Goal: Information Seeking & Learning: Check status

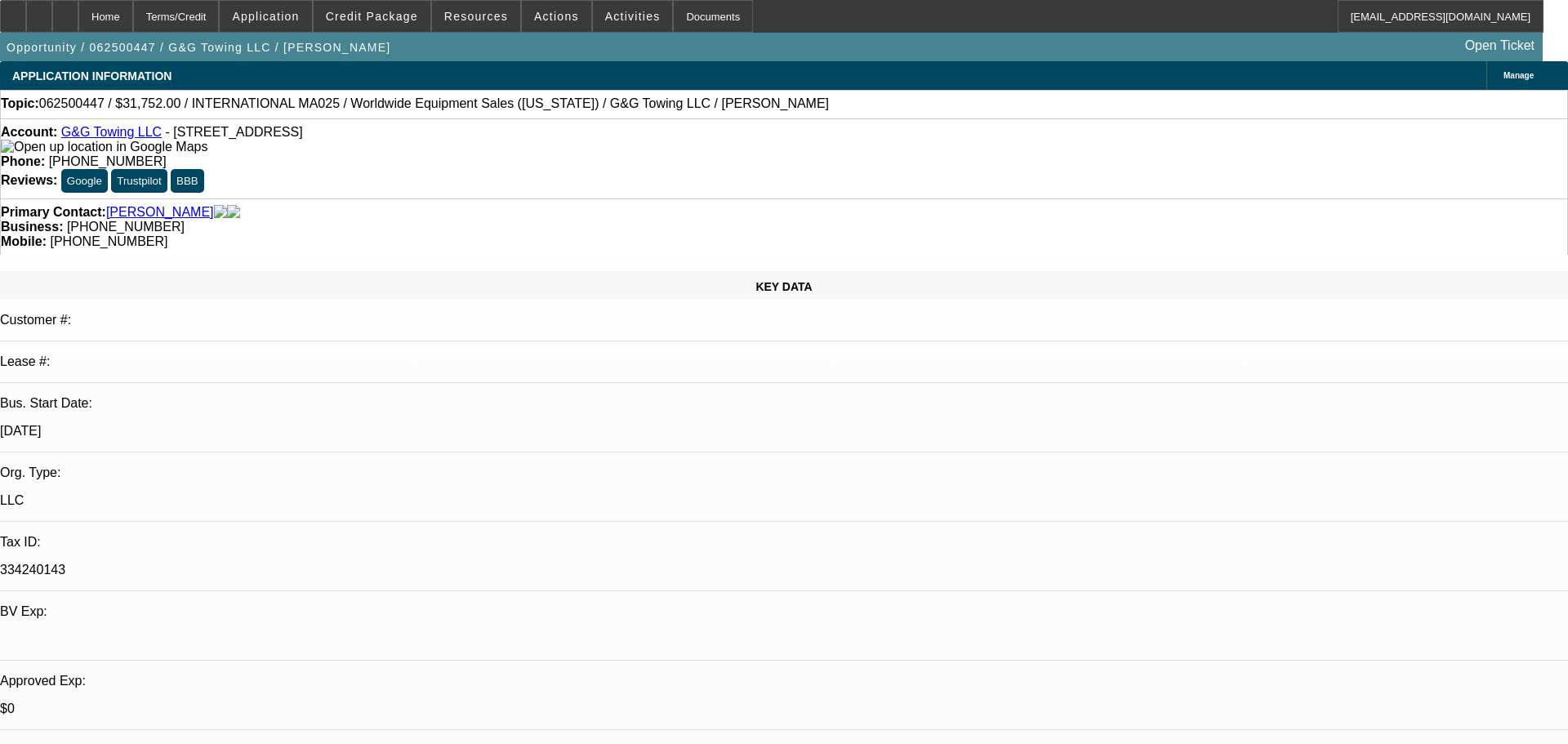
select select "0"
select select "0.1"
select select "4"
select select "0"
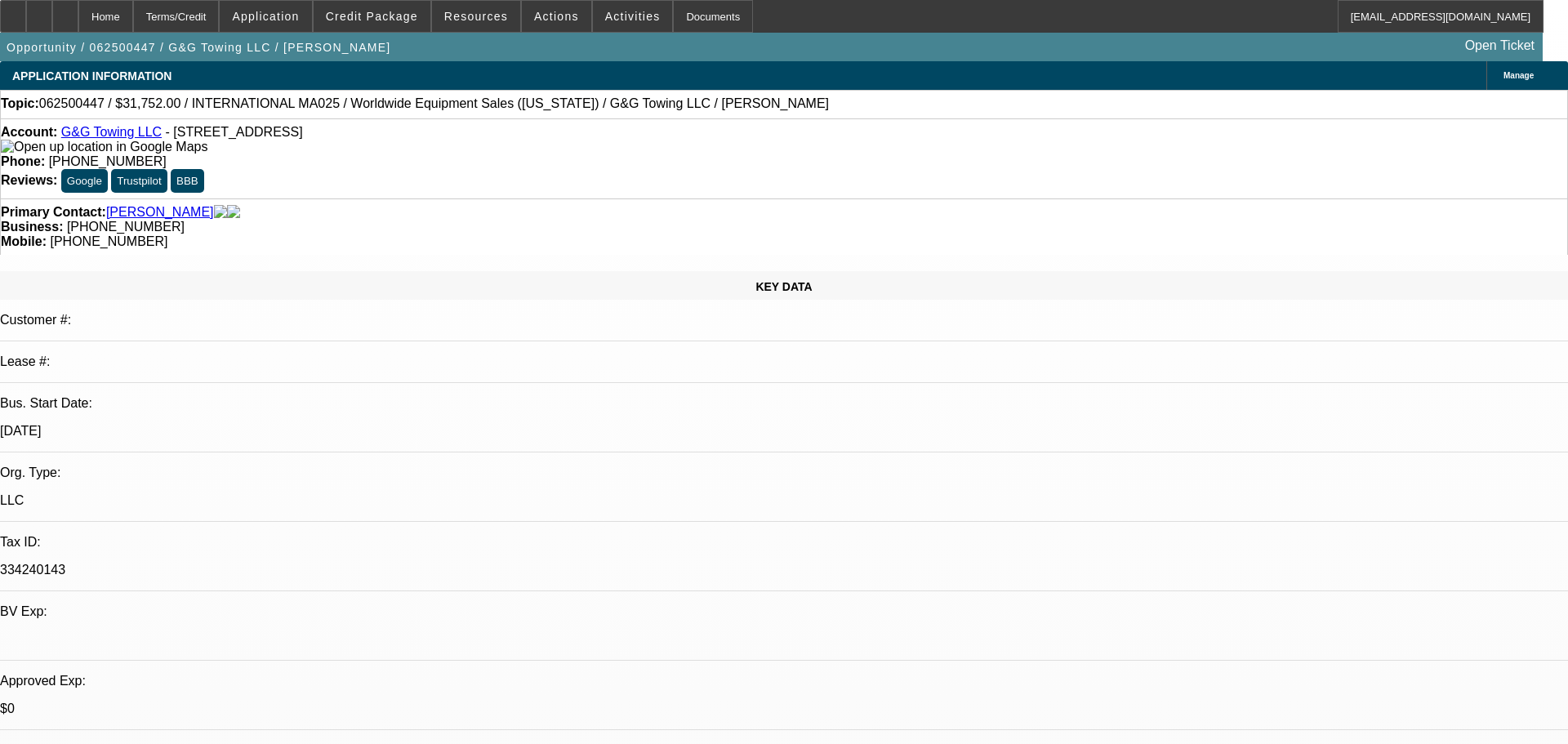
select select "2"
select select "0.1"
select select "4"
select select "0"
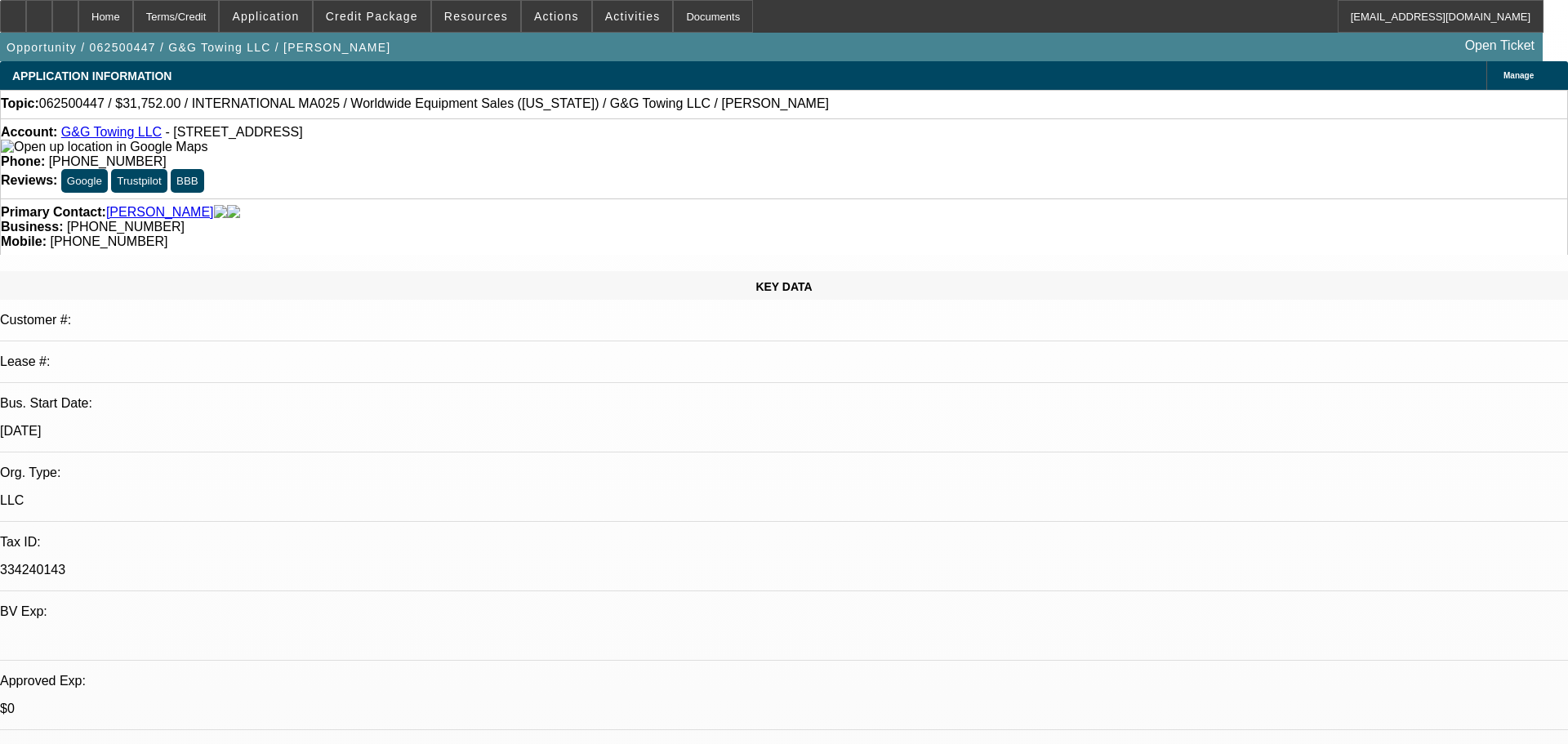
select select "2"
select select "0.1"
select select "4"
select select "0"
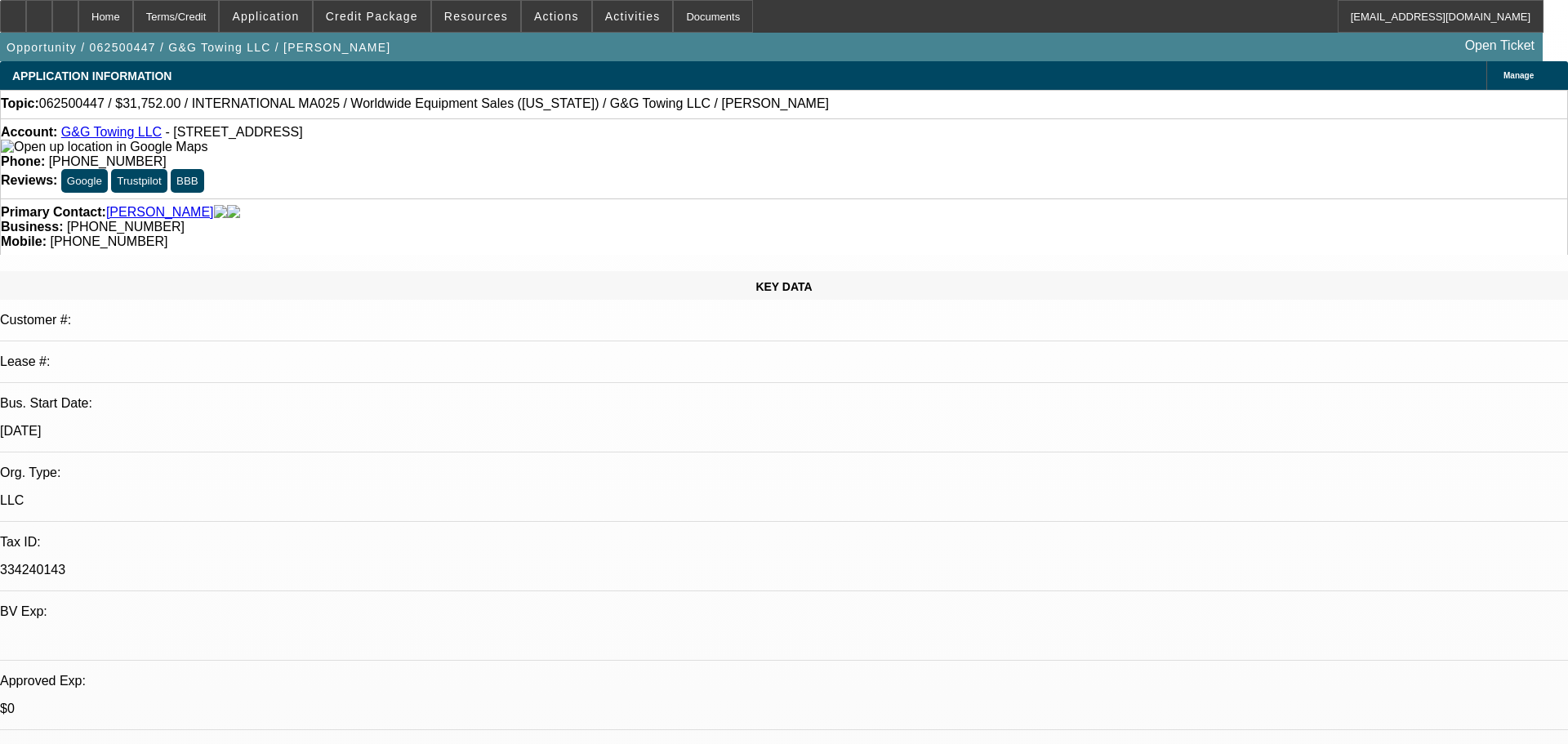
select select "2"
select select "0.1"
select select "4"
click at [54, 396] on div "Bus. Start Date:" at bounding box center [777, 403] width 1556 height 15
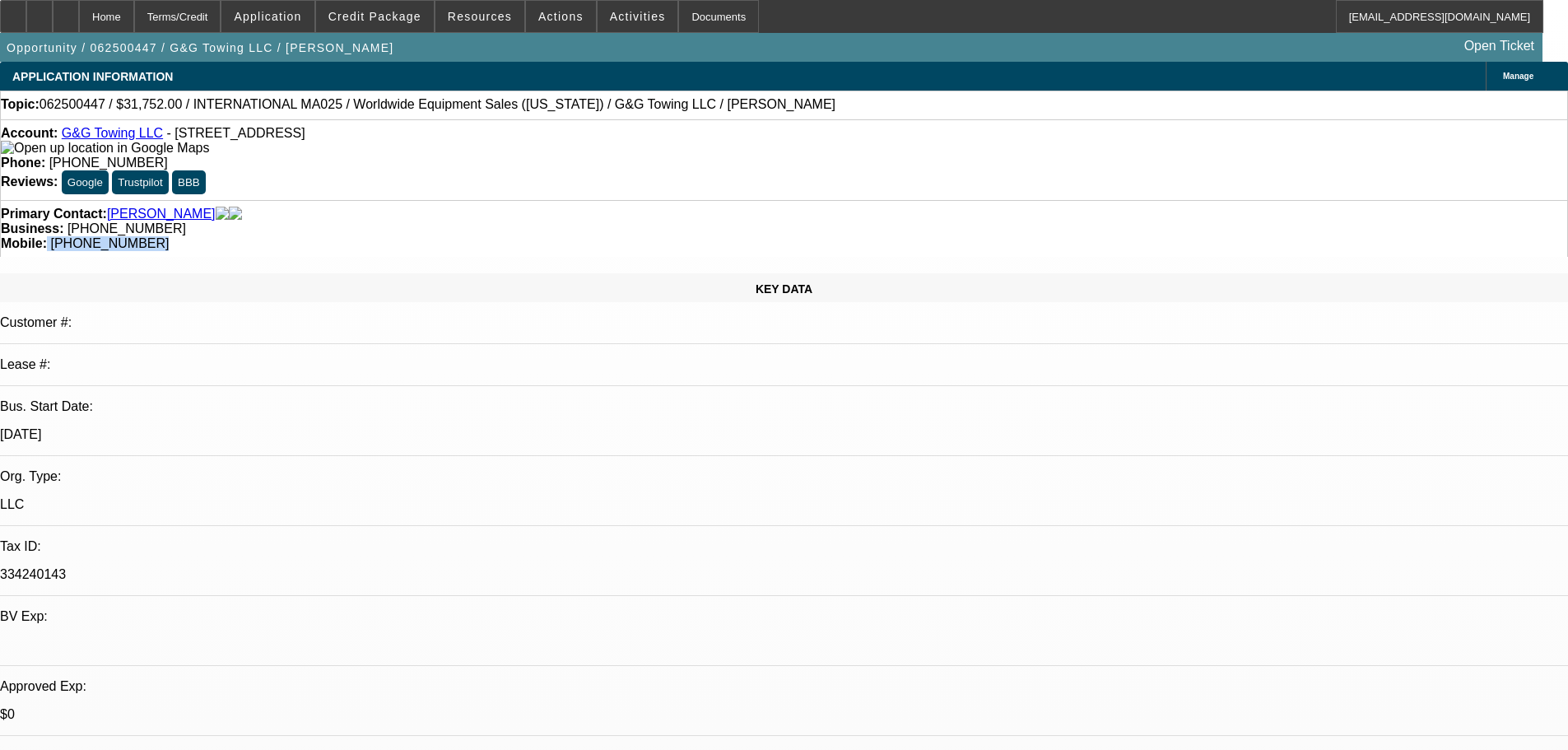
drag, startPoint x: 909, startPoint y: 180, endPoint x: 828, endPoint y: 178, distance: 81.0
click at [828, 236] on div "Mobile: (859) 620-6803" at bounding box center [784, 244] width 1566 height 15
click at [855, 200] on div "Primary Contact: Gordon, Joseph Business: (859) 823-1900 Mobile: (859) 620-6803" at bounding box center [784, 229] width 1568 height 57
drag, startPoint x: 906, startPoint y: 179, endPoint x: 830, endPoint y: 192, distance: 77.1
click at [830, 200] on div "Primary Contact: Gordon, Joseph Business: (859) 823-1900 Mobile: (859) 620-6803" at bounding box center [784, 229] width 1568 height 57
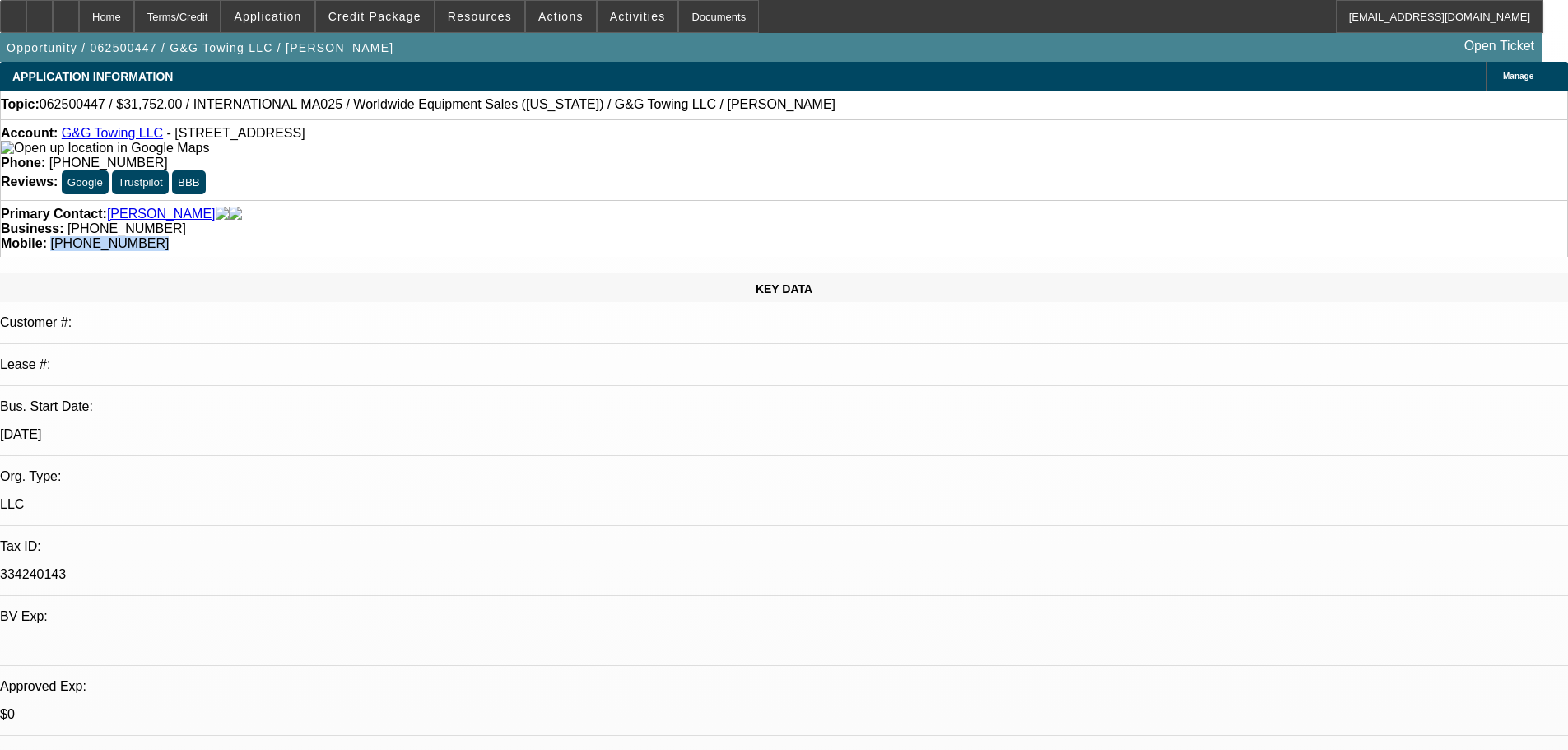
copy span "(859) 620-6803"
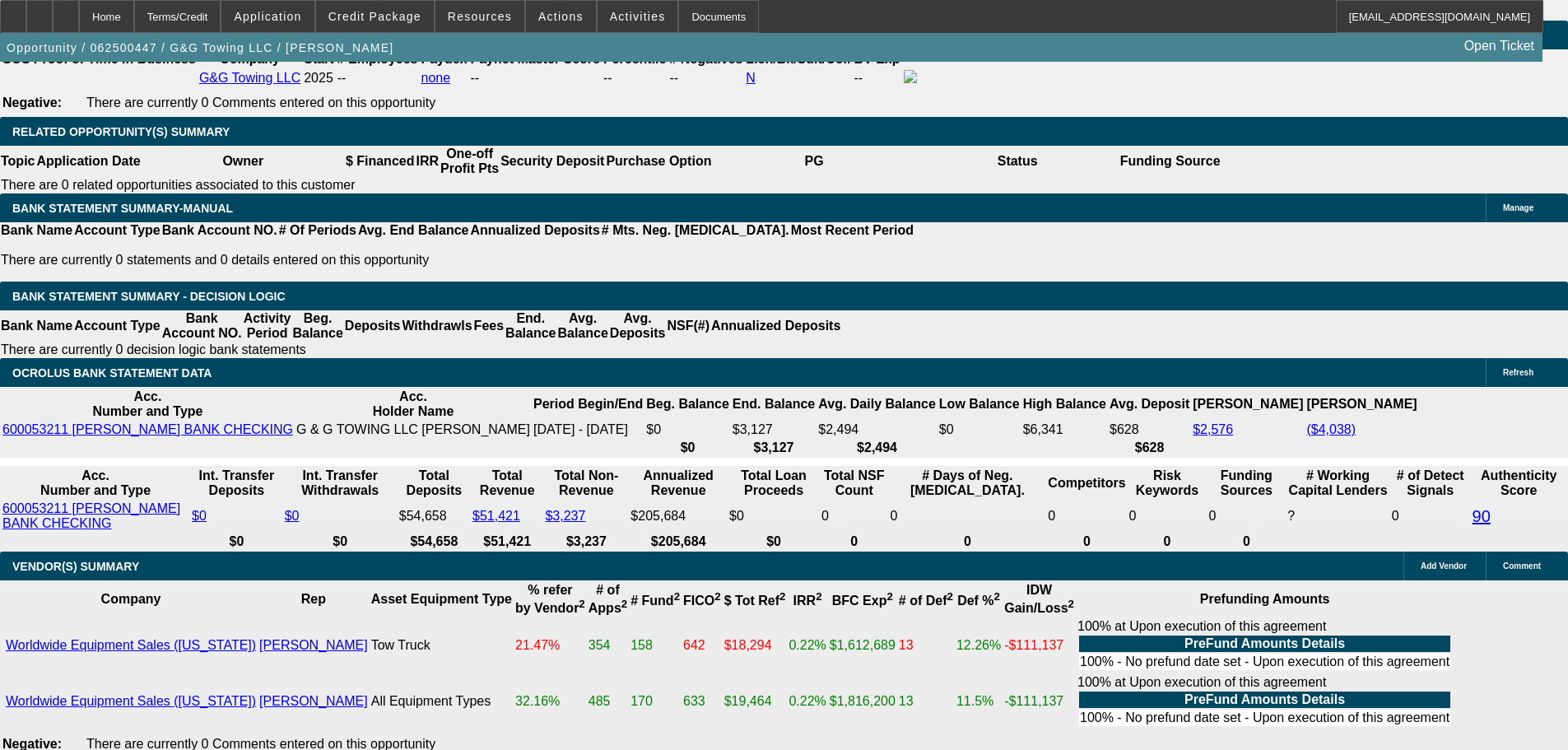
scroll to position [2715, 0]
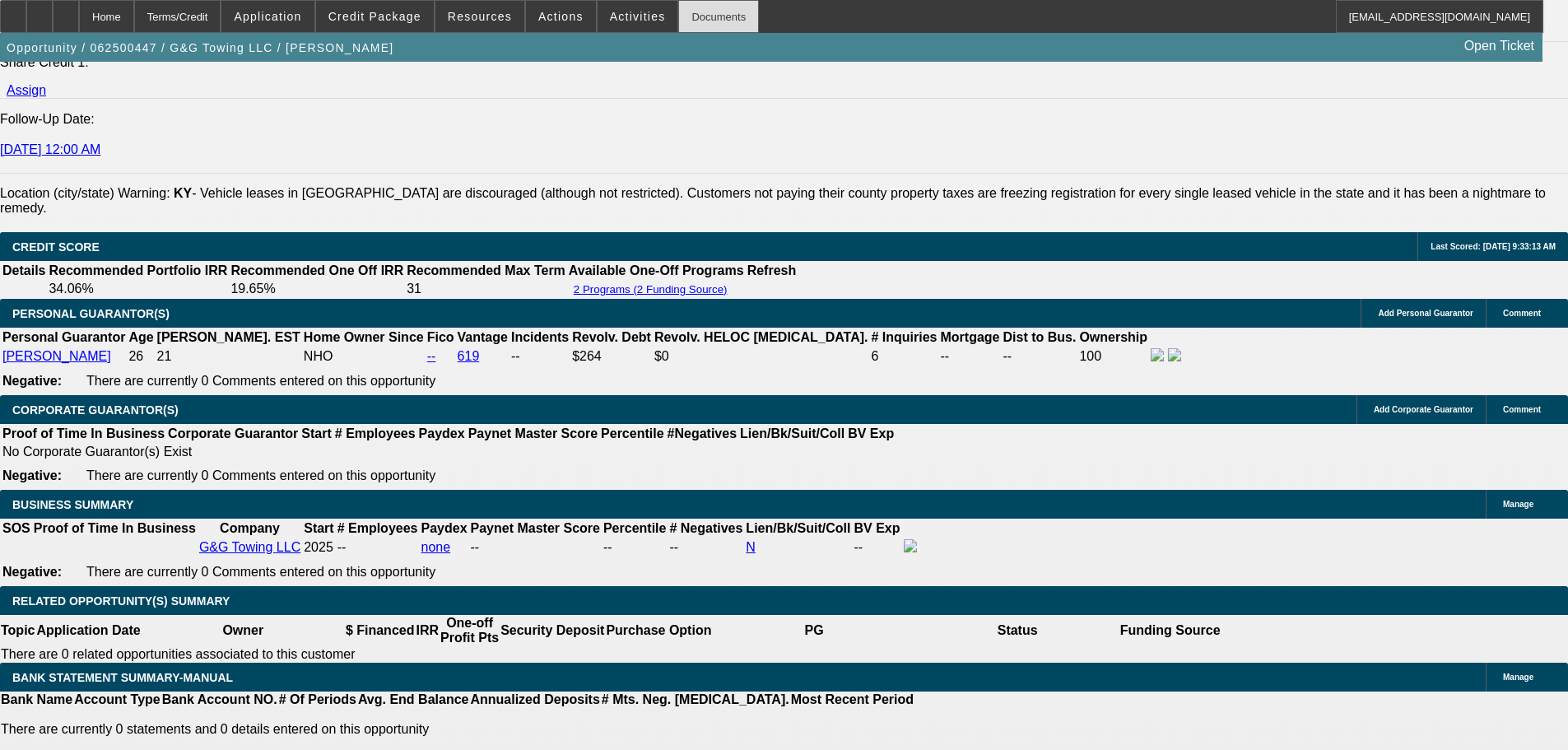
drag, startPoint x: 697, startPoint y: 256, endPoint x: 697, endPoint y: 29, distance: 227.0
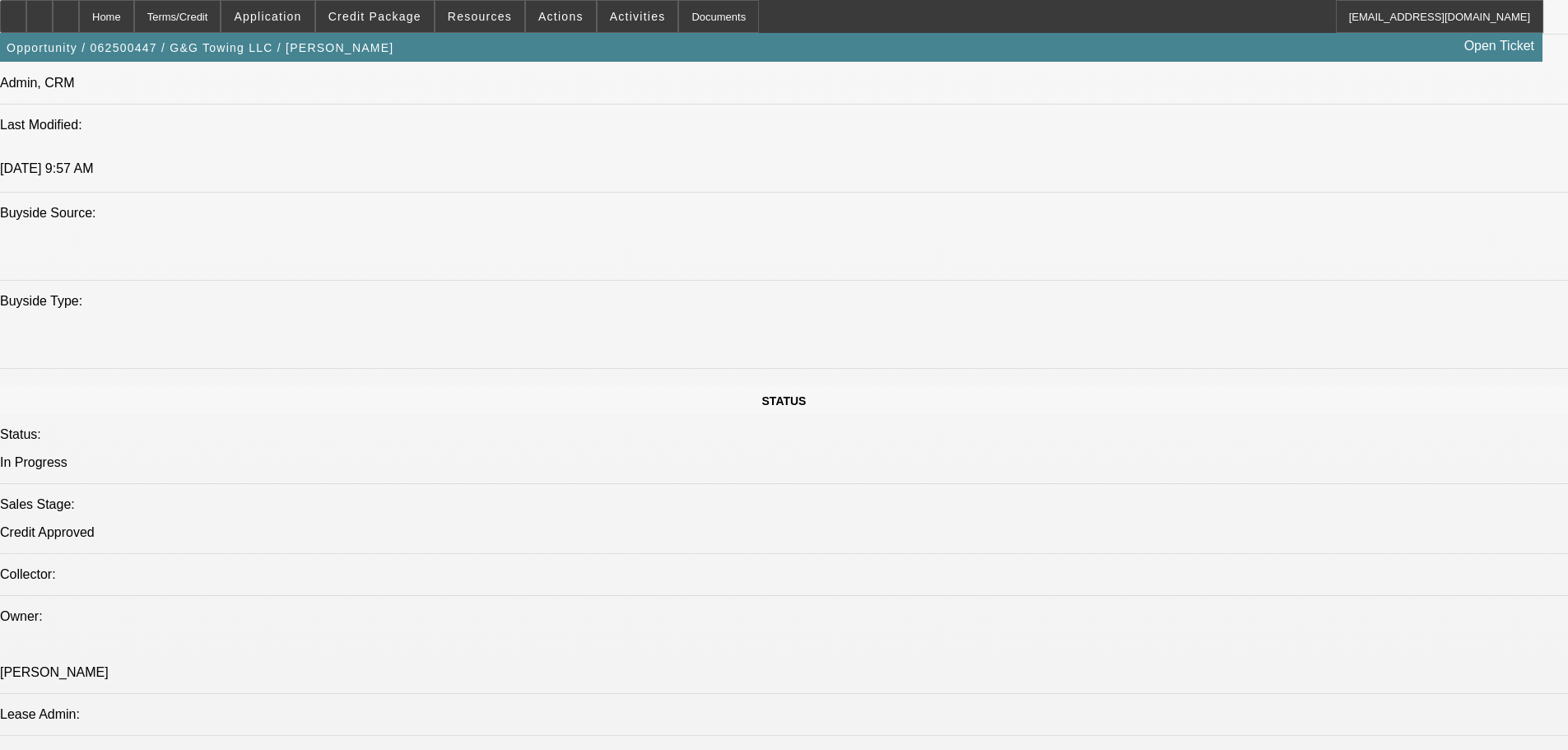
scroll to position [0, 0]
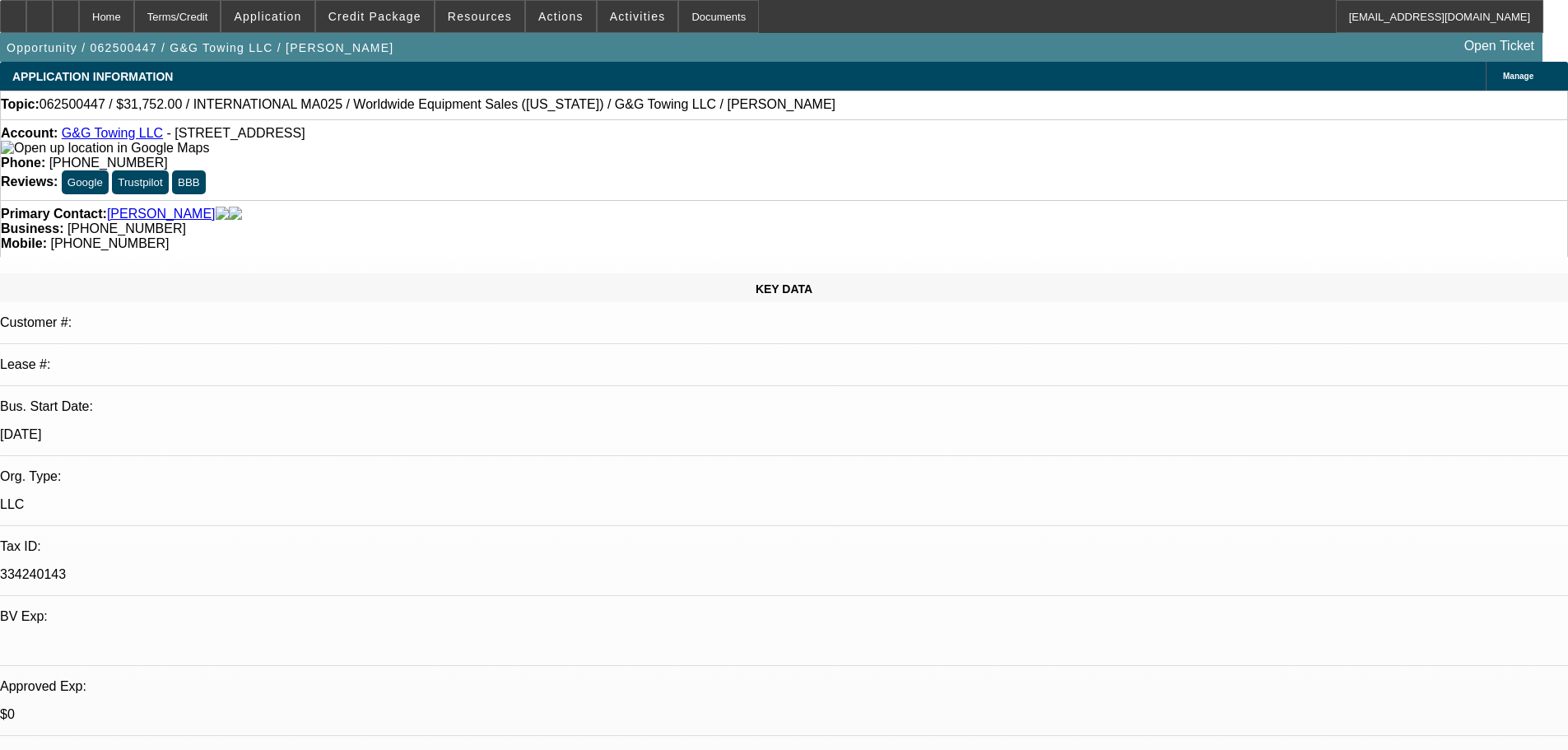
drag, startPoint x: 697, startPoint y: 556, endPoint x: 784, endPoint y: 123, distance: 441.7
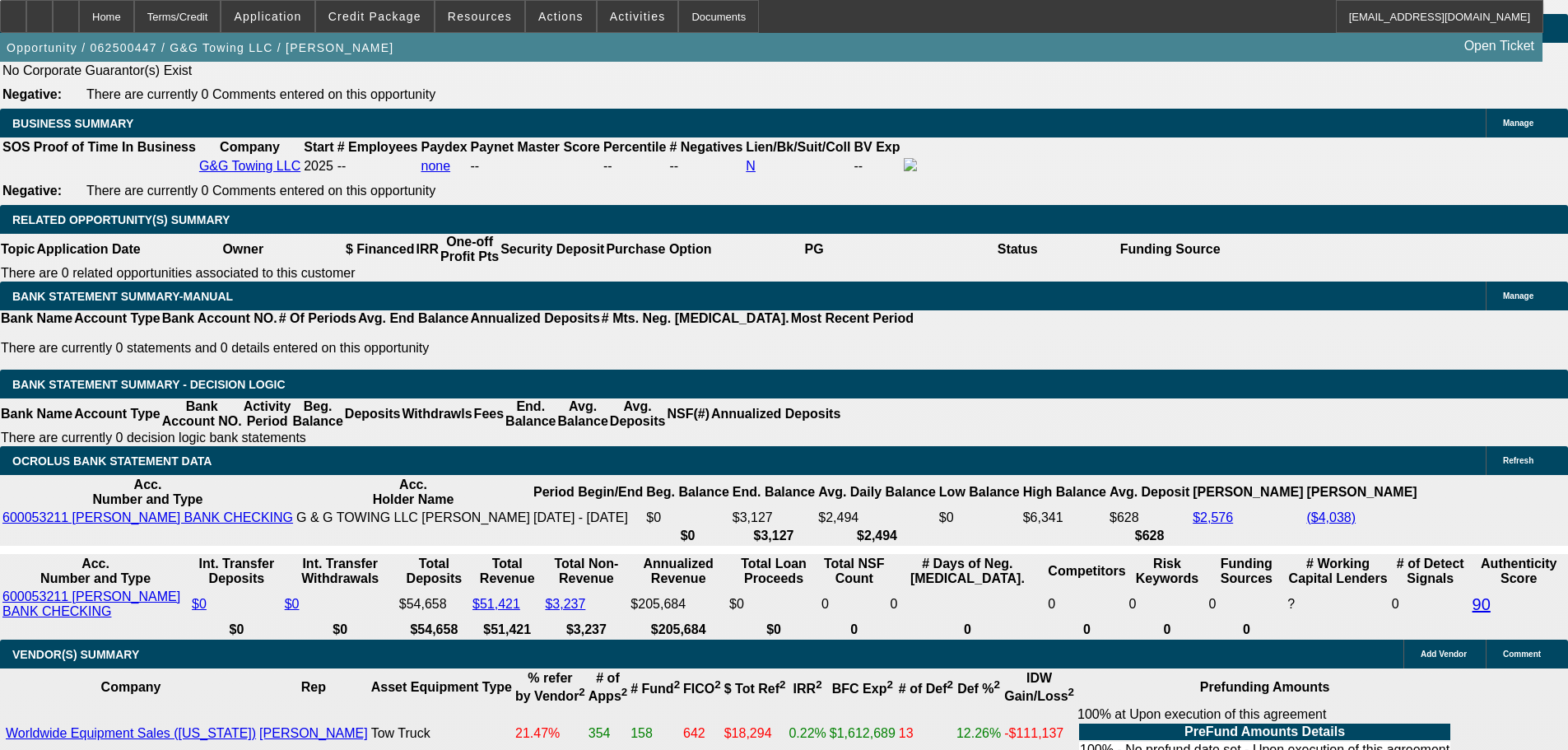
scroll to position [2633, 0]
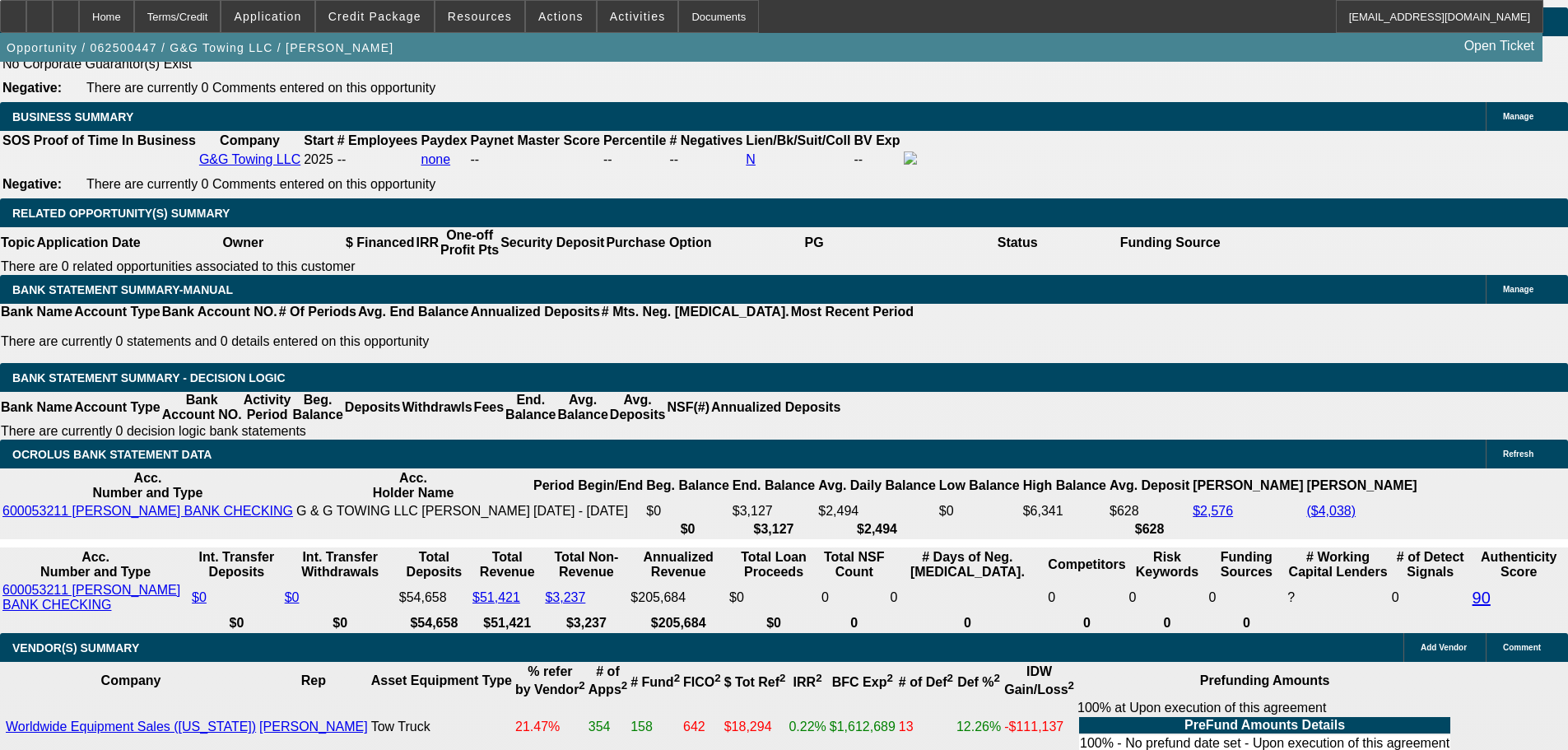
drag, startPoint x: 1316, startPoint y: 191, endPoint x: 1313, endPoint y: 230, distance: 39.1
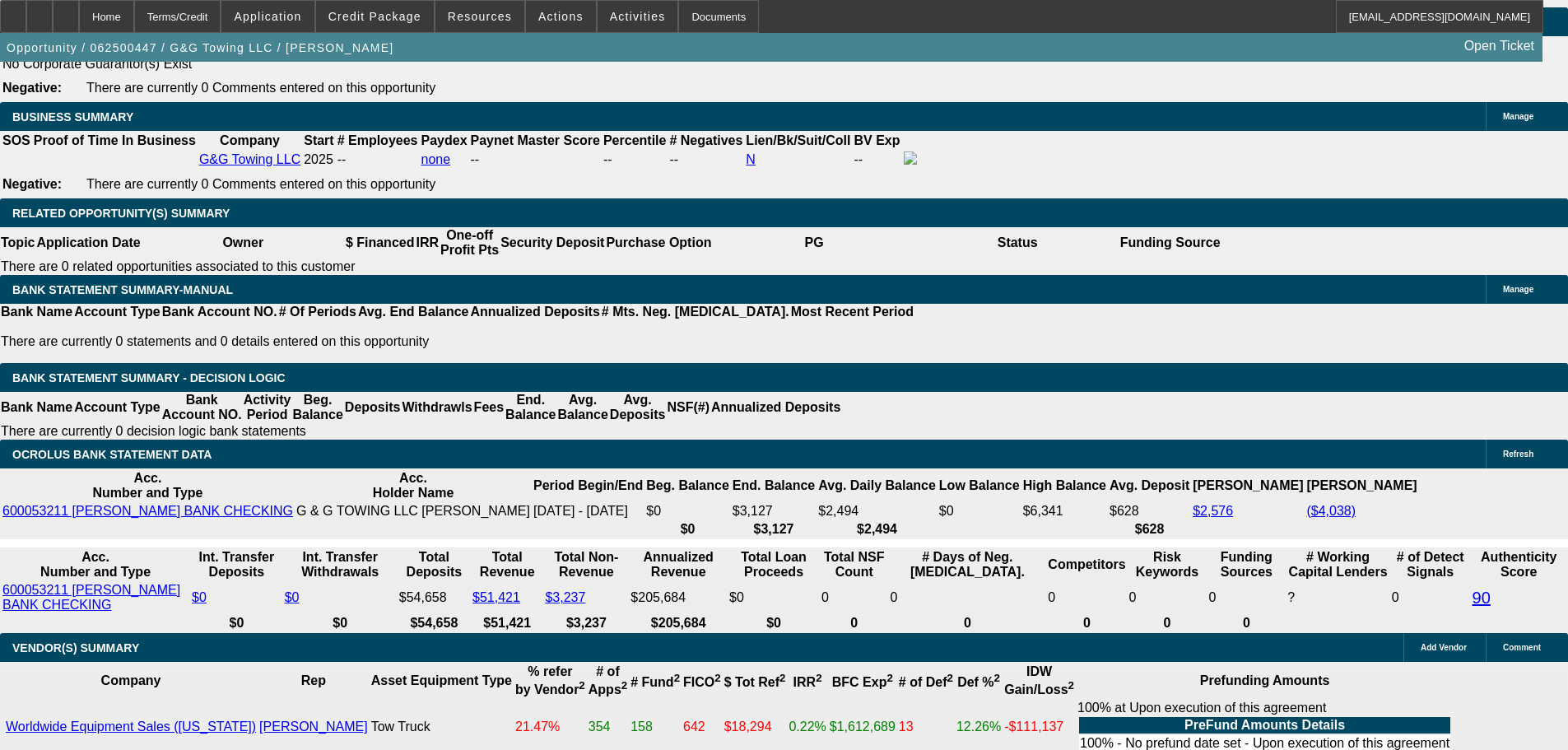
drag, startPoint x: 615, startPoint y: 330, endPoint x: 641, endPoint y: -100, distance: 430.8
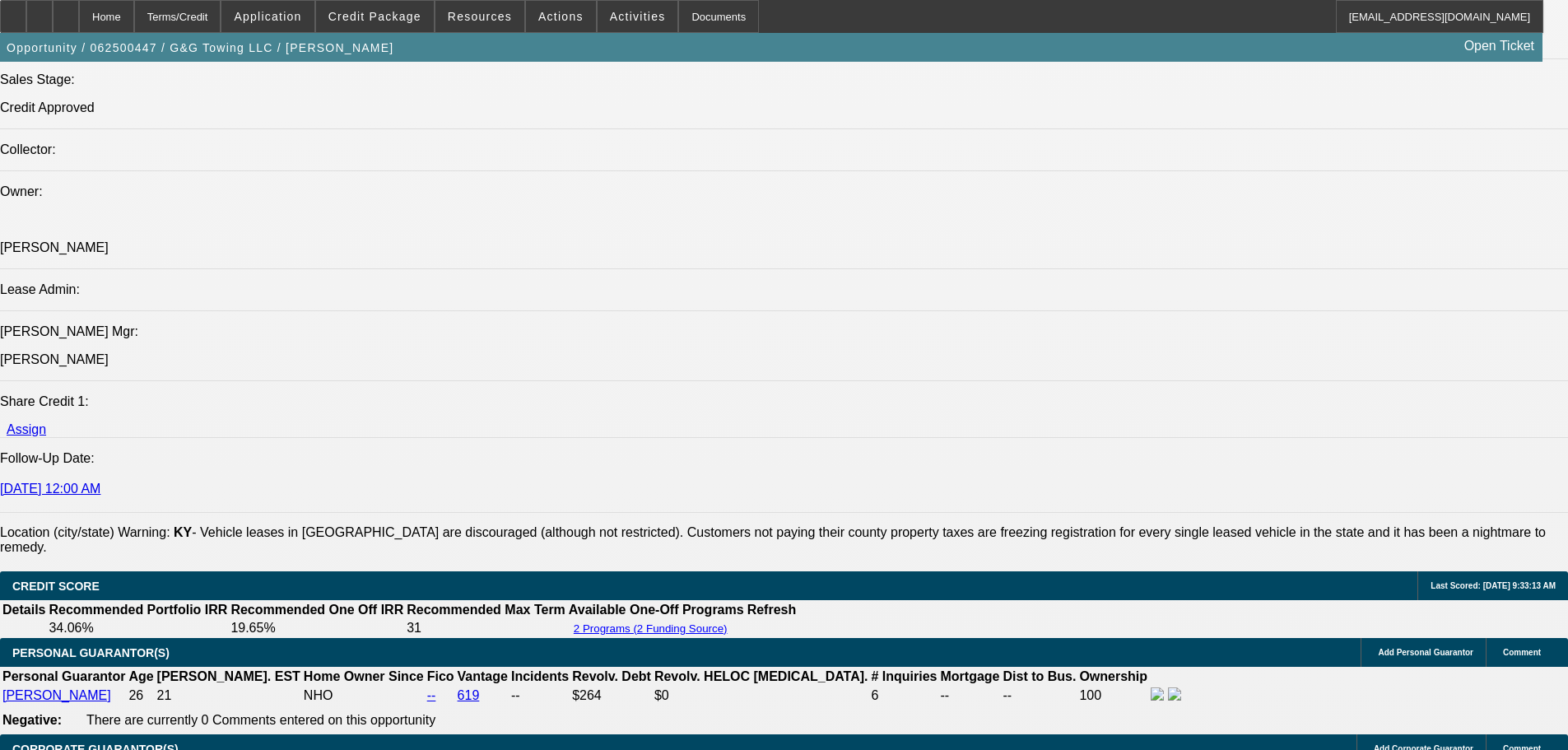
scroll to position [0, 0]
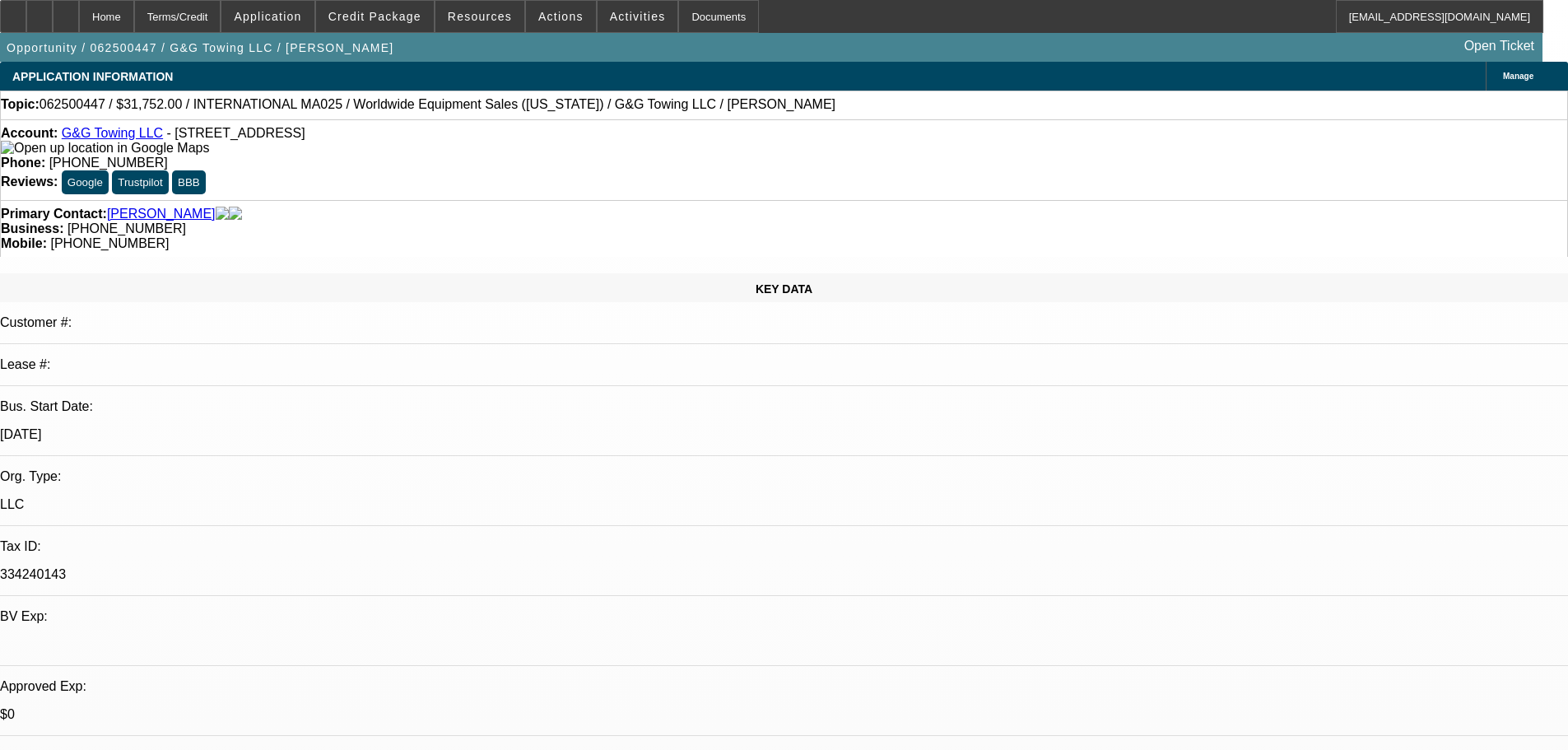
drag, startPoint x: 736, startPoint y: 206, endPoint x: 736, endPoint y: -99, distance: 305.0
drag, startPoint x: 1505, startPoint y: 565, endPoint x: 1088, endPoint y: 553, distance: 417.2
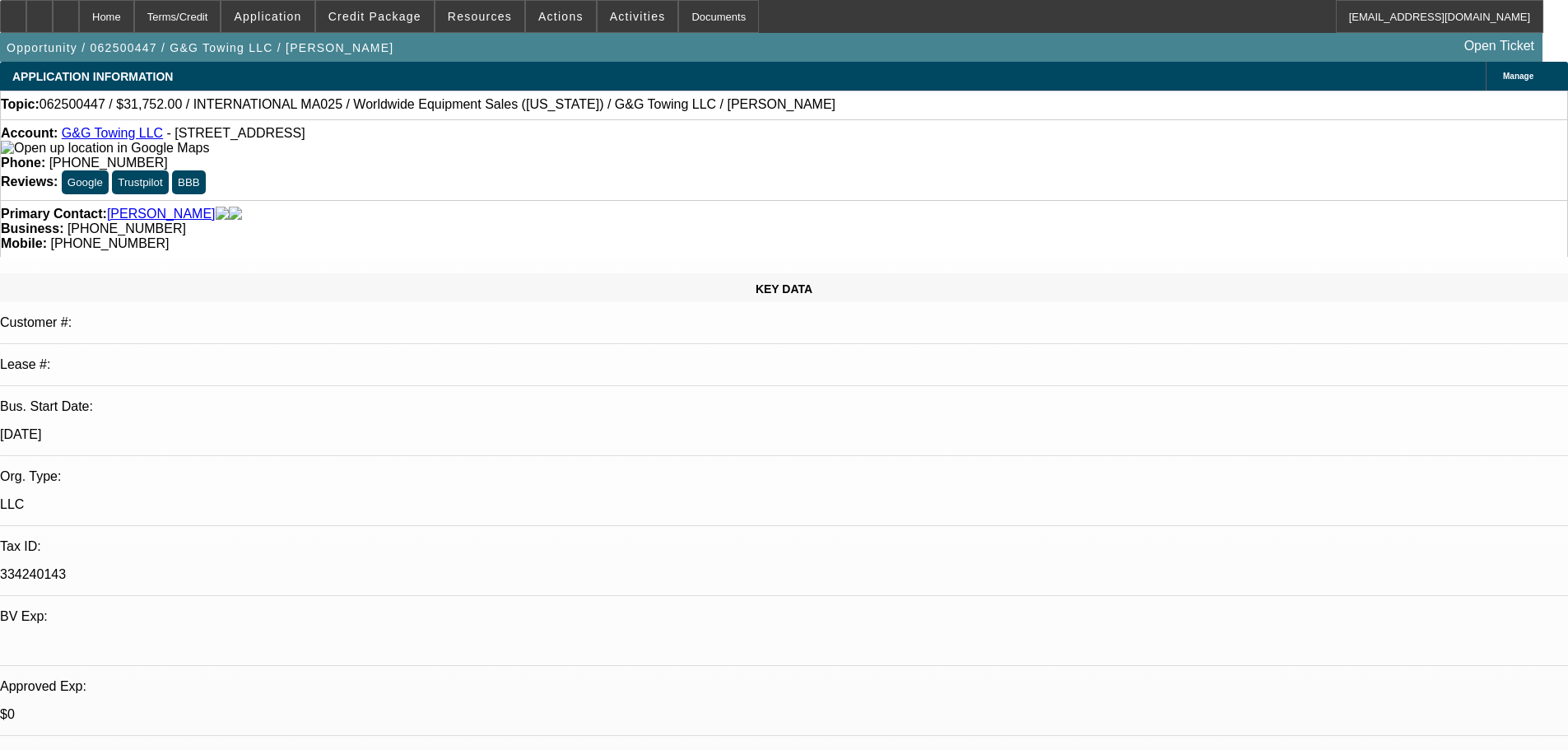
copy div "9/18 still pending truck title to lower dp--------9/23 had to order duplicate t…"
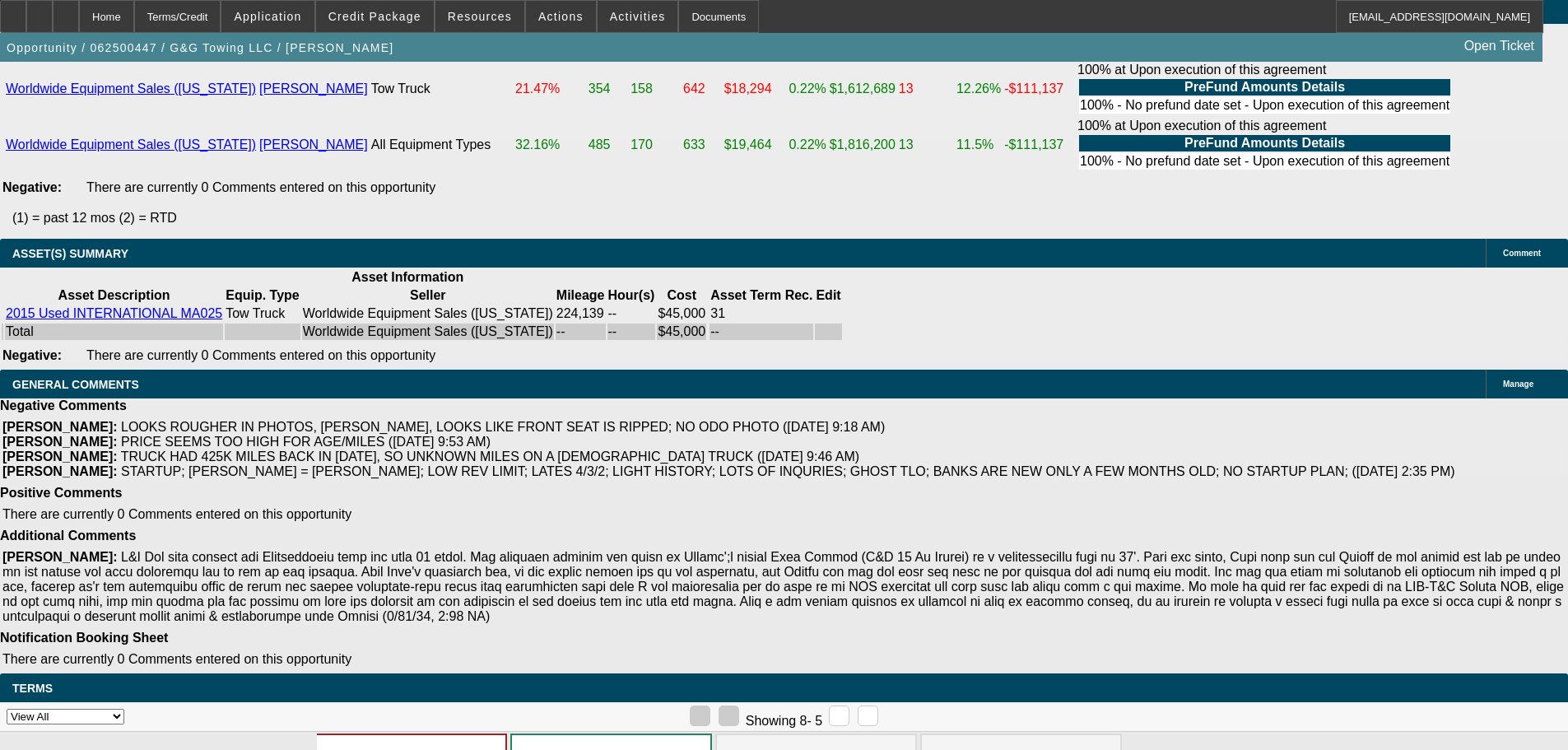
drag, startPoint x: 726, startPoint y: 416, endPoint x: 771, endPoint y: 748, distance: 335.0
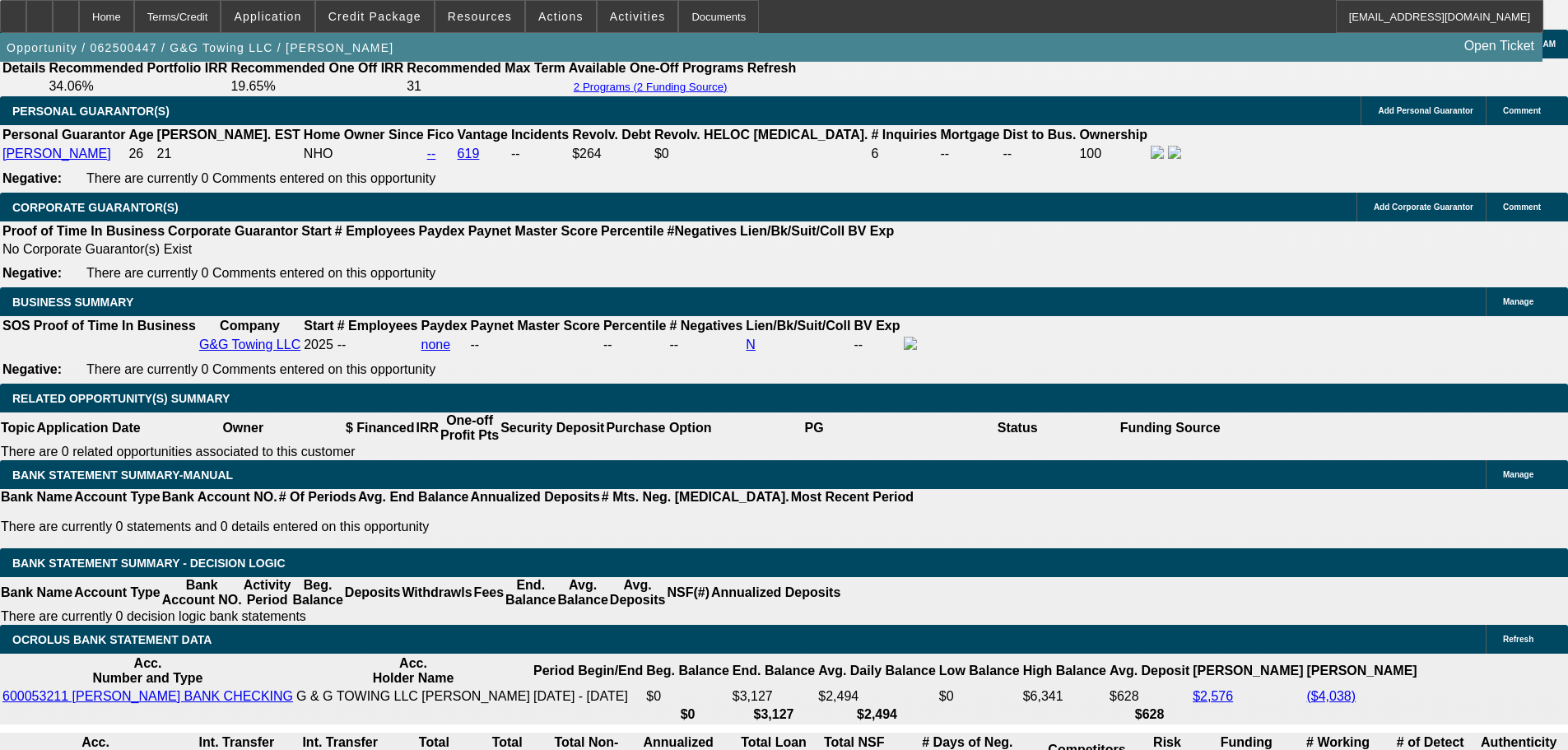
drag, startPoint x: 723, startPoint y: 533, endPoint x: 576, endPoint y: 513, distance: 148.4
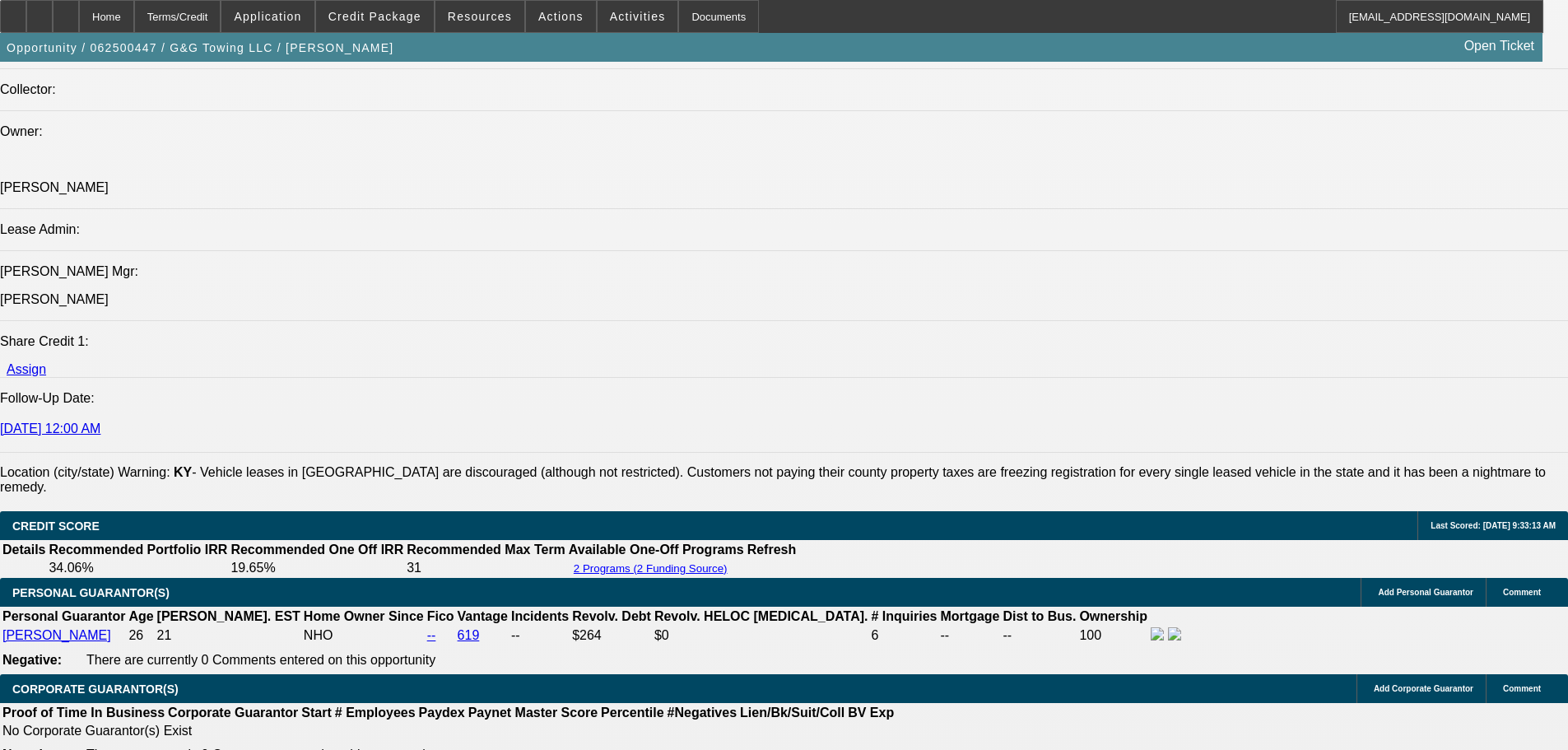
scroll to position [1954, 0]
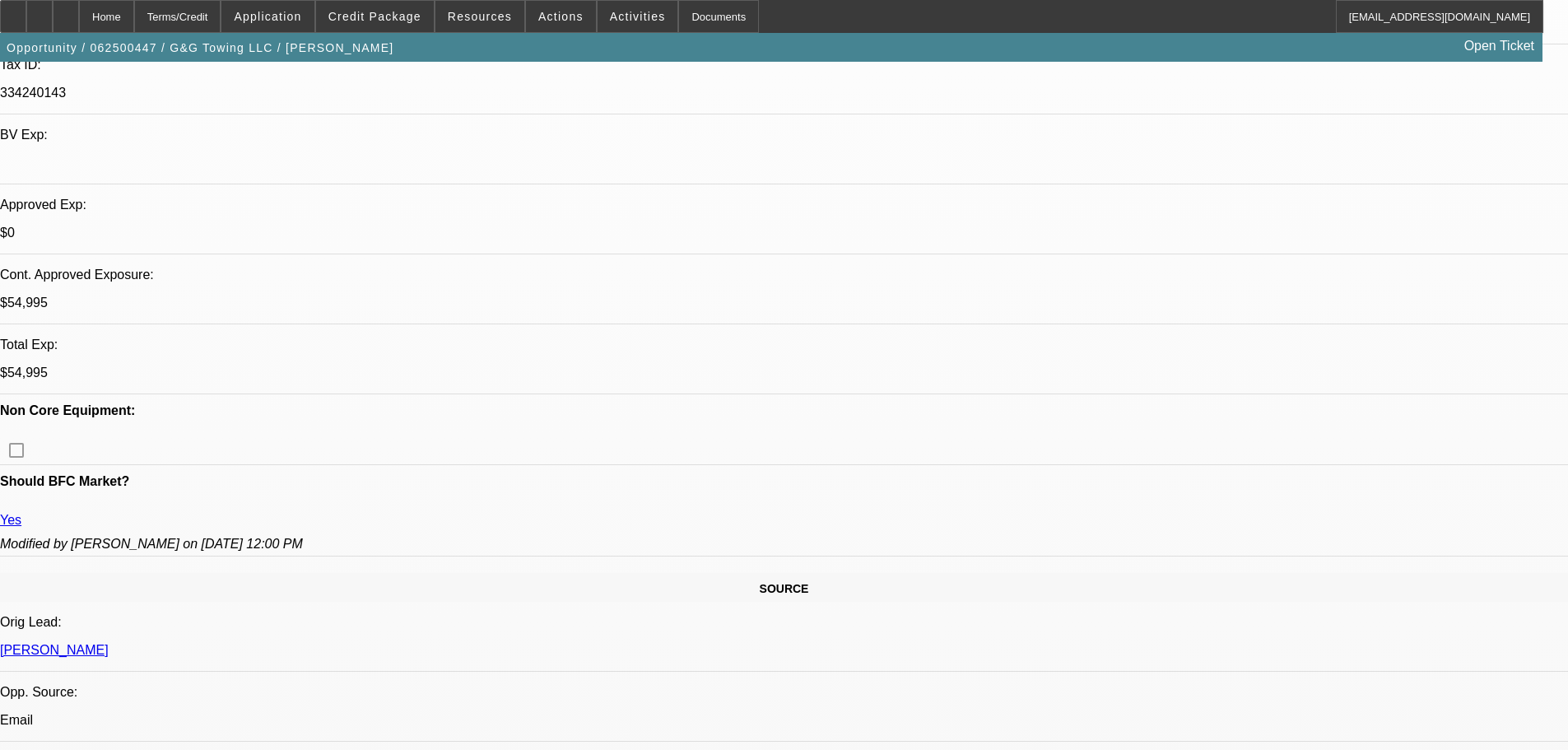
scroll to position [0, 0]
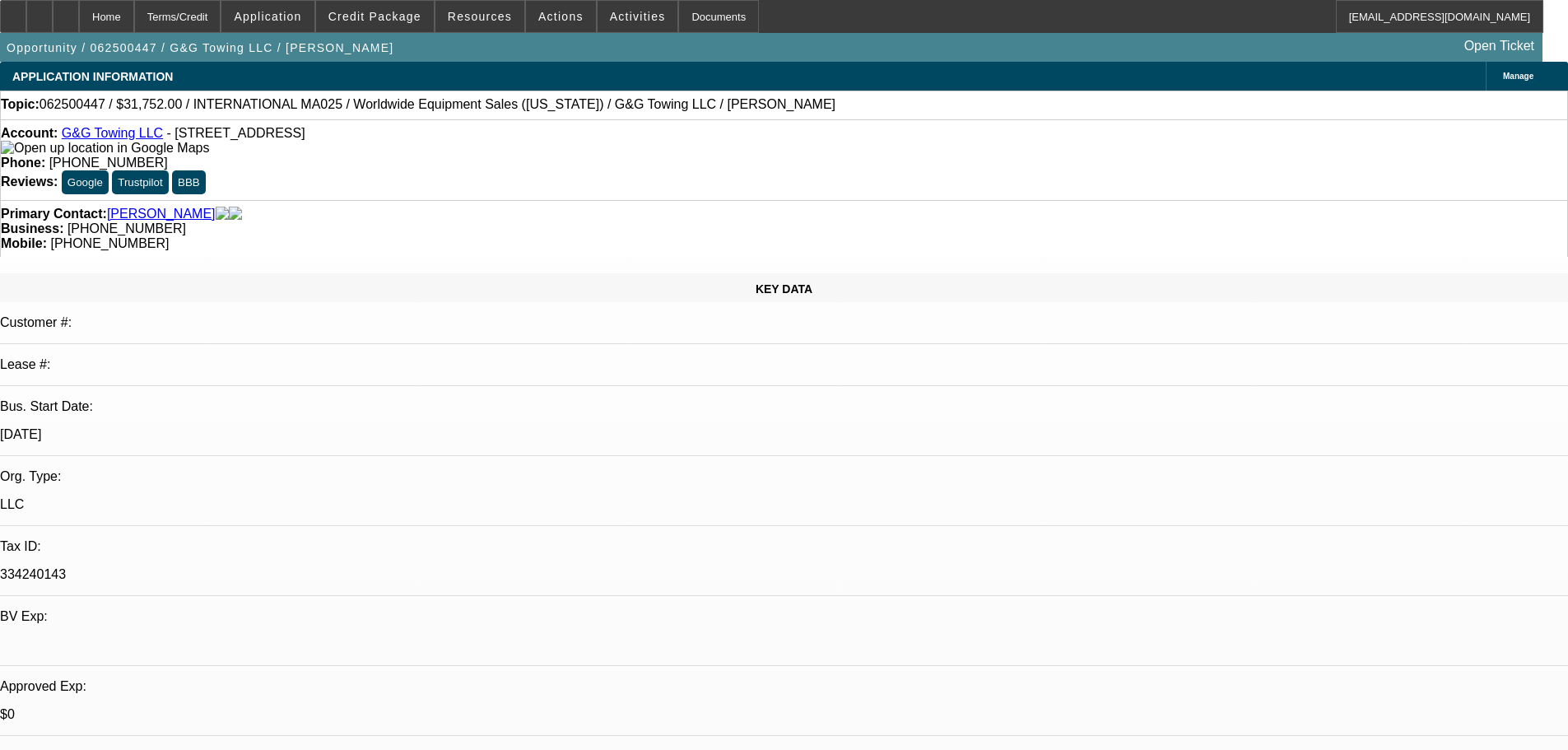
drag, startPoint x: 813, startPoint y: 483, endPoint x: 762, endPoint y: 234, distance: 254.2
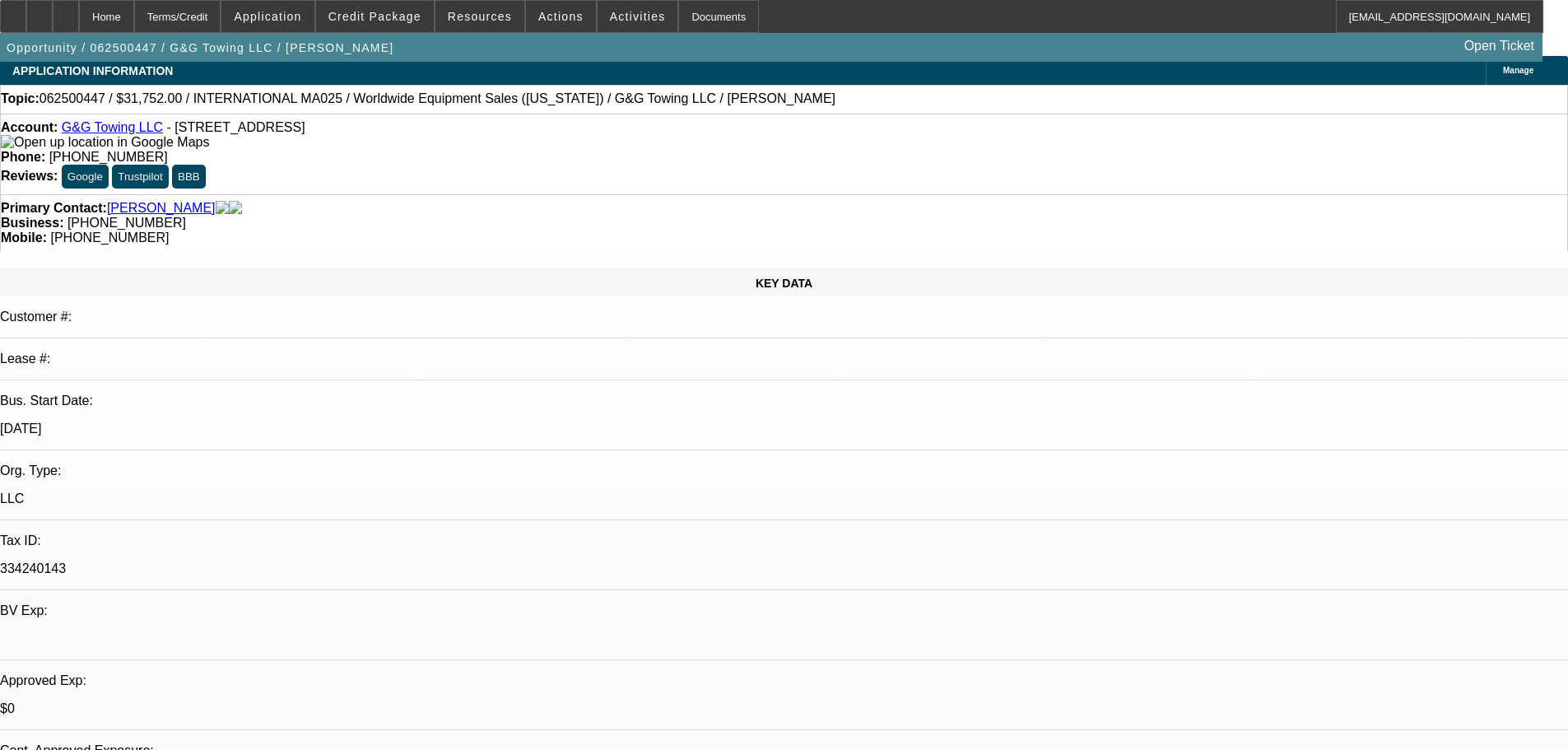
drag, startPoint x: 501, startPoint y: 365, endPoint x: 553, endPoint y: 611, distance: 251.4
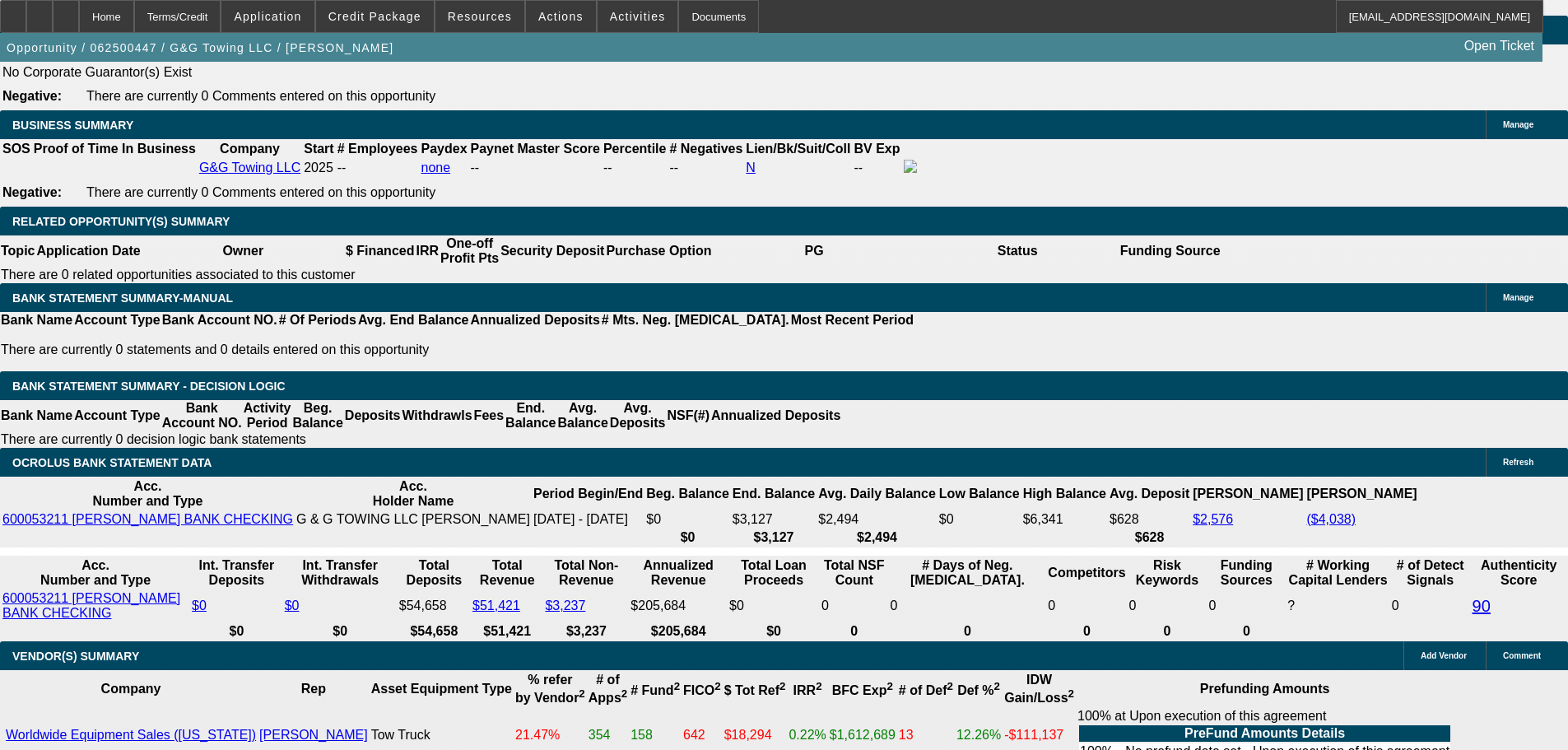
drag, startPoint x: 570, startPoint y: 441, endPoint x: 582, endPoint y: 179, distance: 262.3
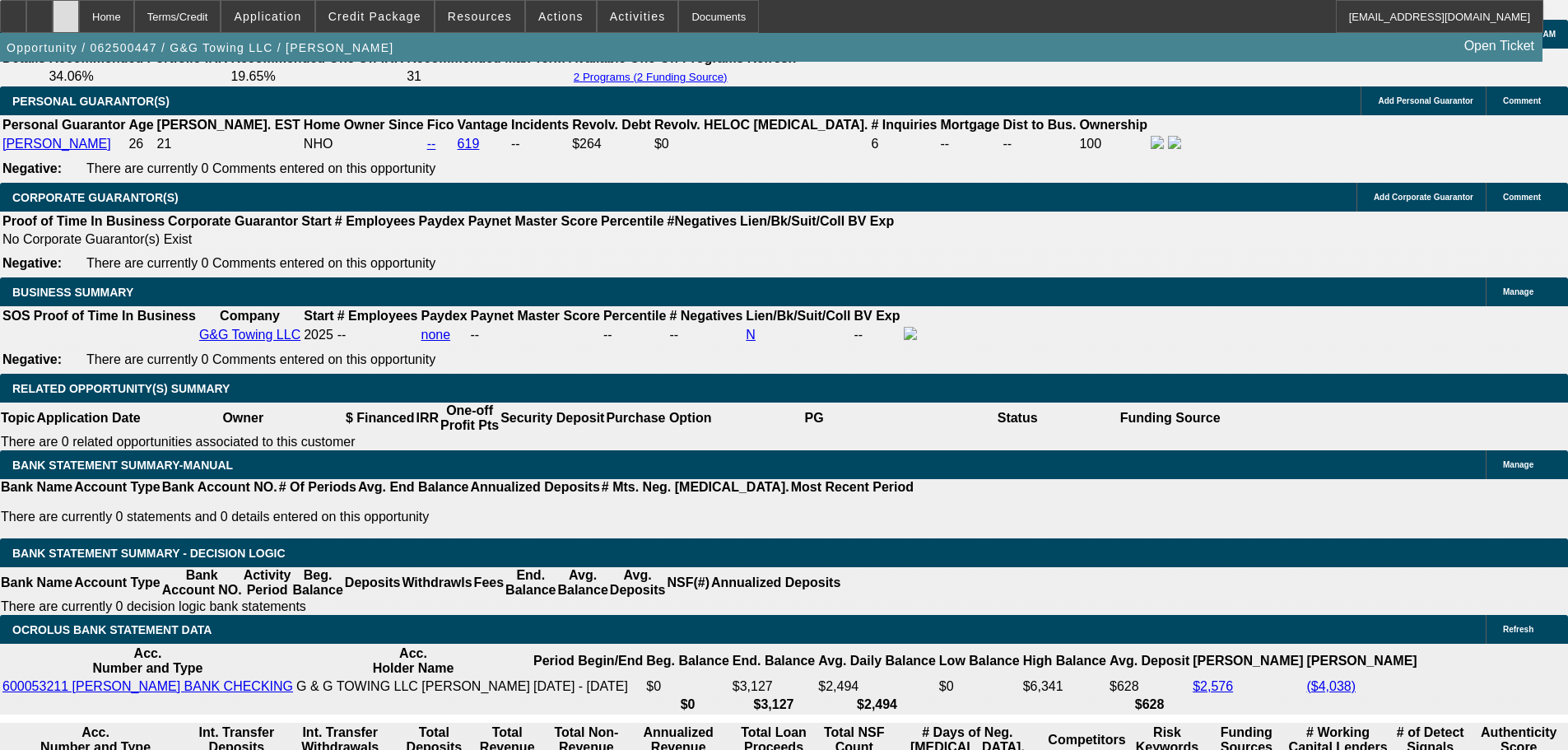
click at [79, 17] on div at bounding box center [66, 16] width 27 height 33
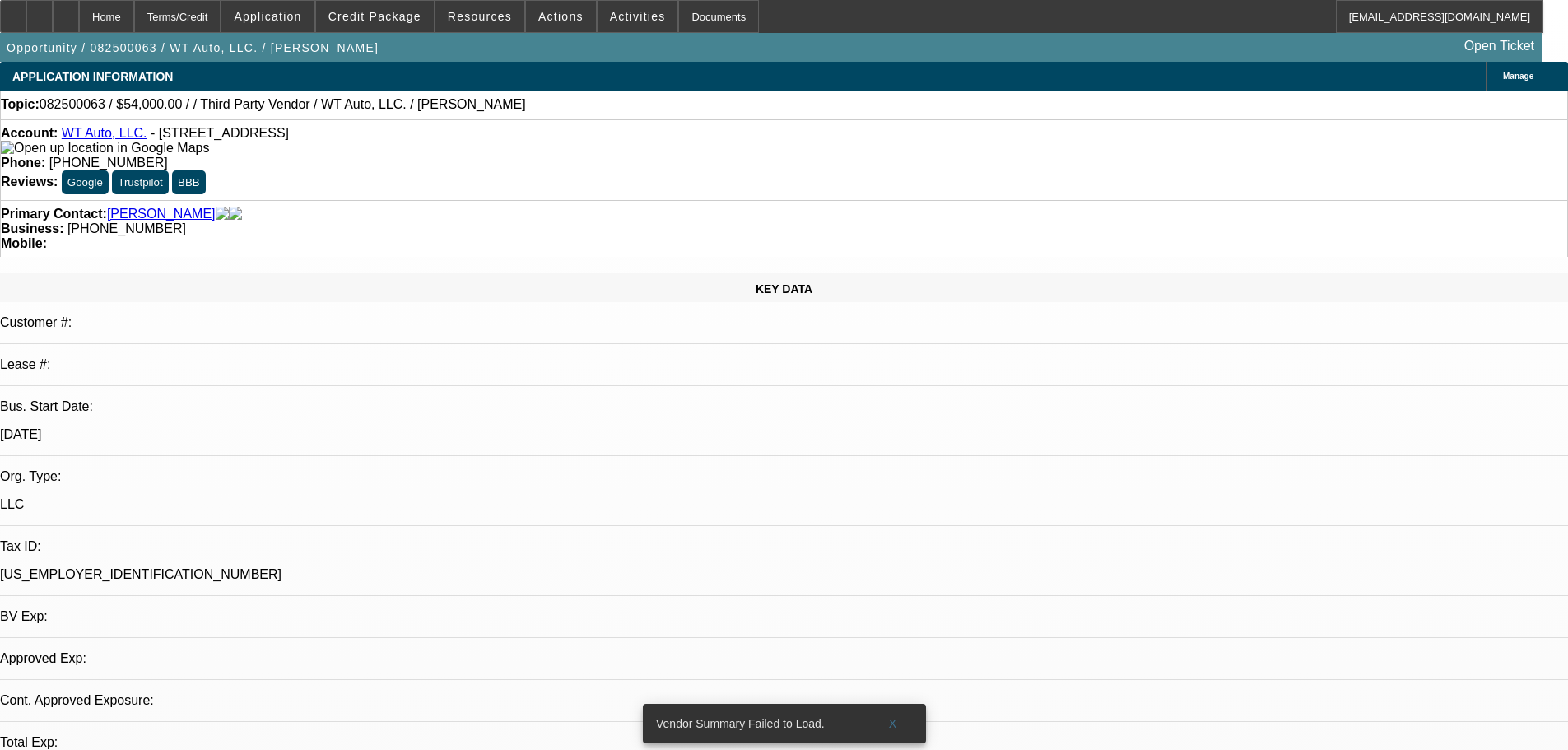
select select "0"
select select "6"
select select "0"
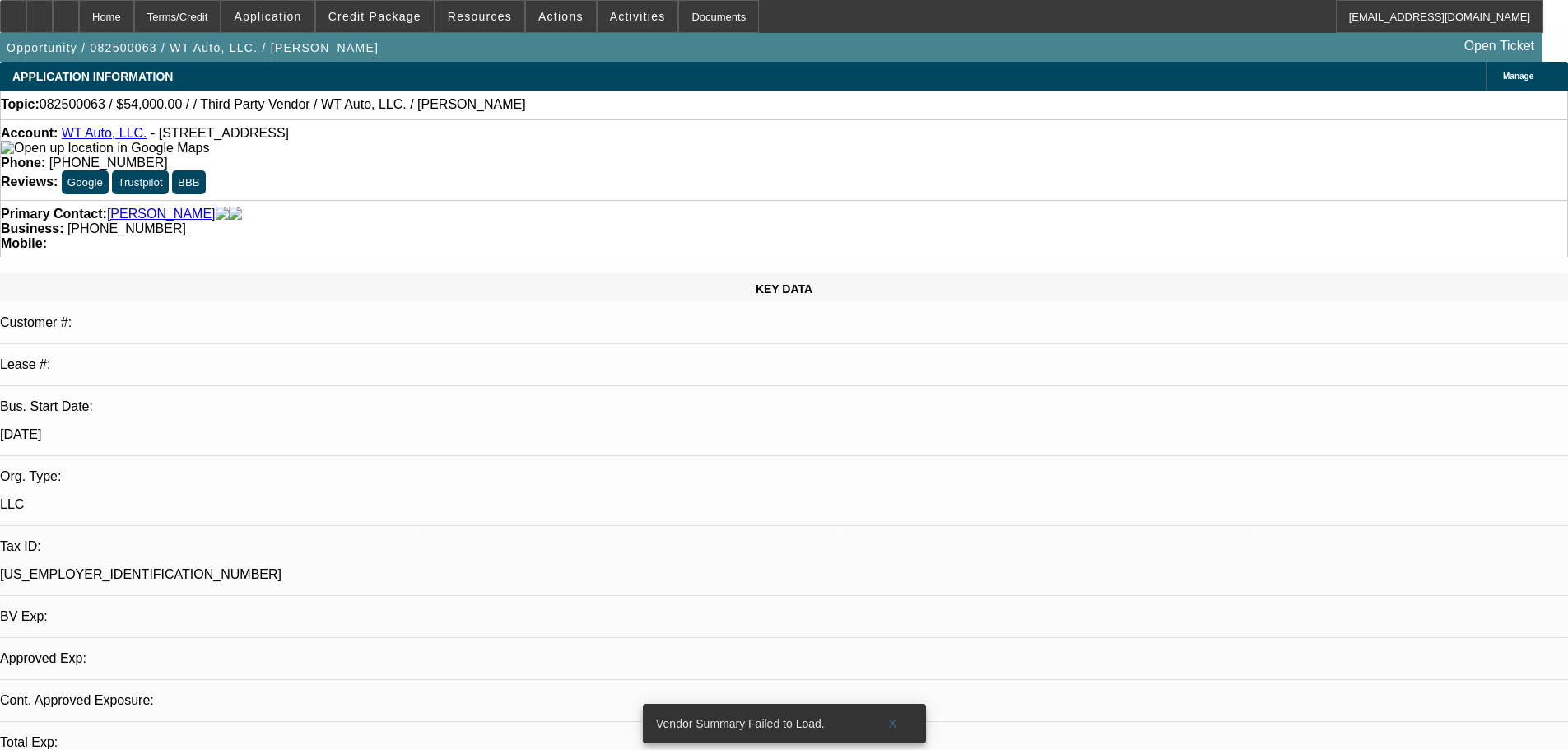
select select "0"
select select "6"
drag, startPoint x: 665, startPoint y: 178, endPoint x: 590, endPoint y: 180, distance: 75.0
click at [590, 221] on div "Business: (203) 206-2111" at bounding box center [784, 229] width 1566 height 15
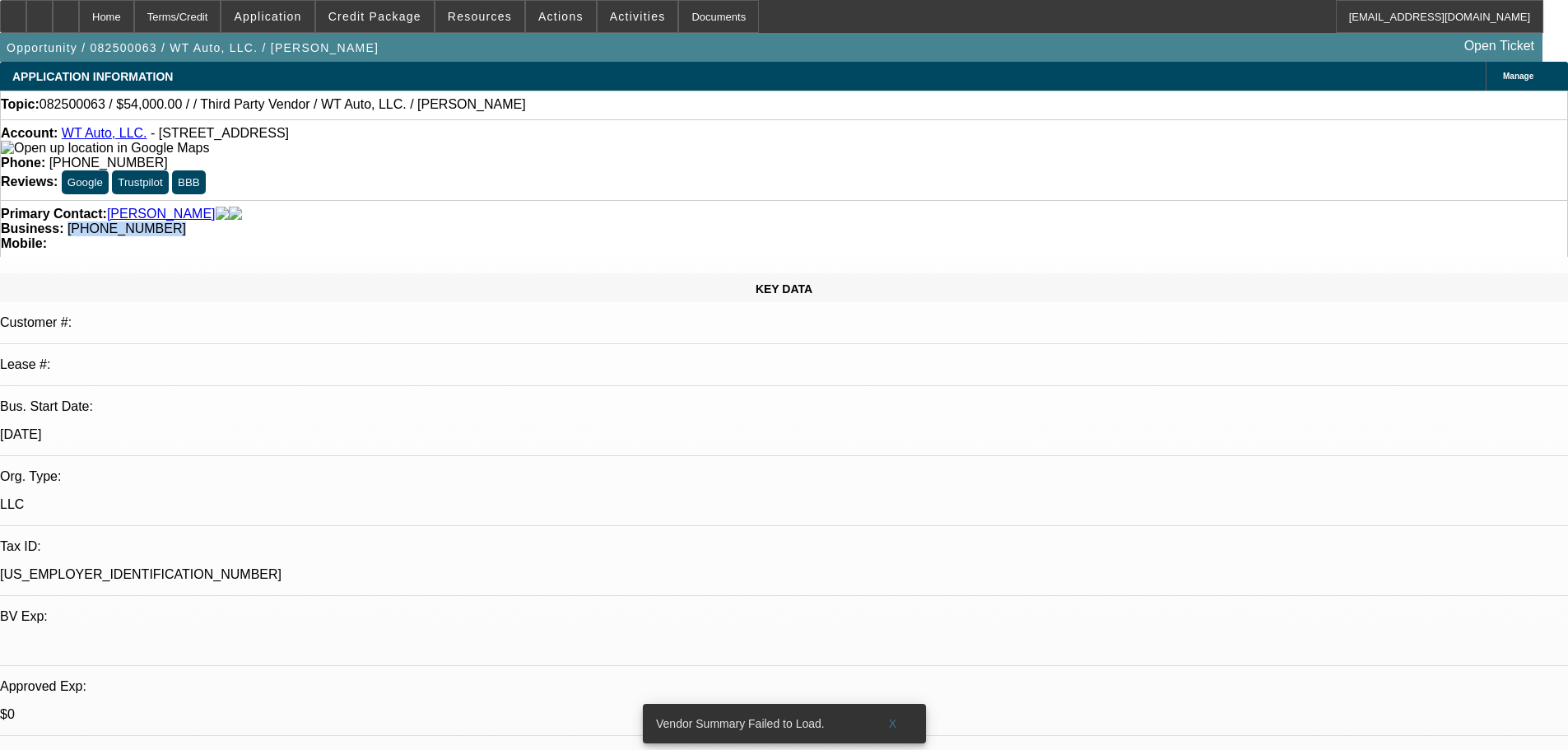
copy span "(203) 206-2111"
radio input "true"
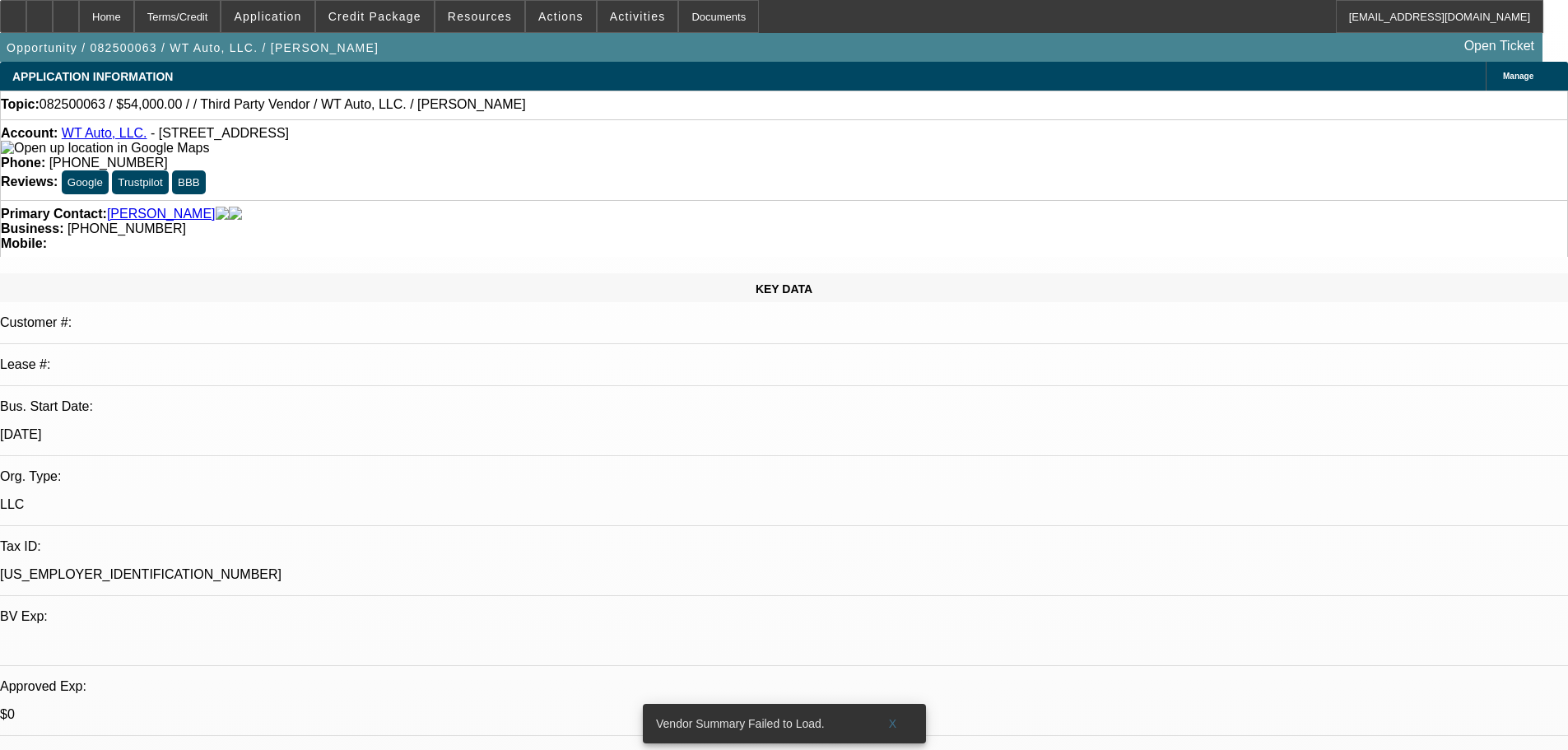
type textarea "10/7 vm"
radio input "true"
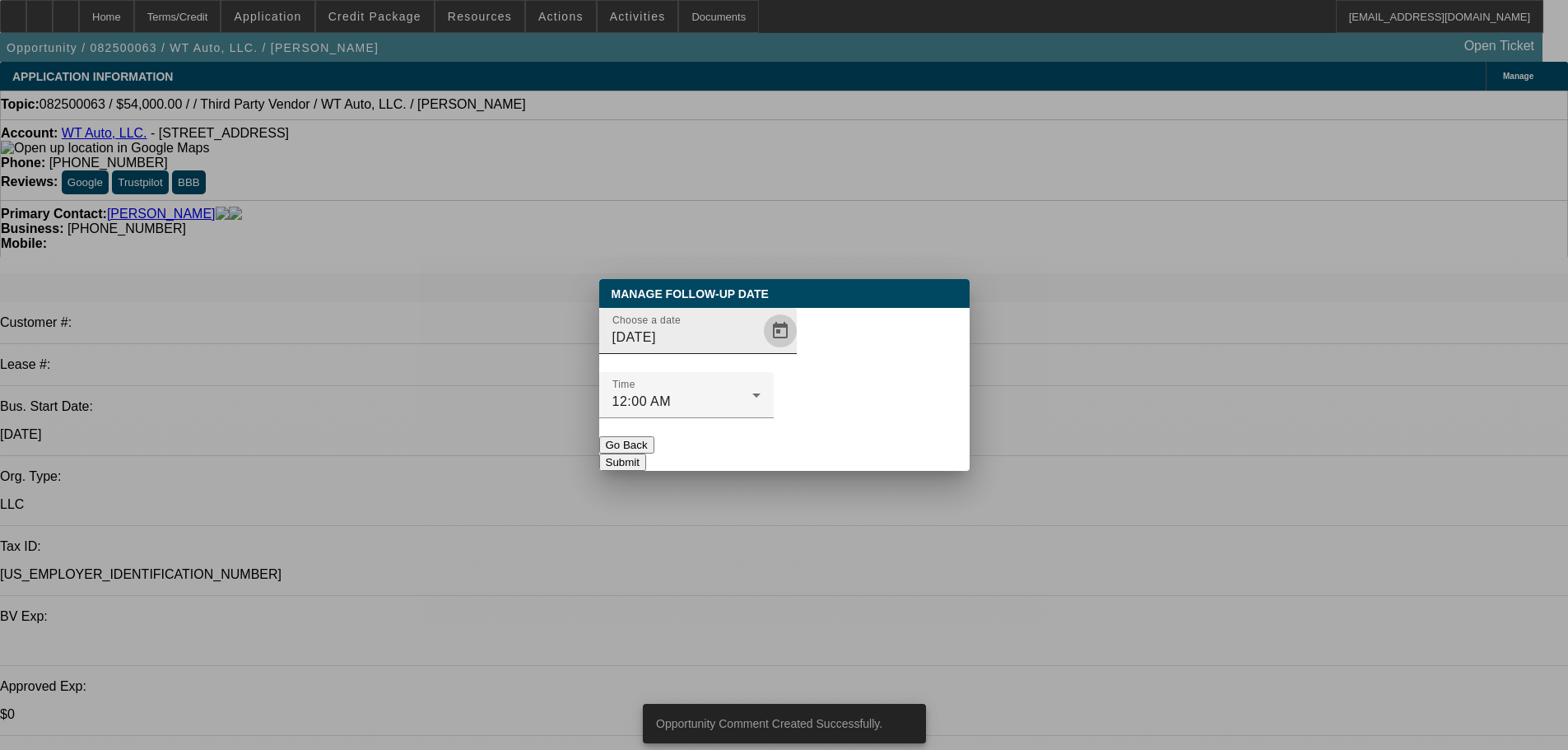
click at [761, 350] on span "Open calendar" at bounding box center [781, 331] width 40 height 40
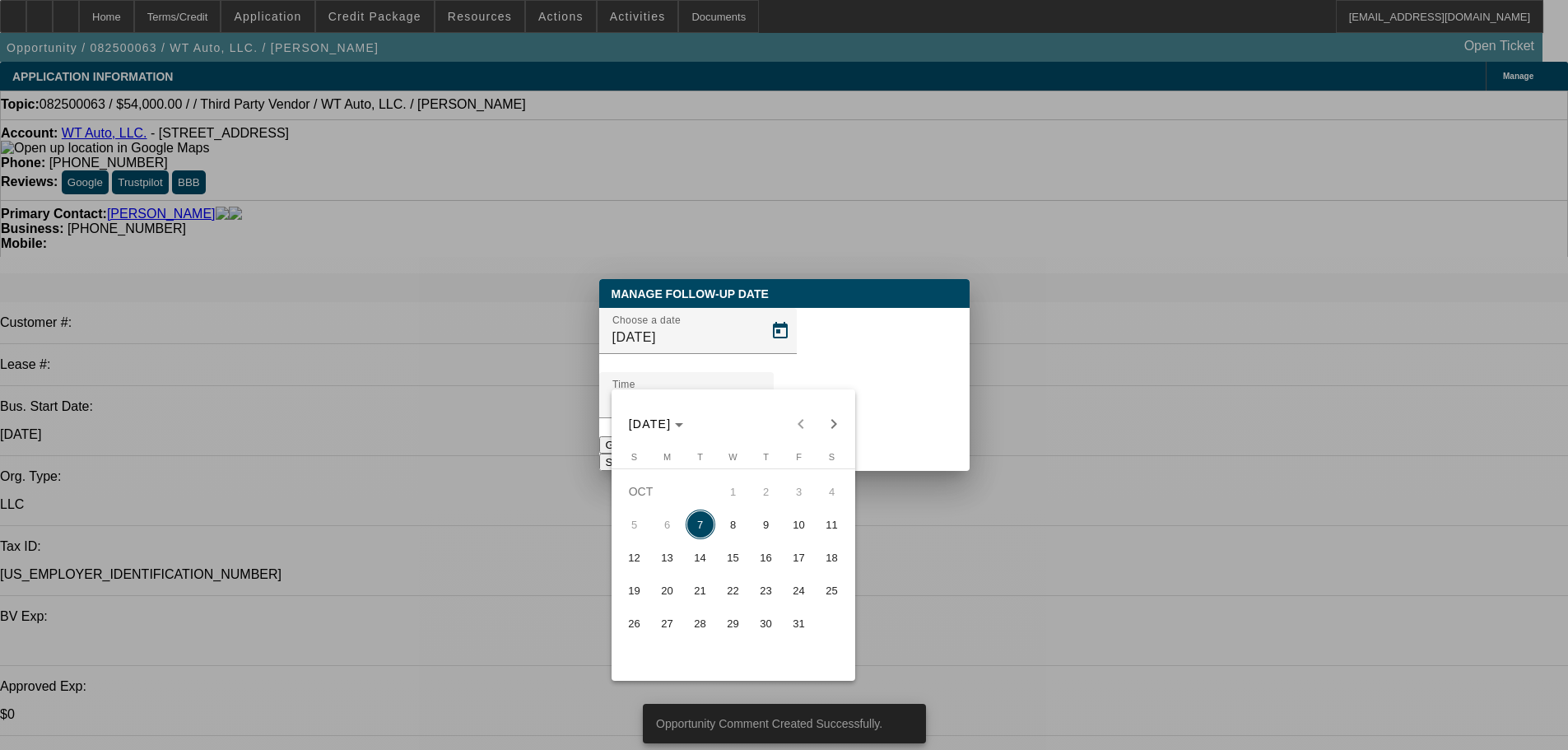
click at [803, 535] on span "10" at bounding box center [799, 523] width 29 height 29
type input "10/10/2025"
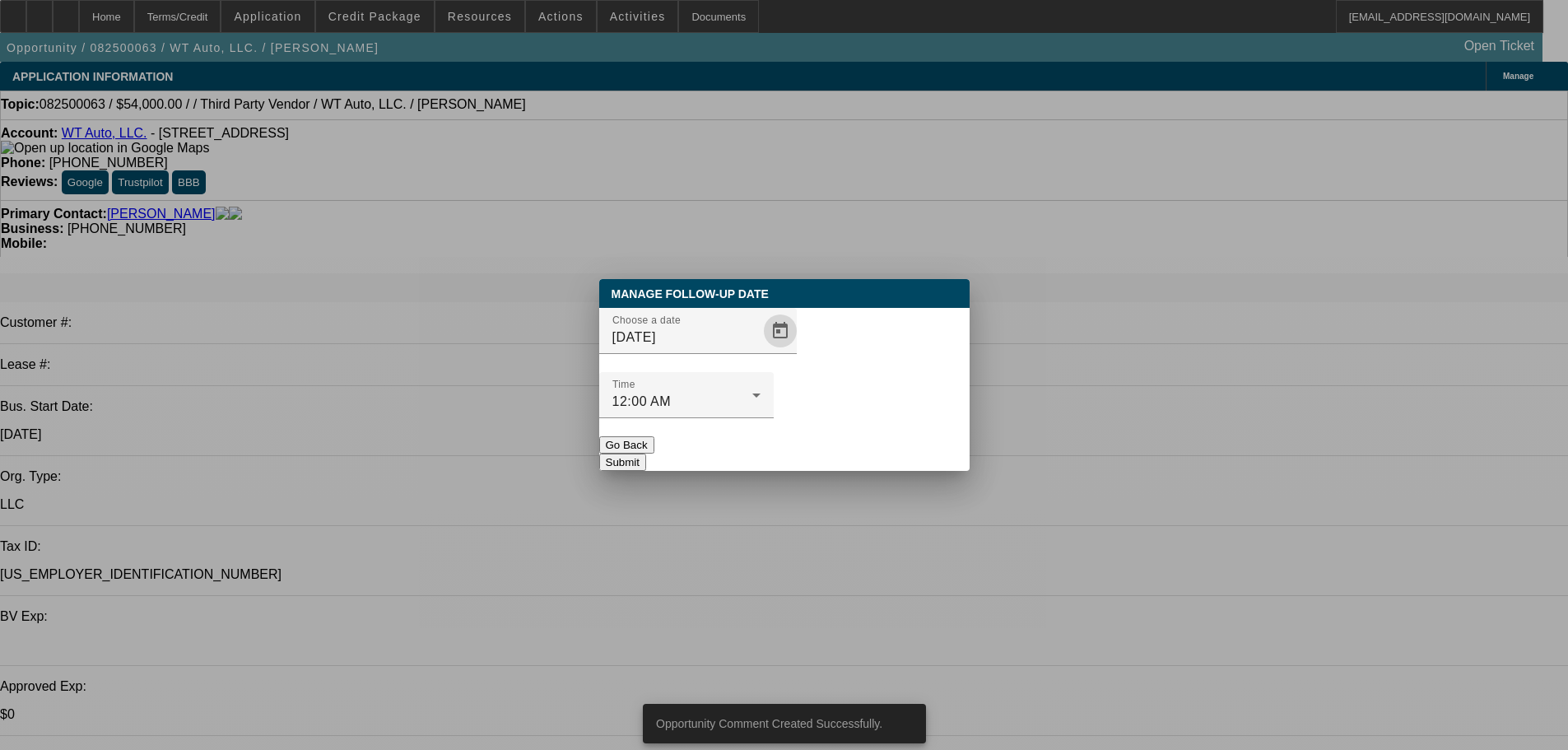
click at [646, 454] on button "Submit" at bounding box center [622, 462] width 47 height 17
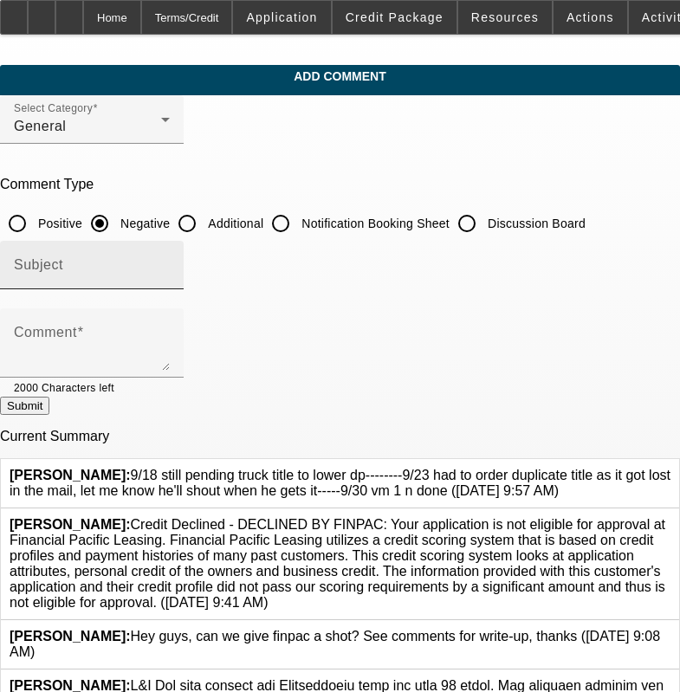
click at [170, 241] on div "Subject" at bounding box center [92, 265] width 156 height 49
click at [484, 236] on input "Discussion Board" at bounding box center [467, 223] width 35 height 35
radio input "true"
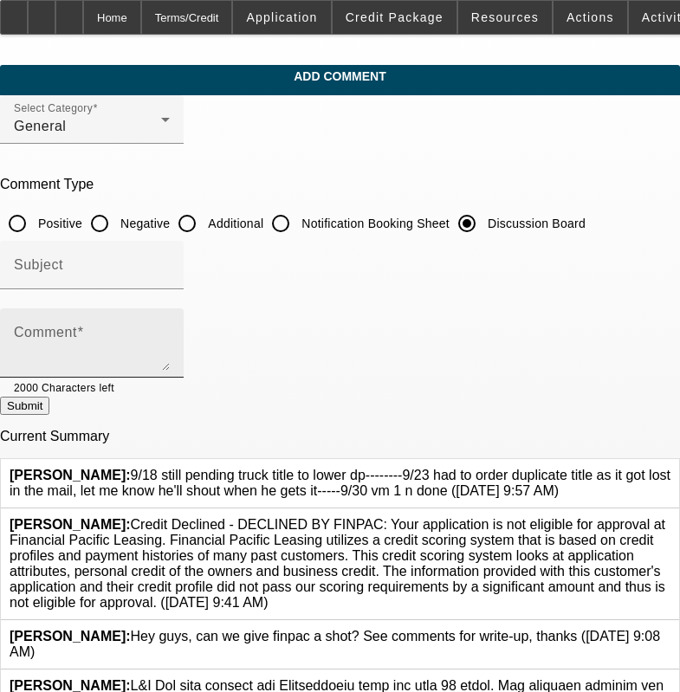
click at [170, 317] on div "Comment" at bounding box center [92, 343] width 156 height 69
paste textarea "9/18 still pending truck title to lower dp--------9/23 had to order duplicate t…"
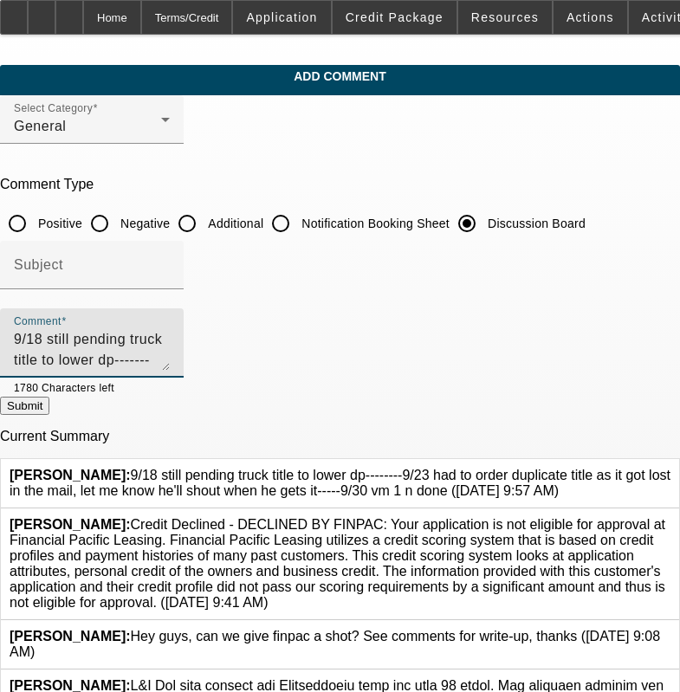
type textarea "9/18 still pending truck title to lower dp--------9/23 had to order duplicate t…"
click at [671, 468] on div at bounding box center [671, 483] width 0 height 31
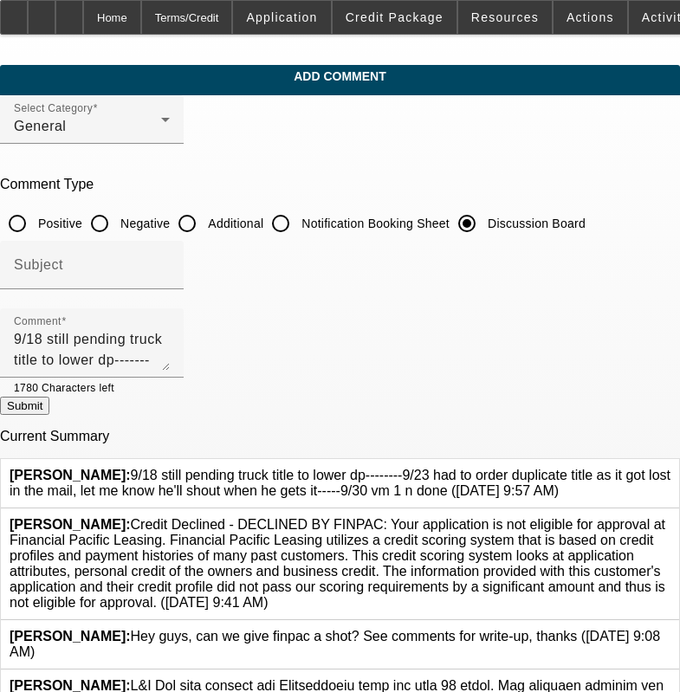
click at [671, 468] on icon at bounding box center [671, 468] width 0 height 0
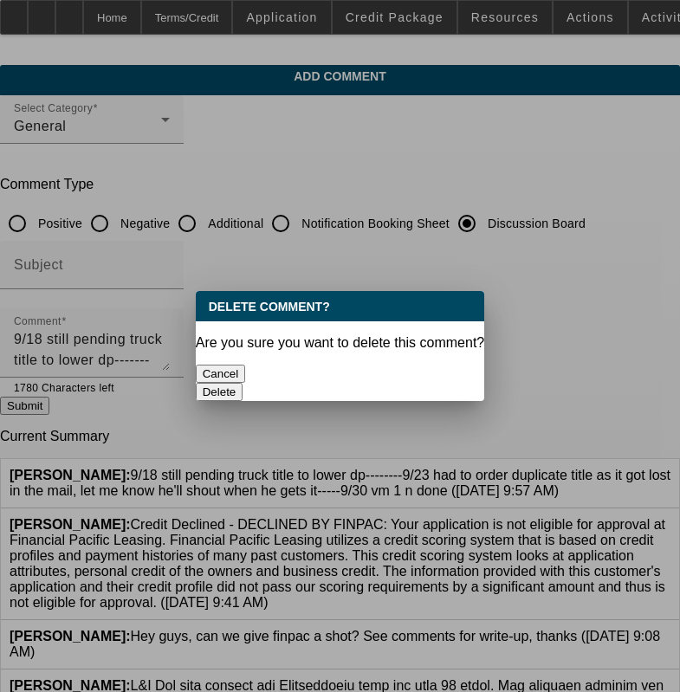
click at [244, 383] on button "Delete" at bounding box center [220, 392] width 48 height 18
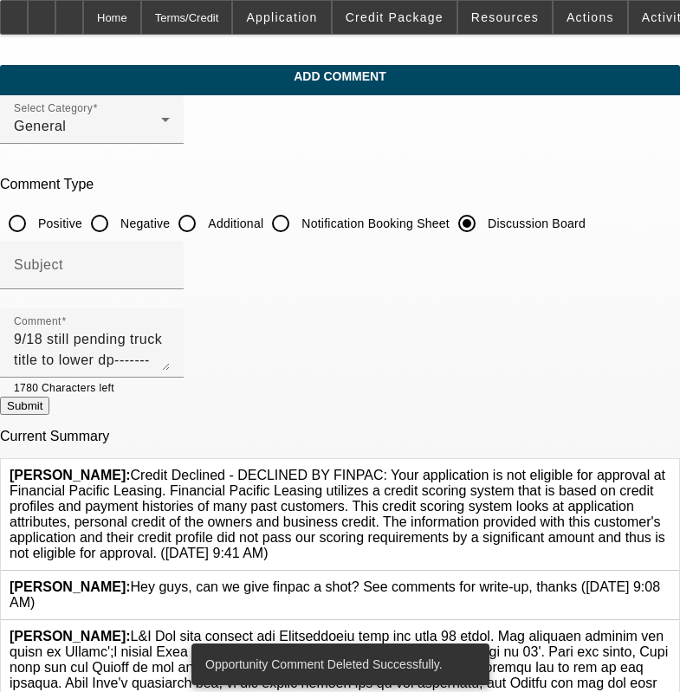
click at [49, 415] on button "Submit" at bounding box center [24, 406] width 49 height 18
radio input "true"
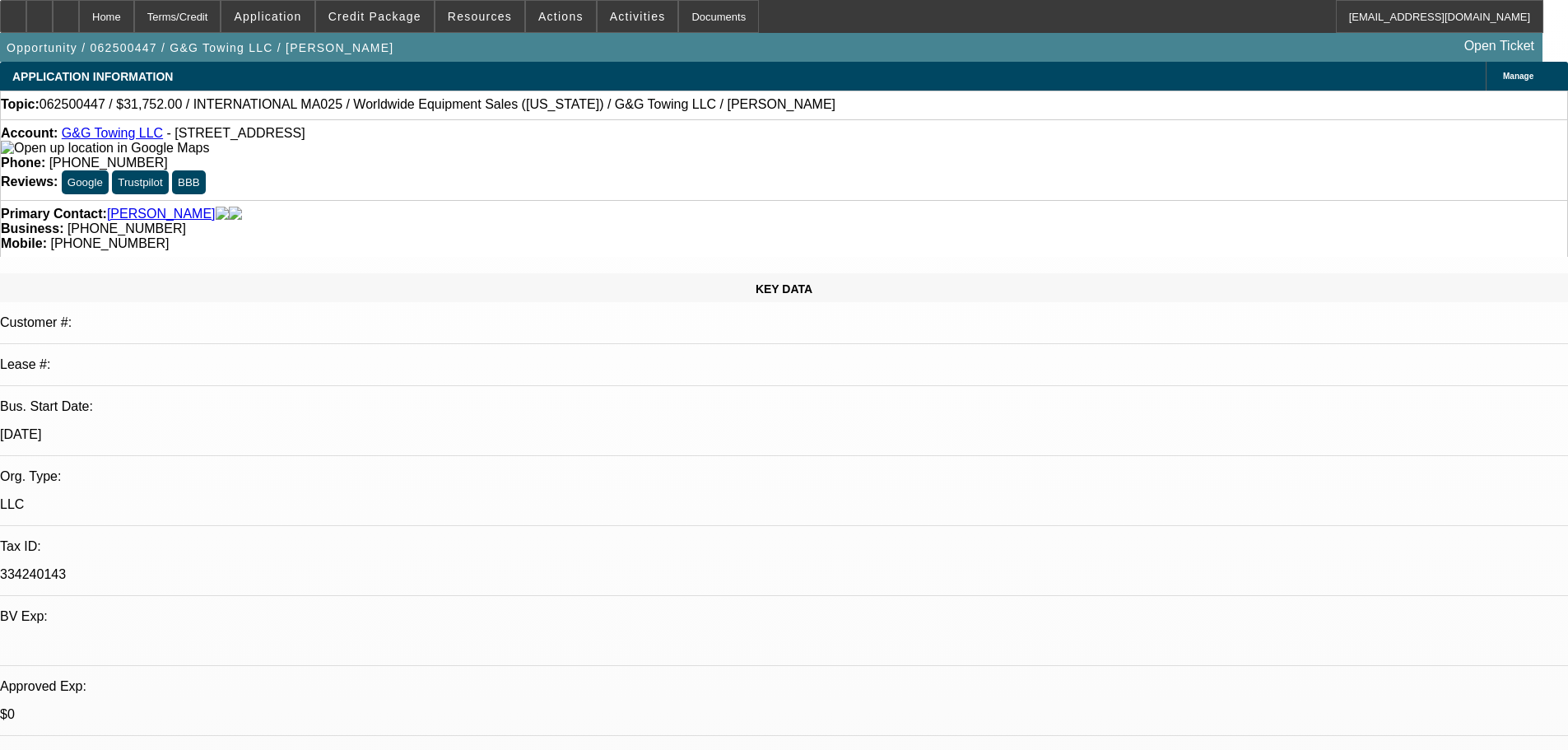
select select "0"
select select "0.1"
select select "4"
select select "0"
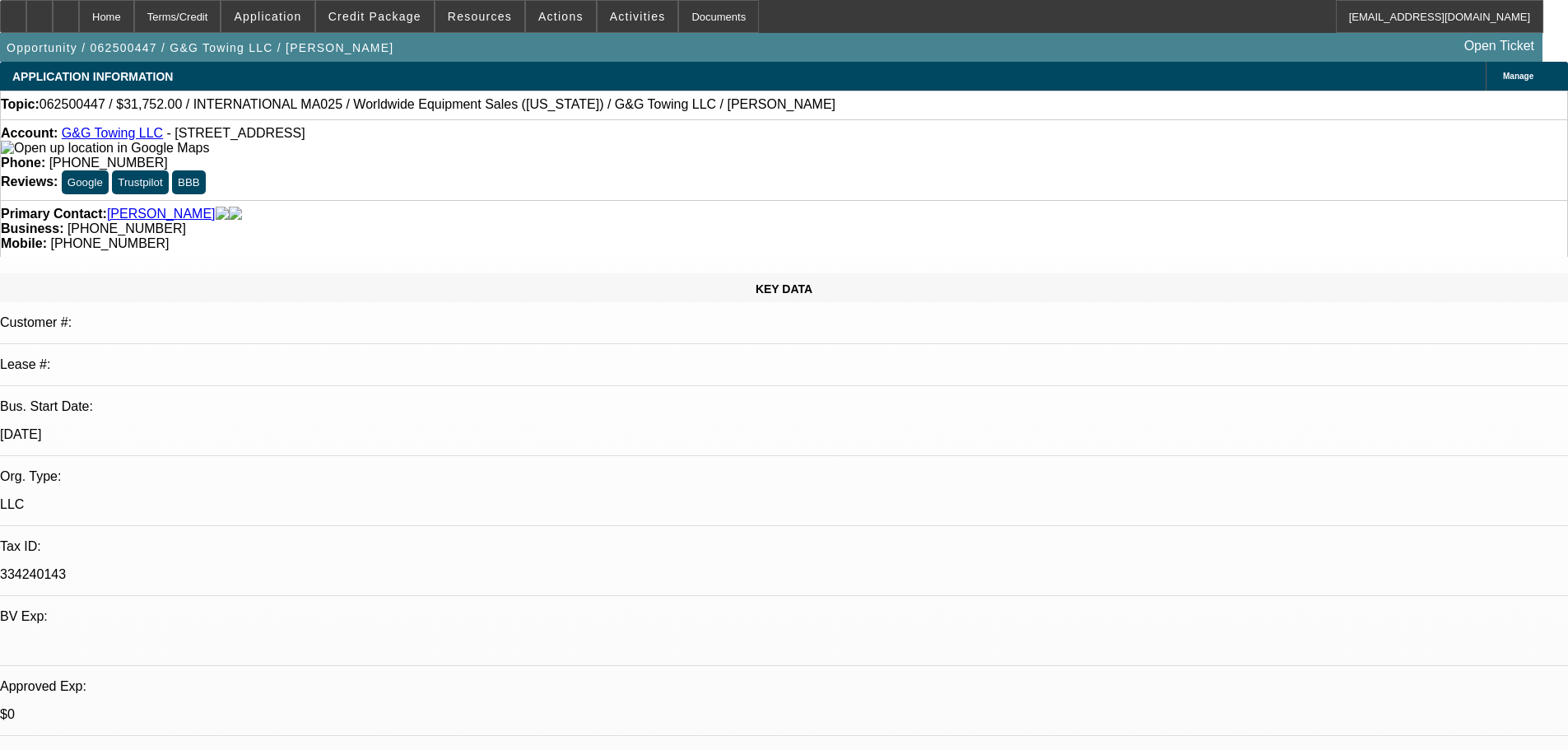
select select "2"
select select "0.1"
select select "4"
select select "0"
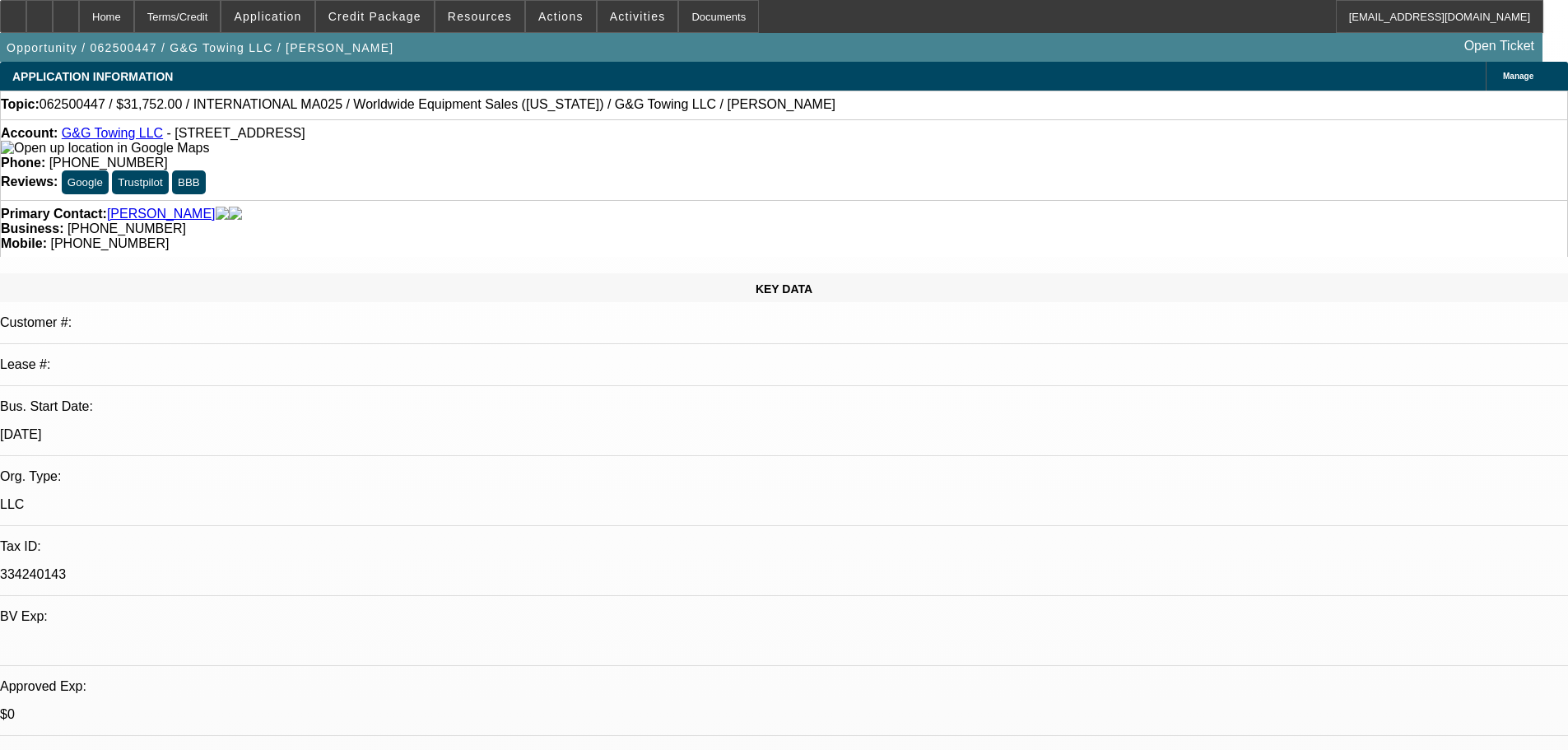
select select "2"
select select "0.1"
select select "4"
select select "0"
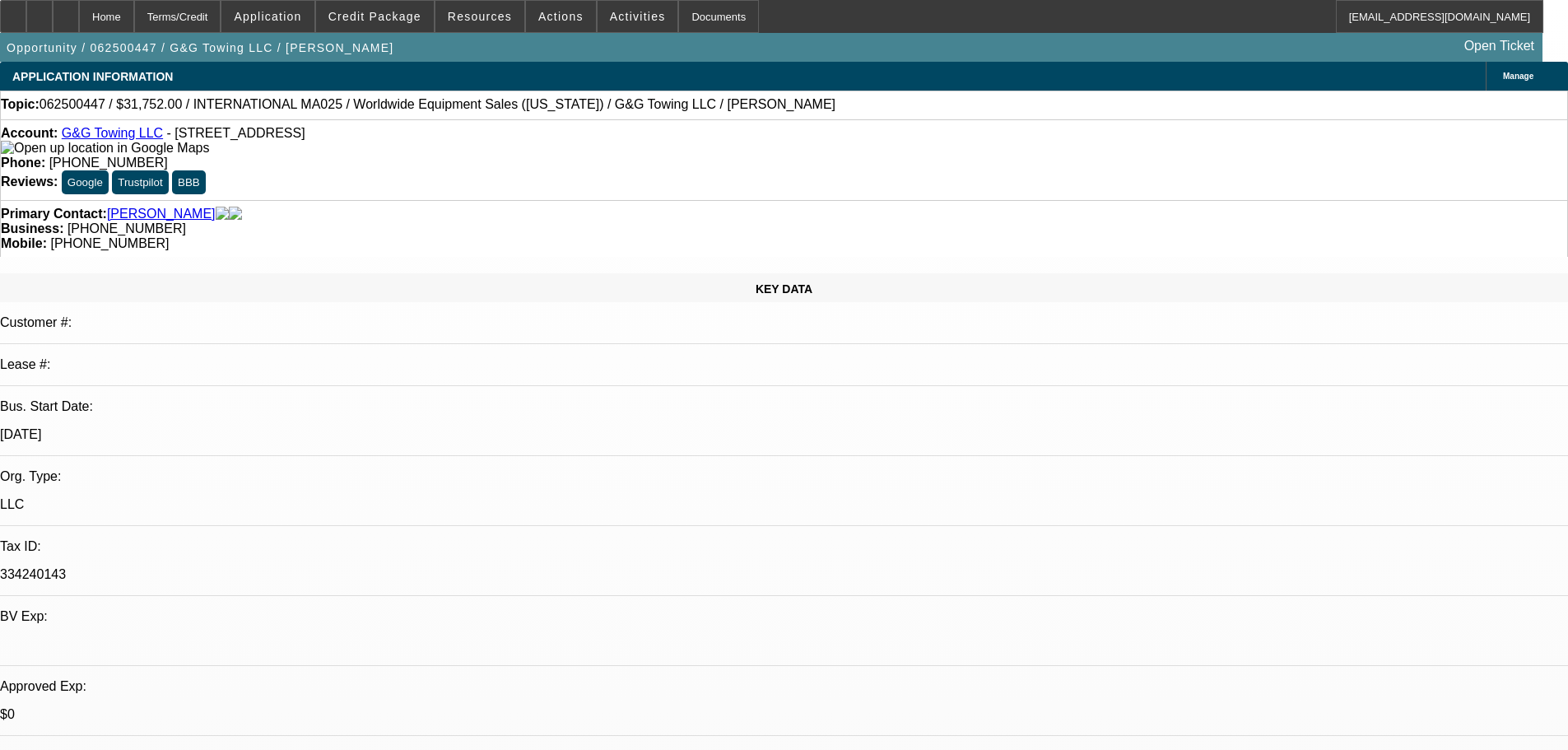
select select "2"
select select "0.1"
select select "4"
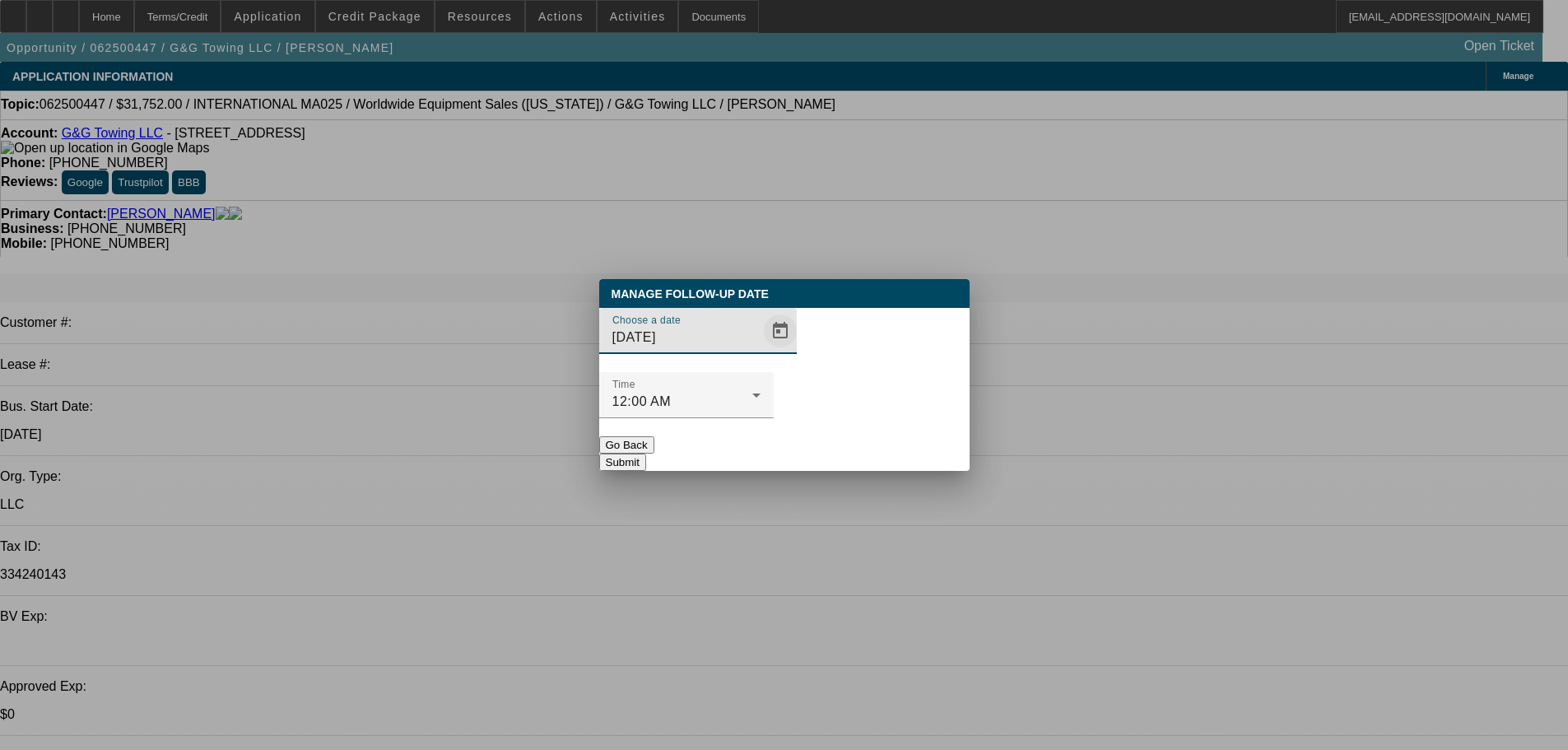
click at [771, 350] on span "Open calendar" at bounding box center [781, 331] width 40 height 40
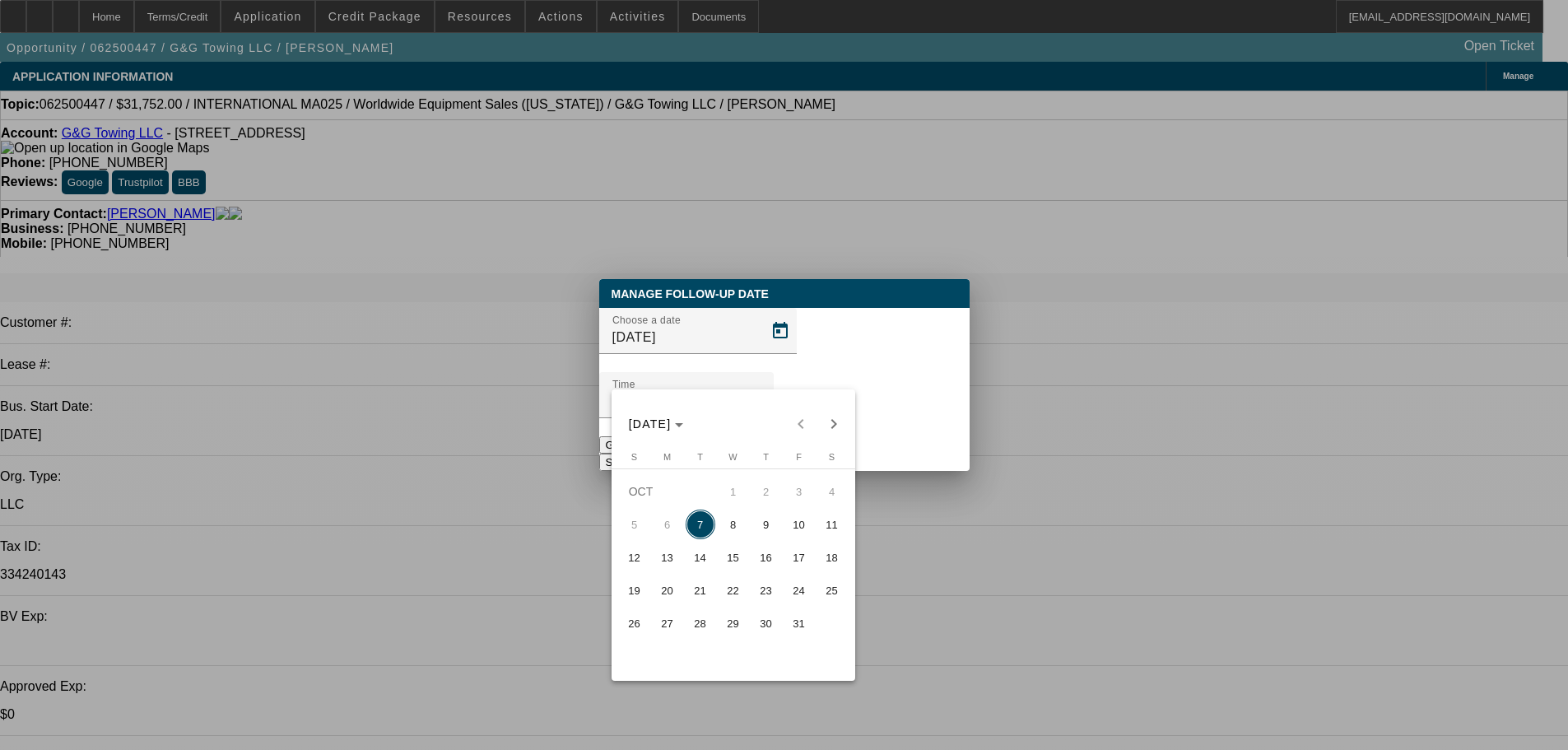
click at [773, 525] on span "9" at bounding box center [765, 523] width 29 height 29
type input "[DATE]"
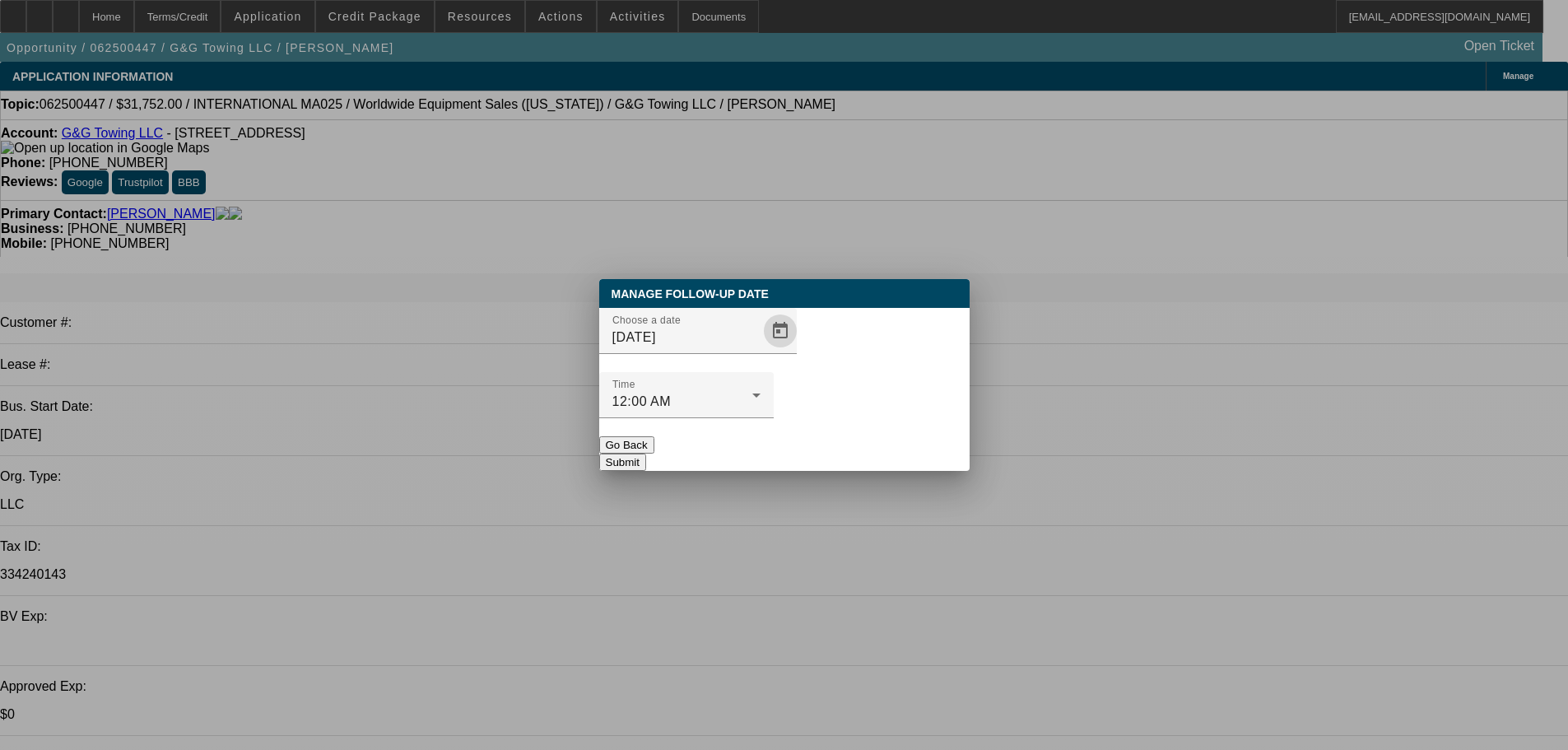
click at [646, 454] on button "Submit" at bounding box center [622, 462] width 47 height 17
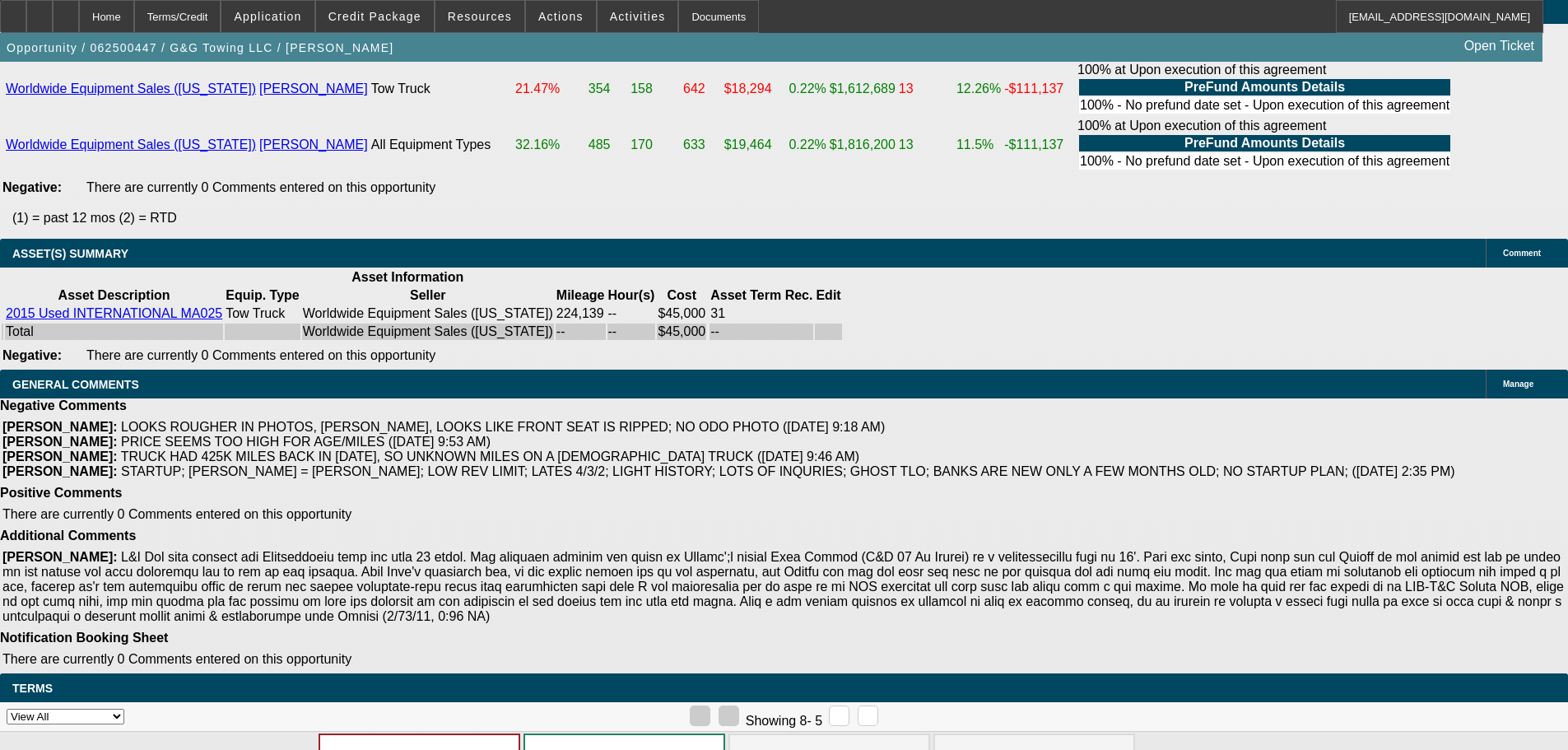
drag, startPoint x: 695, startPoint y: 692, endPoint x: 736, endPoint y: 729, distance: 55.2
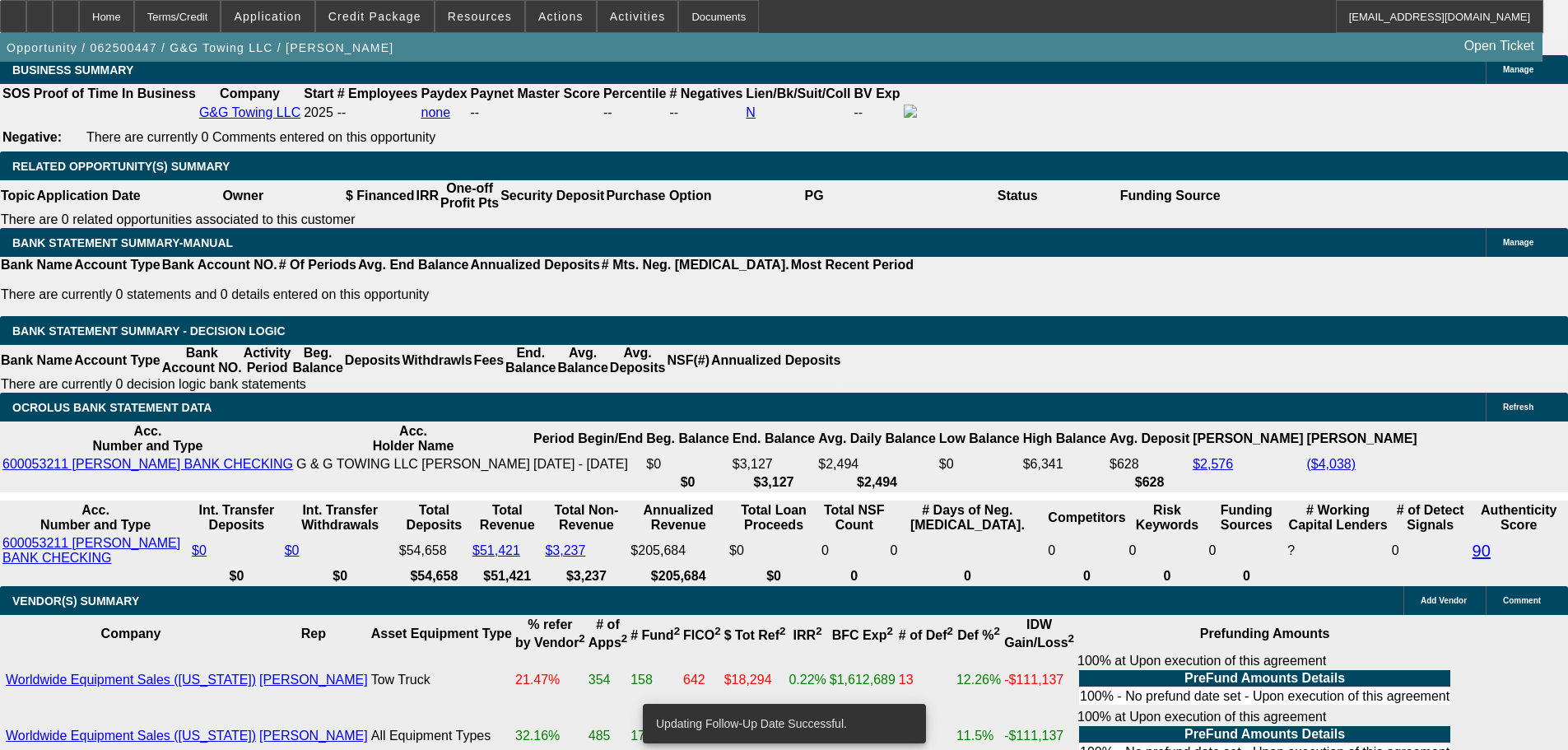
scroll to position [2530, 0]
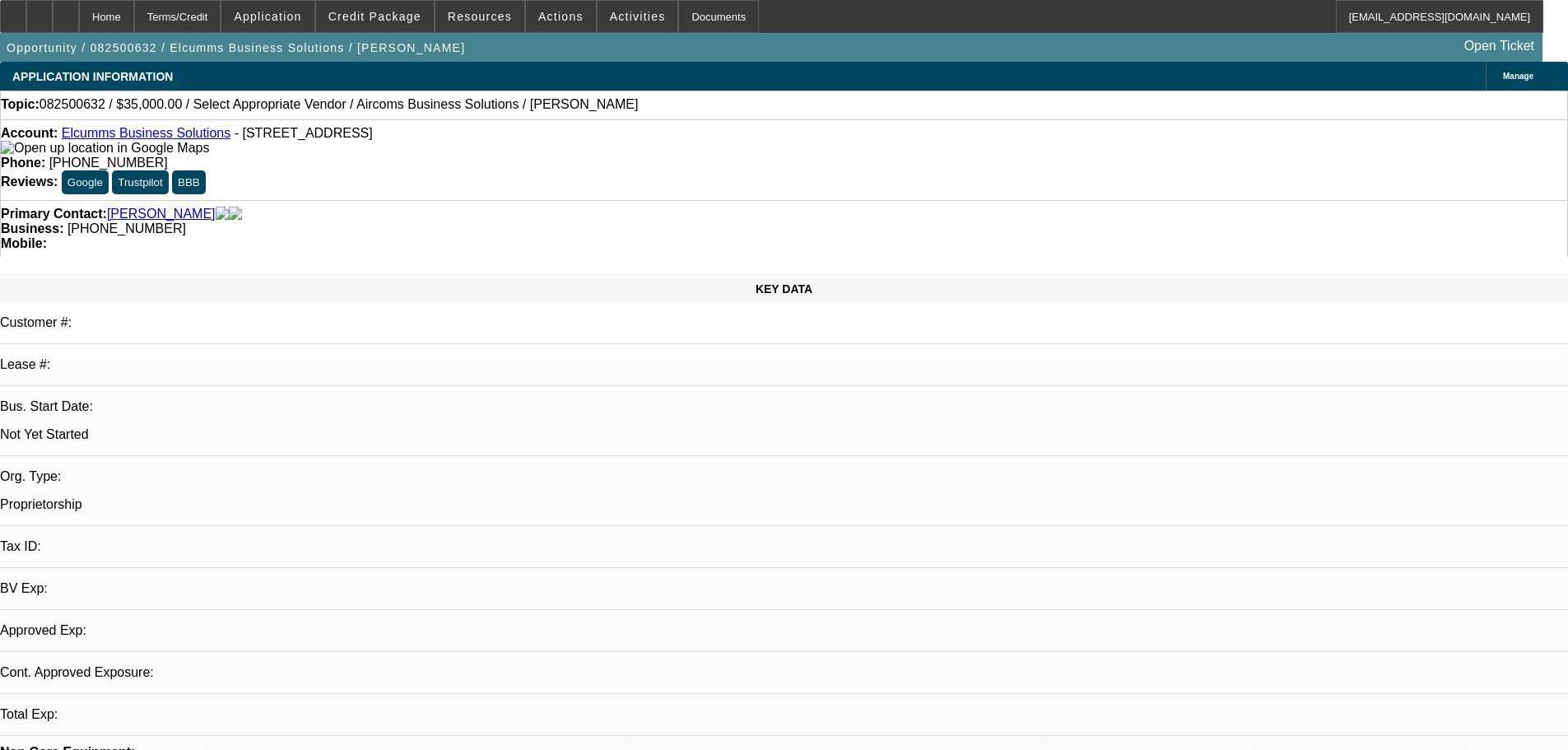
select select "0"
select select "2"
select select "0.1"
select select "4"
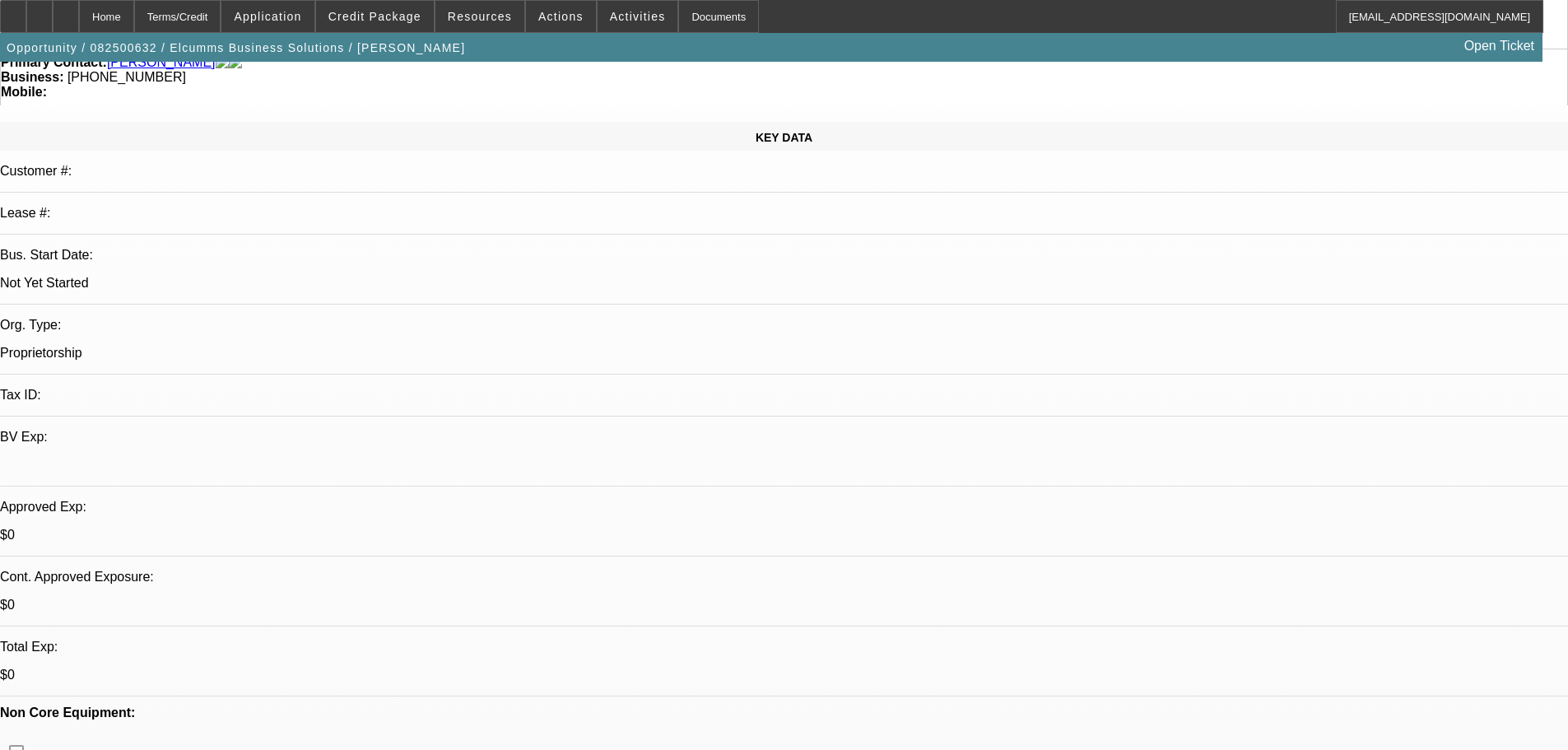
scroll to position [247, 0]
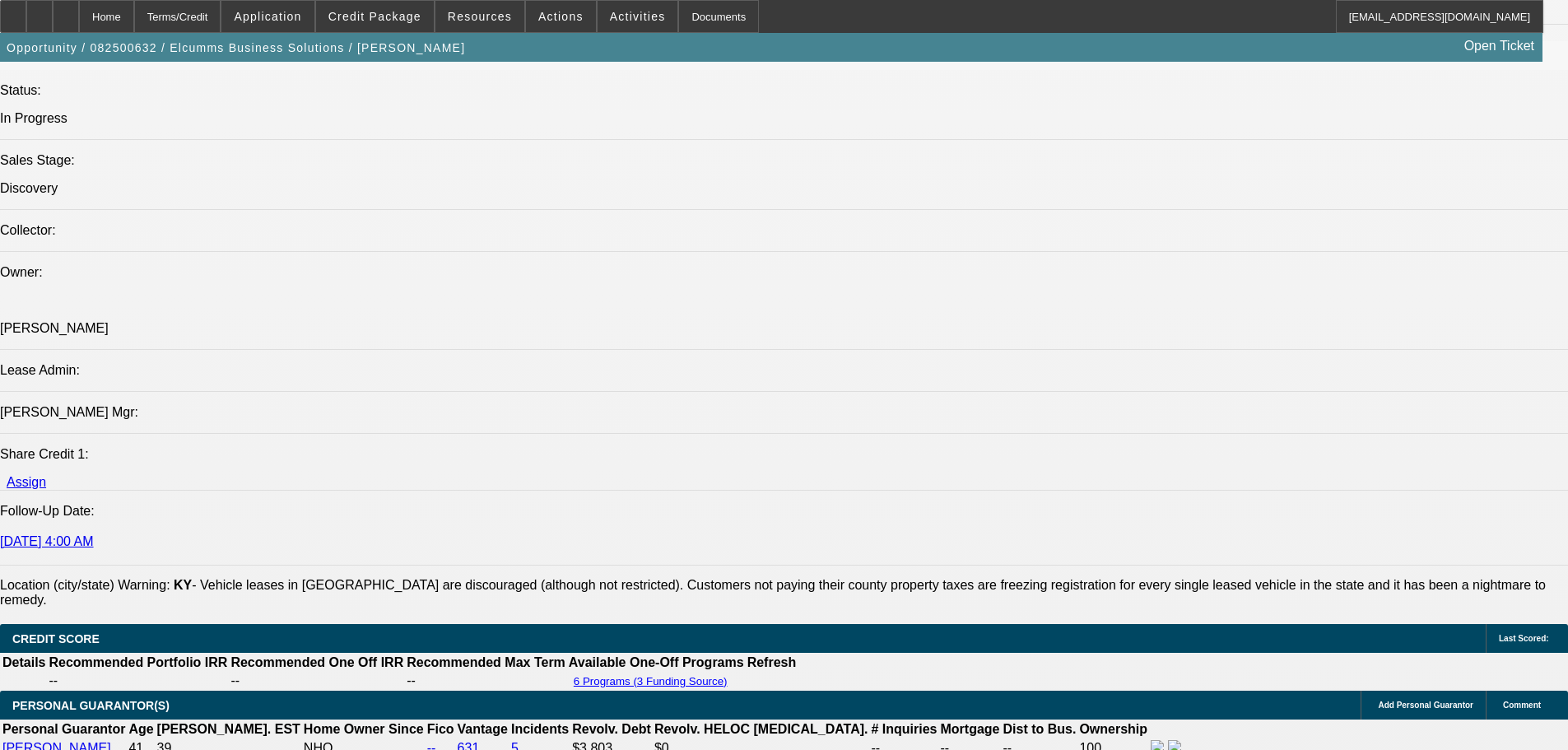
drag, startPoint x: 614, startPoint y: 384, endPoint x: 627, endPoint y: 532, distance: 148.6
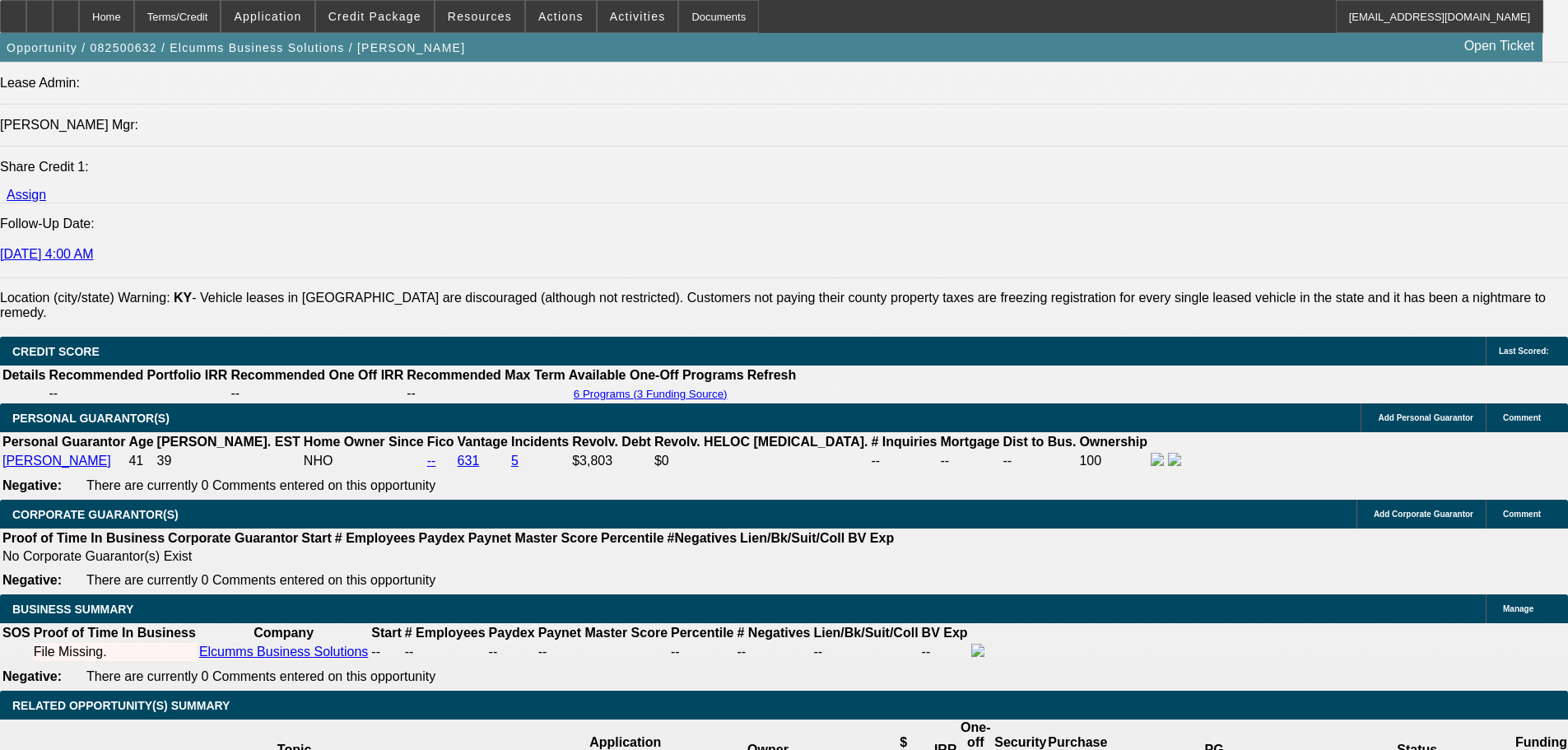
drag, startPoint x: 627, startPoint y: 532, endPoint x: 632, endPoint y: 612, distance: 80.2
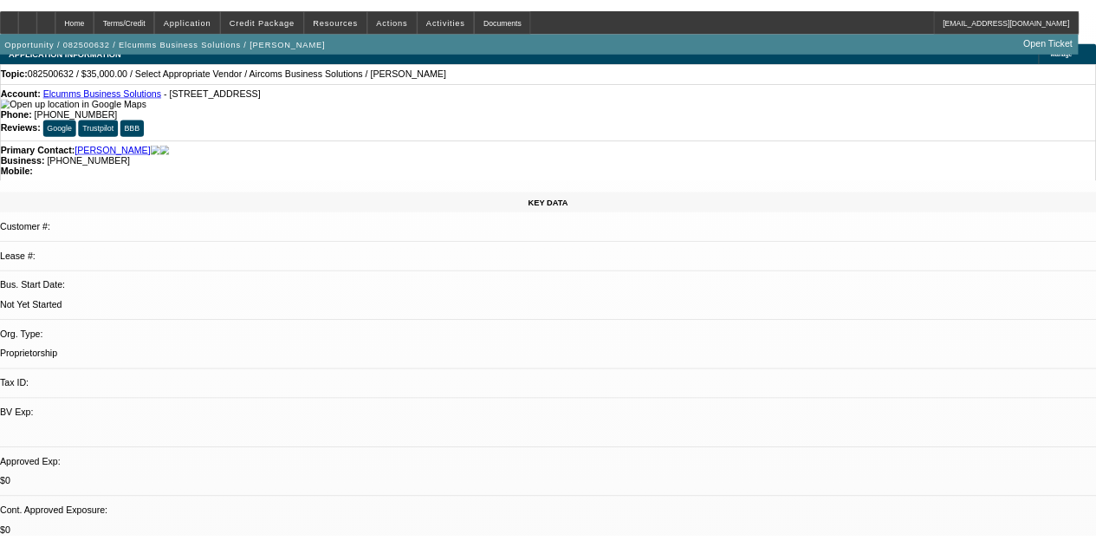
scroll to position [0, 0]
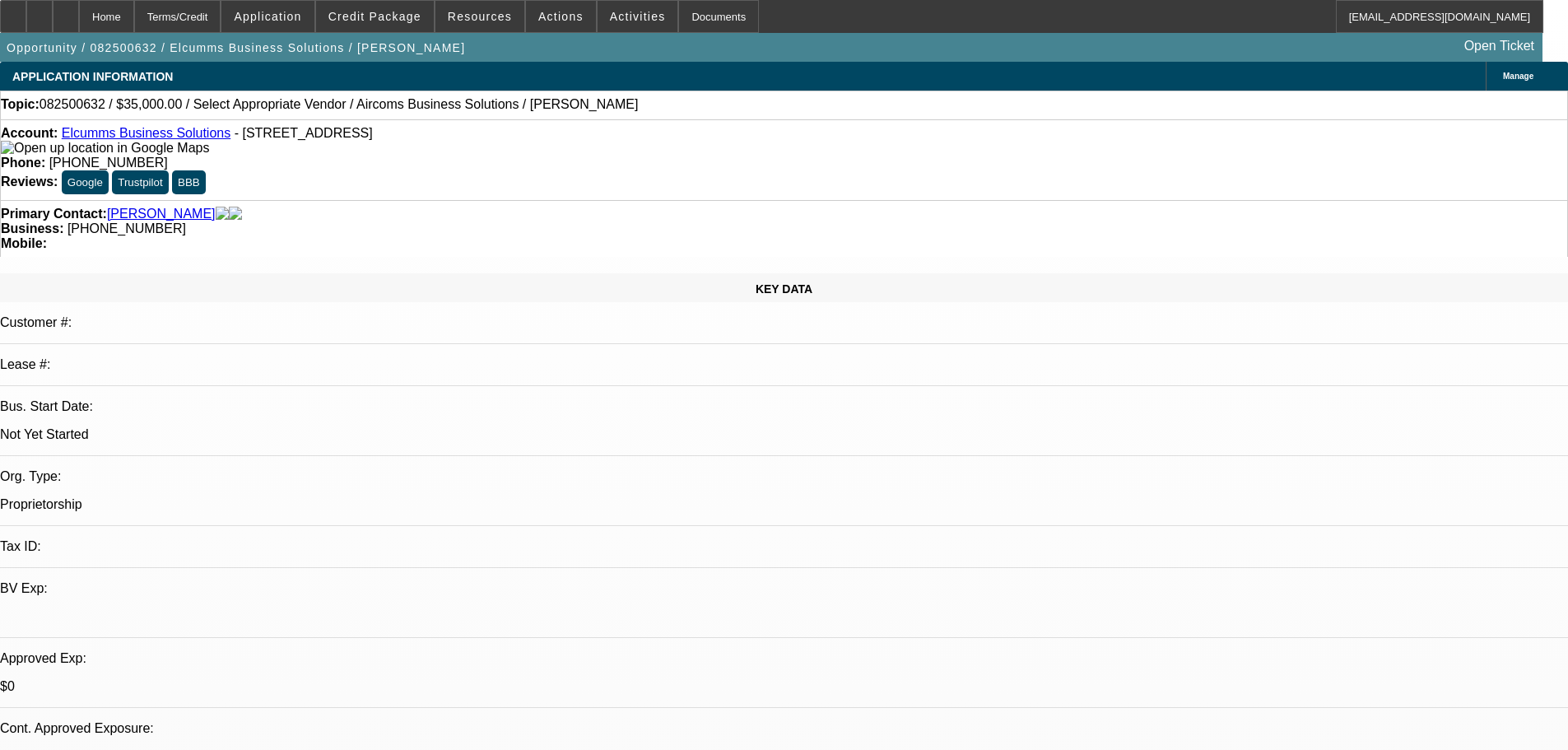
drag, startPoint x: 745, startPoint y: 546, endPoint x: 816, endPoint y: 322, distance: 235.0
drag, startPoint x: 668, startPoint y: 178, endPoint x: 590, endPoint y: 187, distance: 78.5
click at [590, 221] on div "Business: [PHONE_NUMBER]" at bounding box center [784, 229] width 1566 height 15
copy span "[PHONE_NUMBER]"
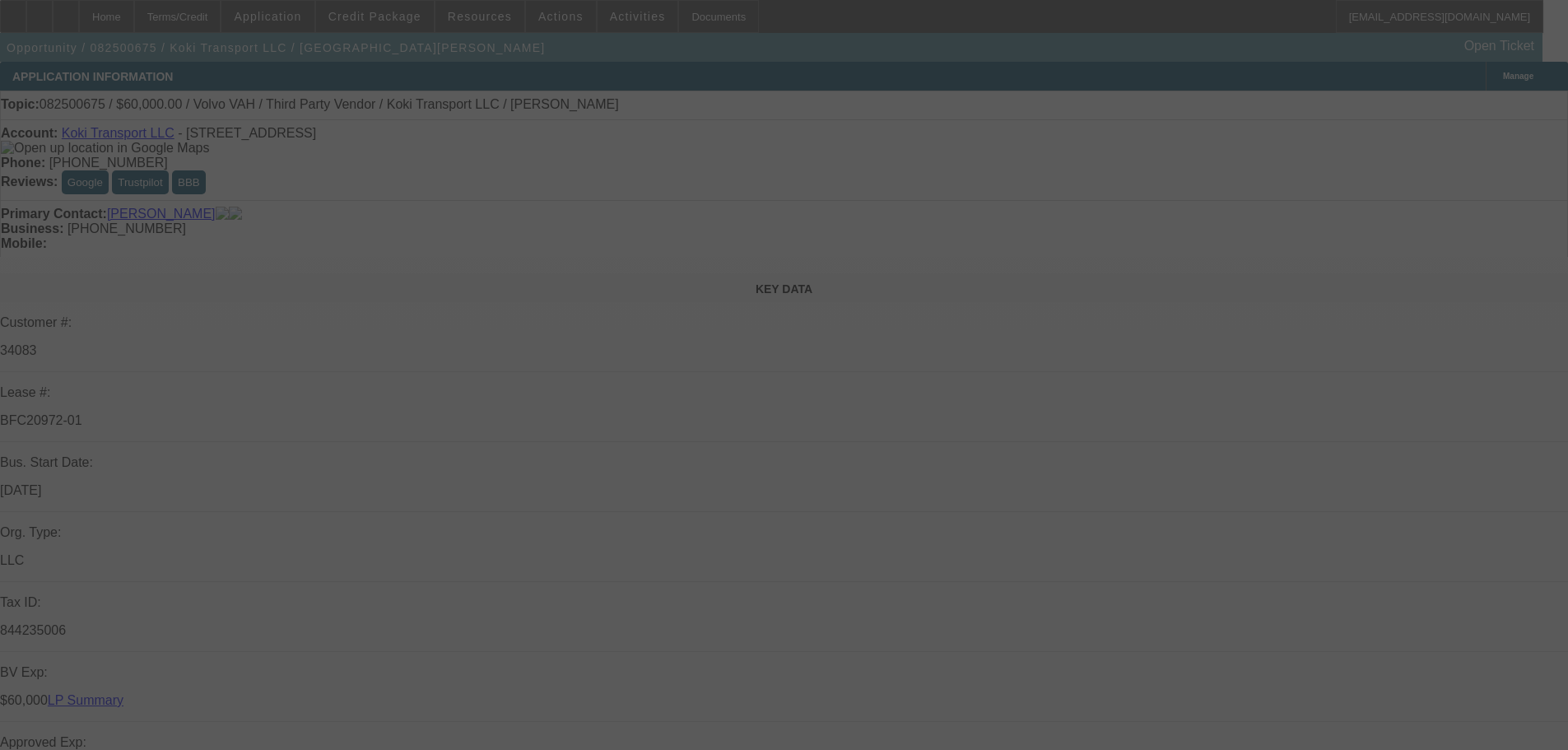
select select "0.2"
select select "2"
select select "0"
select select "6"
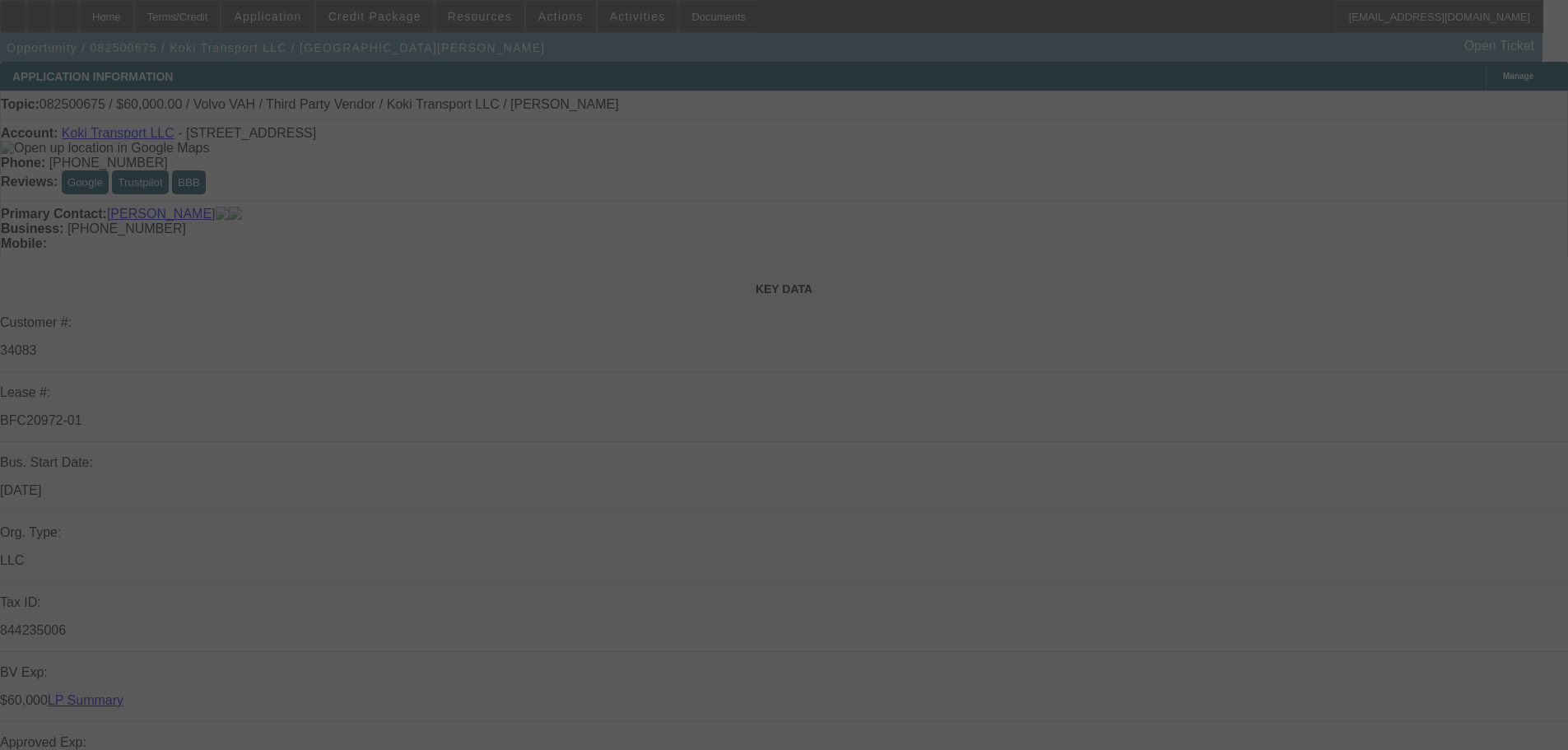
select select "0"
select select "2"
select select "0.1"
select select "4"
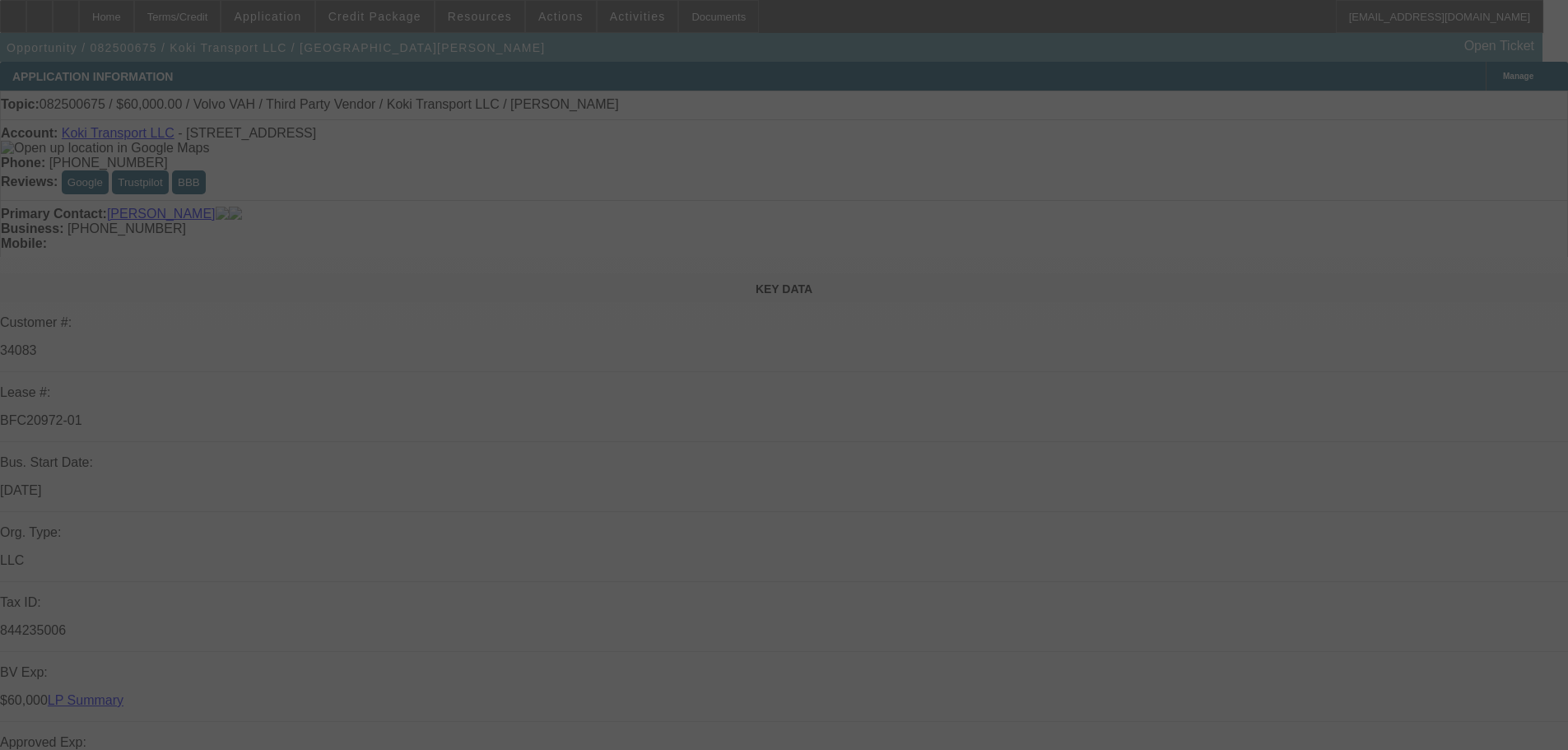
select select "0.2"
select select "2"
select select "0.1"
select select "4"
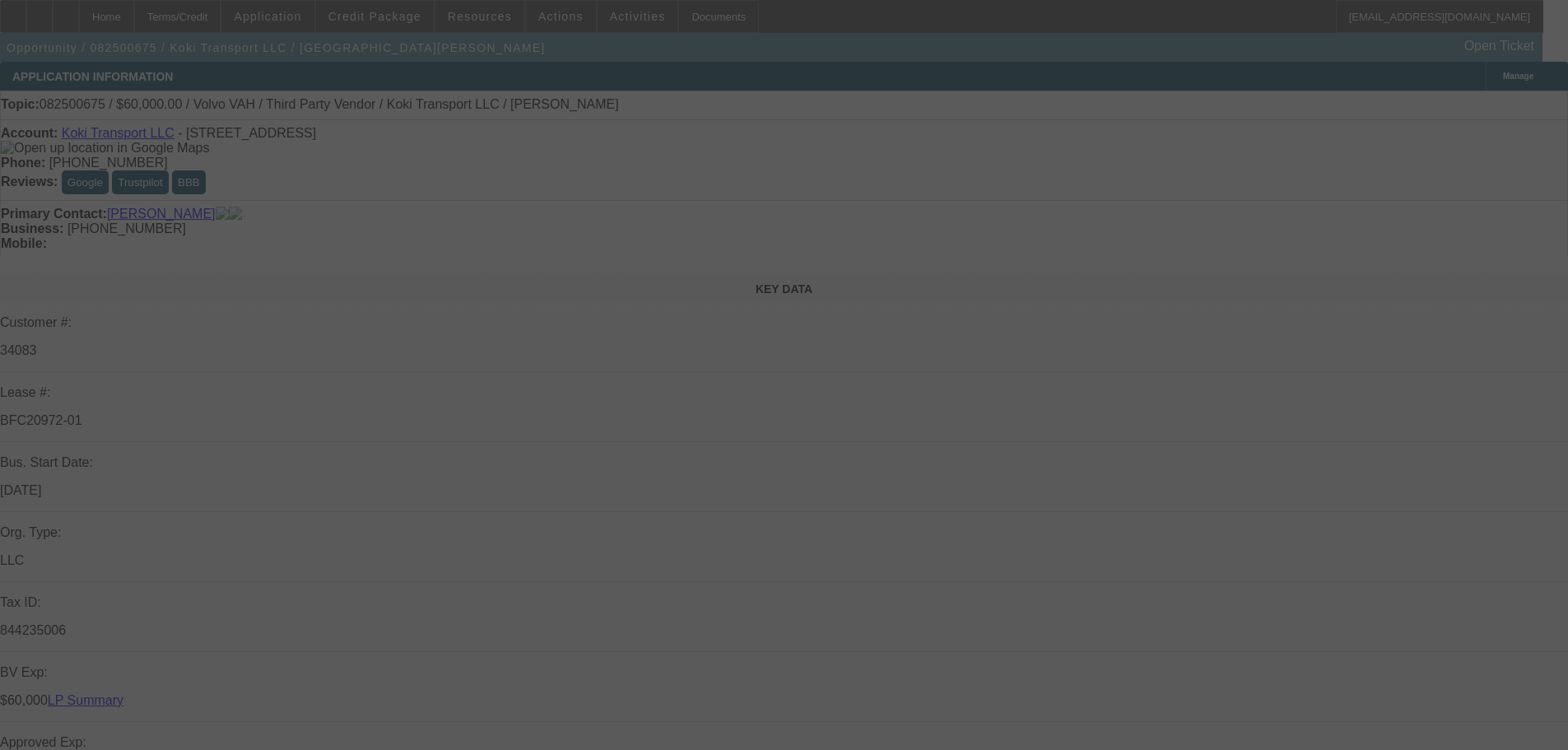
select select "0.15"
select select "2"
select select "0.1"
select select "4"
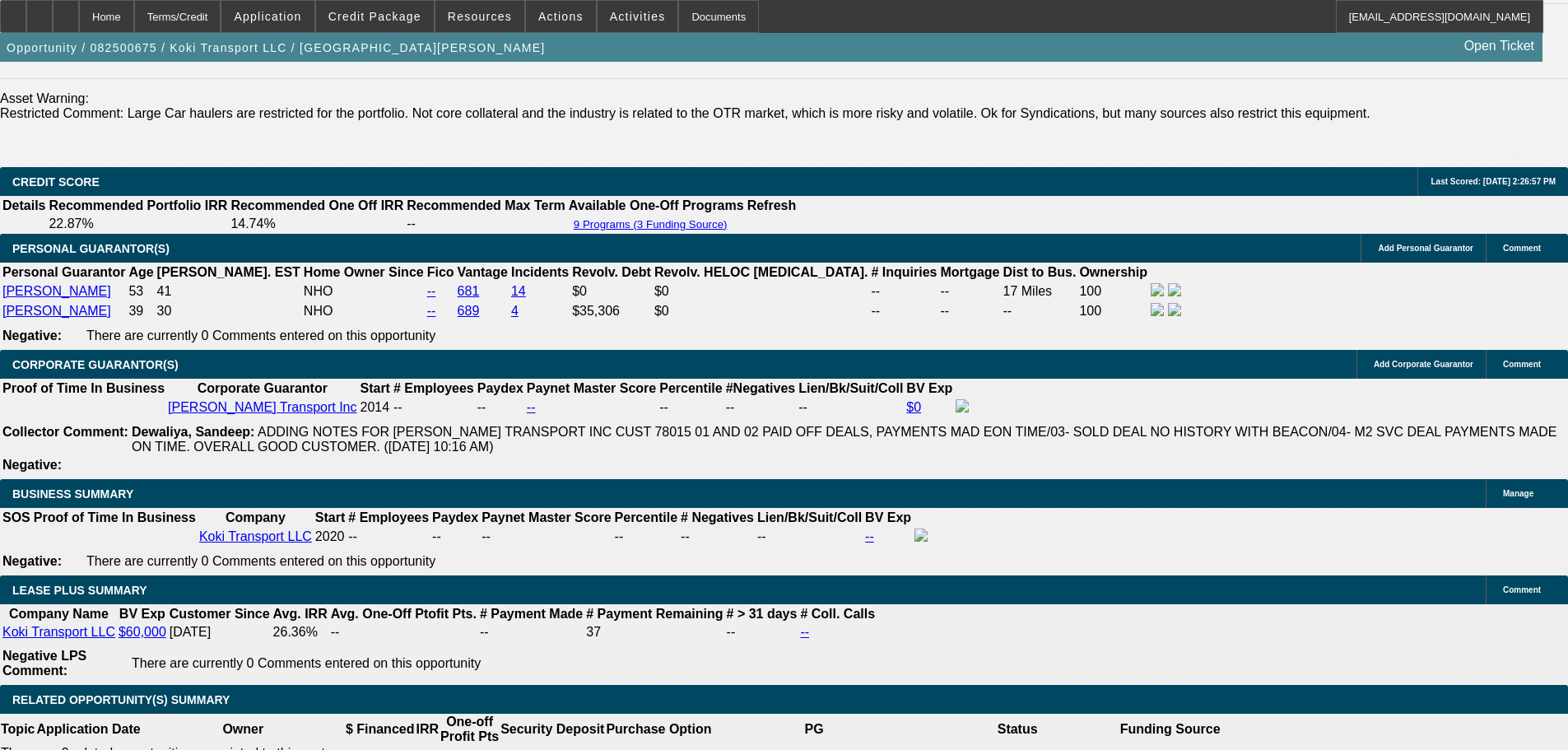
scroll to position [2984, 0]
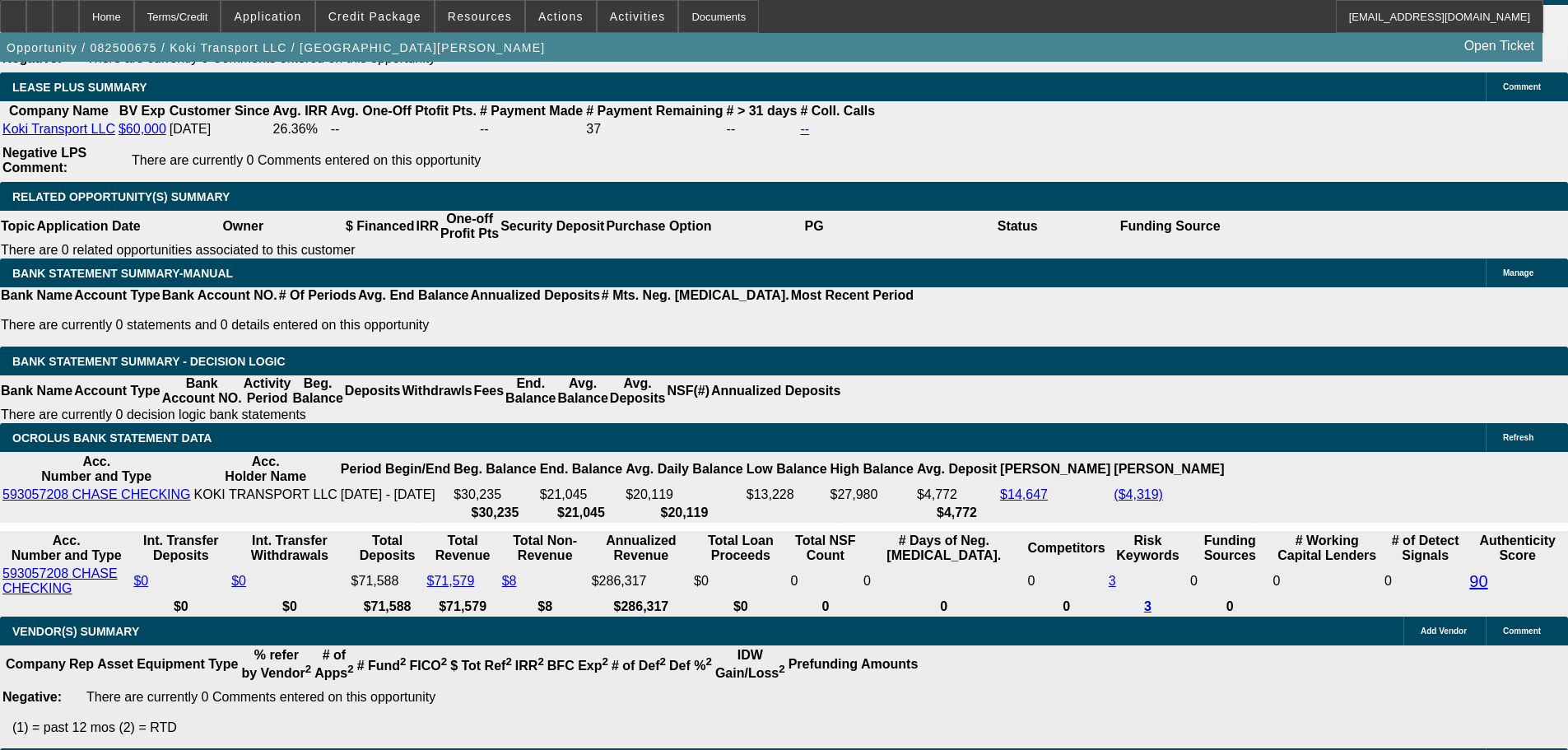
drag, startPoint x: 786, startPoint y: 625, endPoint x: 784, endPoint y: 609, distance: 16.1
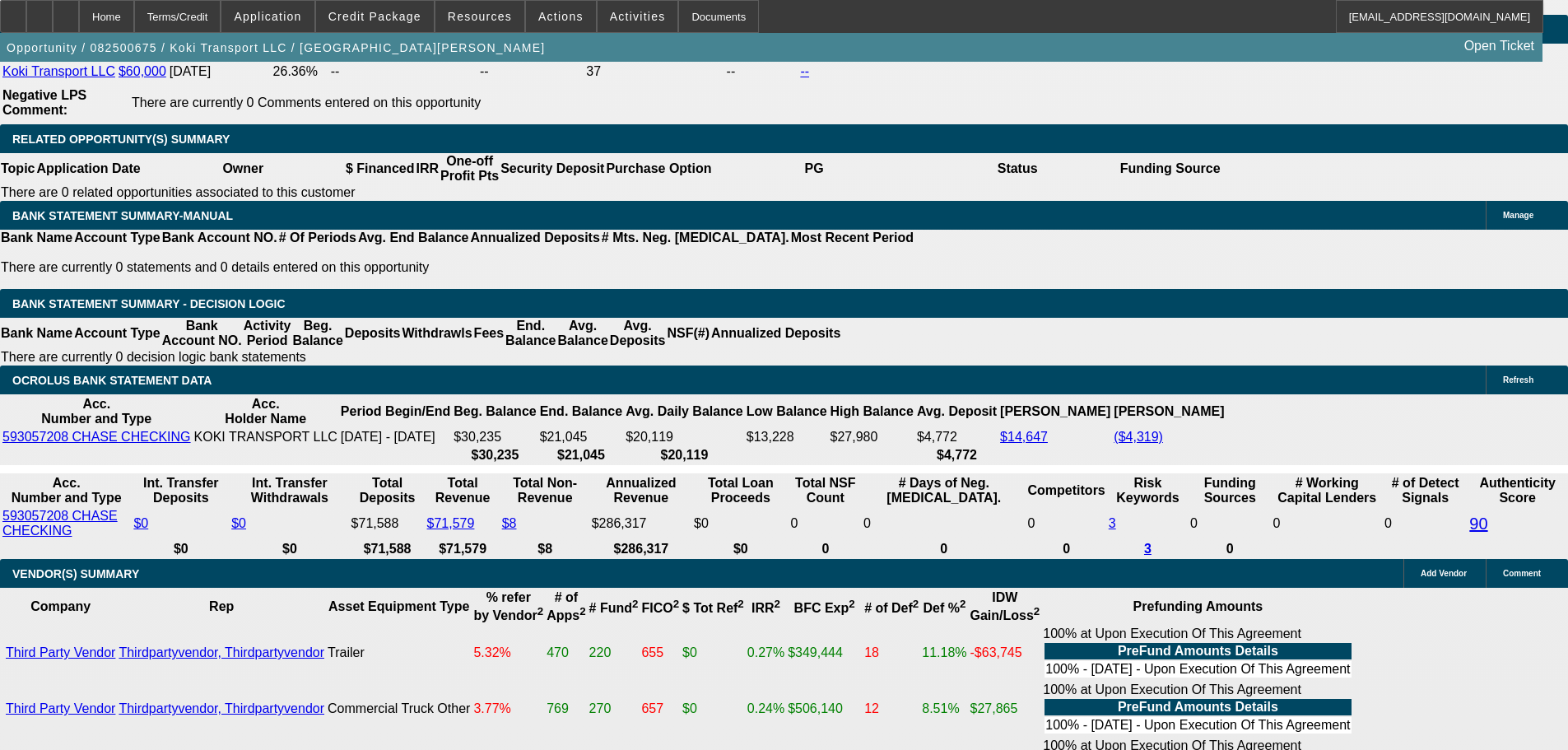
scroll to position [3119, 0]
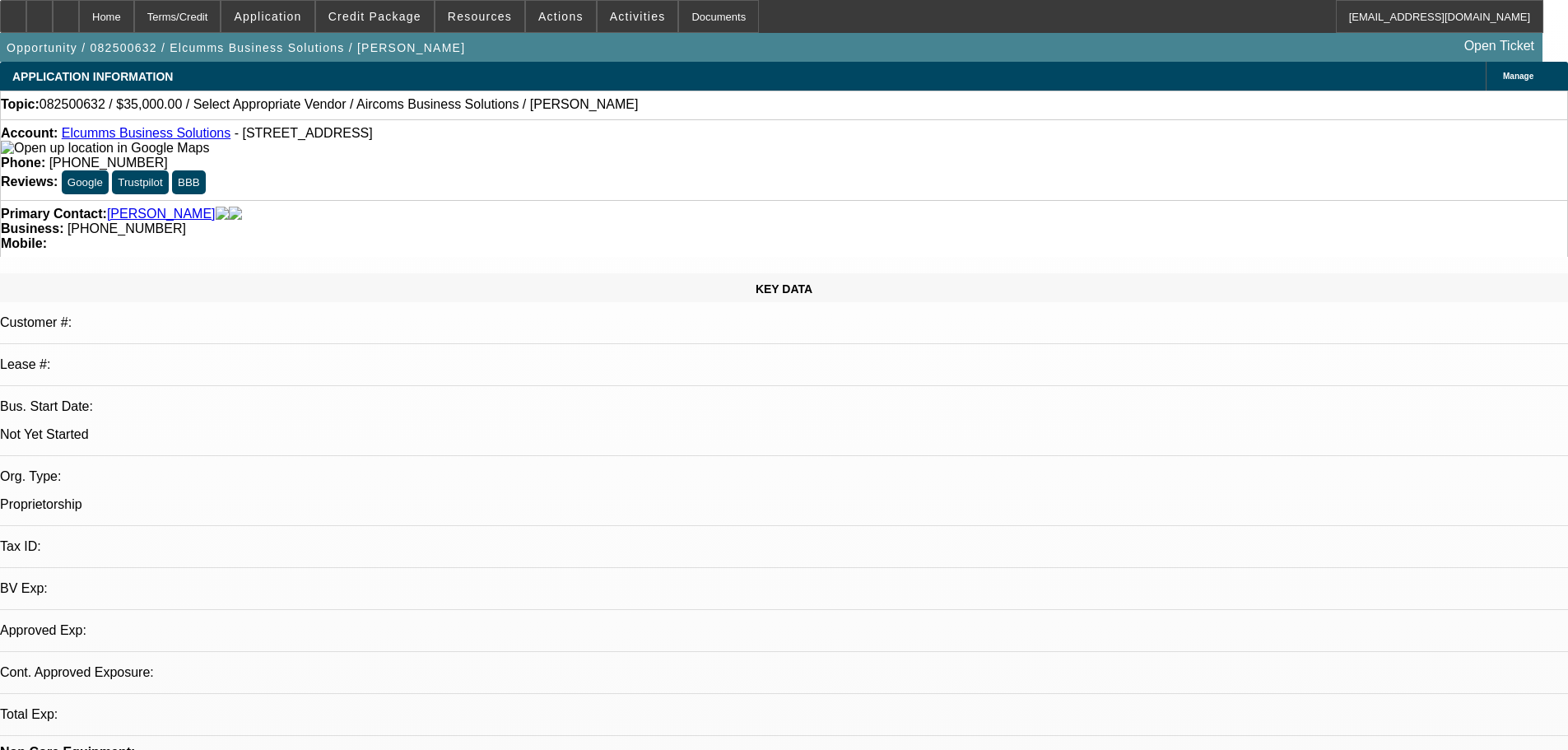
select select "0"
select select "2"
select select "0.1"
select select "4"
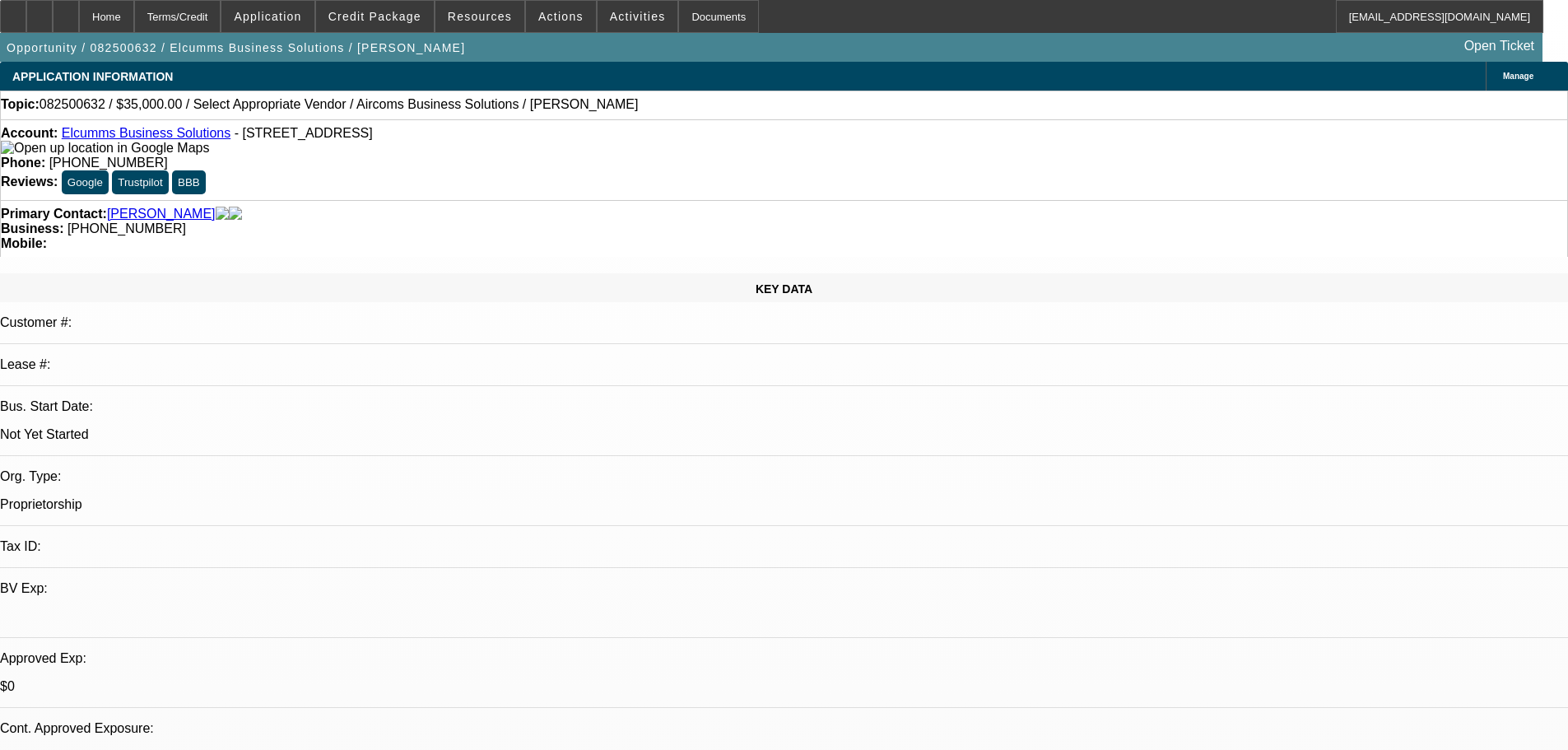
drag, startPoint x: 722, startPoint y: 356, endPoint x: 689, endPoint y: 143, distance: 215.5
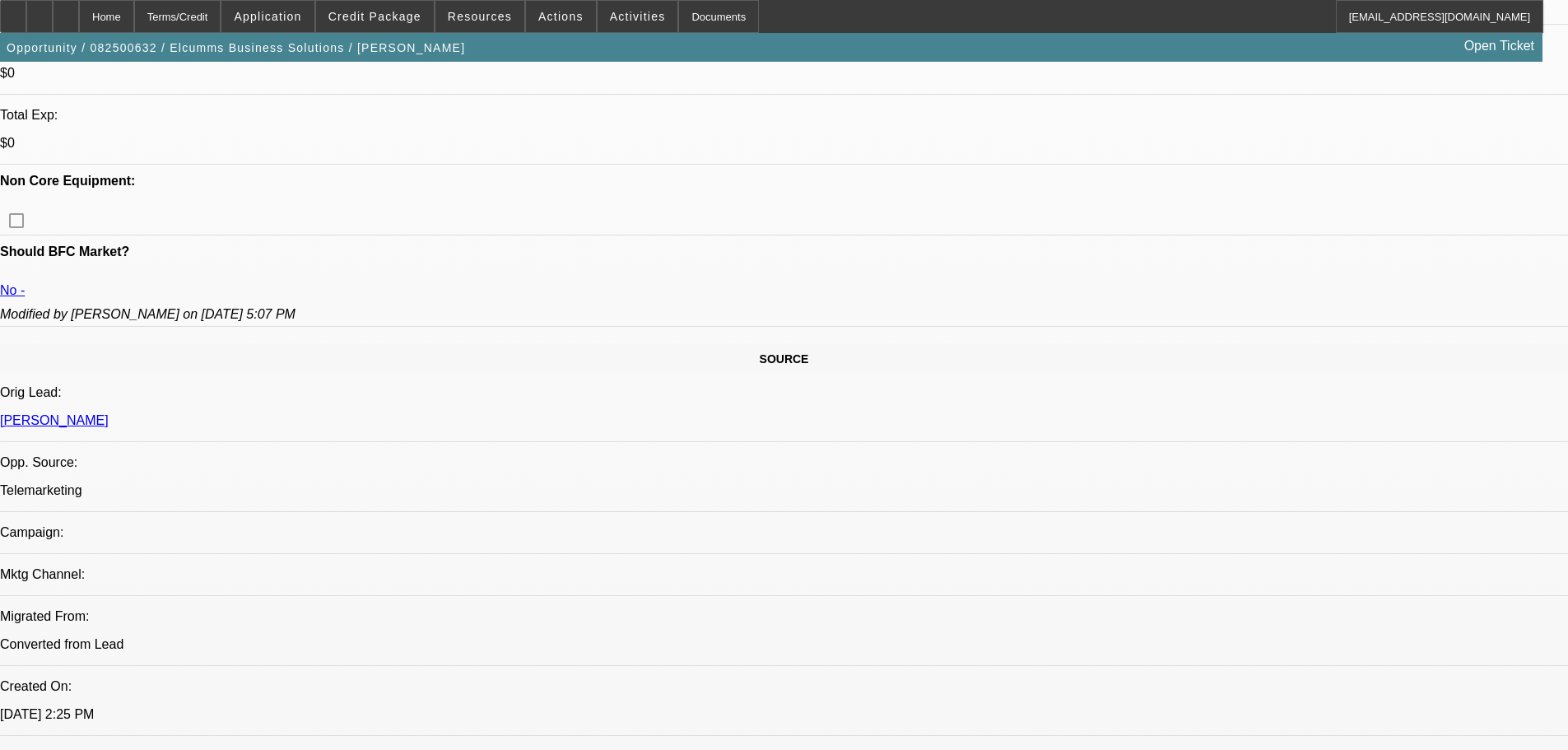
scroll to position [528, 0]
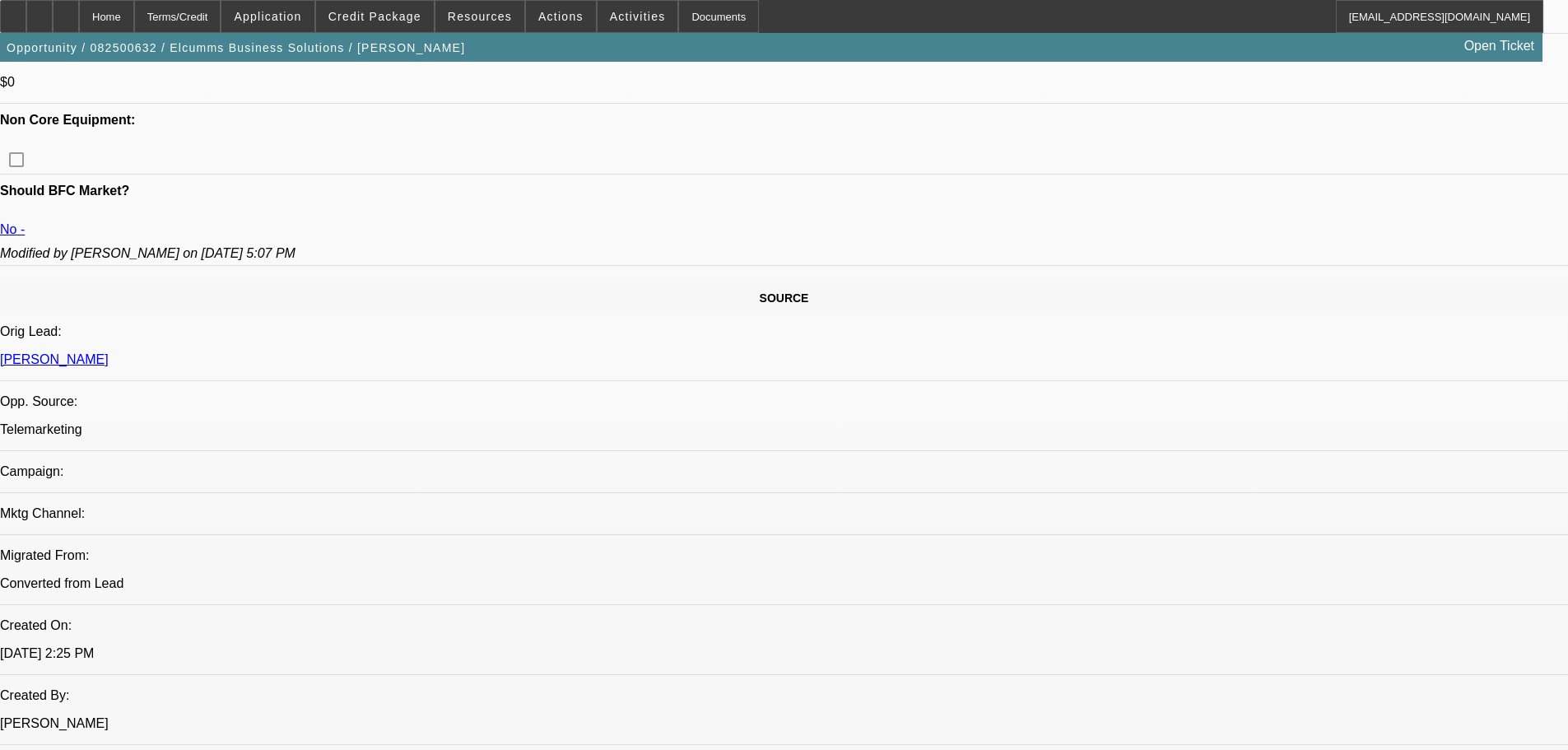
drag, startPoint x: 719, startPoint y: 566, endPoint x: 724, endPoint y: 657, distance: 91.1
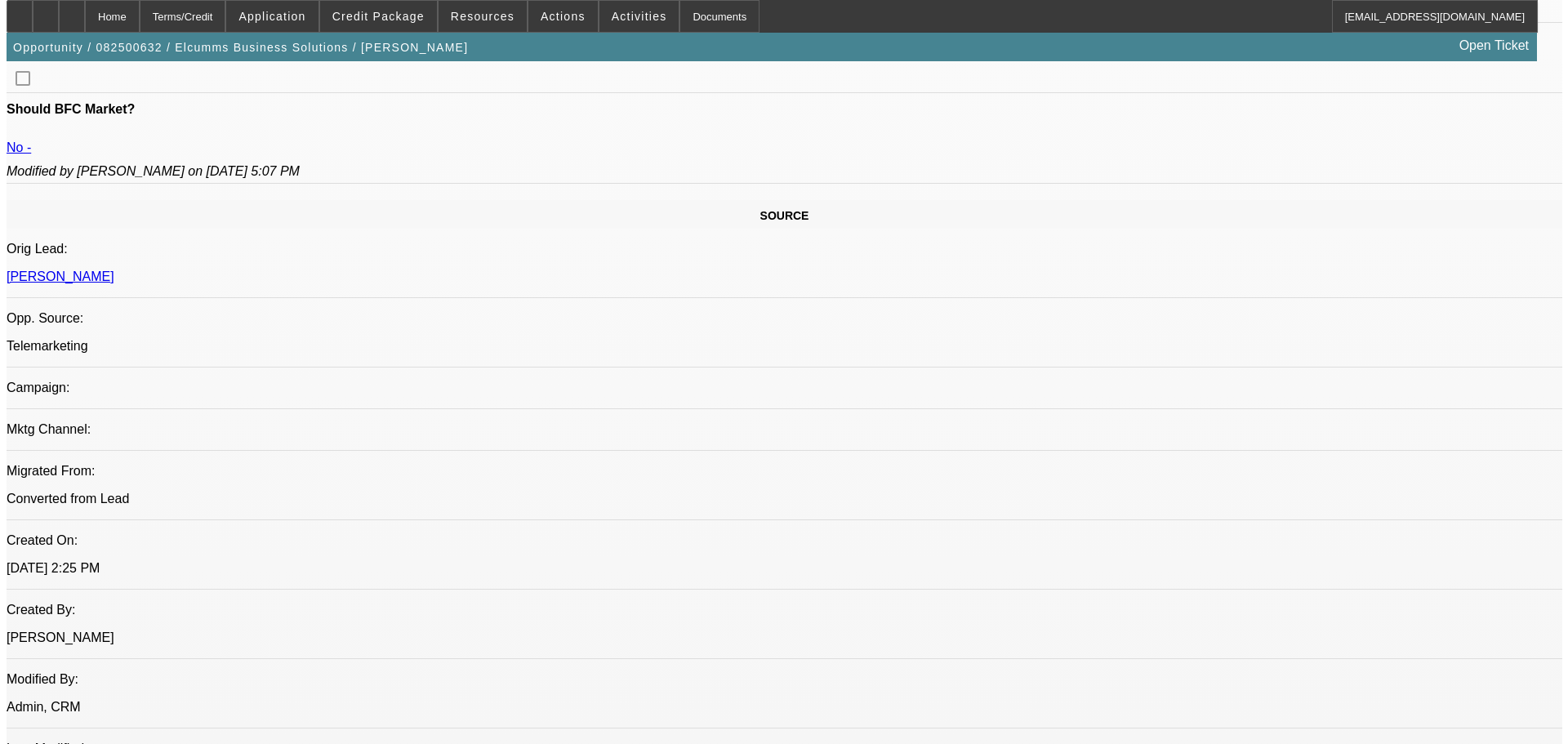
scroll to position [0, 0]
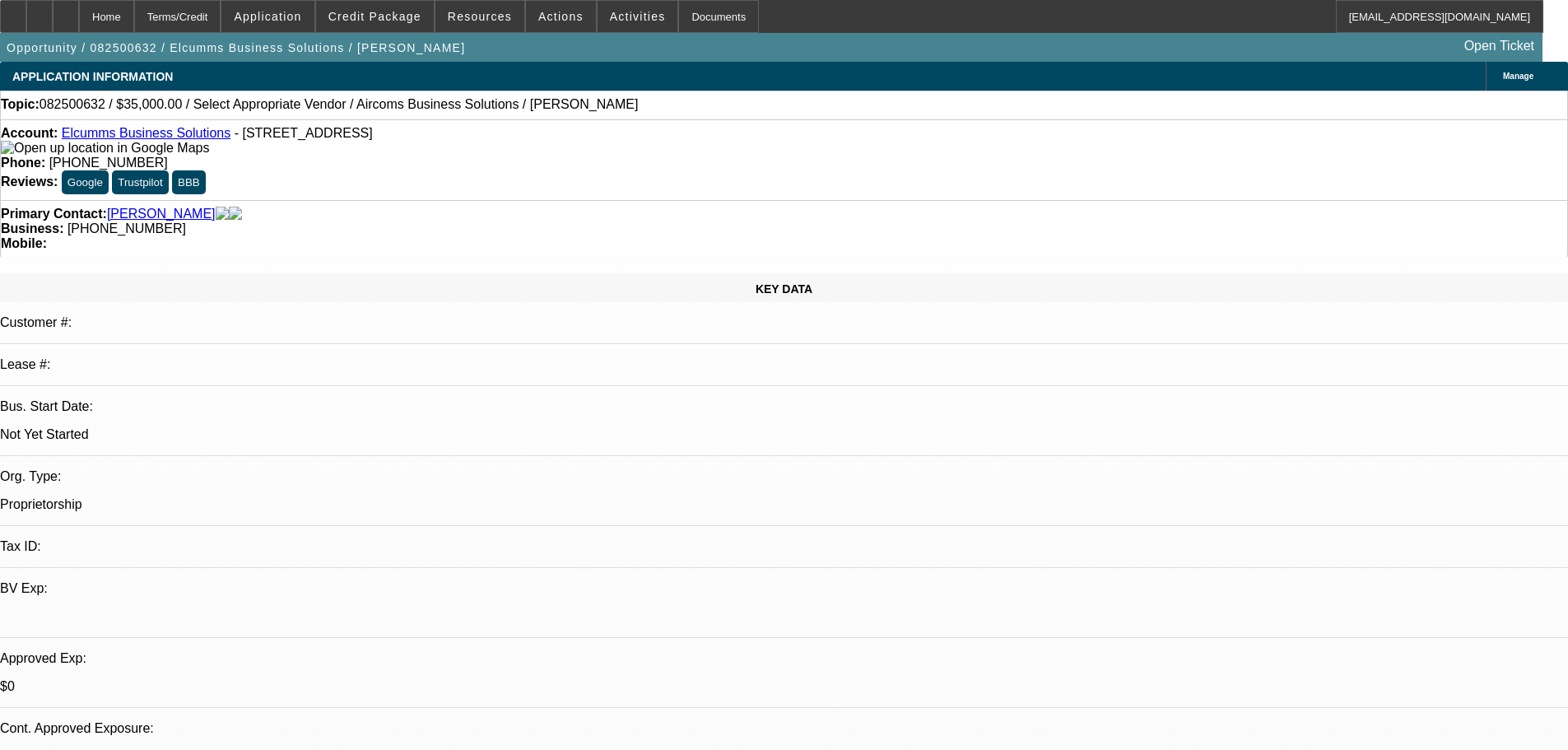
drag, startPoint x: 747, startPoint y: 557, endPoint x: 746, endPoint y: 300, distance: 257.0
click at [569, 22] on span at bounding box center [561, 17] width 70 height 40
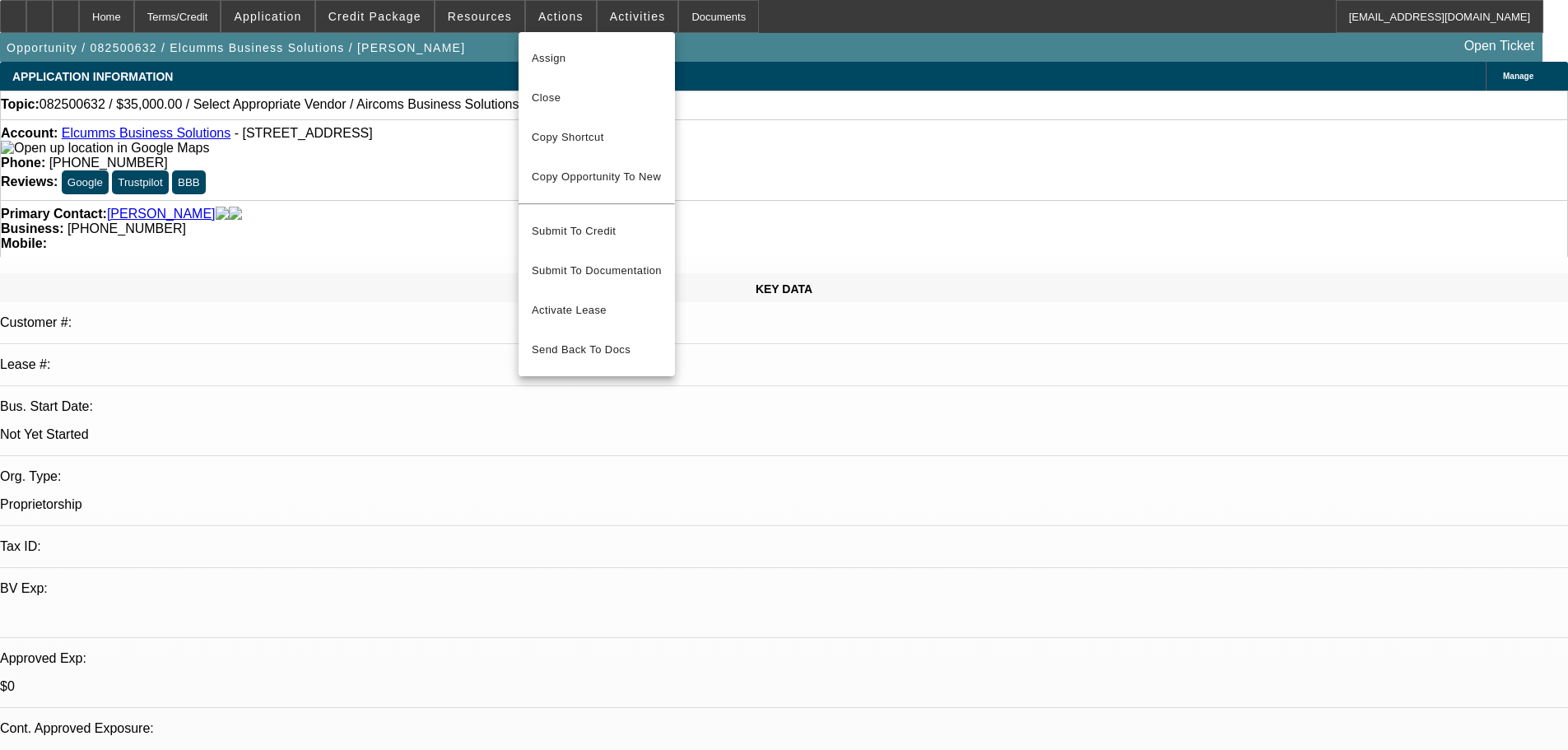
click at [799, 232] on div at bounding box center [784, 375] width 1568 height 750
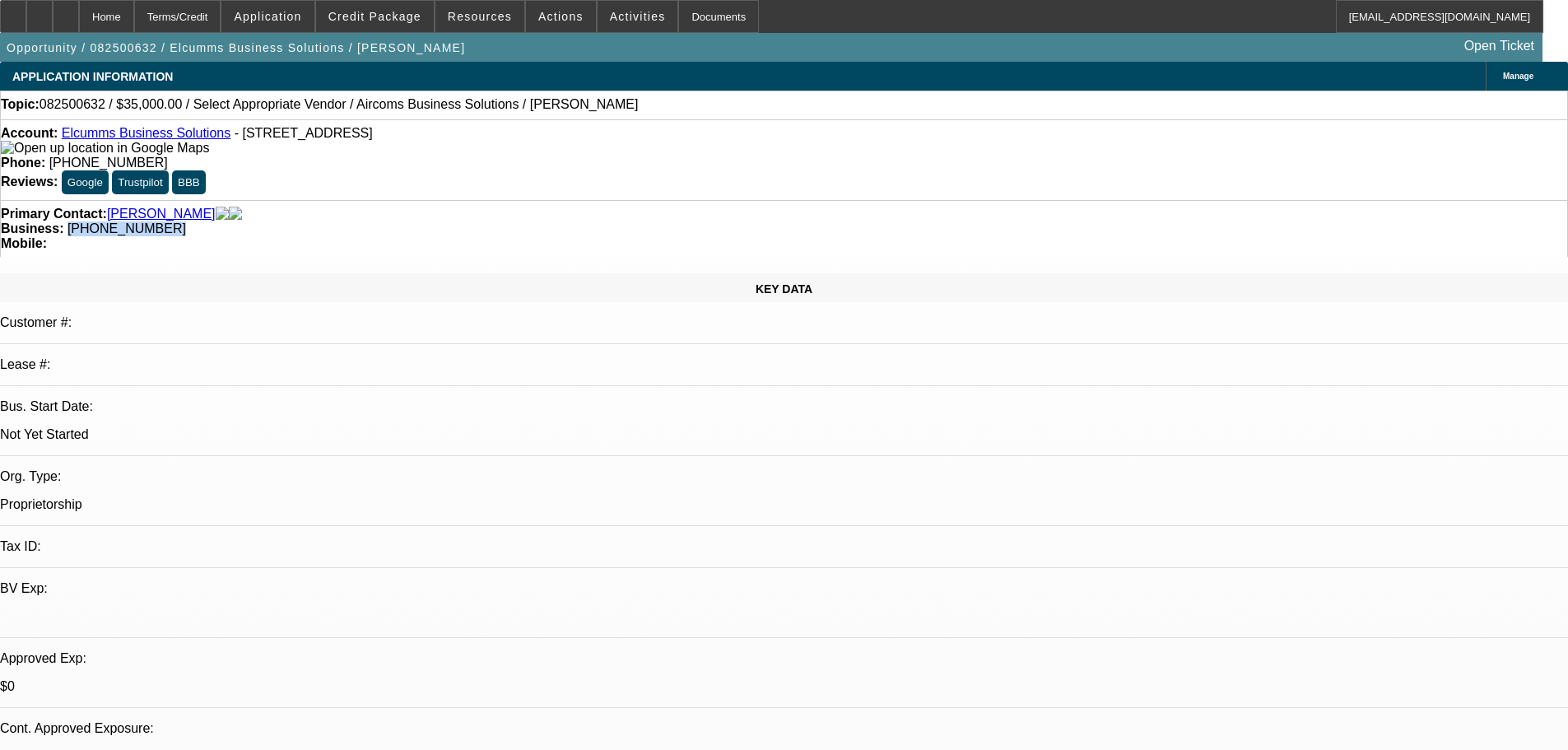
drag, startPoint x: 670, startPoint y: 183, endPoint x: 590, endPoint y: 188, distance: 80.2
click at [590, 221] on div "Business: (502) 708-0292" at bounding box center [784, 229] width 1566 height 15
copy span "(502) 708-0292"
drag, startPoint x: 519, startPoint y: 227, endPoint x: 17, endPoint y: 182, distance: 504.0
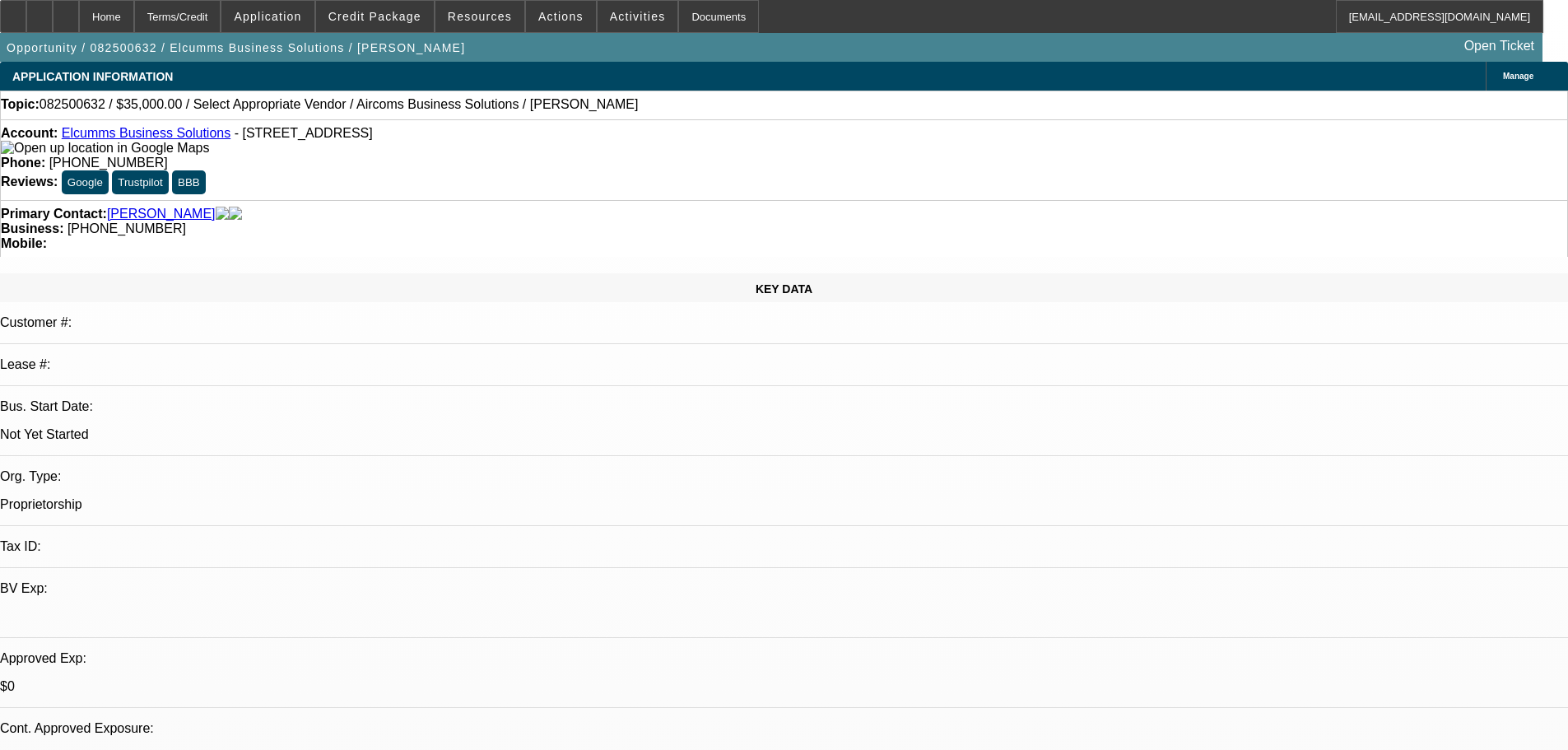
drag, startPoint x: 931, startPoint y: 497, endPoint x: 941, endPoint y: 303, distance: 194.3
click at [575, 22] on span at bounding box center [561, 17] width 70 height 40
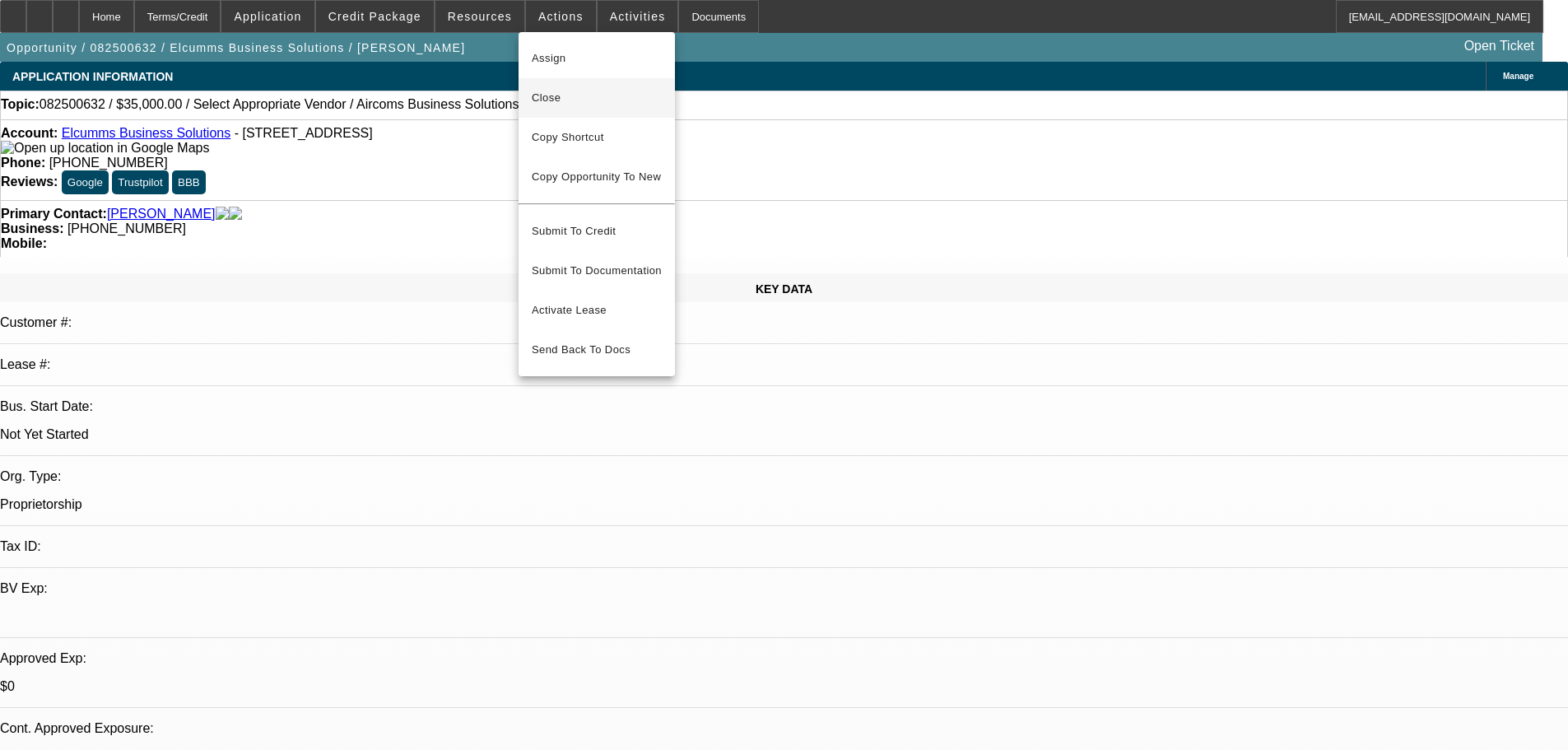
click at [625, 98] on span "Close" at bounding box center [596, 98] width 130 height 20
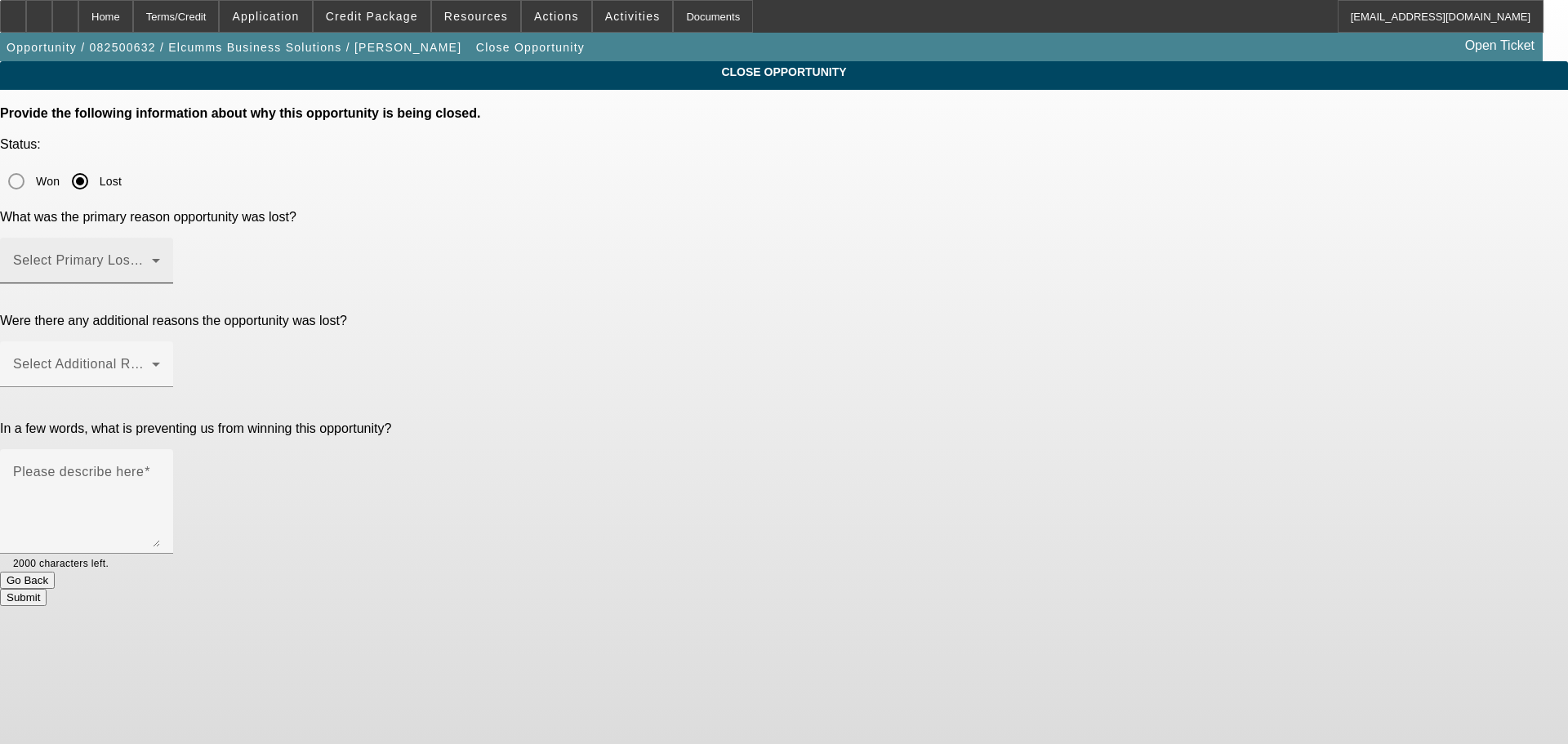
click at [152, 257] on span at bounding box center [82, 267] width 139 height 20
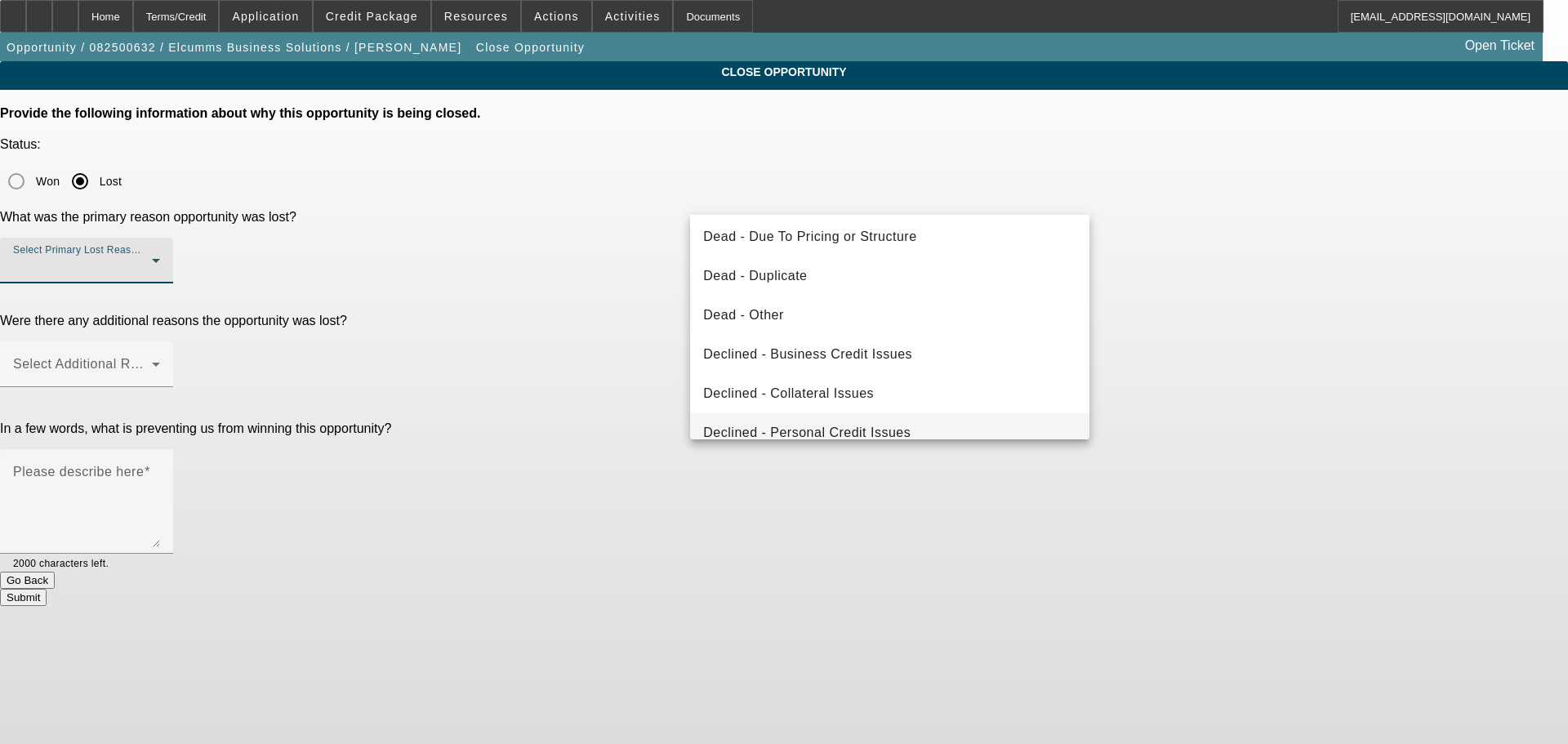
scroll to position [219, 0]
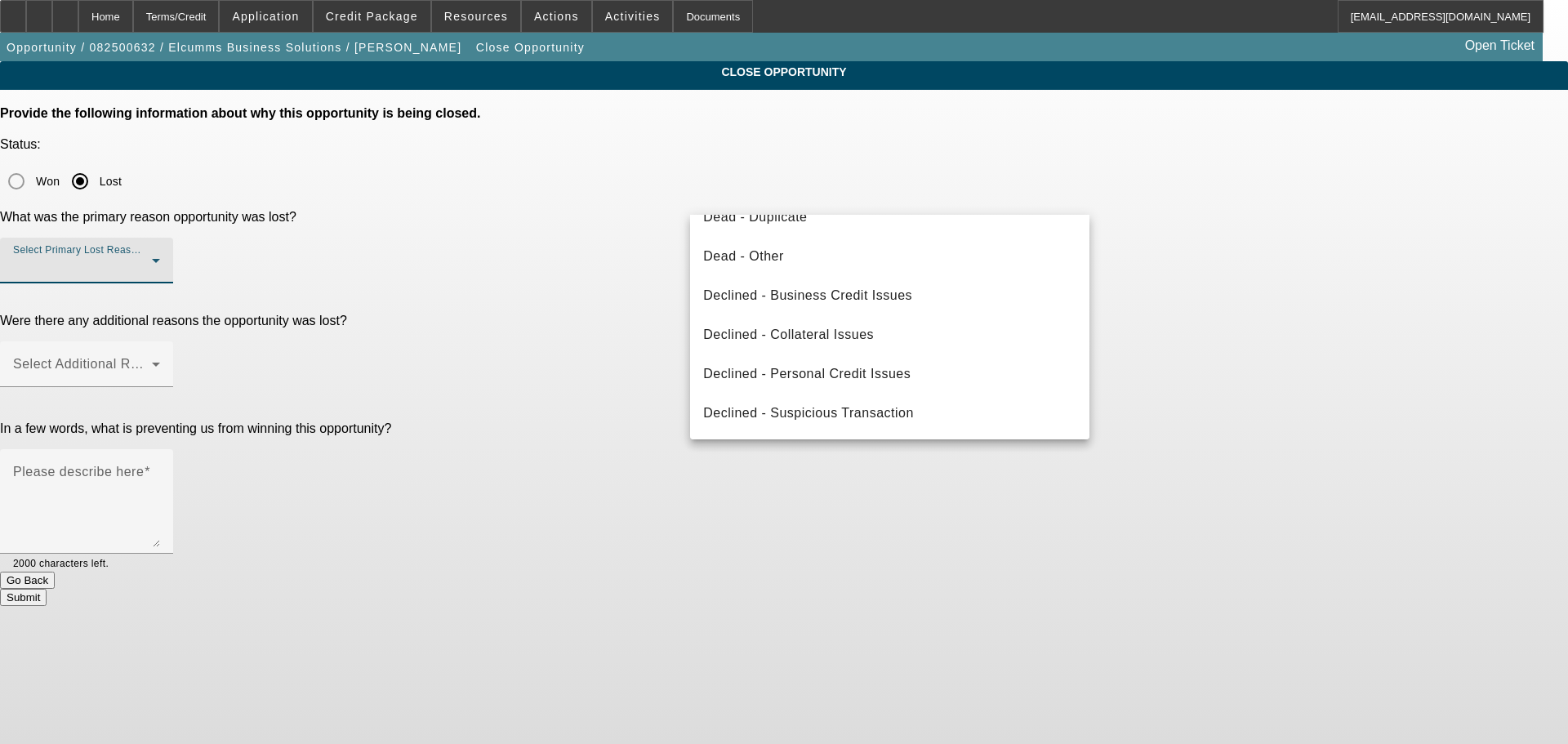
click at [933, 257] on mat-option "Dead - Other" at bounding box center [890, 256] width 400 height 40
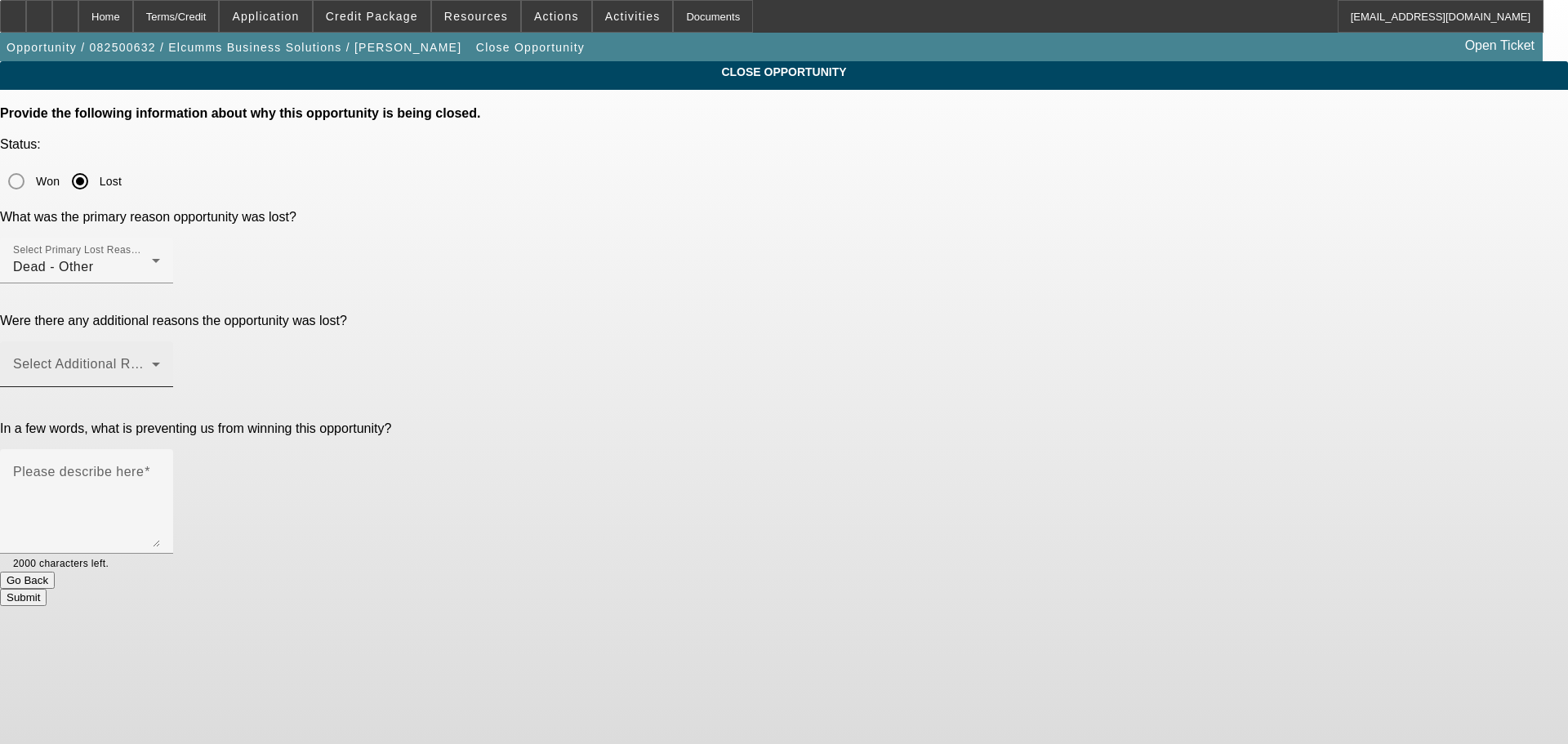
click at [160, 341] on div "Select Additional Reasons" at bounding box center [87, 364] width 147 height 46
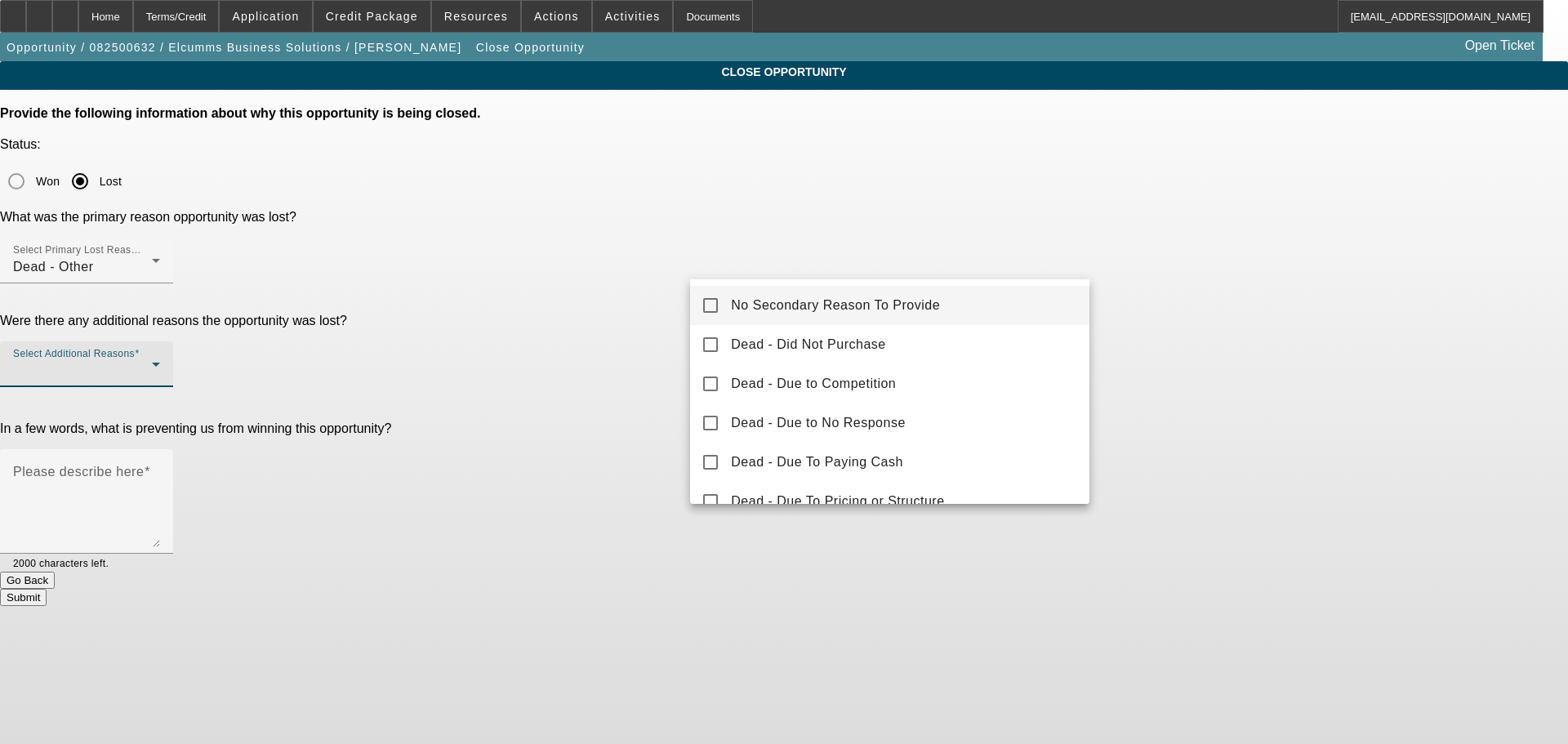
click at [934, 305] on span "No Secondary Reason To Provide" at bounding box center [836, 305] width 209 height 20
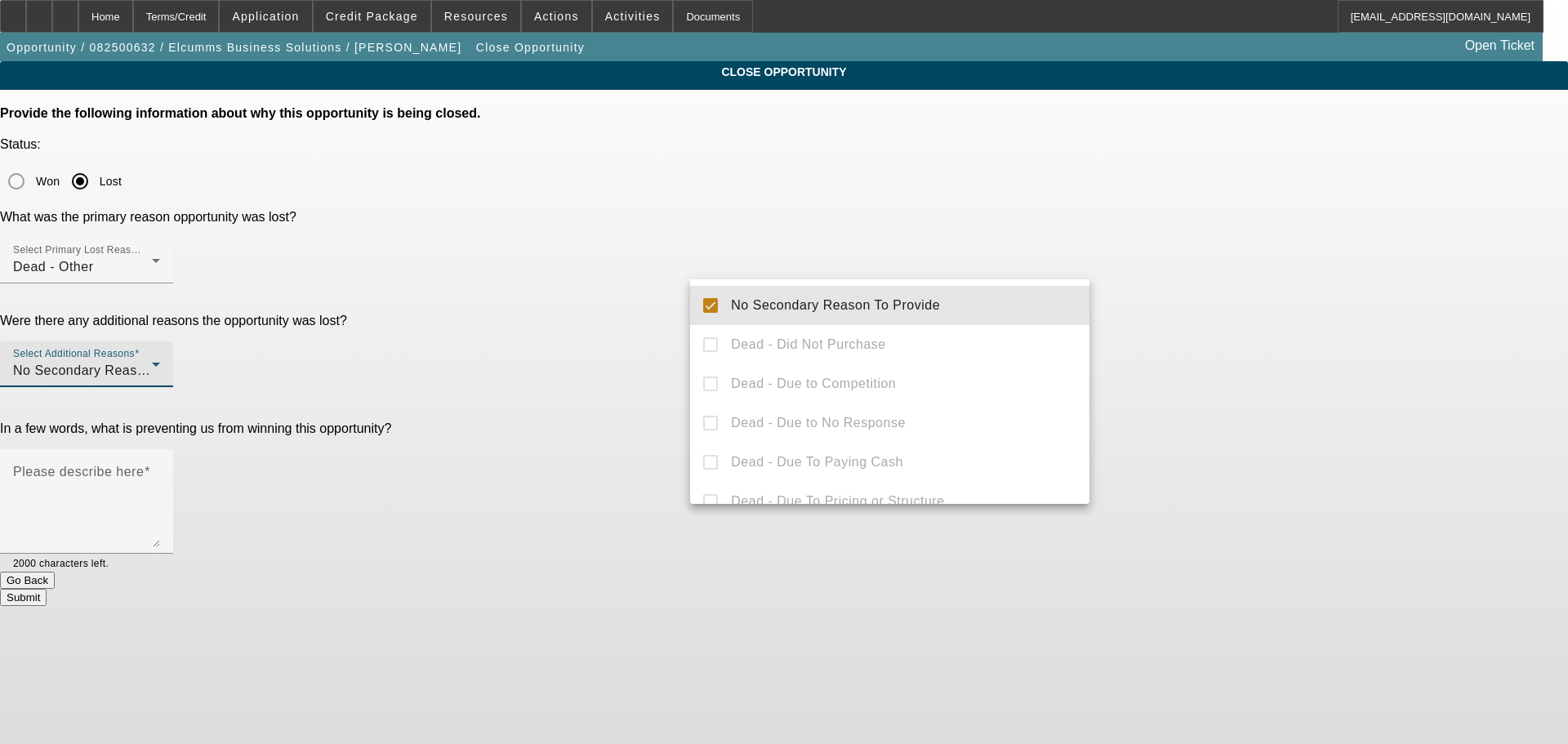
click at [1235, 316] on div at bounding box center [784, 372] width 1568 height 744
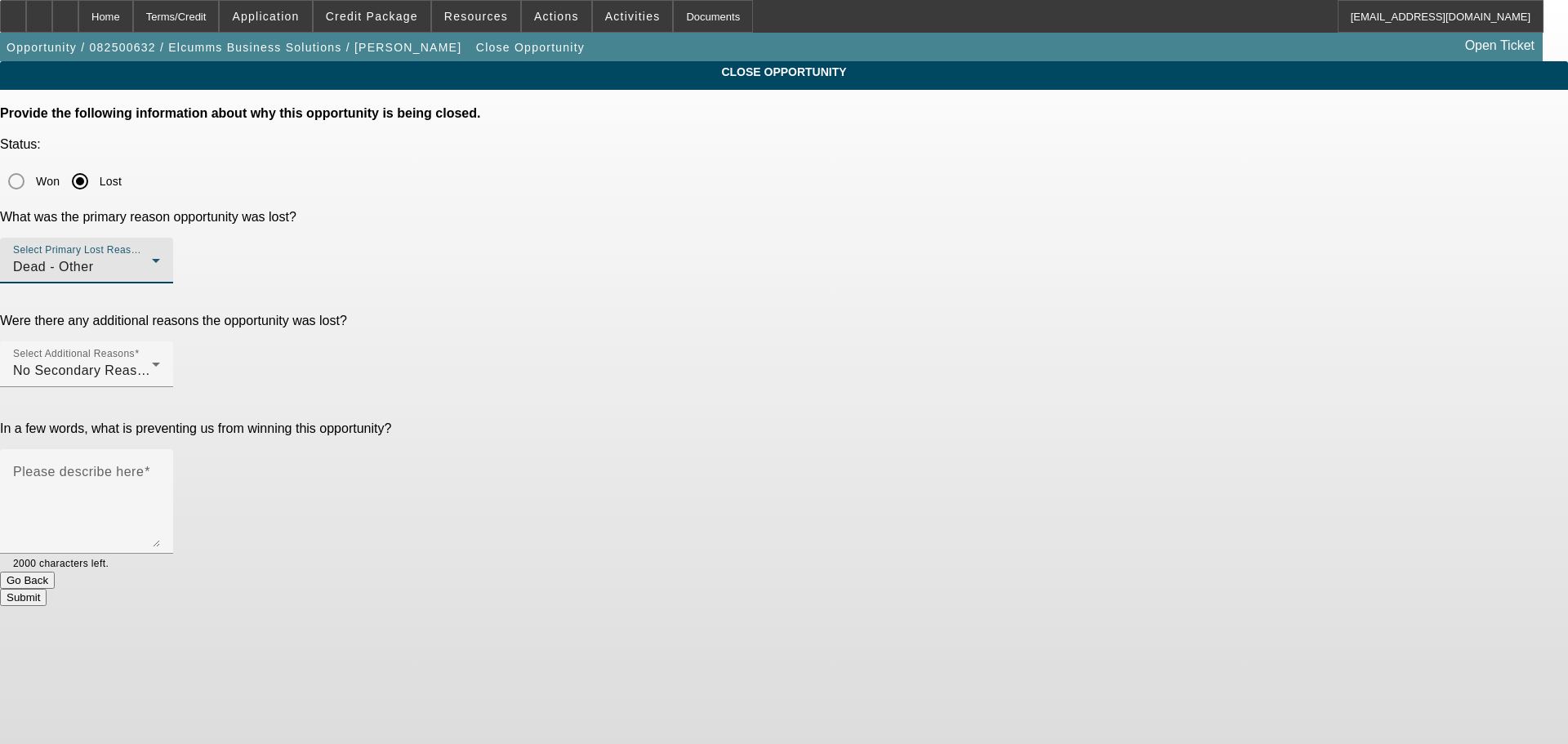
click at [152, 257] on div "Dead - Other" at bounding box center [82, 267] width 139 height 20
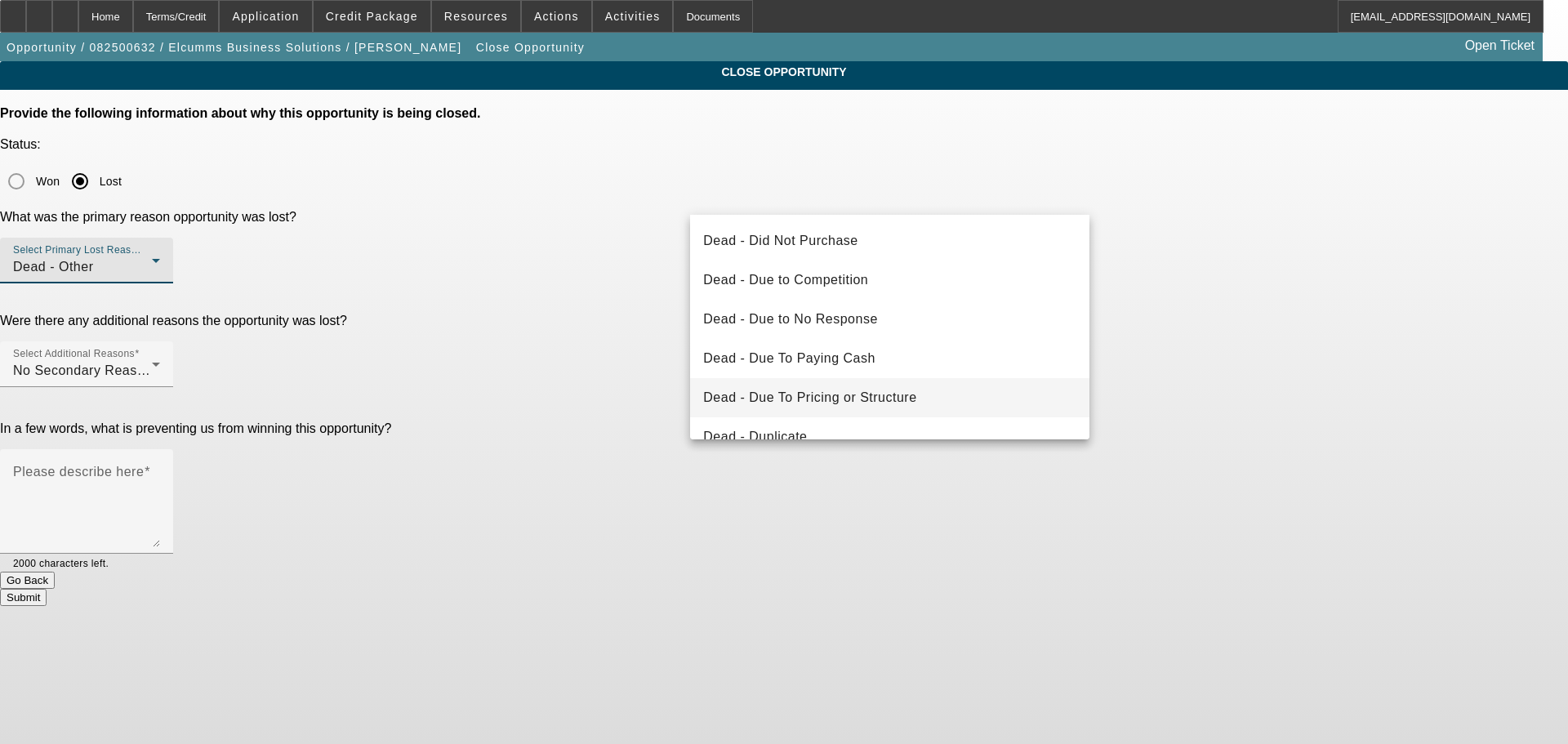
scroll to position [57, 0]
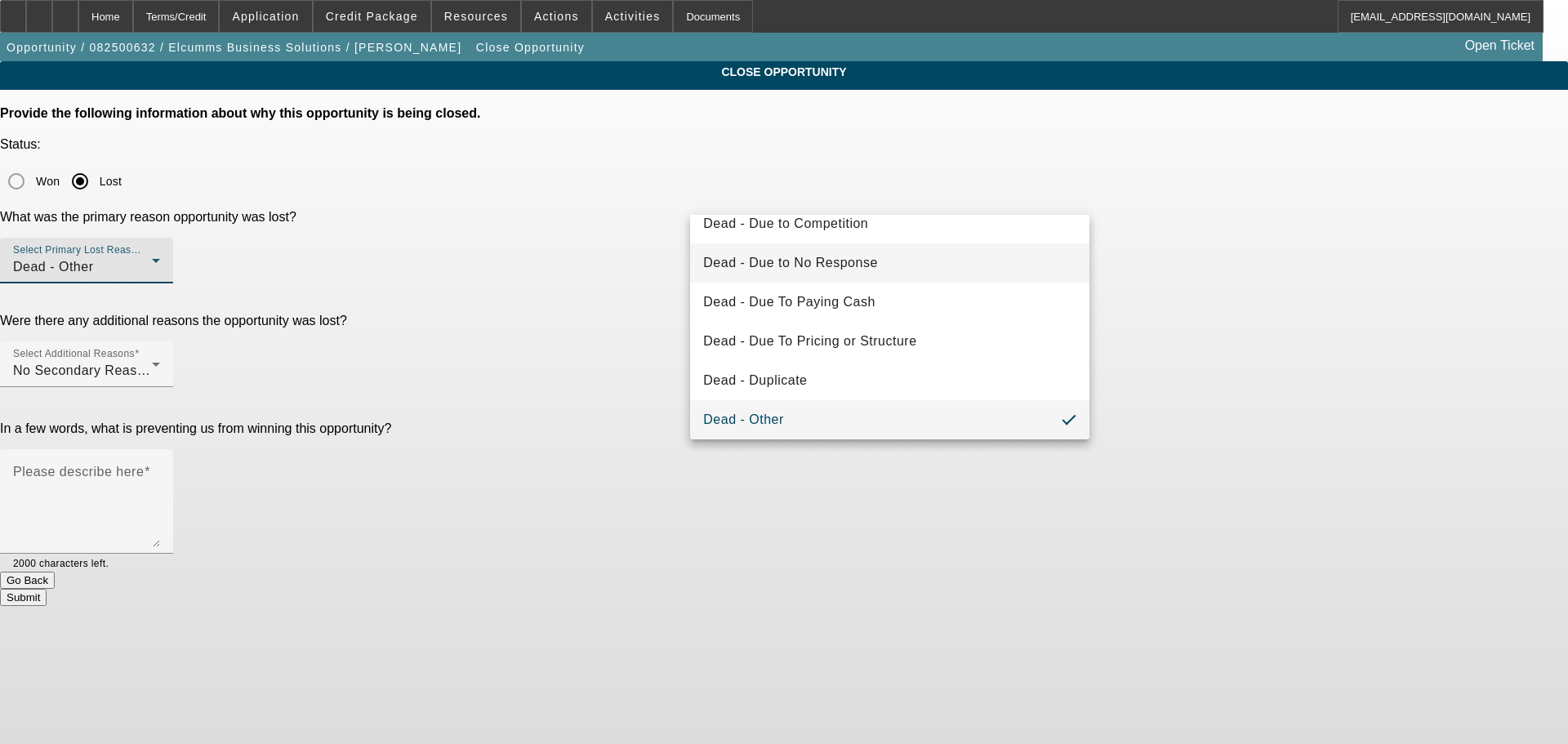
drag, startPoint x: 928, startPoint y: 272, endPoint x: 980, endPoint y: 275, distance: 52.1
click at [929, 271] on mat-option "Dead - Due to No Response" at bounding box center [890, 263] width 400 height 40
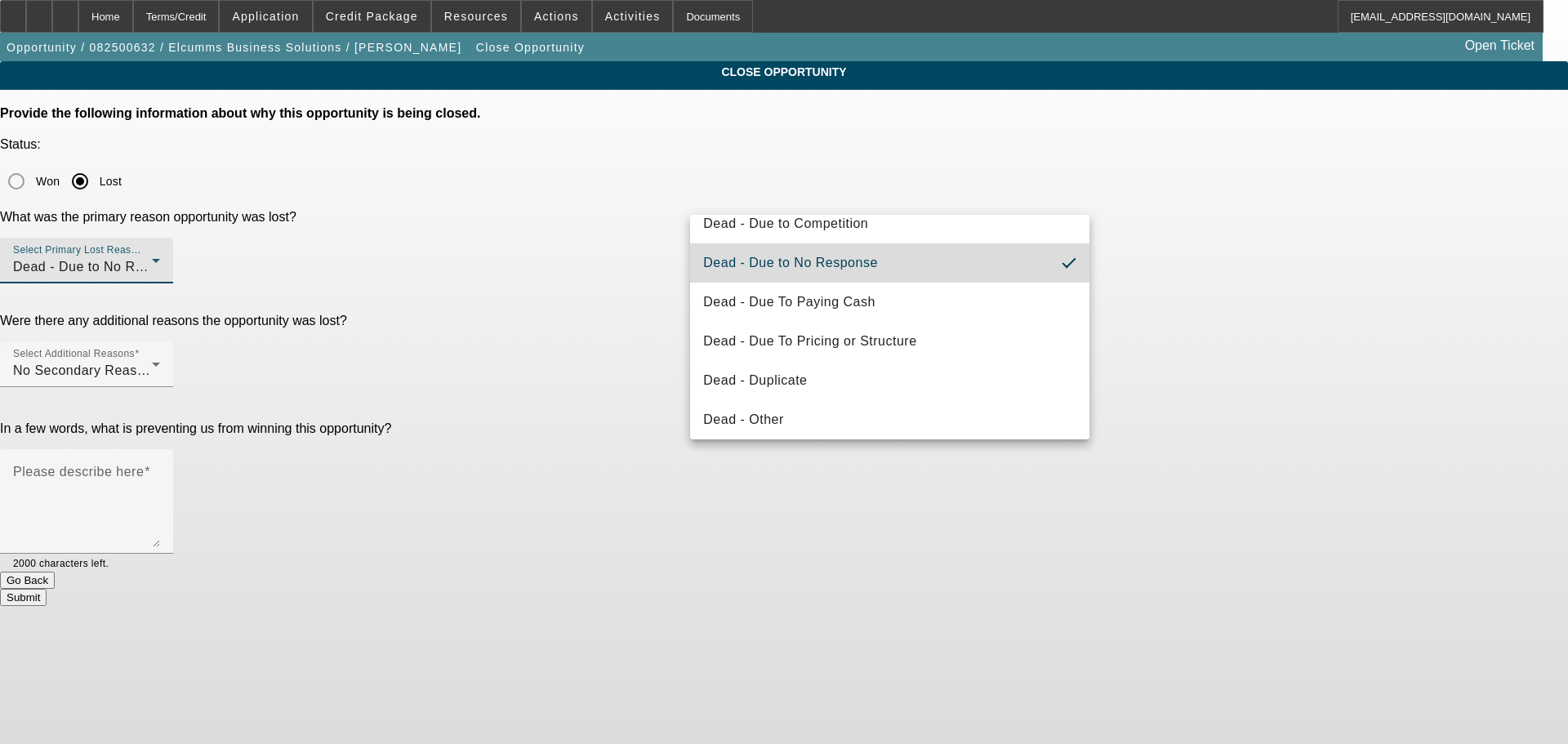
click at [1170, 300] on div "CLOSE OPPORTUNITY Provide the following information about why this opportunity …" at bounding box center [784, 333] width 1568 height 544
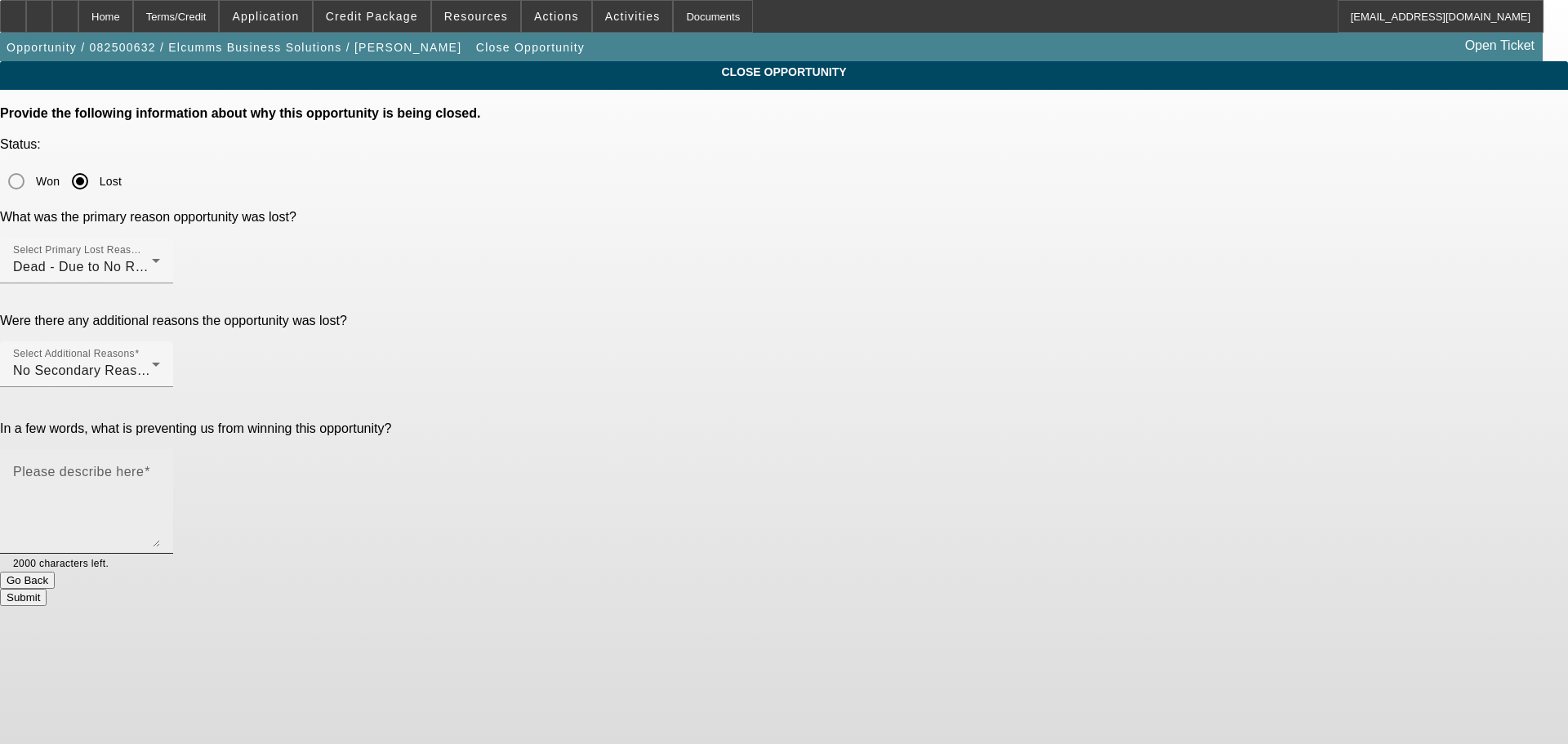
click at [160, 449] on div "Please describe here" at bounding box center [87, 501] width 147 height 105
click at [1197, 251] on div "CLOSE OPPORTUNITY Provide the following information about why this opportunity …" at bounding box center [784, 333] width 1568 height 544
click at [173, 449] on div "Please describe here no bi" at bounding box center [87, 501] width 173 height 105
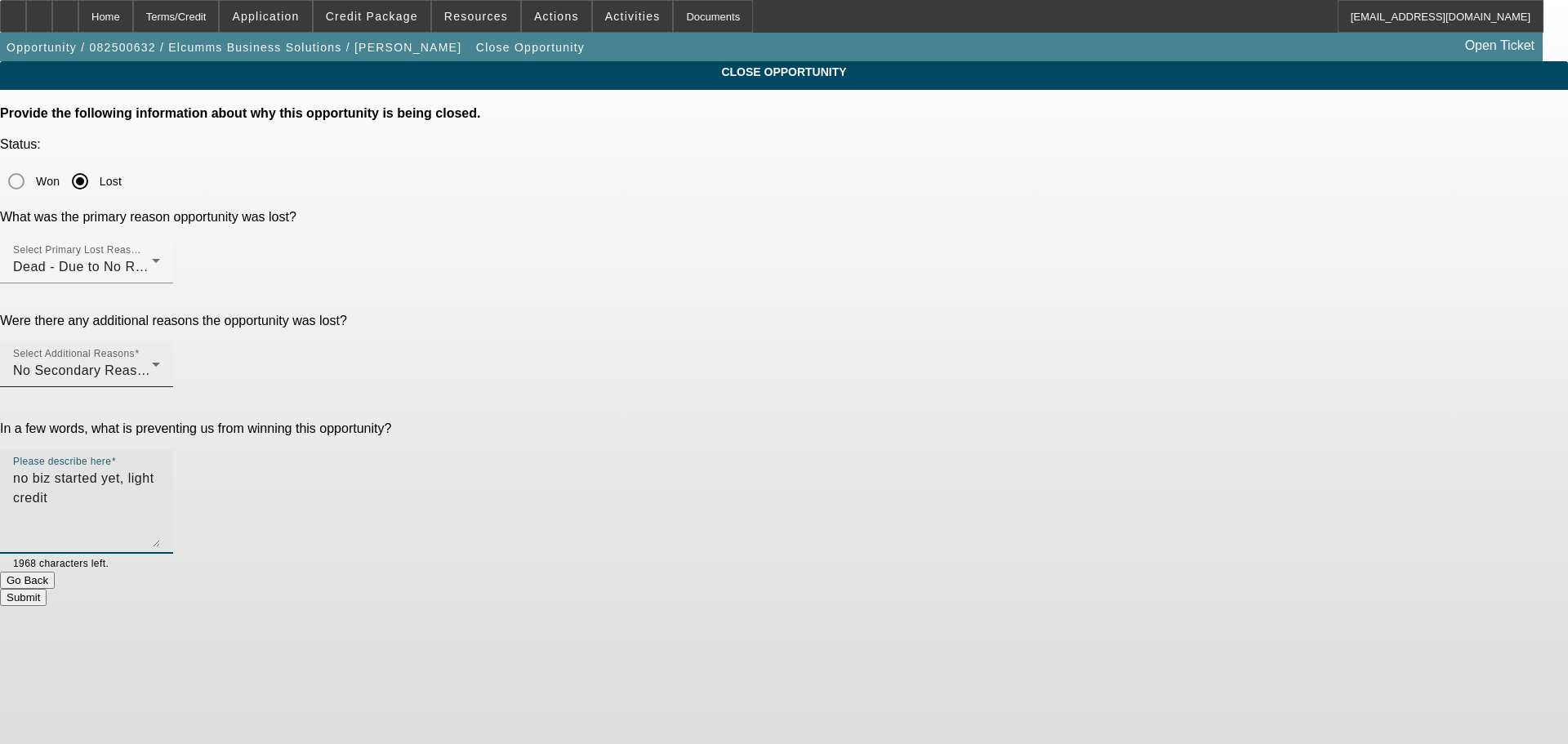
type textarea "no biz started yet, light credit"
click at [160, 341] on div "Select Additional Reasons No Secondary Reason To Provide" at bounding box center [87, 364] width 147 height 46
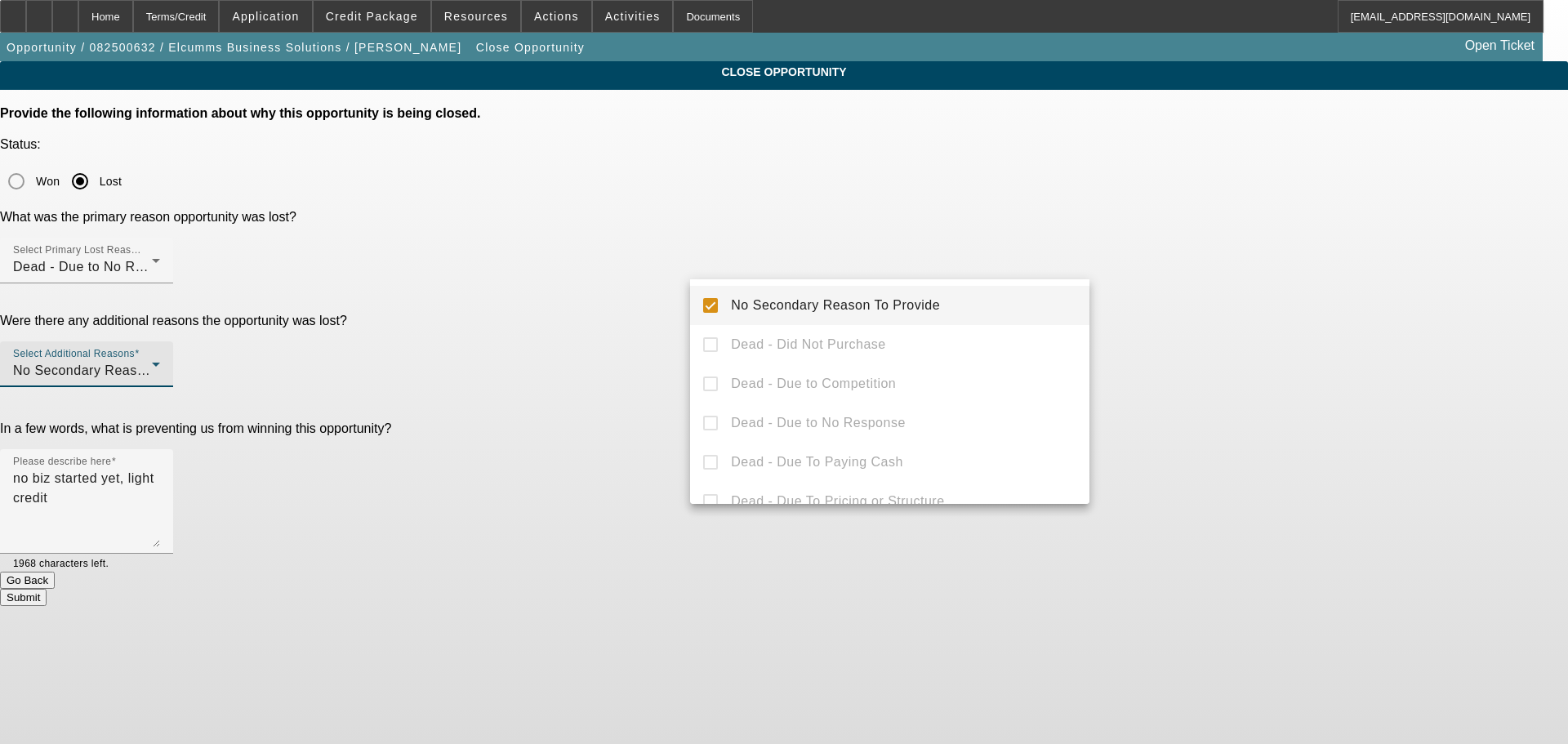
click at [929, 319] on mat-option "No Secondary Reason To Provide" at bounding box center [890, 305] width 400 height 40
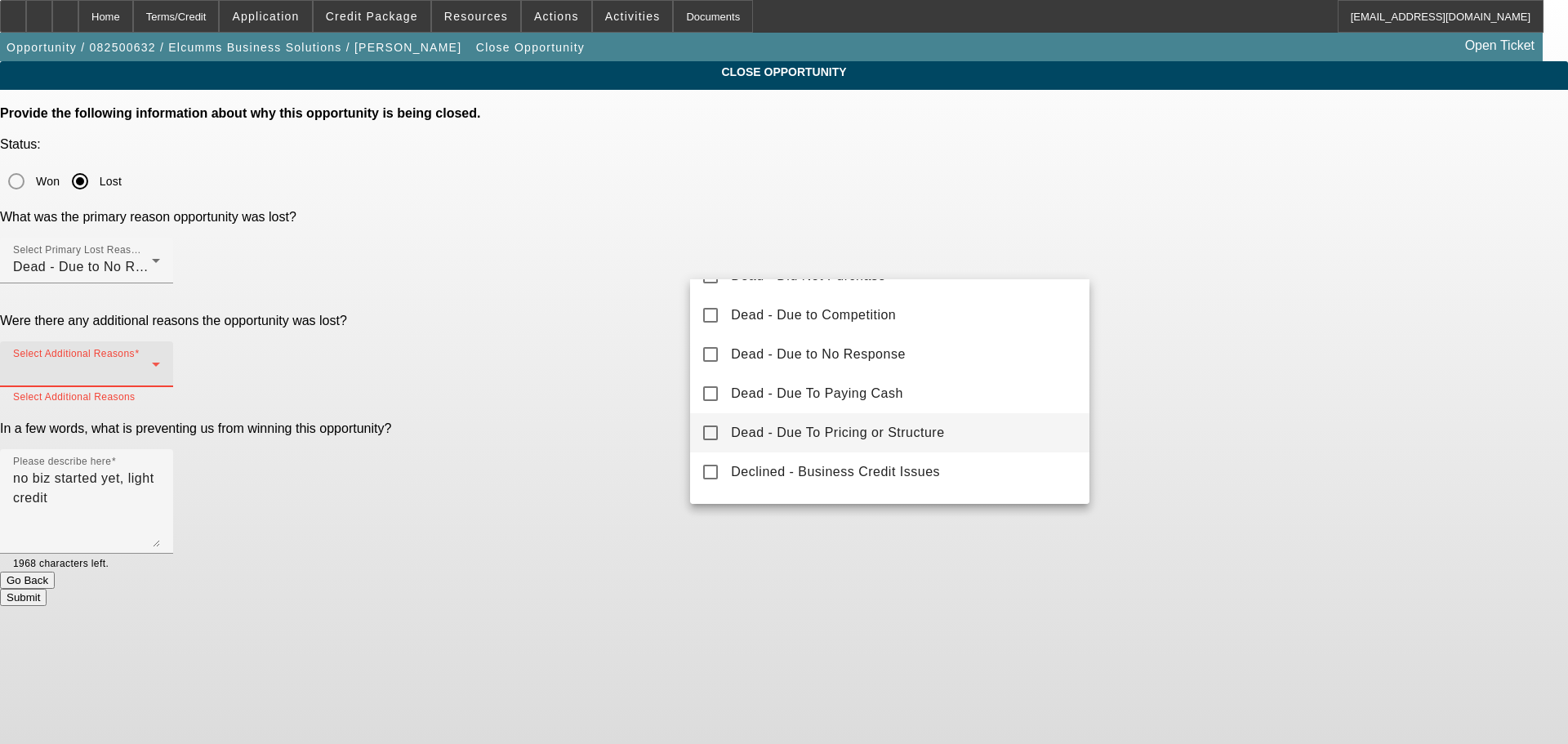
scroll to position [181, 0]
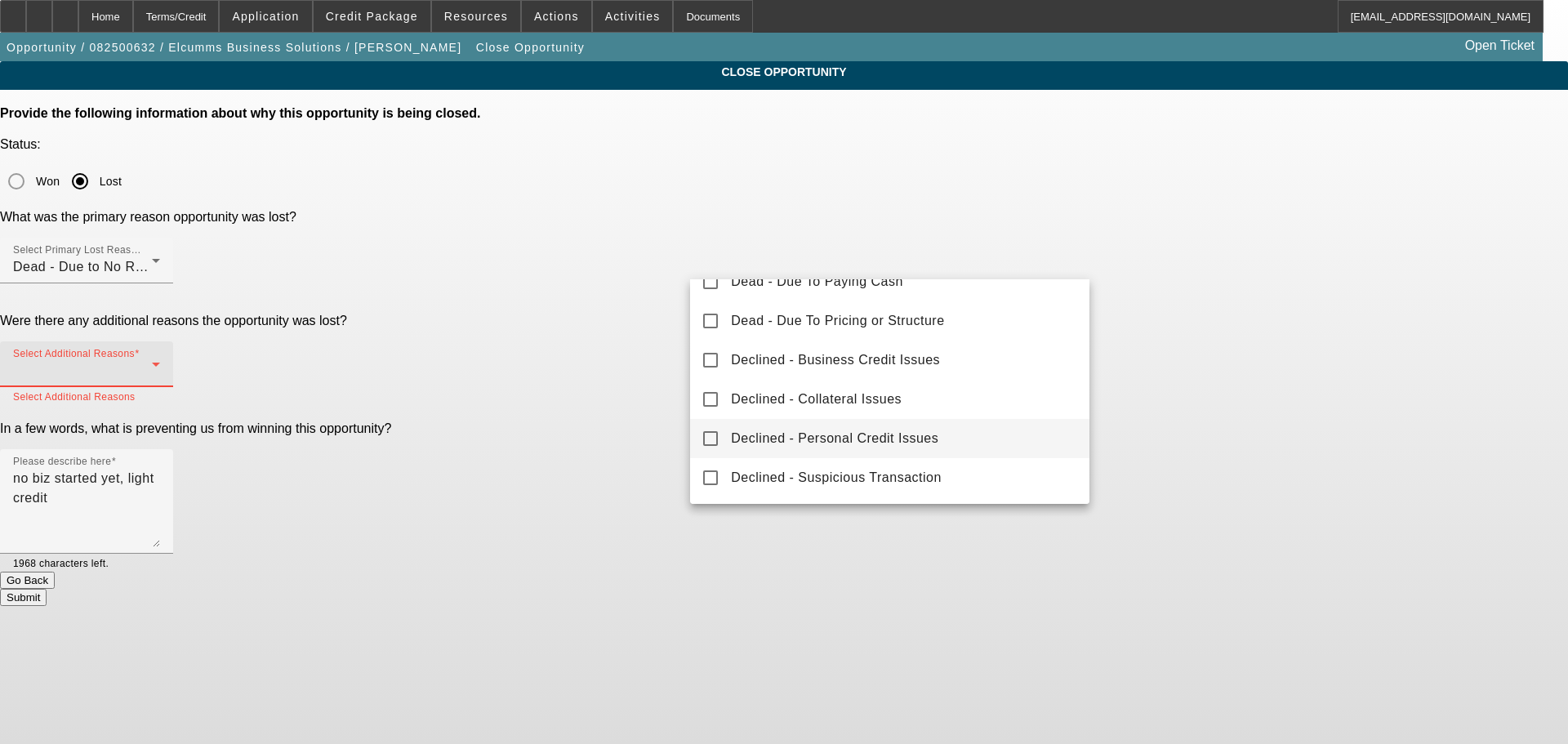
drag, startPoint x: 979, startPoint y: 440, endPoint x: 996, endPoint y: 441, distance: 17.0
click at [996, 441] on mat-option "Declined - Personal Credit Issues" at bounding box center [890, 439] width 400 height 40
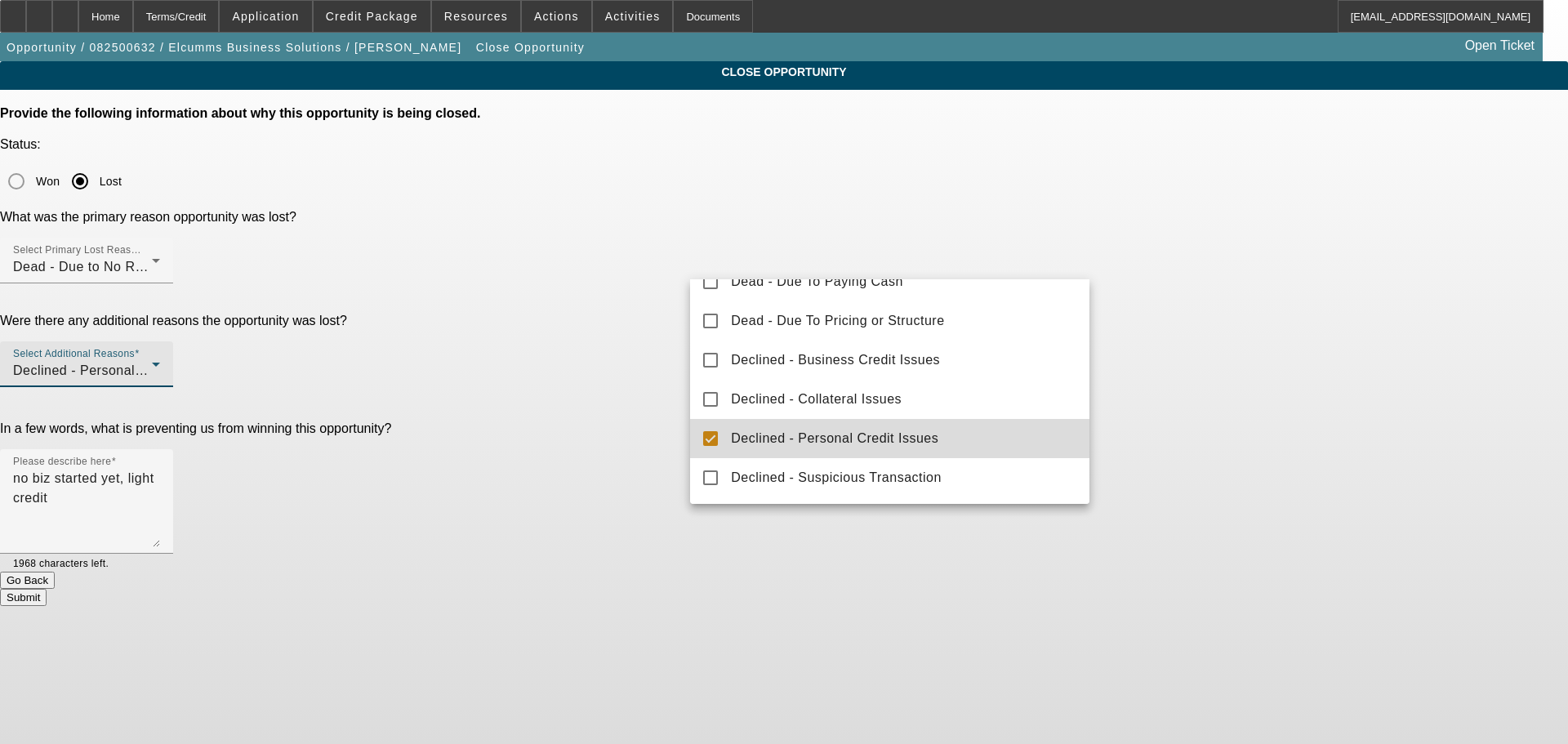
drag, startPoint x: 1211, startPoint y: 380, endPoint x: 1101, endPoint y: 394, distance: 110.9
click at [1210, 380] on div at bounding box center [784, 372] width 1568 height 744
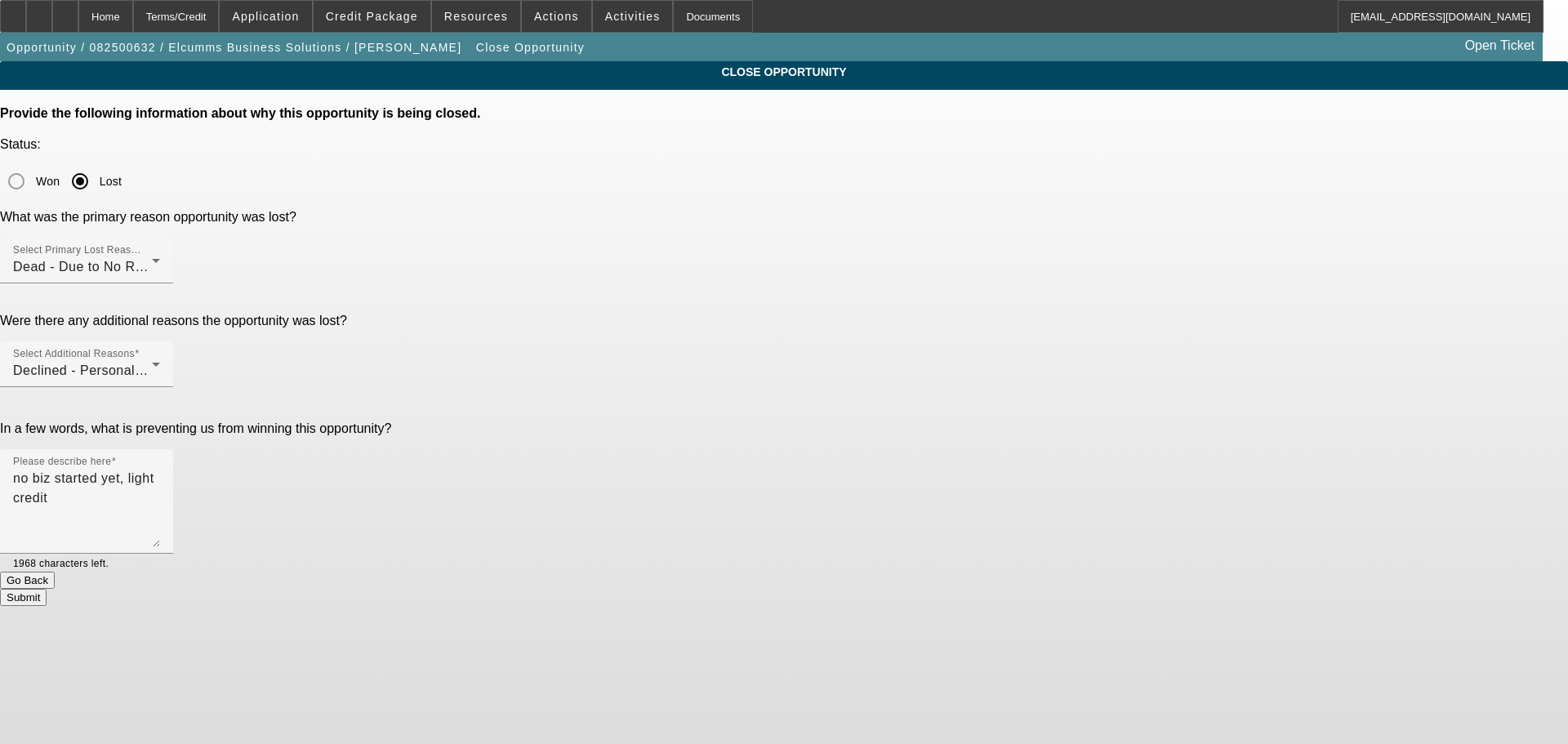
click at [46, 589] on button "Submit" at bounding box center [23, 597] width 46 height 17
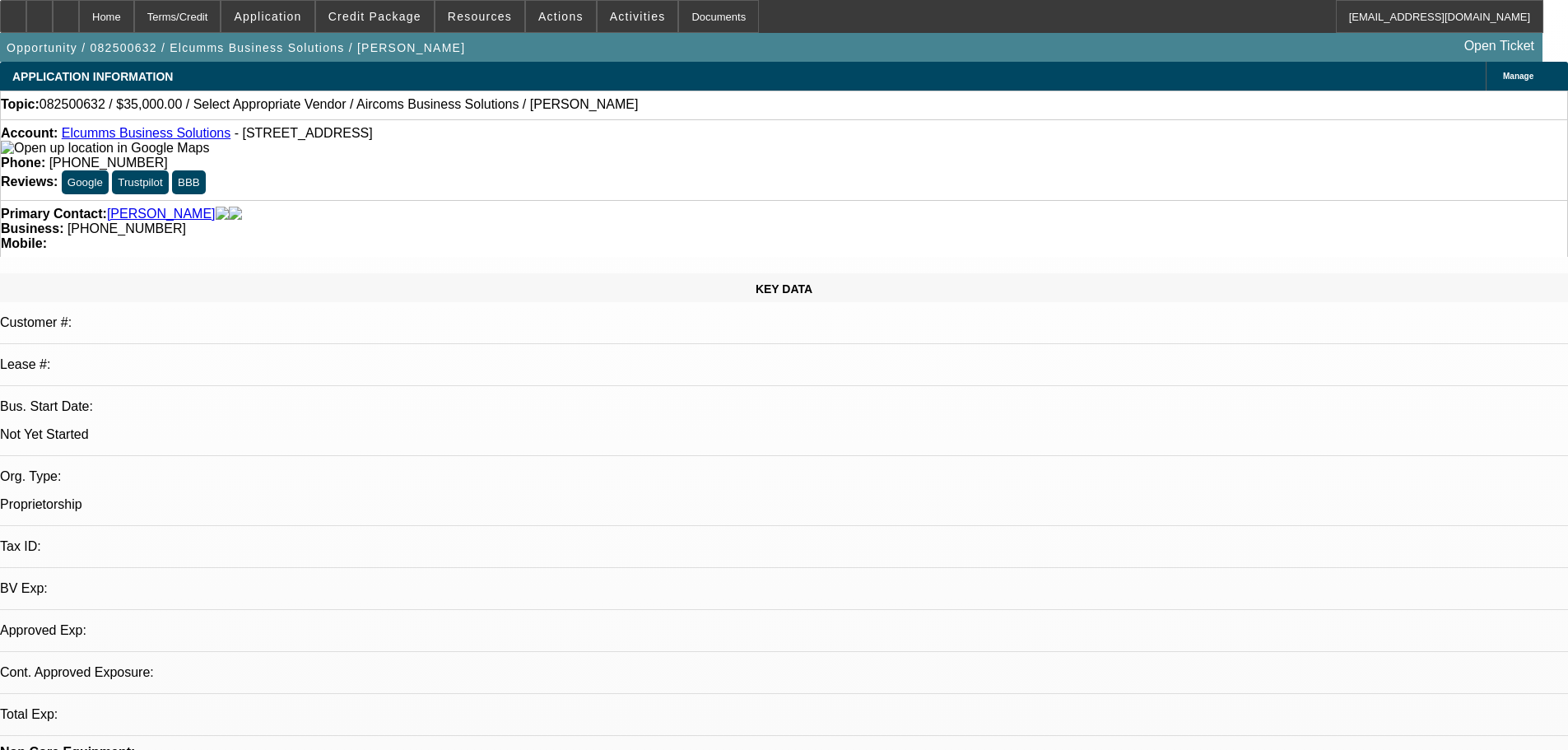
select select "0"
select select "2"
select select "0.1"
select select "4"
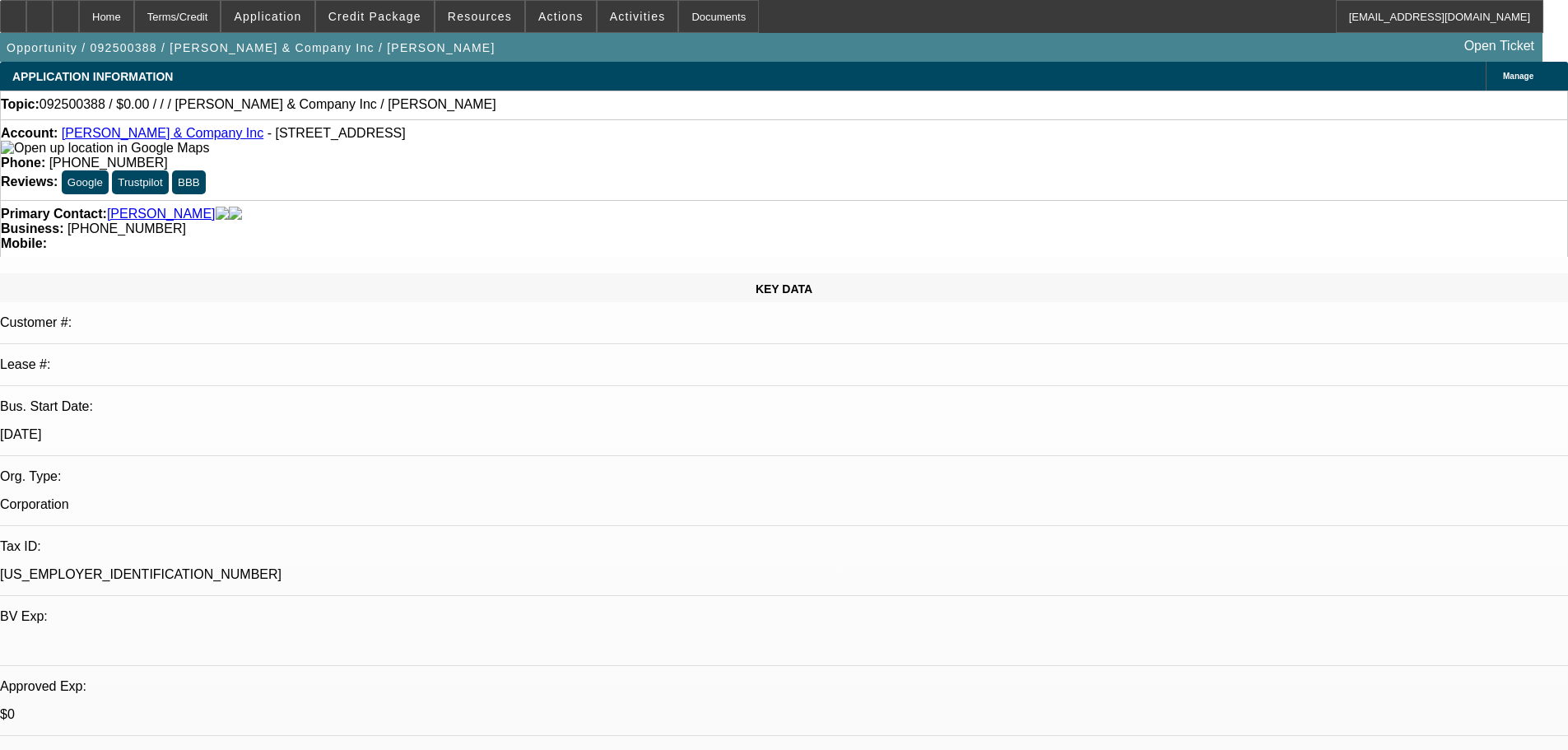
select select "0"
select select "2"
select select "0.1"
select select "4"
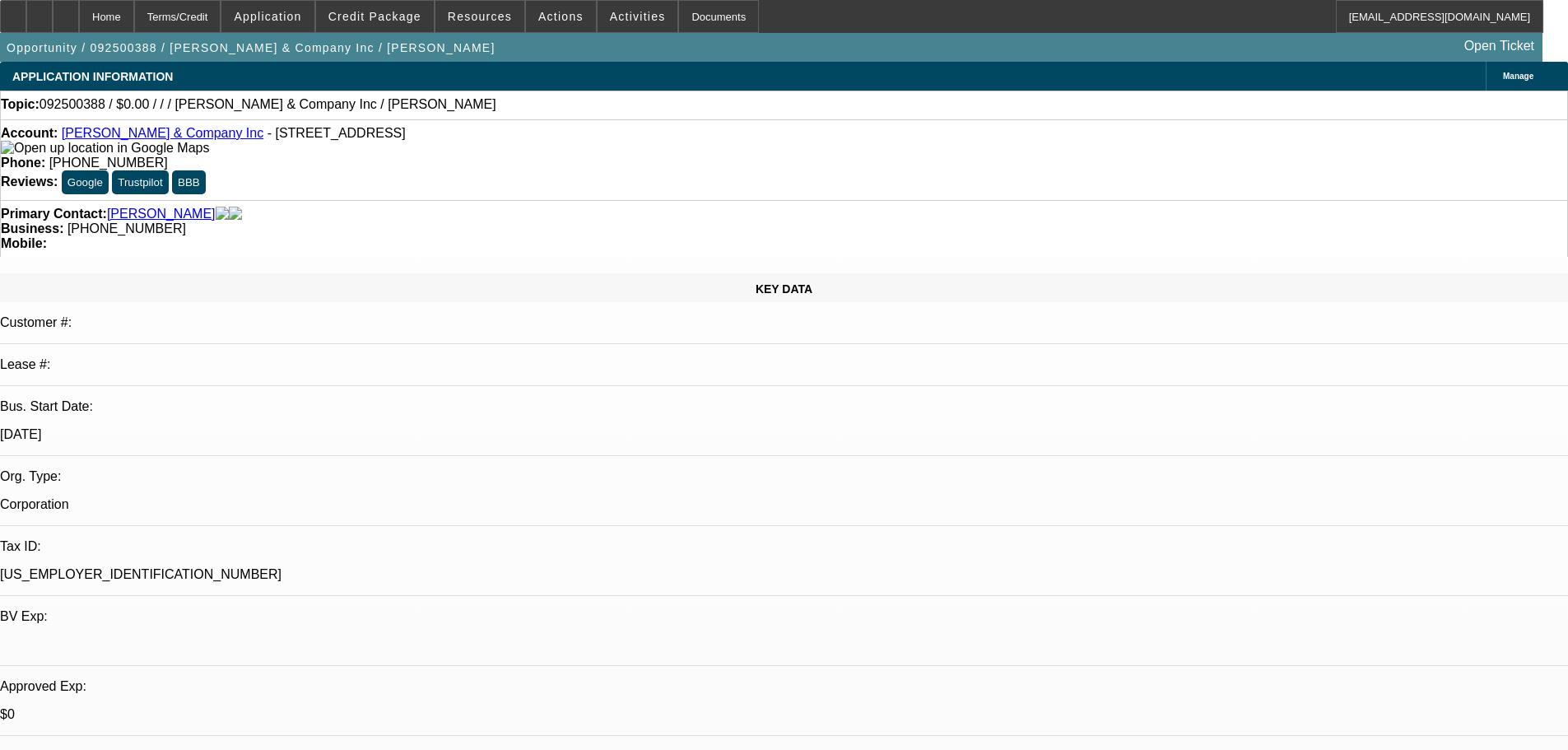
drag, startPoint x: 578, startPoint y: 397, endPoint x: 581, endPoint y: 199, distance: 198.0
drag, startPoint x: 660, startPoint y: 184, endPoint x: 589, endPoint y: 178, distance: 71.3
click at [589, 221] on div "Business: [PHONE_NUMBER]" at bounding box center [784, 229] width 1566 height 15
copy span "[PHONE_NUMBER]"
click at [445, 207] on div "Primary Contact: [PERSON_NAME]" at bounding box center [784, 215] width 1566 height 15
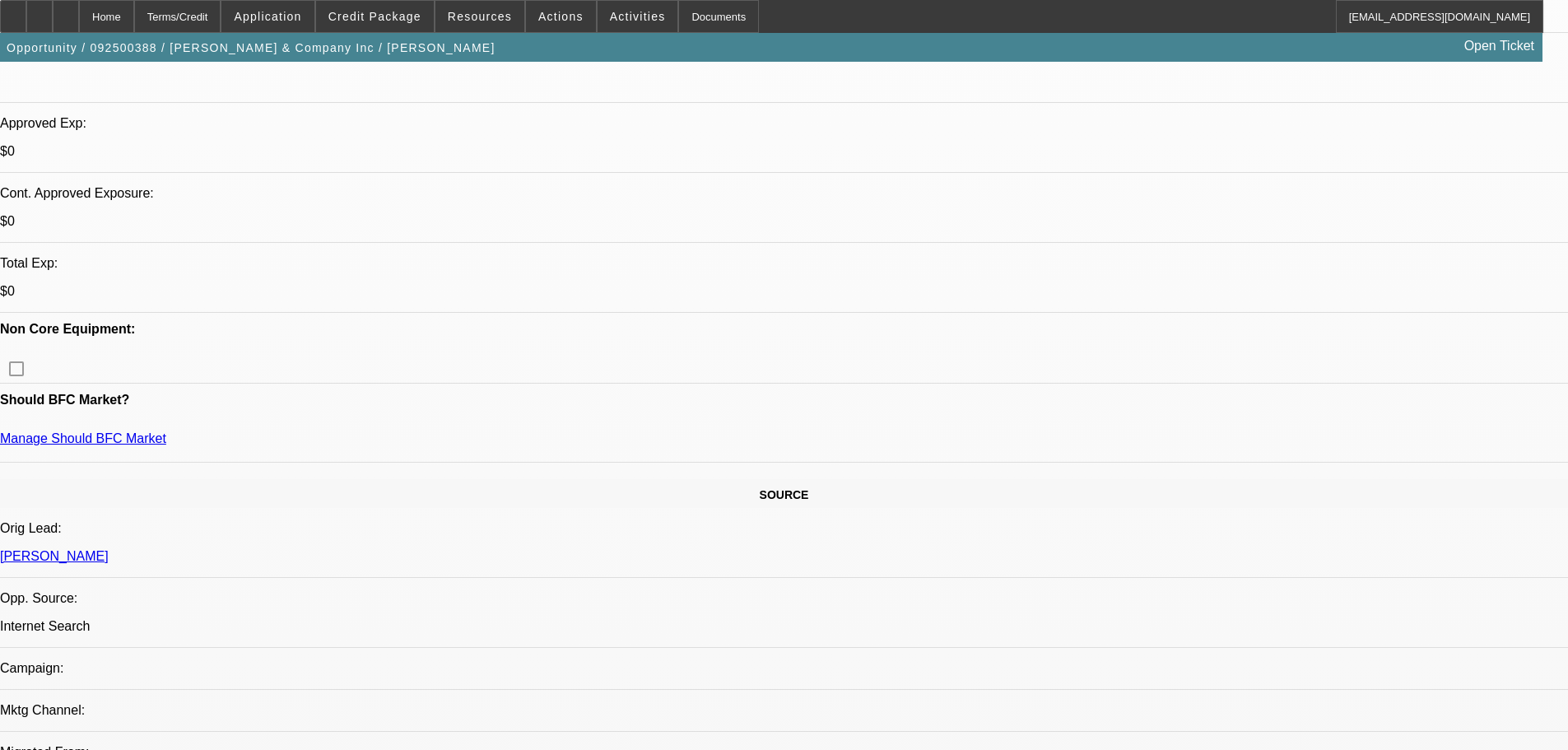
scroll to position [411, 0]
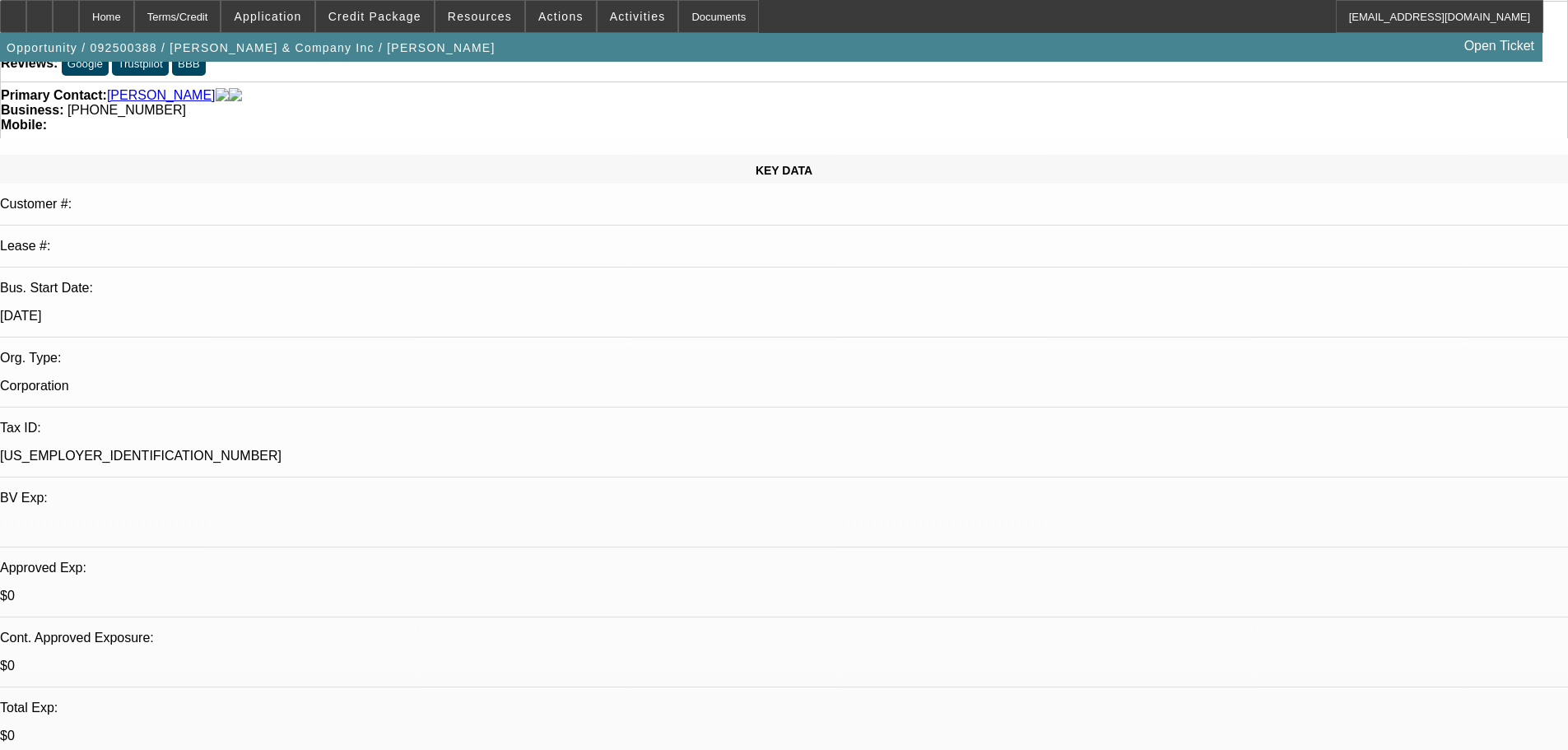
scroll to position [247, 0]
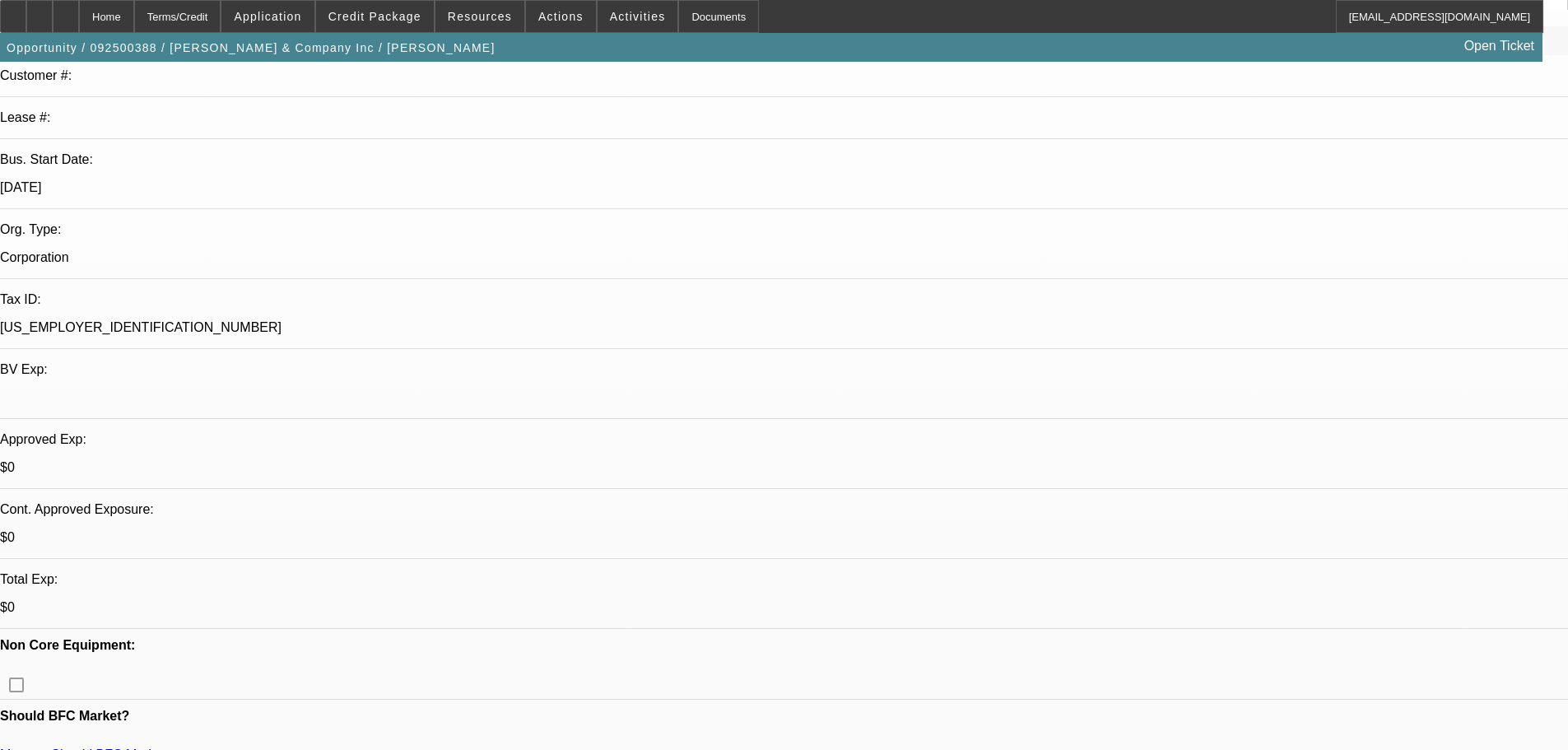
drag, startPoint x: 1376, startPoint y: 615, endPoint x: 1104, endPoint y: 595, distance: 272.7
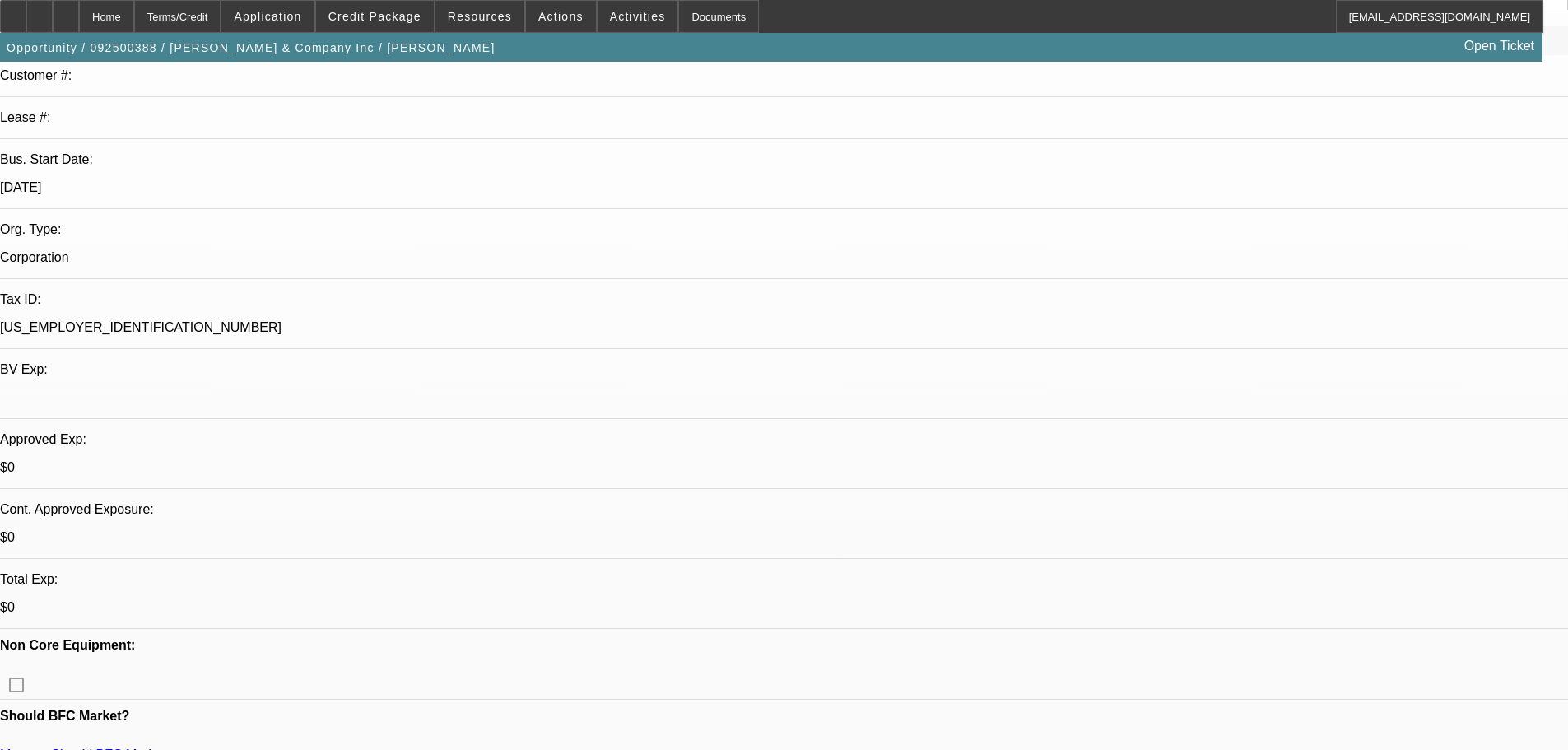
drag, startPoint x: 1105, startPoint y: 591, endPoint x: 1404, endPoint y: 609, distance: 299.5
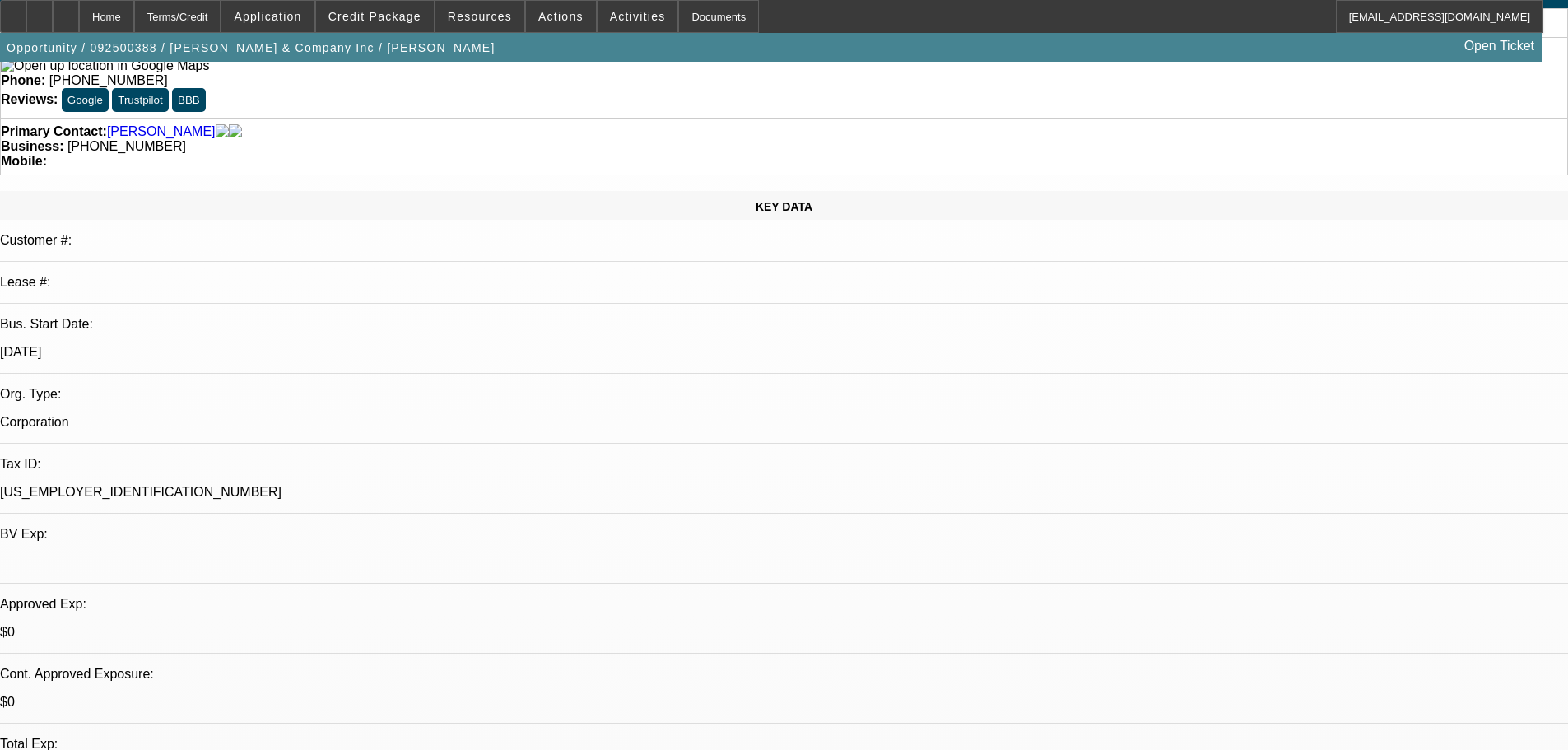
scroll to position [0, 0]
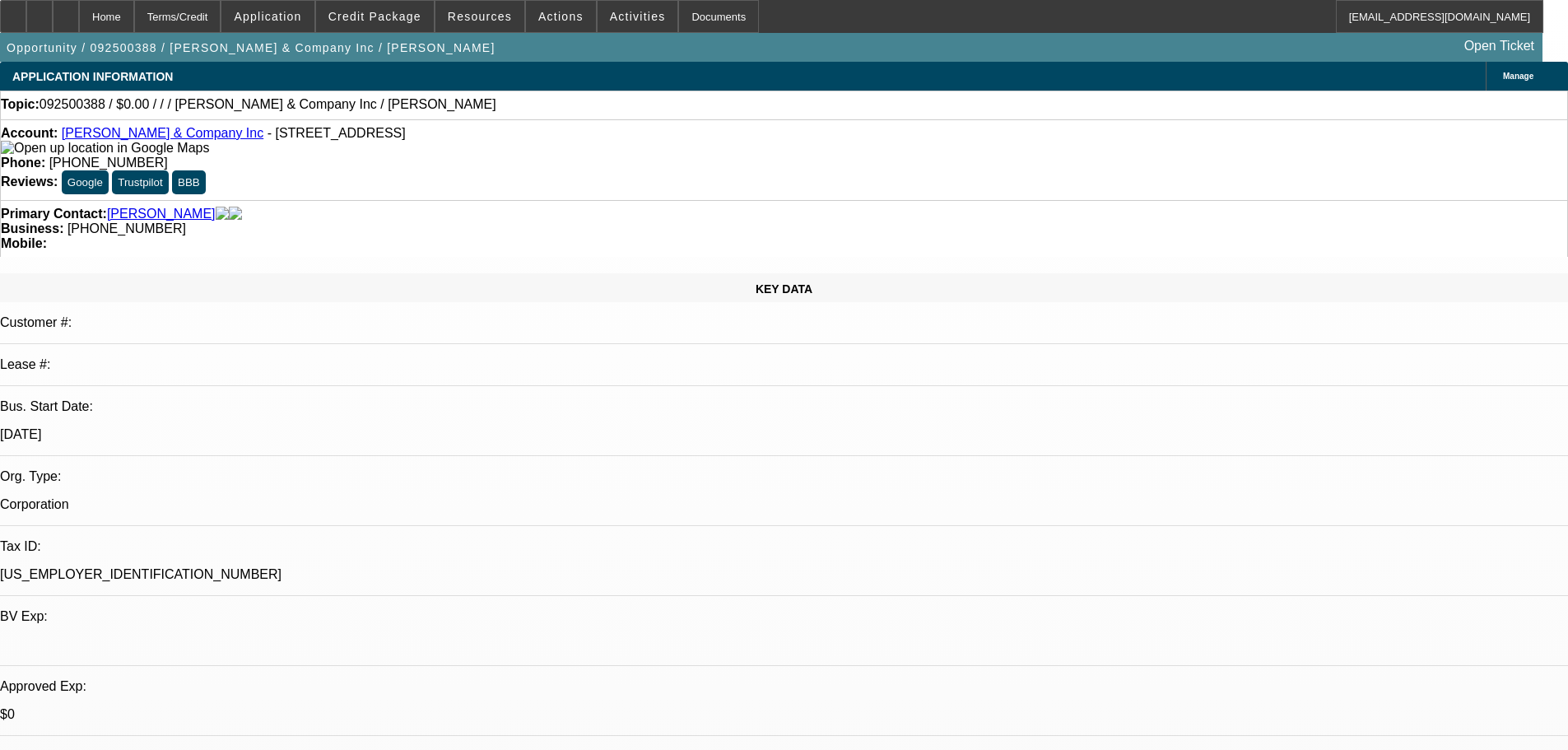
drag, startPoint x: 549, startPoint y: 127, endPoint x: 546, endPoint y: 108, distance: 19.2
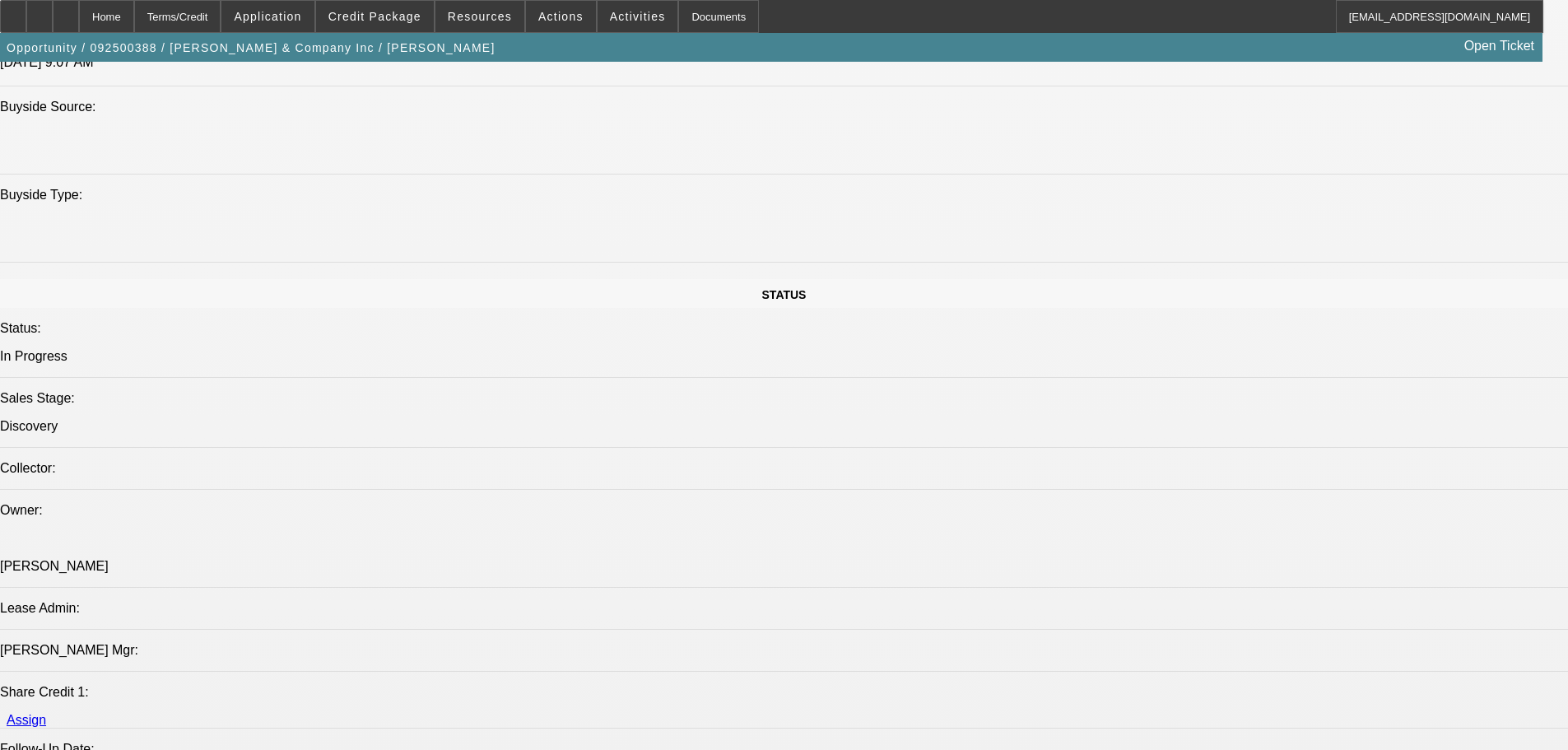
scroll to position [1975, 0]
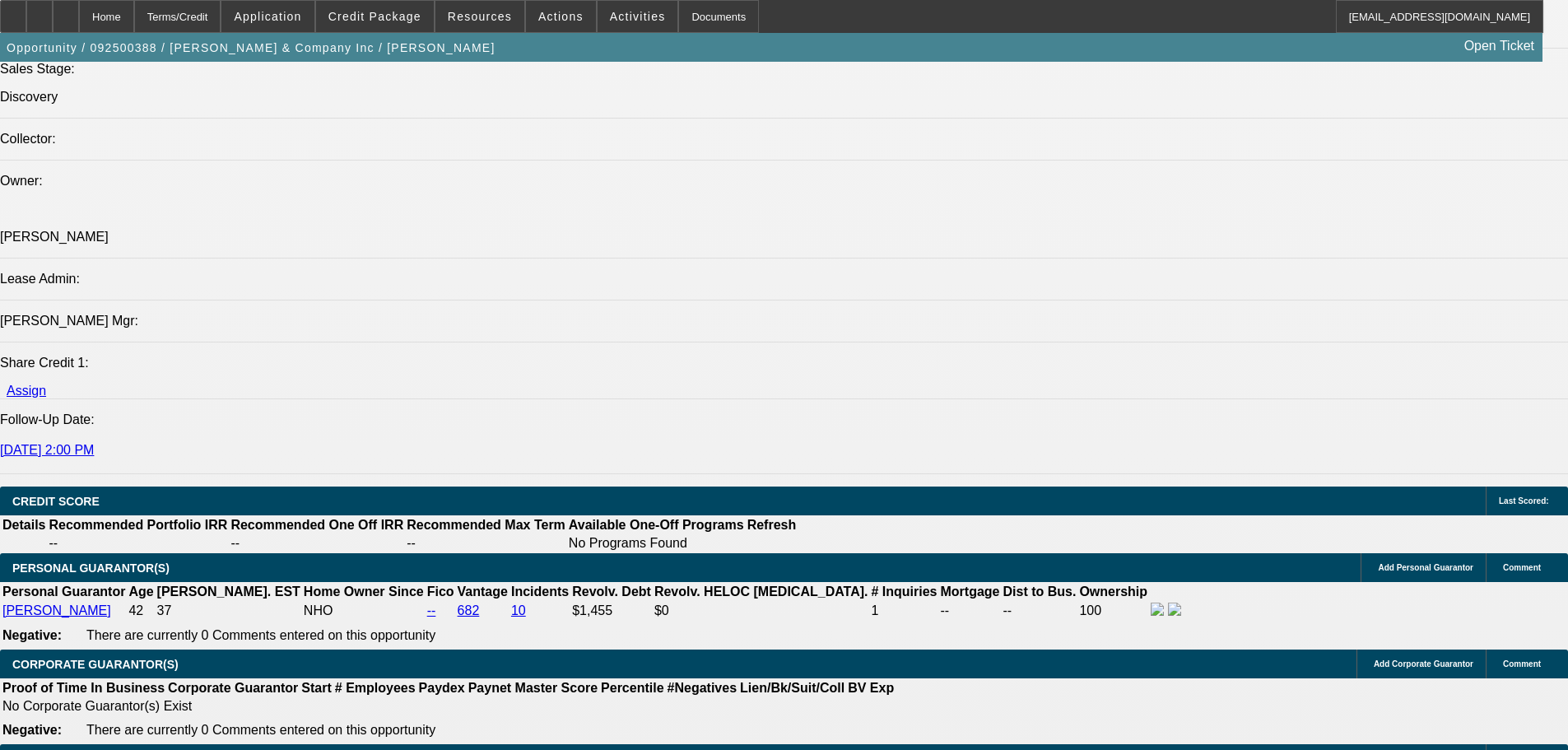
drag, startPoint x: 1193, startPoint y: 588, endPoint x: 1312, endPoint y: 604, distance: 120.1
drag, startPoint x: 1243, startPoint y: 581, endPoint x: 1338, endPoint y: 606, distance: 98.2
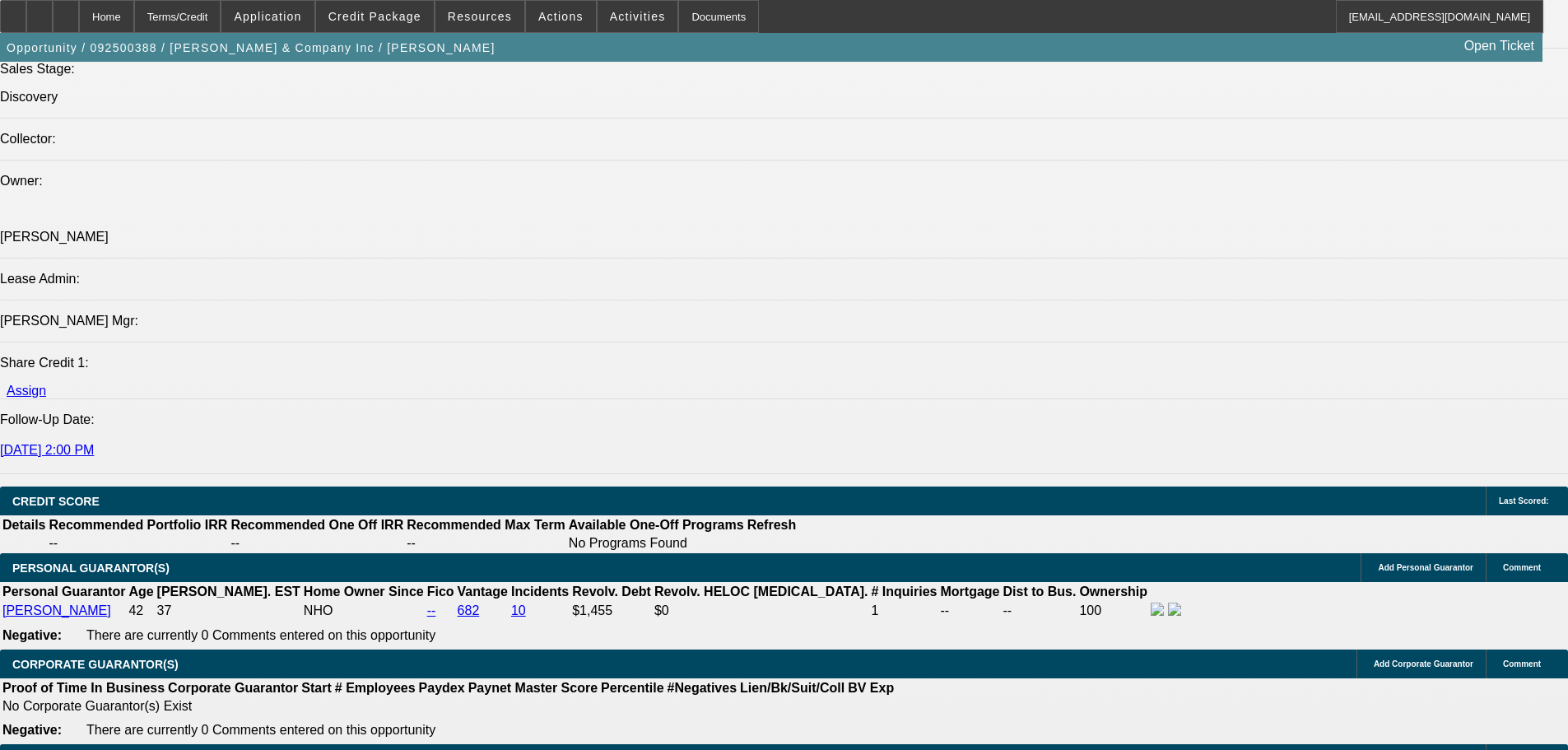
drag, startPoint x: 1227, startPoint y: 573, endPoint x: 1396, endPoint y: 609, distance: 172.8
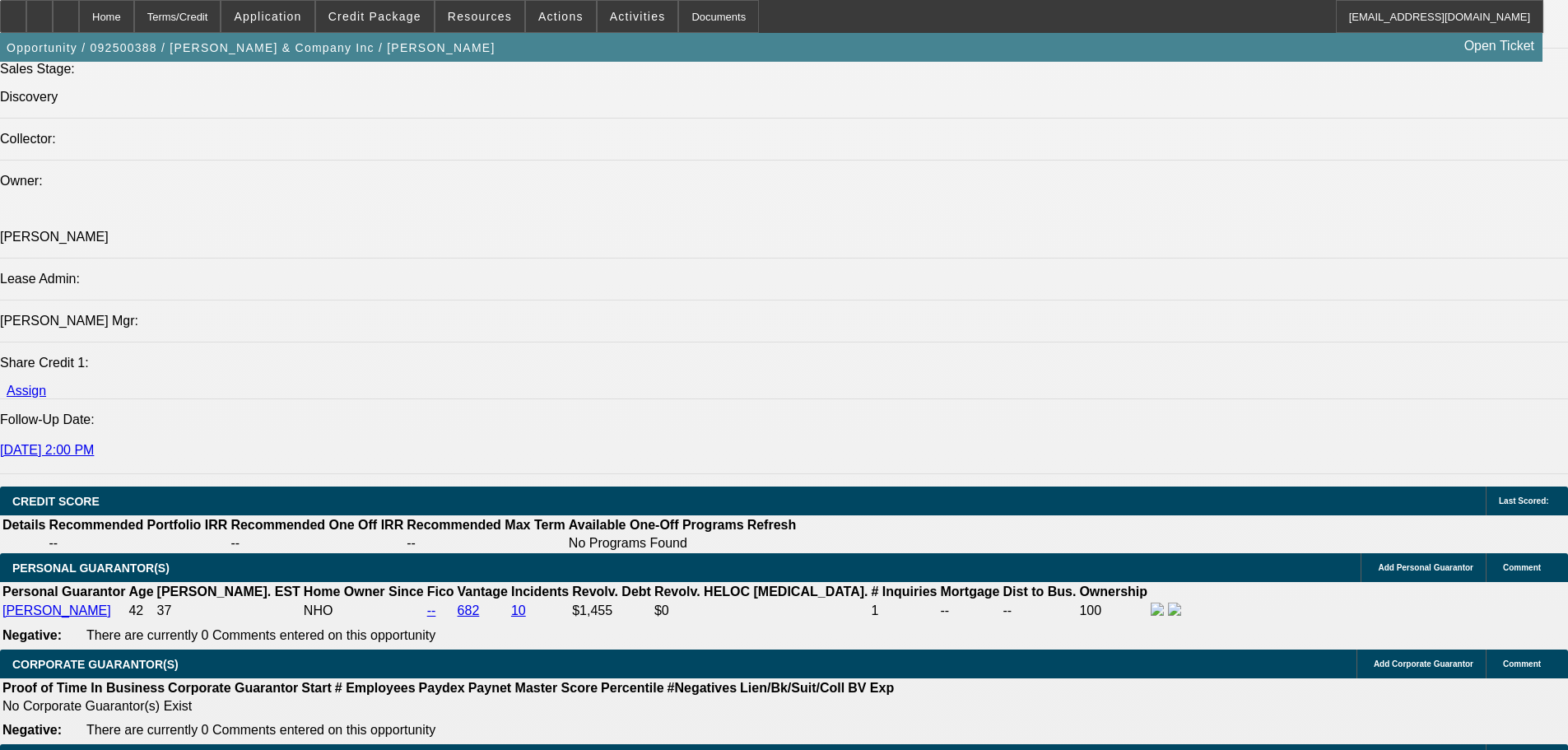
drag, startPoint x: 1222, startPoint y: 578, endPoint x: 1376, endPoint y: 612, distance: 157.7
drag, startPoint x: 1388, startPoint y: 611, endPoint x: 1231, endPoint y: 583, distance: 159.5
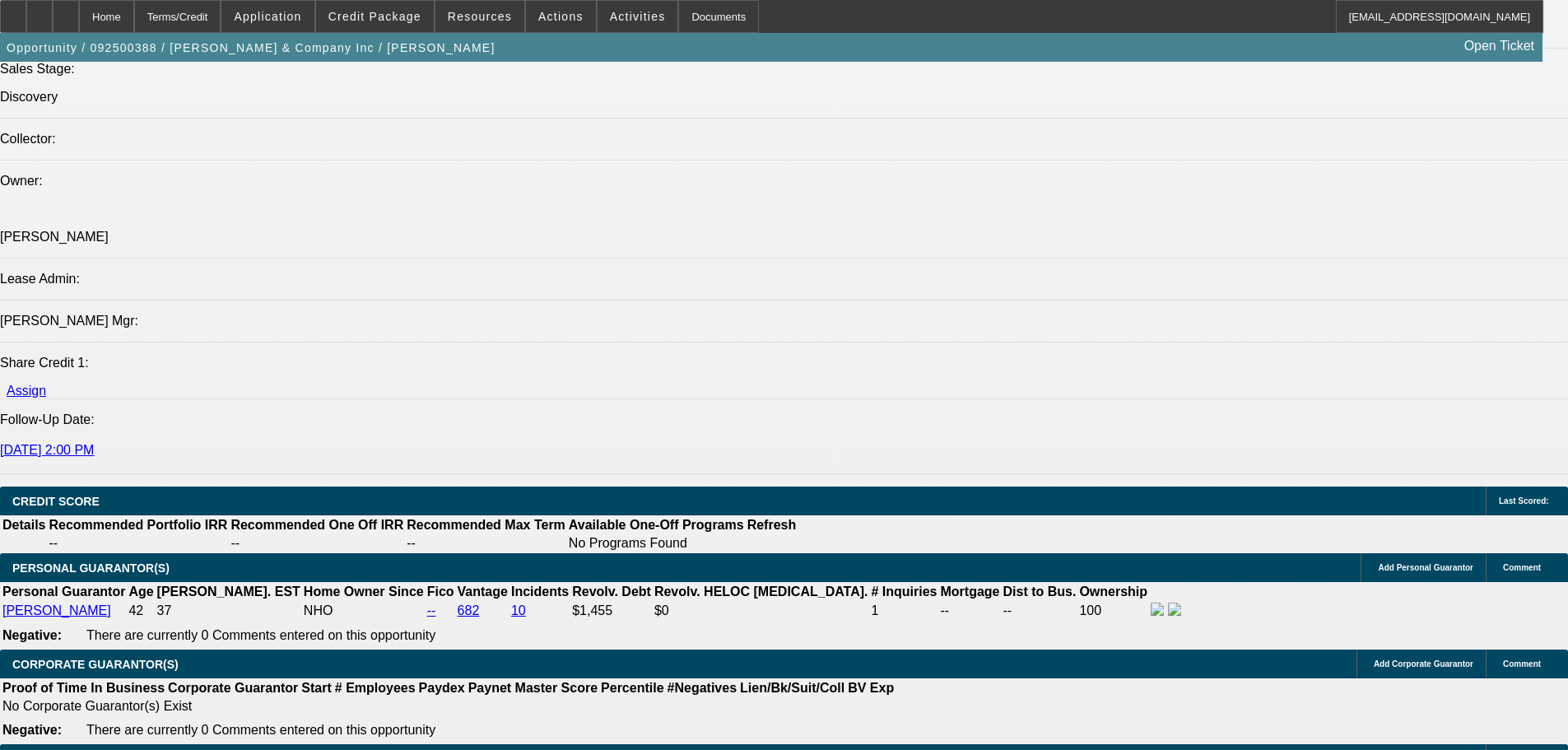
drag, startPoint x: 1231, startPoint y: 577, endPoint x: 1425, endPoint y: 615, distance: 197.7
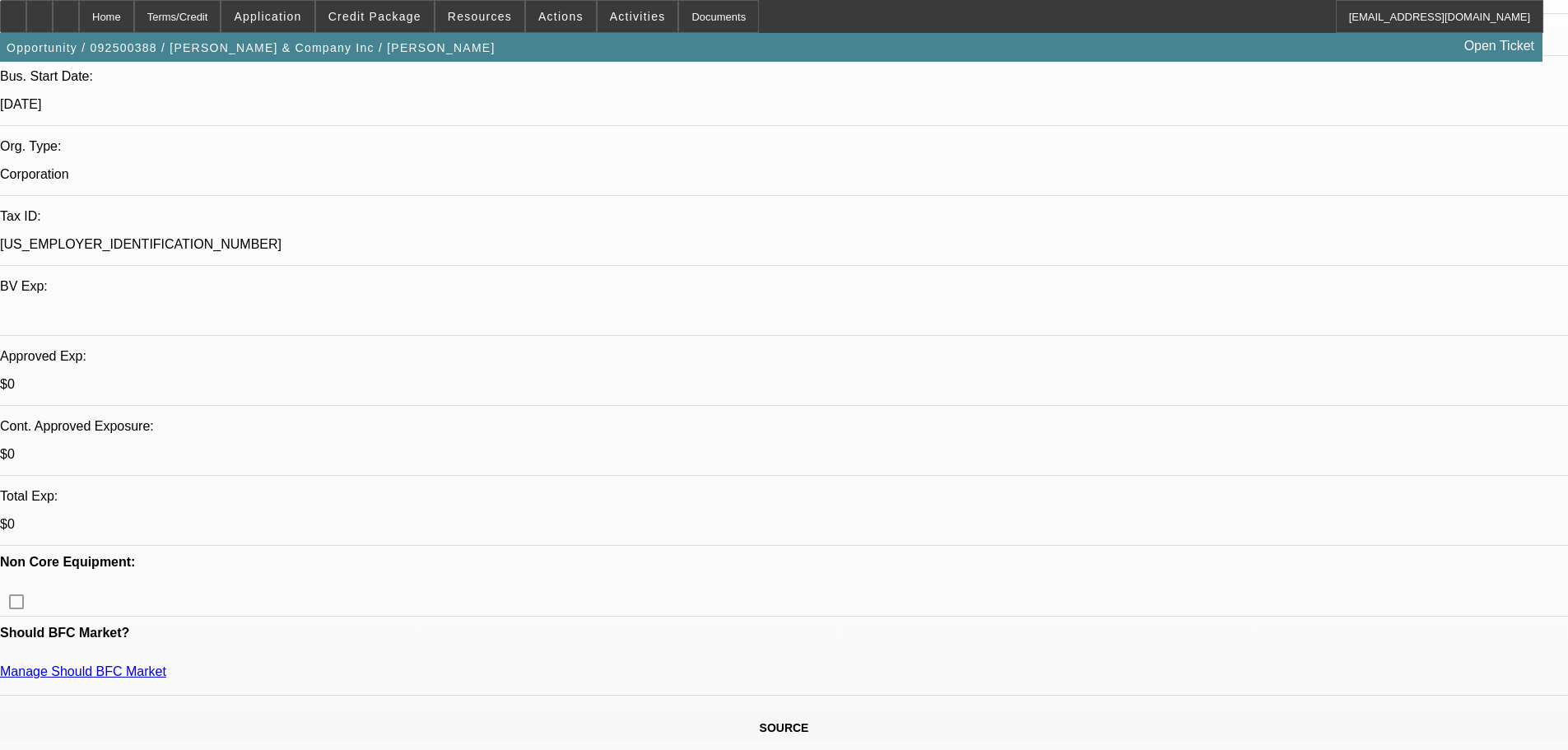
scroll to position [164, 0]
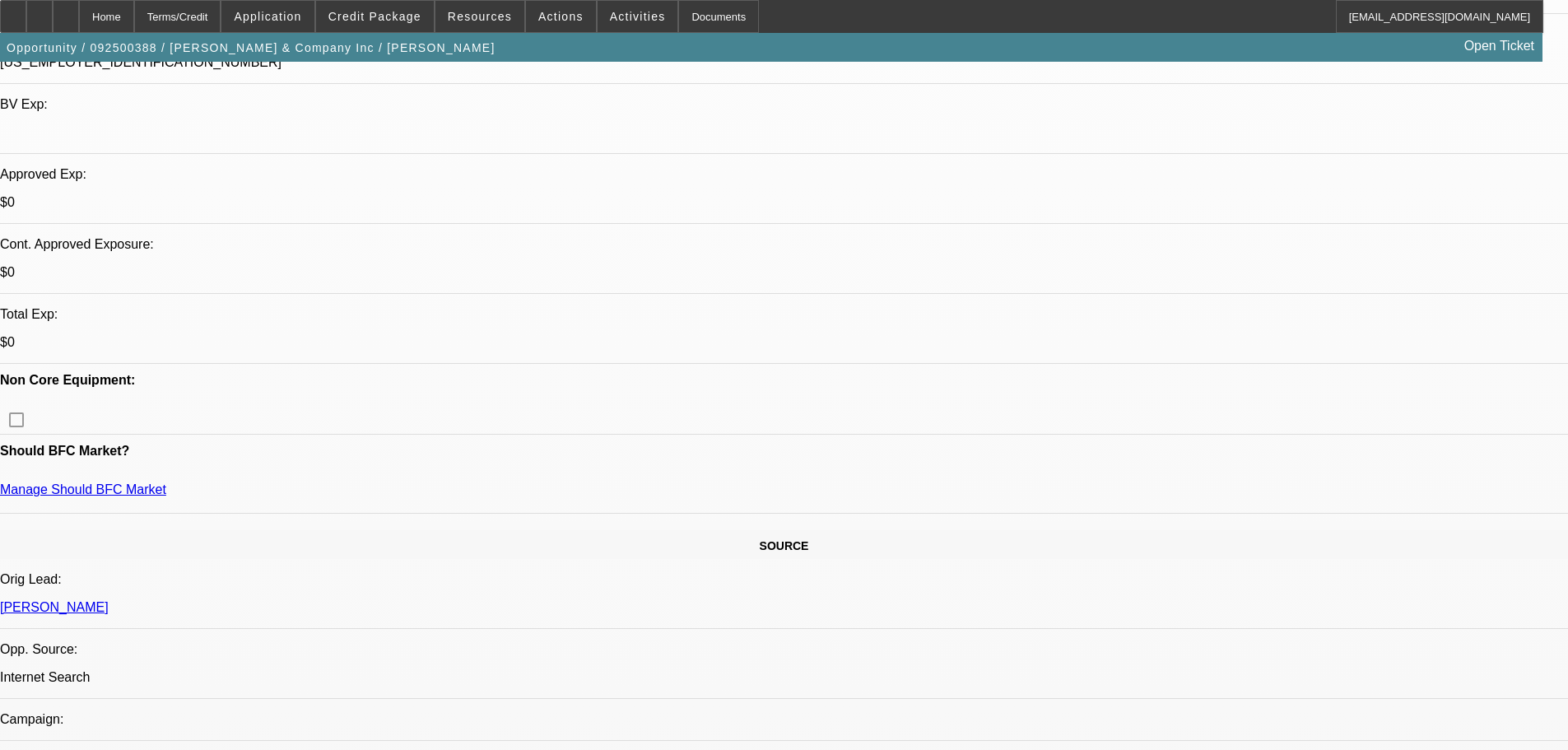
scroll to position [658, 0]
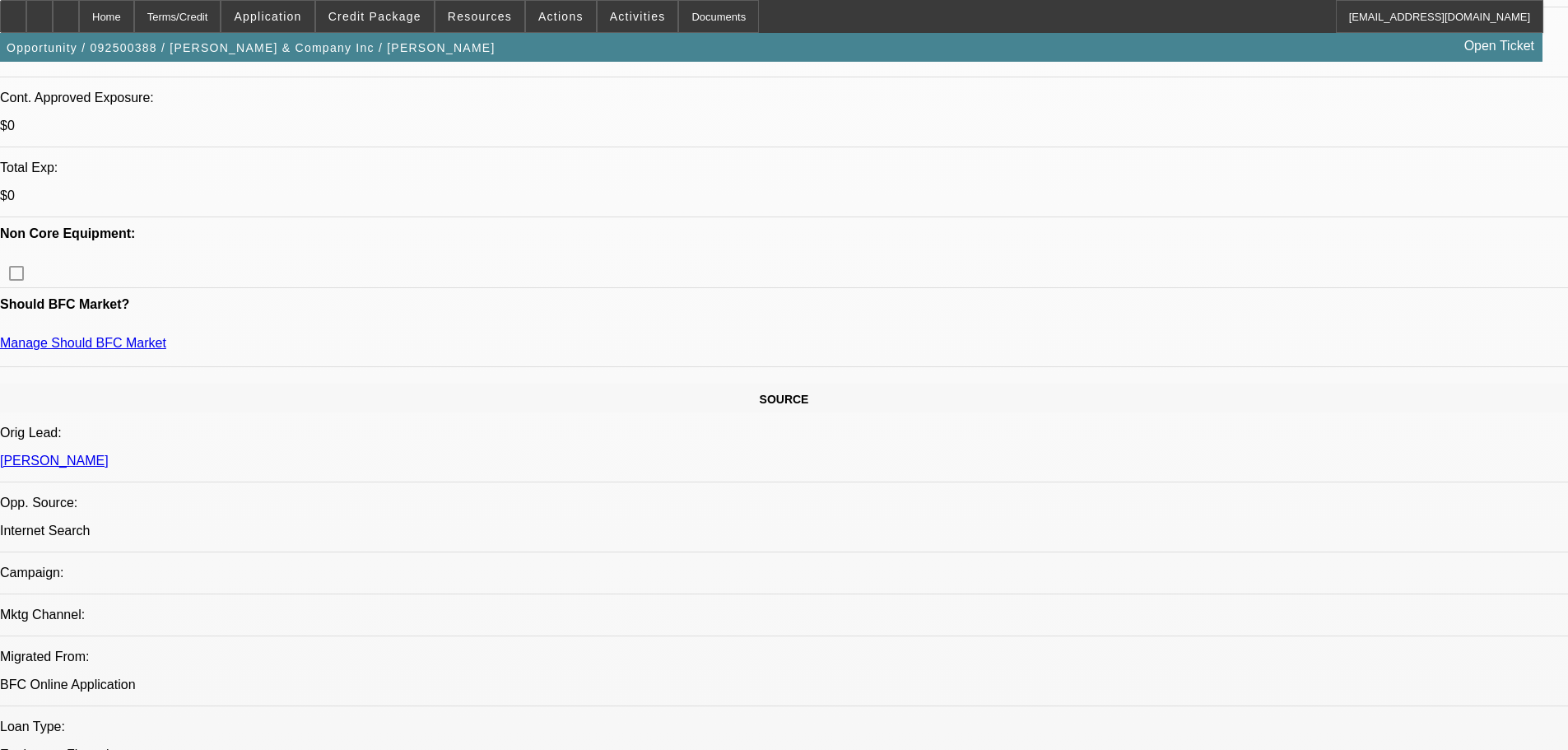
scroll to position [247, 0]
drag, startPoint x: 1381, startPoint y: 617, endPoint x: 1108, endPoint y: 597, distance: 273.7
drag, startPoint x: 1111, startPoint y: 595, endPoint x: 1423, endPoint y: 623, distance: 313.3
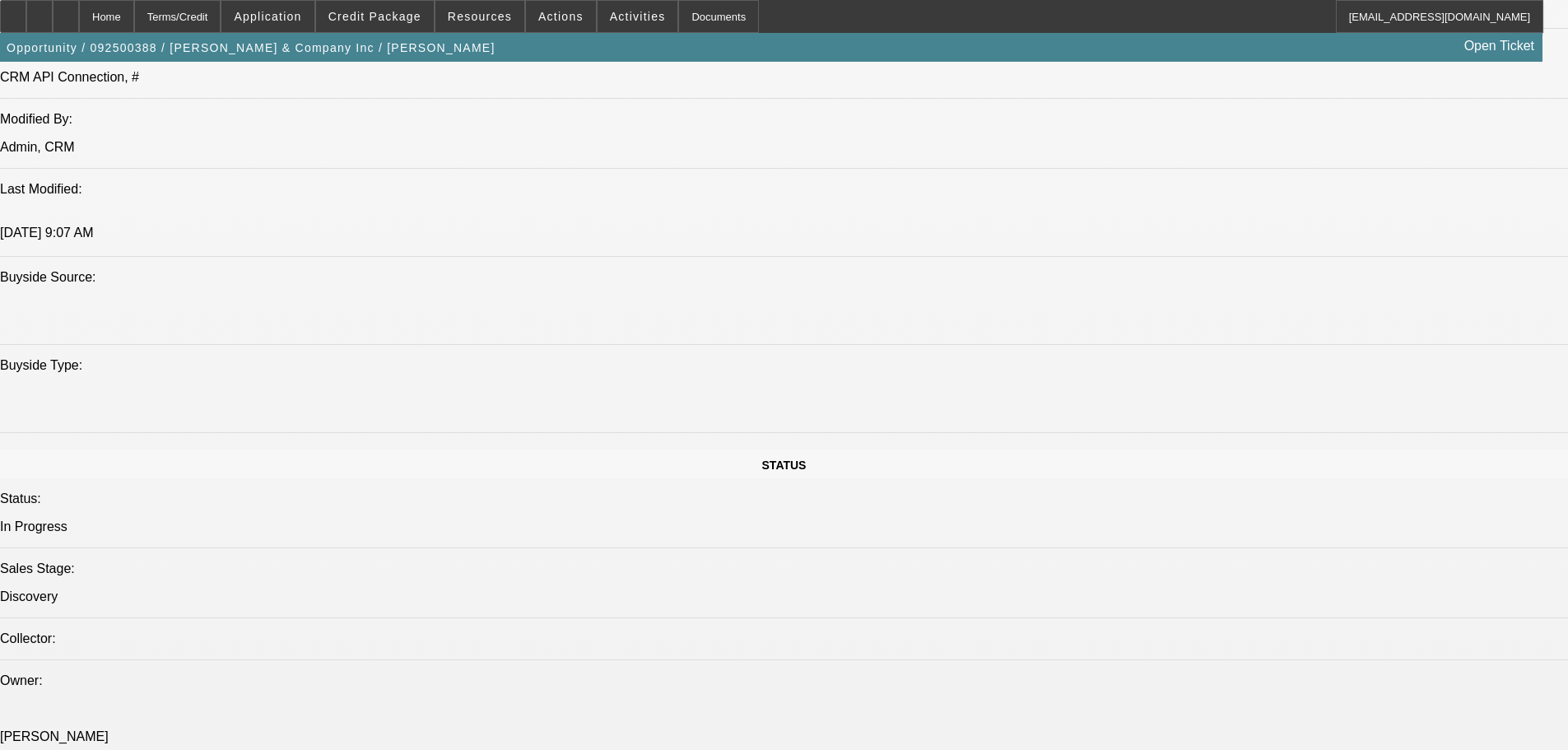
scroll to position [1645, 0]
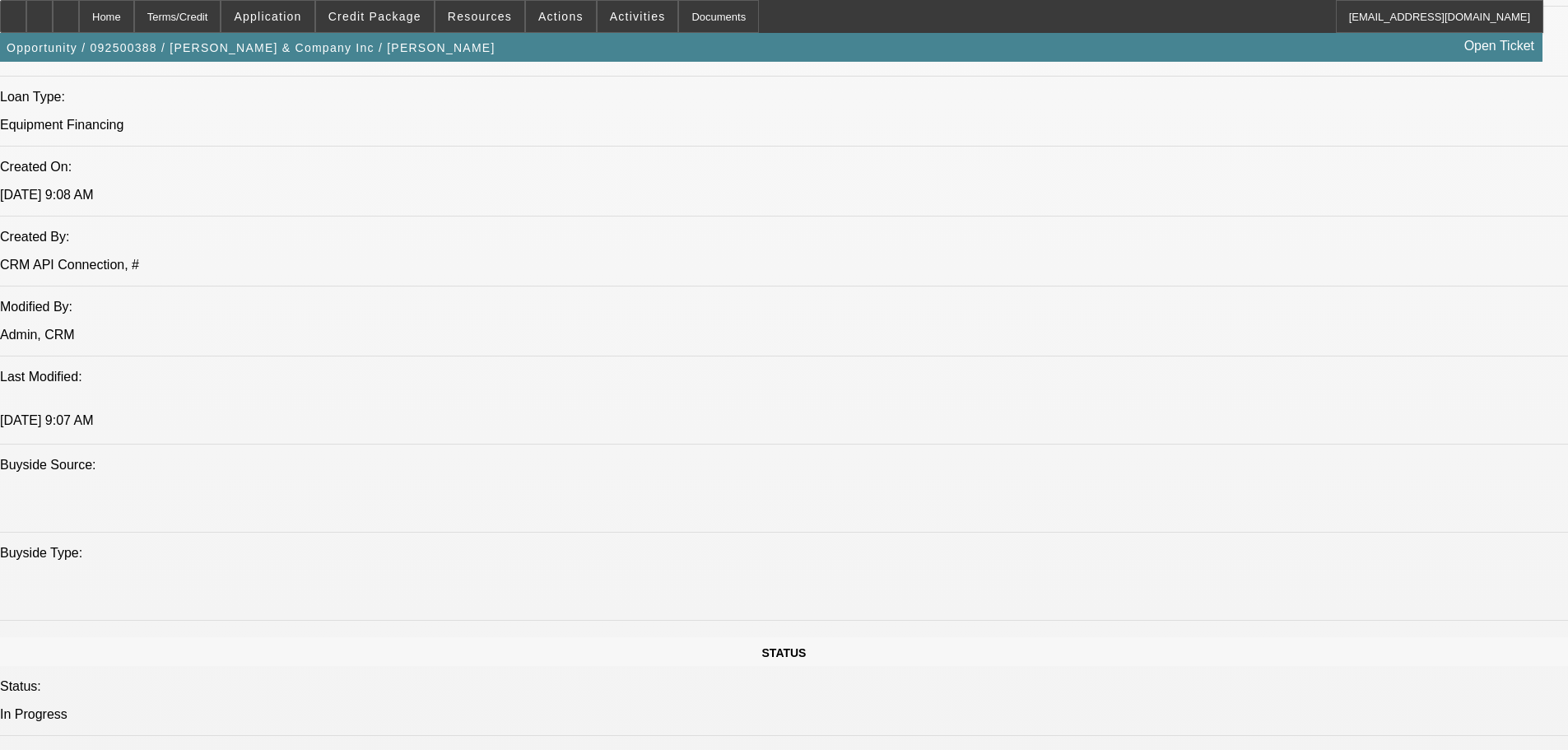
drag, startPoint x: 592, startPoint y: 295, endPoint x: 543, endPoint y: 111, distance: 190.4
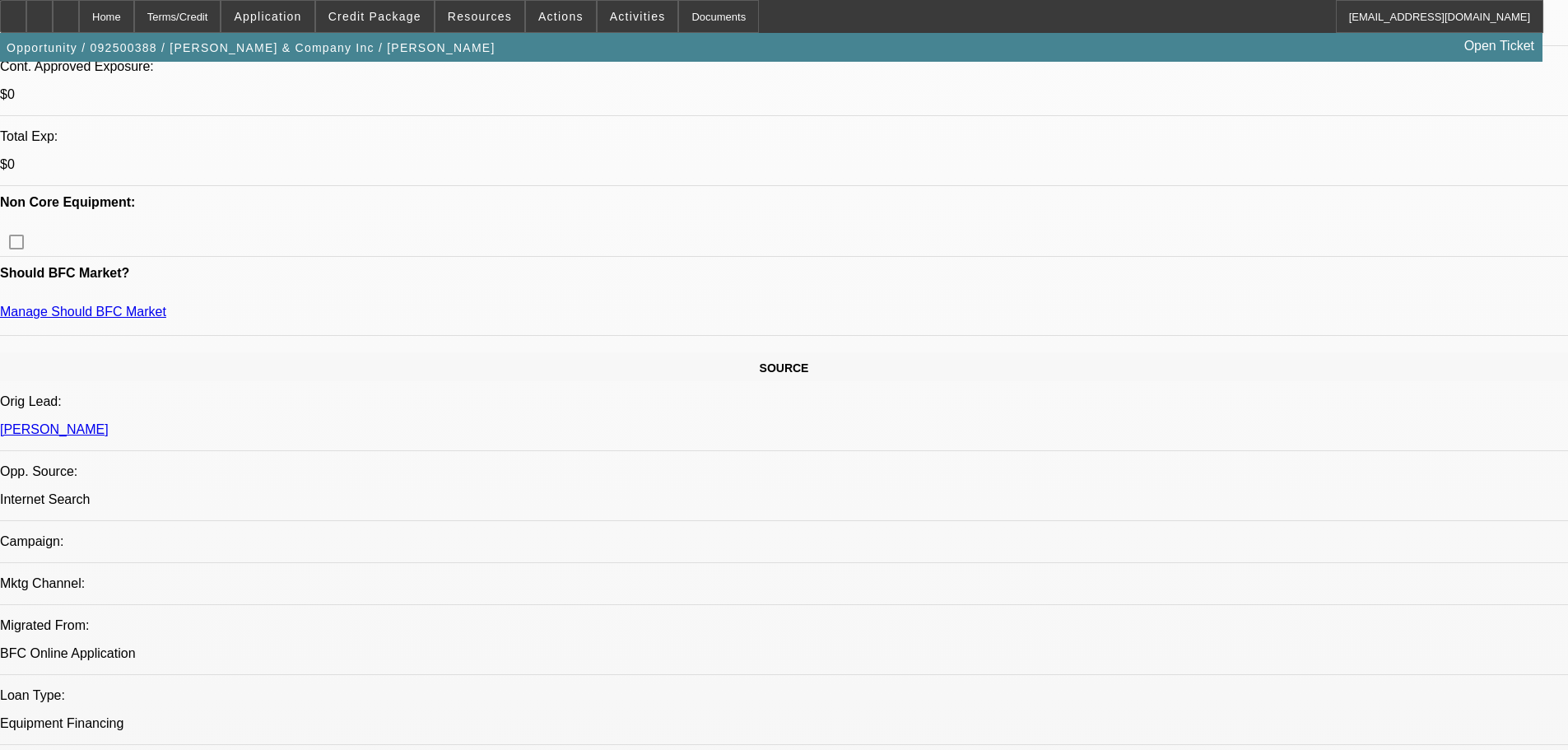
scroll to position [454, 0]
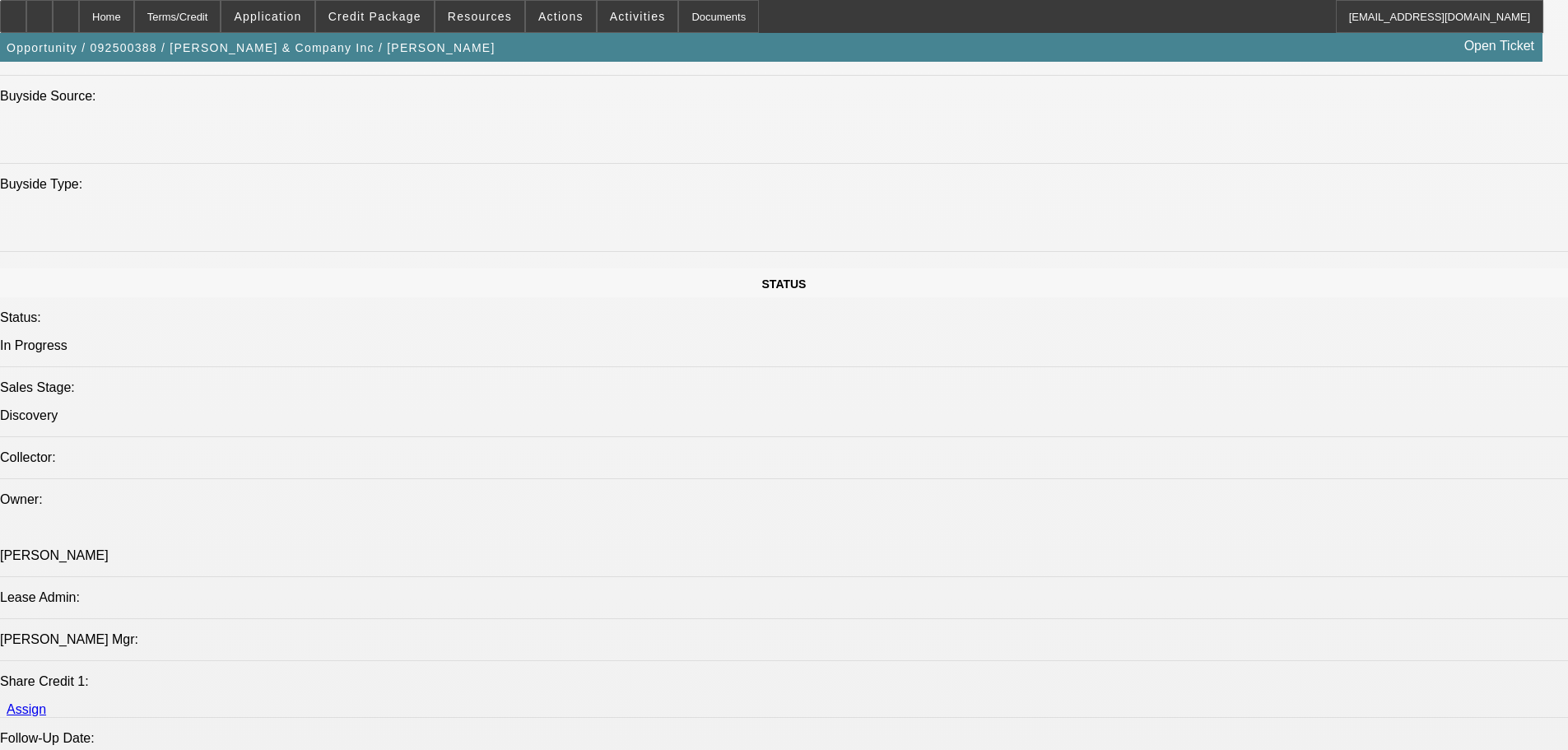
scroll to position [1606, 0]
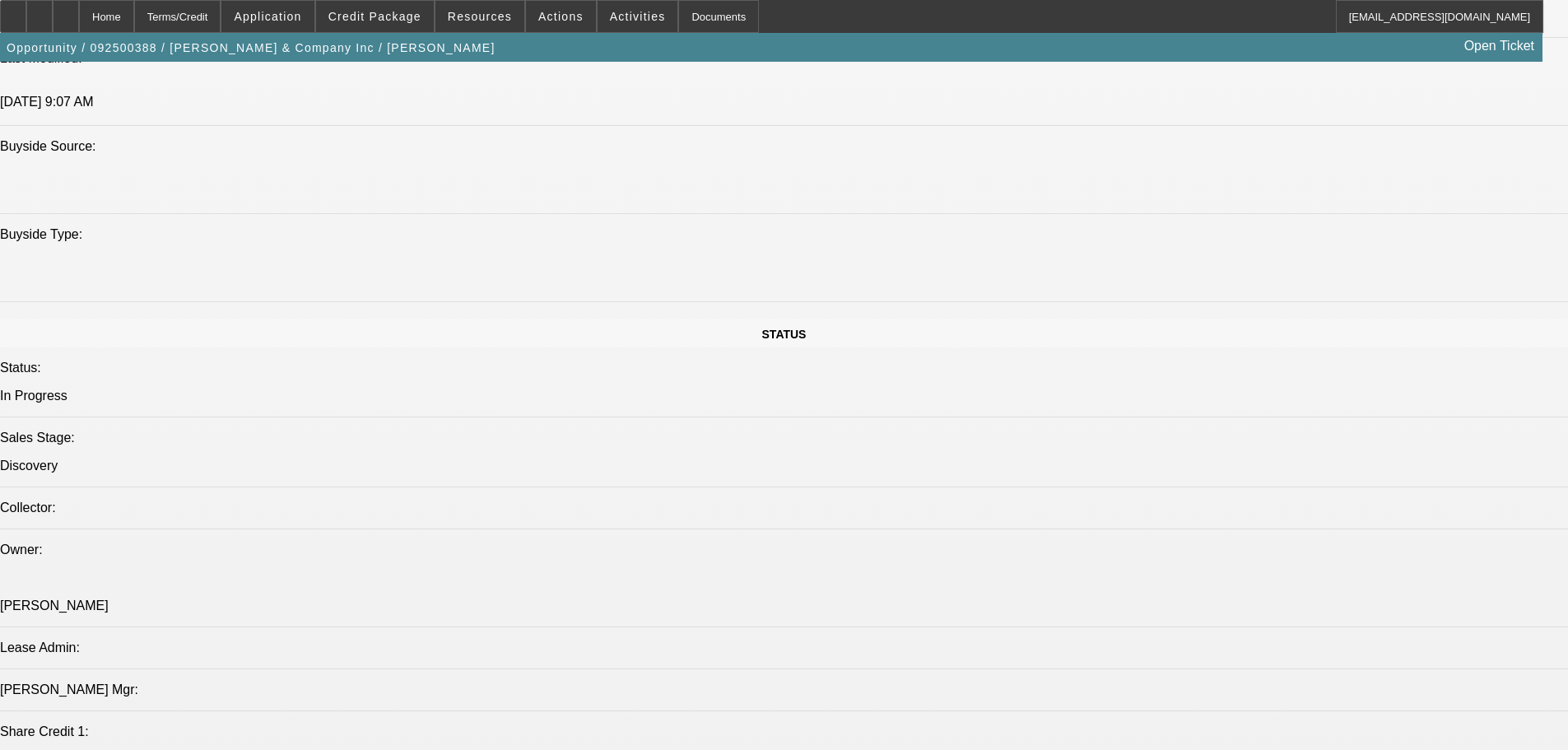
drag, startPoint x: 1290, startPoint y: 138, endPoint x: 704, endPoint y: 40, distance: 594.1
click at [606, 9] on span at bounding box center [637, 17] width 81 height 40
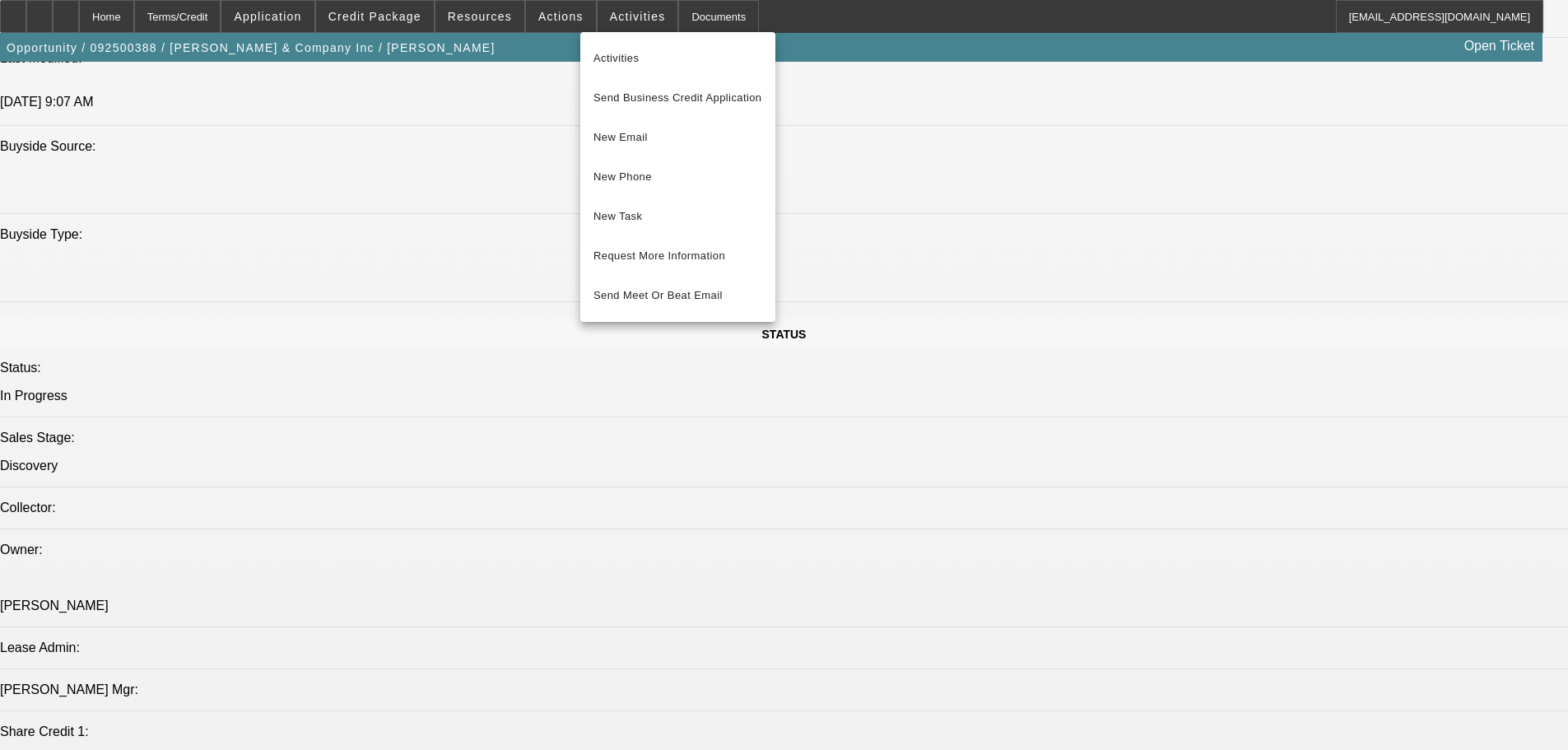
click at [954, 434] on div at bounding box center [784, 375] width 1568 height 750
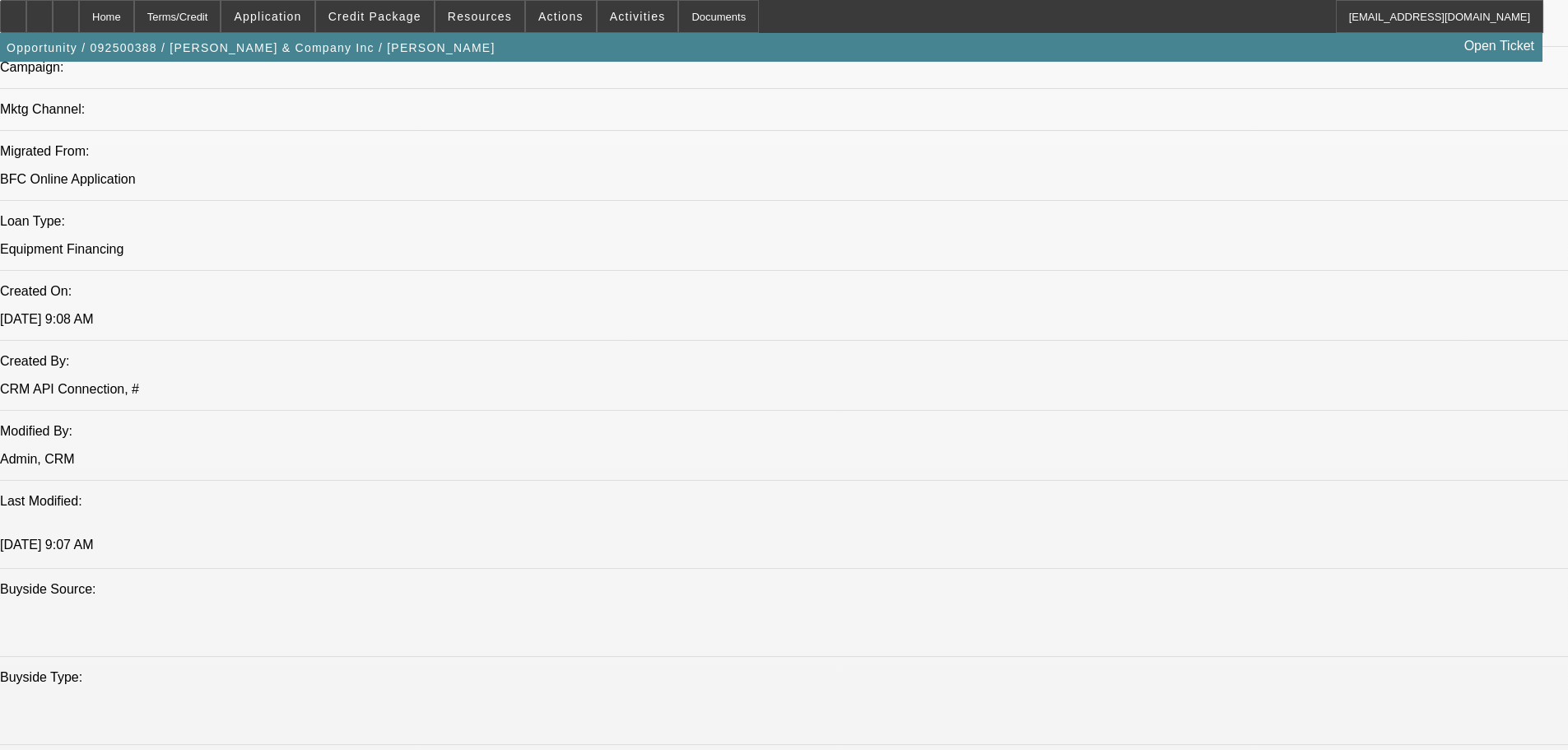
scroll to position [0, 0]
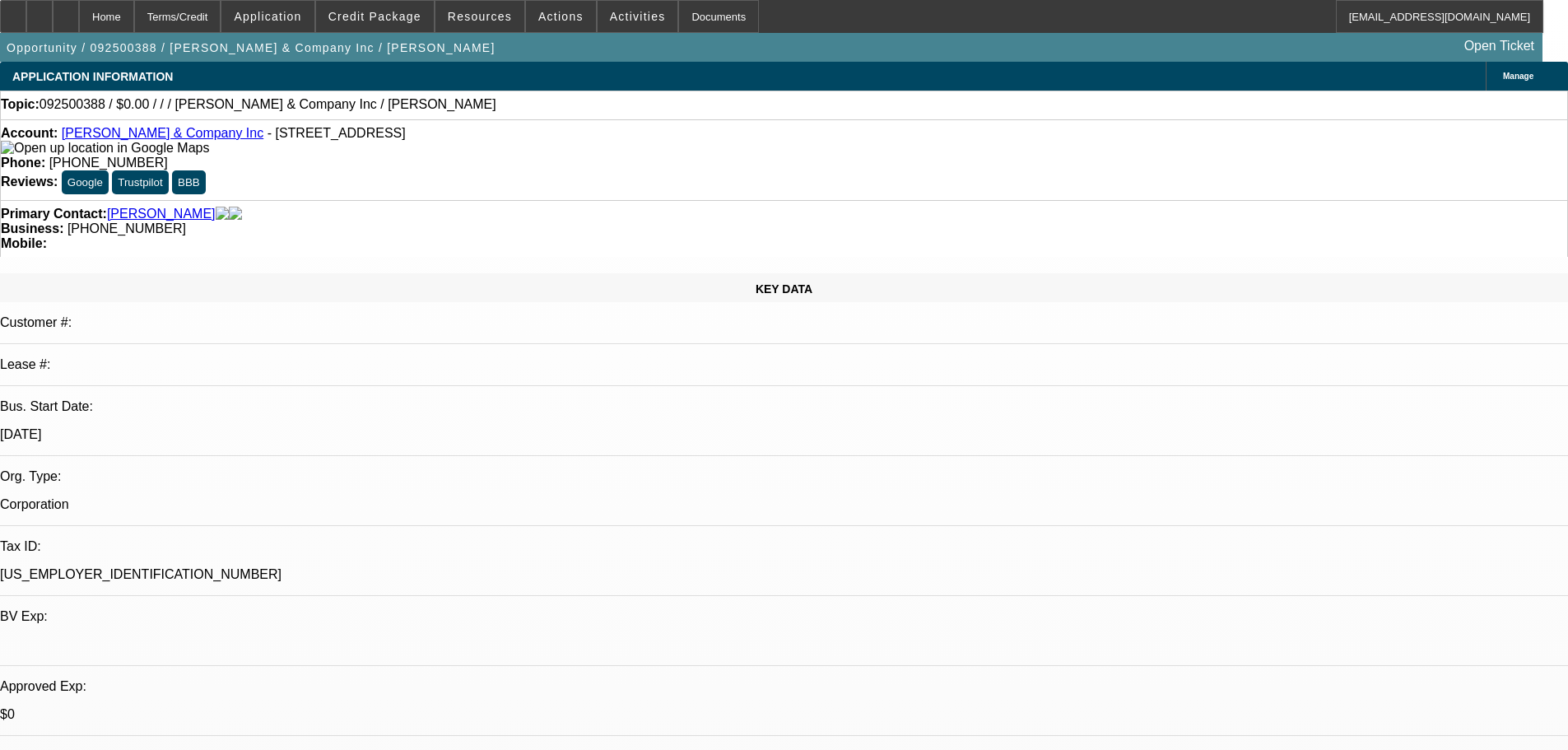
drag, startPoint x: 707, startPoint y: 486, endPoint x: 676, endPoint y: 242, distance: 246.0
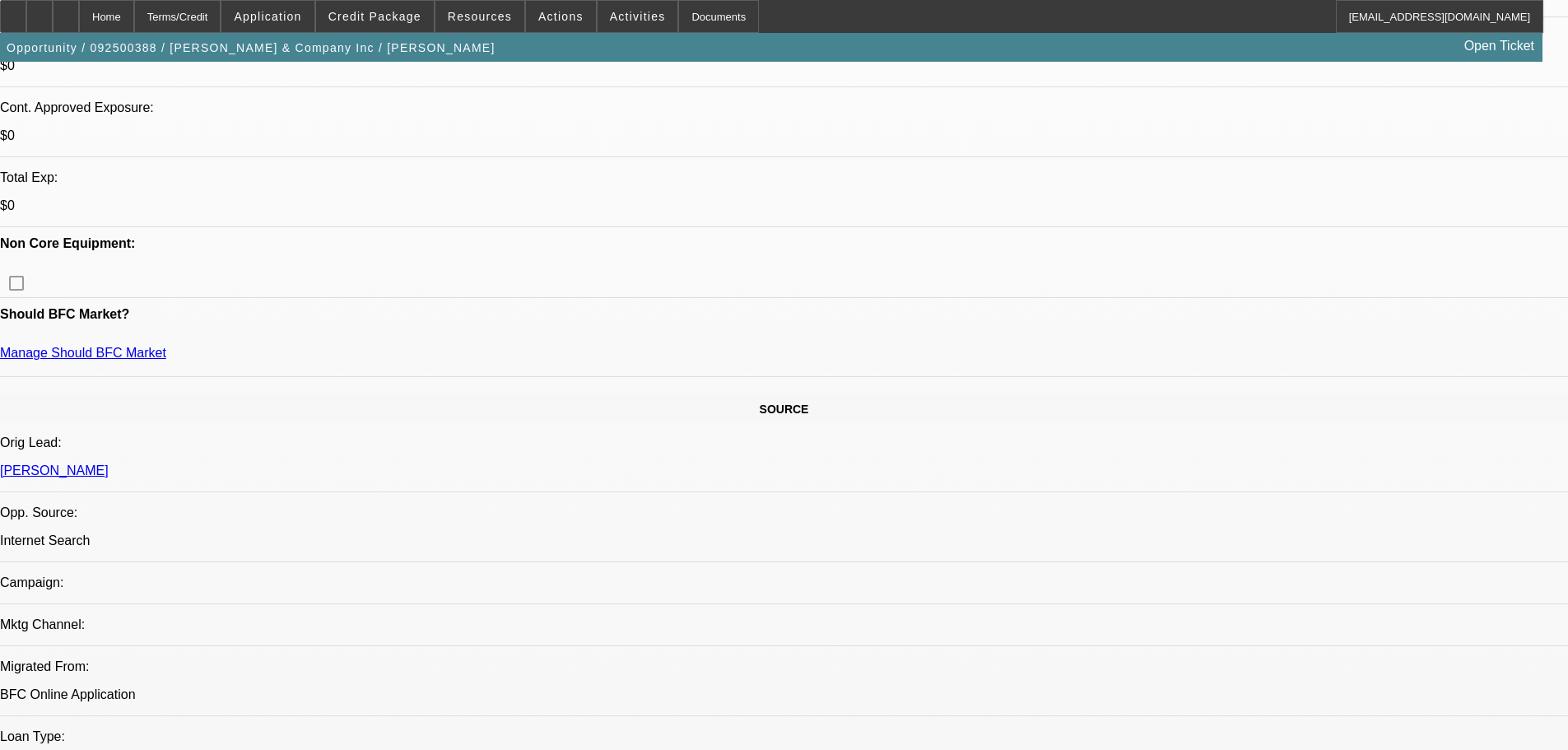
scroll to position [494, 0]
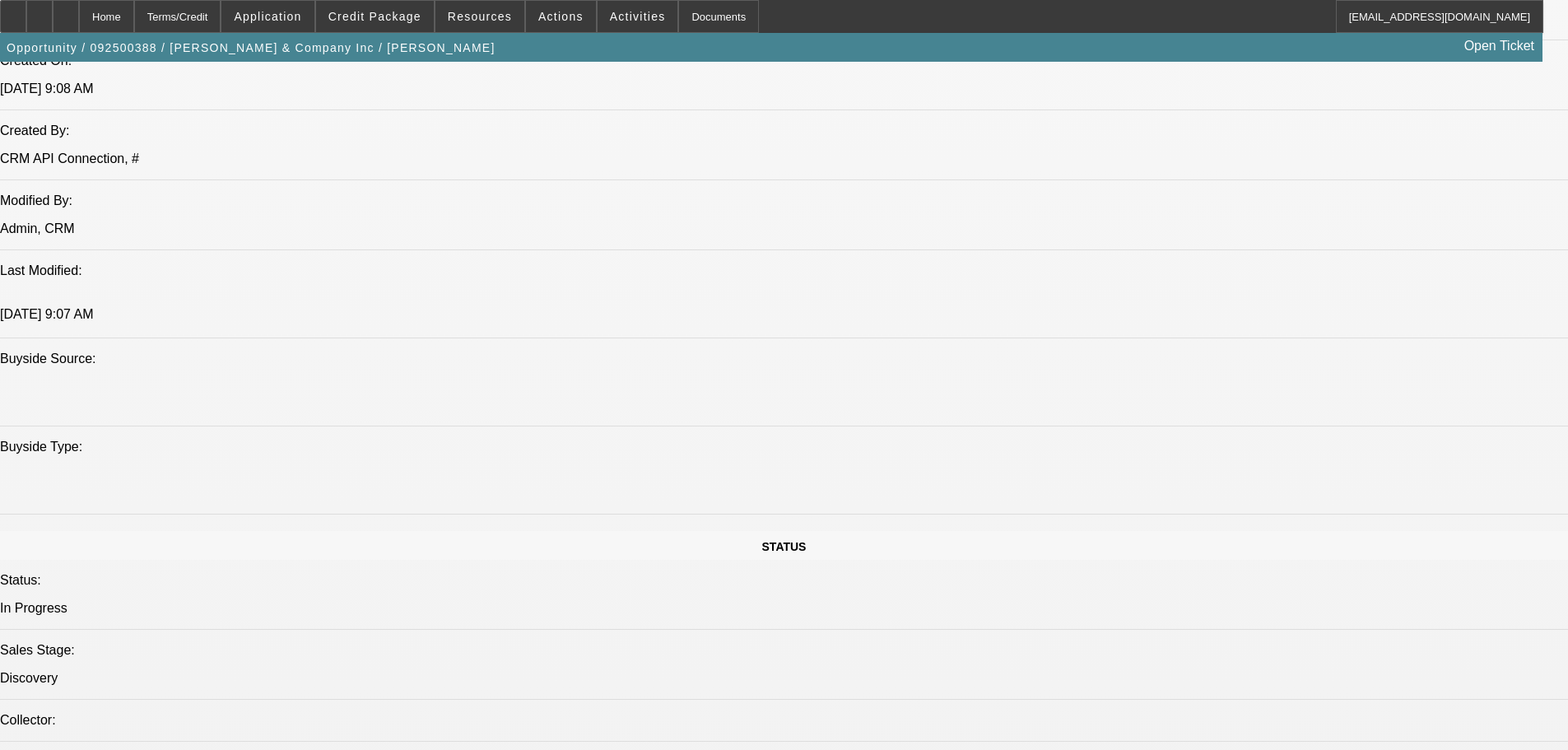
scroll to position [1564, 0]
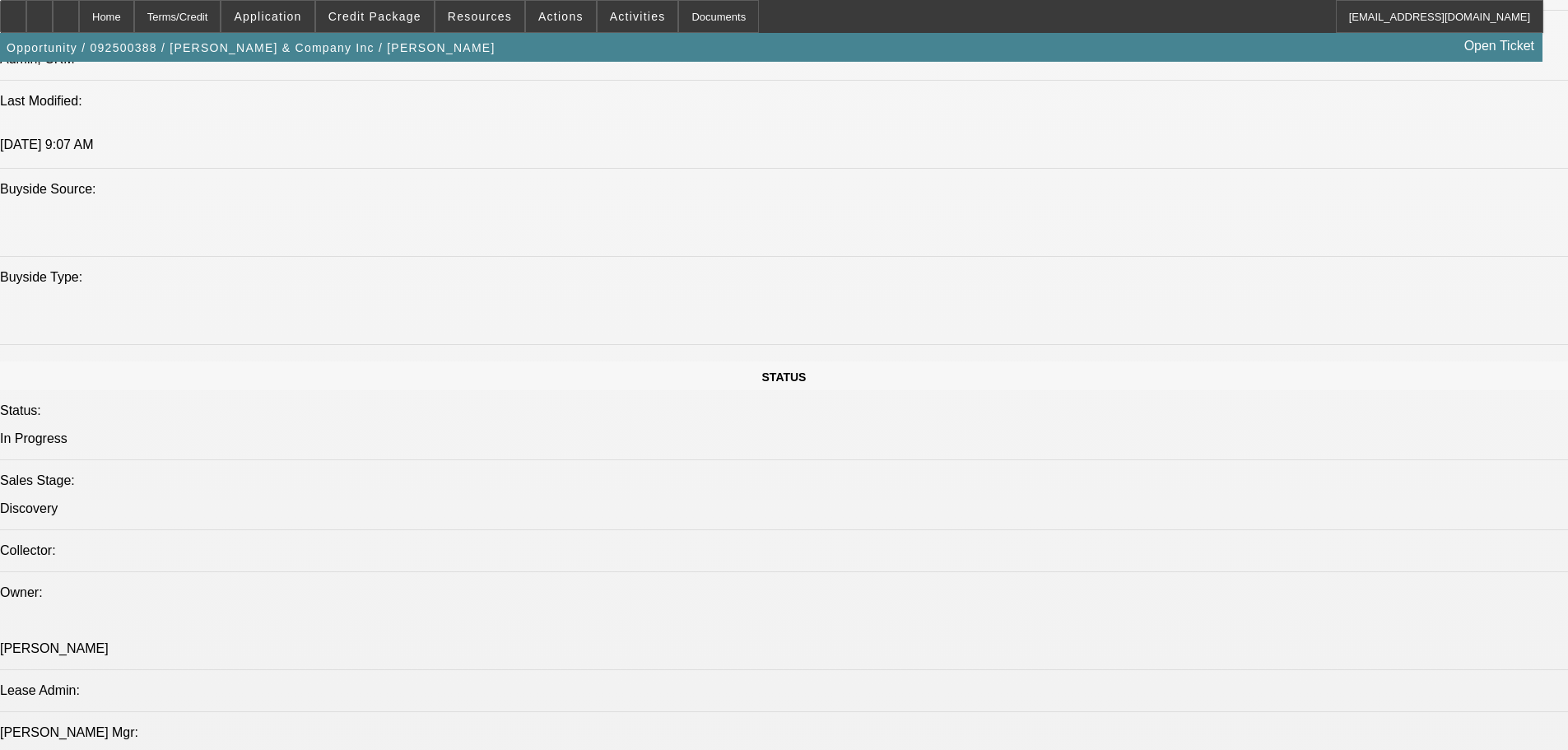
scroll to position [0, 0]
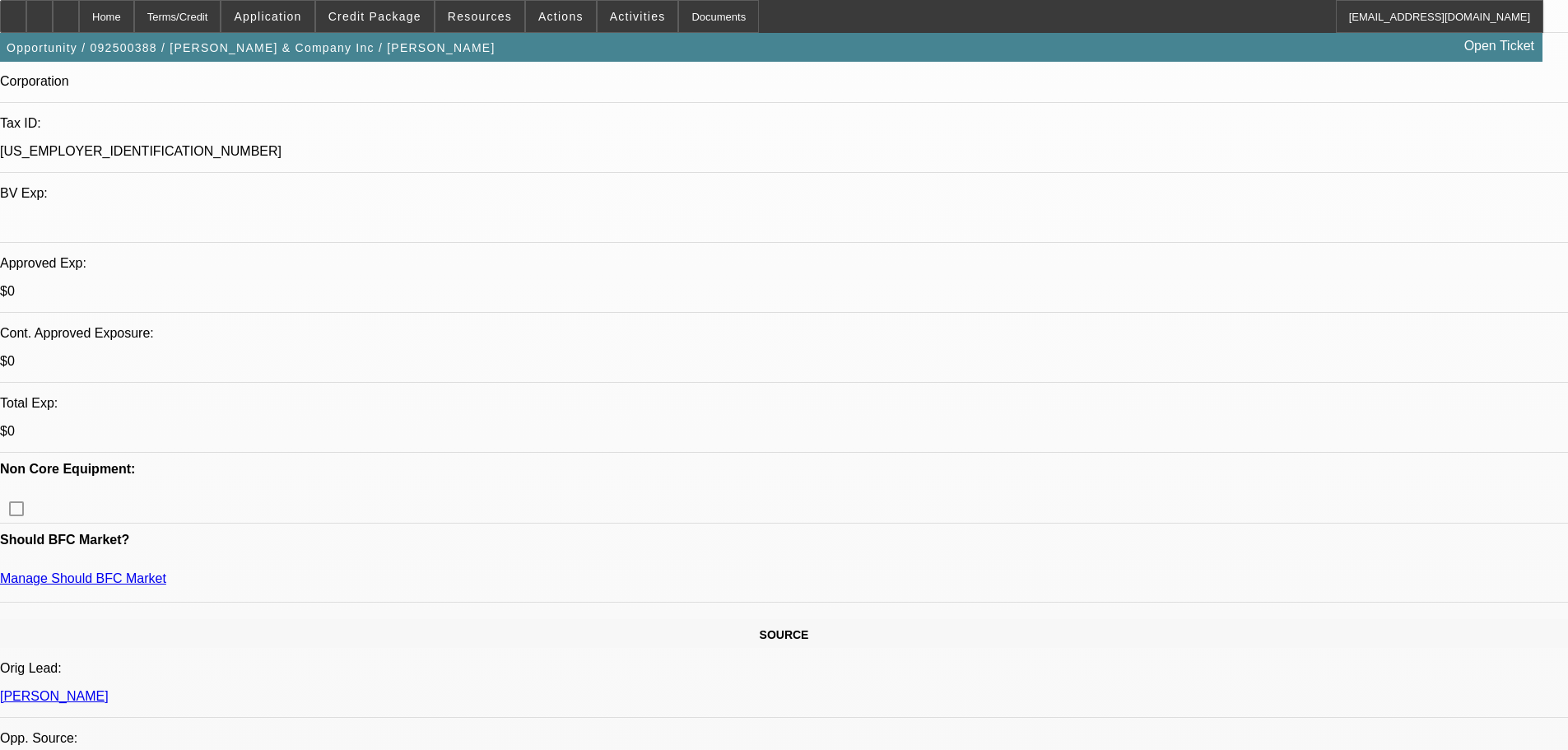
scroll to position [164, 0]
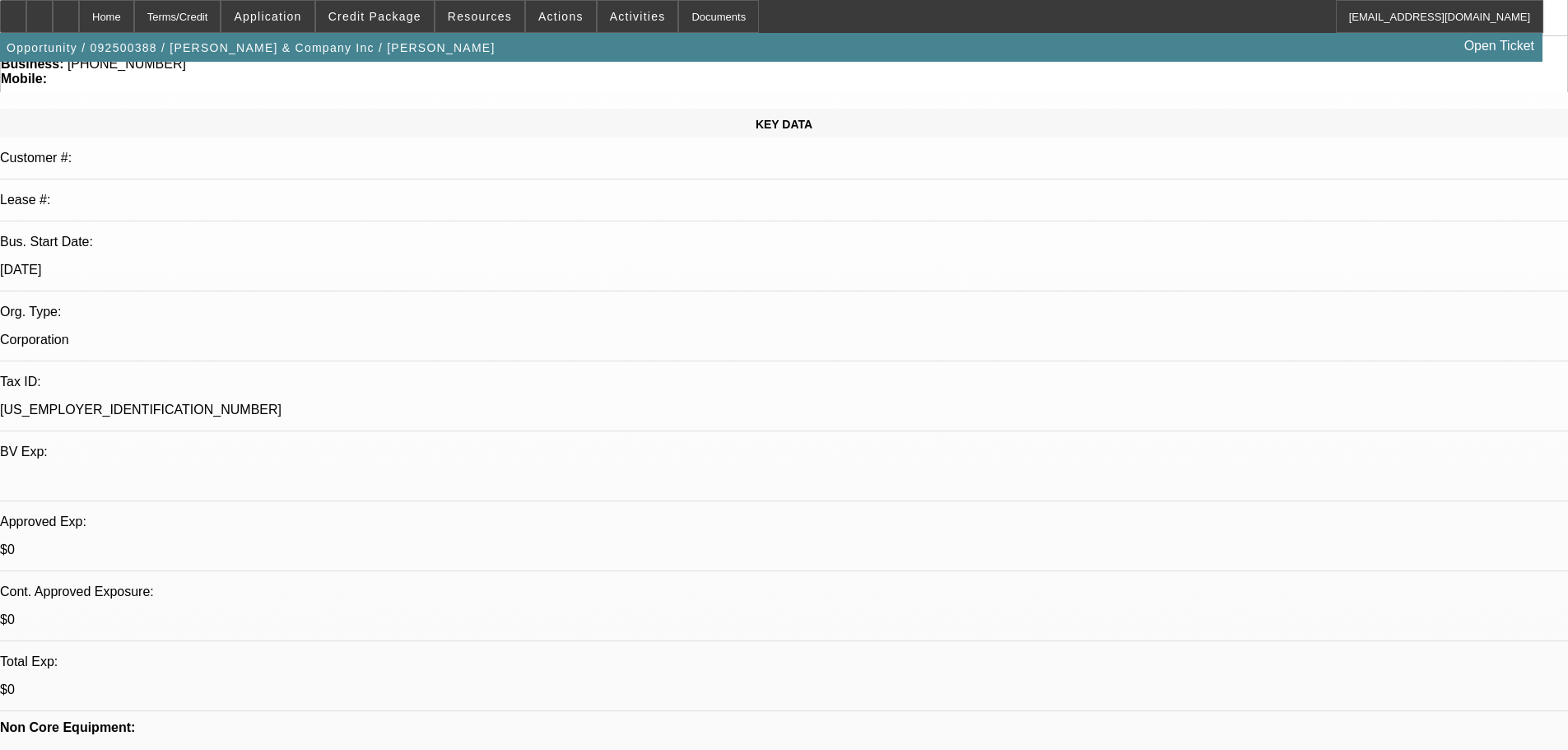
drag, startPoint x: 1238, startPoint y: 187, endPoint x: 1242, endPoint y: 150, distance: 37.2
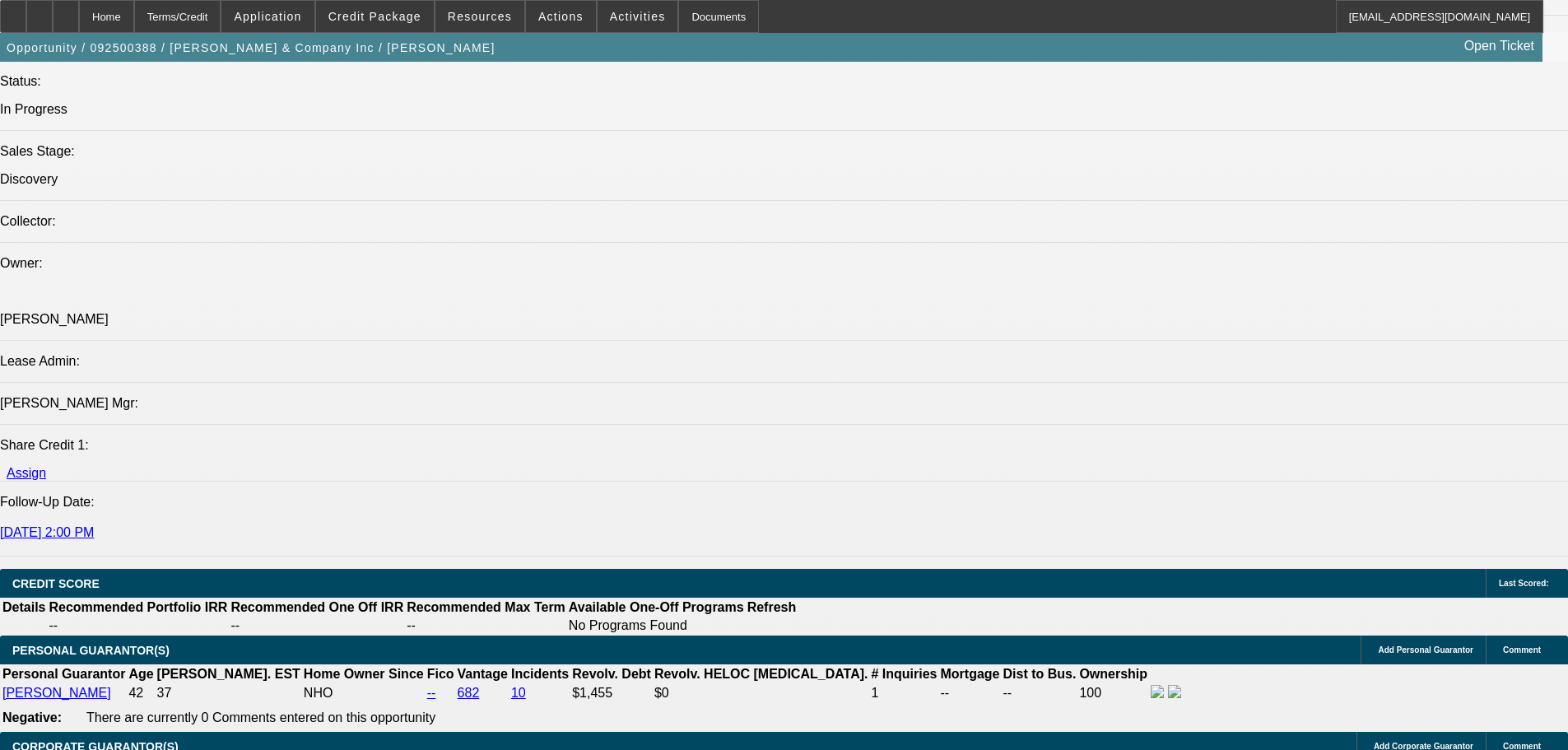
scroll to position [0, 0]
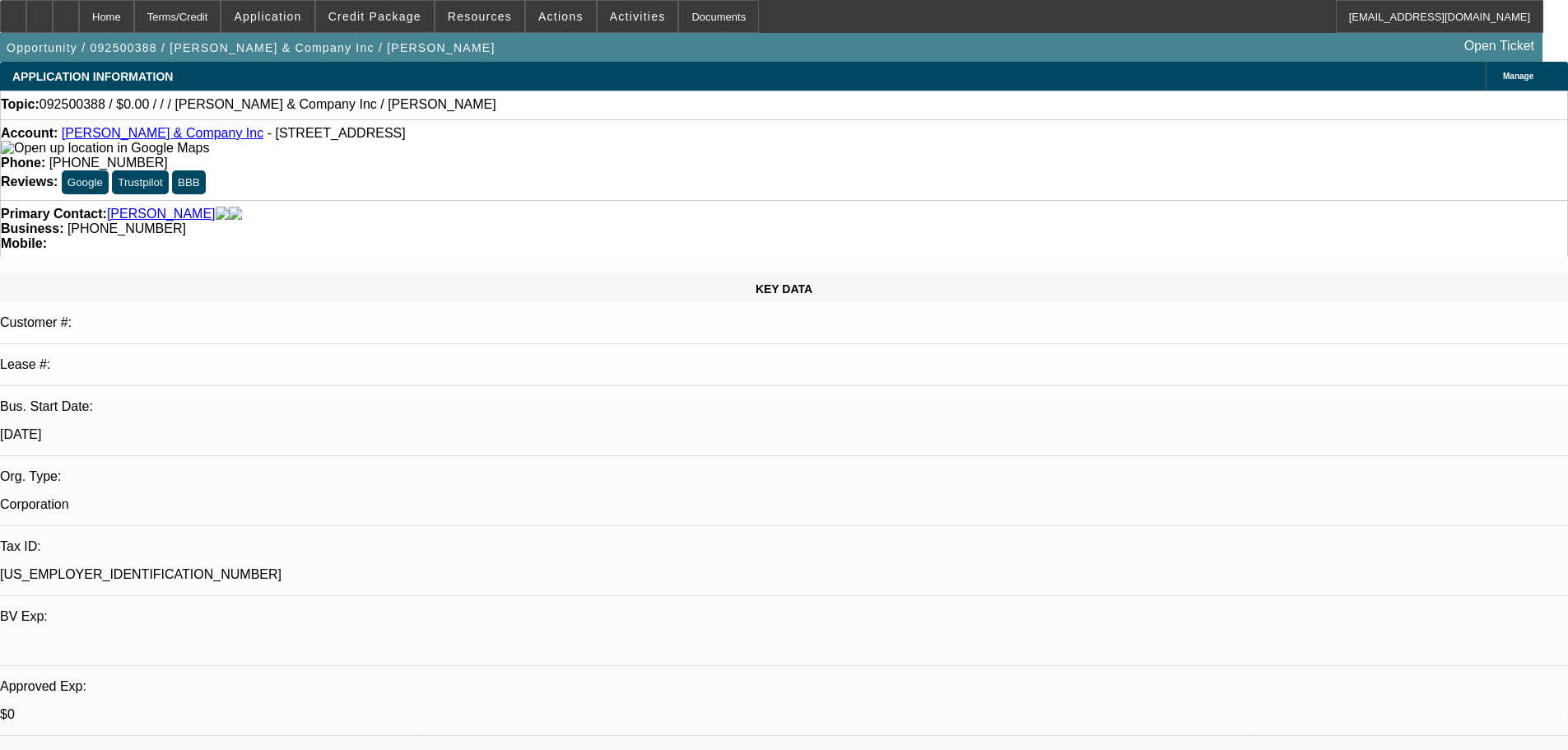
drag, startPoint x: 790, startPoint y: 170, endPoint x: 920, endPoint y: 211, distance: 136.3
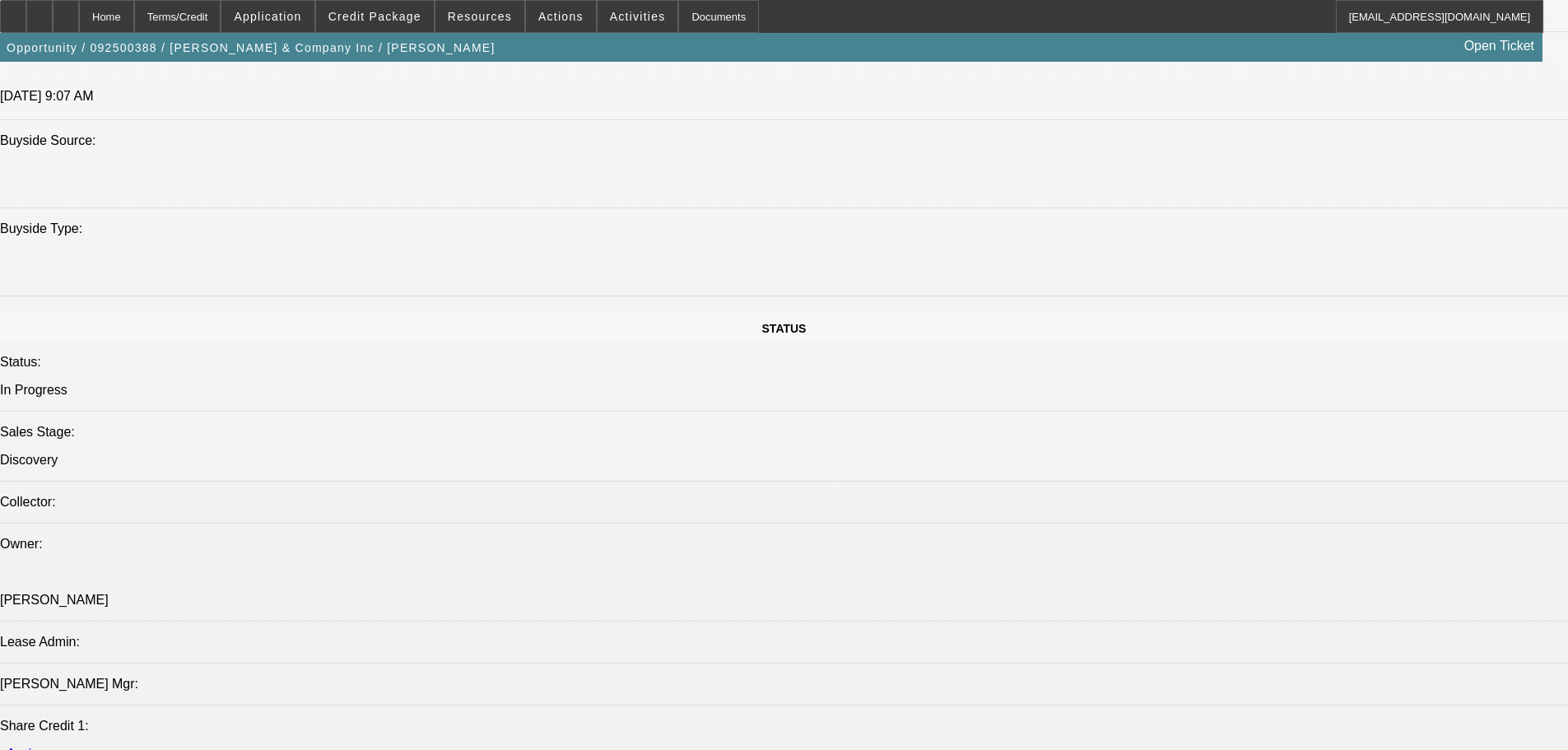
drag, startPoint x: 791, startPoint y: 421, endPoint x: 774, endPoint y: 556, distance: 136.1
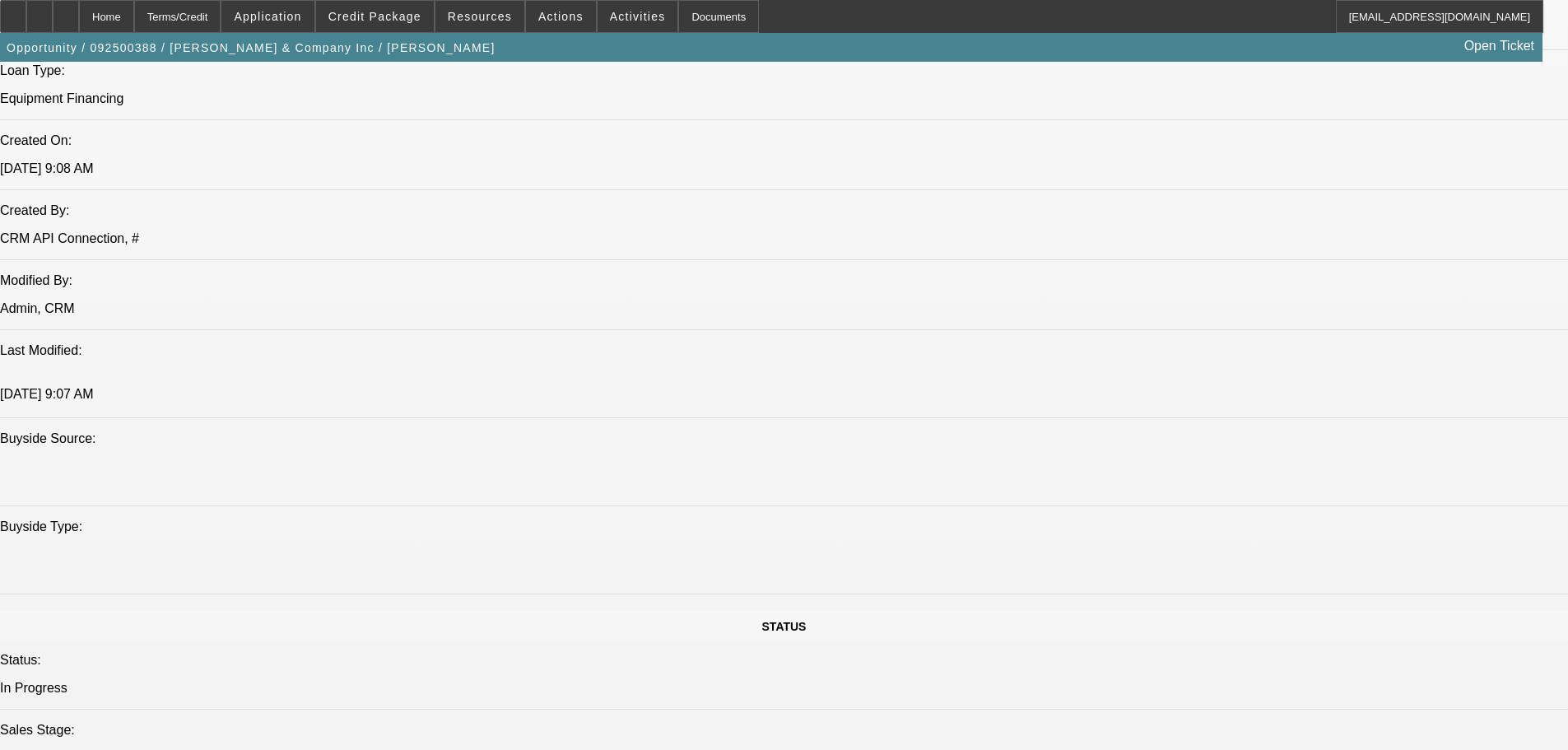
scroll to position [1313, 0]
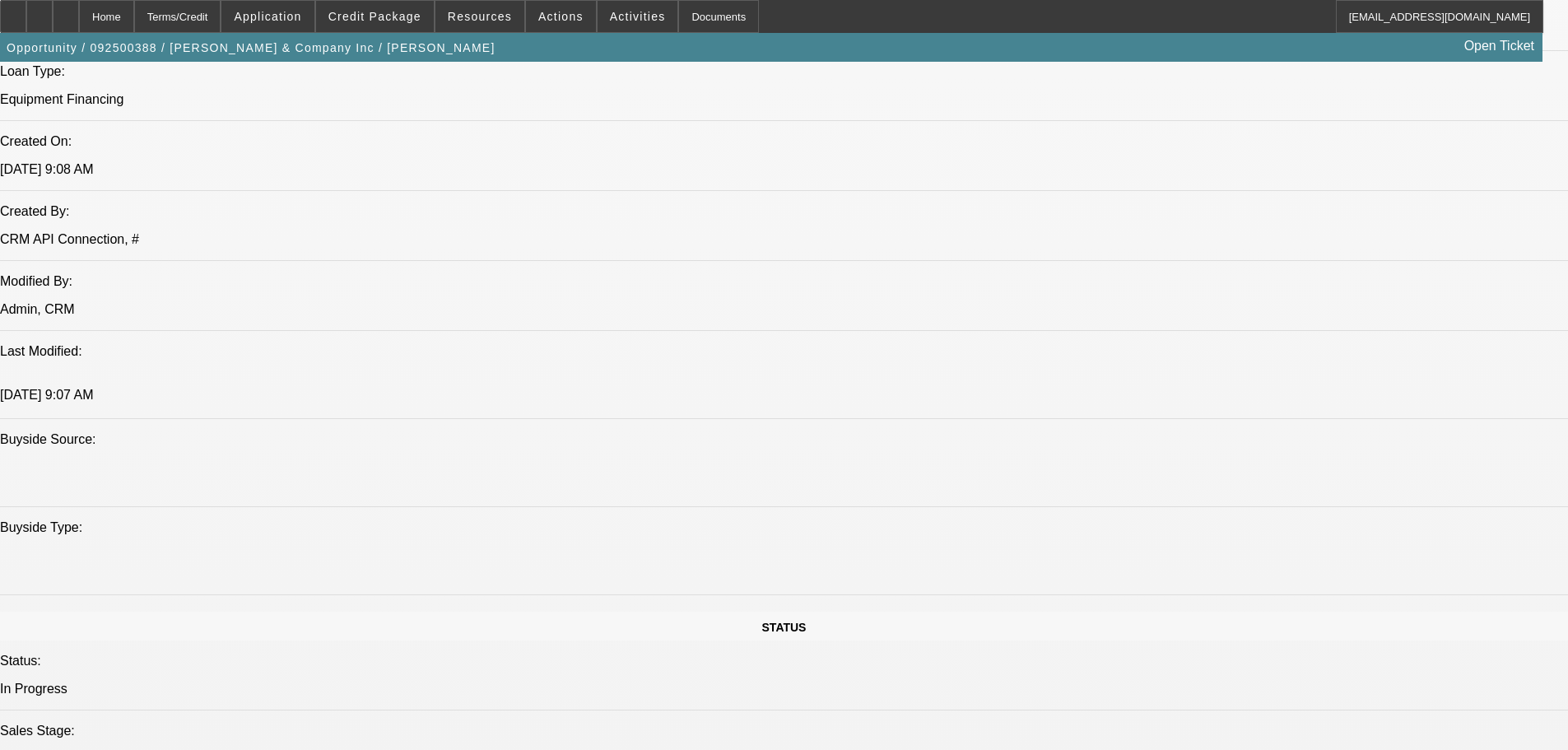
scroll to position [0, 0]
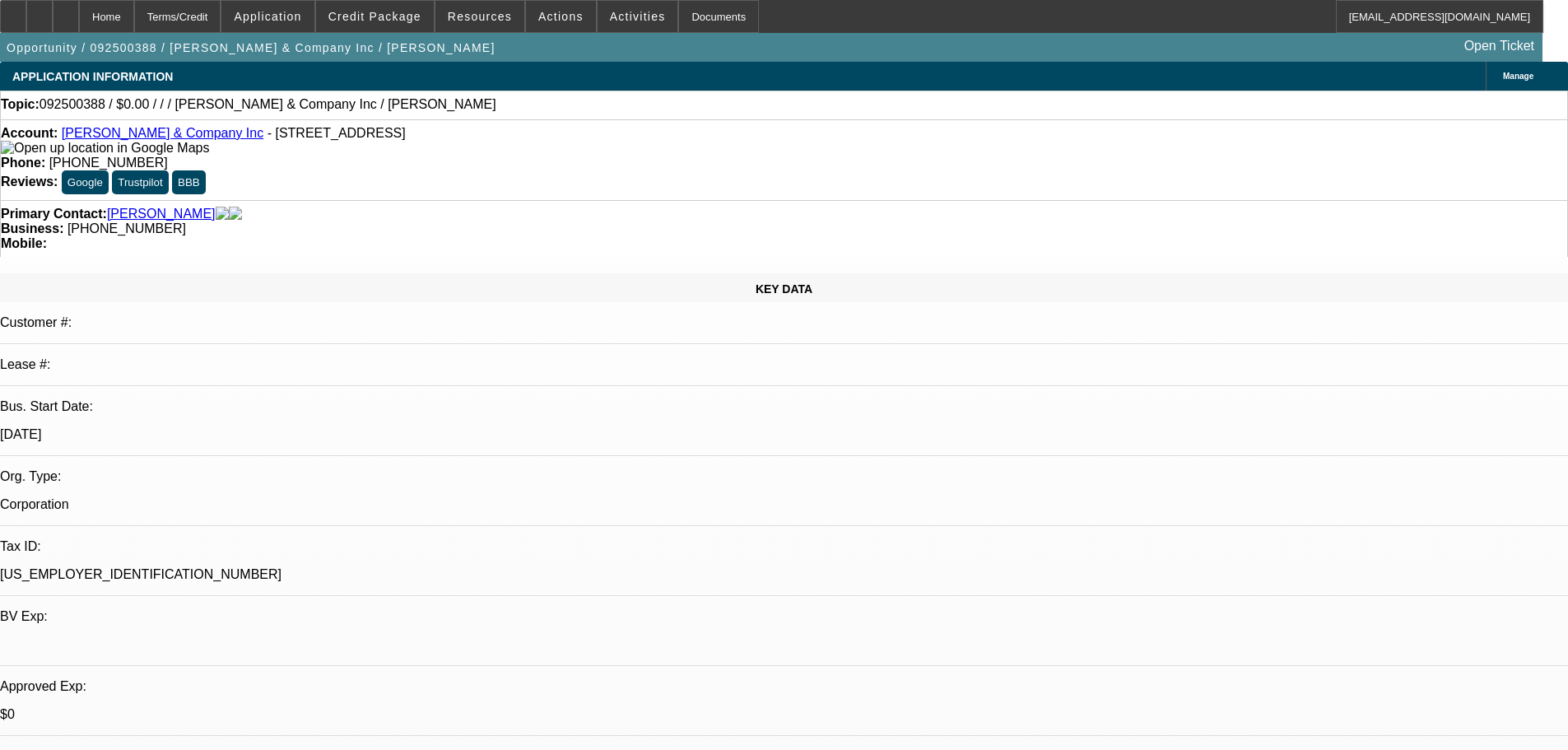
drag, startPoint x: 697, startPoint y: 291, endPoint x: 701, endPoint y: 190, distance: 101.1
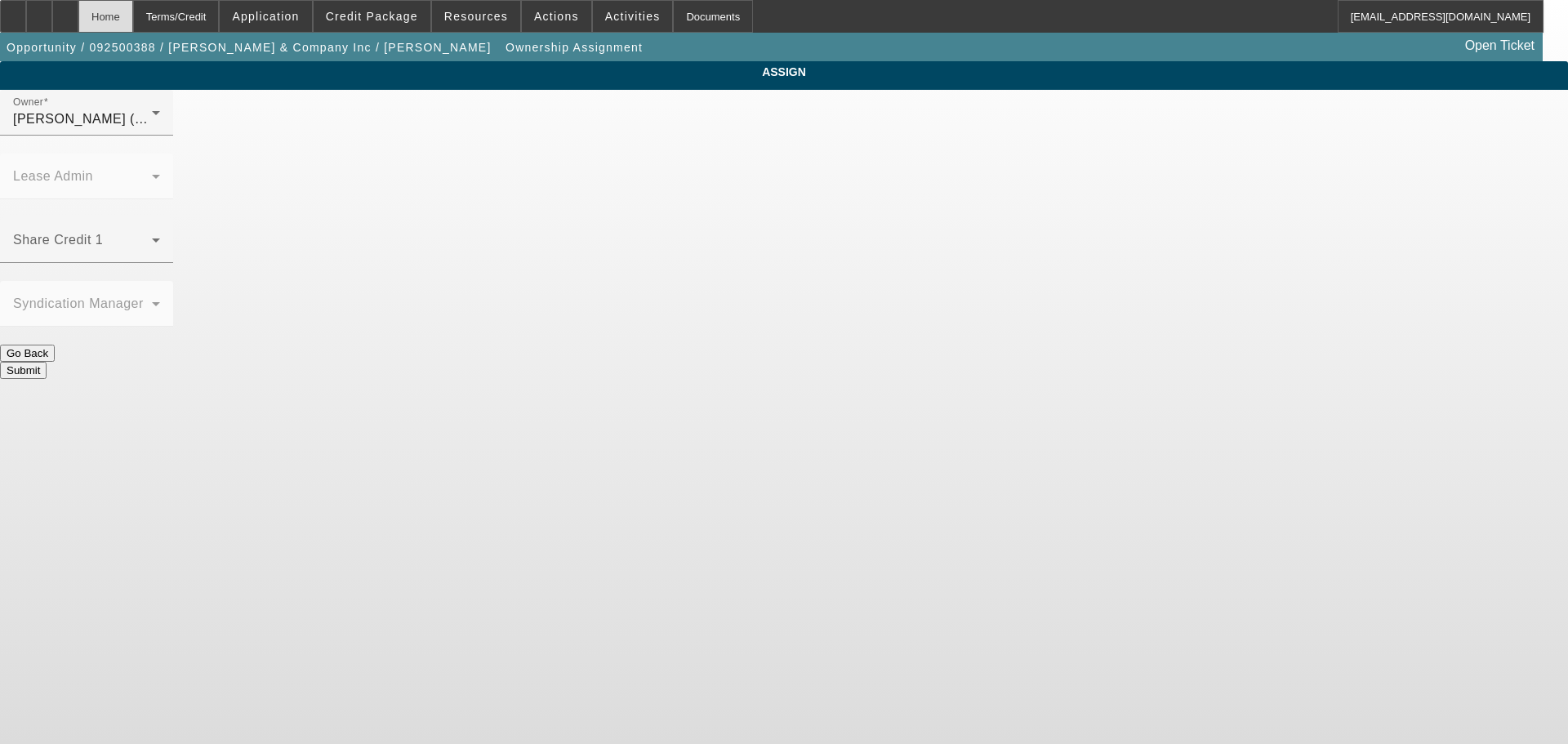
click at [133, 8] on div "Home" at bounding box center [106, 16] width 55 height 33
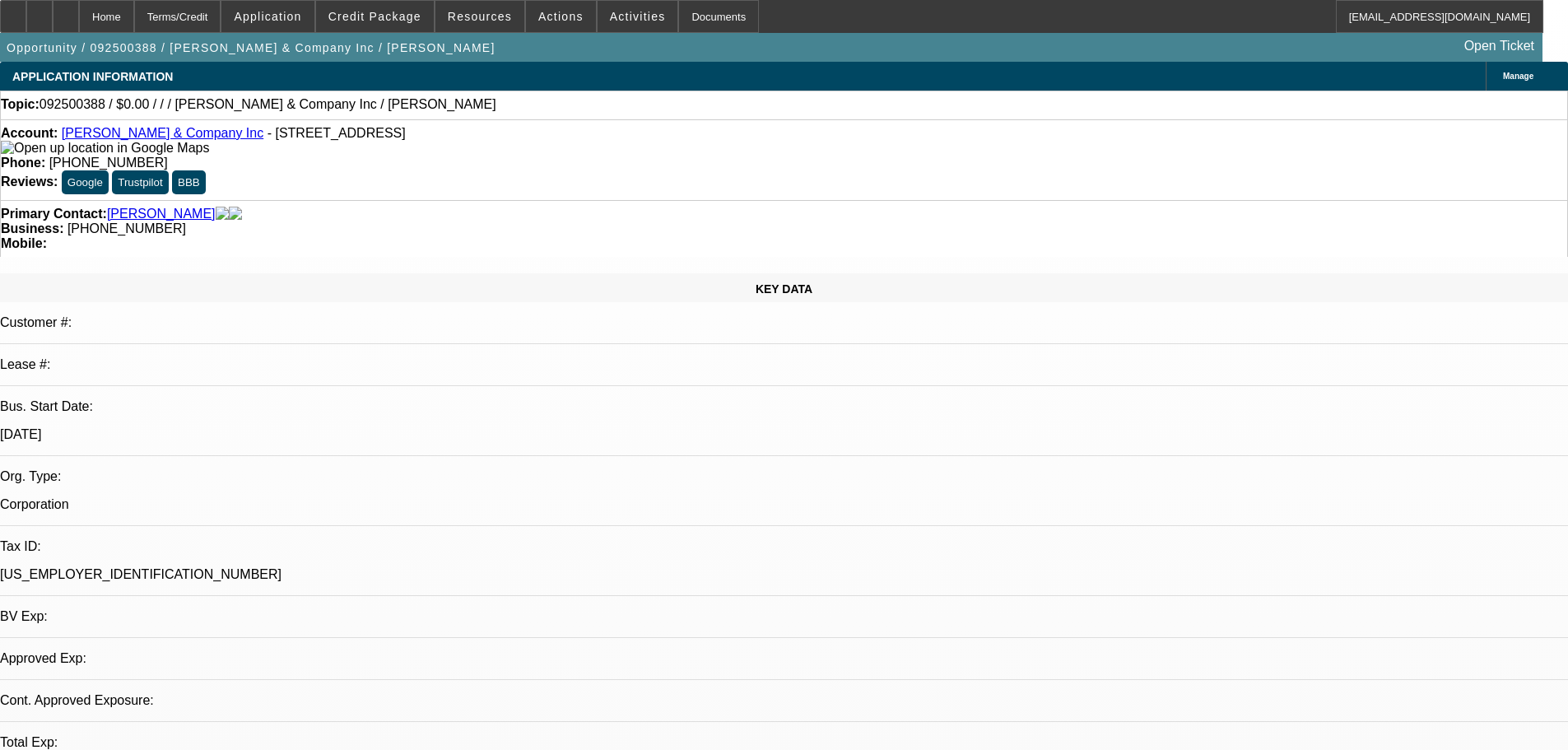
select select "0"
select select "2"
select select "0.1"
select select "4"
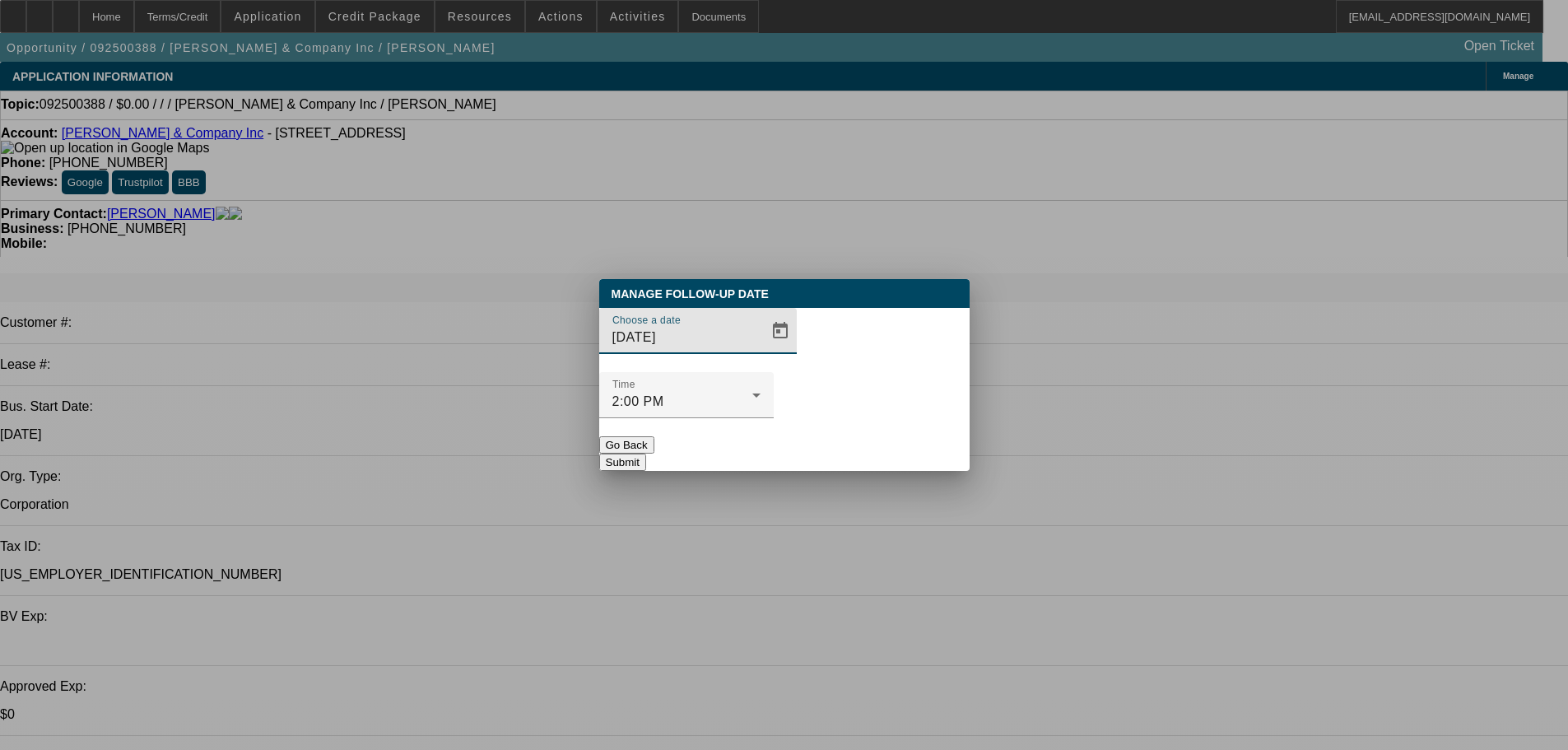
click at [727, 347] on input "10/7/2025" at bounding box center [687, 337] width 148 height 20
click at [761, 350] on span "Open calendar" at bounding box center [781, 331] width 40 height 40
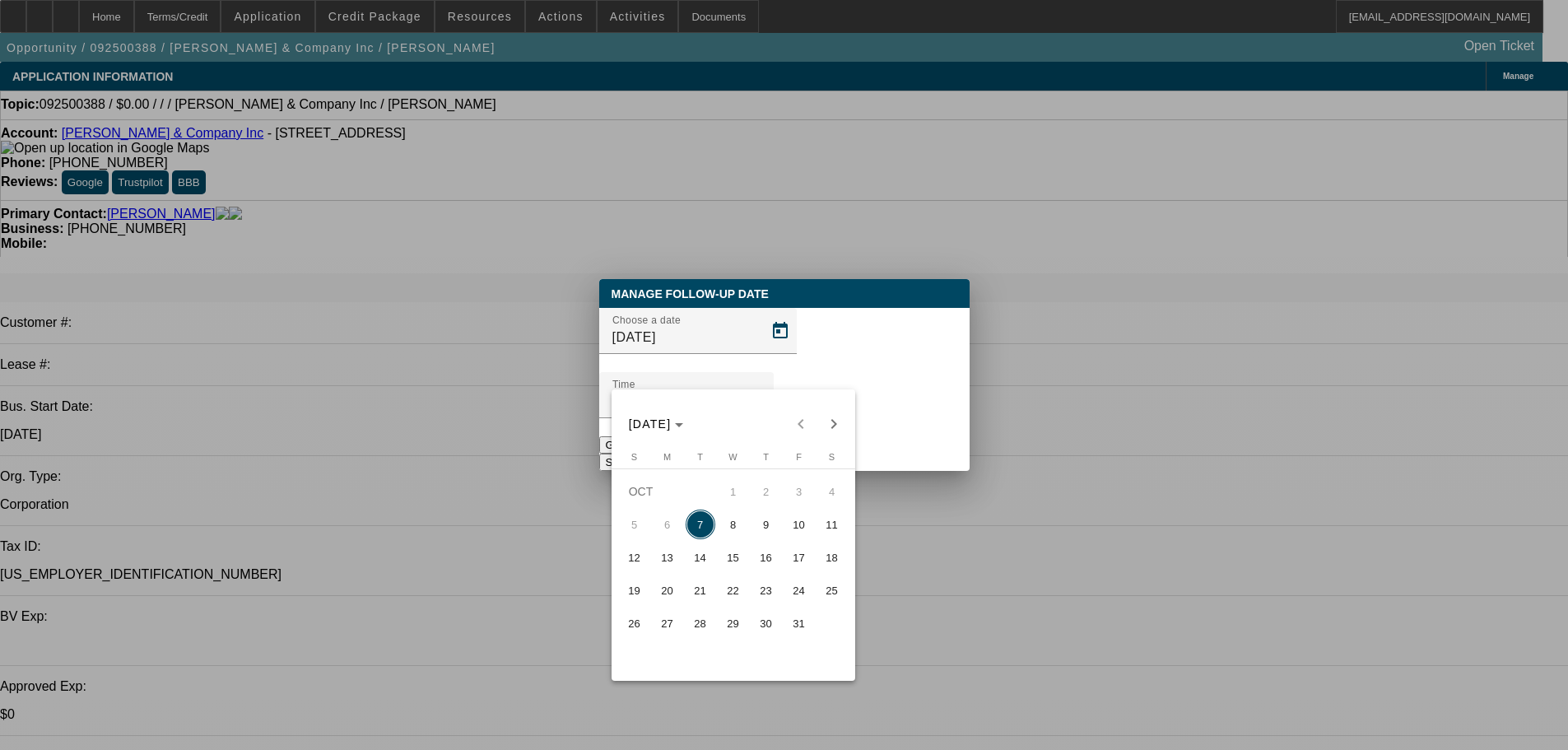
click at [726, 532] on span "8" at bounding box center [733, 523] width 29 height 29
type input "10/8/2025"
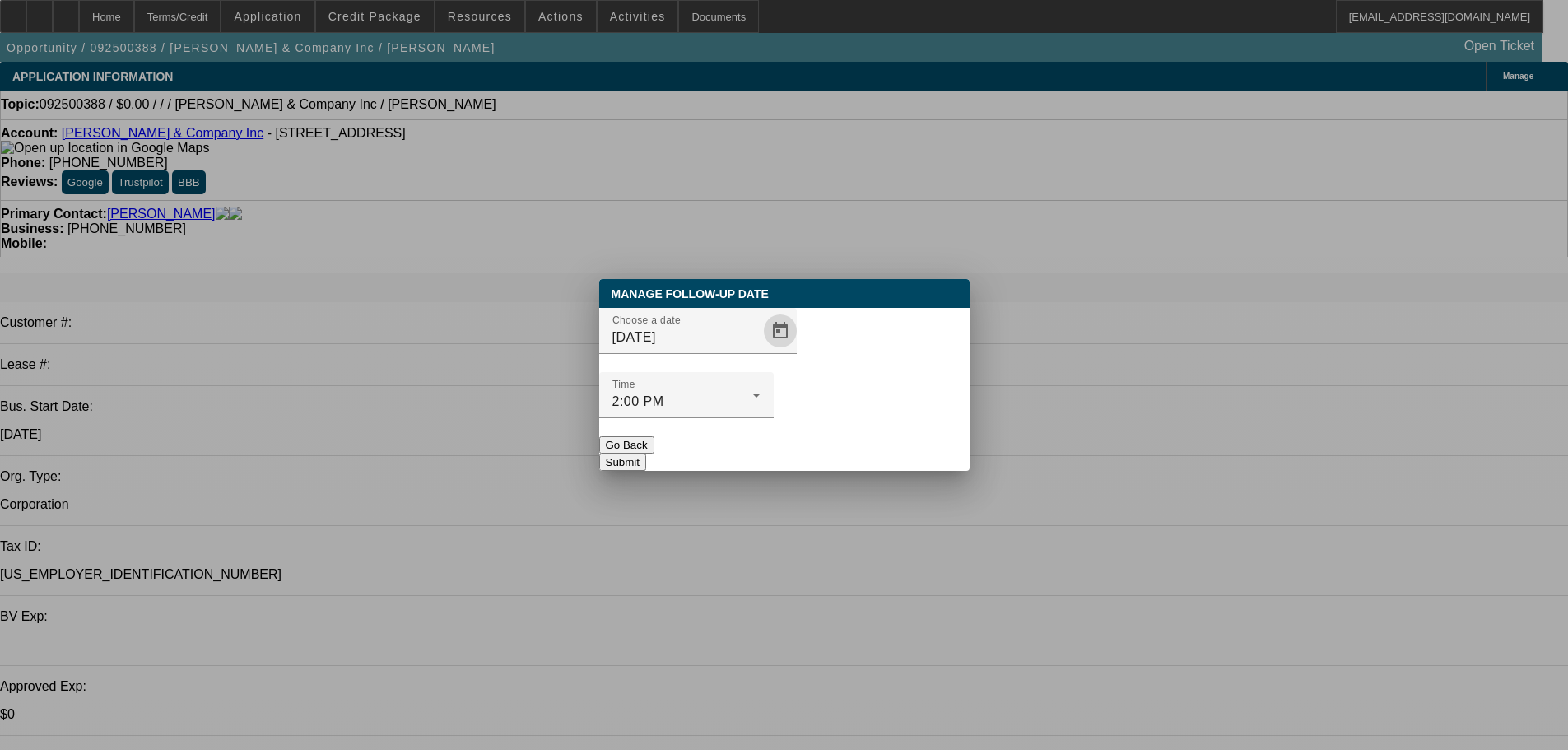
click at [646, 454] on button "Submit" at bounding box center [622, 462] width 47 height 17
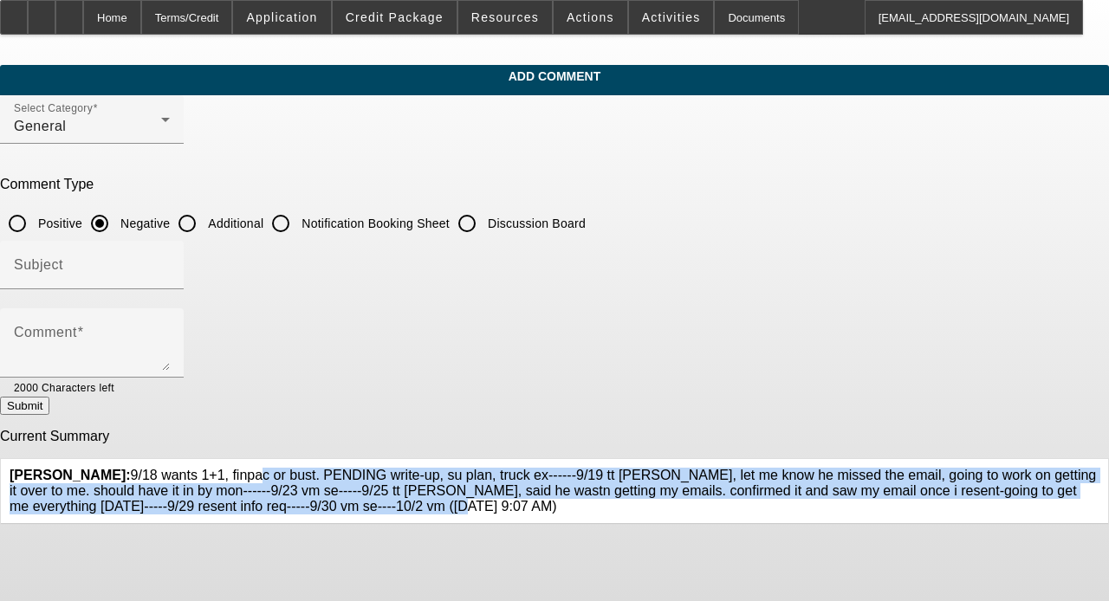
drag, startPoint x: 579, startPoint y: 518, endPoint x: 328, endPoint y: 466, distance: 255.8
click at [328, 468] on span "[PERSON_NAME]: 9/18 wants 1+1, finpac or bust. PENDING write-up, su plan, truck…" at bounding box center [553, 491] width 1087 height 46
copy span "9/18 wants 1+1, finpac or bust. PENDING write-up, su plan, truck ex------9/19 t…"
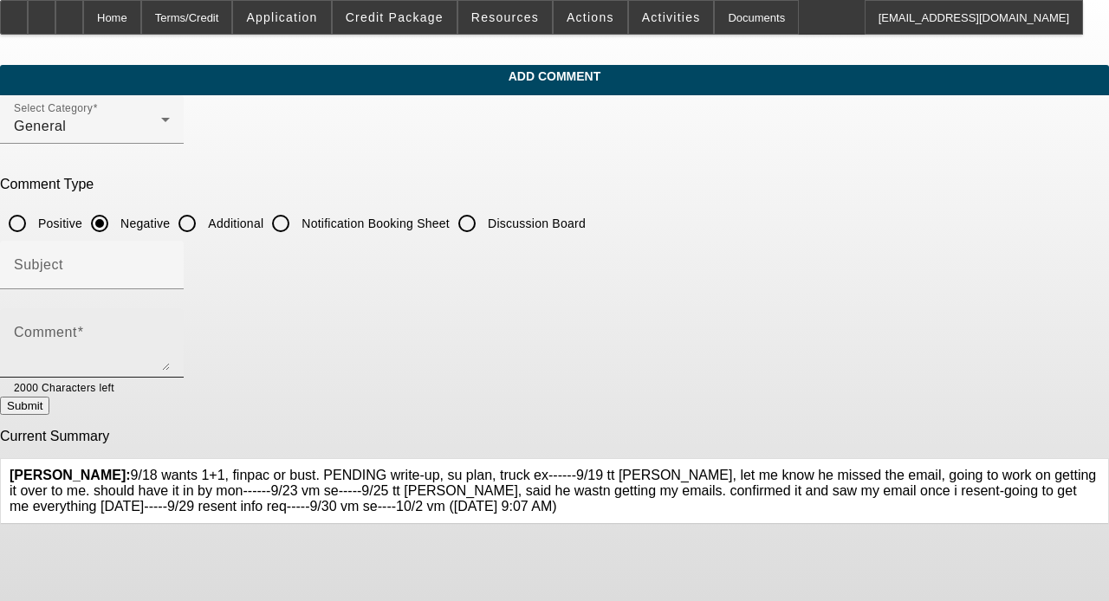
click at [170, 354] on textarea "Comment" at bounding box center [92, 350] width 156 height 42
click at [692, 192] on p "Comment Type" at bounding box center [554, 185] width 1109 height 16
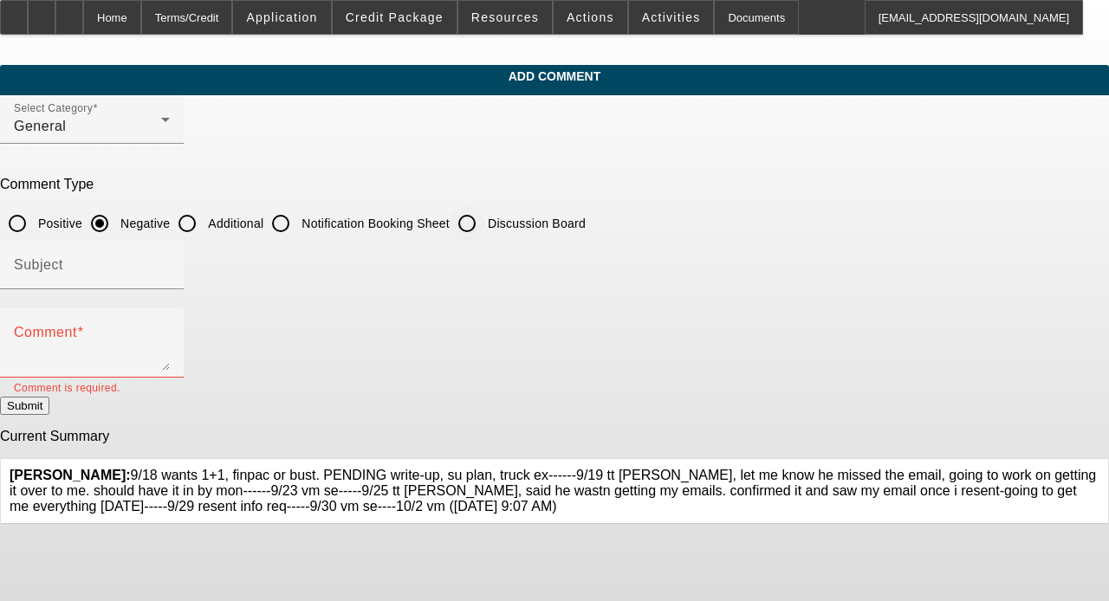
click at [484, 224] on input "Discussion Board" at bounding box center [467, 223] width 35 height 35
radio input "true"
click at [170, 347] on textarea "Comment" at bounding box center [92, 350] width 156 height 42
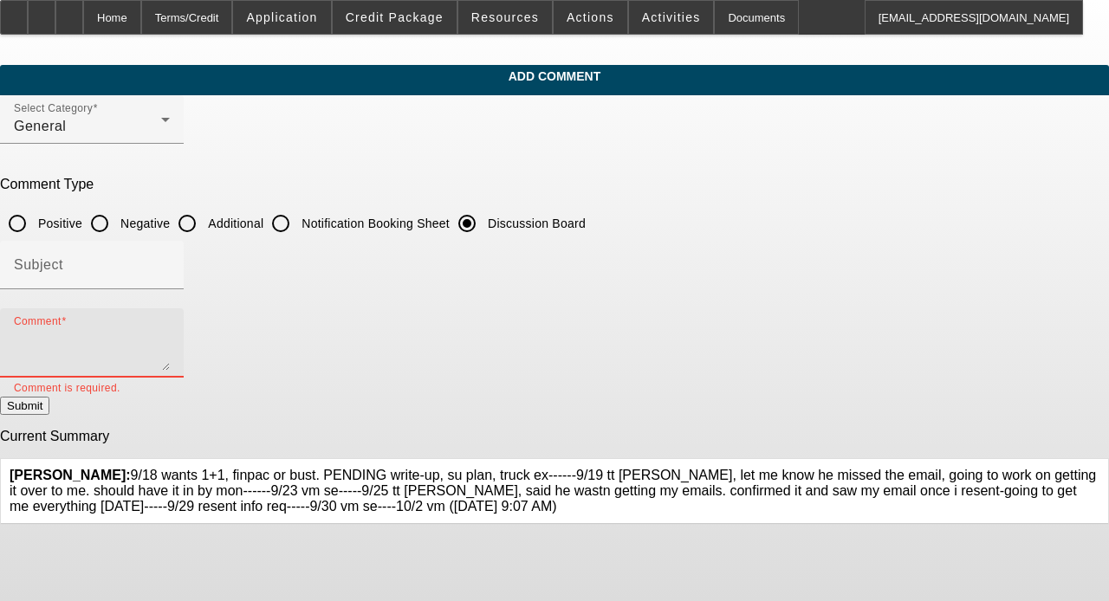
paste textarea "9/18 wants 1+1, finpac or bust. PENDING write-up, su plan, truck ex------9/19 t…"
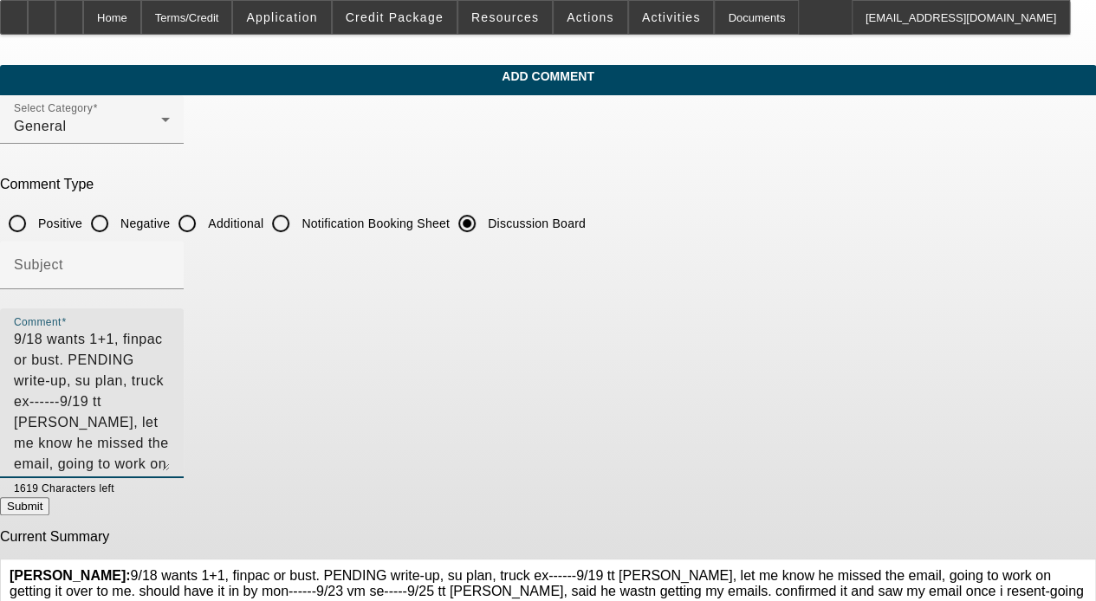
drag, startPoint x: 856, startPoint y: 363, endPoint x: 848, endPoint y: 464, distance: 100.8
click at [170, 464] on textarea "9/18 wants 1+1, finpac or bust. PENDING write-up, su plan, truck ex------9/19 t…" at bounding box center [92, 400] width 156 height 142
click at [170, 419] on textarea "9/18 wants 1+1, finpac or bust. PENDING write-up, su plan, truck ex------9/19 t…" at bounding box center [92, 400] width 156 height 142
type textarea "9/18 wants 1+1, finpac or bust. PENDING write-up, su plan, truck ex------9/19 t…"
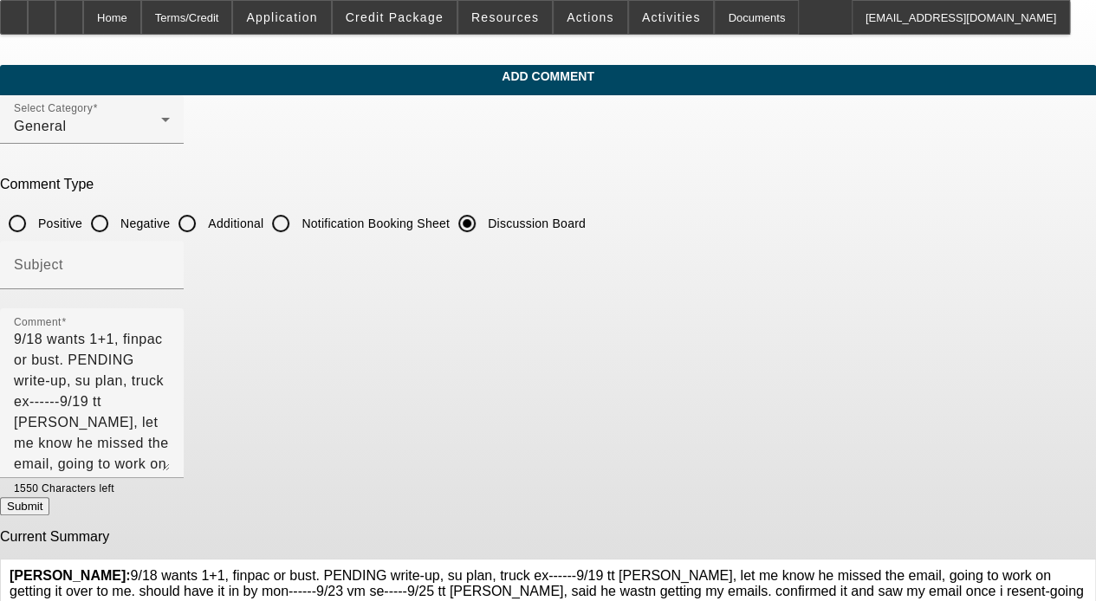
click at [49, 509] on button "Submit" at bounding box center [24, 506] width 49 height 18
radio input "true"
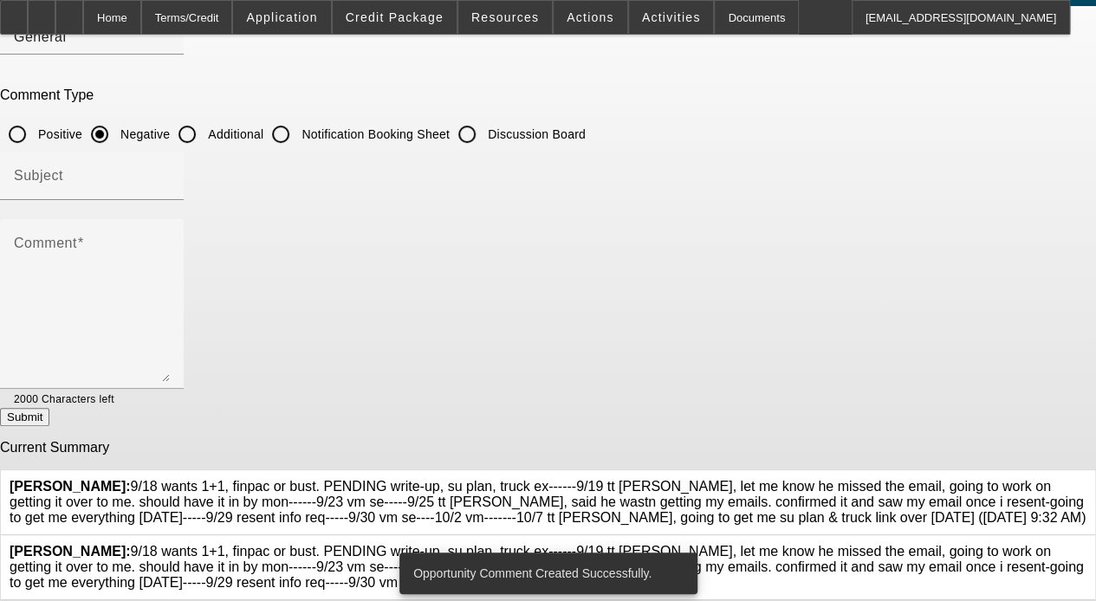
scroll to position [134, 0]
click at [692, 544] on icon at bounding box center [1087, 544] width 0 height 0
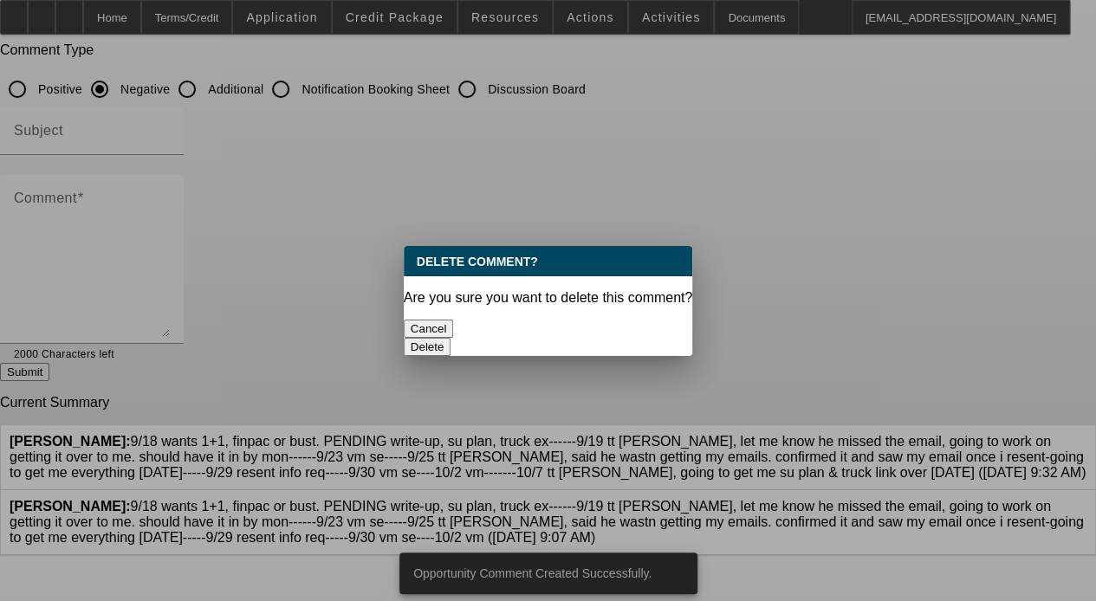
click at [452, 338] on button "Delete" at bounding box center [428, 347] width 48 height 18
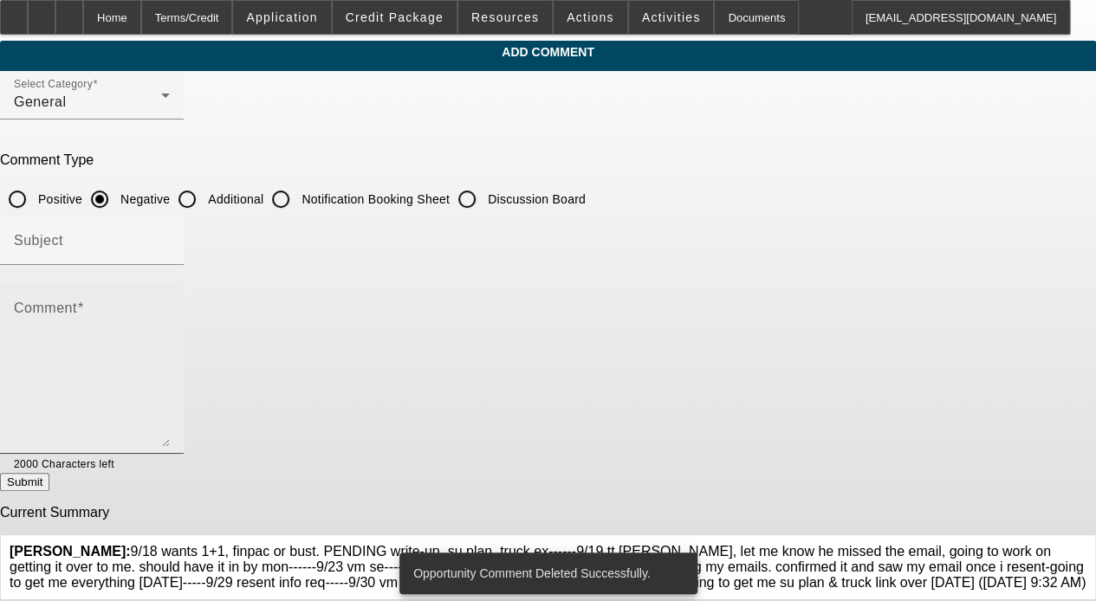
scroll to position [64, 0]
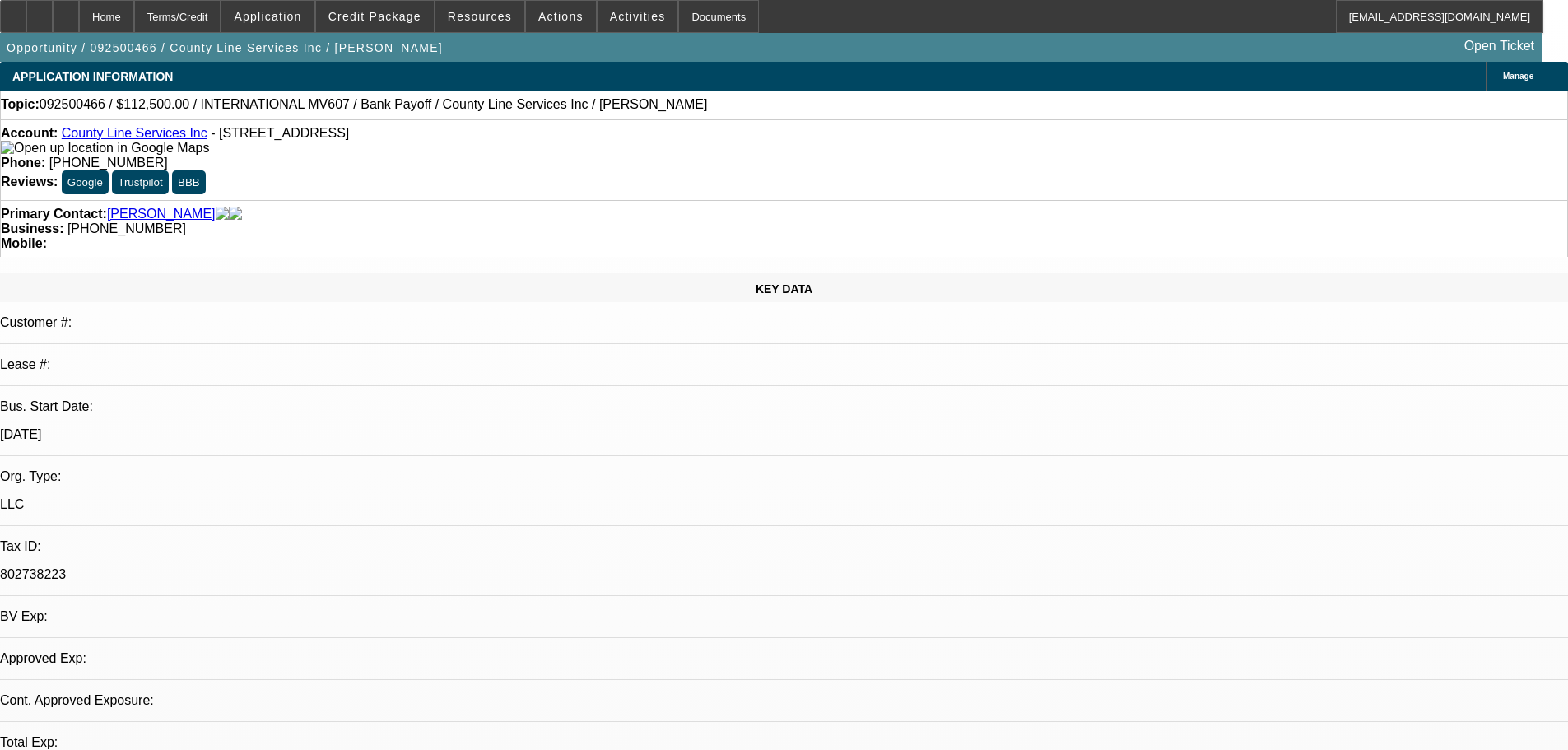
select select "0"
select select "6"
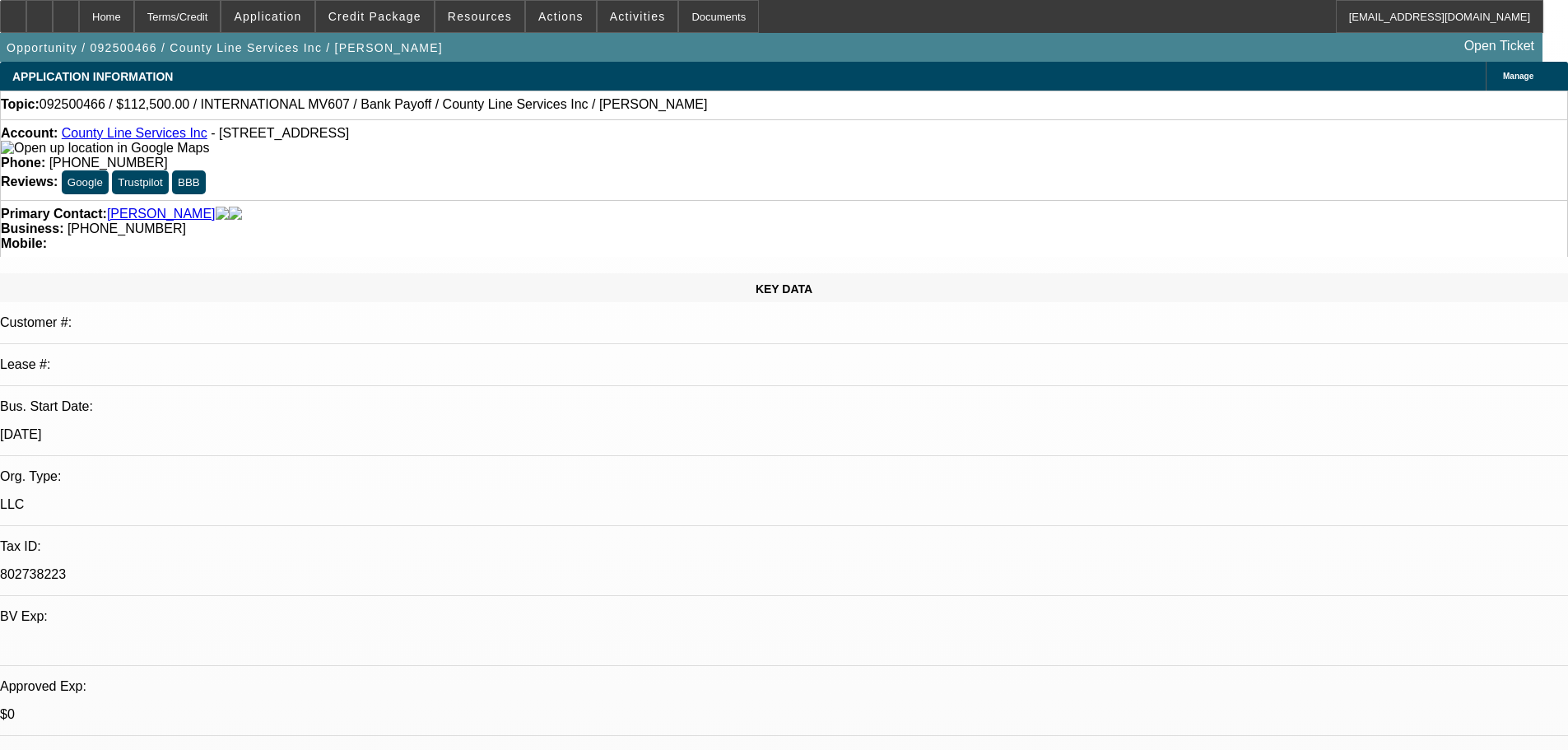
drag, startPoint x: 1340, startPoint y: 188, endPoint x: 1354, endPoint y: 139, distance: 51.0
drag, startPoint x: 664, startPoint y: 178, endPoint x: 590, endPoint y: 186, distance: 74.4
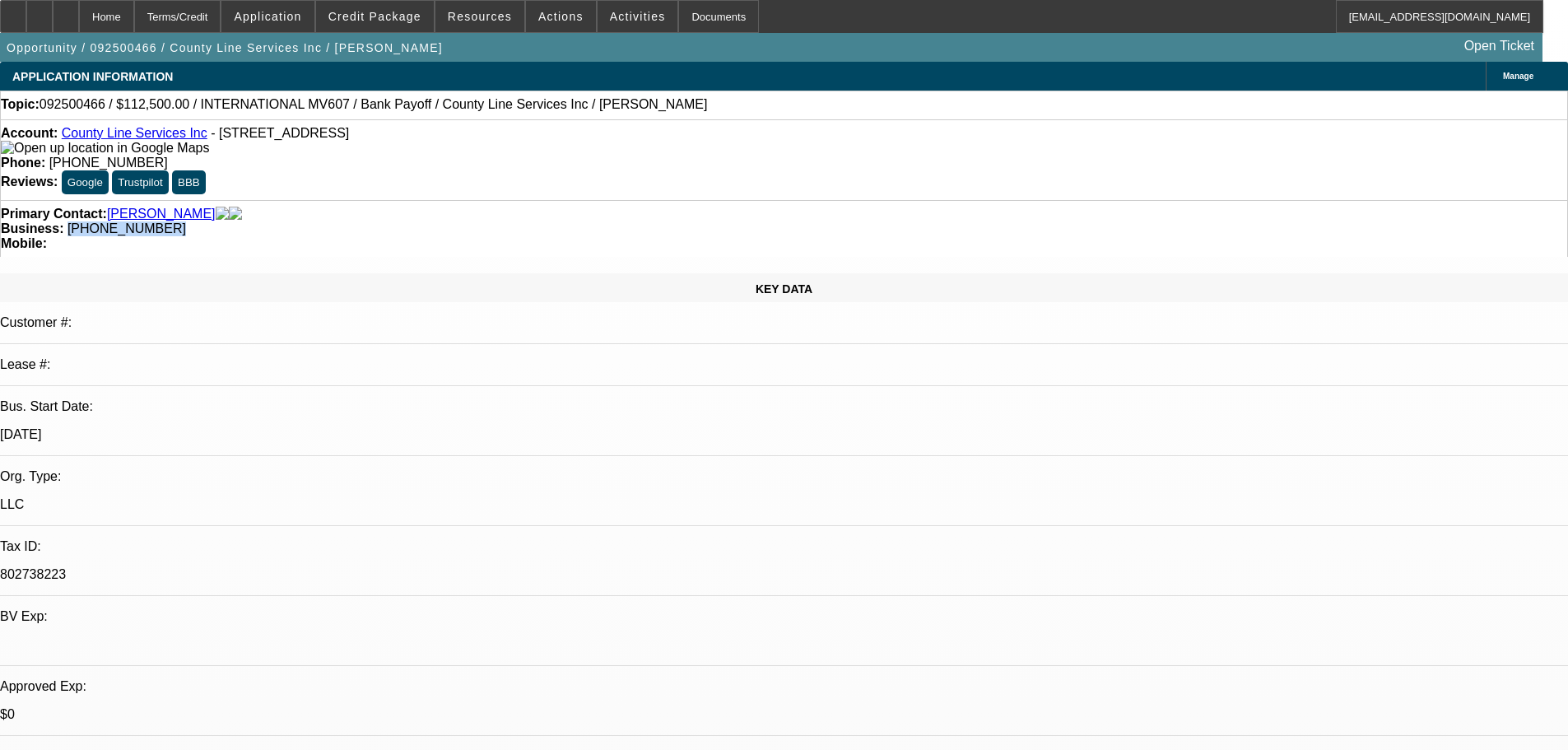
click at [590, 221] on div "Business: [PHONE_NUMBER]" at bounding box center [784, 229] width 1566 height 15
copy span "[PHONE_NUMBER]"
click at [474, 207] on div "Primary Contact: [PERSON_NAME]" at bounding box center [784, 215] width 1566 height 15
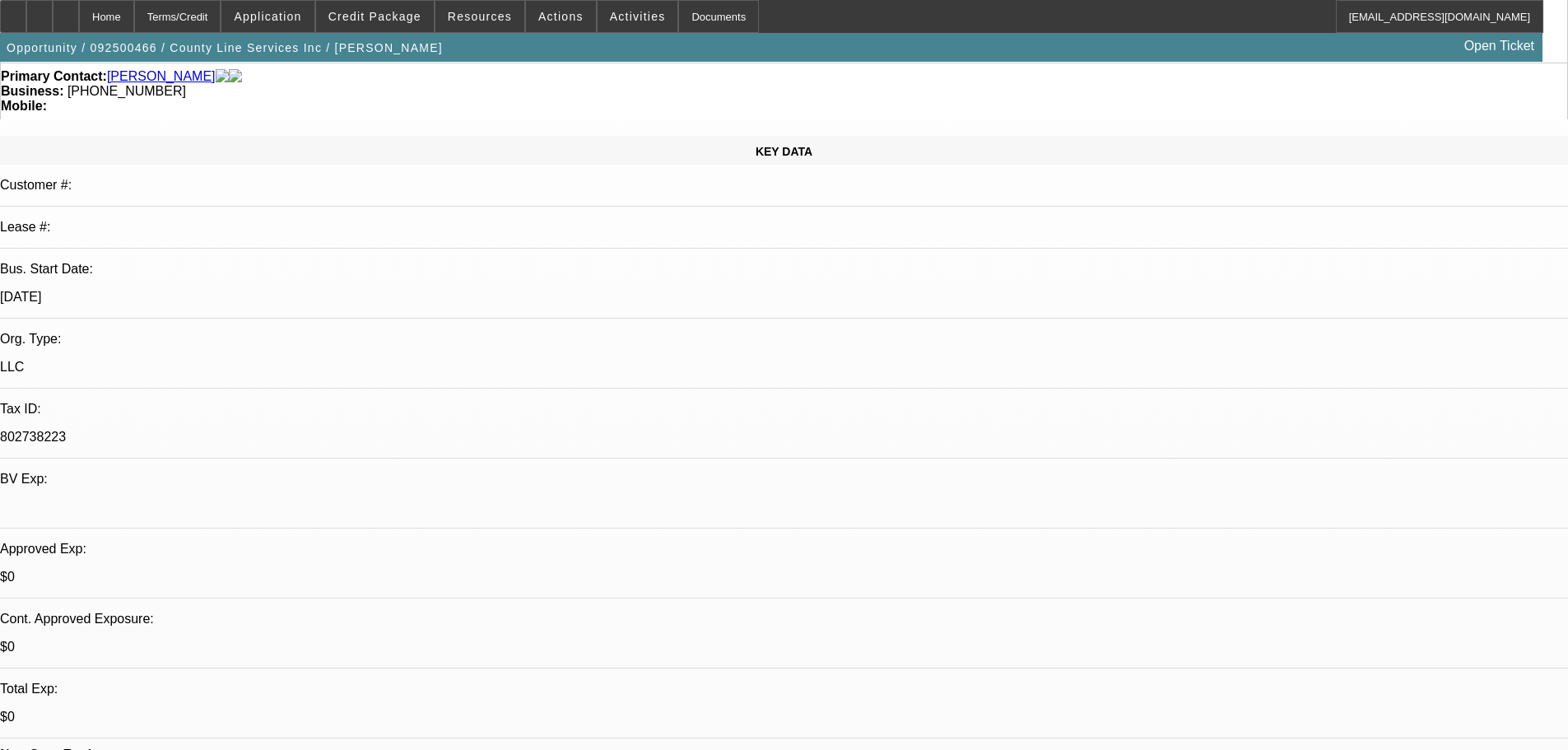
scroll to position [247, 0]
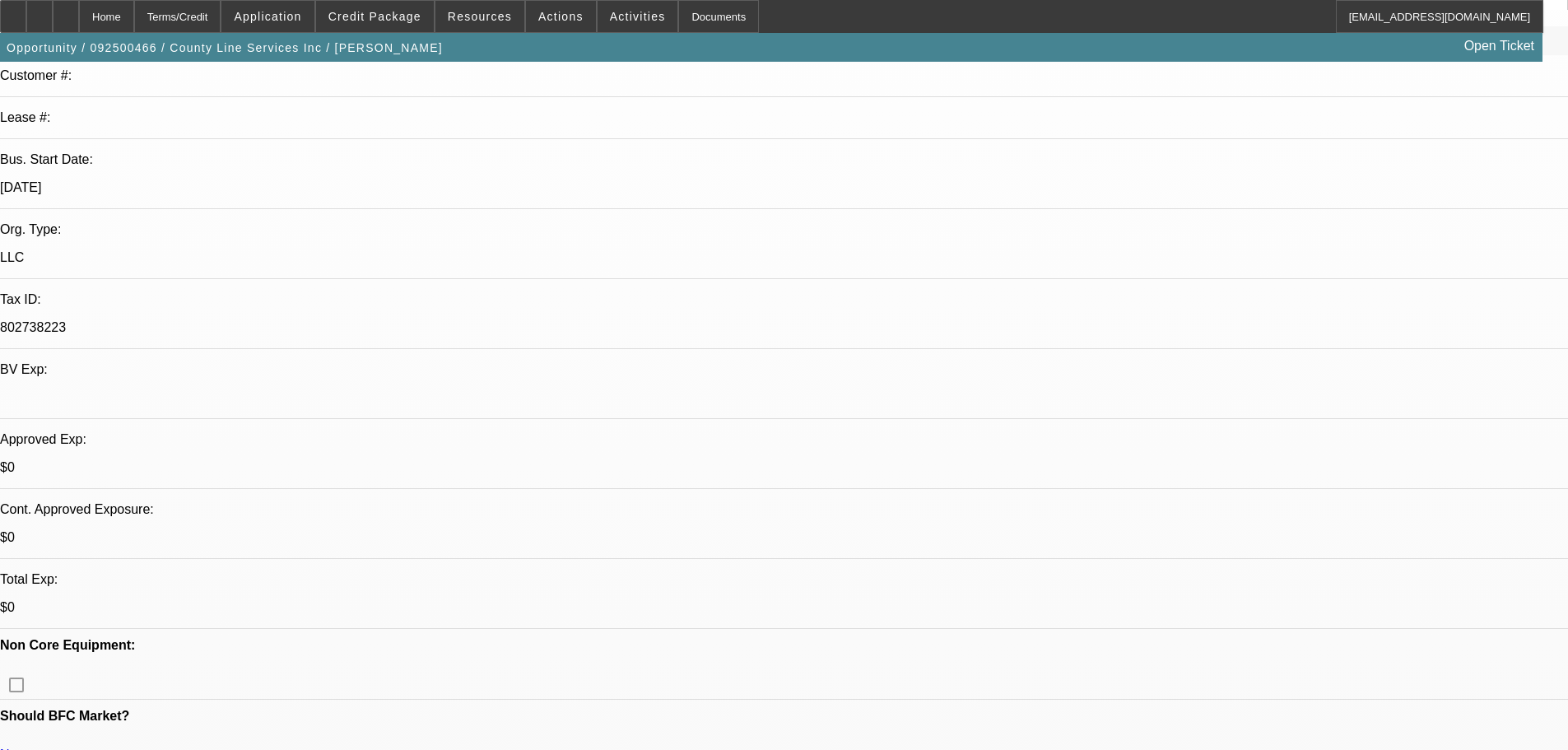
drag, startPoint x: 1152, startPoint y: 602, endPoint x: 1055, endPoint y: 544, distance: 113.0
copy div "9/24 For finpac, need credit reference from zips in order to execute this trans…"
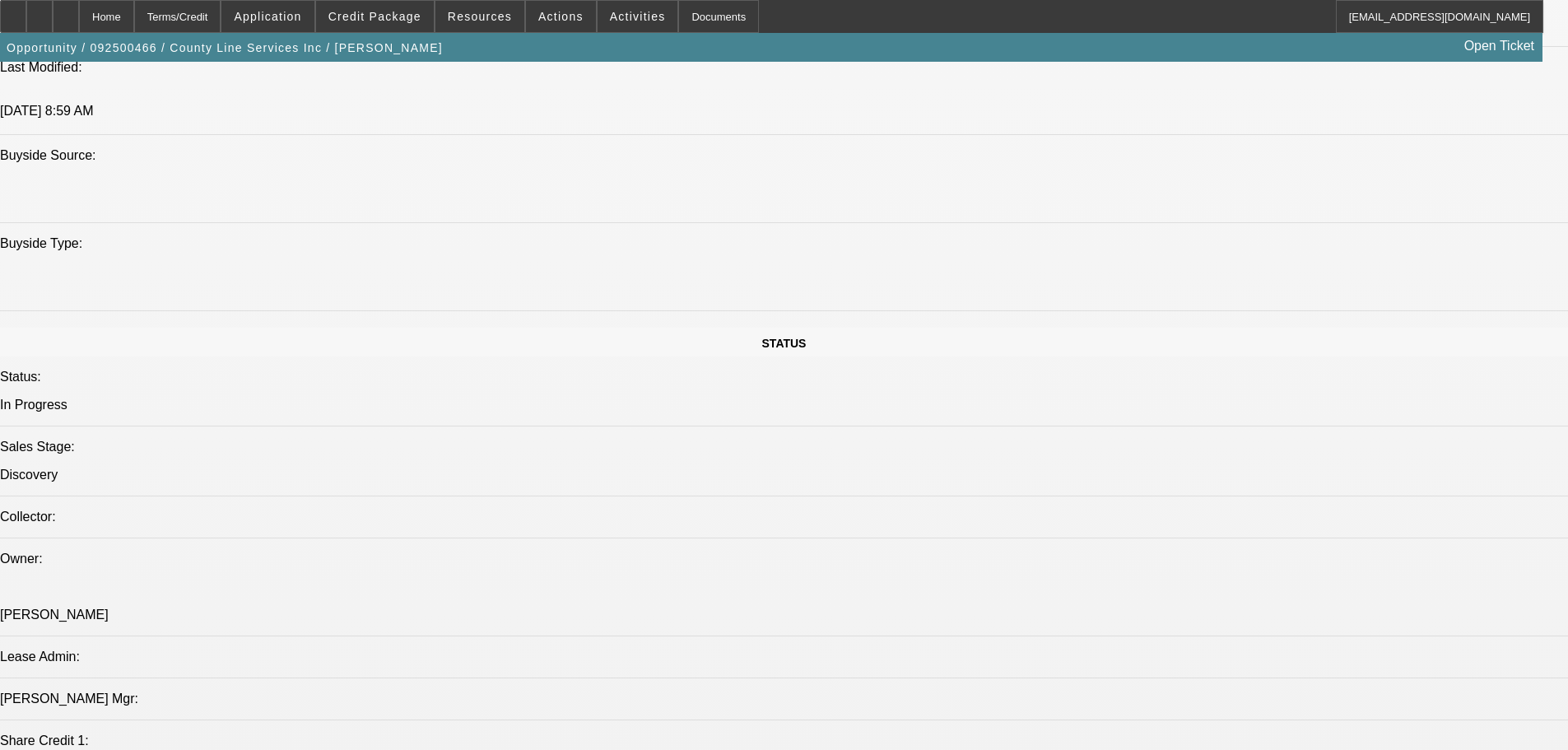
drag, startPoint x: 837, startPoint y: 428, endPoint x: 782, endPoint y: 668, distance: 246.2
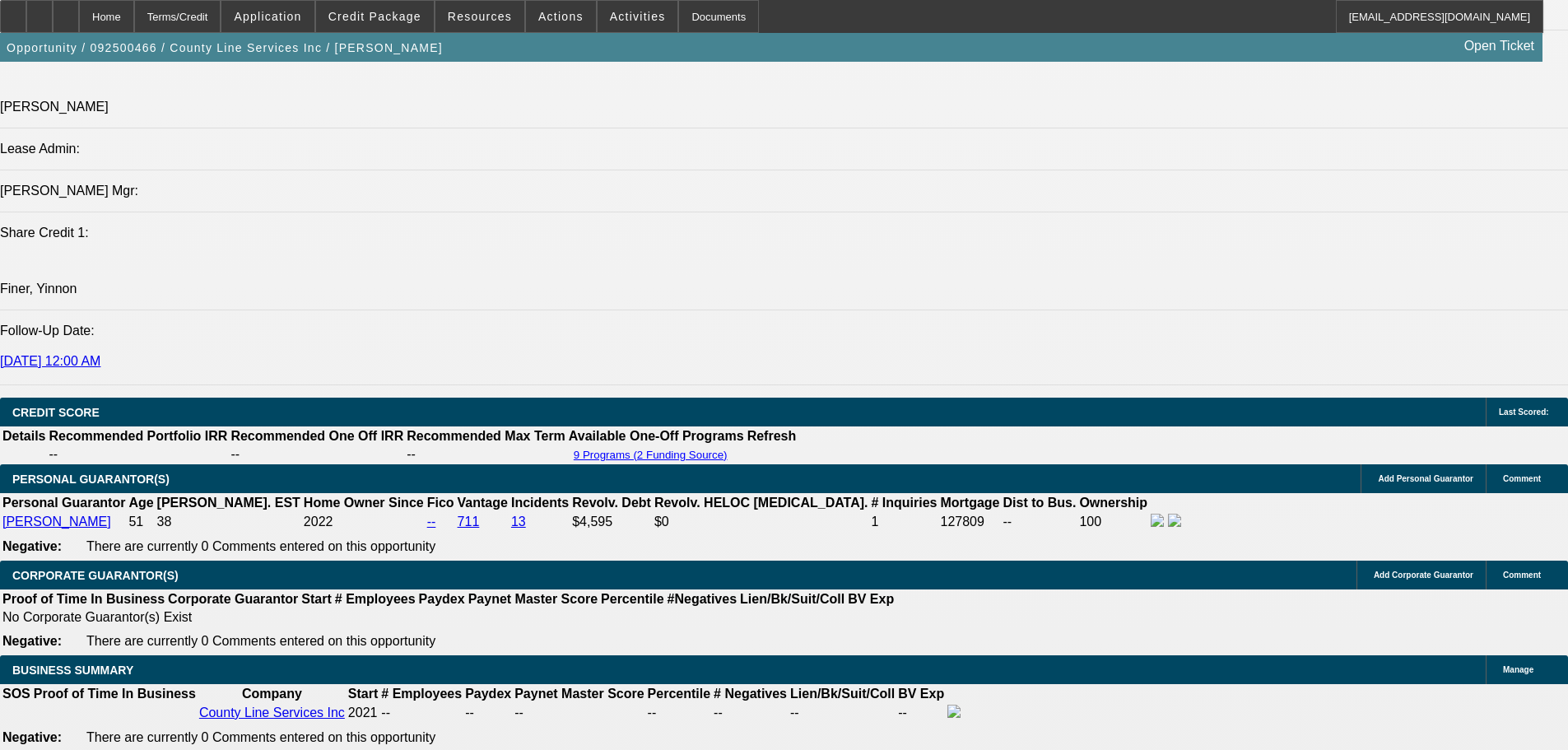
scroll to position [1752, 0]
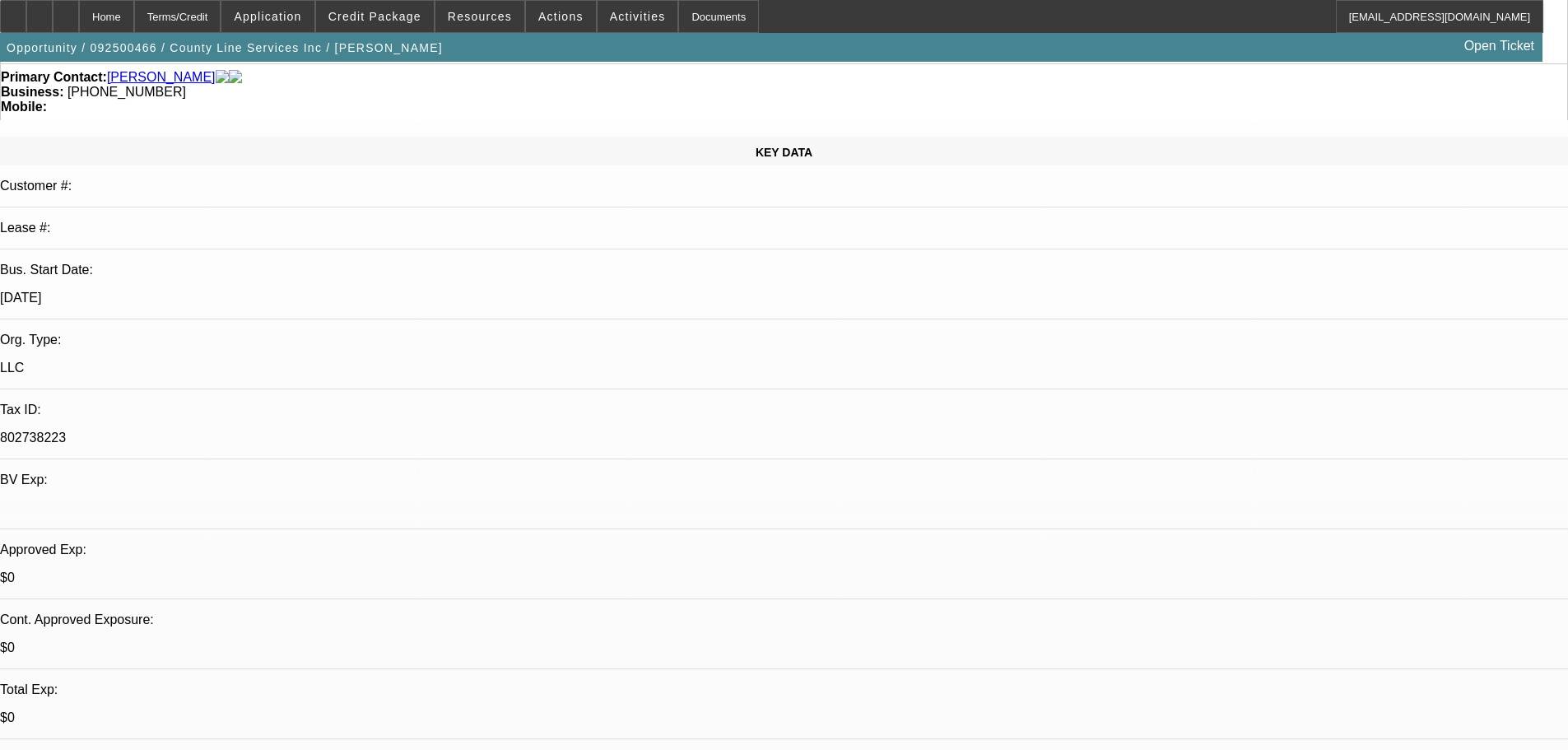
drag, startPoint x: 766, startPoint y: 3, endPoint x: 847, endPoint y: 96, distance: 123.3
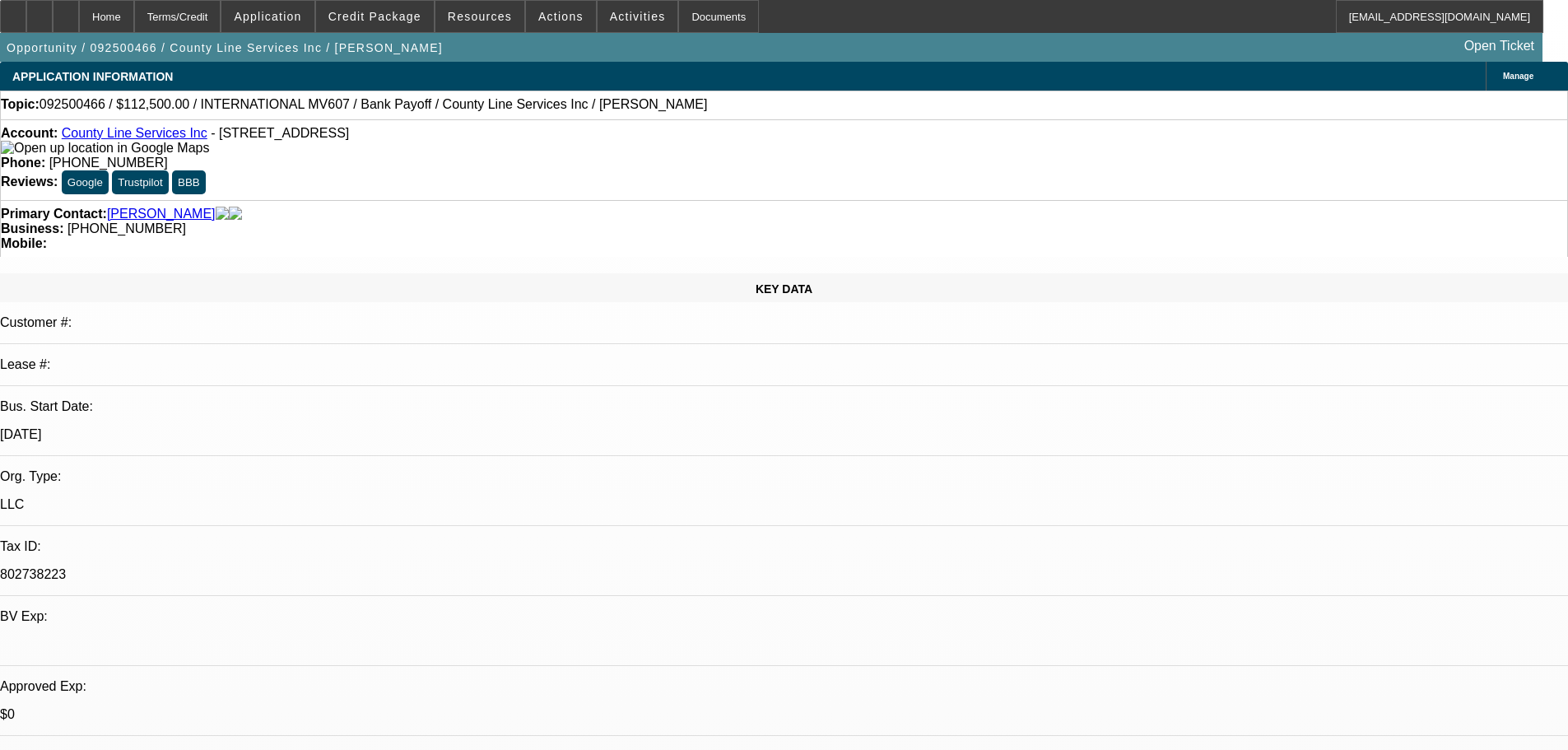
drag, startPoint x: 1279, startPoint y: 202, endPoint x: 1280, endPoint y: 173, distance: 29.0
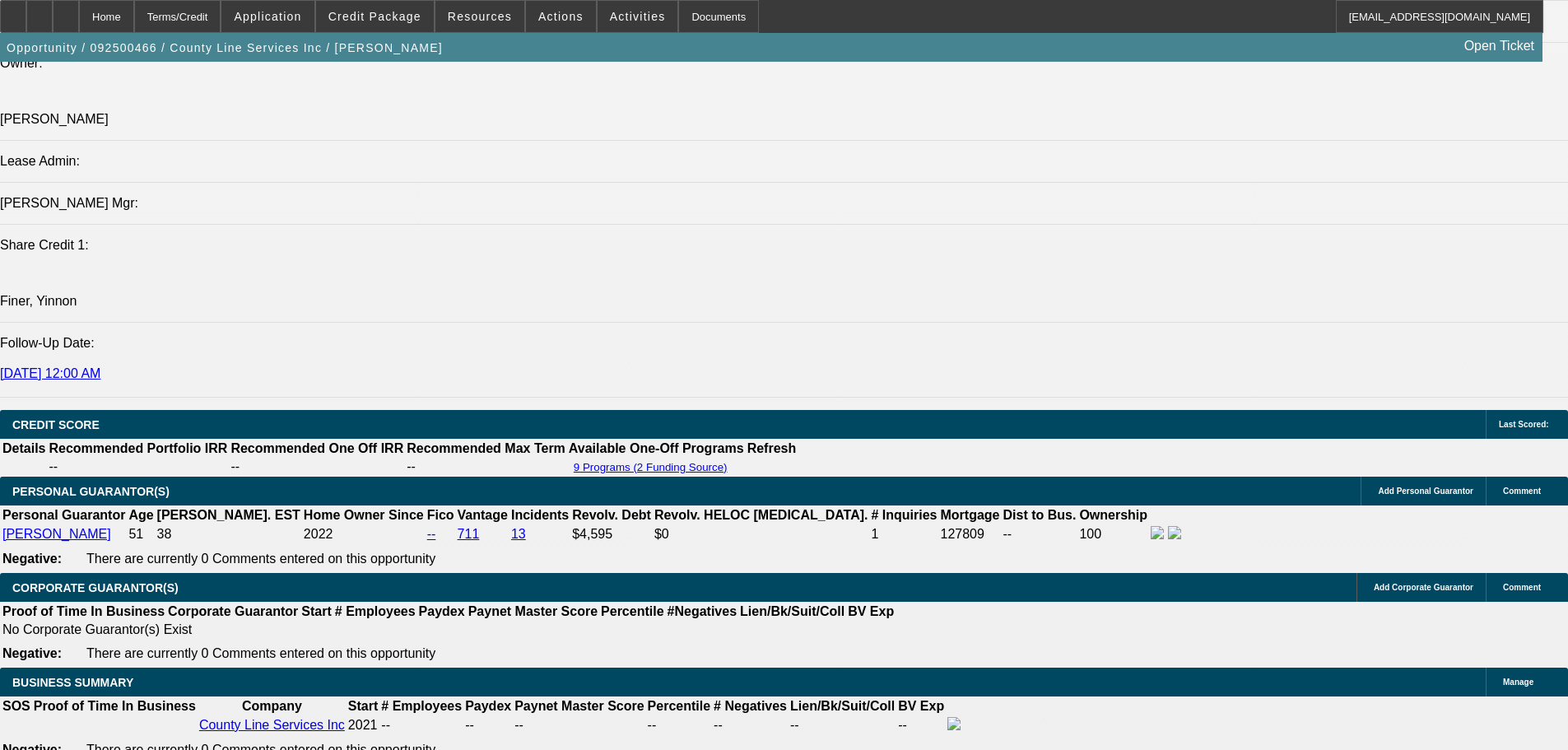
scroll to position [2057, 0]
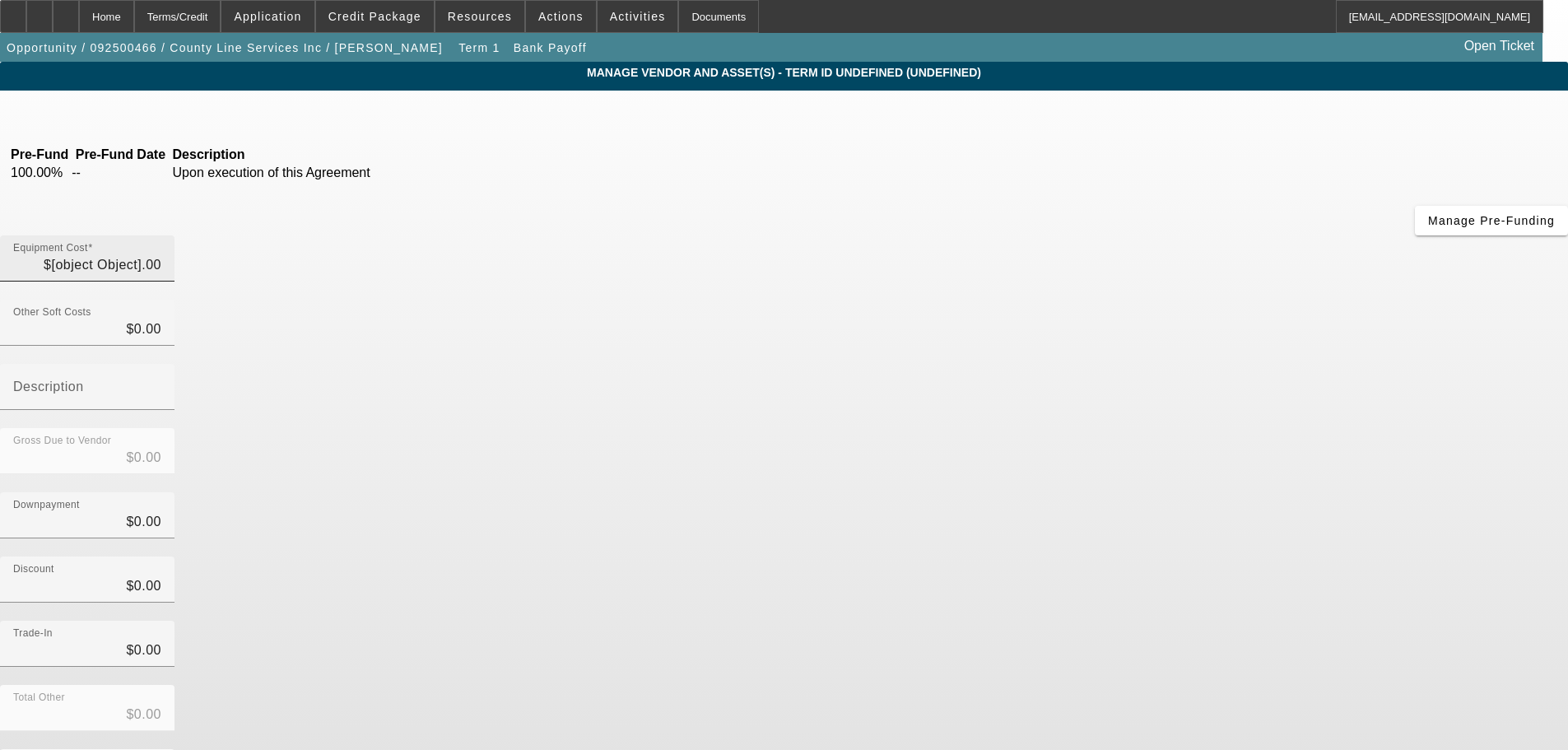
drag, startPoint x: 996, startPoint y: 120, endPoint x: 991, endPoint y: 133, distance: 13.9
click at [161, 235] on div "Equipment Cost $[object Object].00" at bounding box center [87, 258] width 148 height 47
type input "$112,500.00"
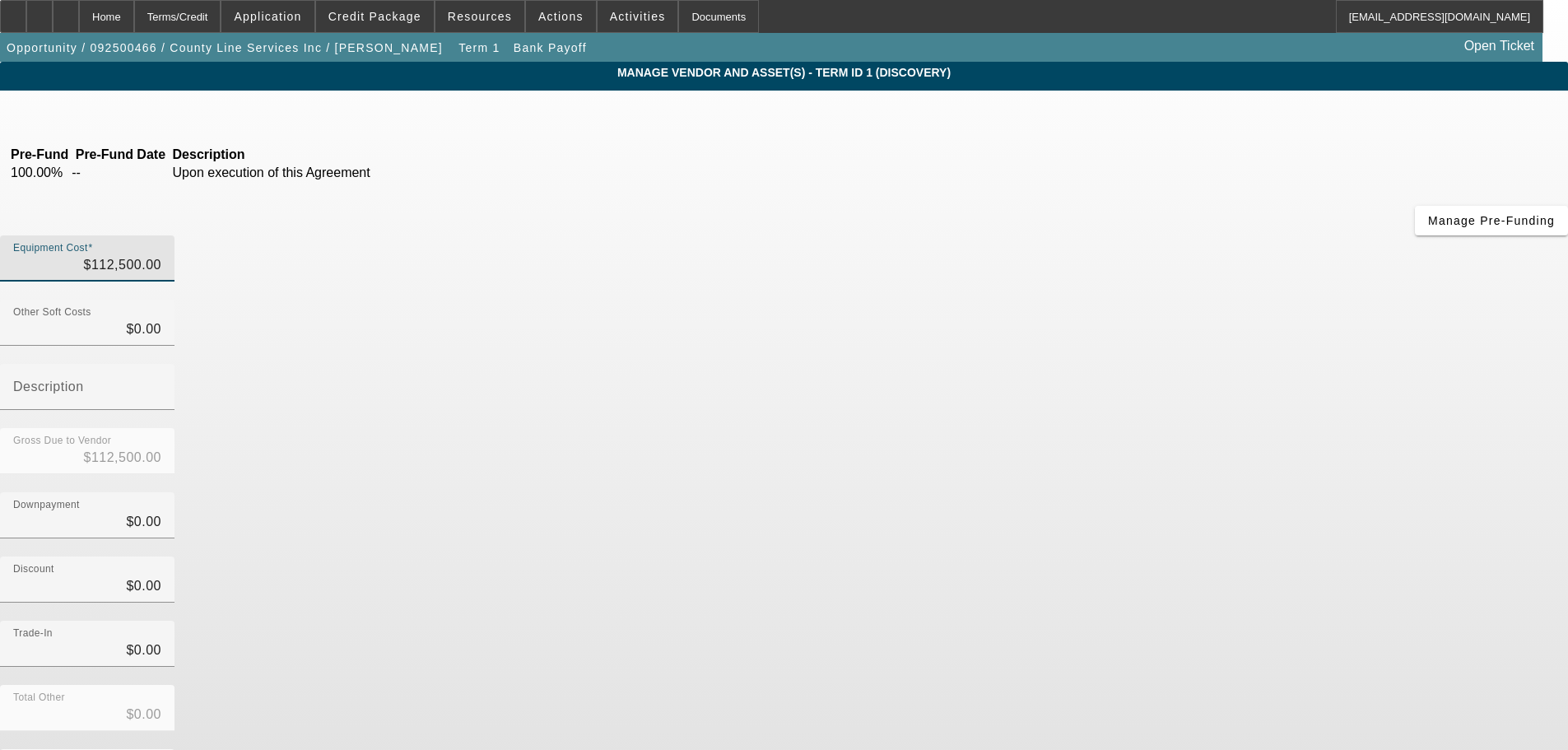
click at [161, 255] on input "$112,500.00" at bounding box center [87, 265] width 148 height 20
type input "$"
type input "$0.00"
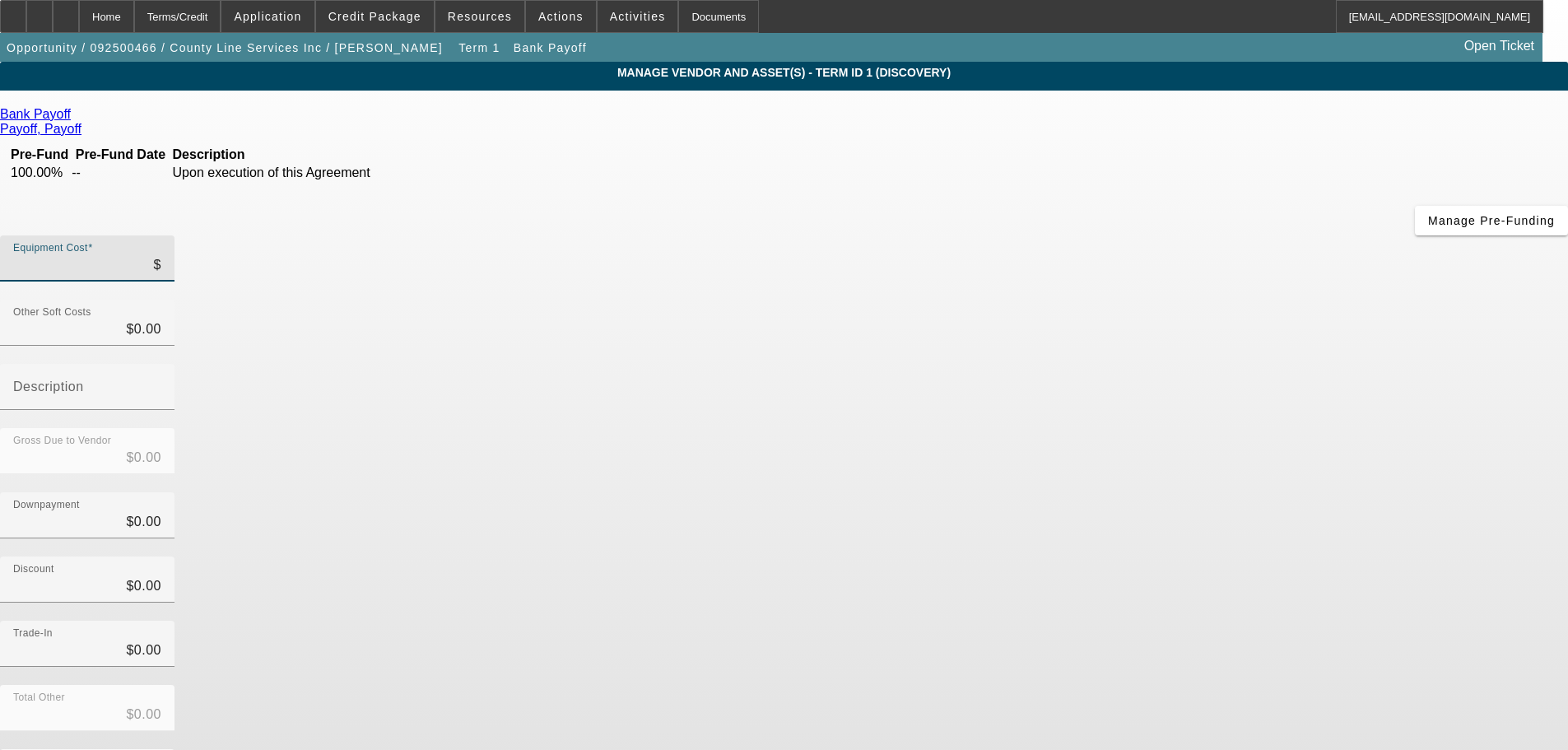
type input "$8"
type input "$8.00"
type input "$80"
type input "$80.00"
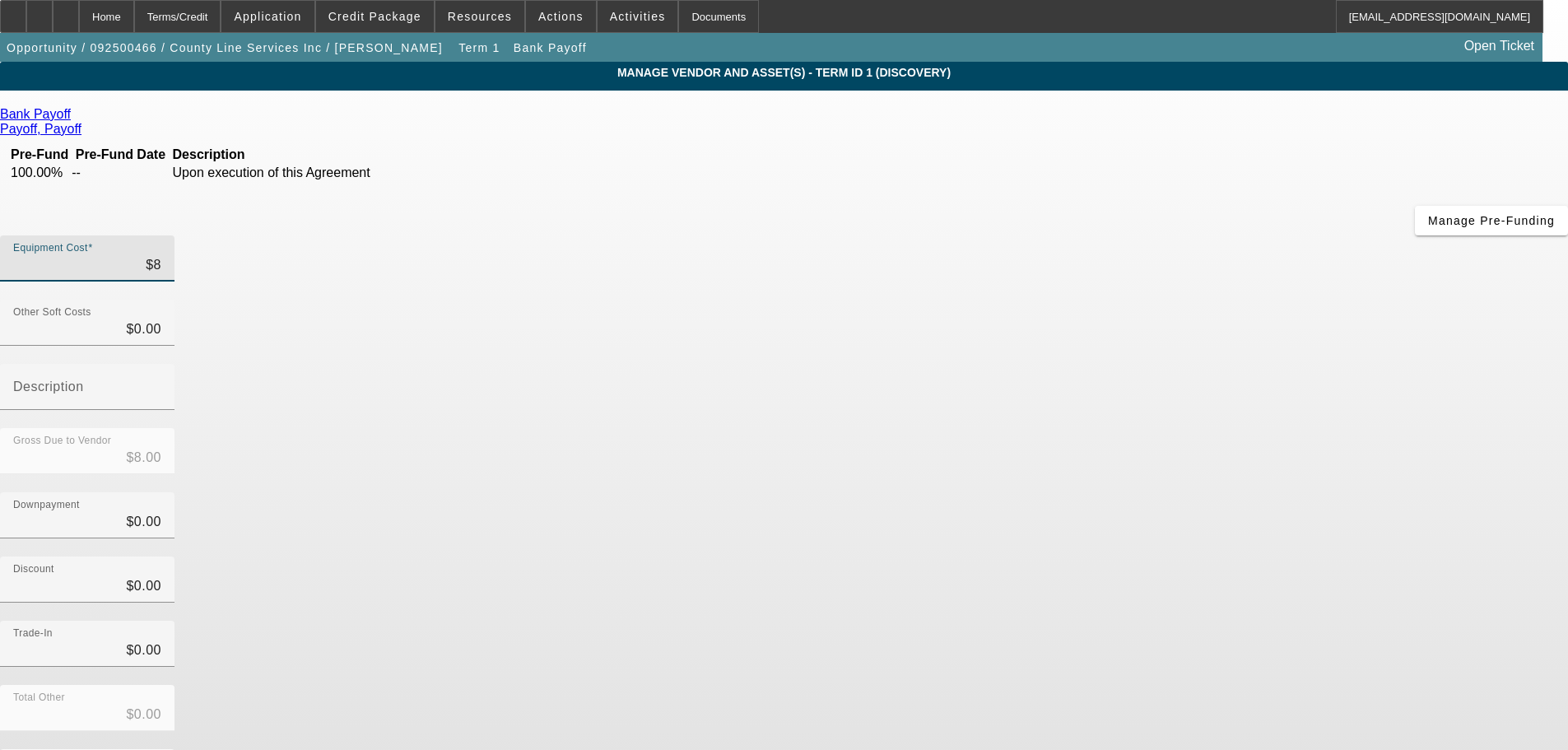
type input "$80.00"
type input "$800"
type input "$800.00"
type input "$8000"
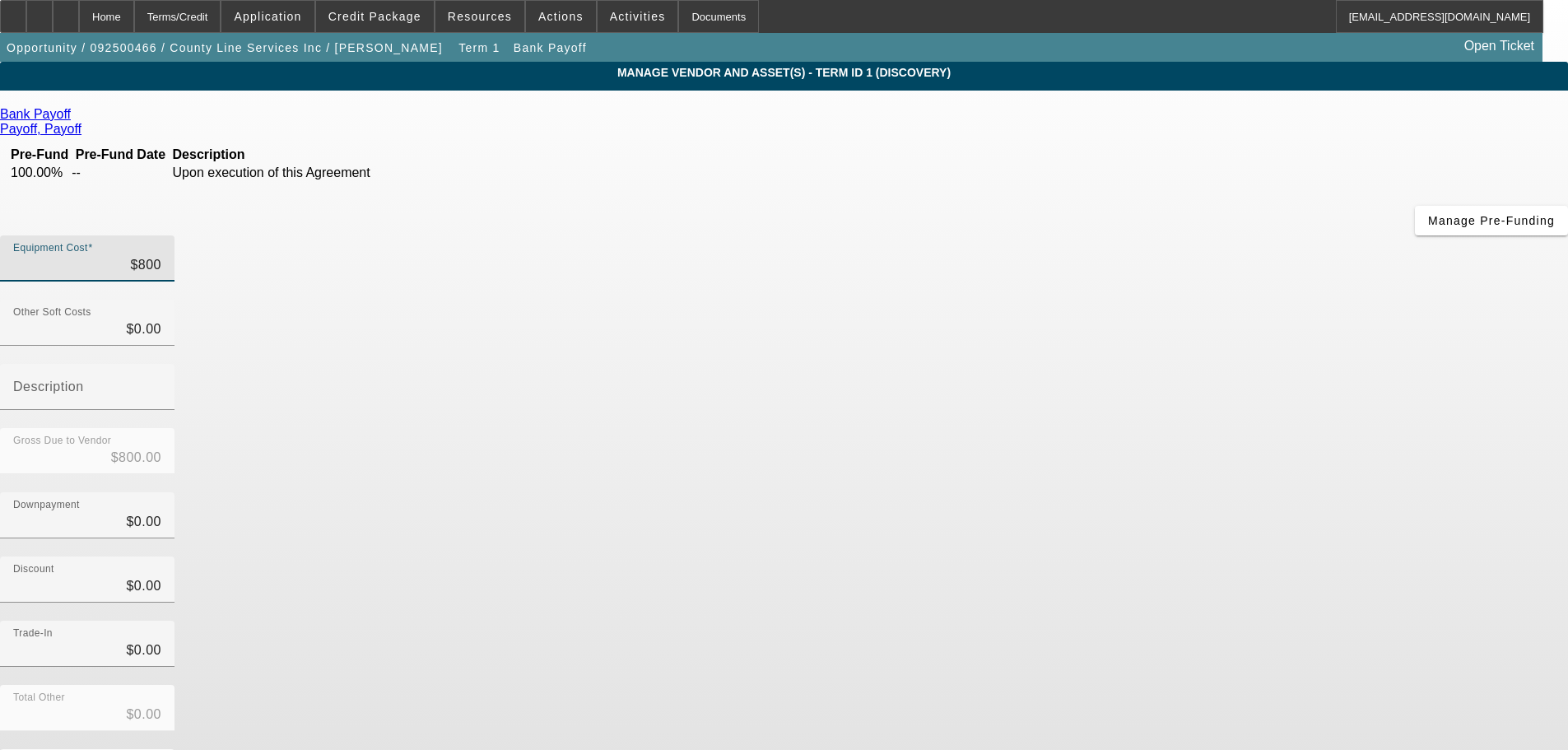
type input "$8,000.00"
type input "$80000"
type input "$80,000.00"
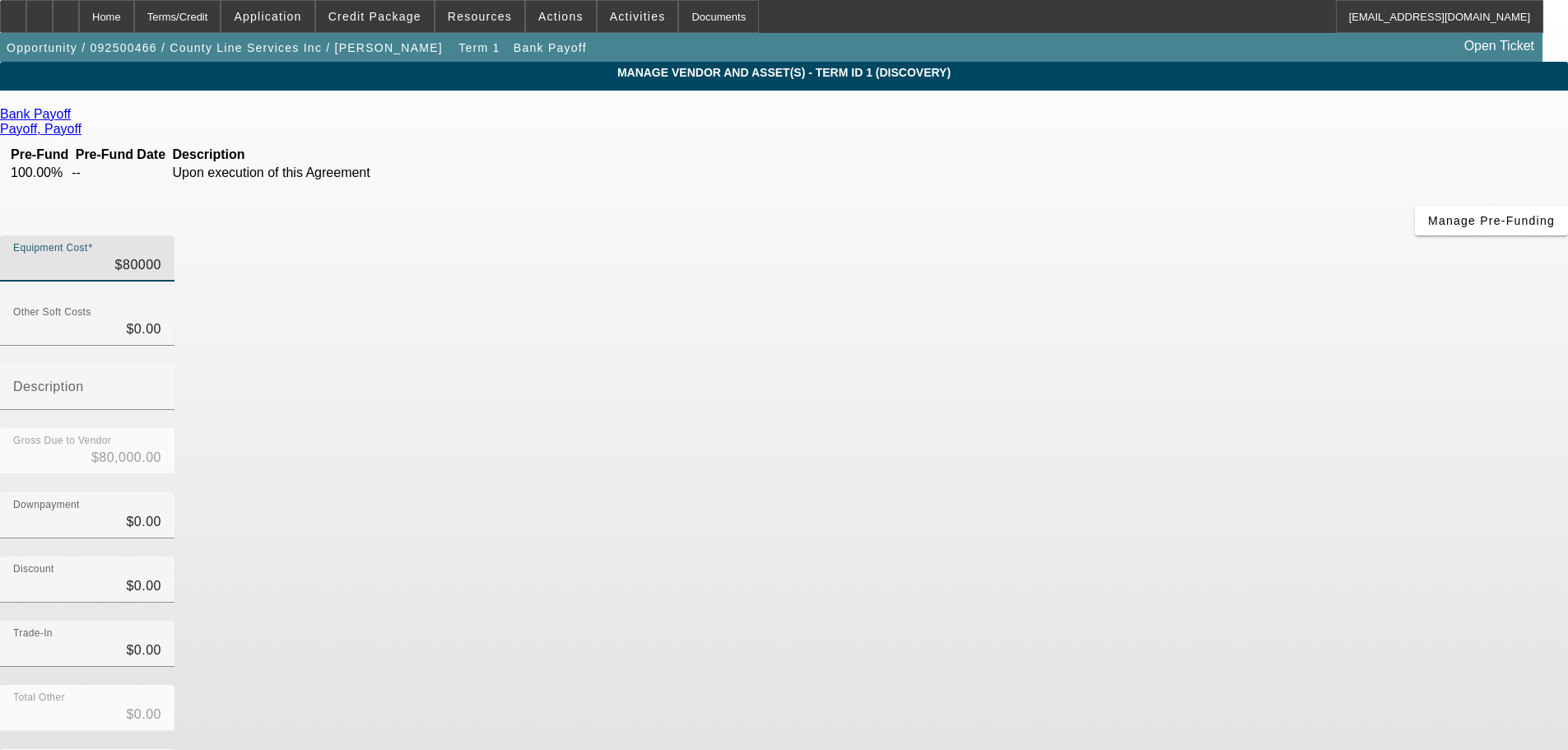
type input "$80,000.00"
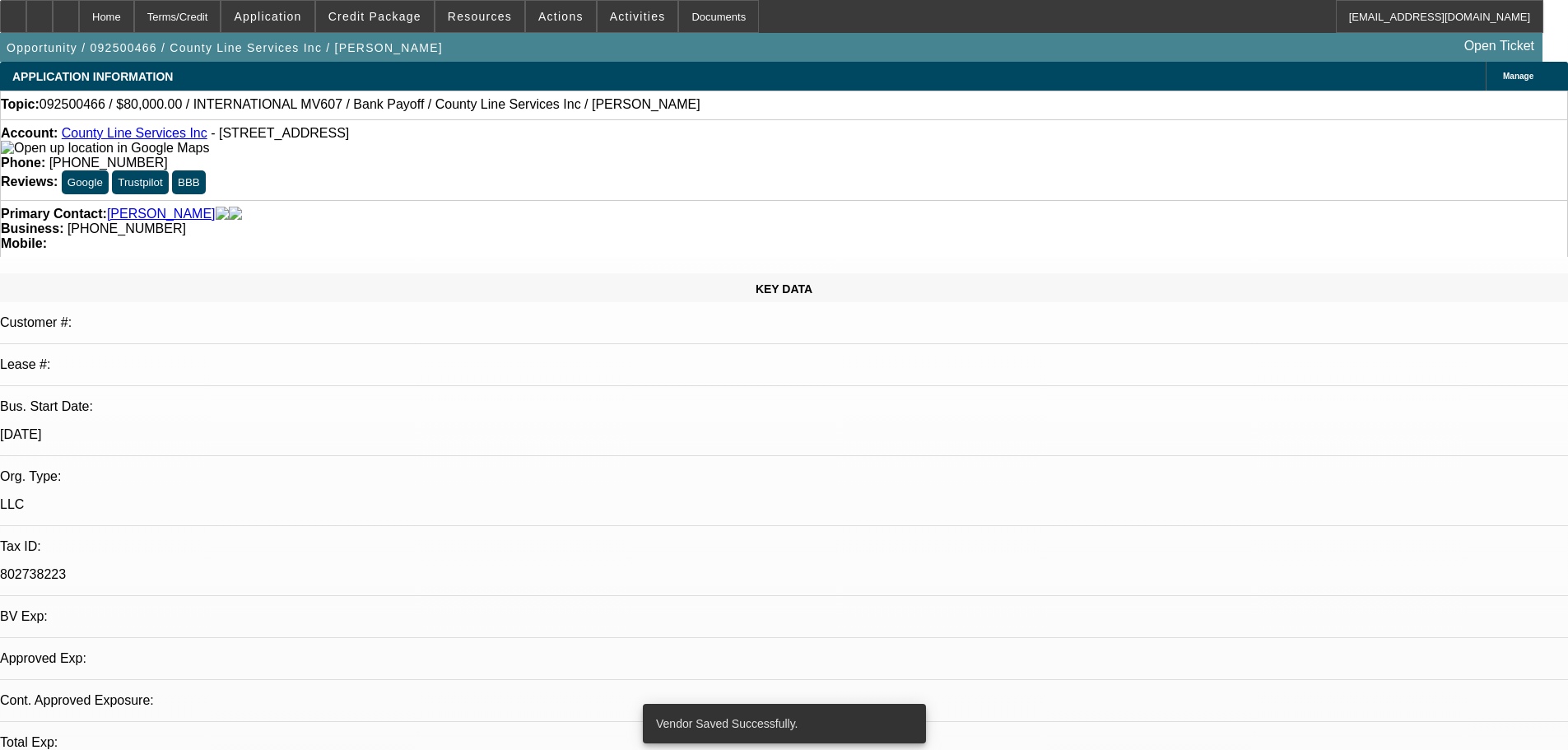
select select "0"
select select "6"
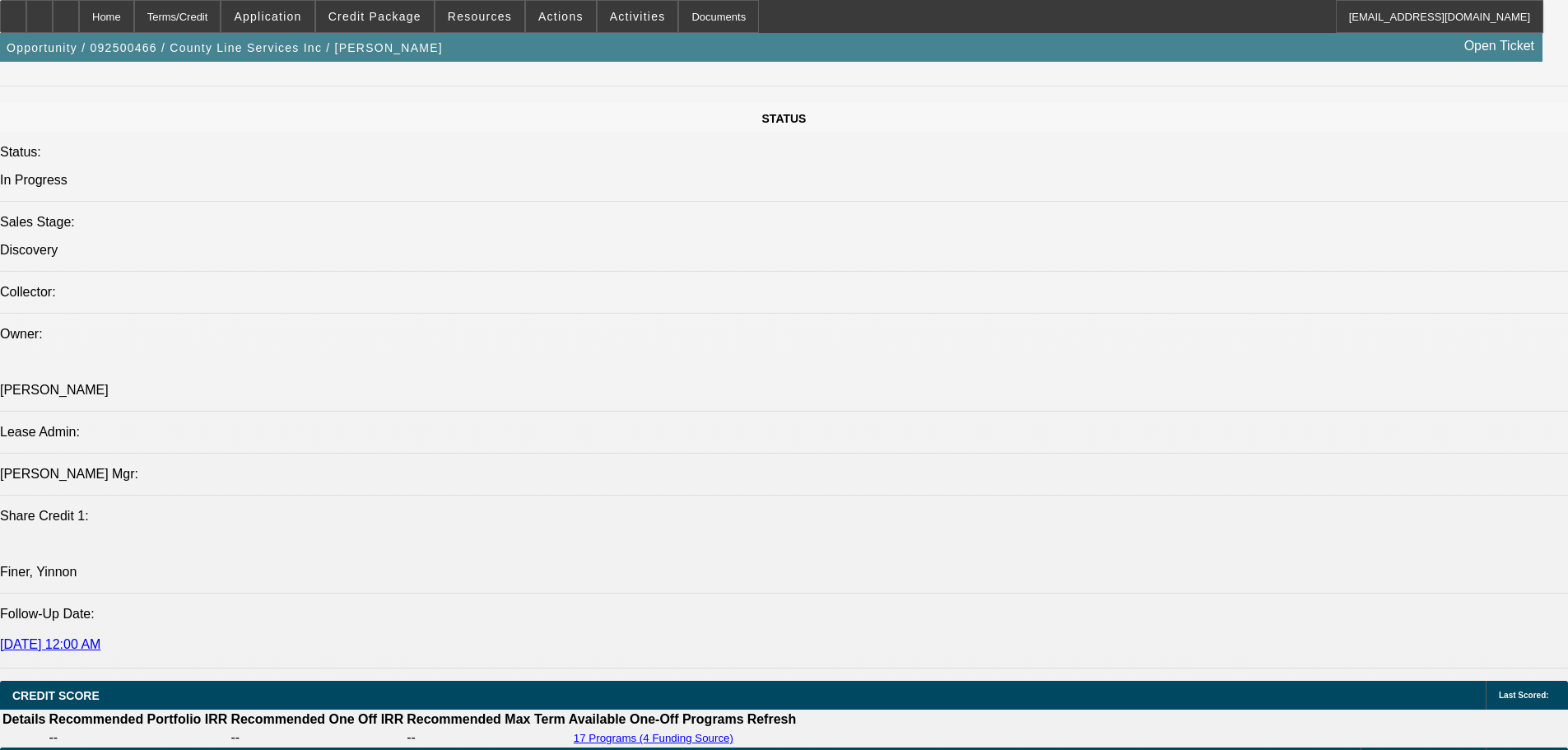
scroll to position [1892, 0]
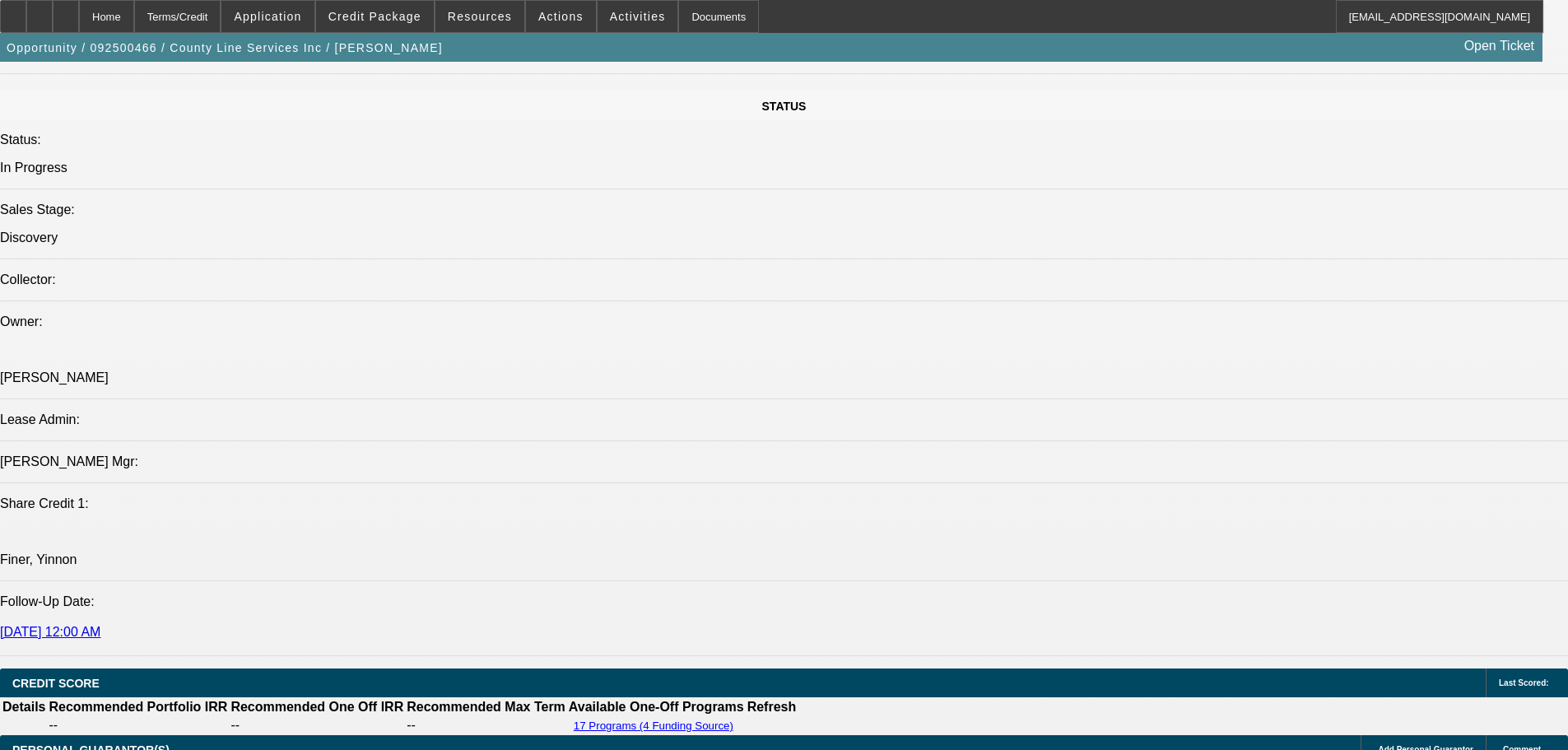
scroll to position [0, 0]
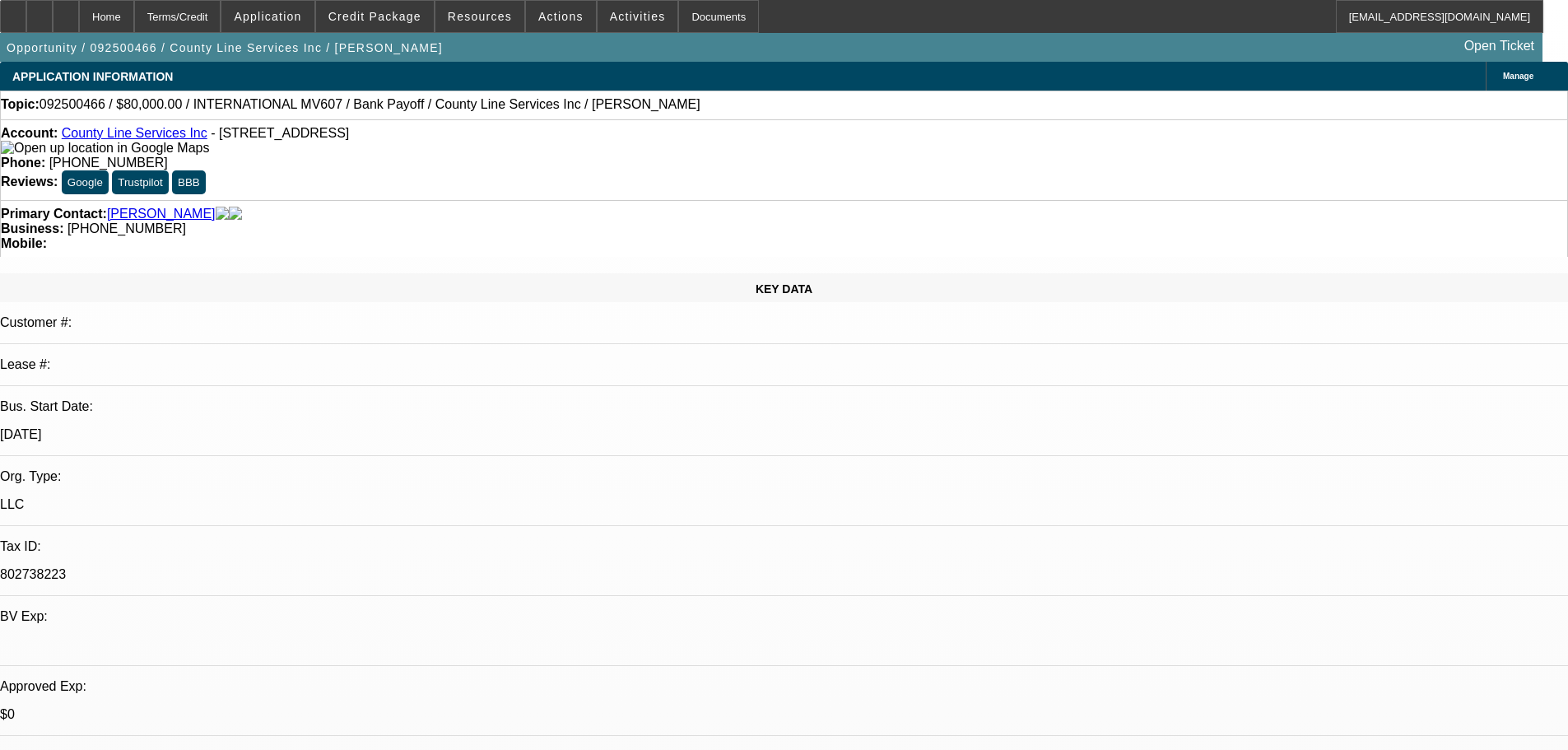
drag, startPoint x: 680, startPoint y: 380, endPoint x: 651, endPoint y: 60, distance: 321.3
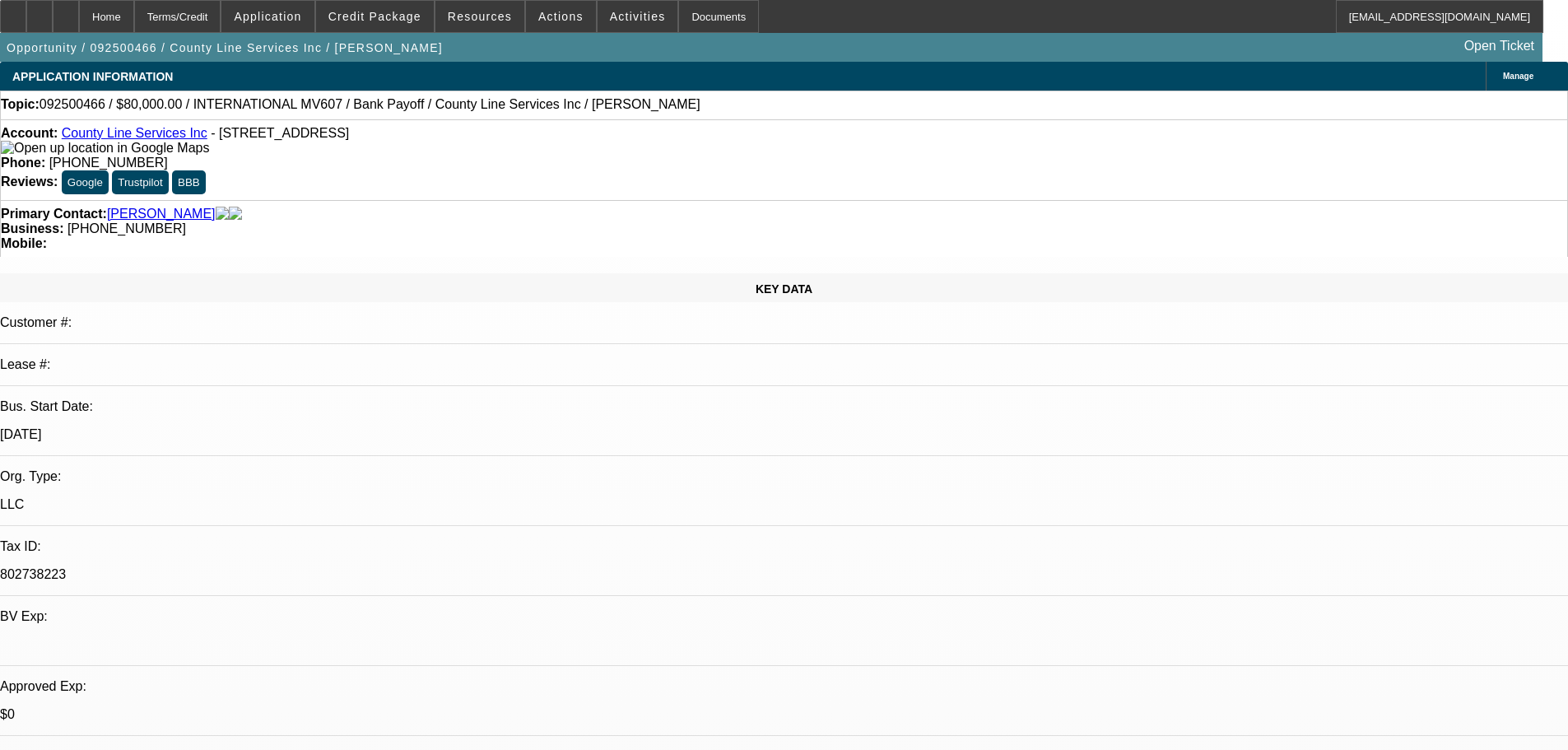
drag, startPoint x: 1228, startPoint y: 587, endPoint x: 1146, endPoint y: 608, distance: 84.6
copy div "cred ref+pay history from zips on lease, banks, truck info+seller info"
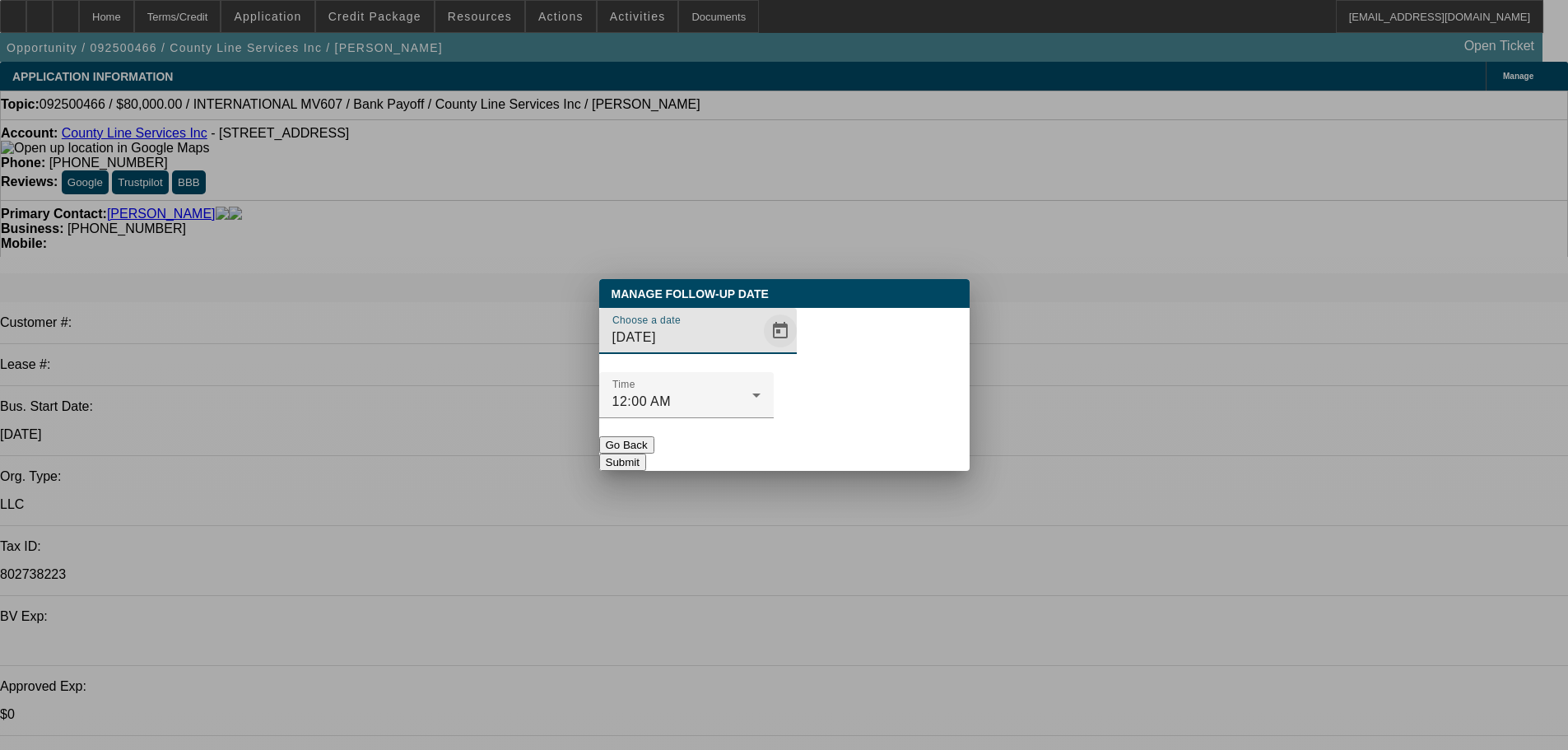
click at [761, 350] on span "Open calendar" at bounding box center [781, 331] width 40 height 40
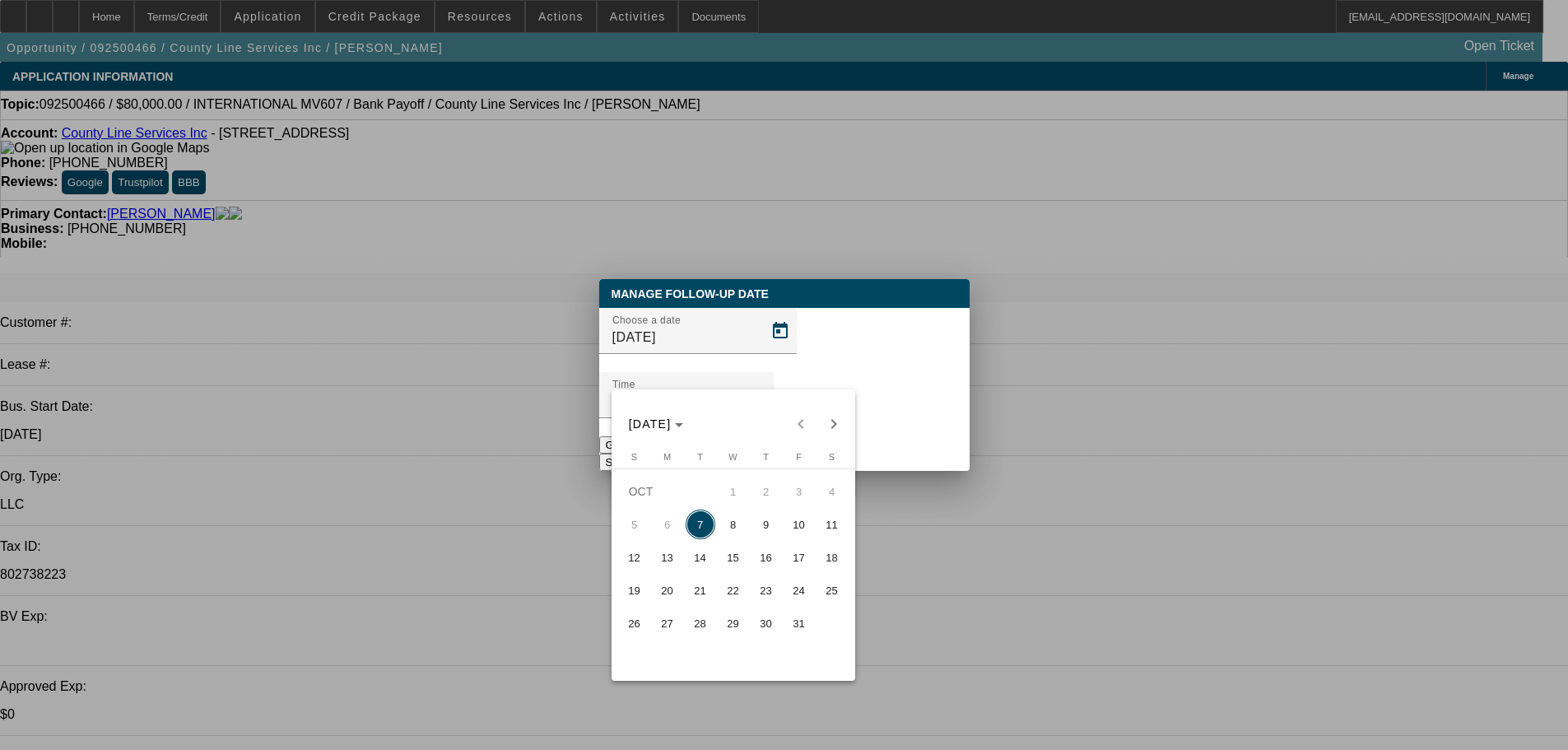
click at [772, 516] on button "9" at bounding box center [766, 524] width 33 height 33
type input "[DATE]"
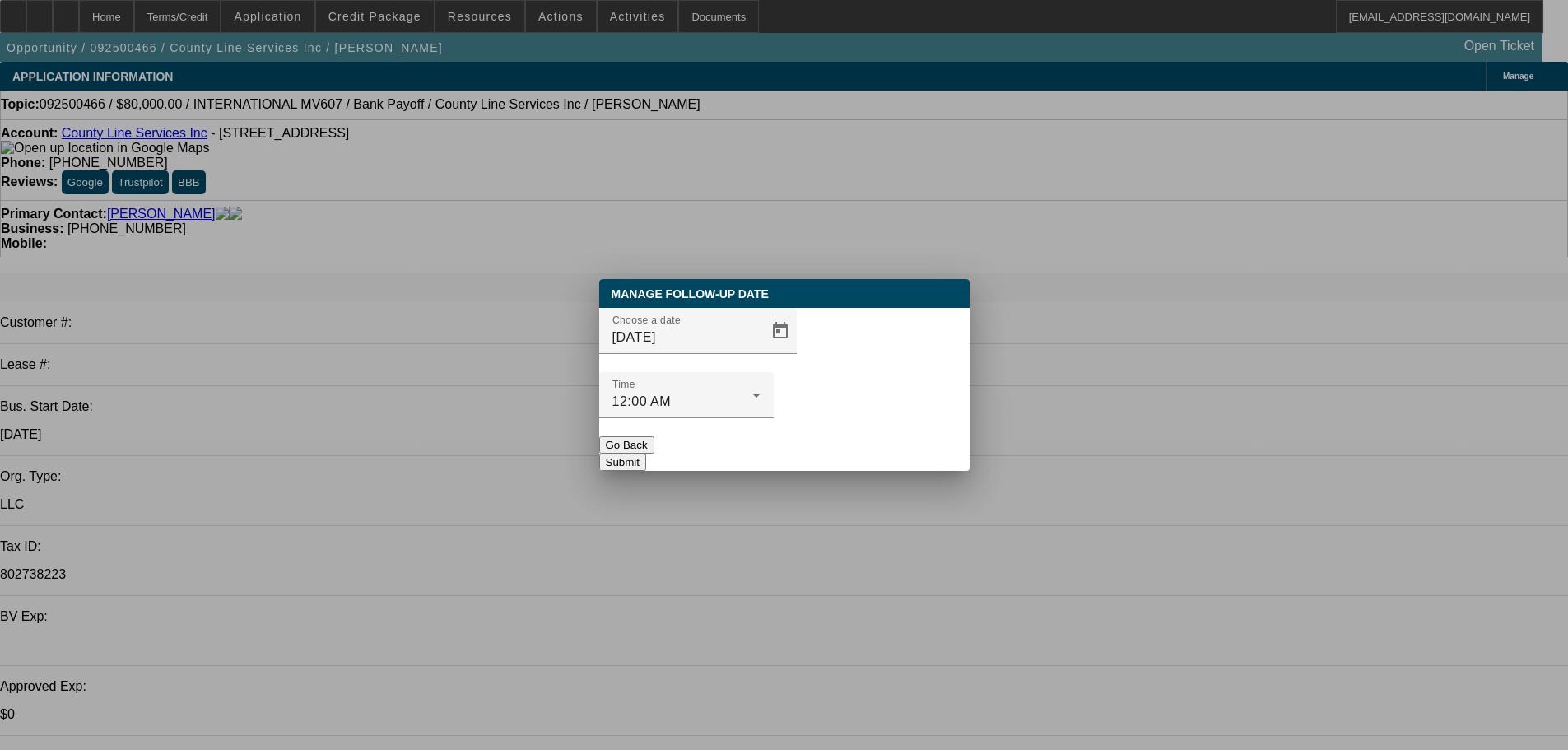
click at [646, 454] on button "Submit" at bounding box center [622, 462] width 47 height 17
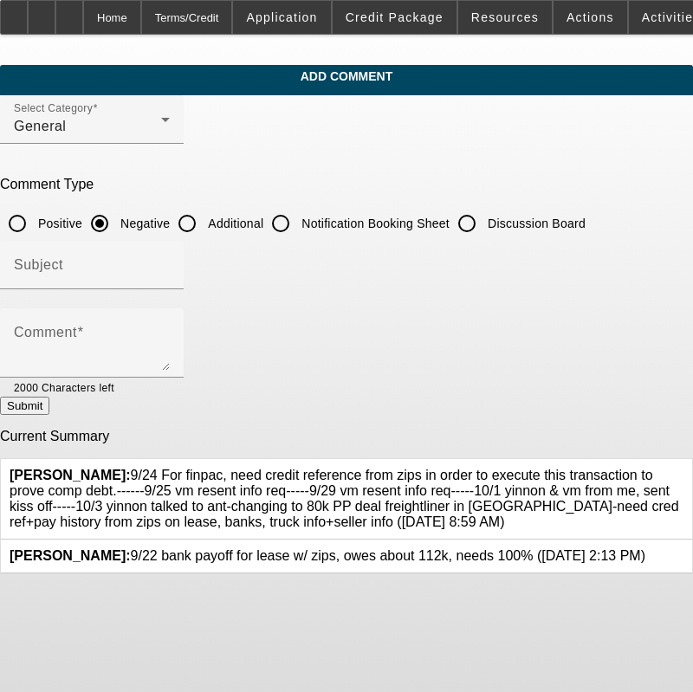
click at [484, 232] on input "Discussion Board" at bounding box center [467, 223] width 35 height 35
radio input "true"
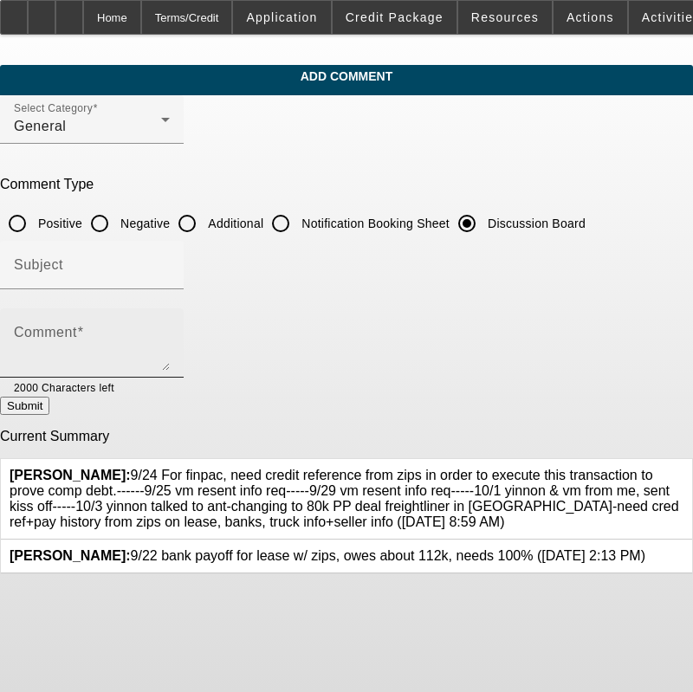
click at [170, 352] on textarea "Comment" at bounding box center [92, 350] width 156 height 42
paste textarea "9/24 For finpac, need credit reference from zips in order to execute this trans…"
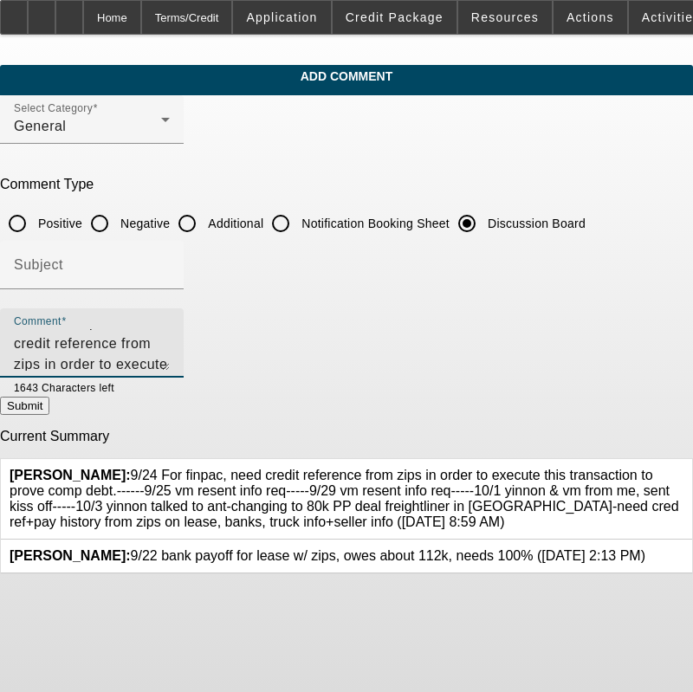
scroll to position [37, 0]
type textarea "9/24 For finpac, need credit reference from zips in order to execute this trans…"
click at [170, 391] on div at bounding box center [141, 387] width 55 height 19
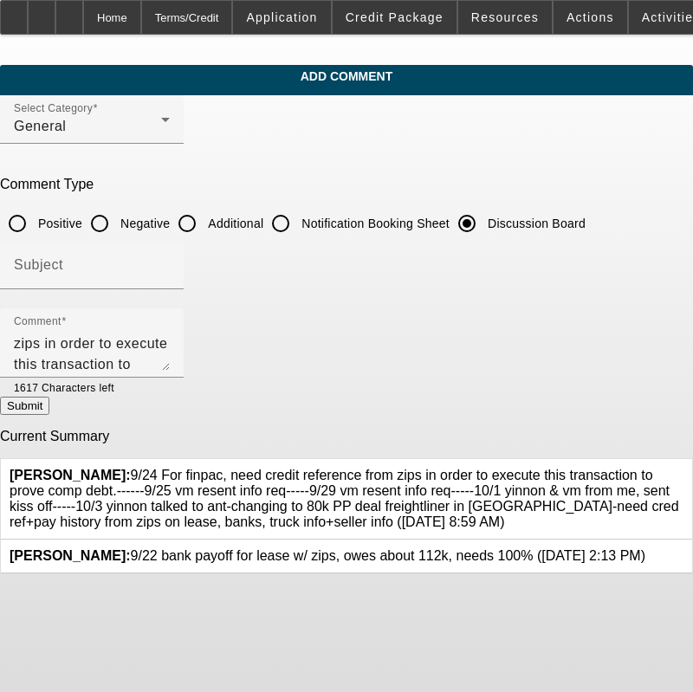
click at [49, 403] on button "Submit" at bounding box center [24, 406] width 49 height 18
radio input "true"
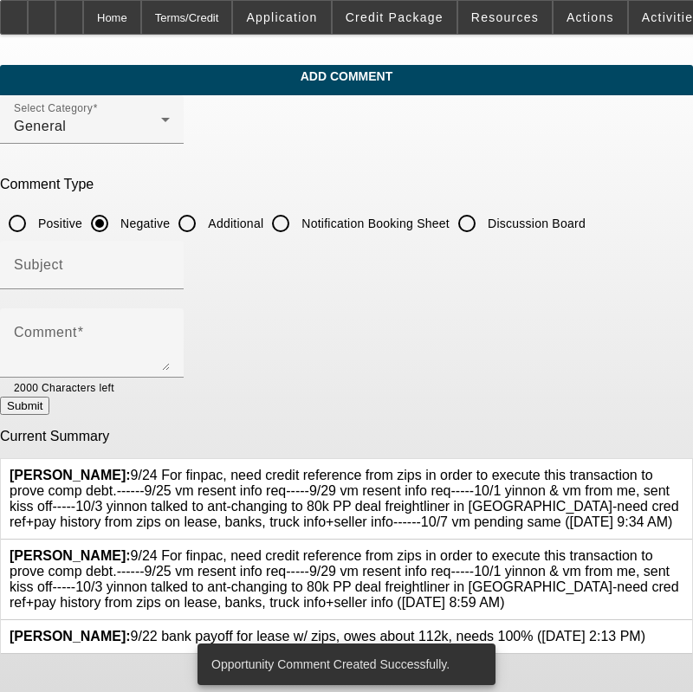
click at [684, 549] on icon at bounding box center [684, 549] width 0 height 0
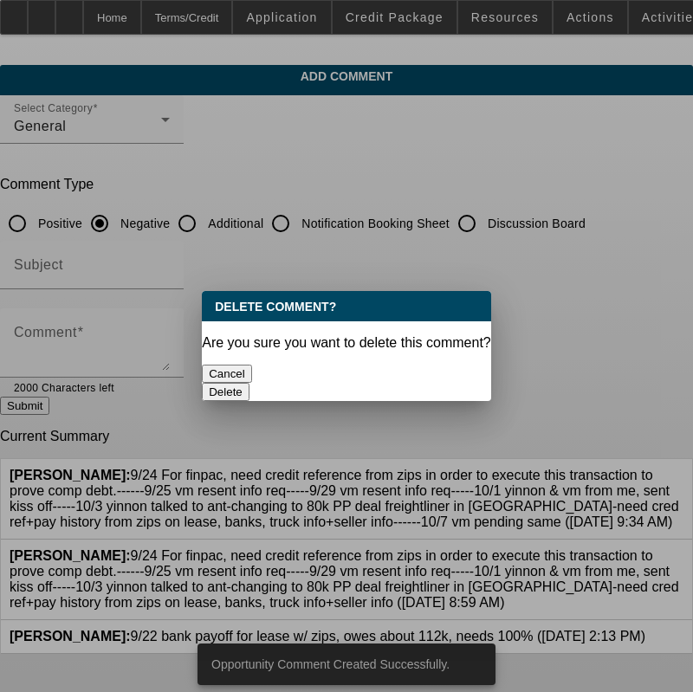
click at [250, 383] on button "Delete" at bounding box center [226, 392] width 48 height 18
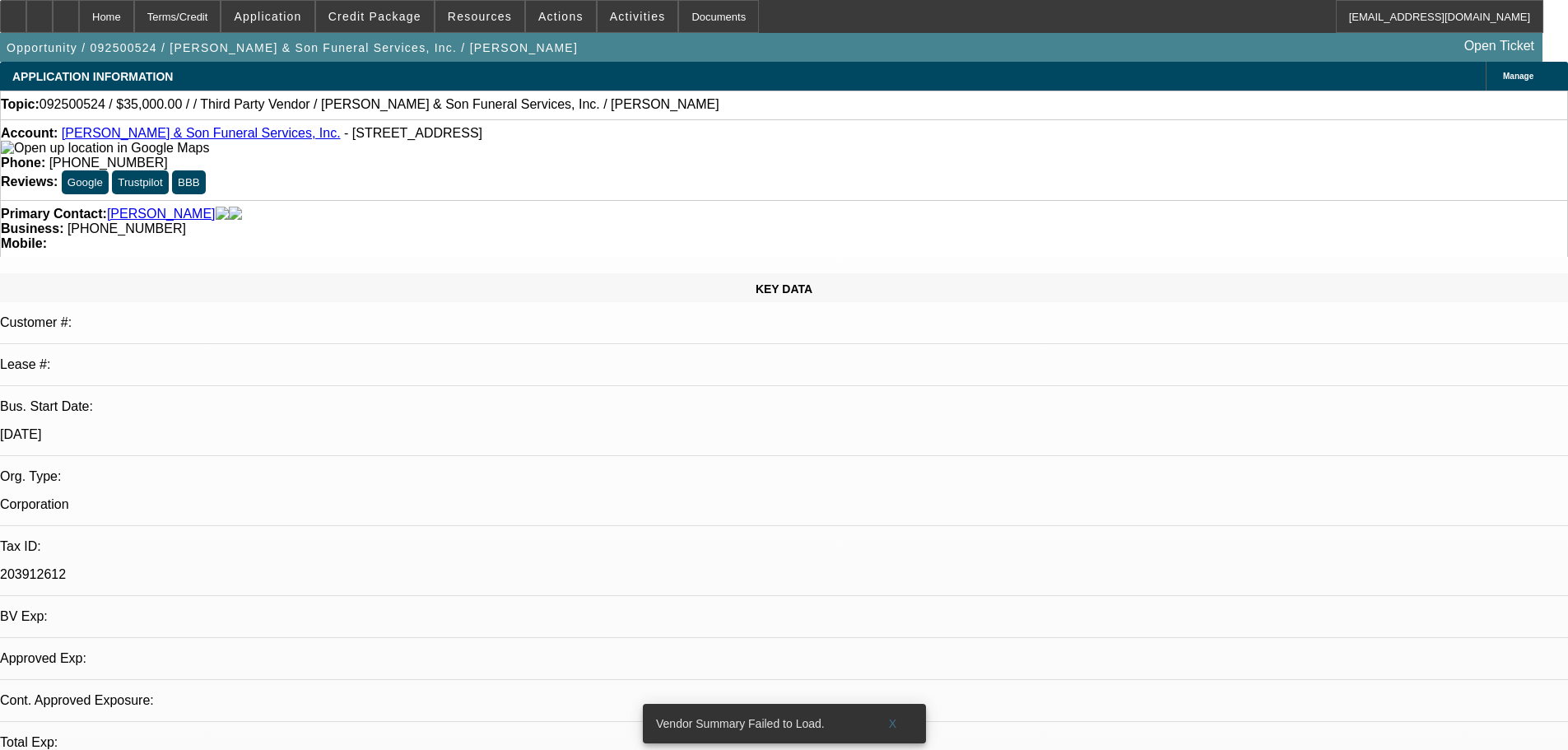
select select "0"
select select "6"
drag, startPoint x: 661, startPoint y: 182, endPoint x: 592, endPoint y: 182, distance: 69.0
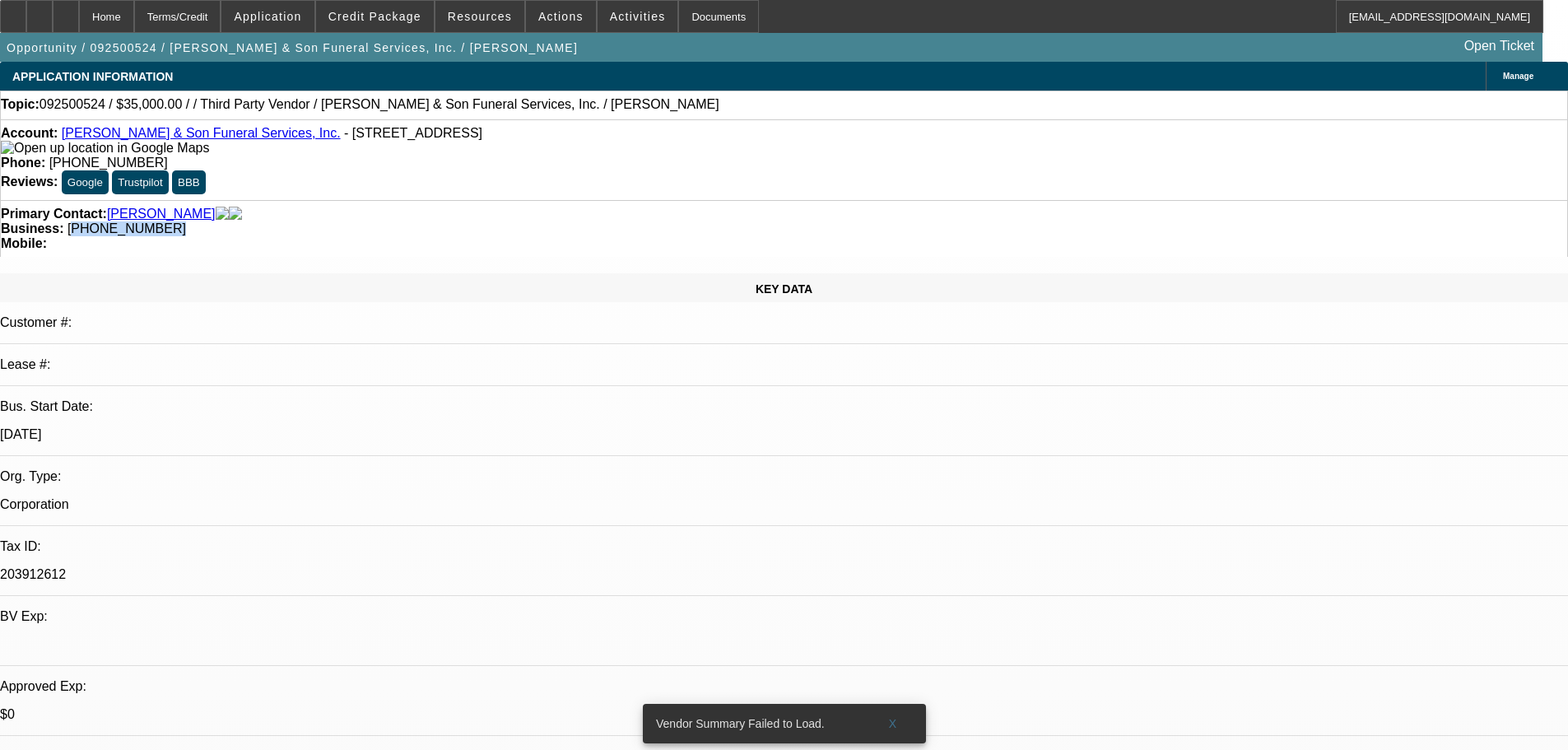
click at [186, 221] on span "[PHONE_NUMBER]" at bounding box center [126, 228] width 119 height 14
drag, startPoint x: 610, startPoint y: 181, endPoint x: 583, endPoint y: 180, distance: 27.0
click at [64, 221] on strong "Business:" at bounding box center [32, 228] width 63 height 14
drag, startPoint x: 588, startPoint y: 179, endPoint x: 680, endPoint y: 189, distance: 92.5
click at [680, 200] on div "Primary Contact: [PERSON_NAME] Business: [PHONE_NUMBER] Mobile:" at bounding box center [784, 229] width 1568 height 57
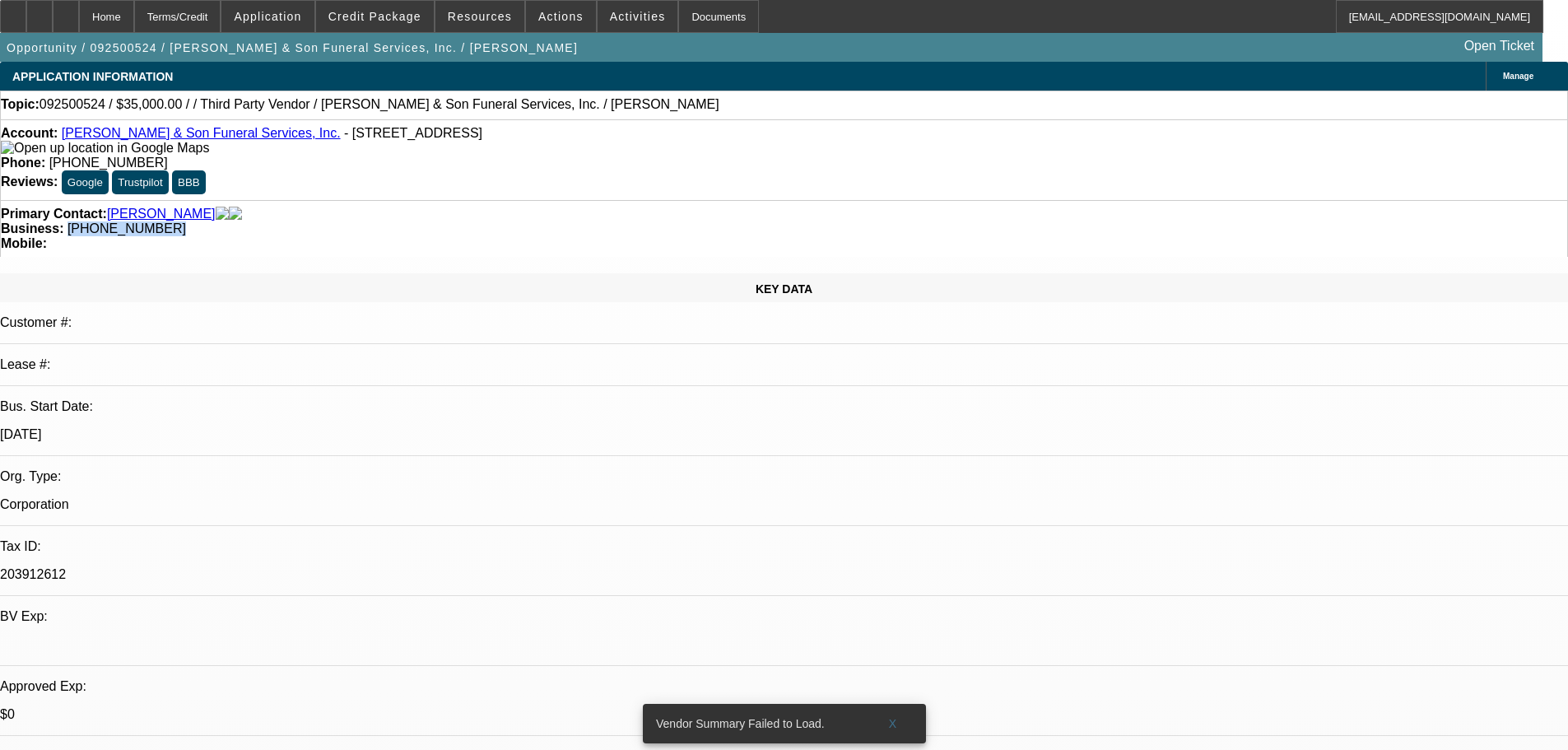
copy span "[PHONE_NUMBER]"
click at [897, 703] on span at bounding box center [893, 723] width 52 height 40
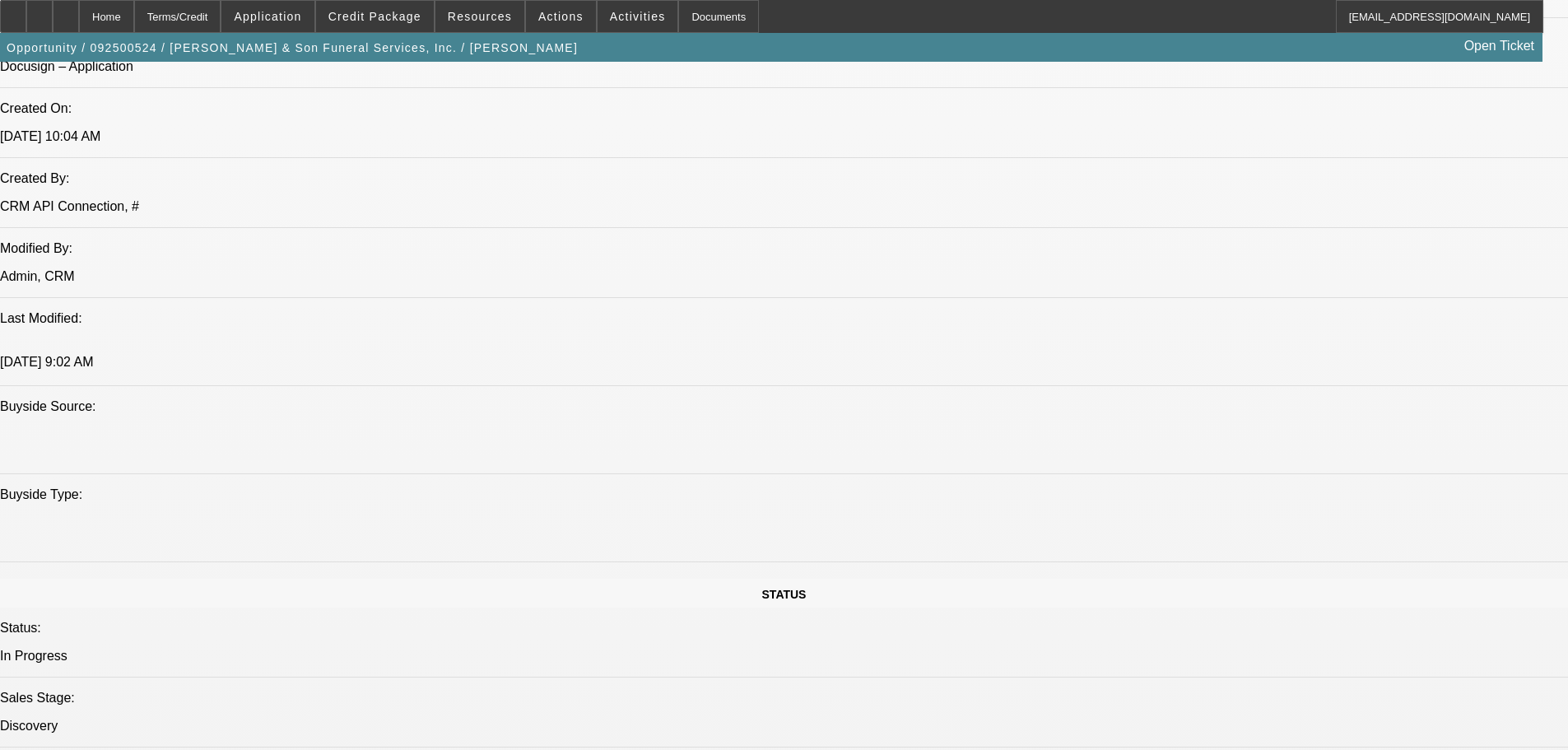
scroll to position [1398, 0]
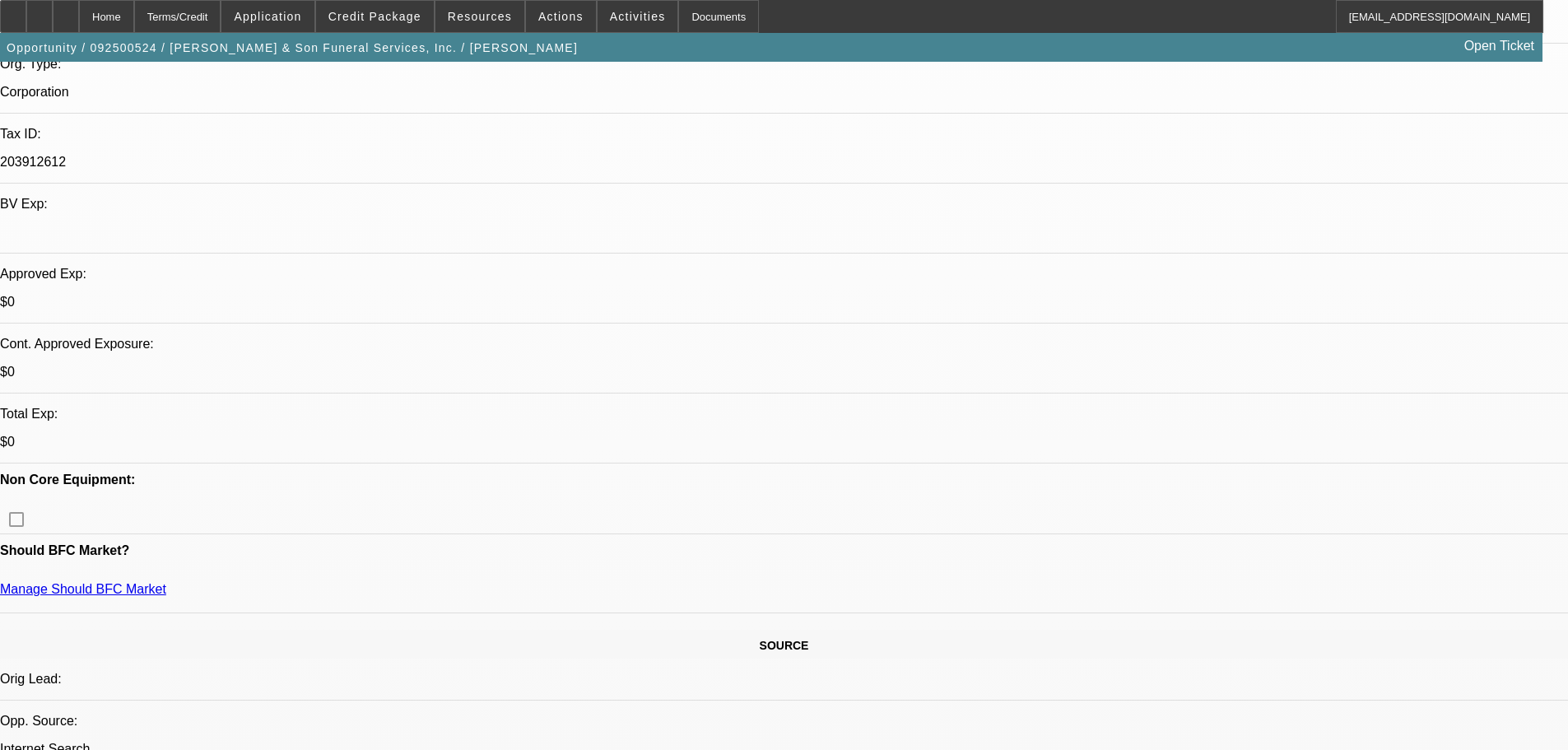
scroll to position [494, 0]
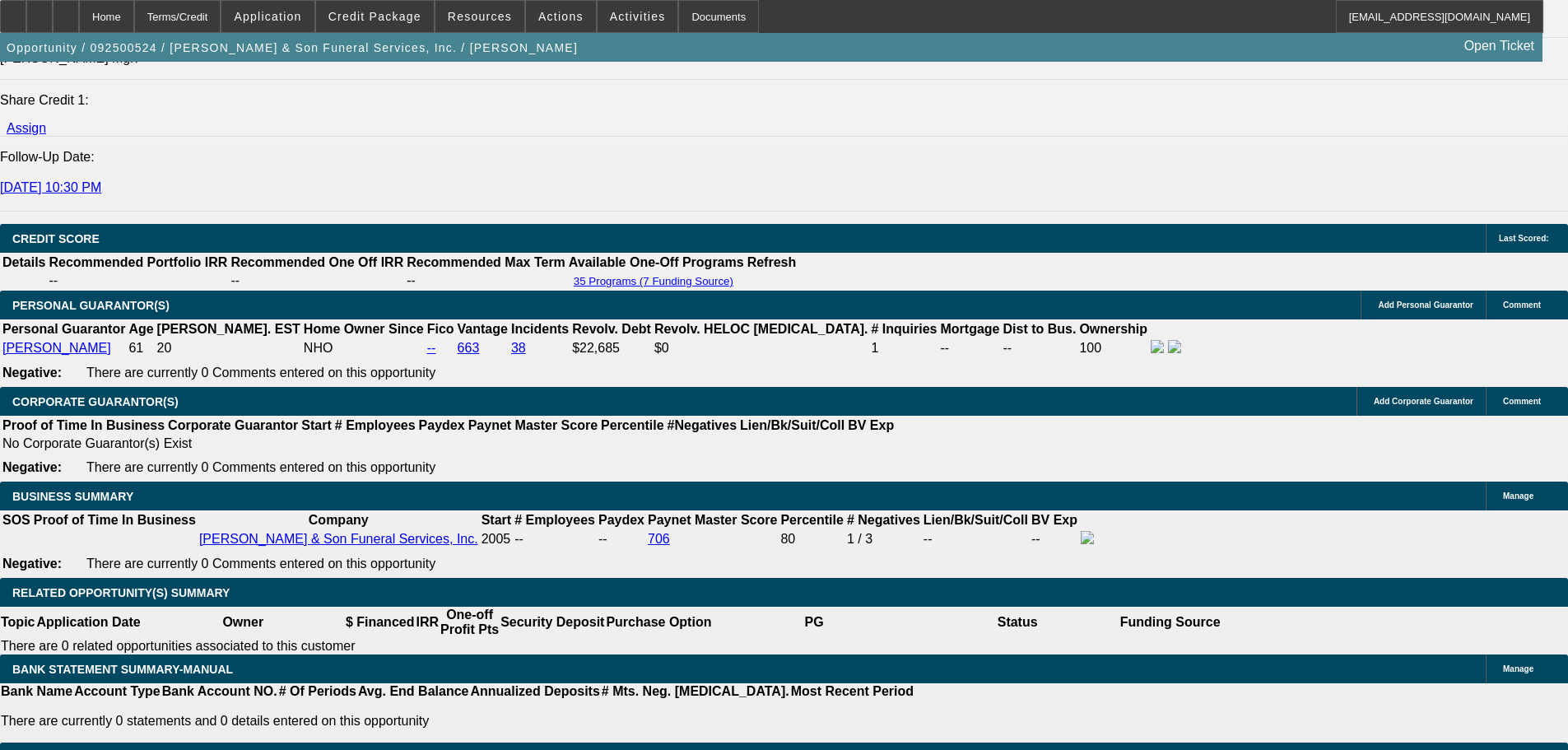
scroll to position [1420, 0]
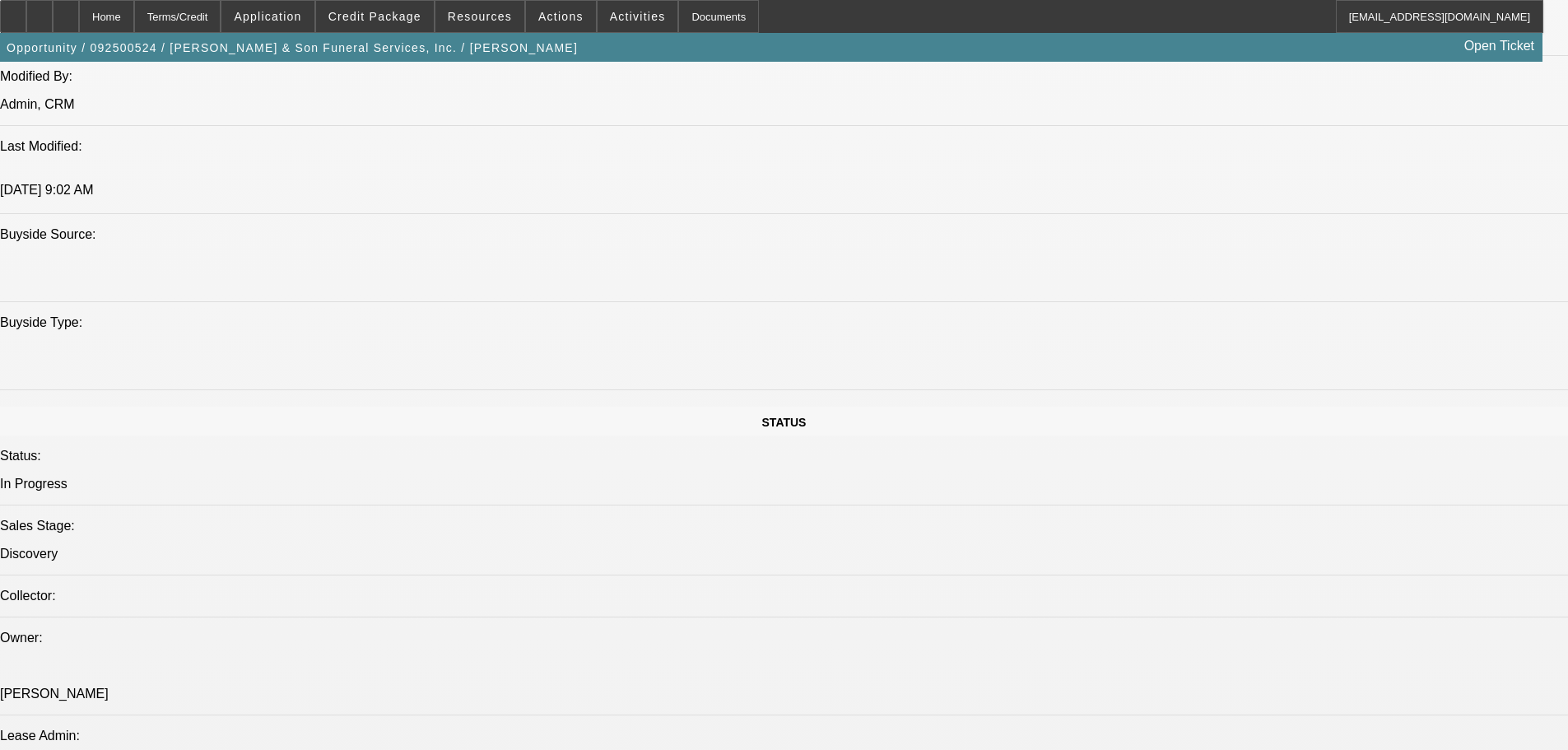
drag, startPoint x: 816, startPoint y: 155, endPoint x: 989, endPoint y: 176, distance: 174.3
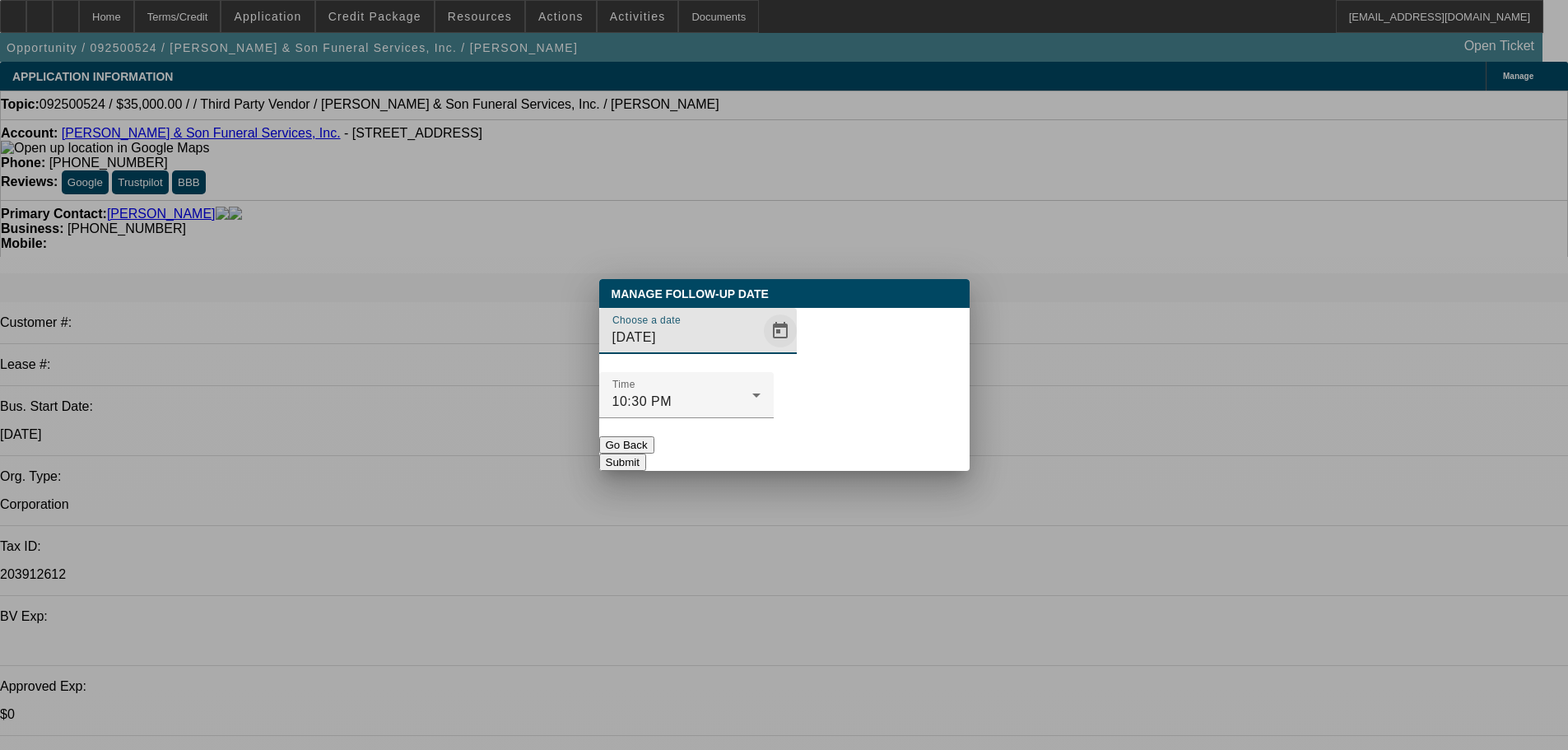
click at [761, 350] on span "Open calendar" at bounding box center [781, 331] width 40 height 40
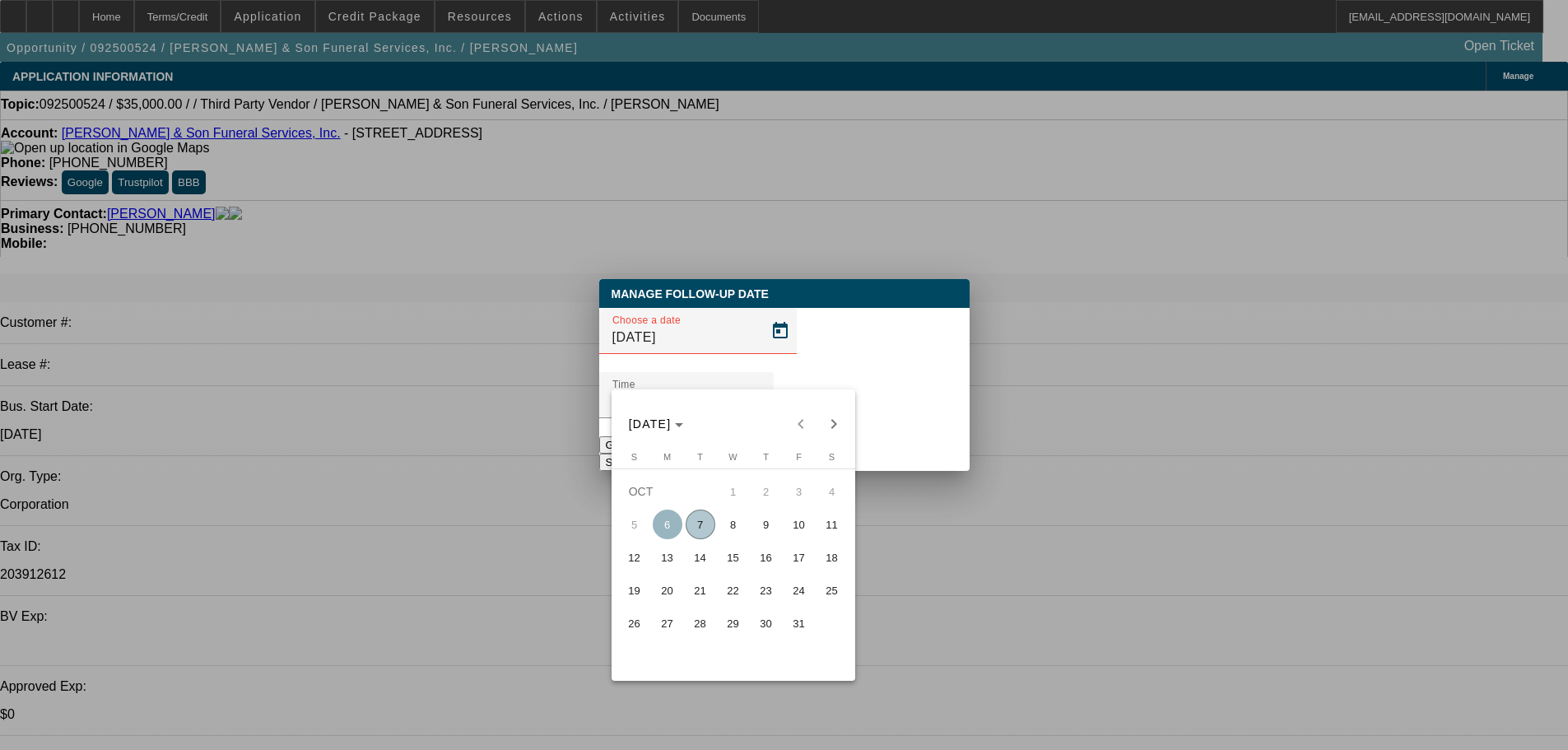
click at [767, 534] on span "9" at bounding box center [765, 523] width 29 height 29
type input "10/9/2025"
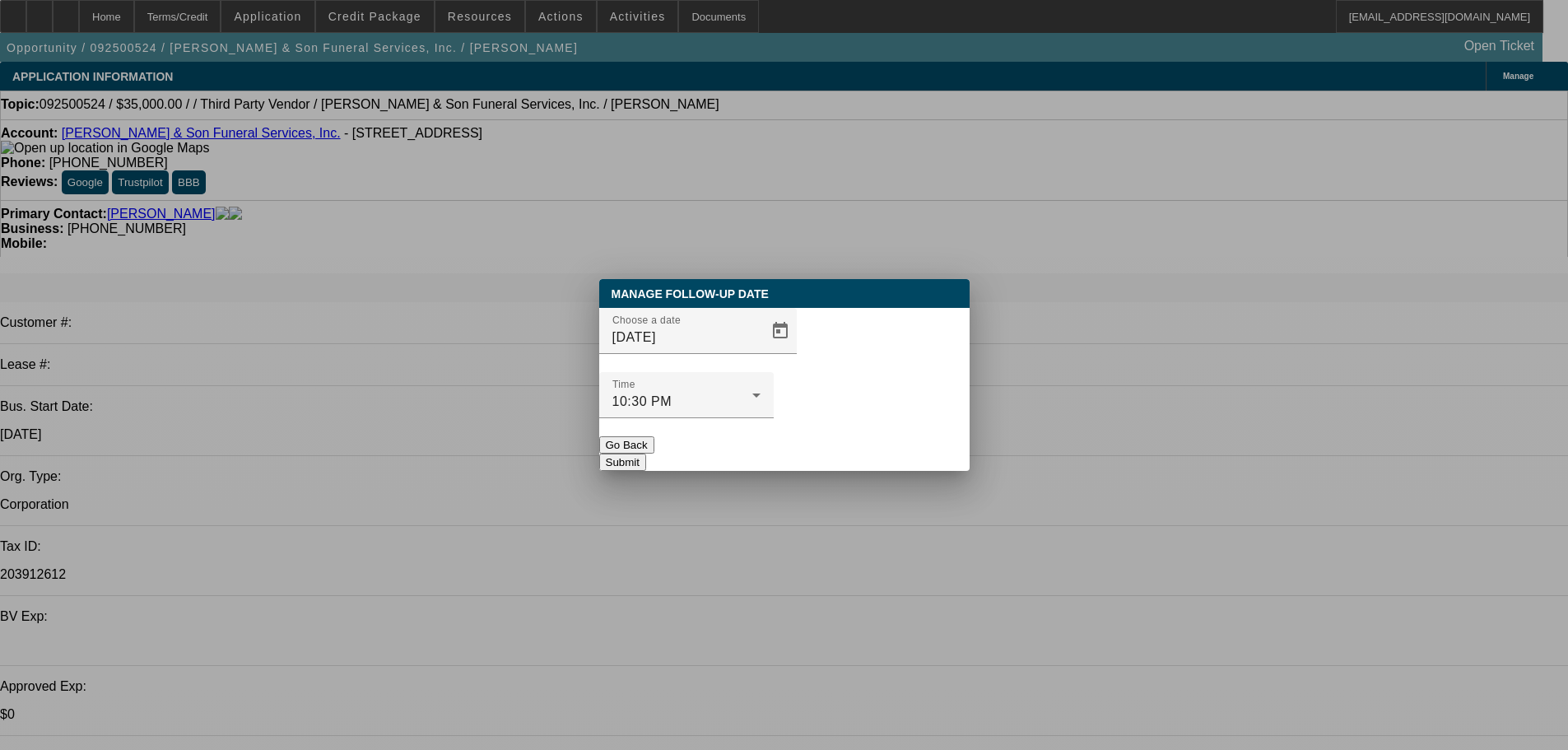
click at [774, 418] on div at bounding box center [687, 426] width 175 height 18
click at [646, 454] on button "Submit" at bounding box center [622, 462] width 47 height 17
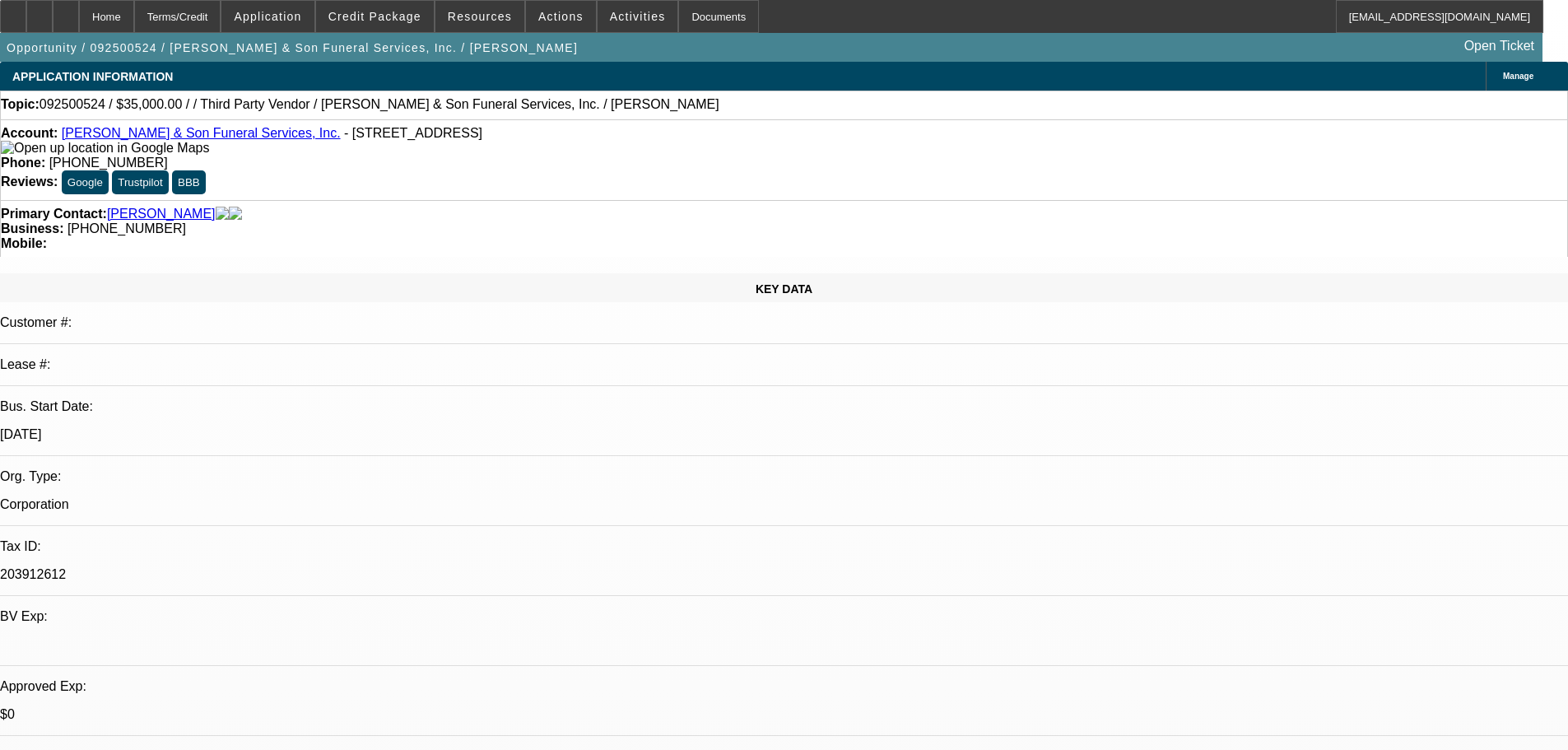
drag, startPoint x: 787, startPoint y: 501, endPoint x: 594, endPoint y: 361, distance: 238.4
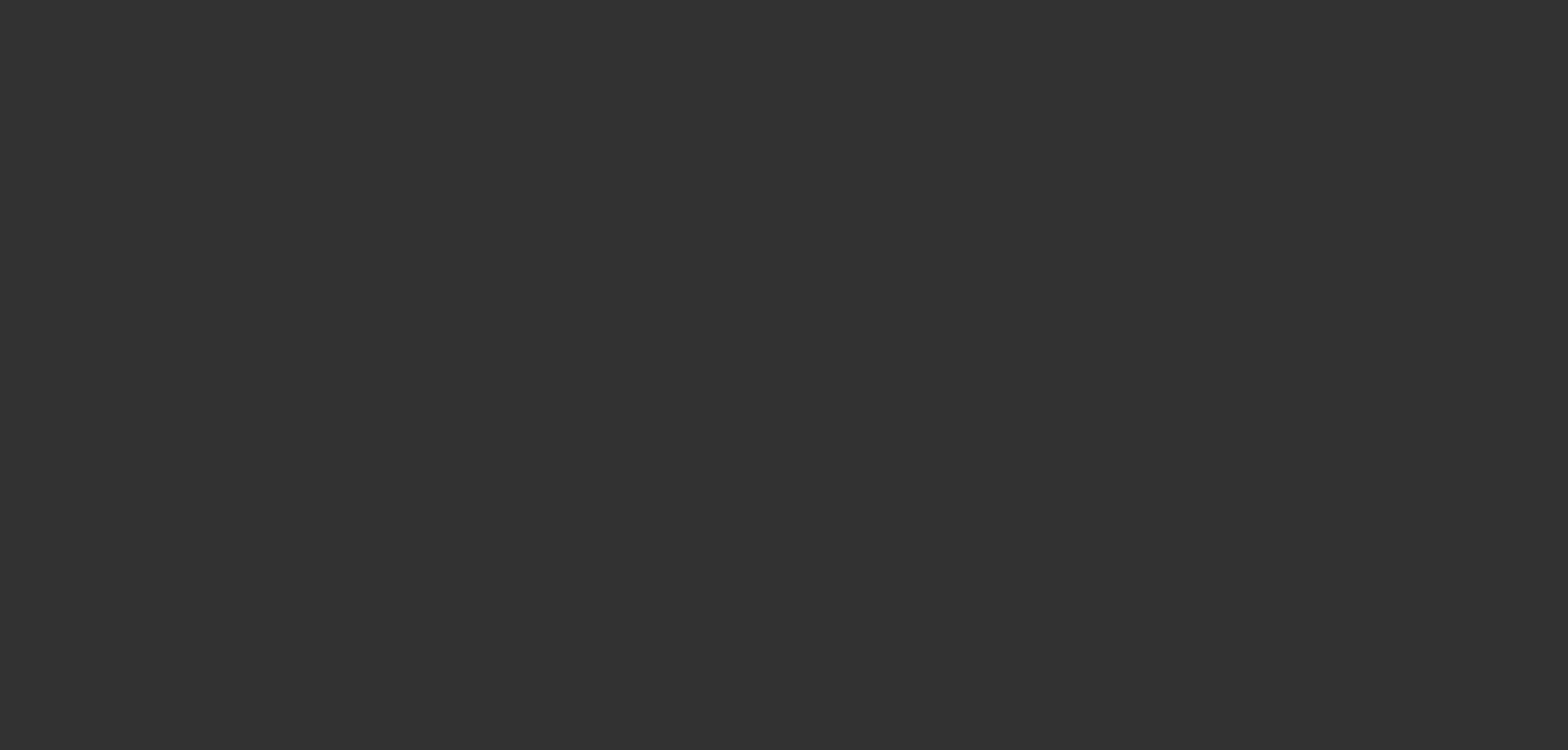
select select "0"
select select "5"
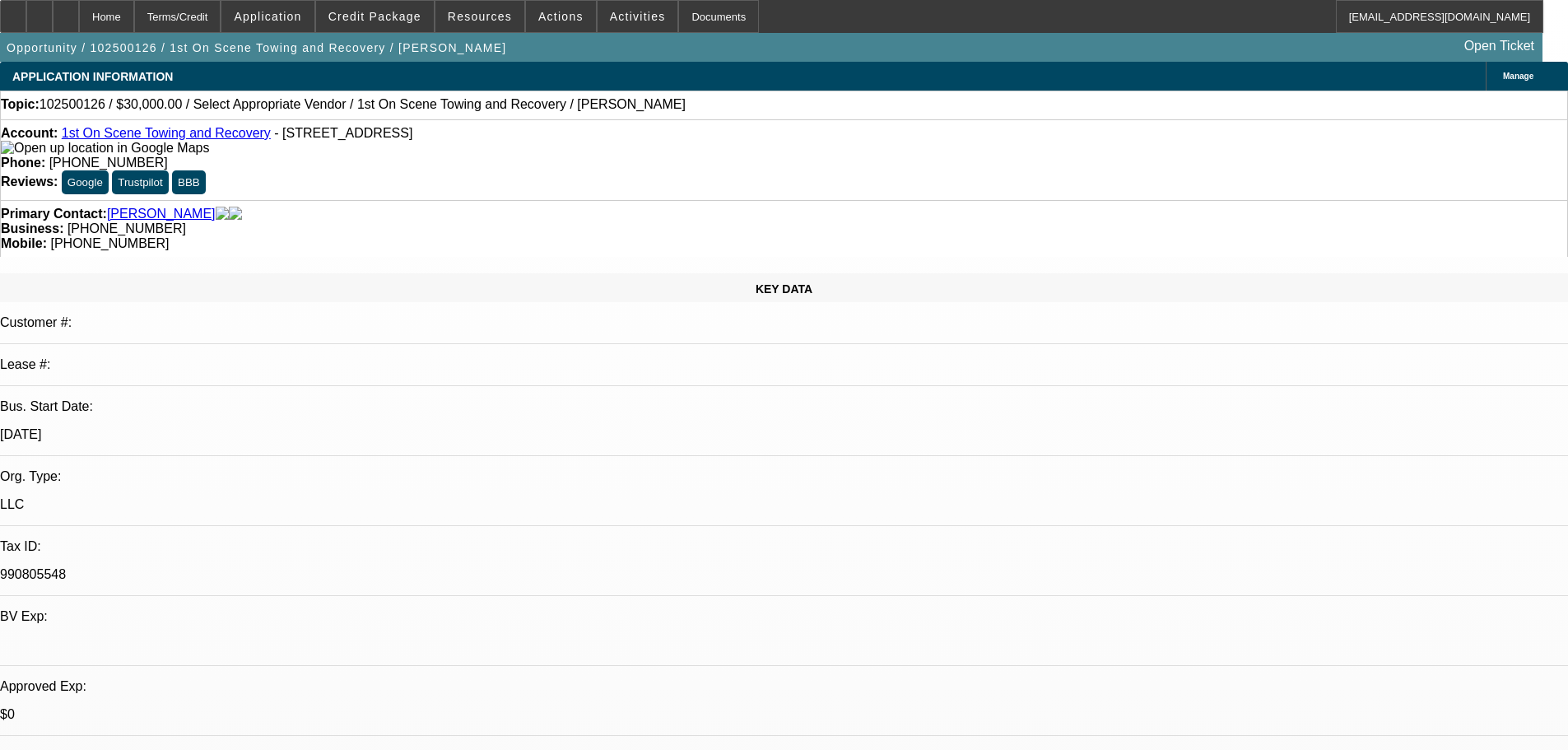
radio input "true"
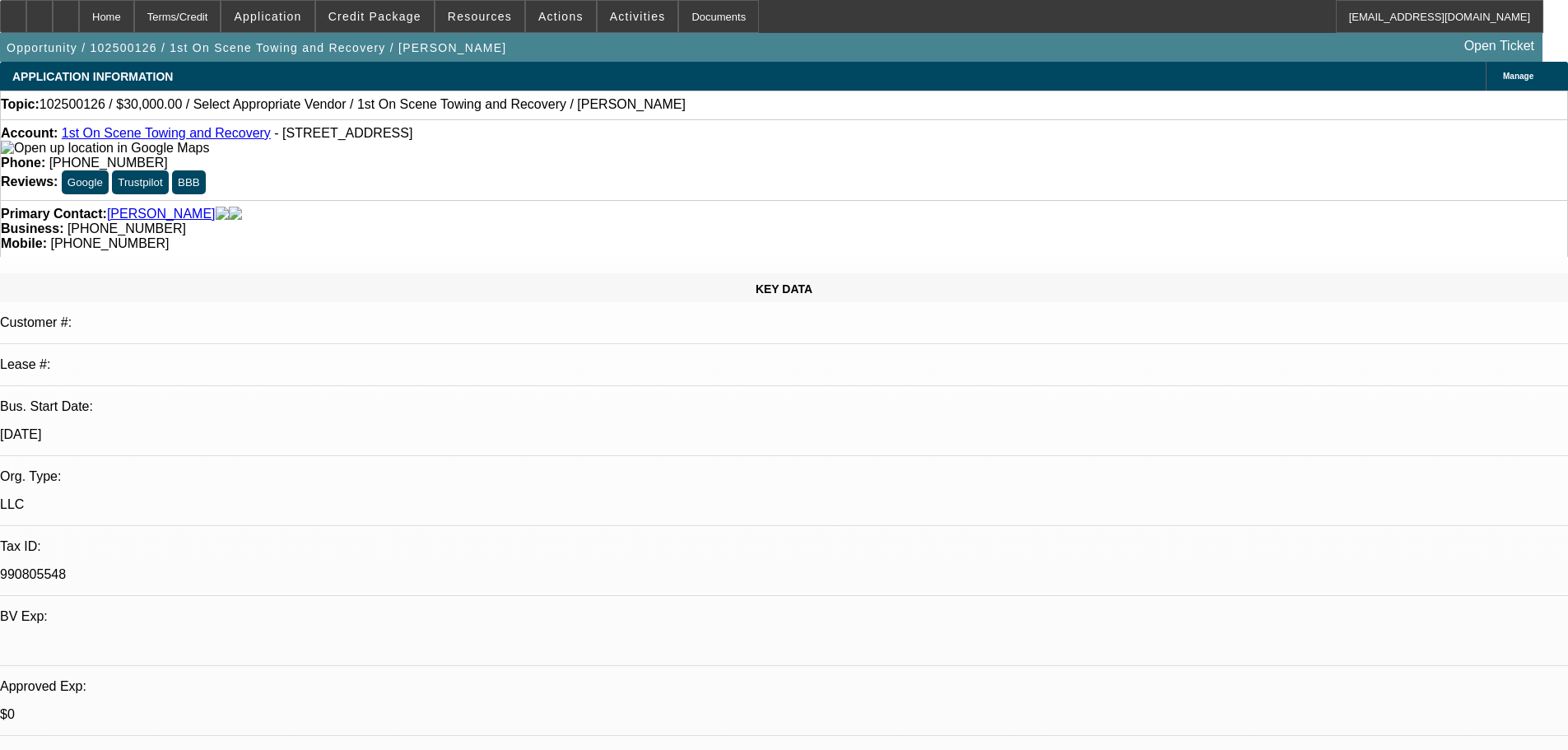
type textarea "10/7 needs to get duplicate title, texted me photos of his truck. send up once …"
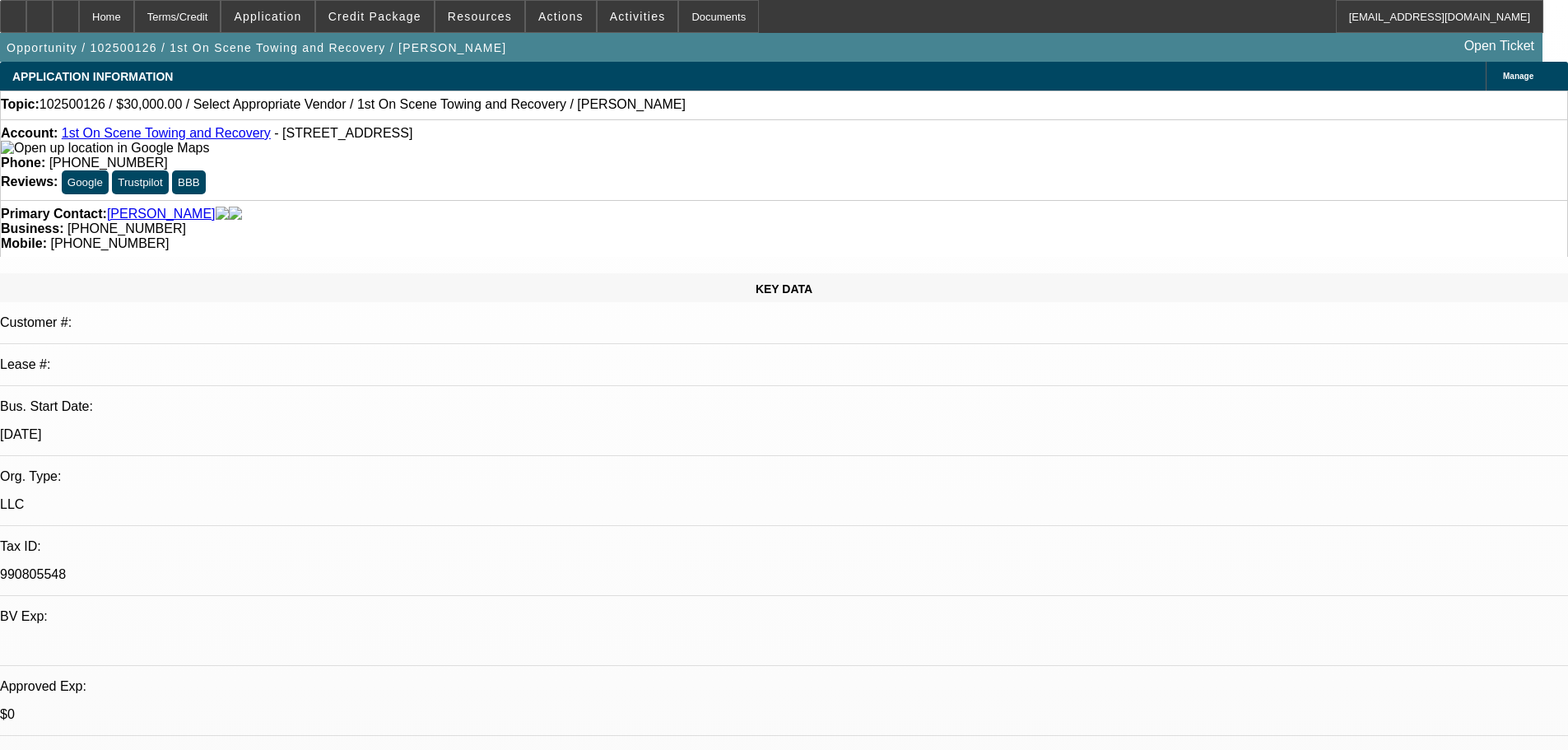
radio input "true"
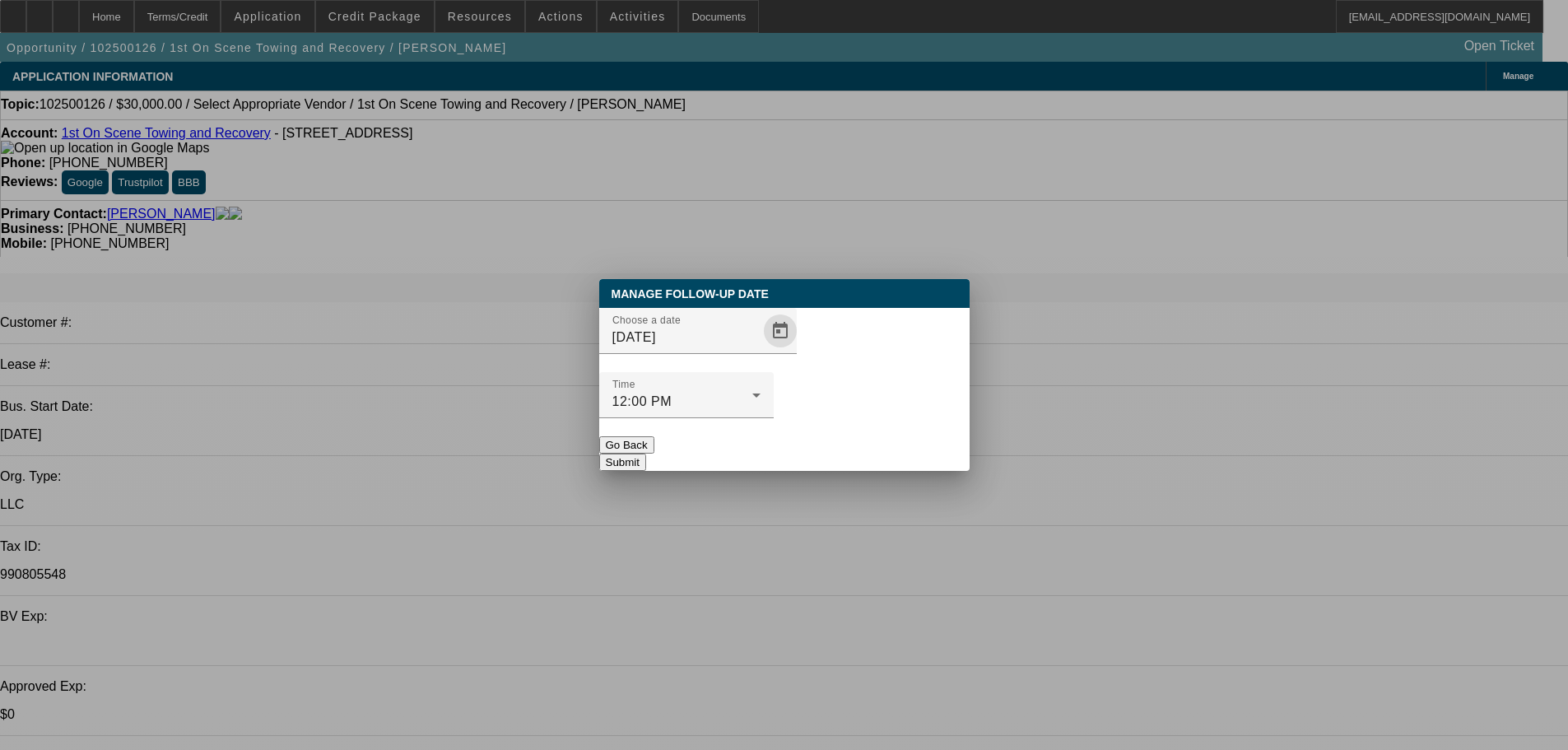
click at [761, 350] on span "Open calendar" at bounding box center [781, 331] width 40 height 40
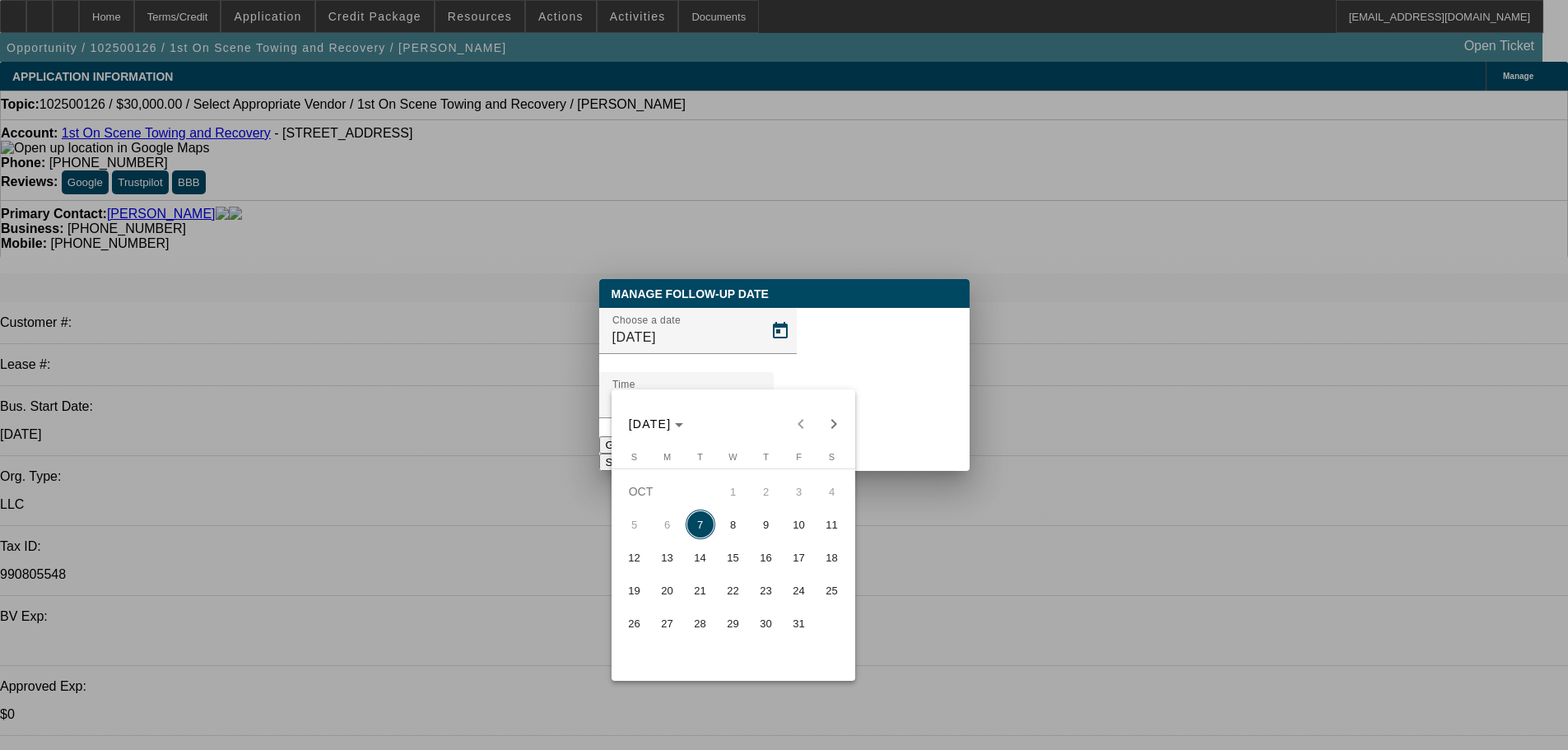
click at [697, 566] on span "14" at bounding box center [700, 556] width 29 height 29
type input "10/14/2025"
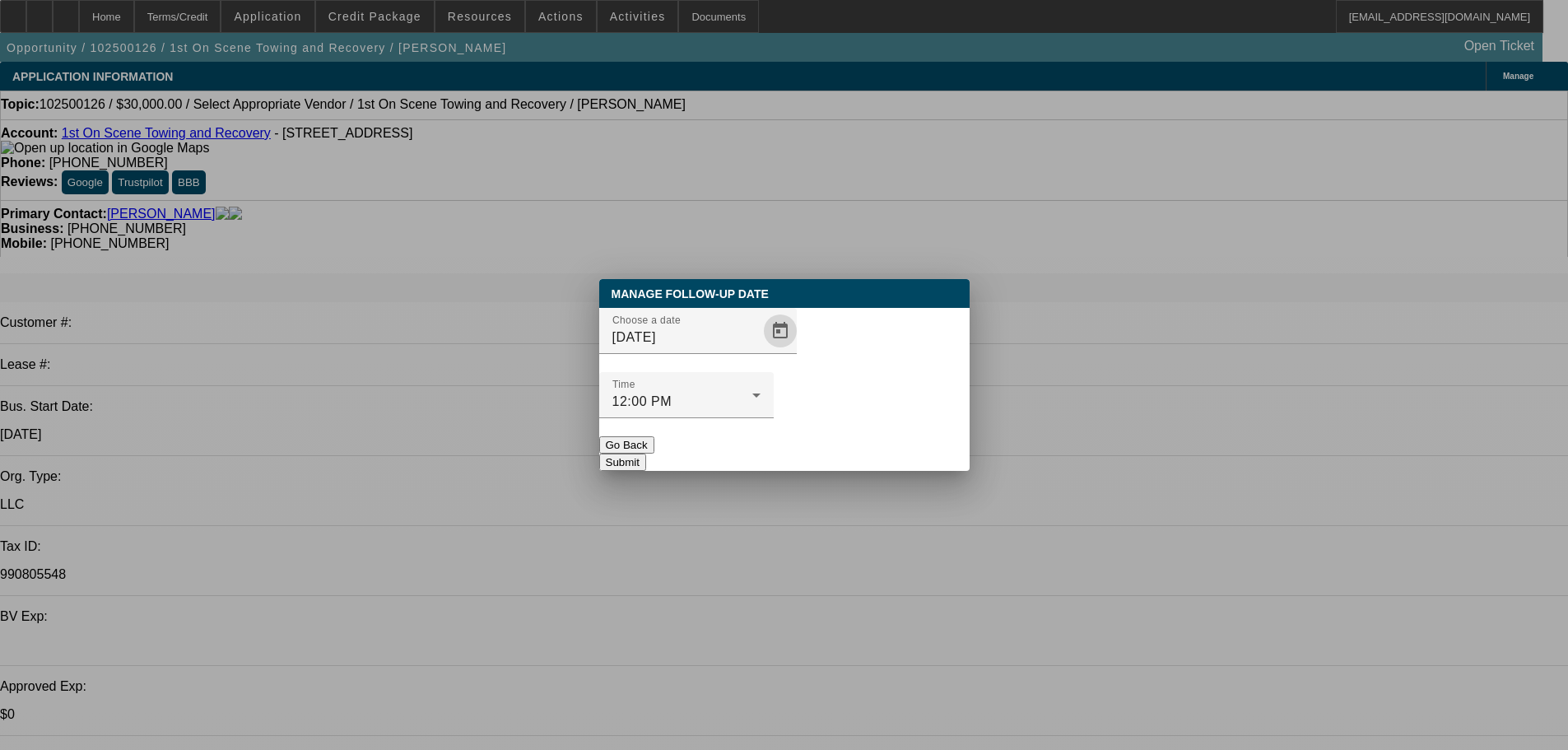
click at [646, 454] on button "Submit" at bounding box center [622, 462] width 47 height 17
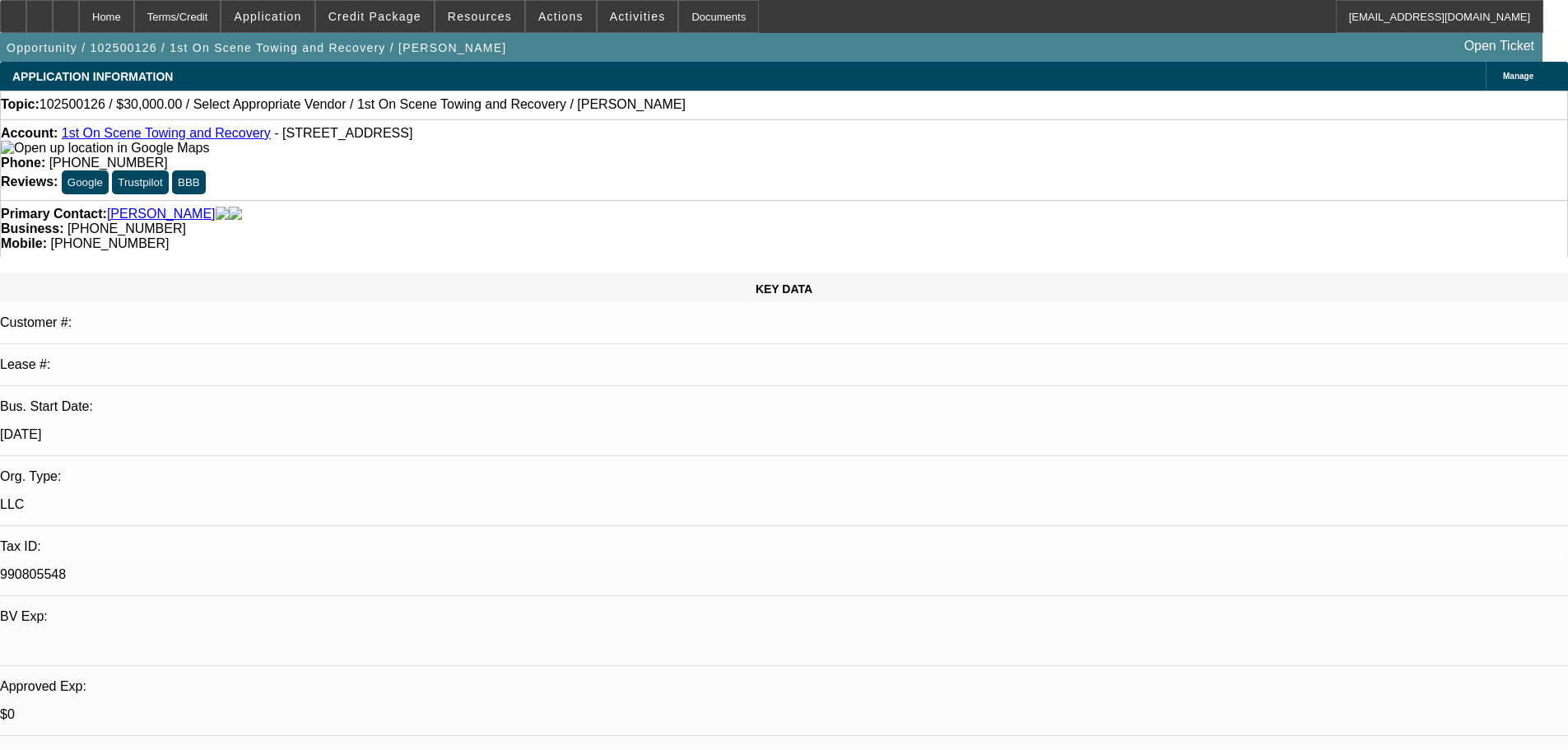
drag, startPoint x: 779, startPoint y: 509, endPoint x: 458, endPoint y: 172, distance: 465.4
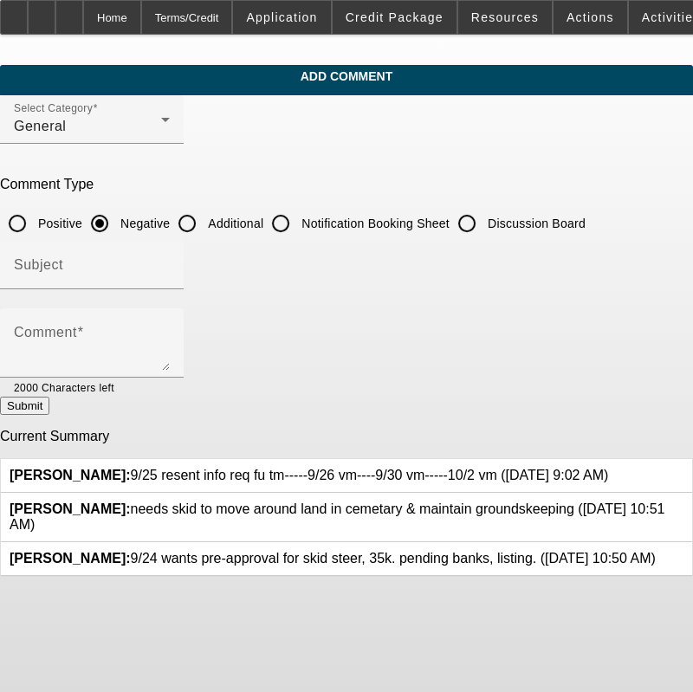
drag, startPoint x: 431, startPoint y: 463, endPoint x: 134, endPoint y: 462, distance: 296.4
click at [134, 468] on span "[PERSON_NAME]: 9/25 resent info req fu tm-----9/26 vm----9/30 vm-----10/2 vm ([…" at bounding box center [309, 475] width 599 height 15
copy span "9/25 resent info req fu tm-----9/26 vm----9/30 vm-----10/2 vm"
click at [484, 213] on input "Discussion Board" at bounding box center [467, 223] width 35 height 35
radio input "true"
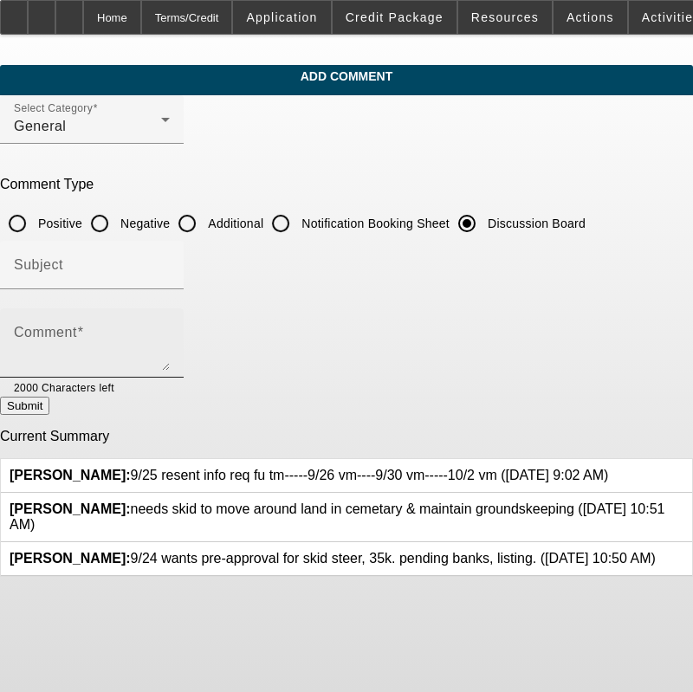
click at [170, 324] on div "Comment" at bounding box center [92, 343] width 156 height 69
click at [170, 332] on textarea "Comment" at bounding box center [92, 350] width 156 height 42
paste textarea "9/25 resent info req fu tm-----9/26 vm----9/30 vm-----10/2 vm"
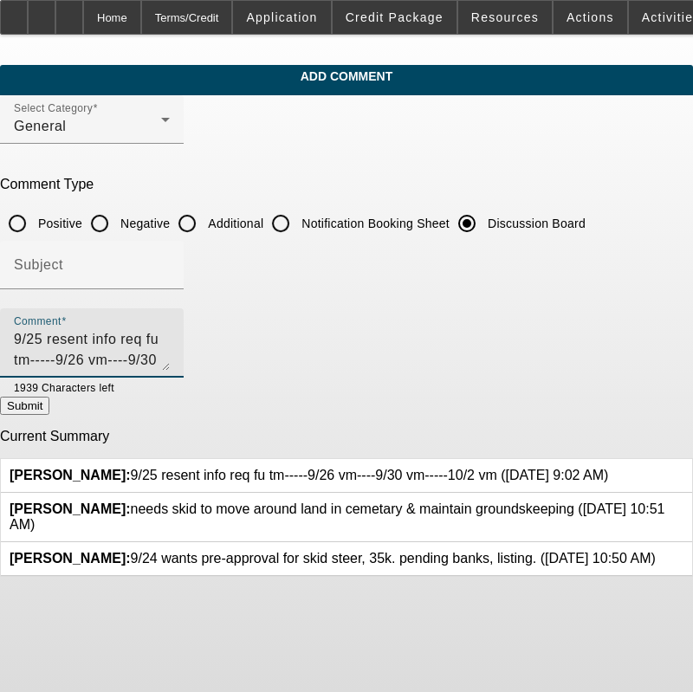
click at [608, 468] on icon at bounding box center [608, 468] width 0 height 0
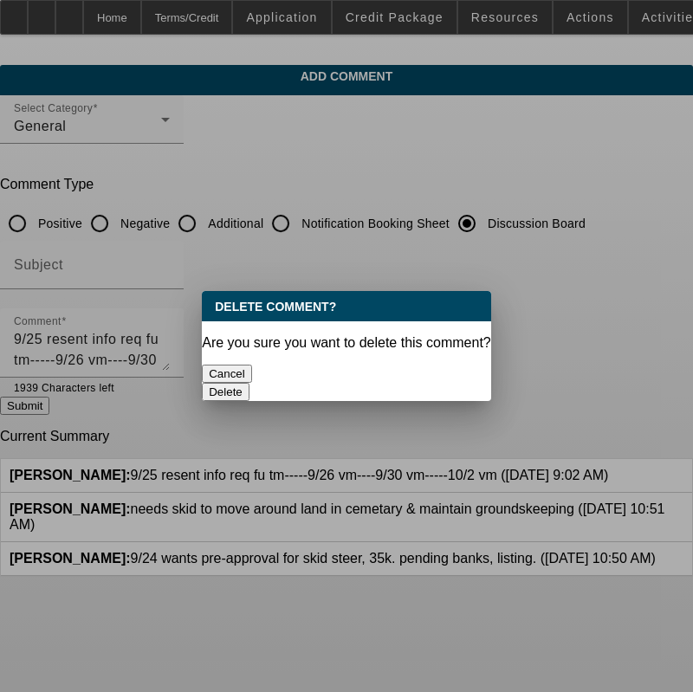
click at [250, 383] on button "Delete" at bounding box center [226, 392] width 48 height 18
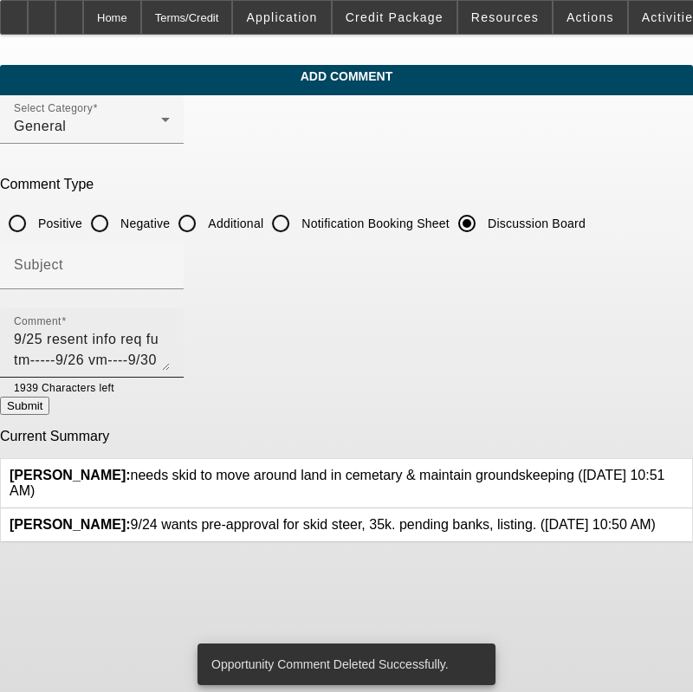
click at [170, 339] on textarea "9/25 resent info req fu tm-----9/26 vm----9/30 vm-----10/2 vm" at bounding box center [92, 350] width 156 height 42
click at [170, 341] on textarea "9/25 resent info req fu tm-----9/26 vm----9/30 vm-----10/2 vm" at bounding box center [92, 350] width 156 height 42
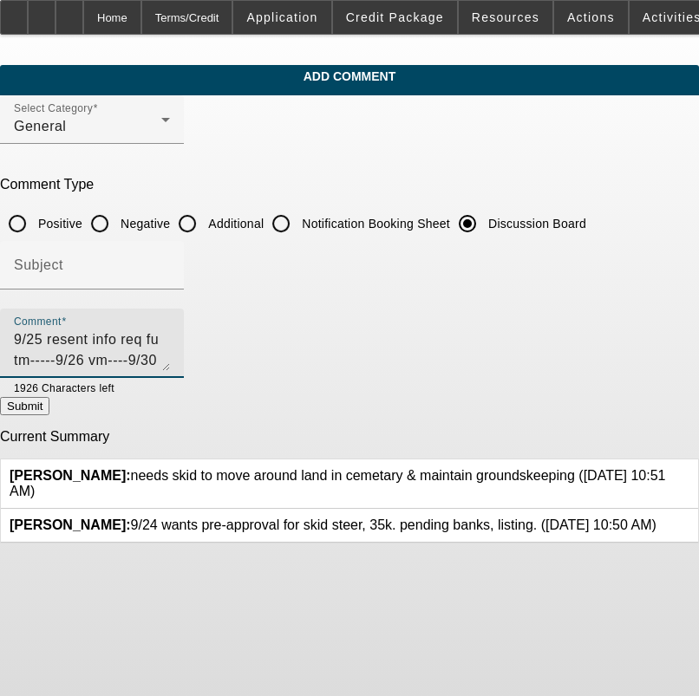
click at [170, 350] on textarea "9/25 resent info req fu tm-----9/26 vm----9/30 vm-----10/2 vm--------10/7" at bounding box center [92, 350] width 156 height 42
type textarea "9/25 resent info req fu tm-----9/26 vm----9/30 vm-----10/2 vm--------10/7 vm se"
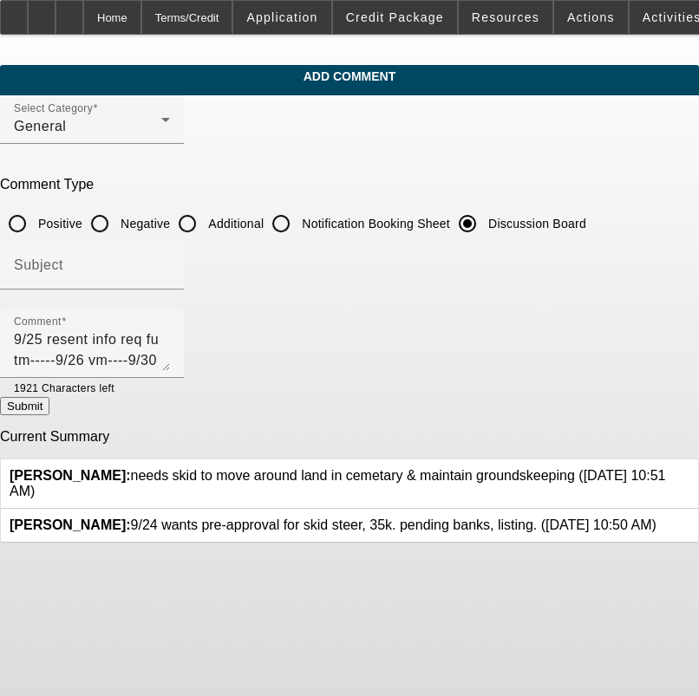
click at [49, 406] on button "Submit" at bounding box center [24, 406] width 49 height 18
radio input "true"
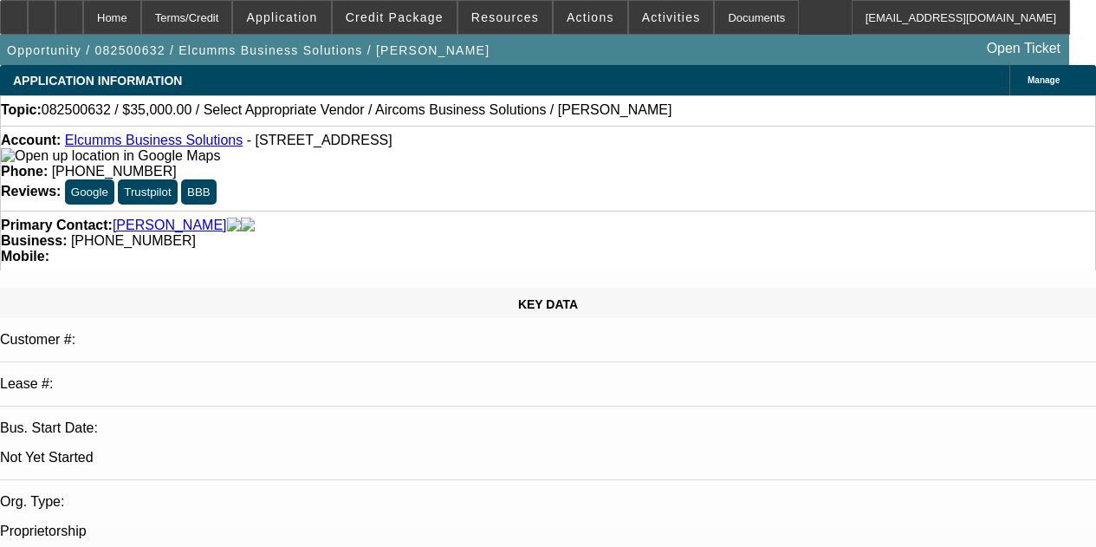
select select "0"
select select "2"
select select "0.1"
select select "4"
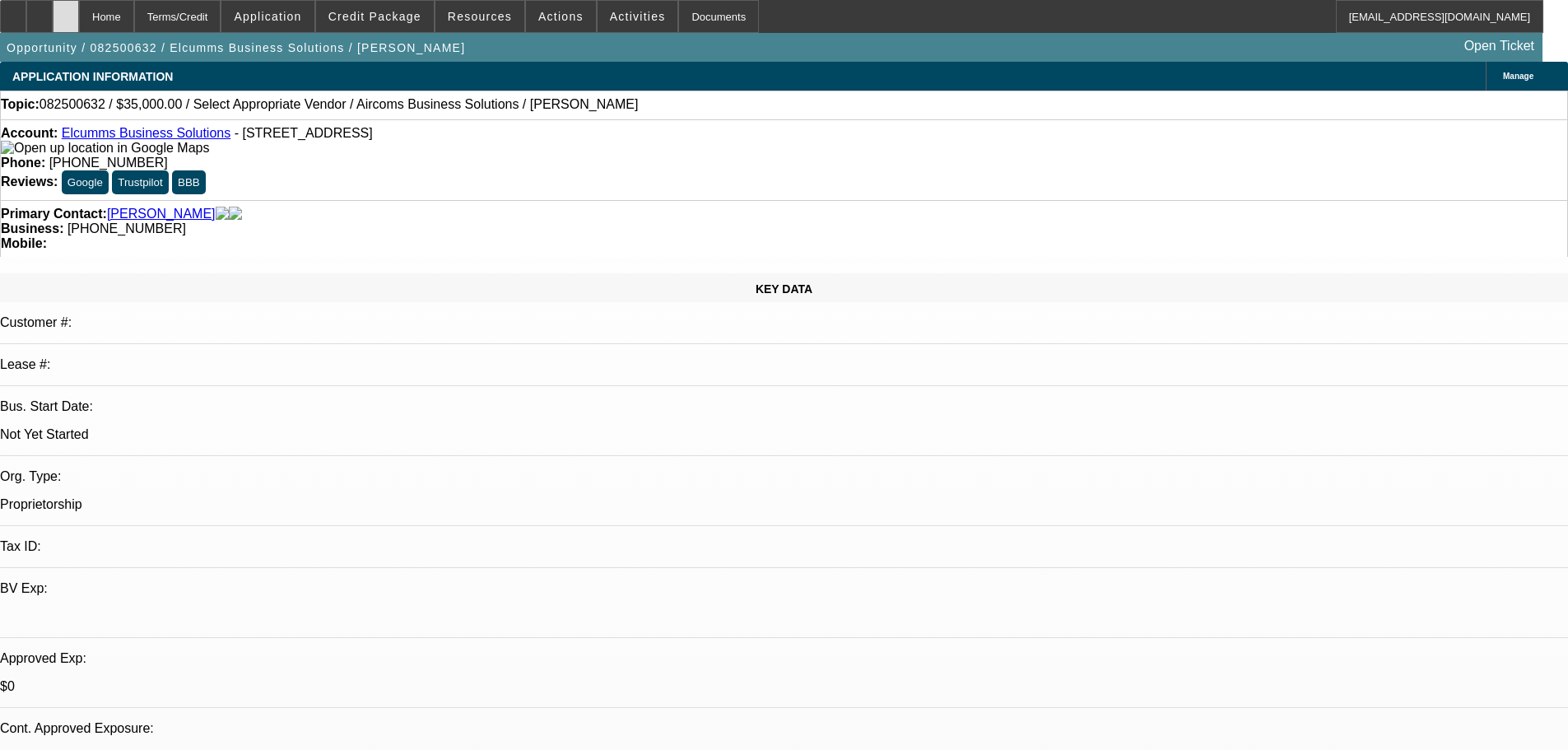
click at [79, 27] on div at bounding box center [66, 16] width 27 height 33
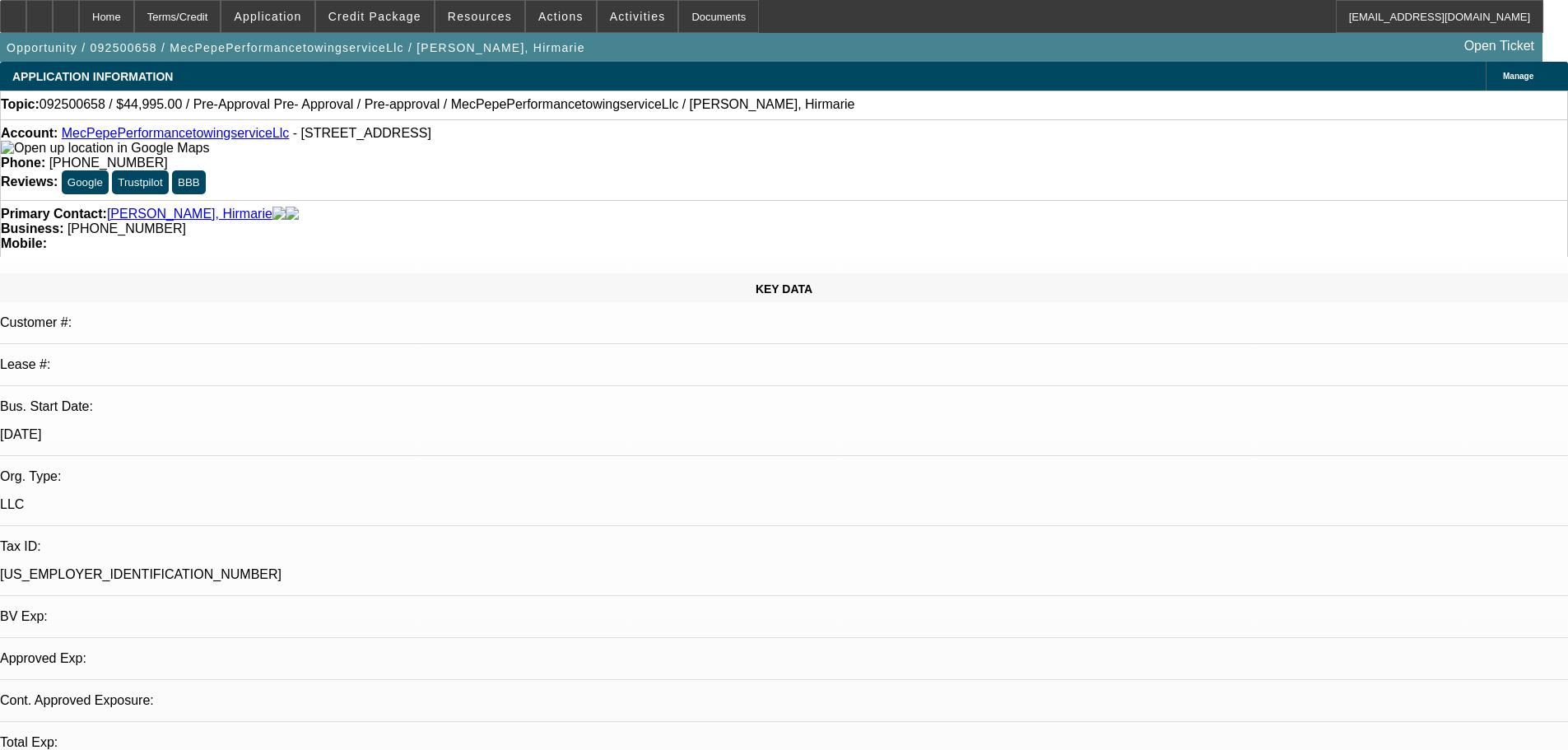
select select "0"
select select "0.1"
select select "4"
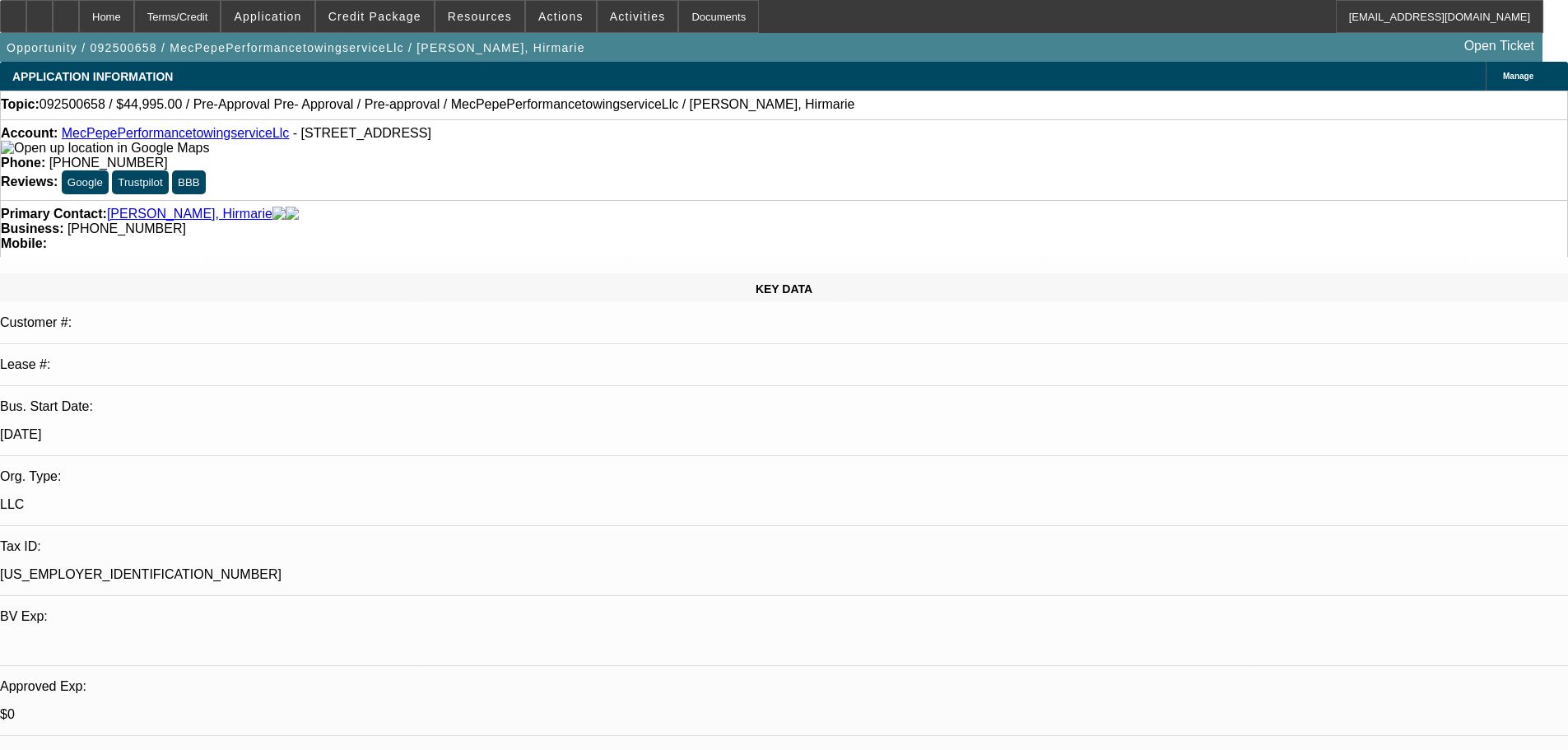
drag, startPoint x: 986, startPoint y: 100, endPoint x: 1039, endPoint y: -23, distance: 133.9
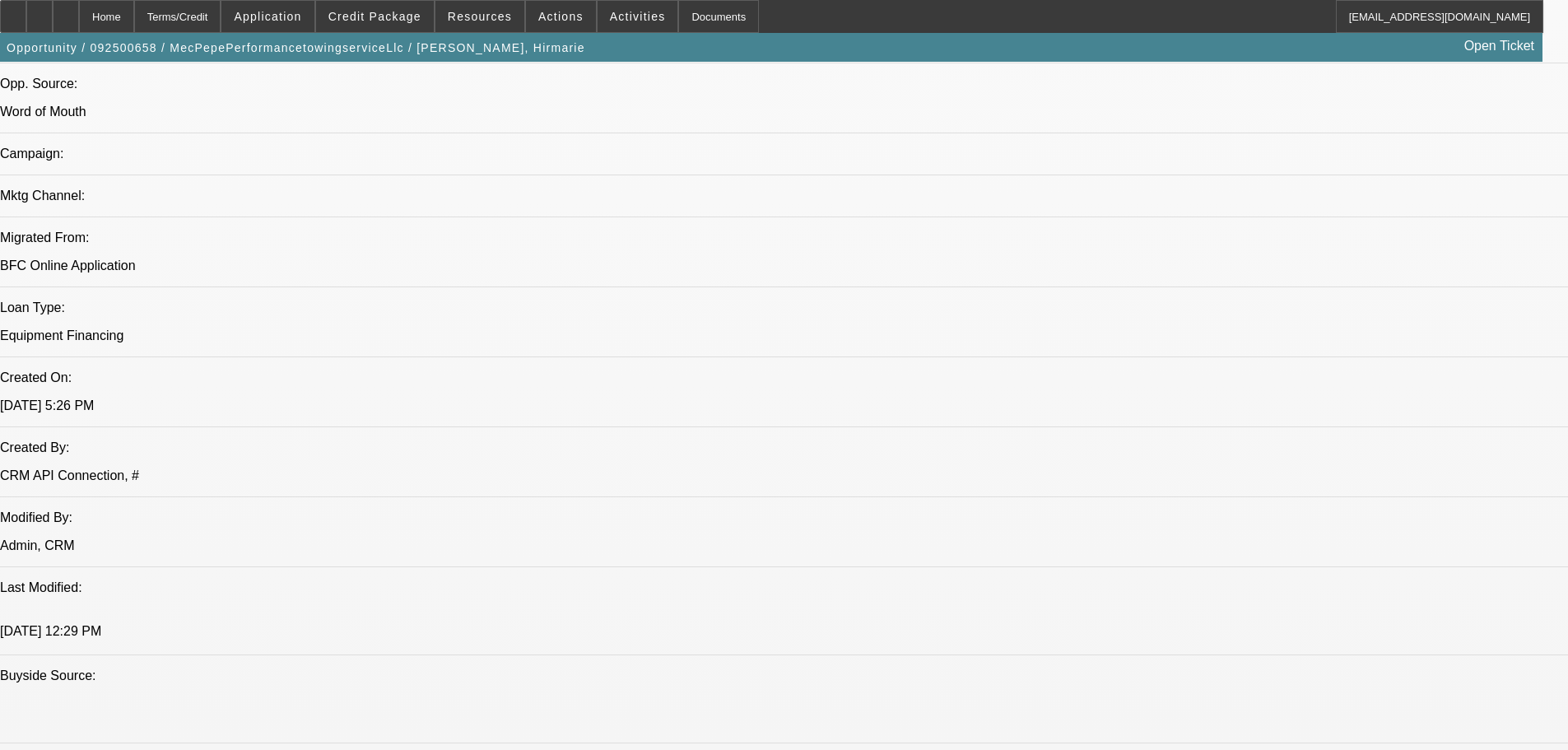
scroll to position [1234, 0]
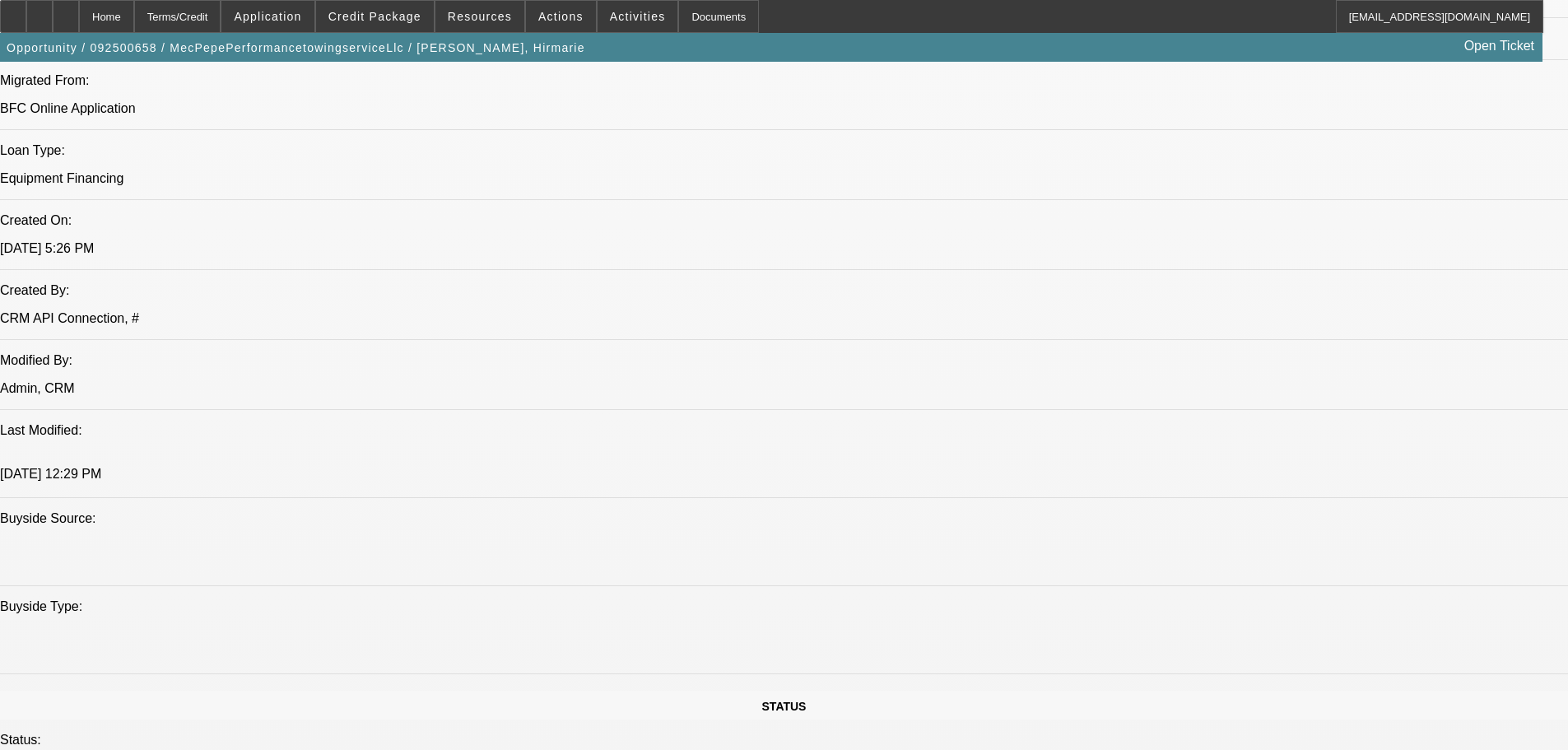
drag, startPoint x: 475, startPoint y: 591, endPoint x: 453, endPoint y: 595, distance: 22.4
drag, startPoint x: 473, startPoint y: 595, endPoint x: 491, endPoint y: 597, distance: 18.1
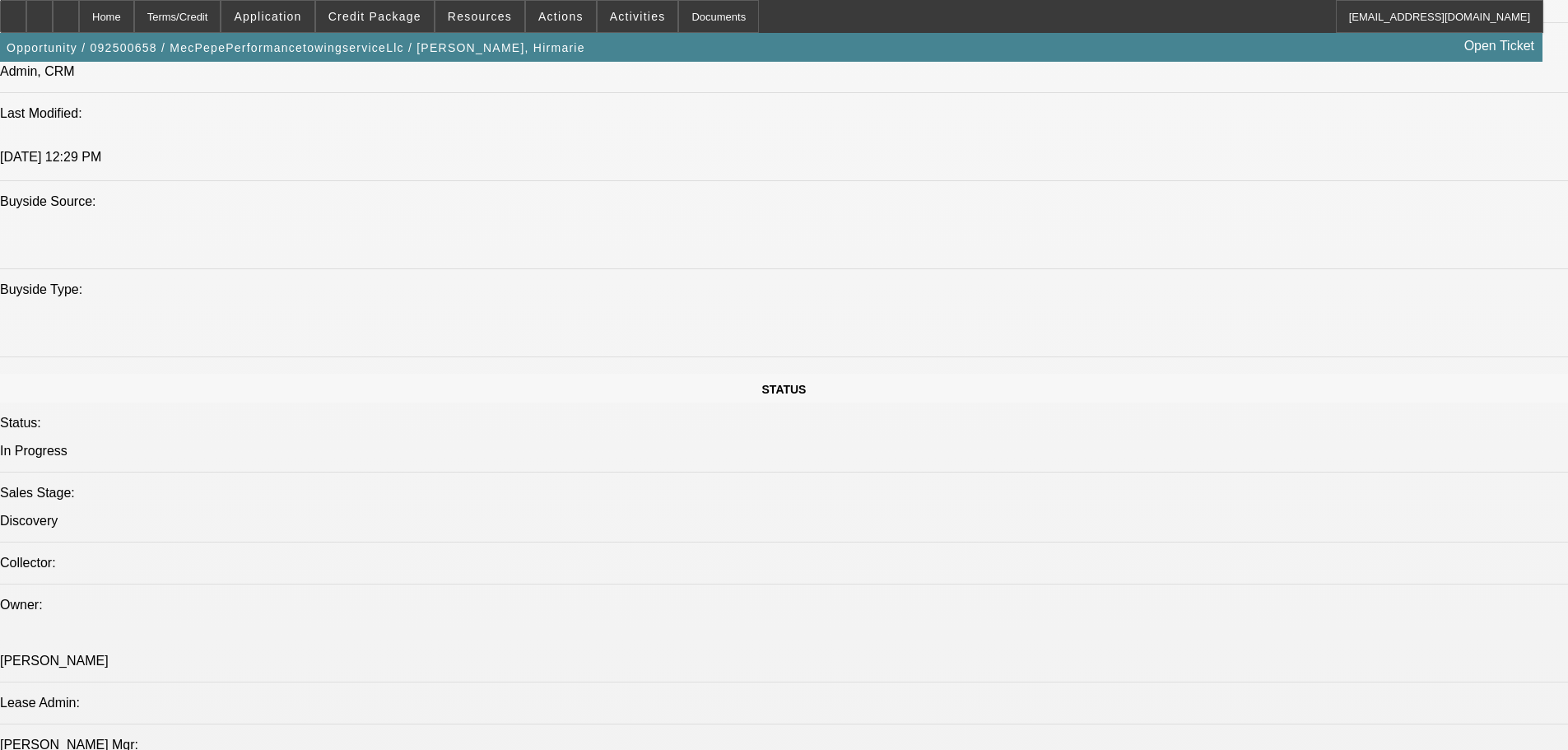
scroll to position [1317, 0]
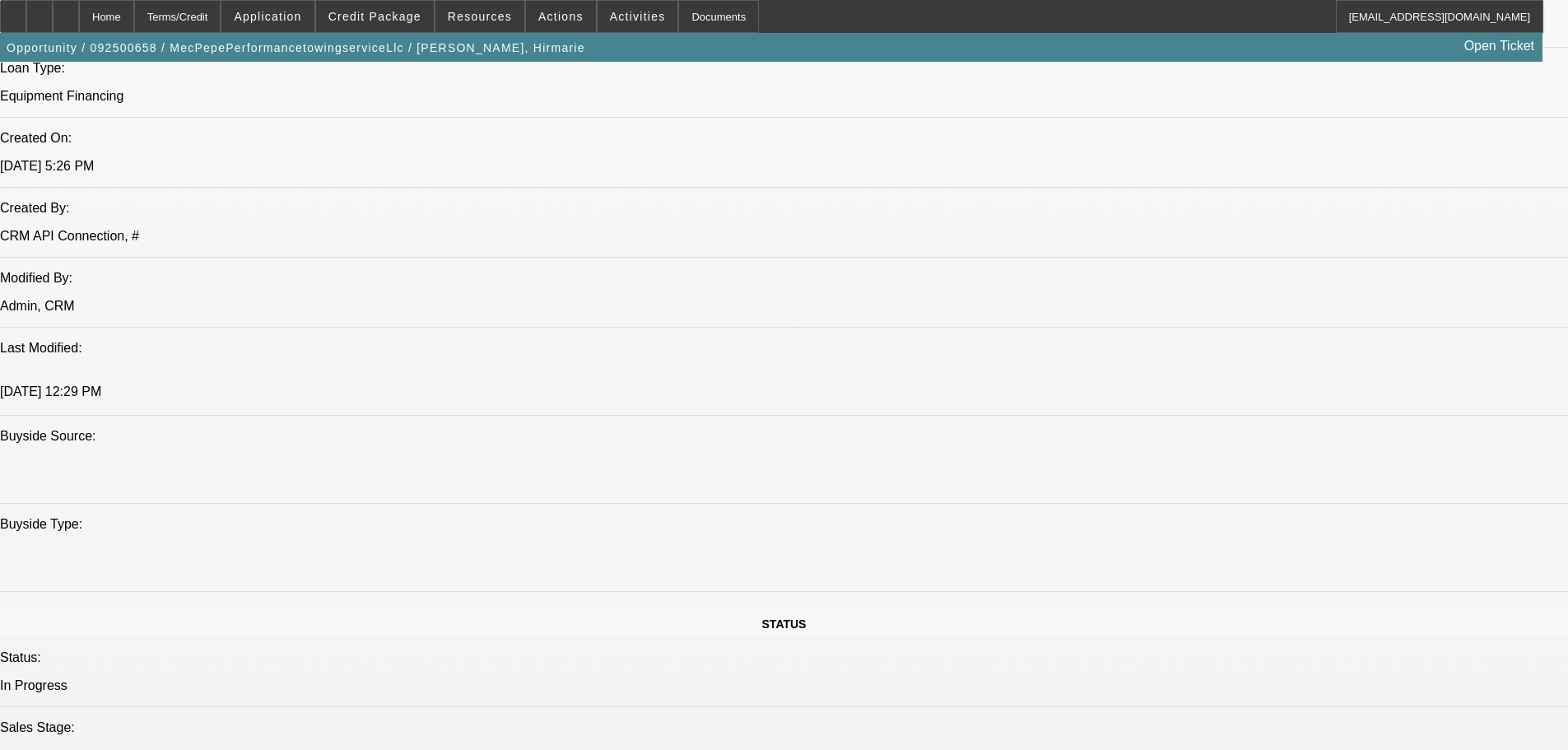
drag, startPoint x: 661, startPoint y: 142, endPoint x: 633, endPoint y: 145, distance: 28.2
drag, startPoint x: 663, startPoint y: 193, endPoint x: 640, endPoint y: 191, distance: 23.1
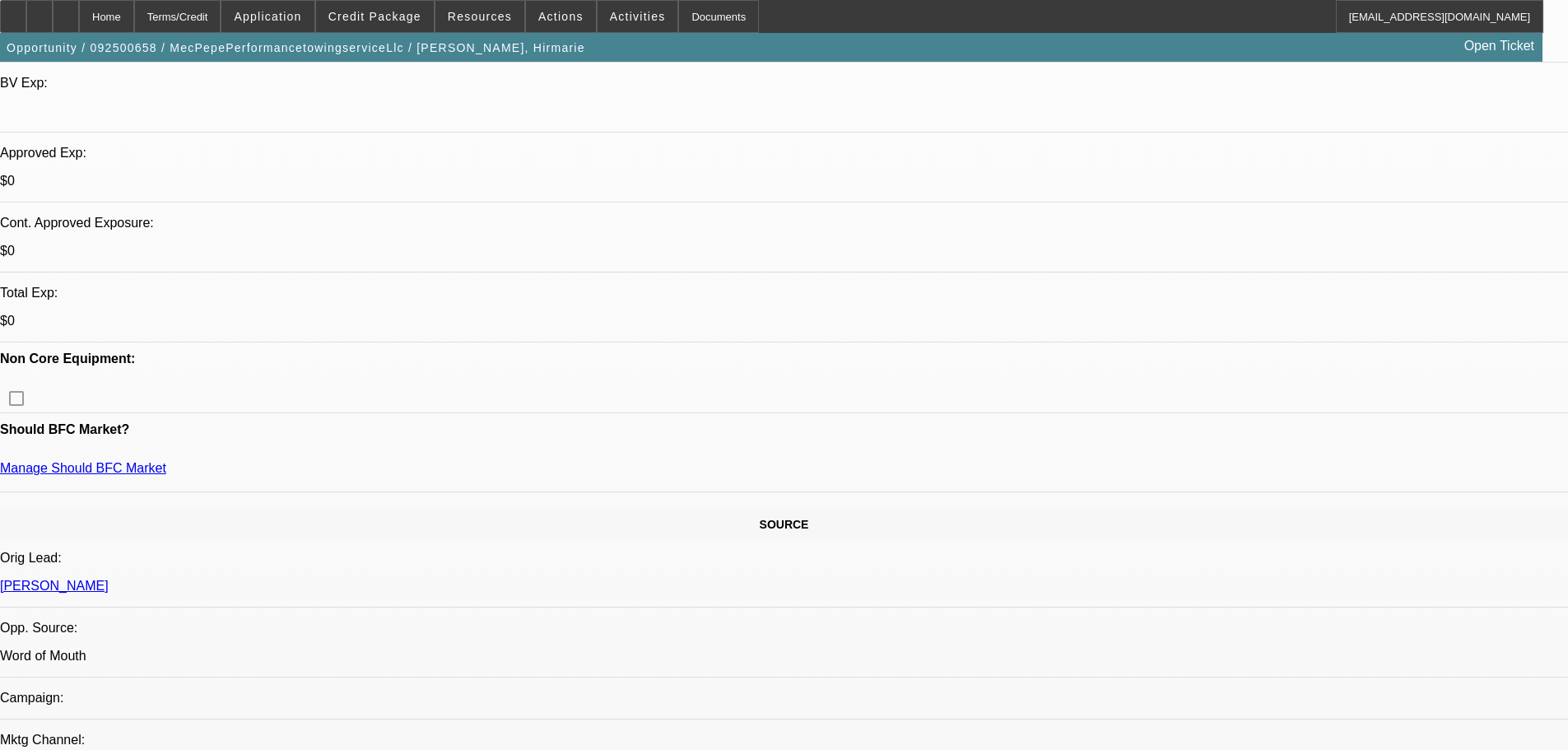
scroll to position [411, 0]
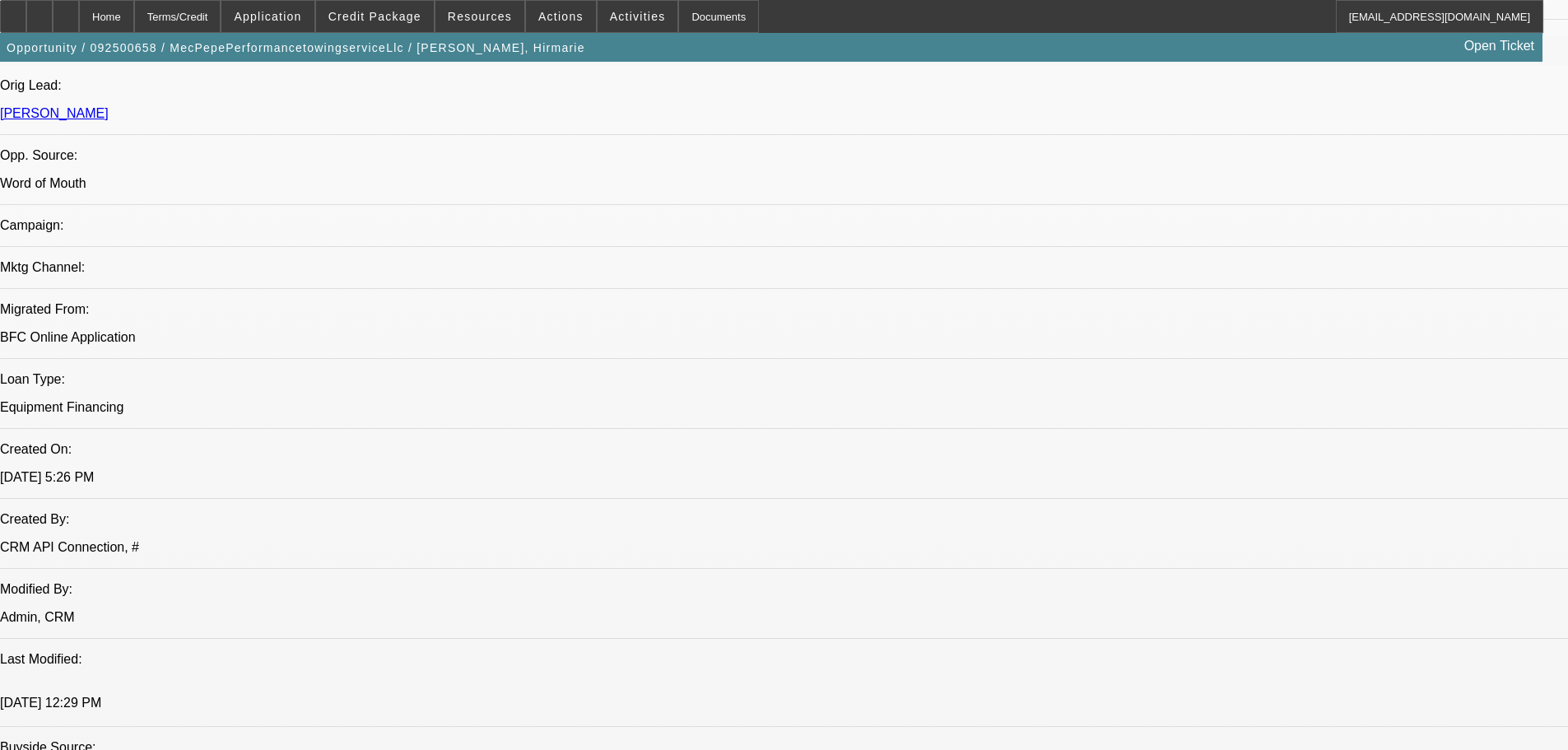
scroll to position [1152, 0]
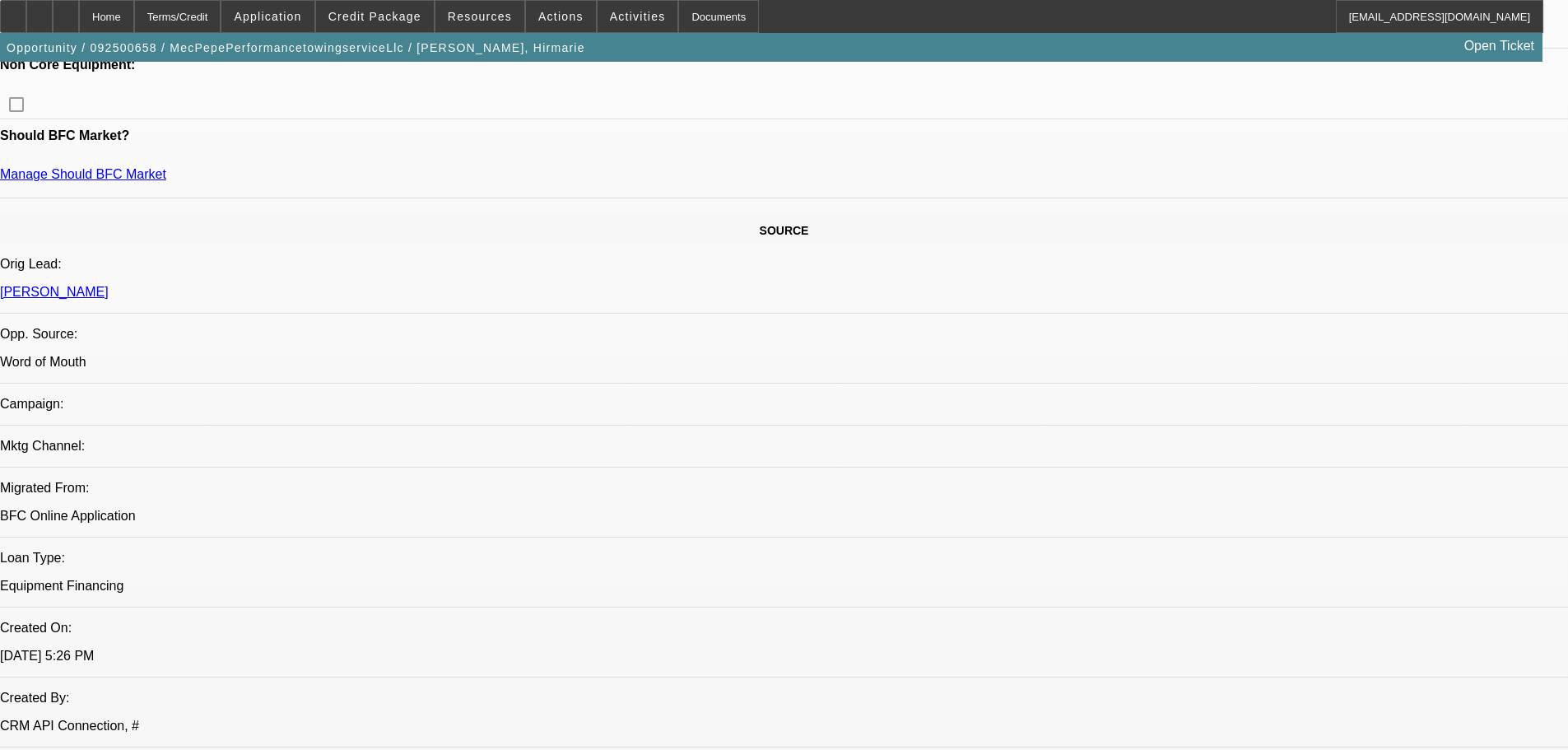
scroll to position [0, 0]
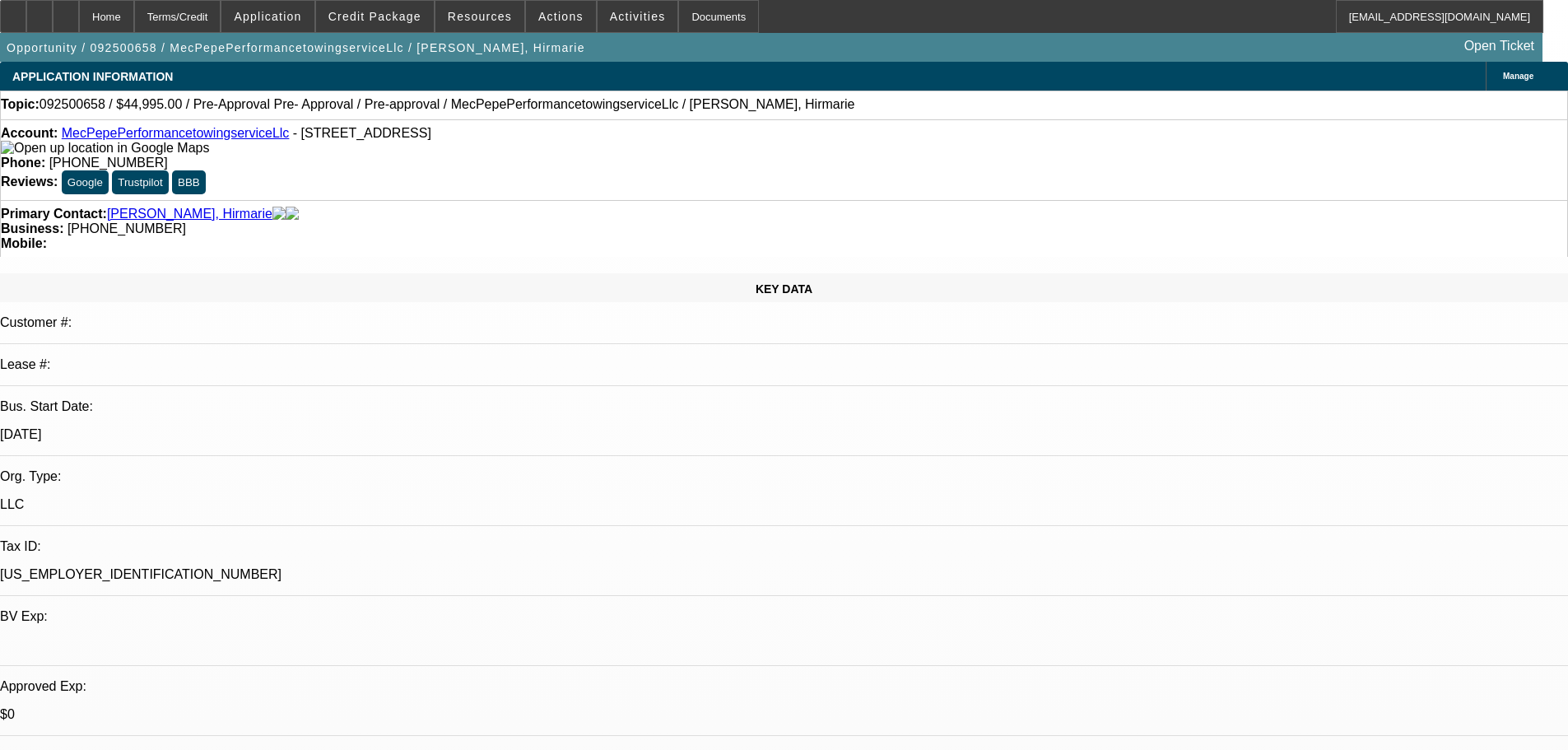
drag, startPoint x: 767, startPoint y: 608, endPoint x: 782, endPoint y: 331, distance: 277.4
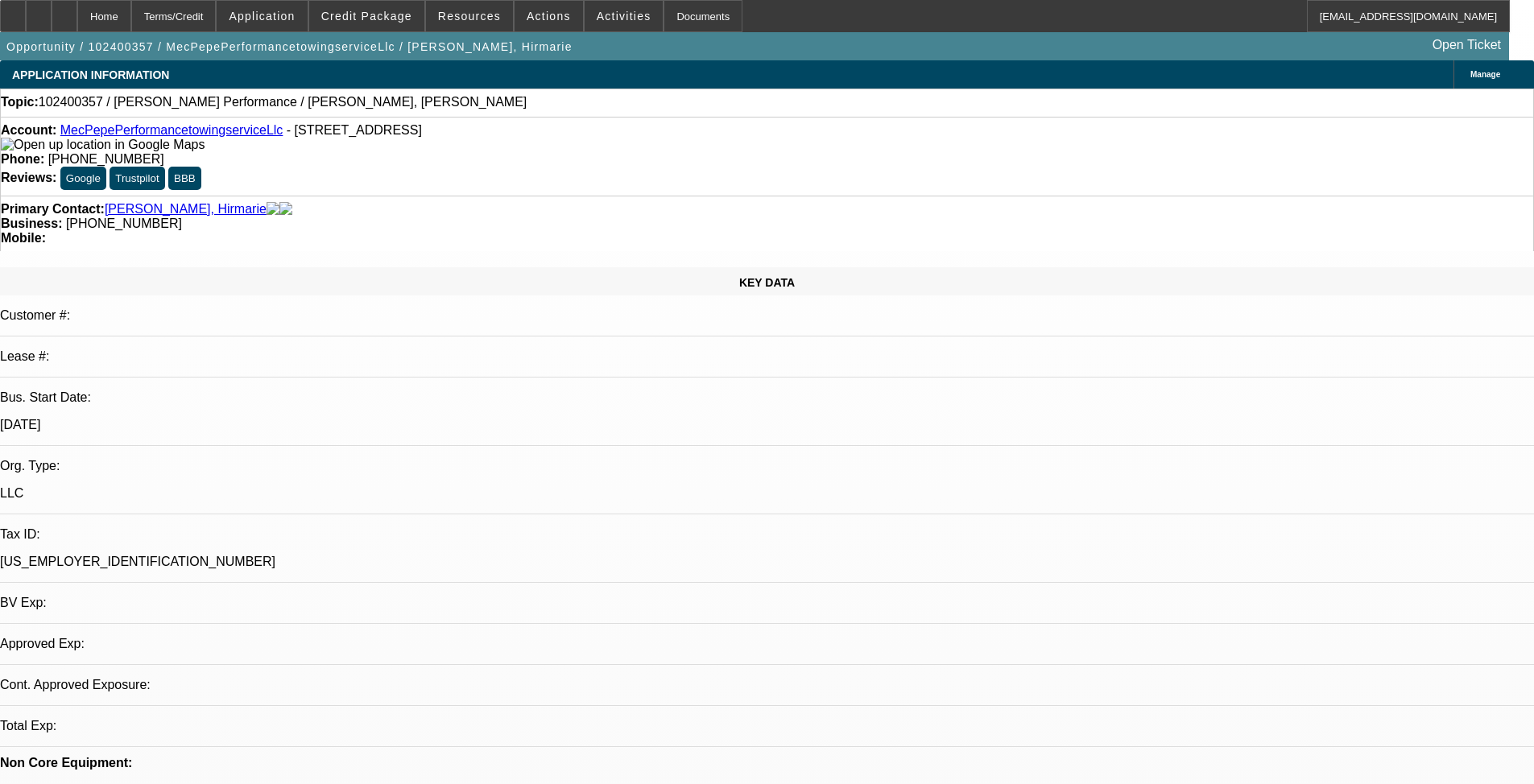
select select "0"
select select "2"
select select "0.1"
select select "4"
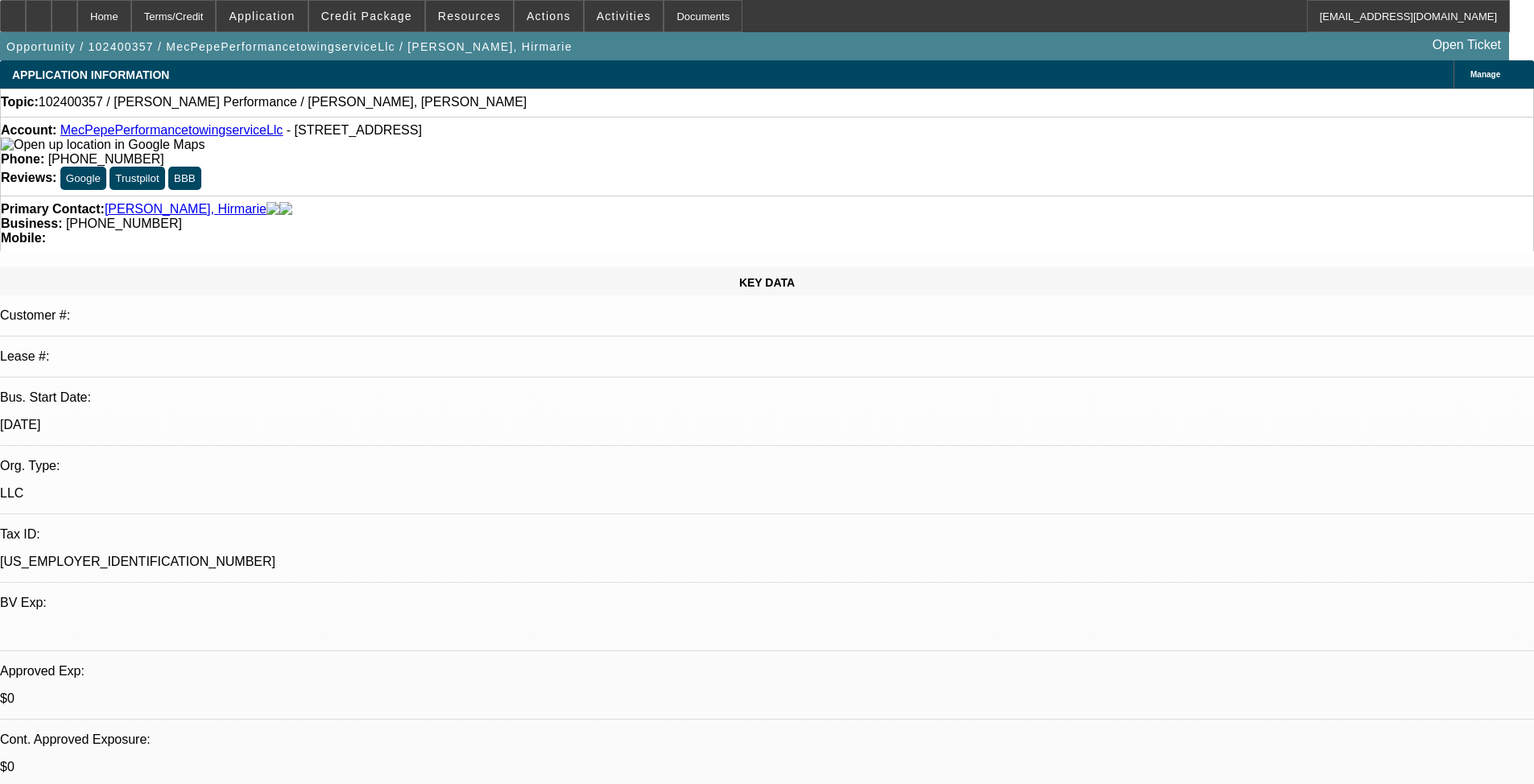
drag, startPoint x: 969, startPoint y: 317, endPoint x: 830, endPoint y: 315, distance: 139.0
drag, startPoint x: 951, startPoint y: 383, endPoint x: 914, endPoint y: 378, distance: 37.3
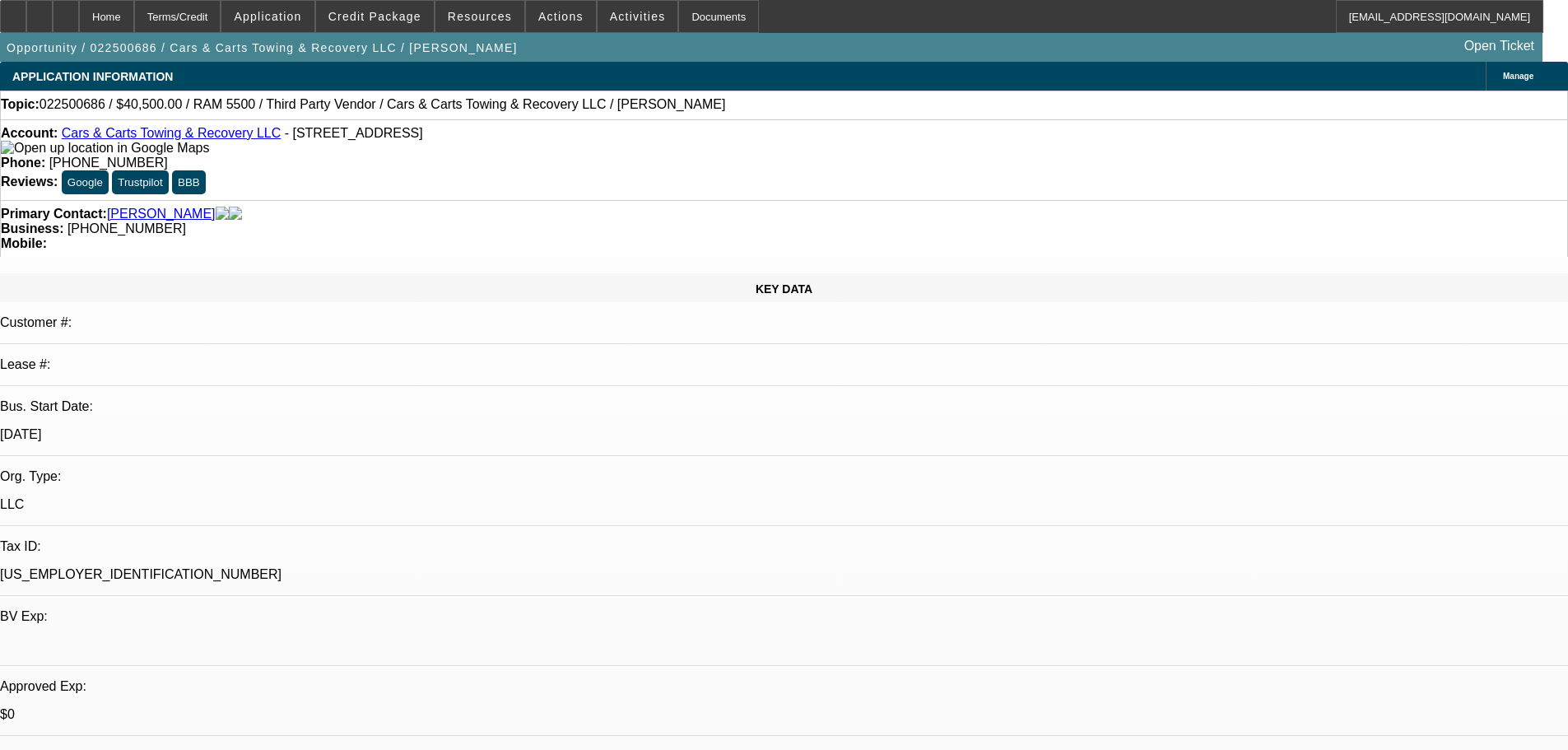
select select "0"
select select "2"
select select "0.1"
select select "4"
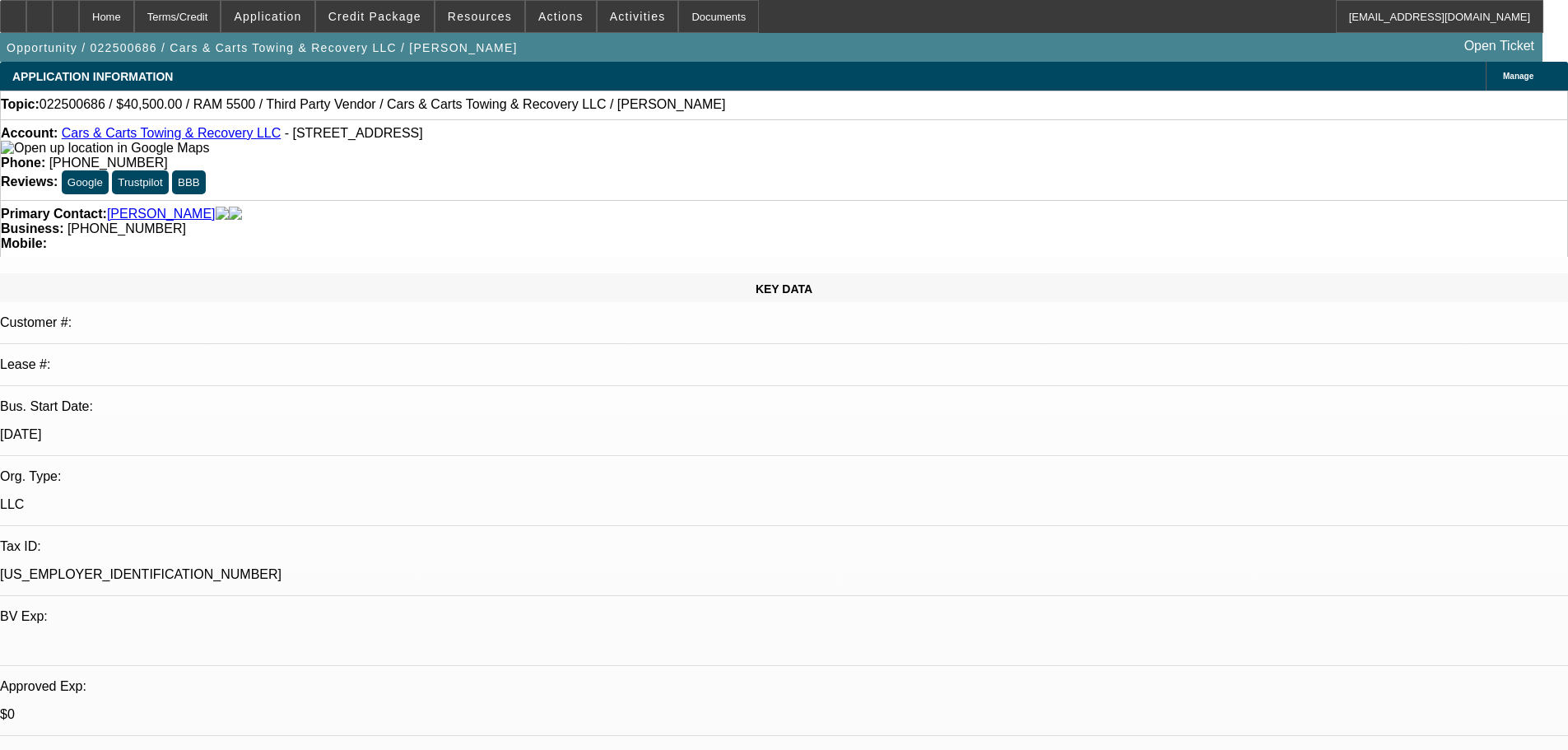
select select "0"
select select "2"
select select "0.1"
select select "4"
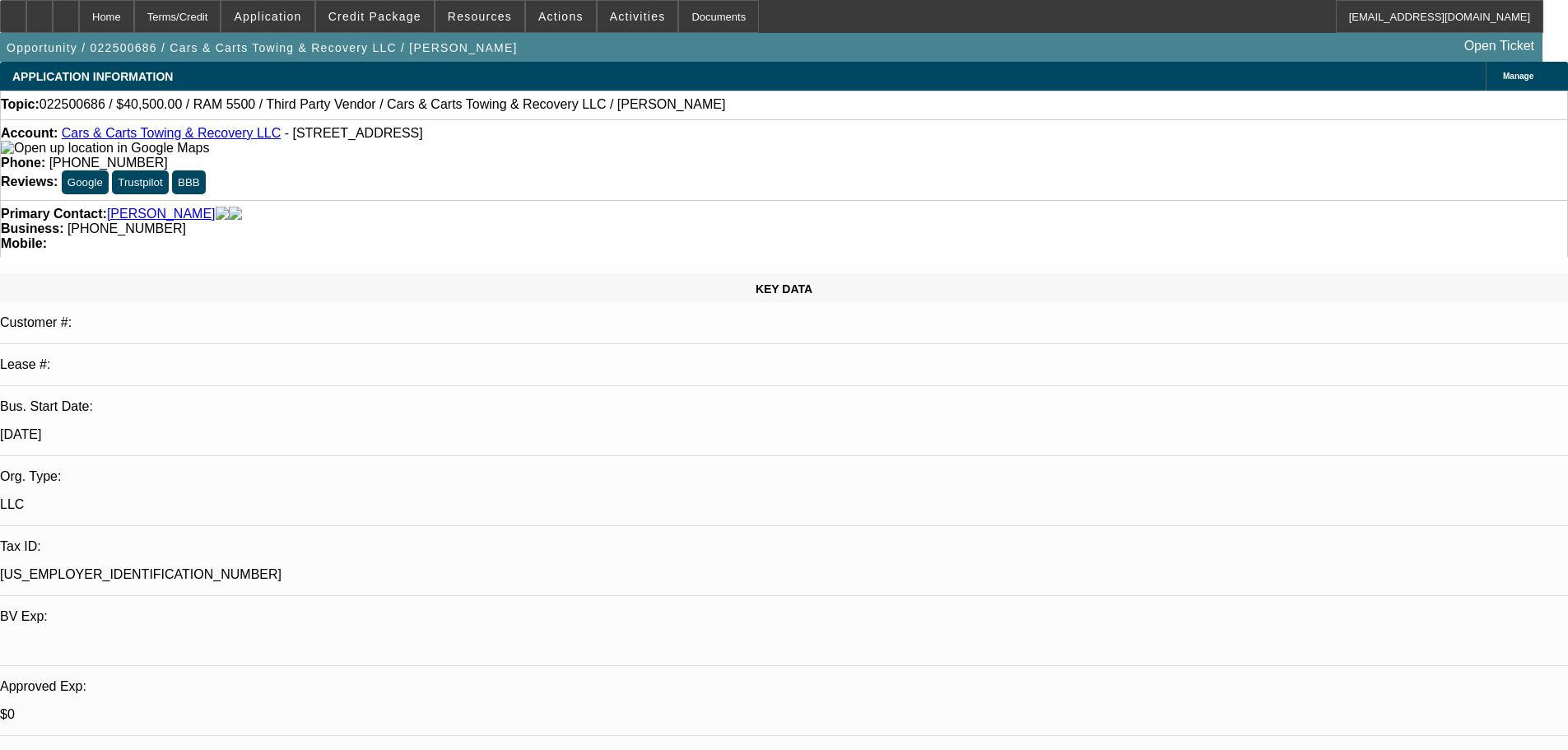
select select "0.1"
select select "2"
select select "0.1"
select select "4"
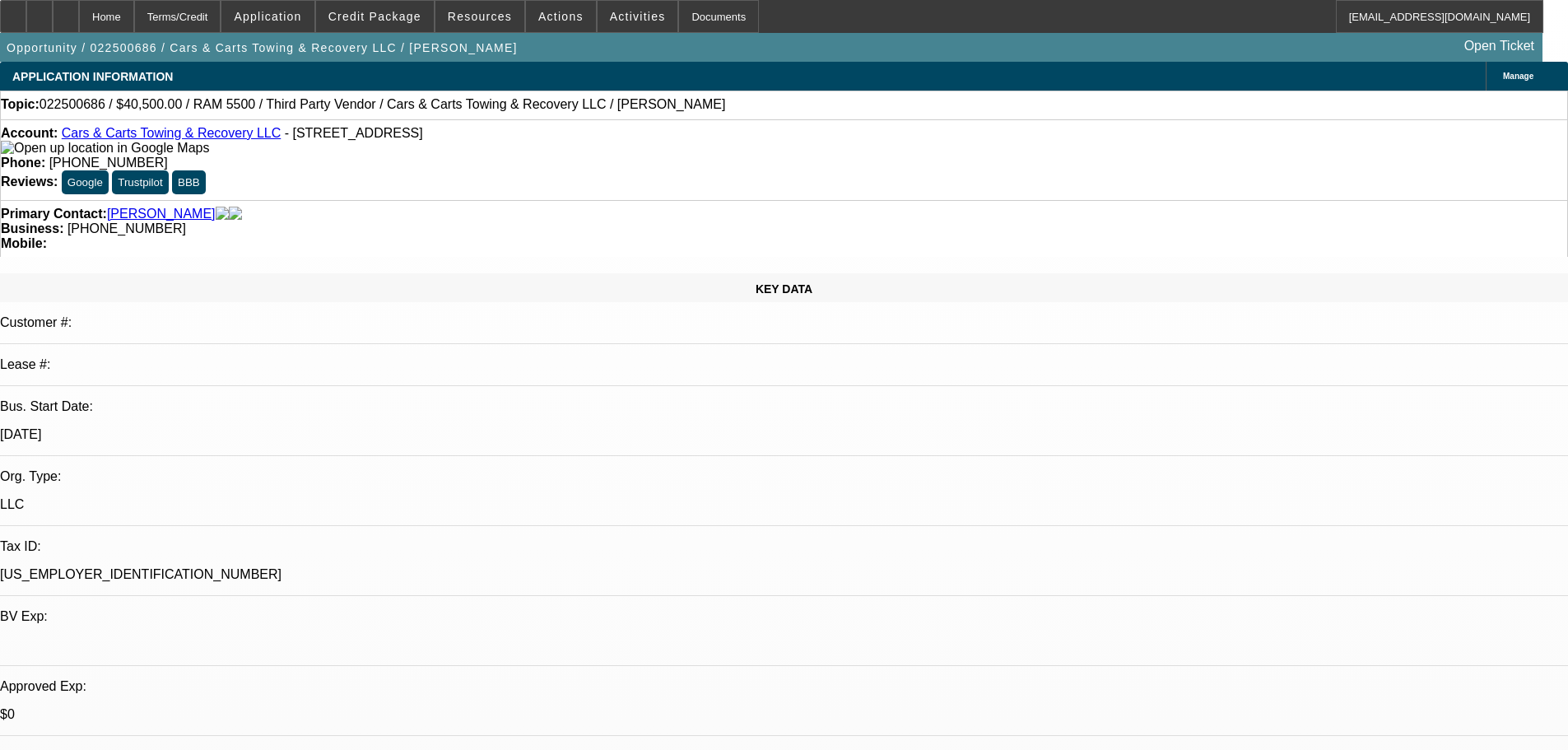
select select "0.1"
select select "2"
select select "0.1"
select select "4"
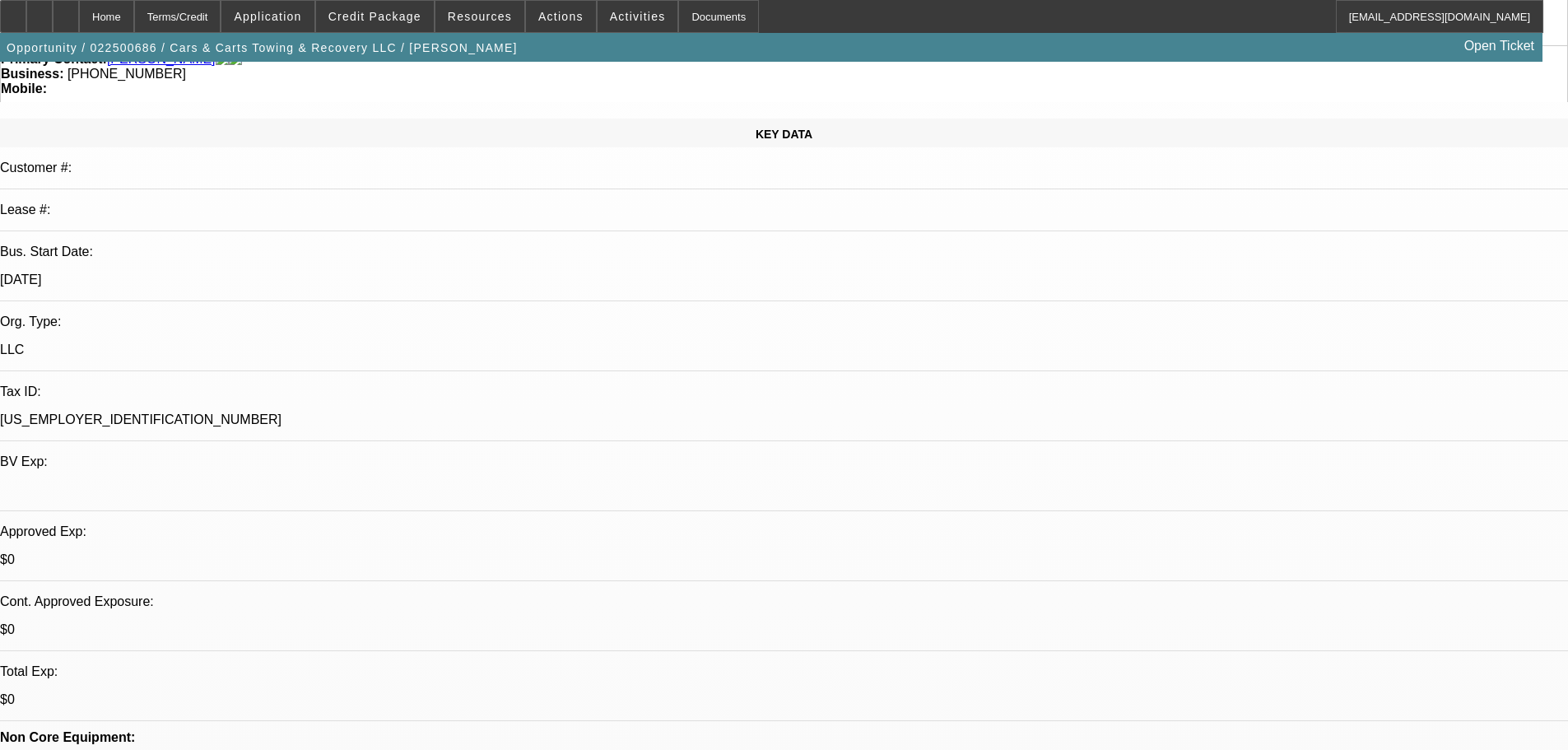
drag, startPoint x: 494, startPoint y: 387, endPoint x: 516, endPoint y: 583, distance: 197.2
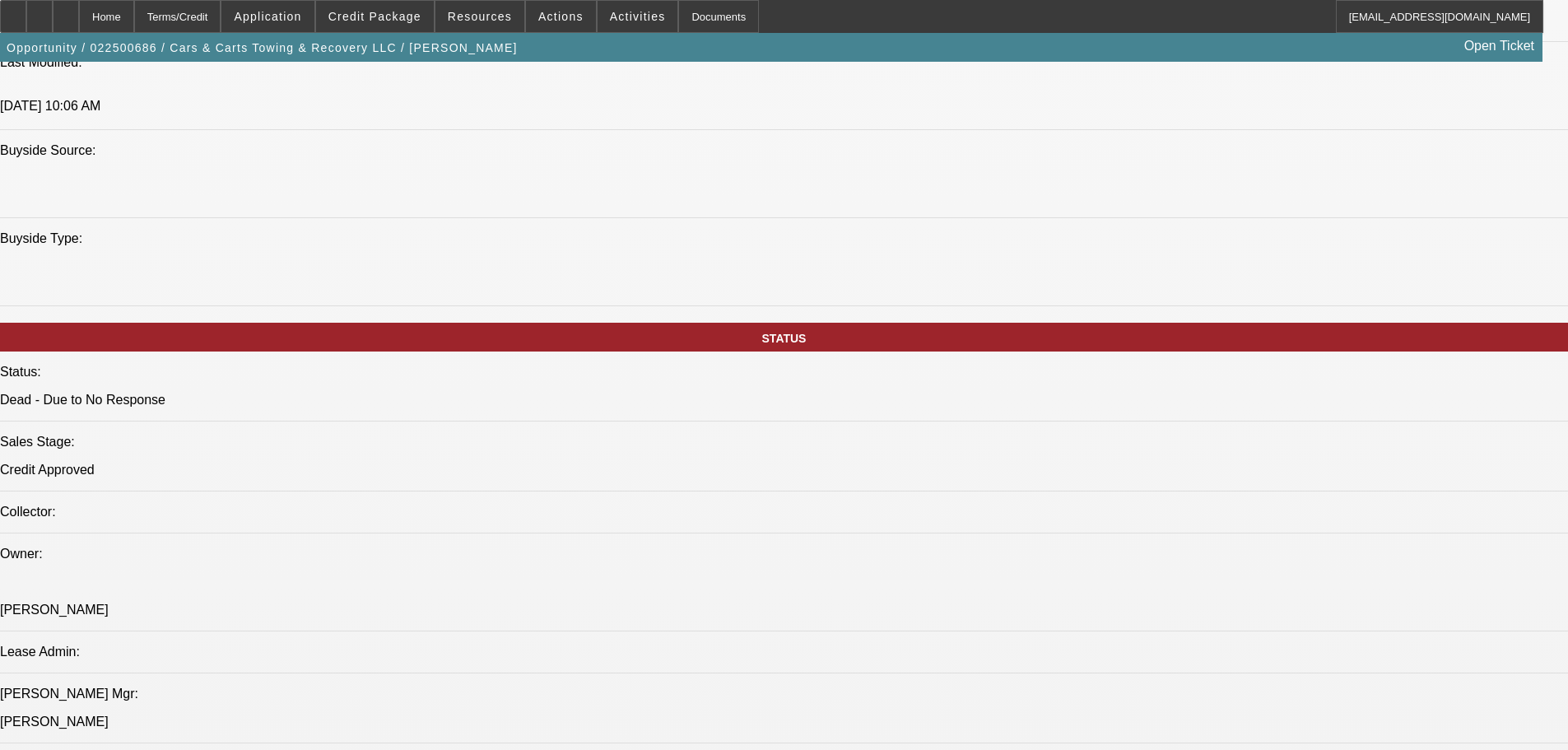
drag, startPoint x: 608, startPoint y: 349, endPoint x: 738, endPoint y: 712, distance: 385.6
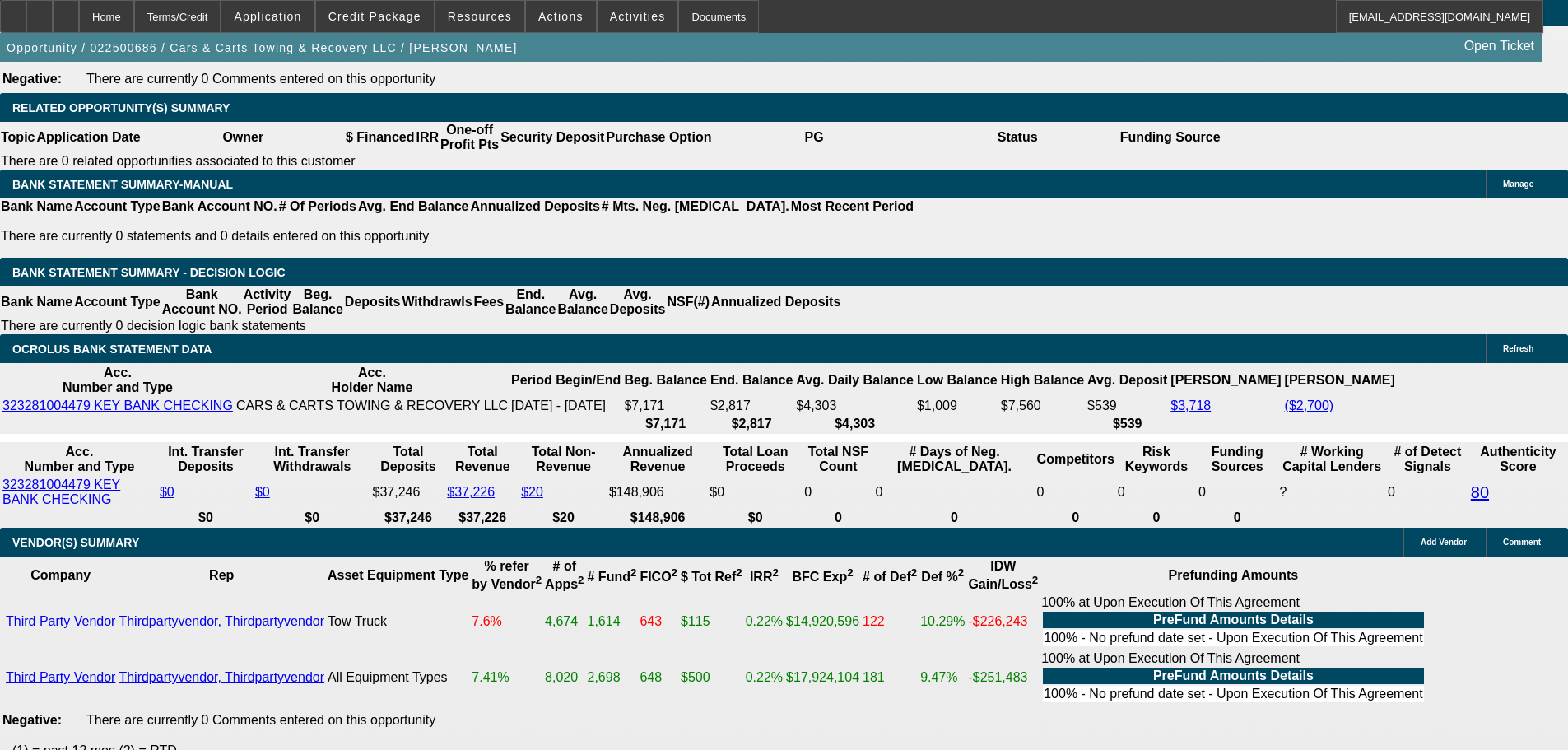
scroll to position [2765, 0]
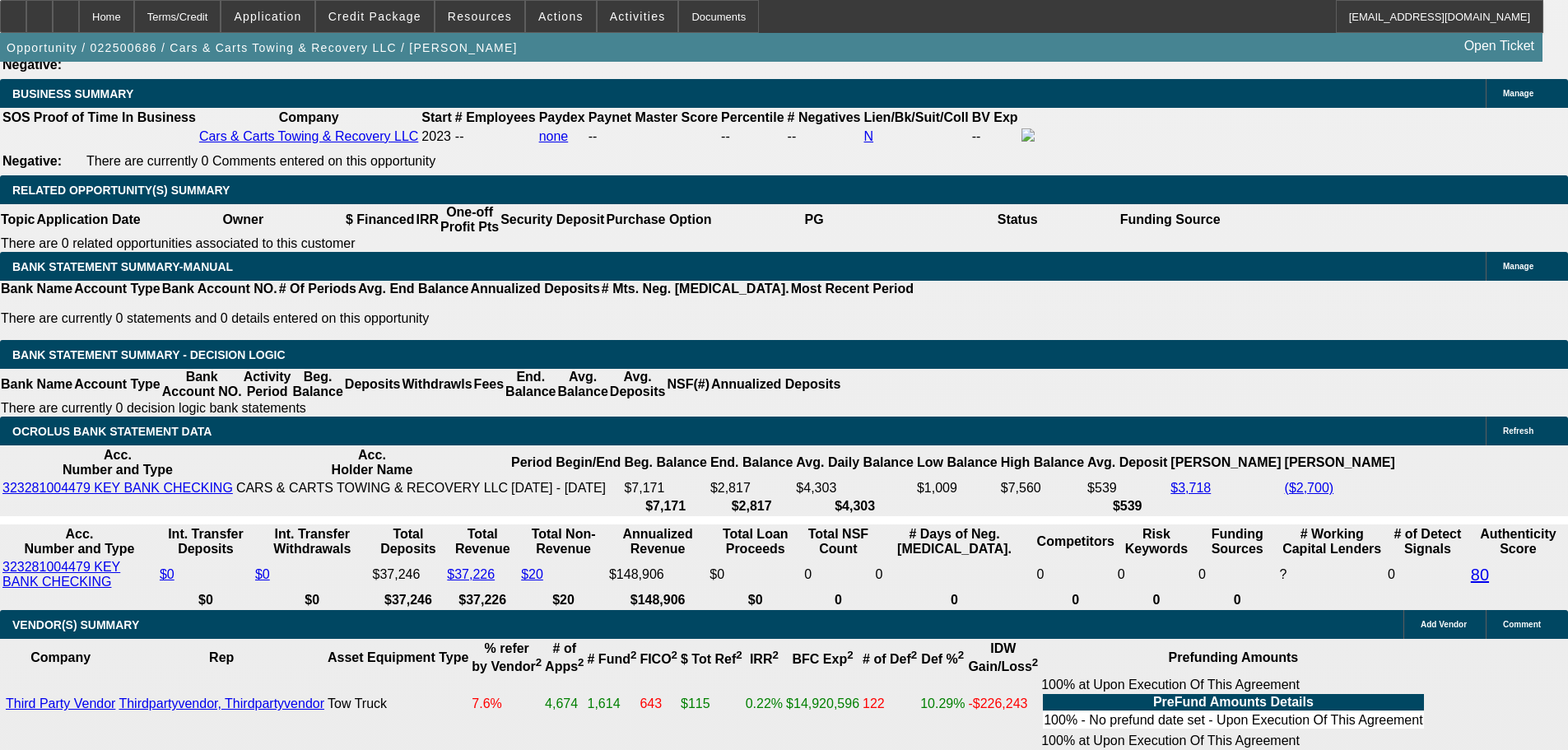
drag, startPoint x: 623, startPoint y: 319, endPoint x: 634, endPoint y: 237, distance: 82.7
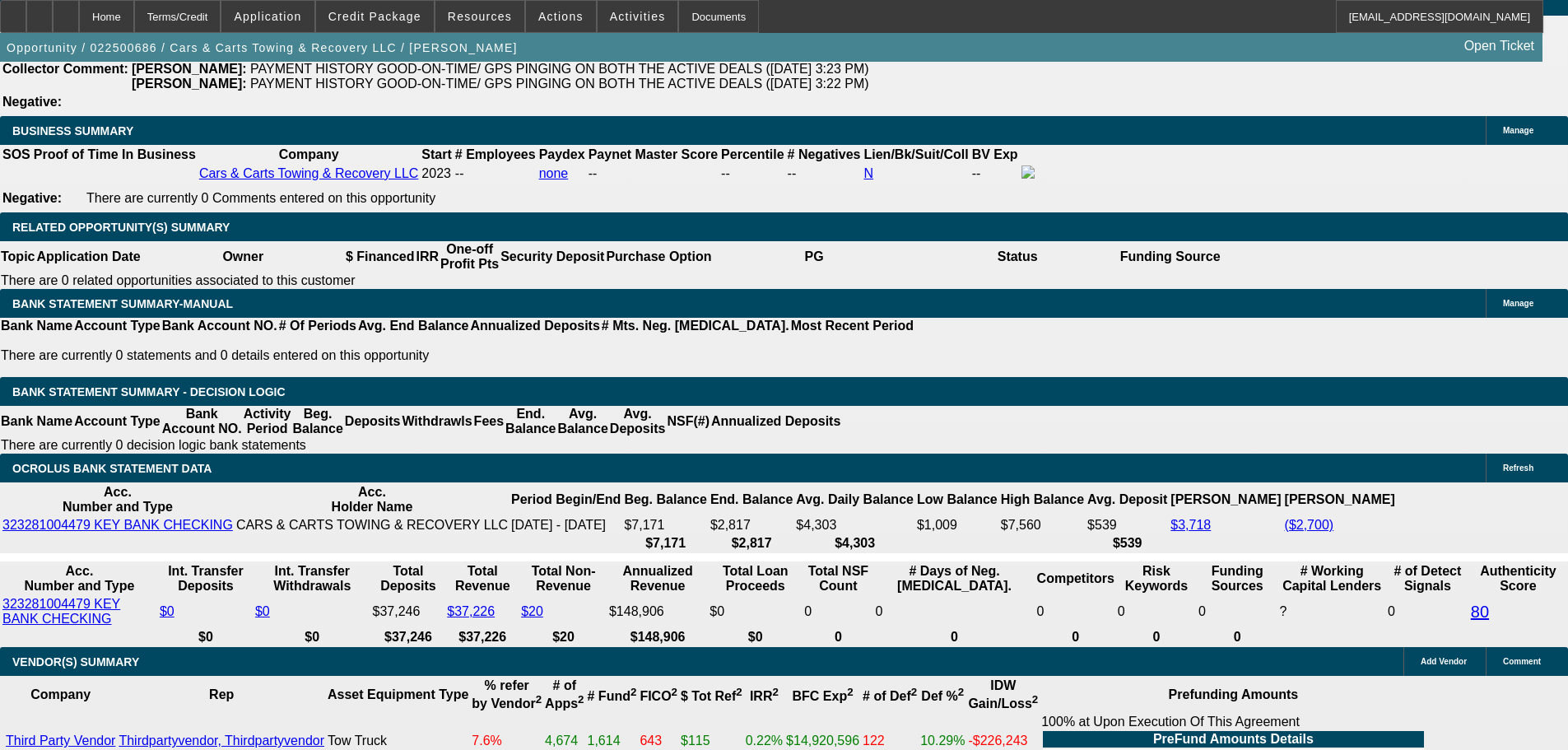
scroll to position [2321, 0]
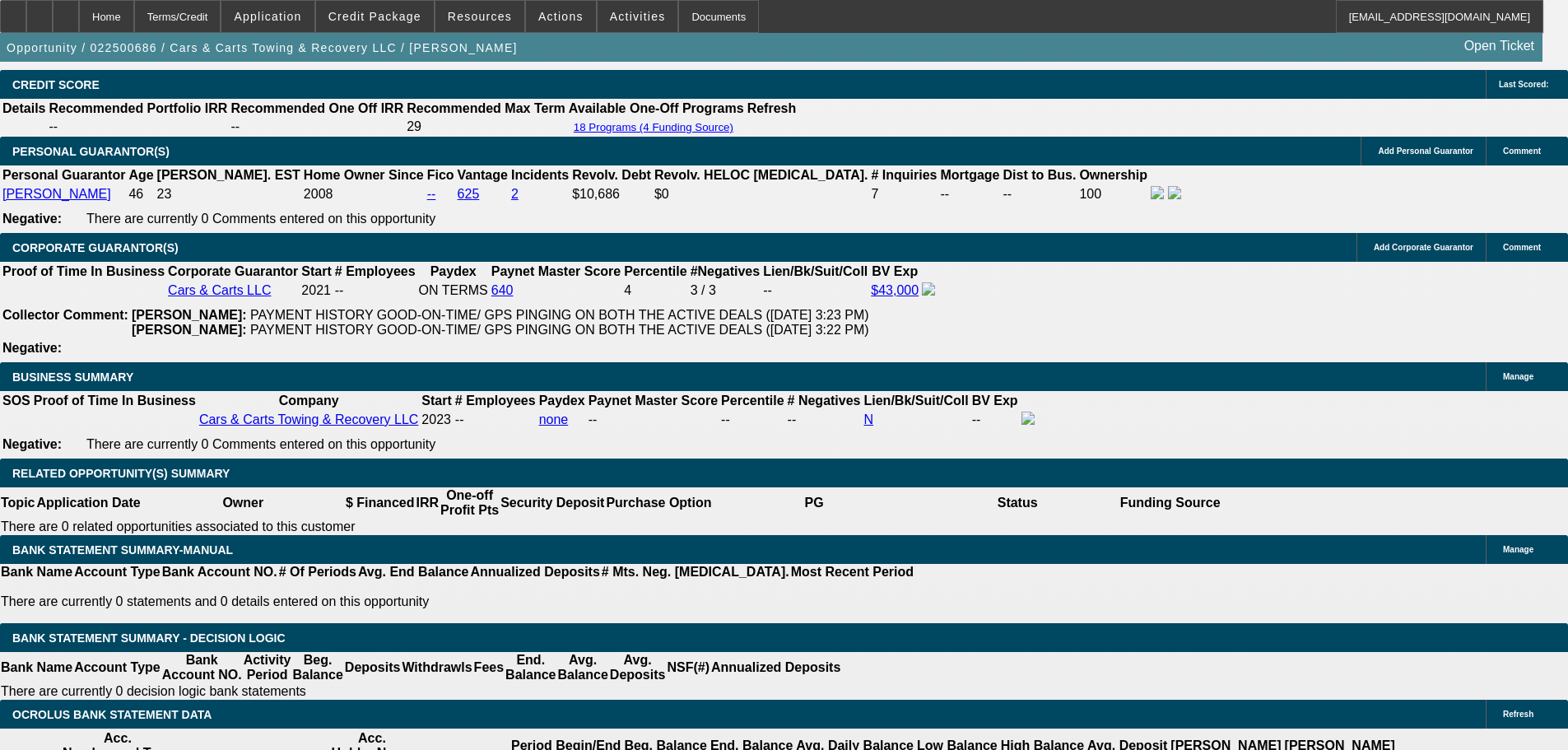
drag, startPoint x: 621, startPoint y: 327, endPoint x: 628, endPoint y: 134, distance: 193.1
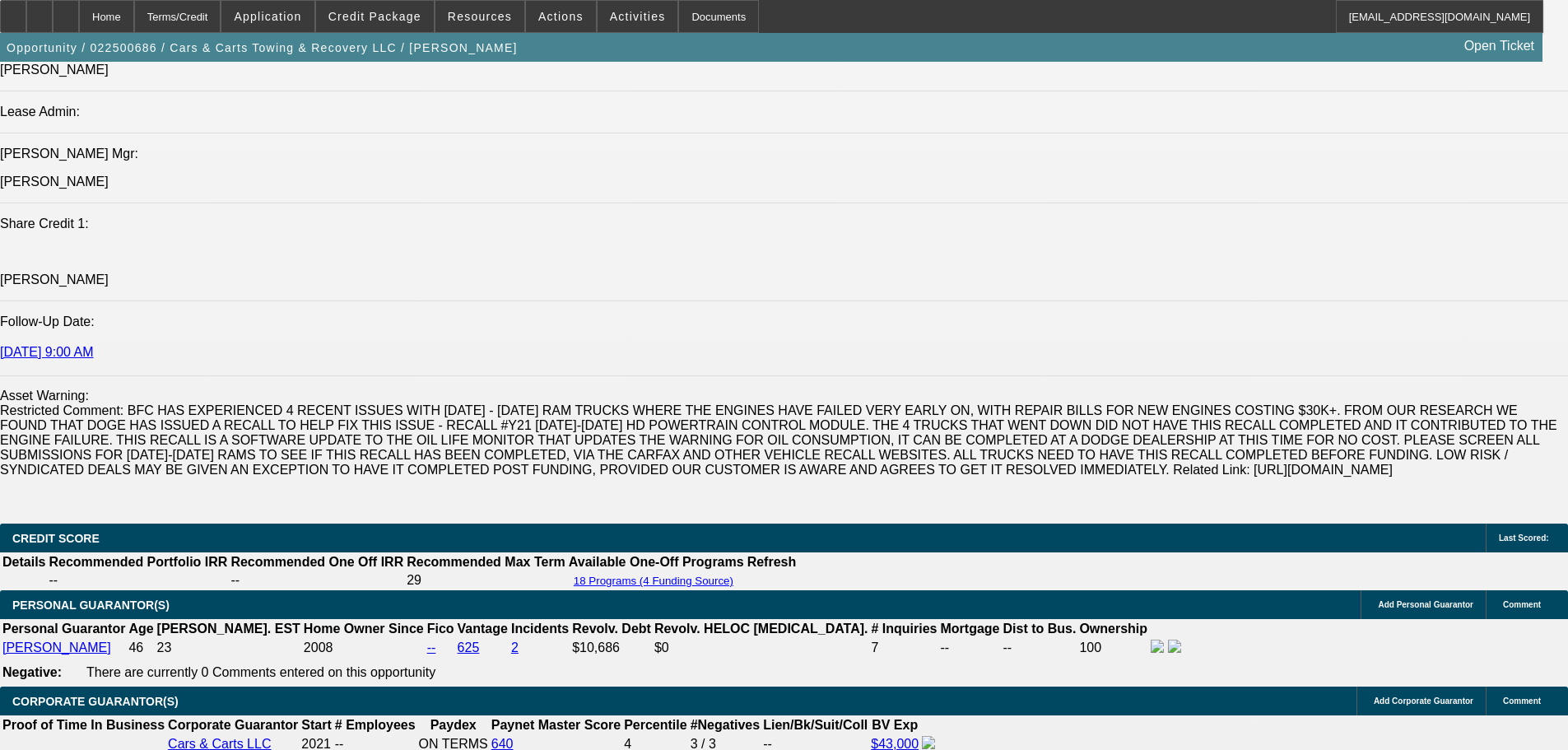
drag, startPoint x: 519, startPoint y: 238, endPoint x: 517, endPoint y: 229, distance: 9.2
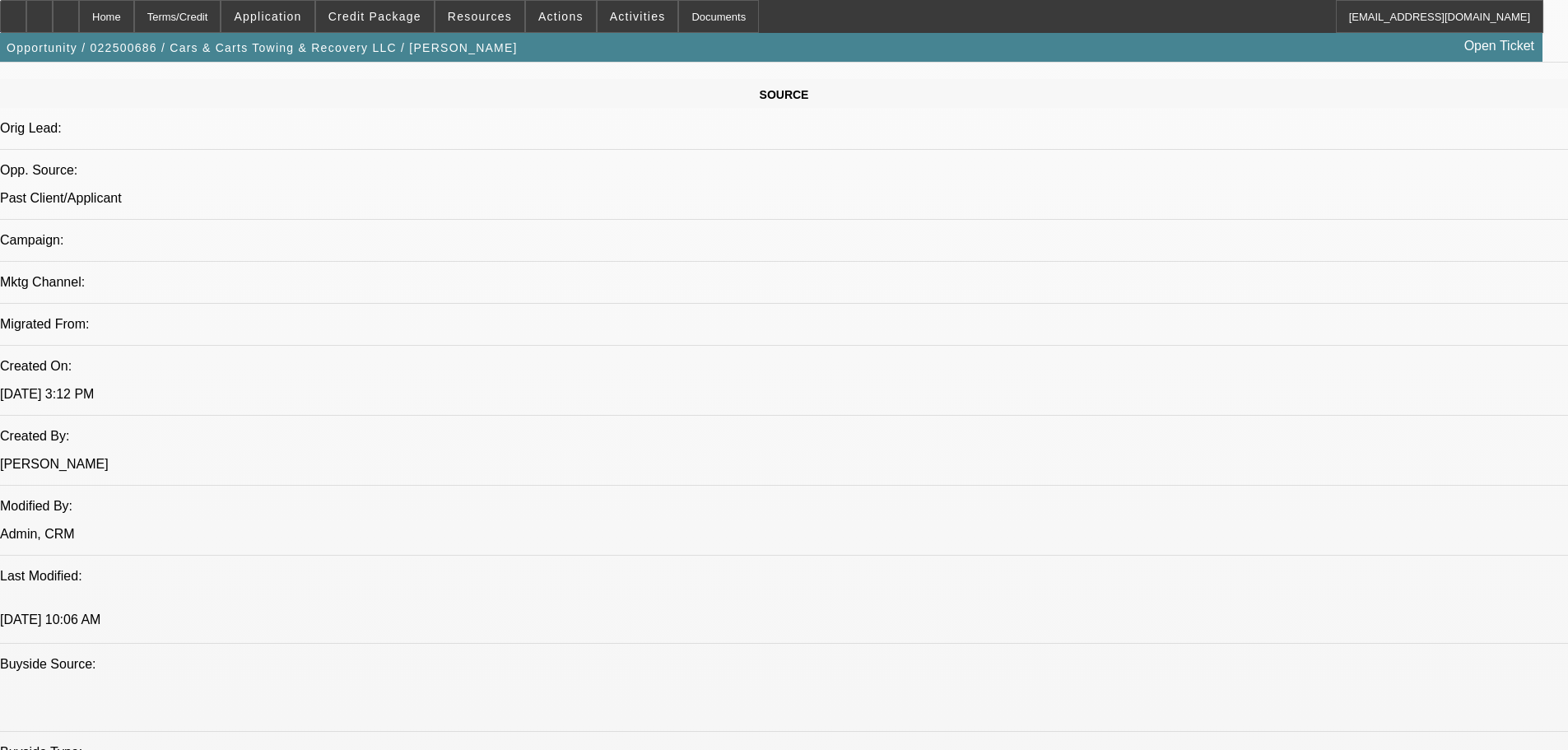
scroll to position [118, 0]
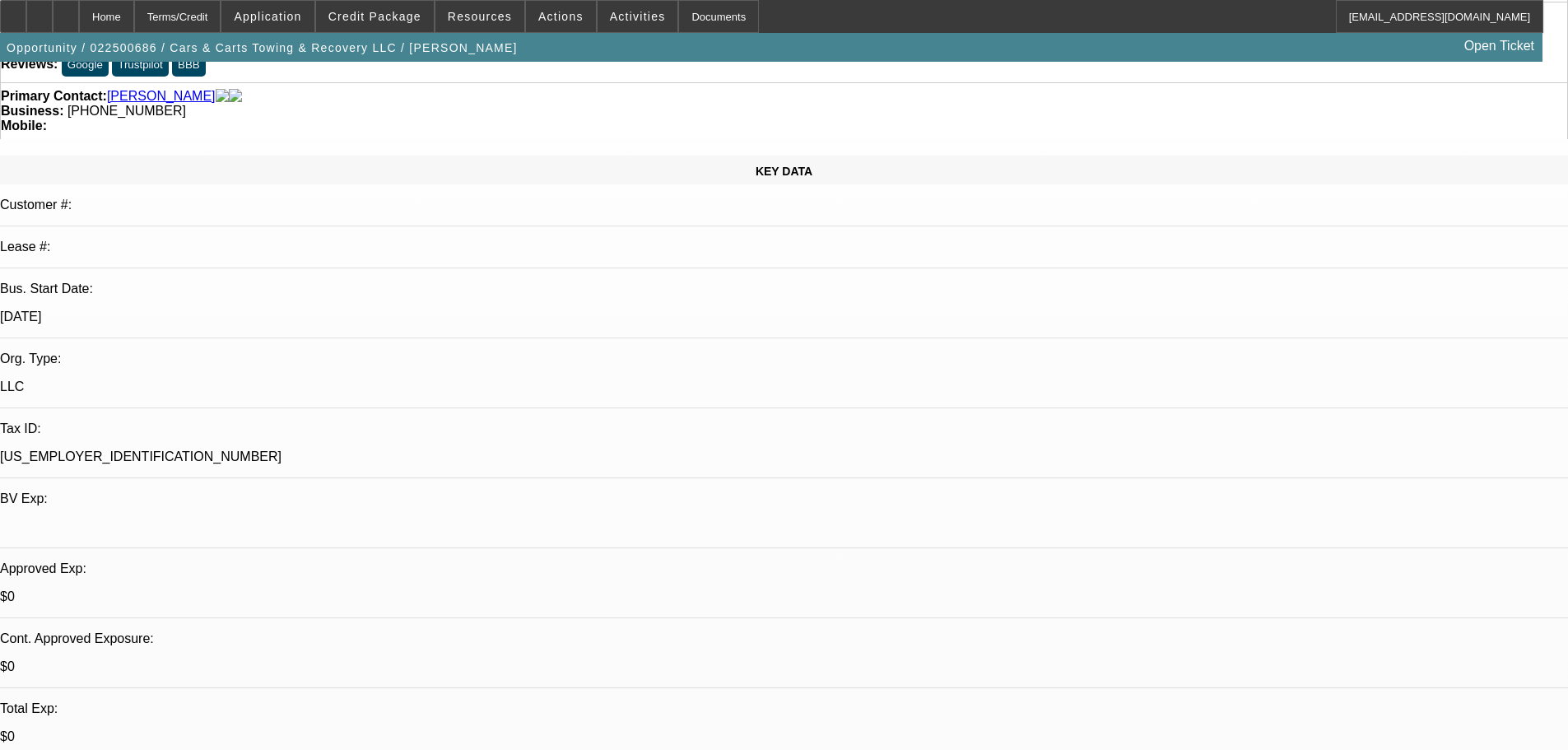
drag, startPoint x: 532, startPoint y: 288, endPoint x: 526, endPoint y: 126, distance: 162.1
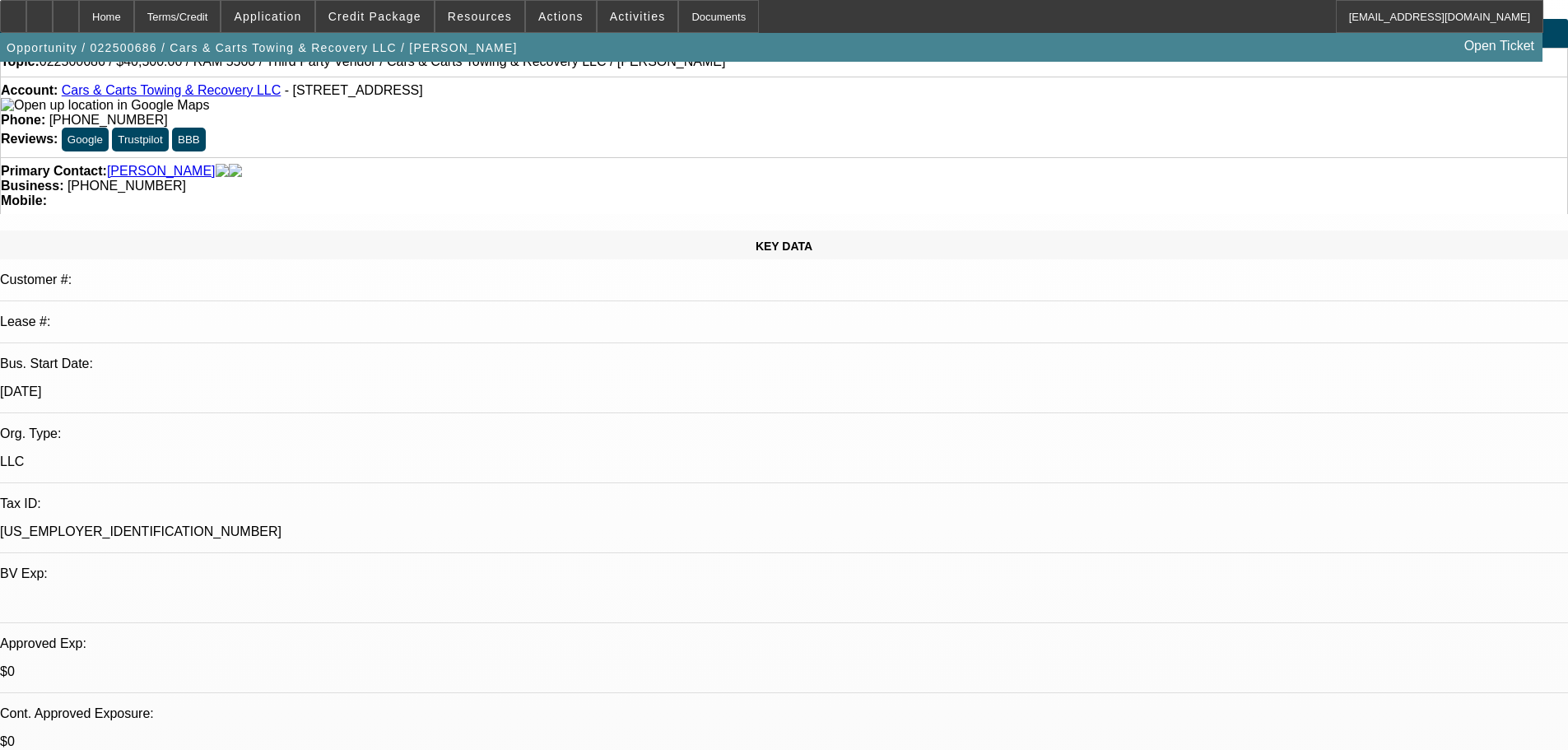
scroll to position [83, 0]
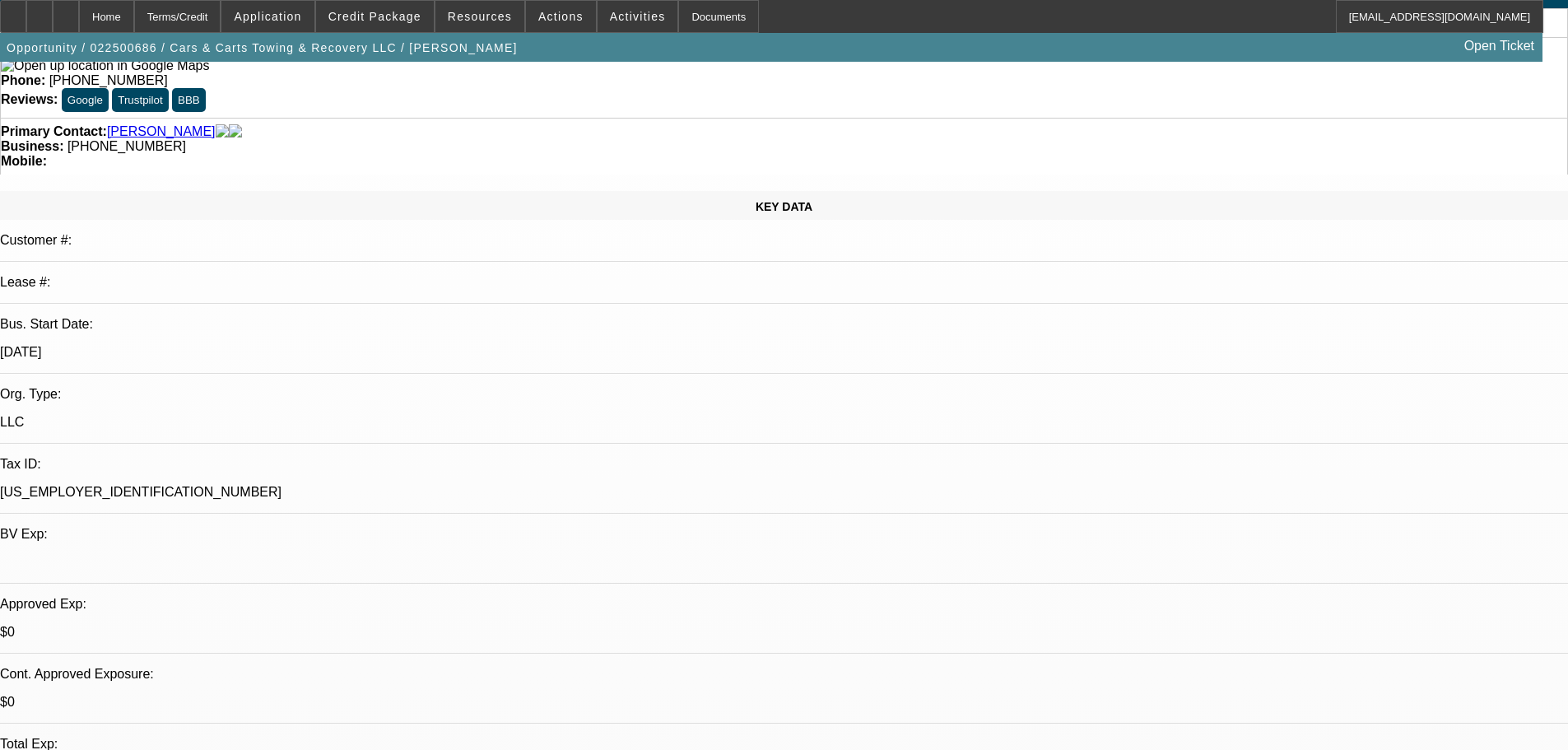
drag, startPoint x: 1380, startPoint y: 301, endPoint x: 1379, endPoint y: 255, distance: 46.0
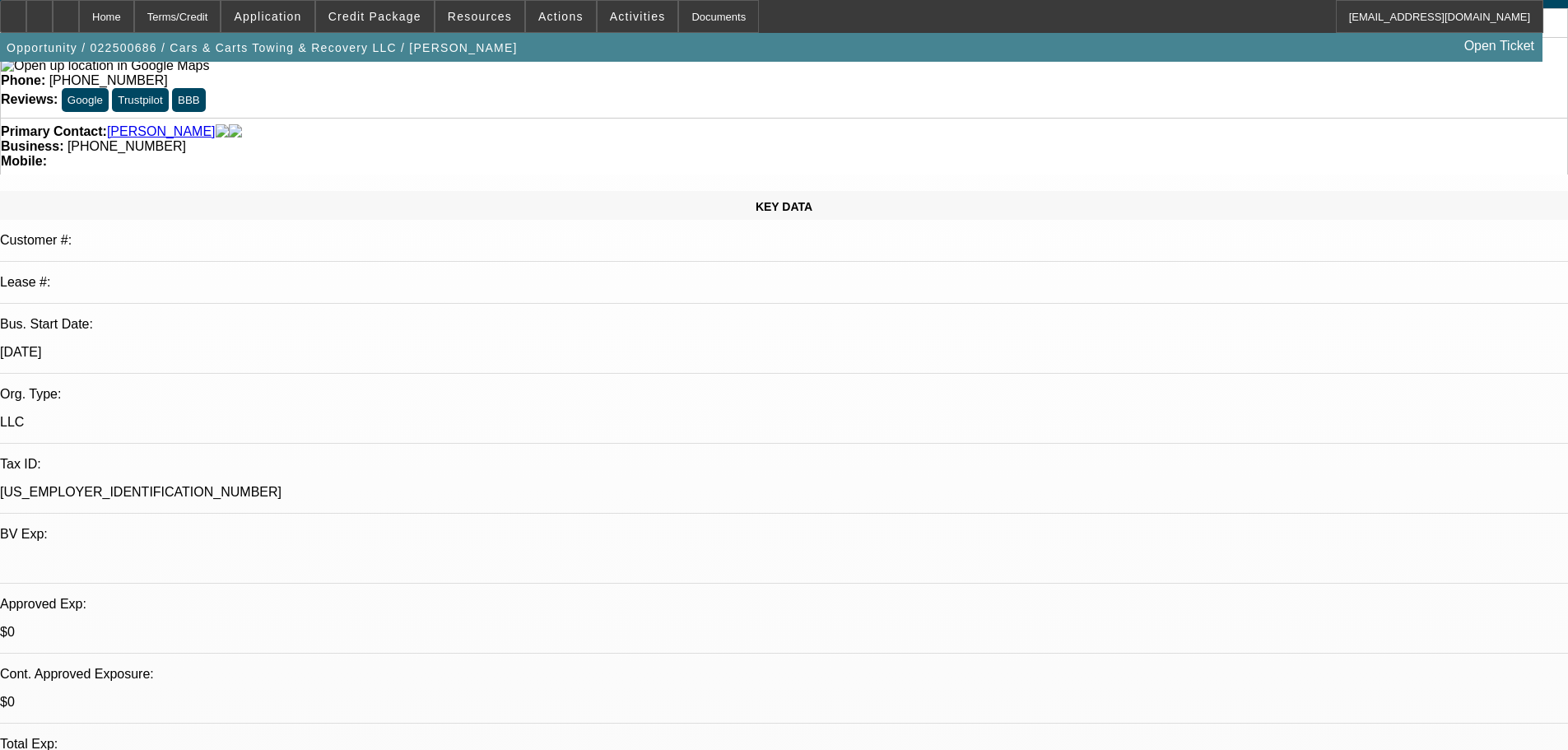
drag, startPoint x: 1250, startPoint y: 385, endPoint x: 1273, endPoint y: 291, distance: 96.8
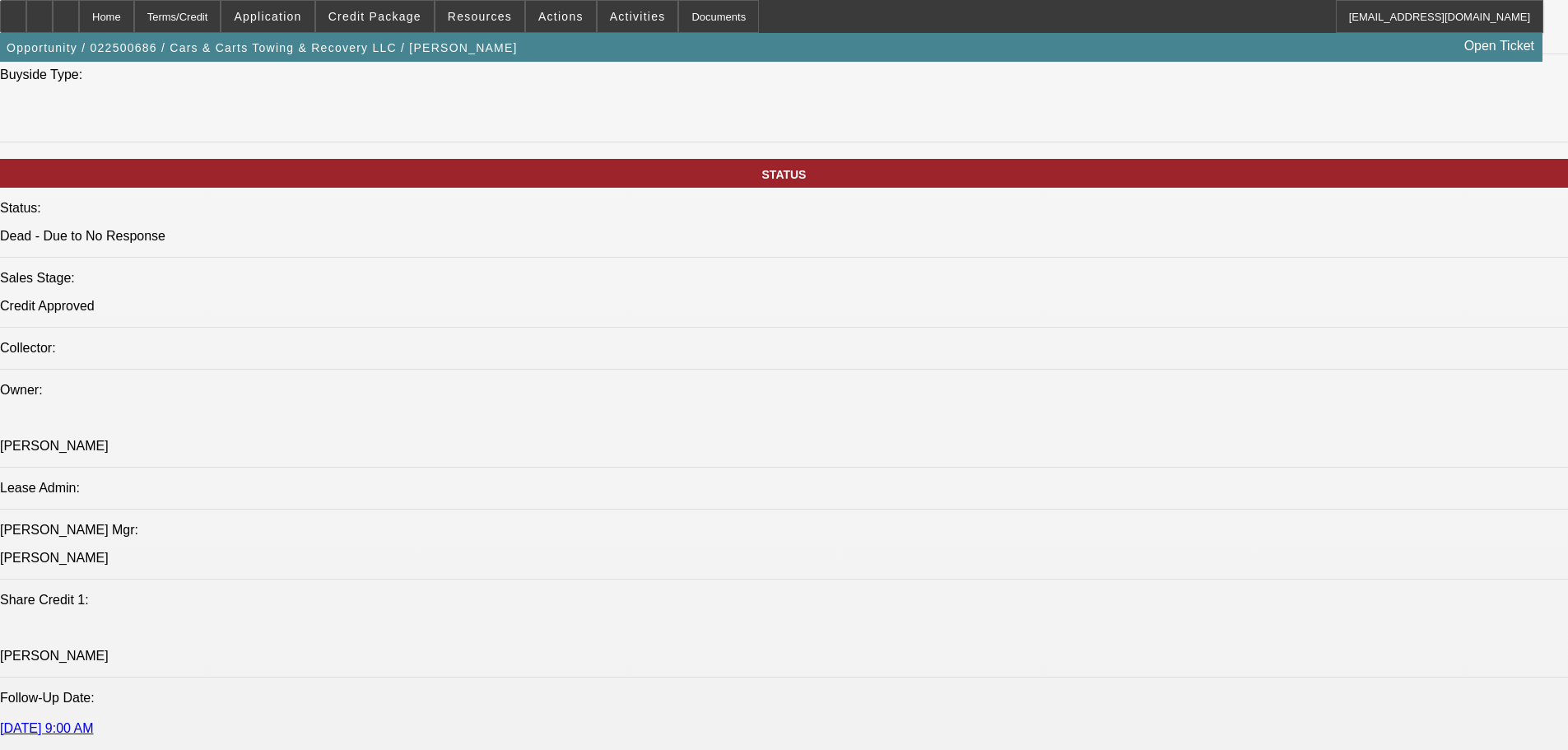
scroll to position [1481, 0]
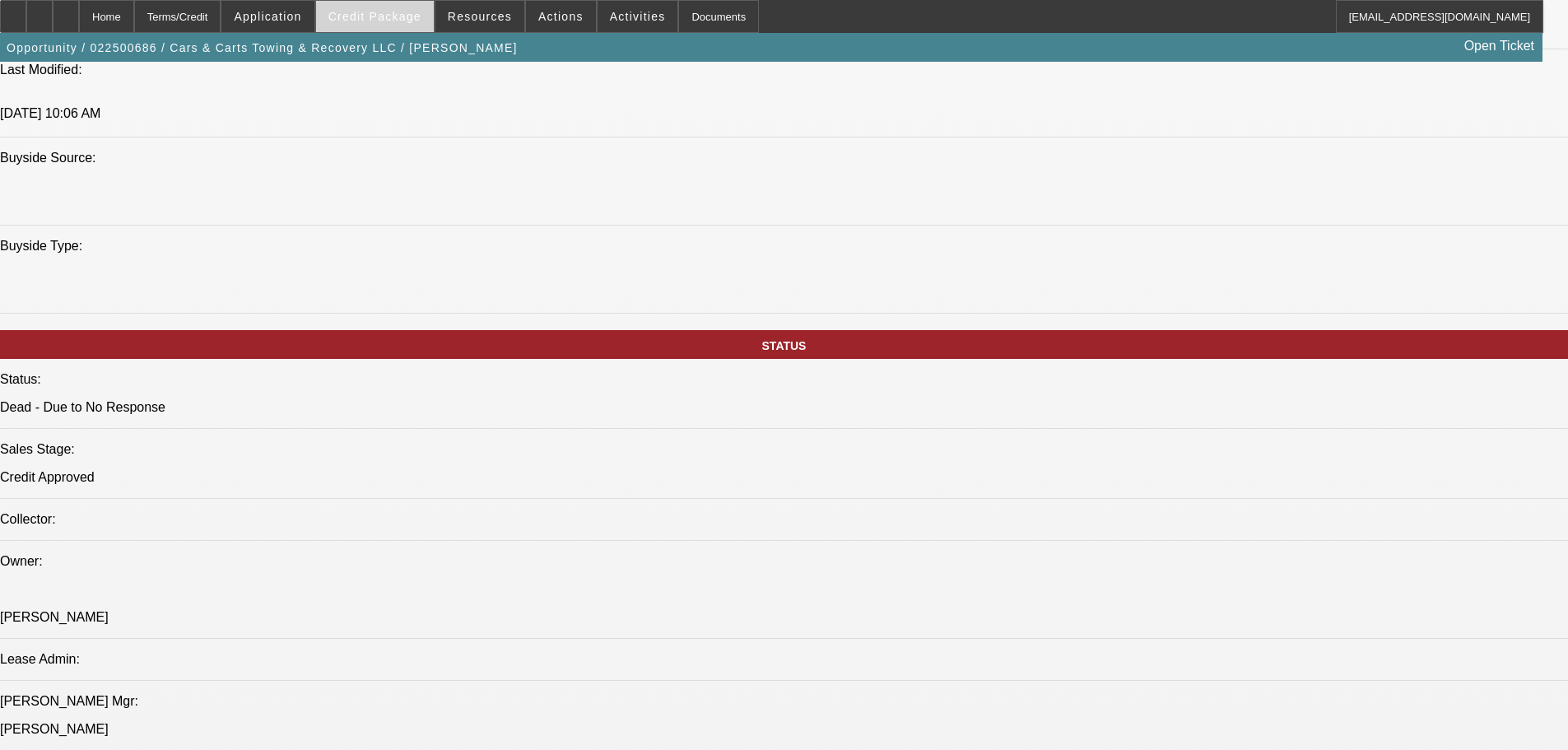
click at [379, 19] on span "Credit Package" at bounding box center [375, 16] width 93 height 13
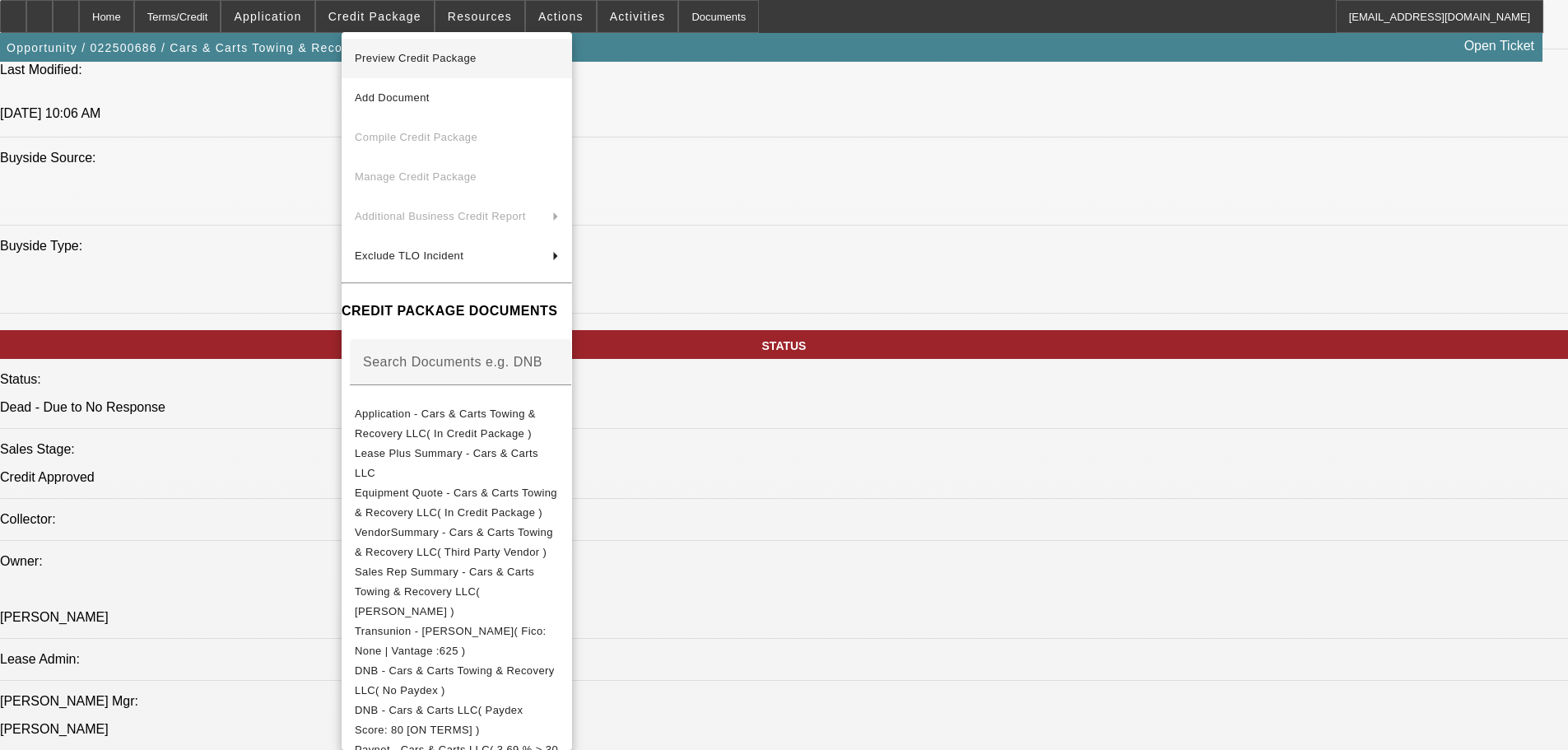
click at [497, 59] on span "Preview Credit Package" at bounding box center [457, 58] width 204 height 20
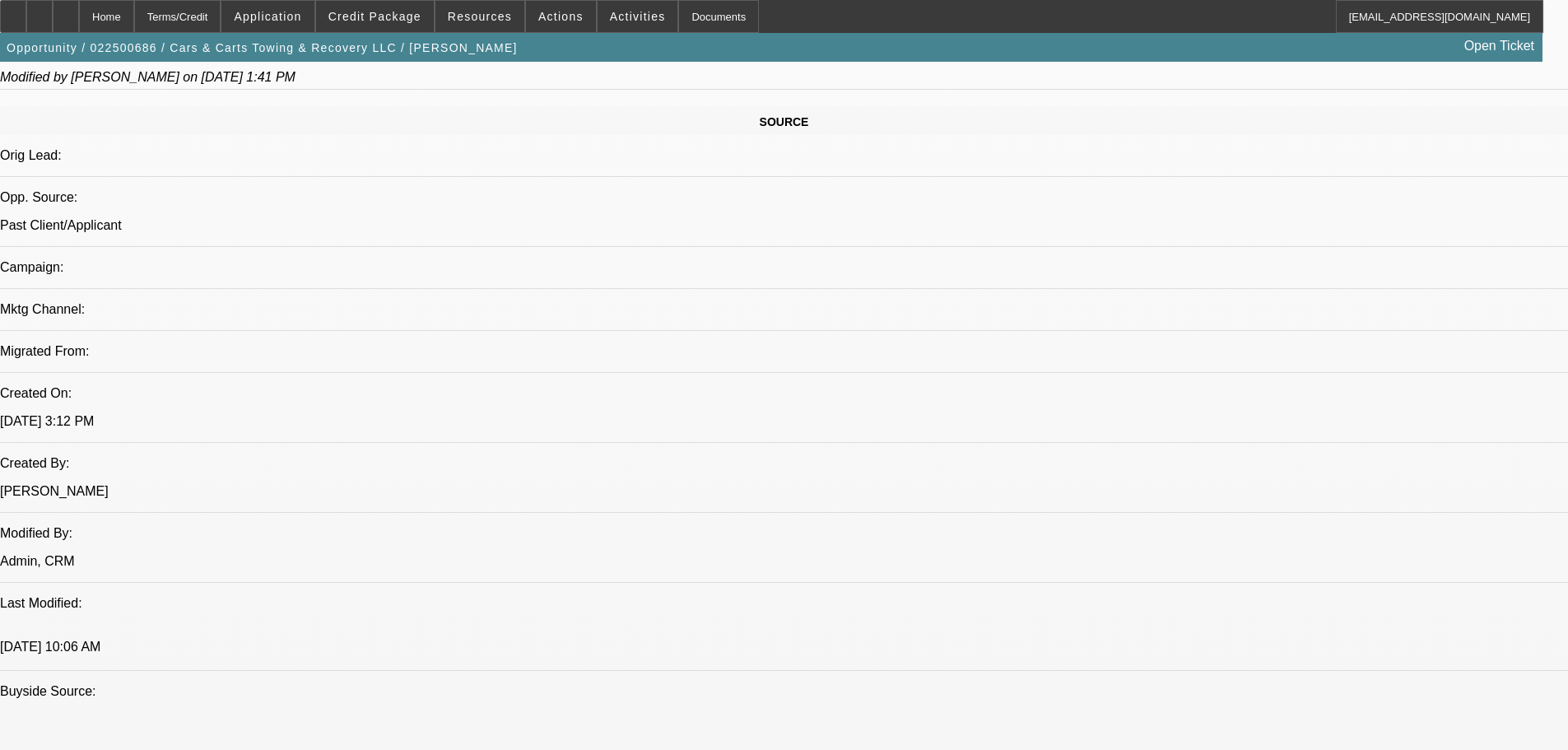
scroll to position [0, 0]
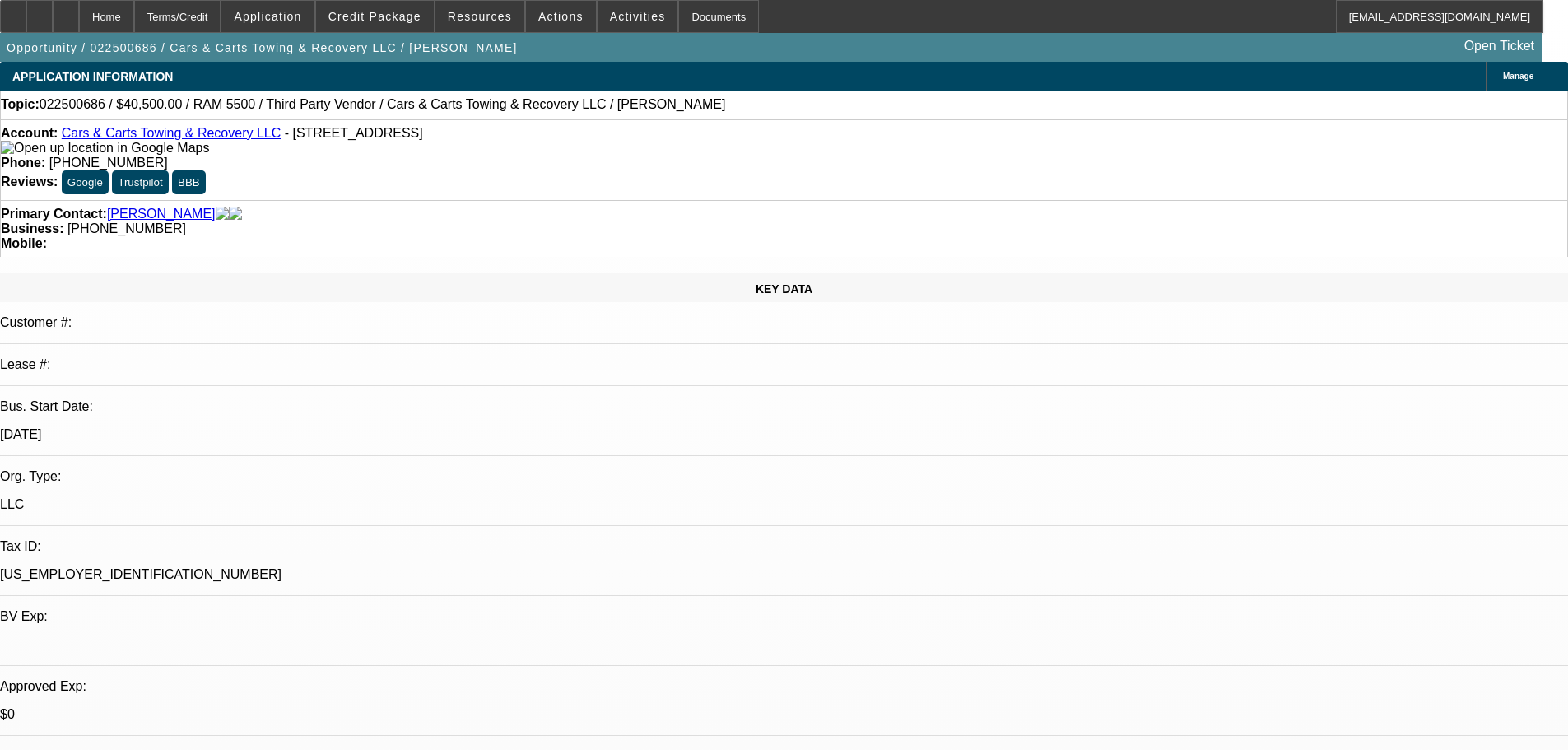
drag, startPoint x: 590, startPoint y: 332, endPoint x: 549, endPoint y: 96, distance: 239.5
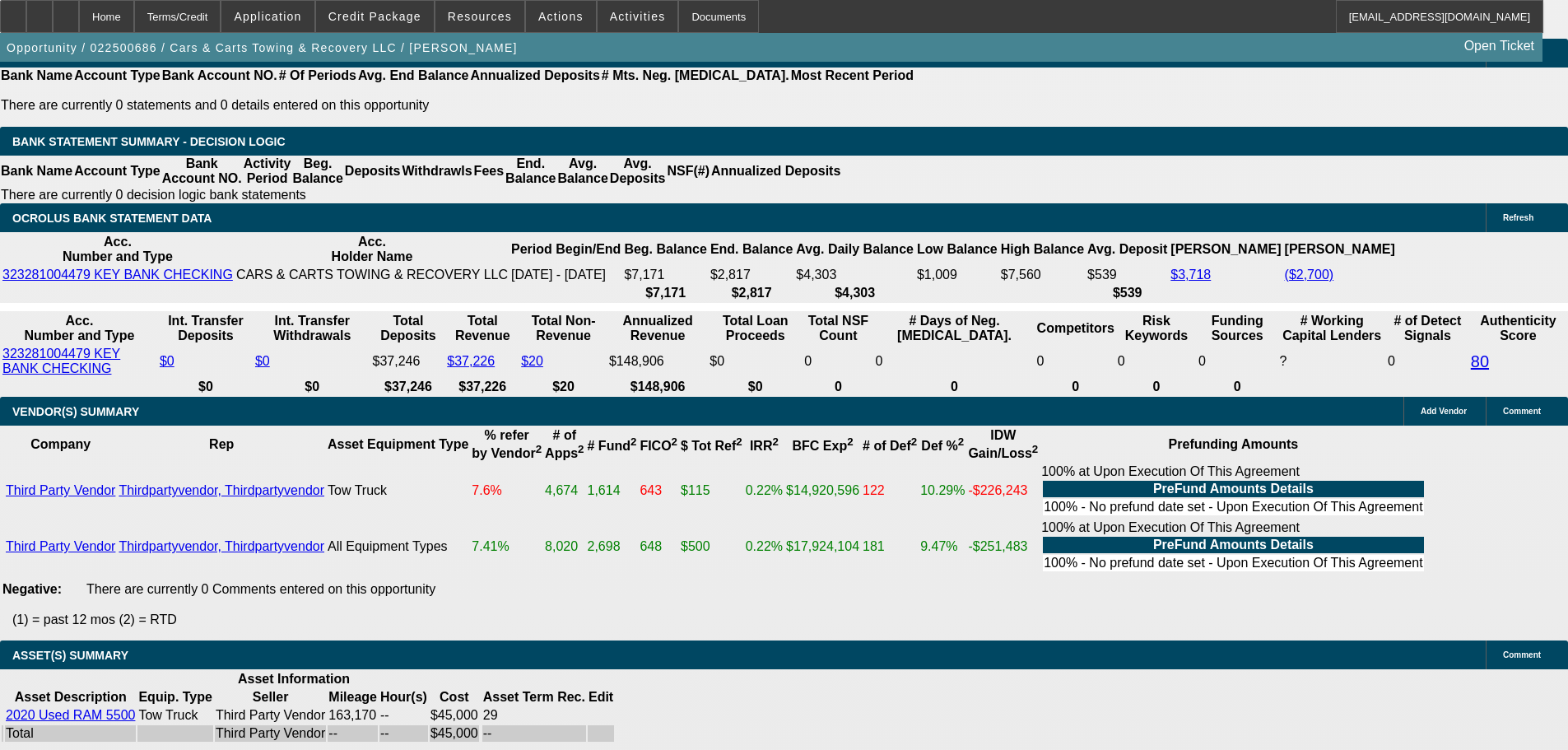
scroll to position [3045, 0]
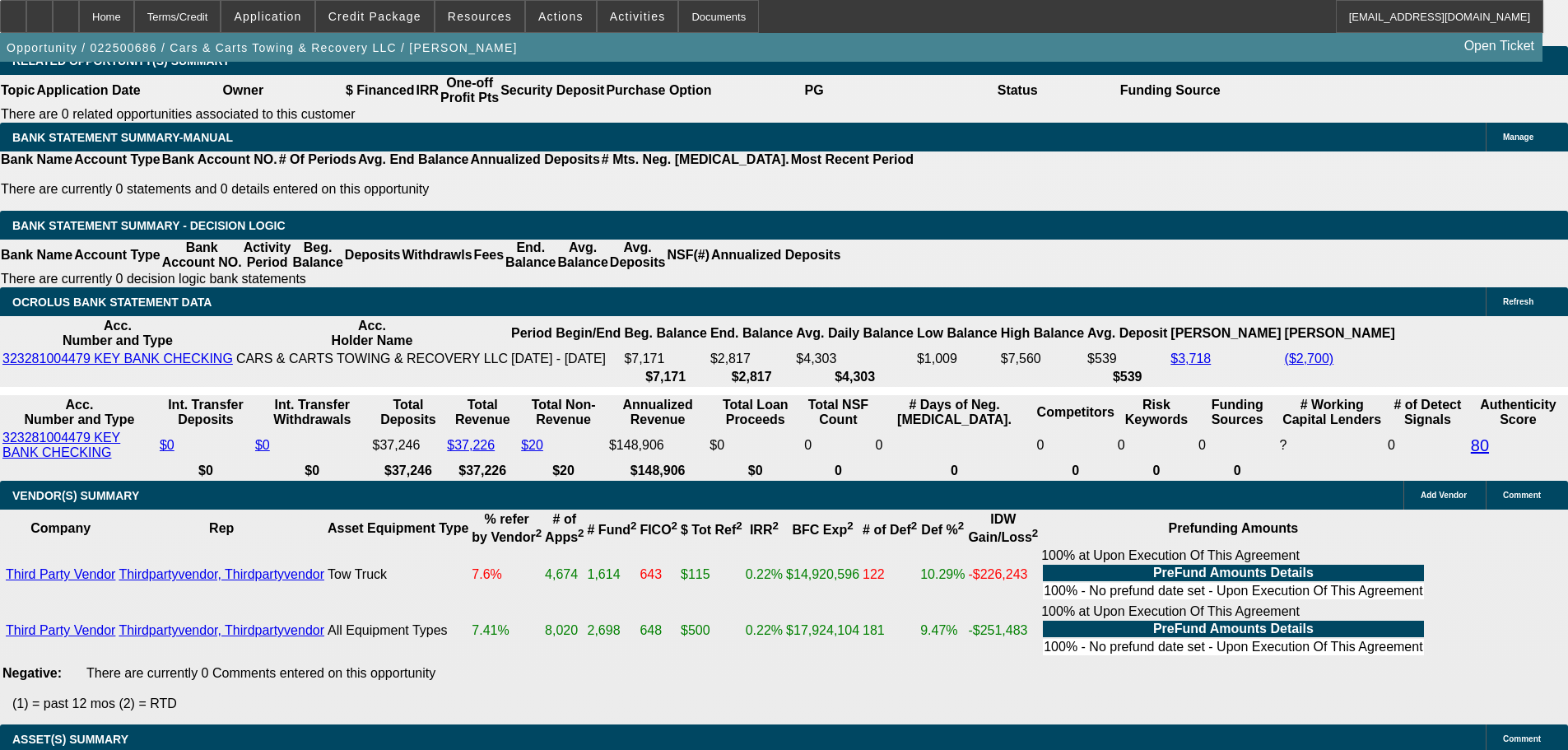
drag, startPoint x: 829, startPoint y: 195, endPoint x: 817, endPoint y: 111, distance: 84.9
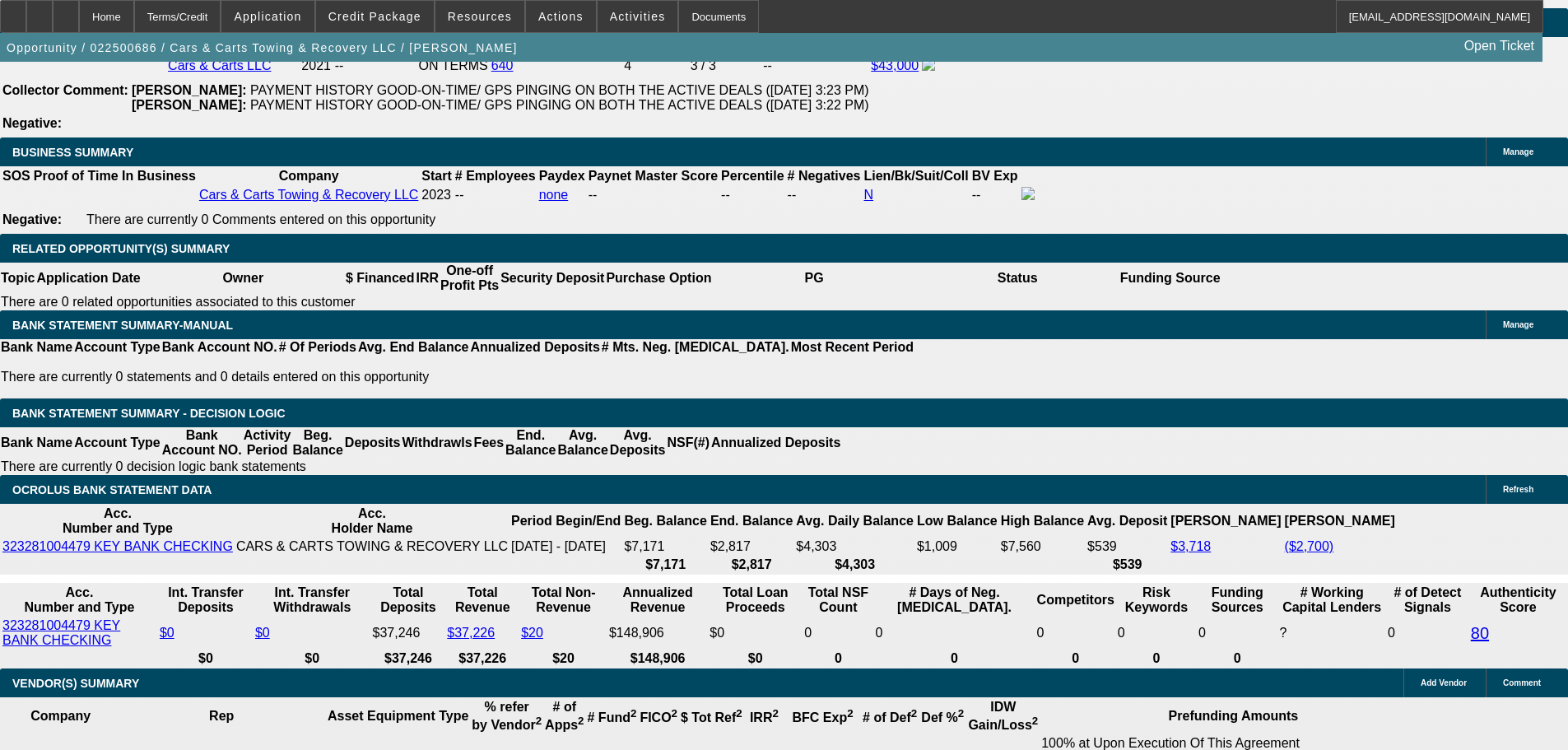
drag, startPoint x: 827, startPoint y: 281, endPoint x: 827, endPoint y: 125, distance: 156.0
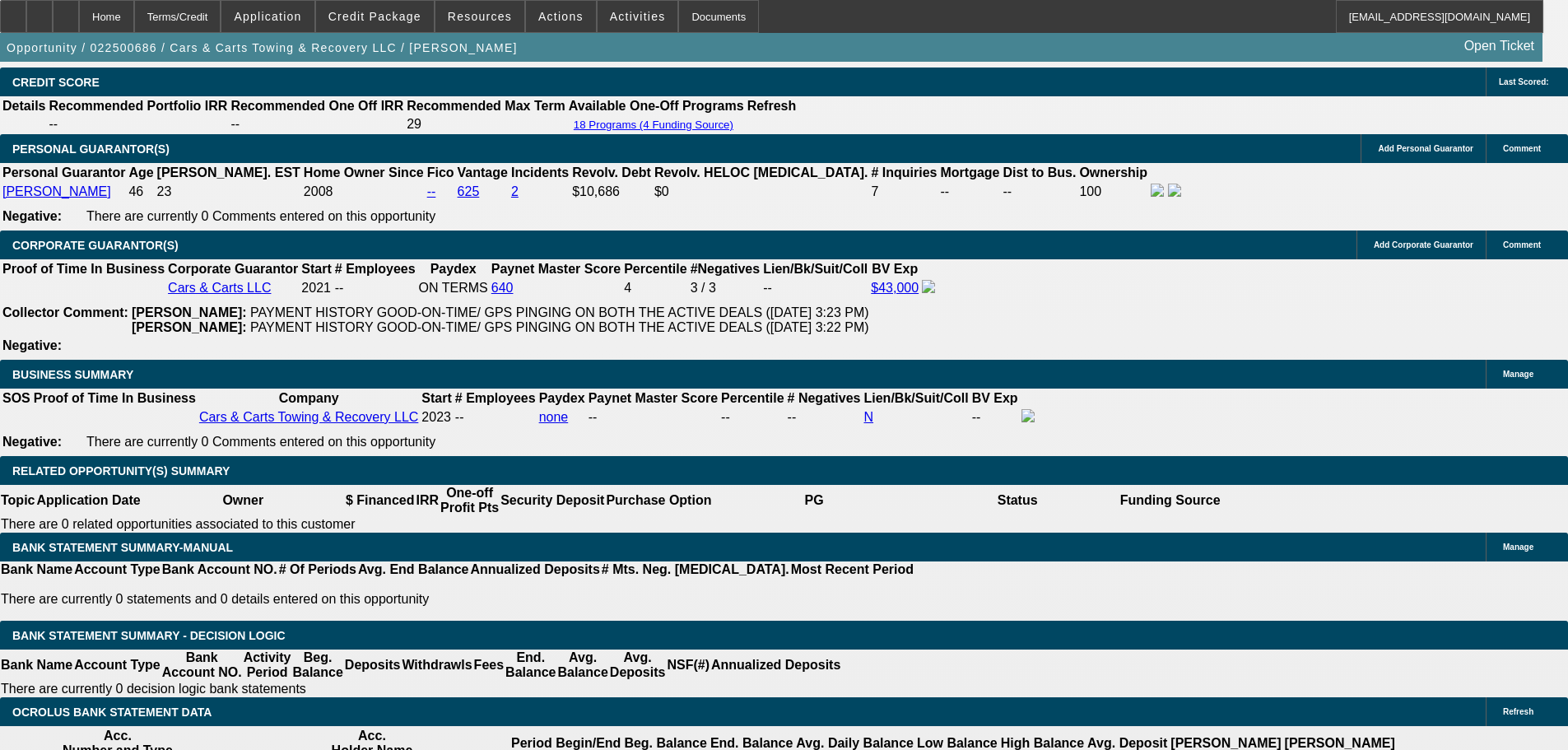
scroll to position [2507, 0]
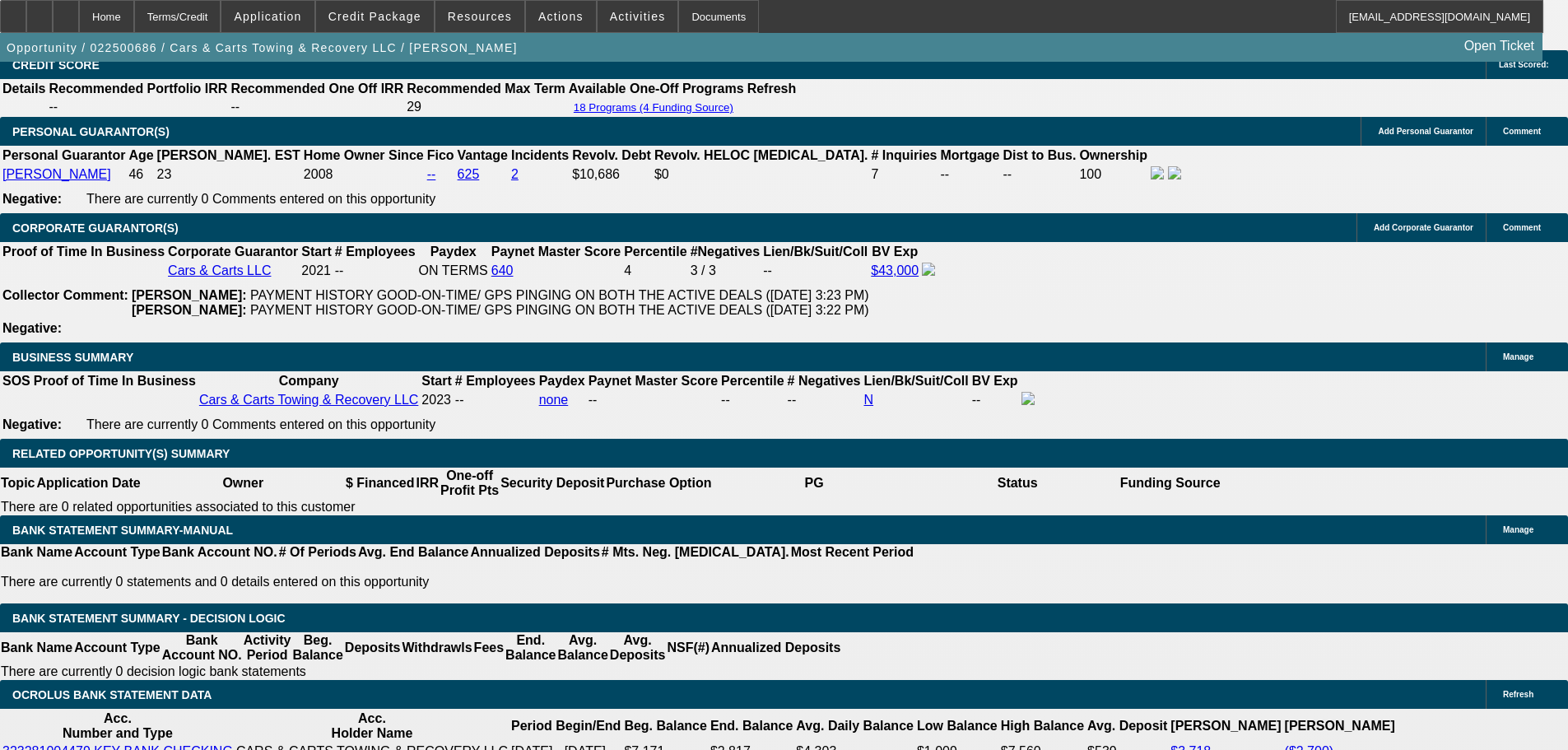
drag, startPoint x: 837, startPoint y: 342, endPoint x: 835, endPoint y: 380, distance: 38.1
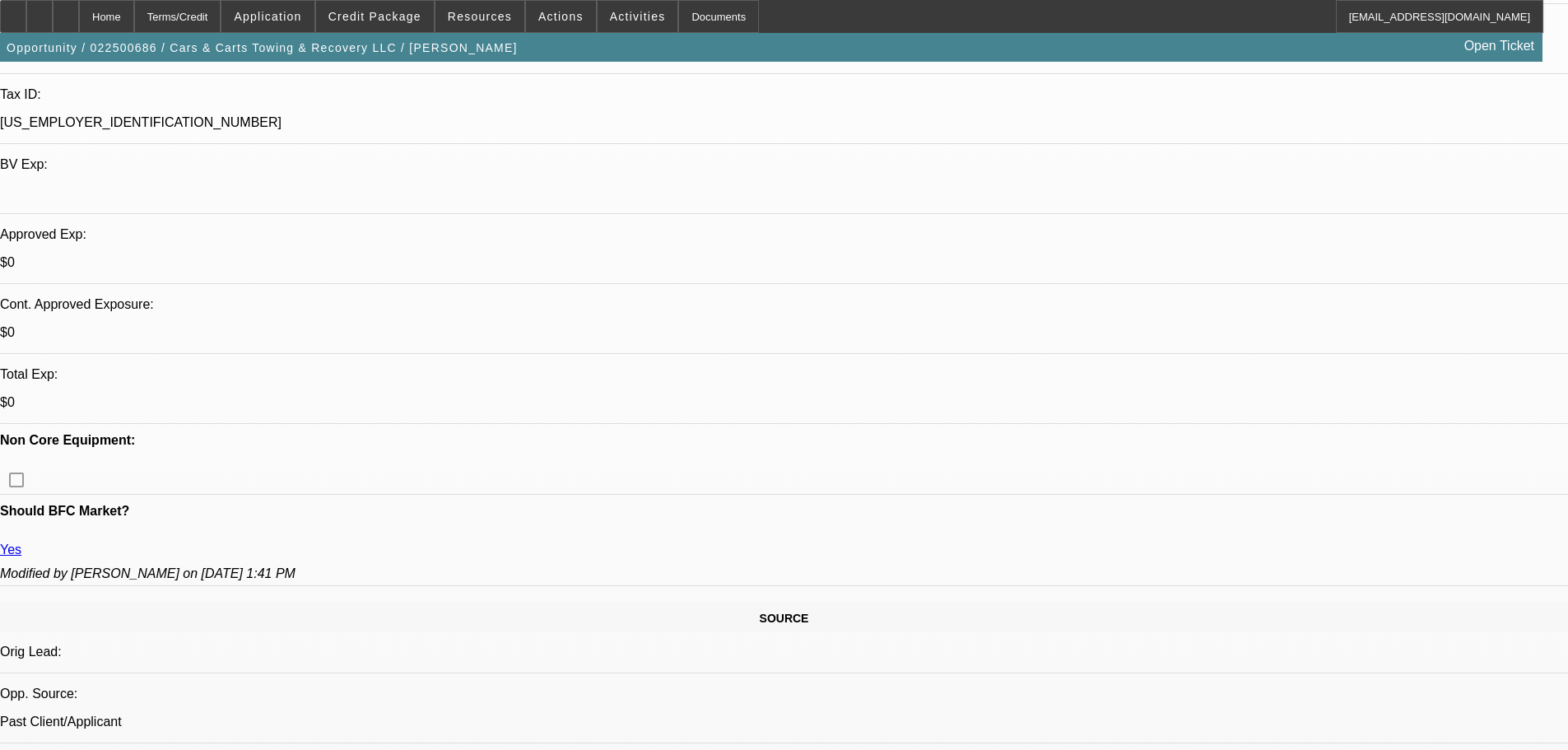
scroll to position [0, 0]
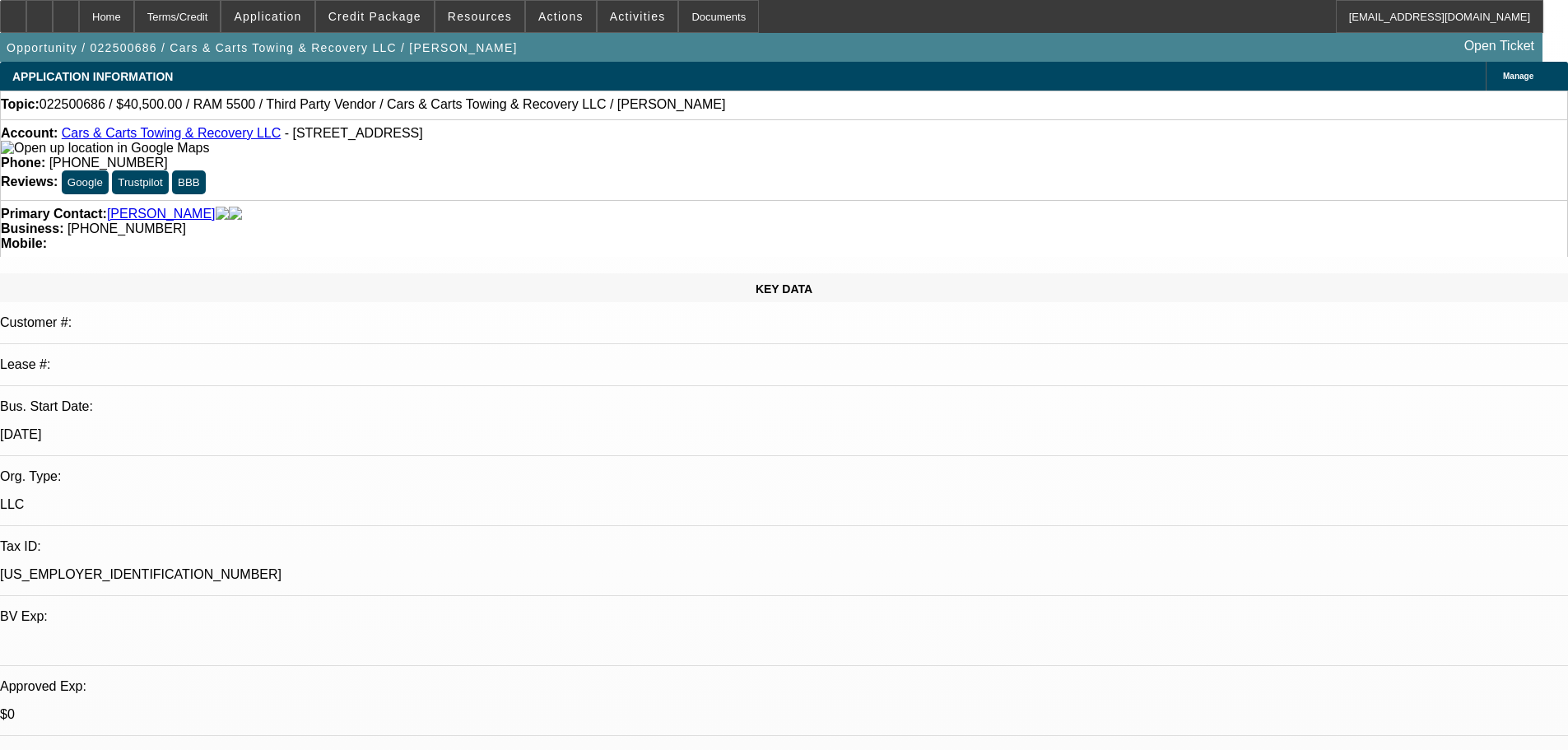
drag, startPoint x: 554, startPoint y: 487, endPoint x: 558, endPoint y: 196, distance: 291.0
drag, startPoint x: 226, startPoint y: 301, endPoint x: 180, endPoint y: 308, distance: 46.5
click at [180, 326] on div "Bus. Start Date: 5/9/23" at bounding box center [784, 427] width 1568 height 57
click at [205, 326] on p "5/9/23" at bounding box center [784, 435] width 1568 height 15
drag, startPoint x: 224, startPoint y: 297, endPoint x: 211, endPoint y: 304, distance: 14.8
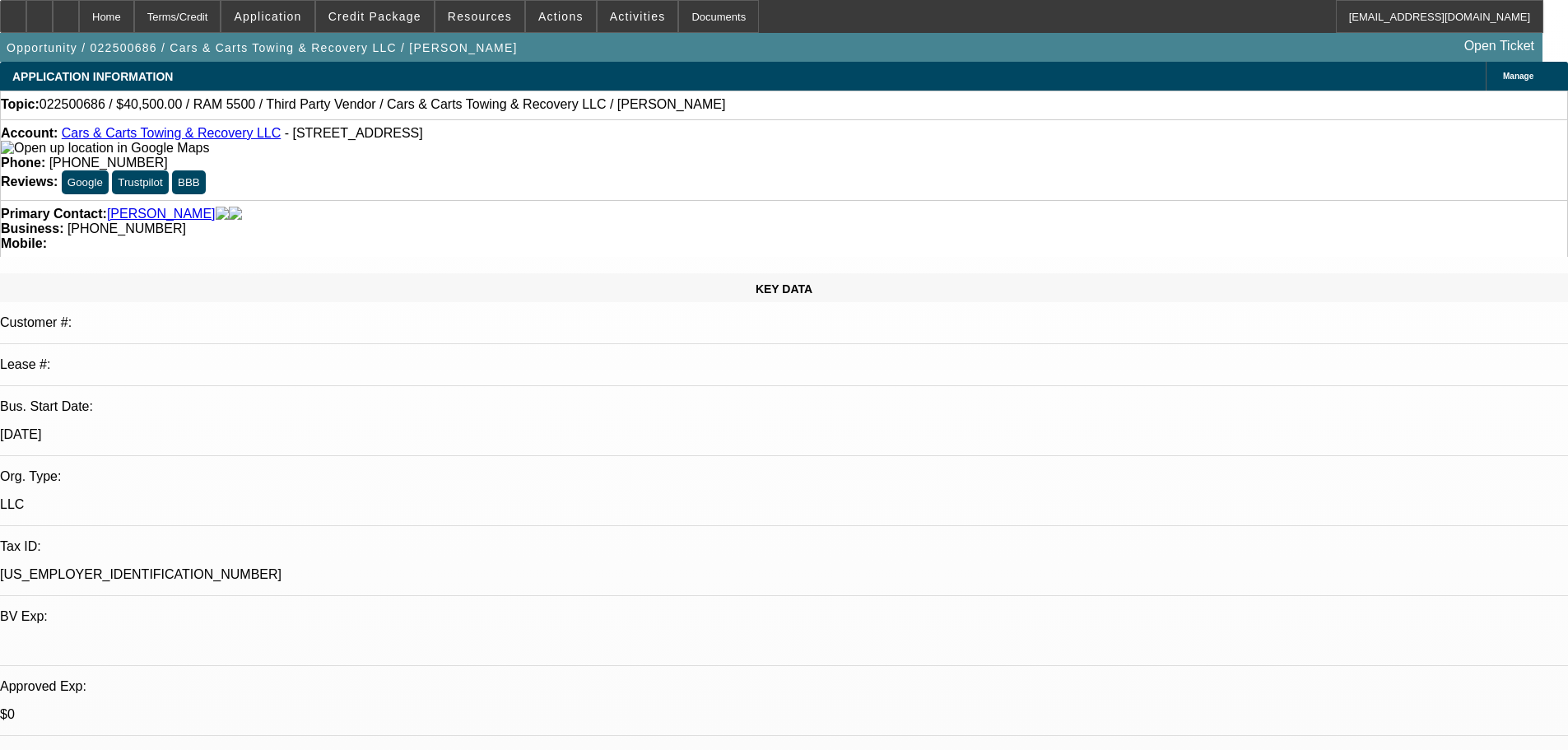
click at [192, 326] on div "5/9/23" at bounding box center [784, 435] width 1568 height 15
click at [211, 326] on p "5/9/23" at bounding box center [784, 435] width 1568 height 15
drag, startPoint x: 229, startPoint y: 300, endPoint x: 178, endPoint y: 300, distance: 51.0
click at [179, 326] on div "Bus. Start Date: 5/9/23" at bounding box center [784, 427] width 1568 height 57
click at [225, 326] on p "LLC" at bounding box center [784, 504] width 1568 height 15
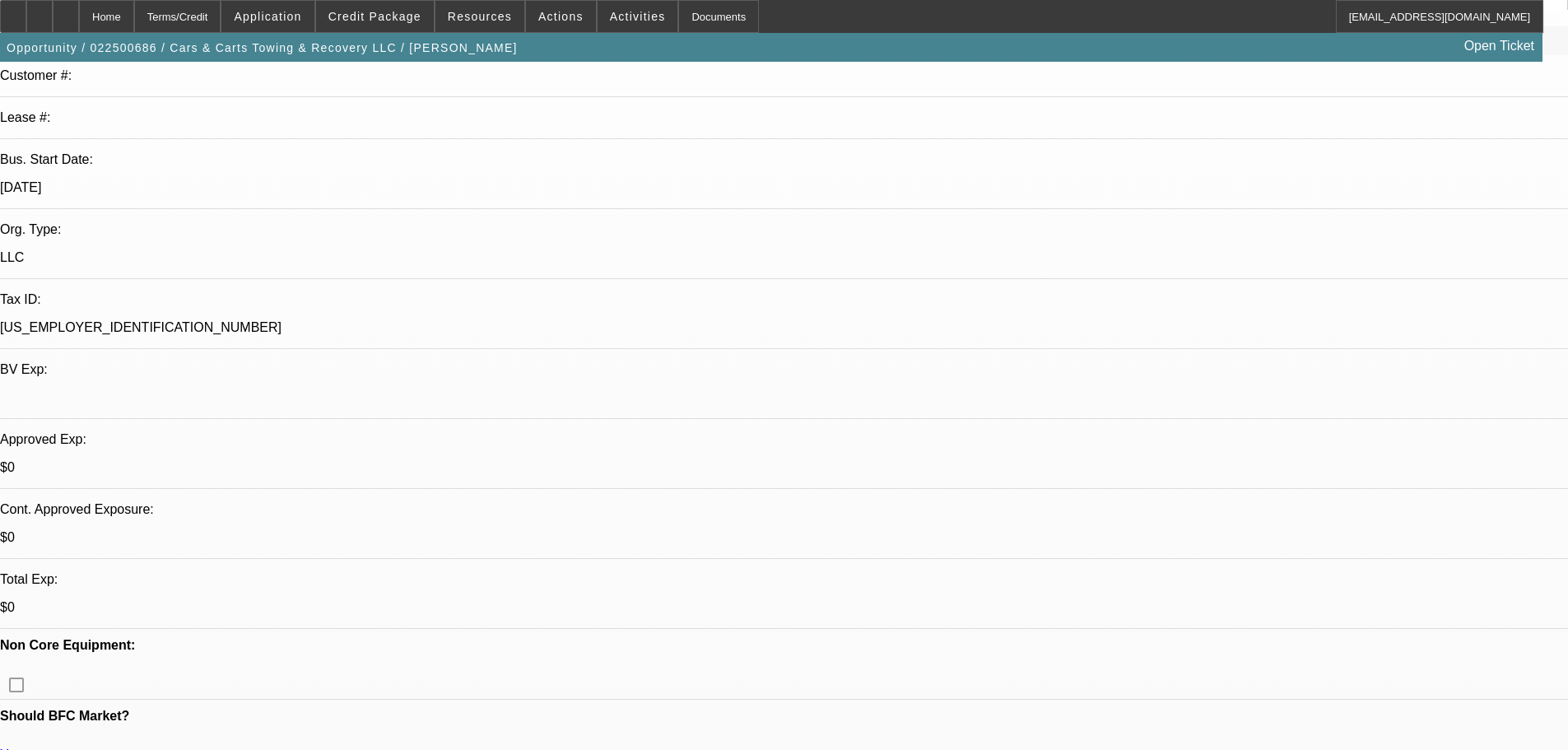
scroll to position [658, 0]
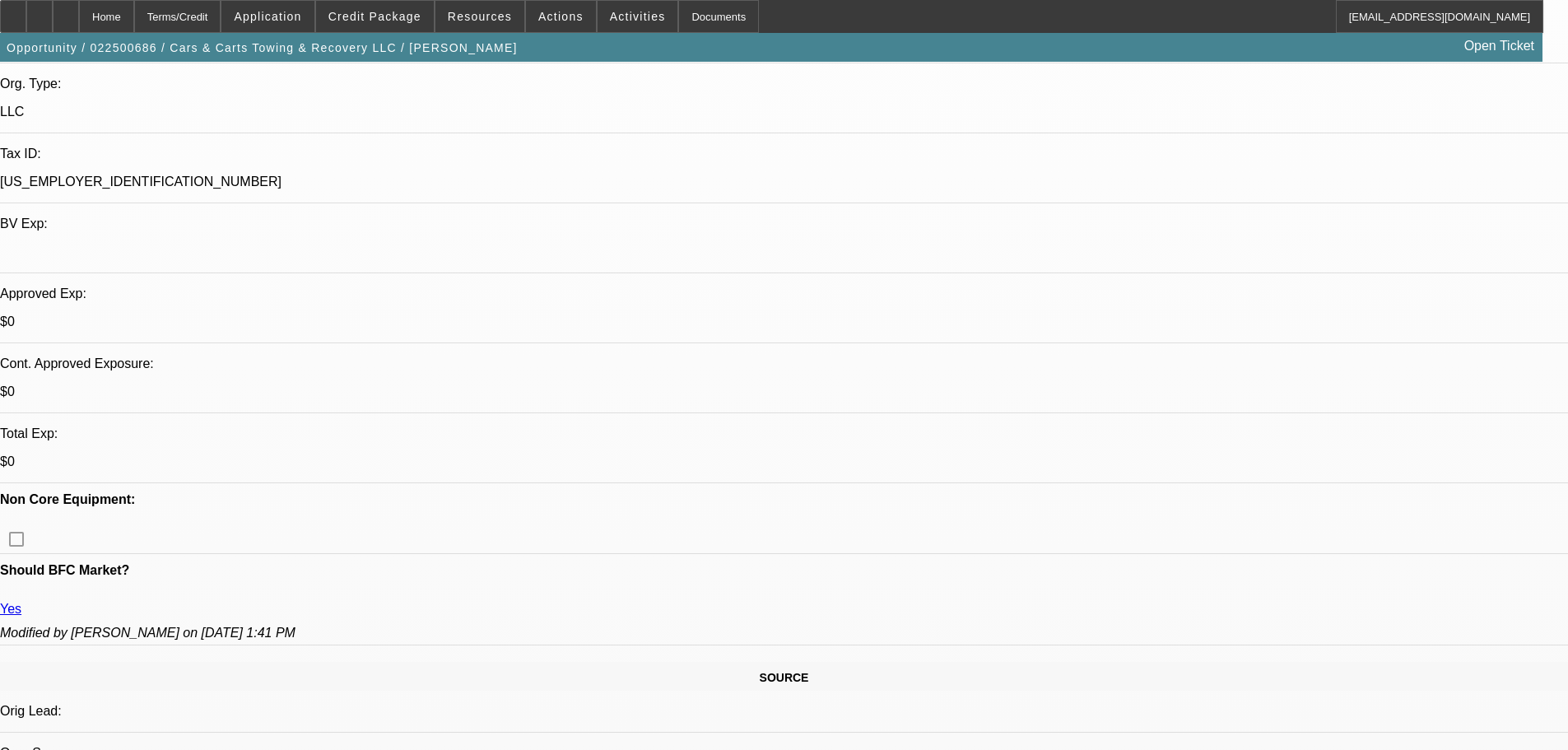
scroll to position [0, 0]
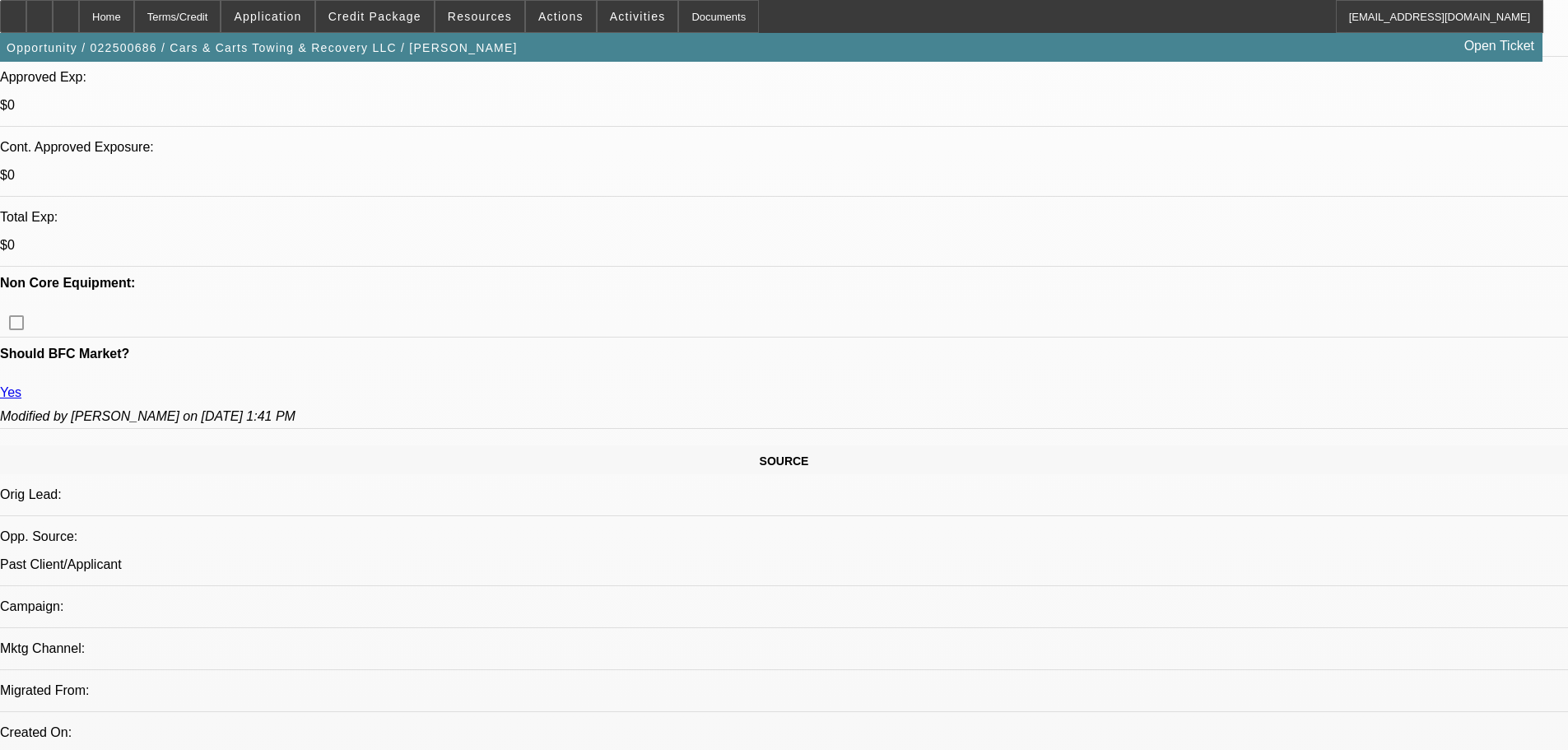
drag, startPoint x: 621, startPoint y: 379, endPoint x: 614, endPoint y: 553, distance: 174.1
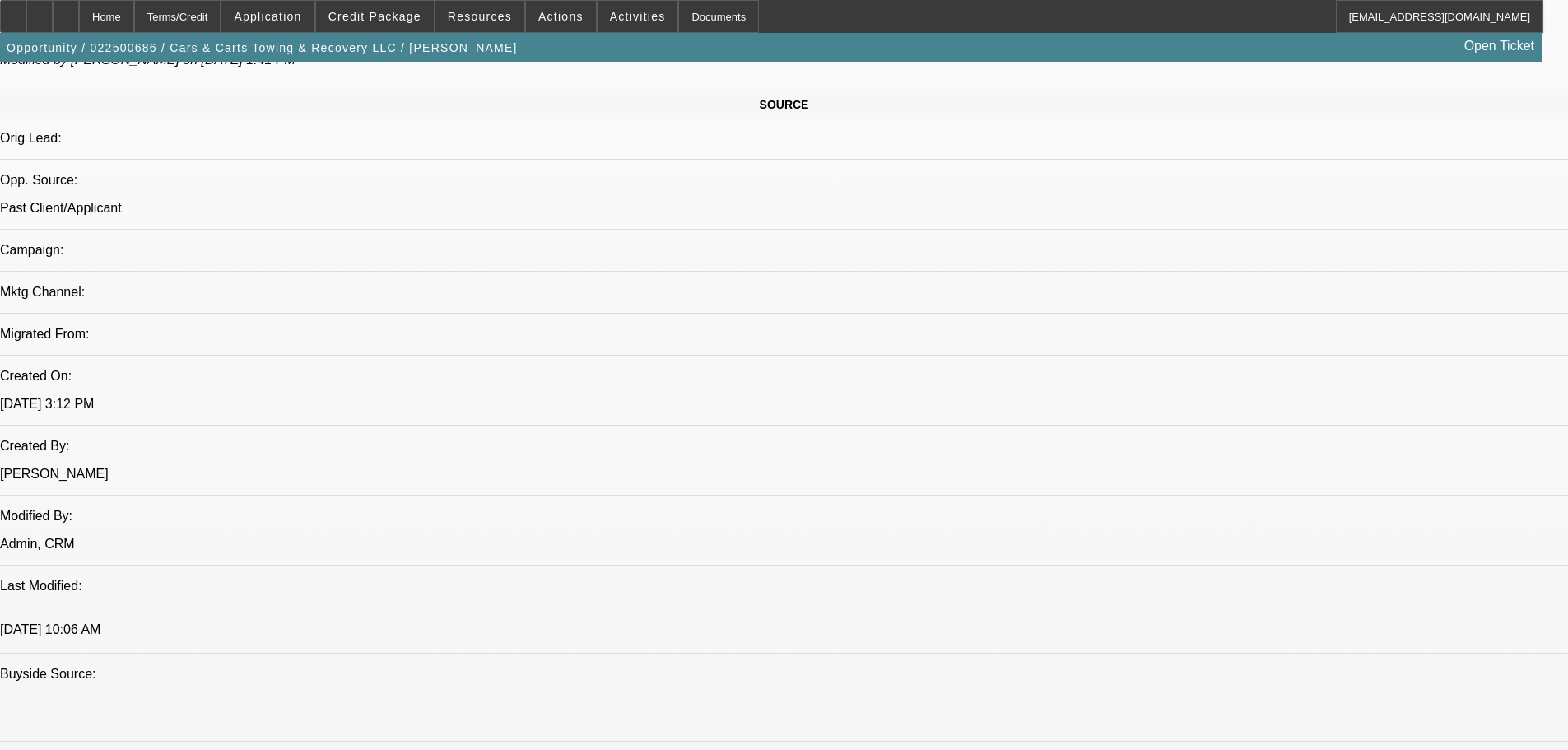
scroll to position [3174, 0]
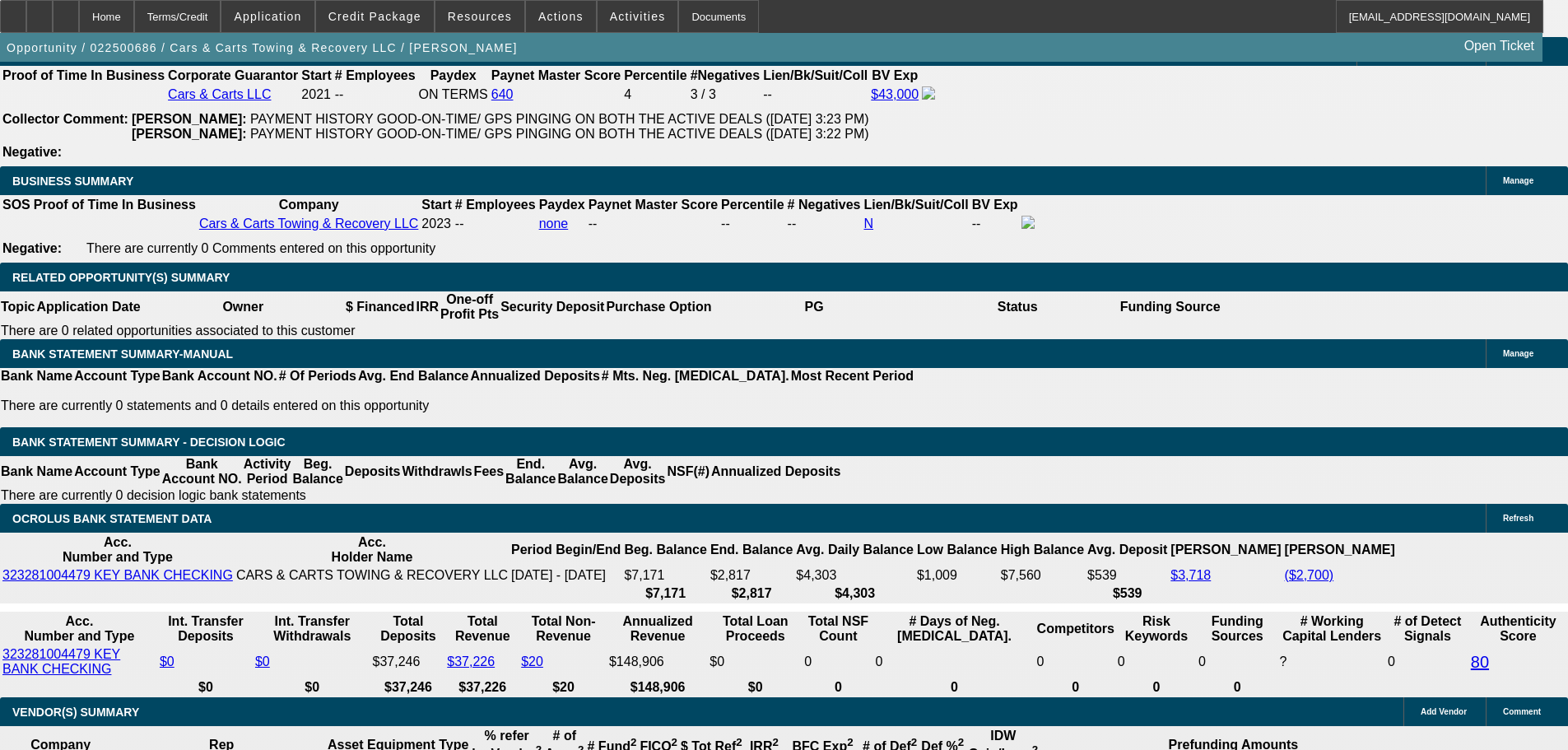
drag, startPoint x: 624, startPoint y: 788, endPoint x: 614, endPoint y: 689, distance: 99.5
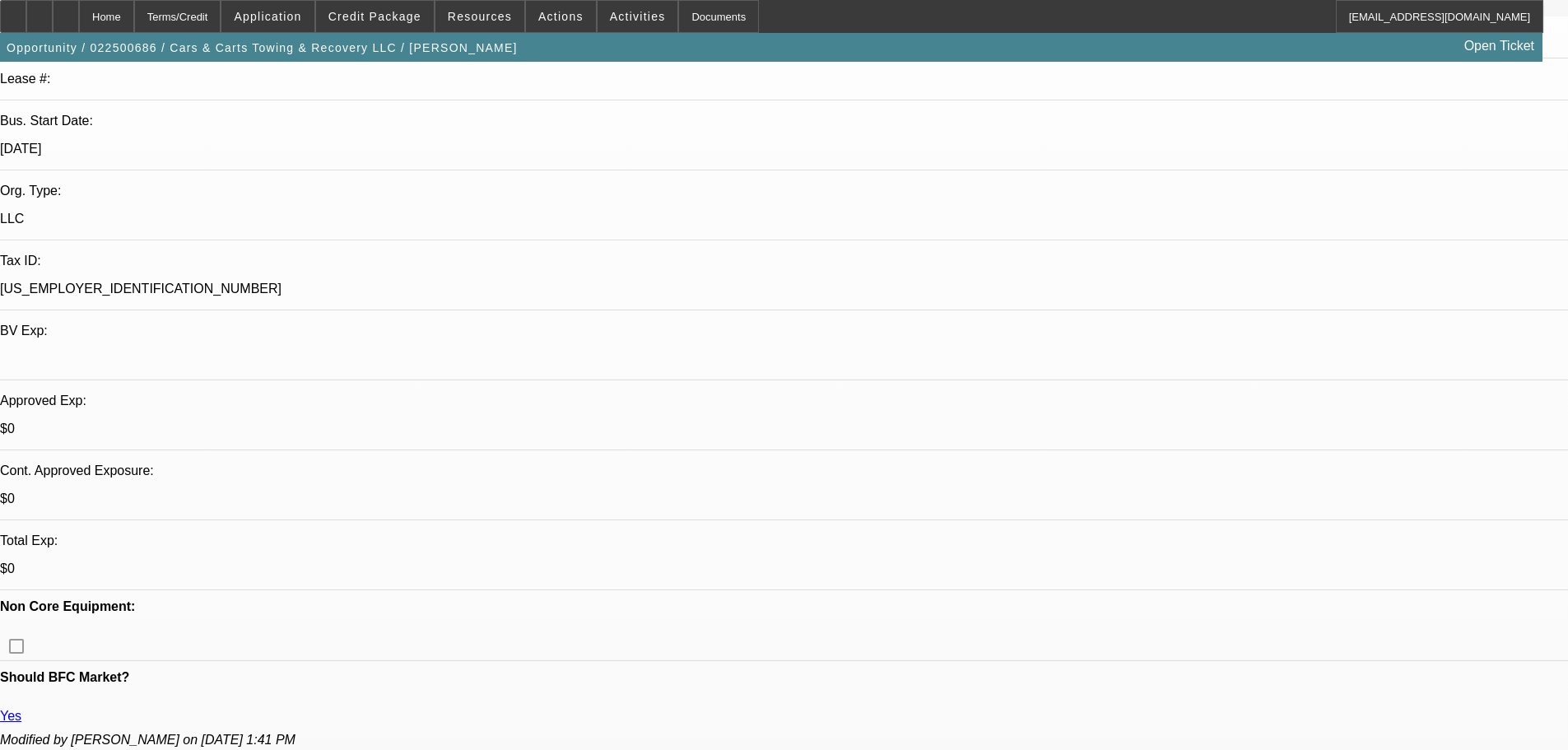
scroll to position [0, 0]
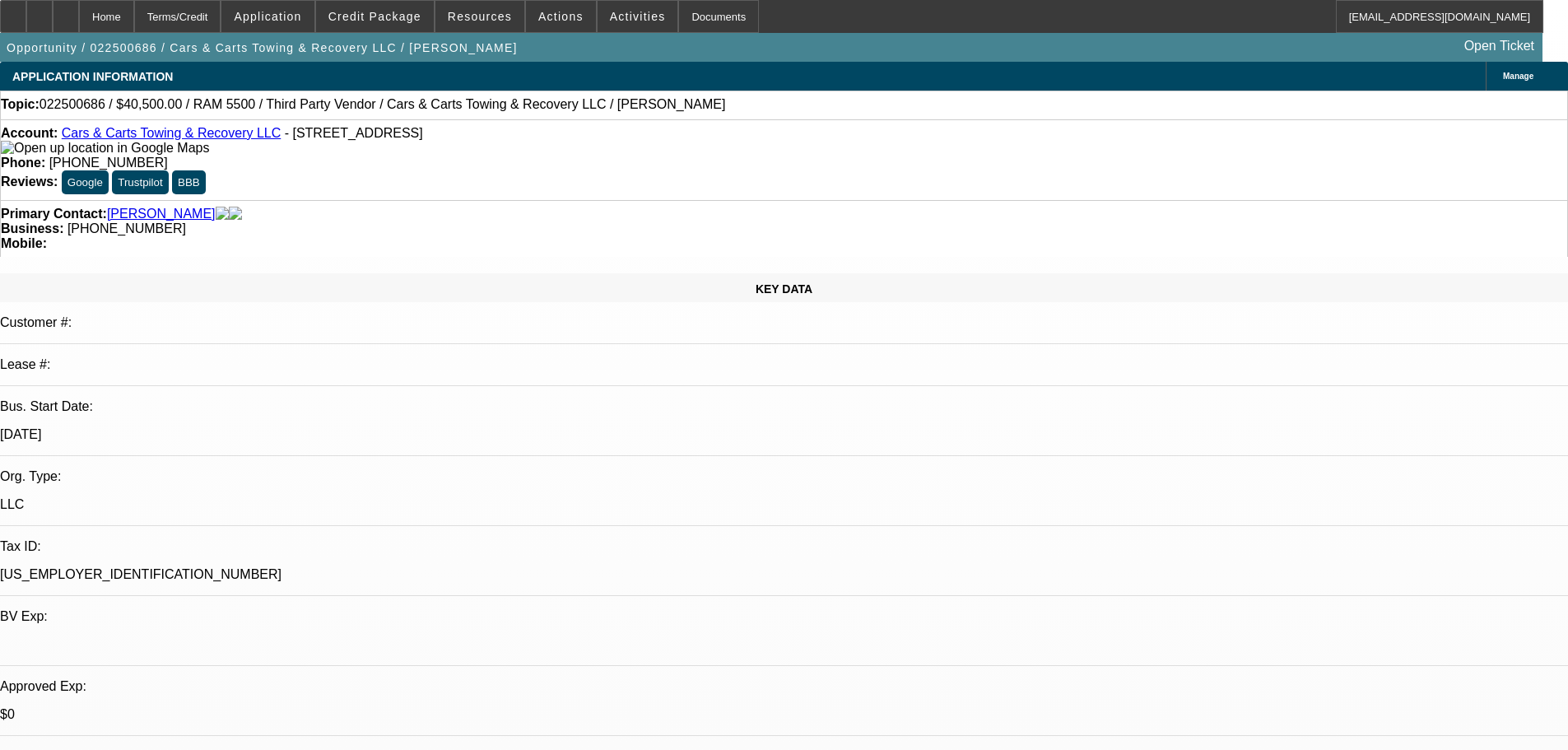
drag, startPoint x: 620, startPoint y: 316, endPoint x: 625, endPoint y: 111, distance: 205.1
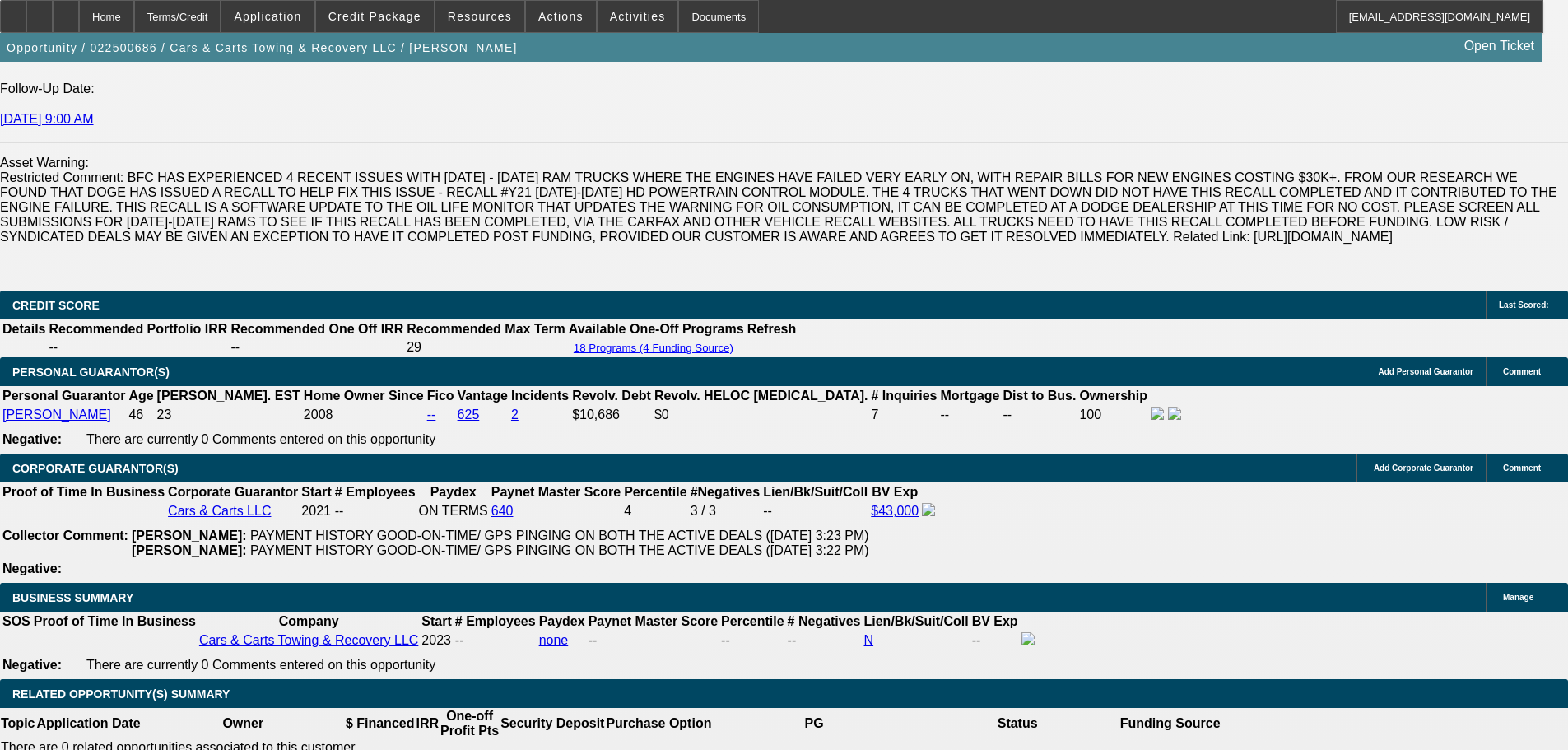
scroll to position [2551, 0]
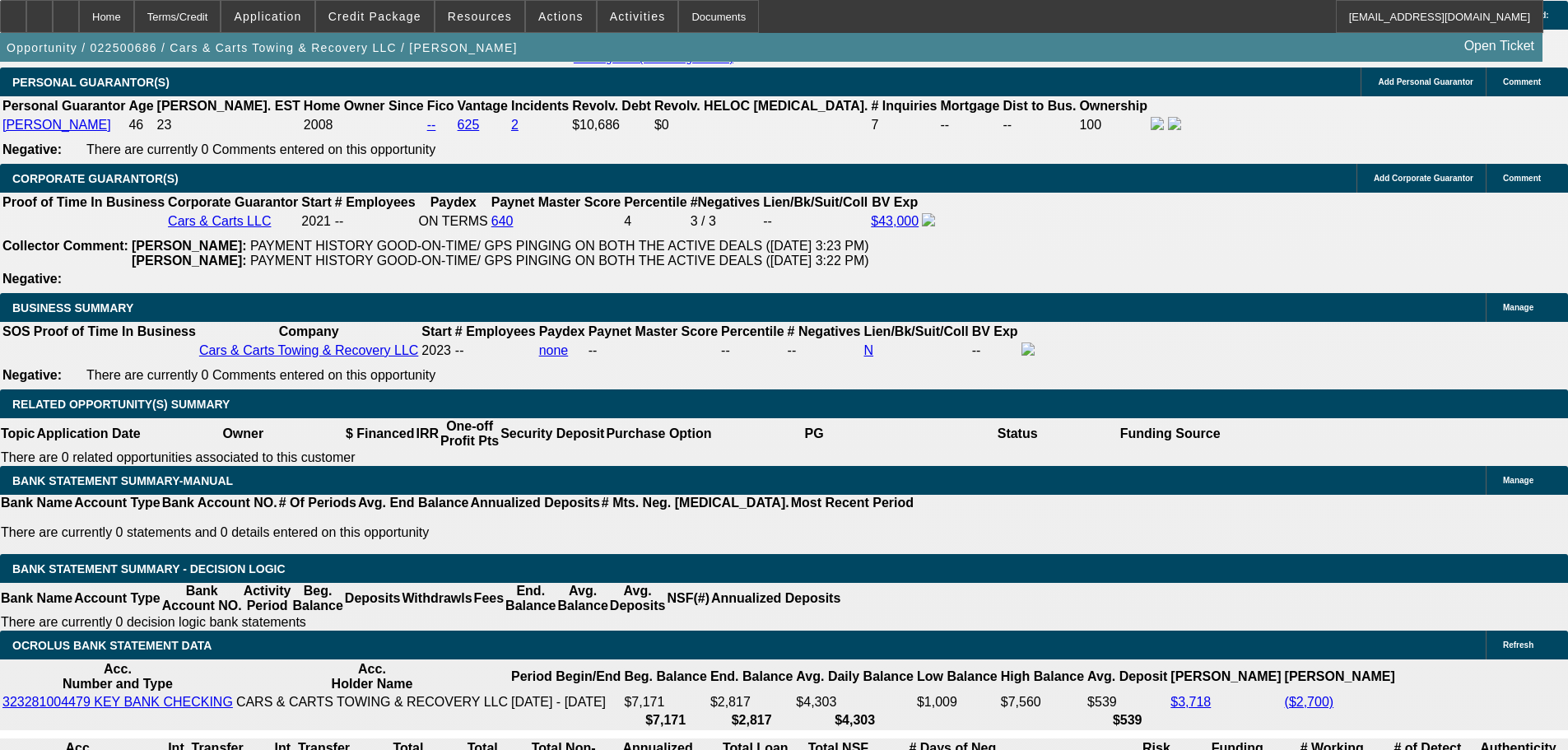
select select "0.1"
select select "2"
select select "0.1"
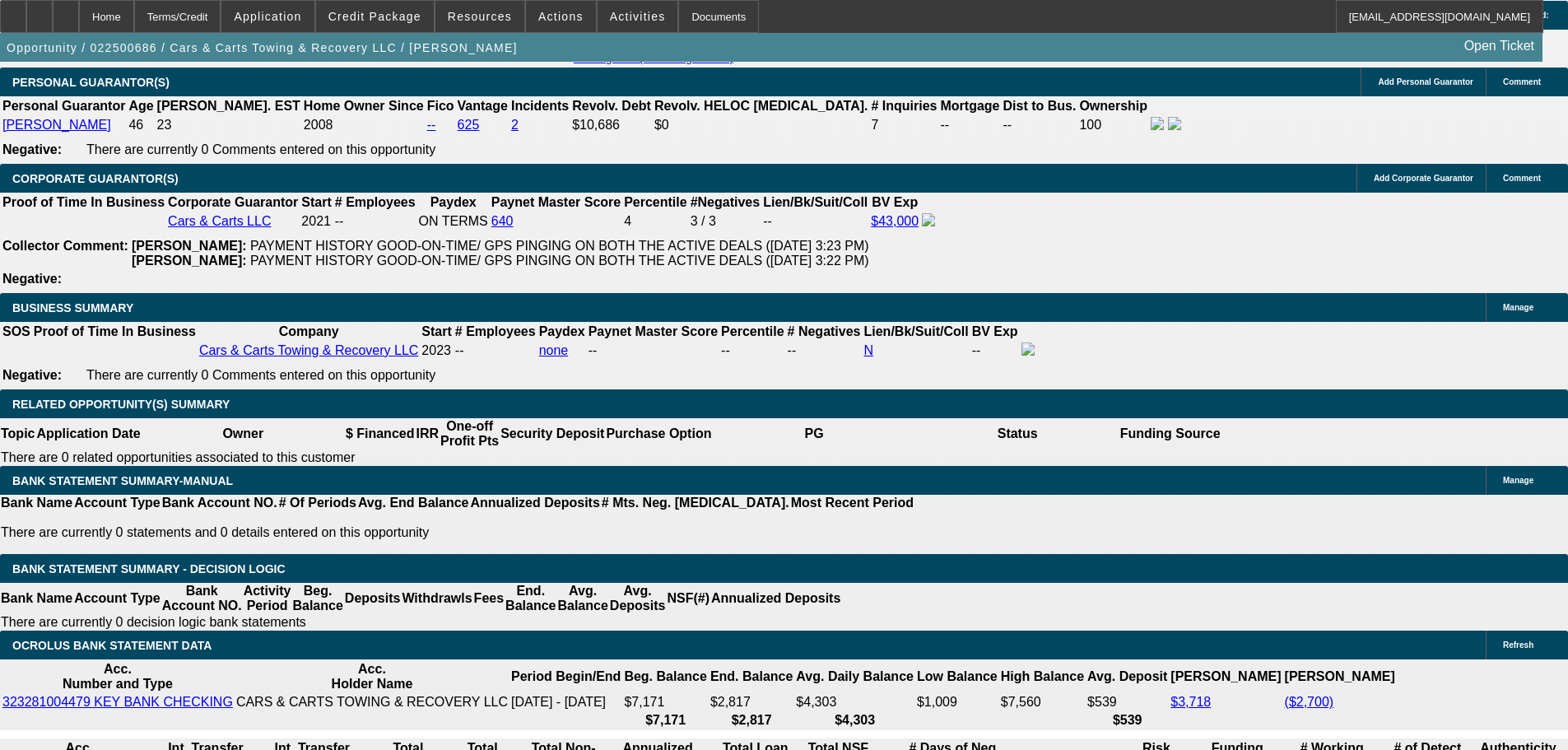
select select "4"
select select "0.1"
select select "2"
select select "0.1"
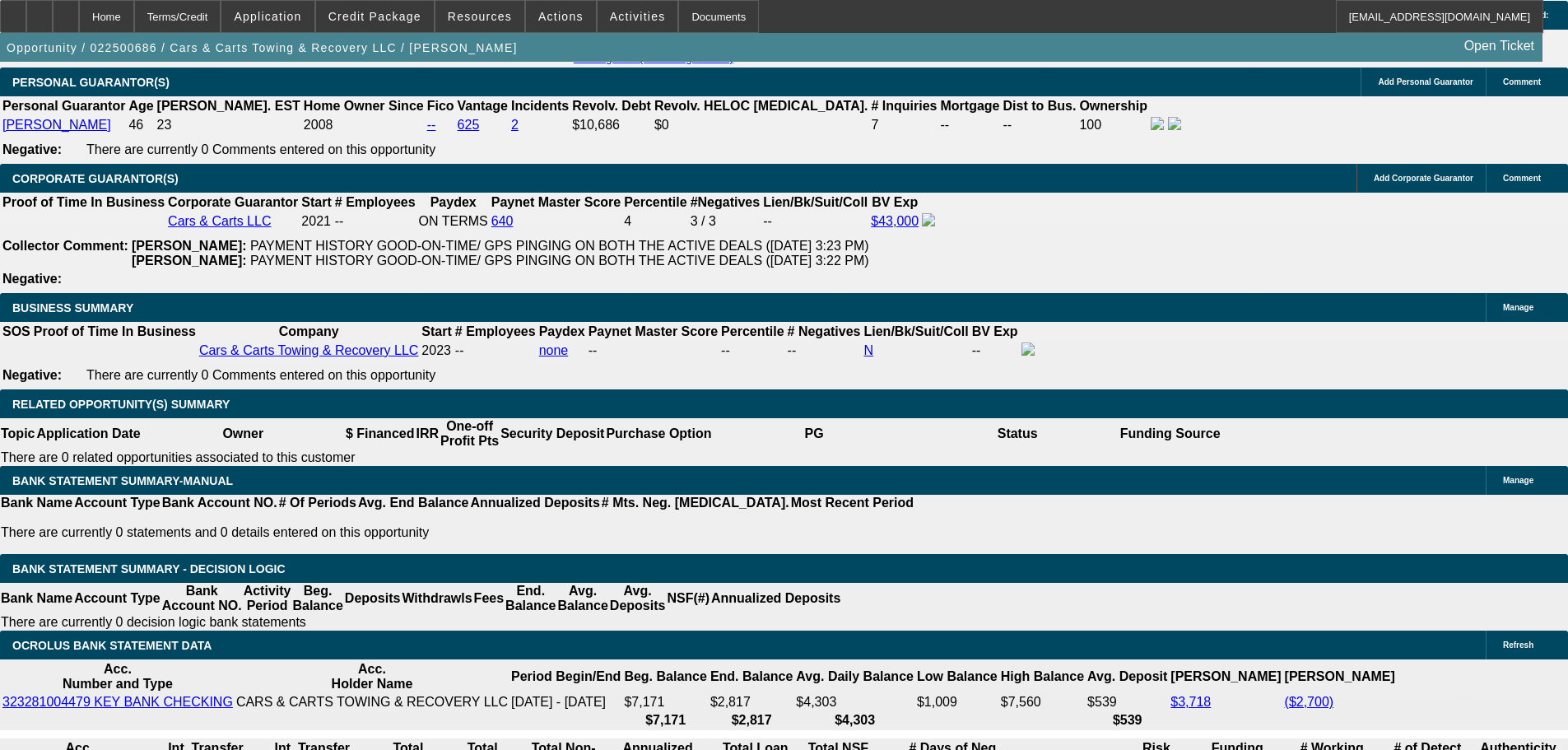
select select "4"
select select "0.1"
select select "2"
select select "0.1"
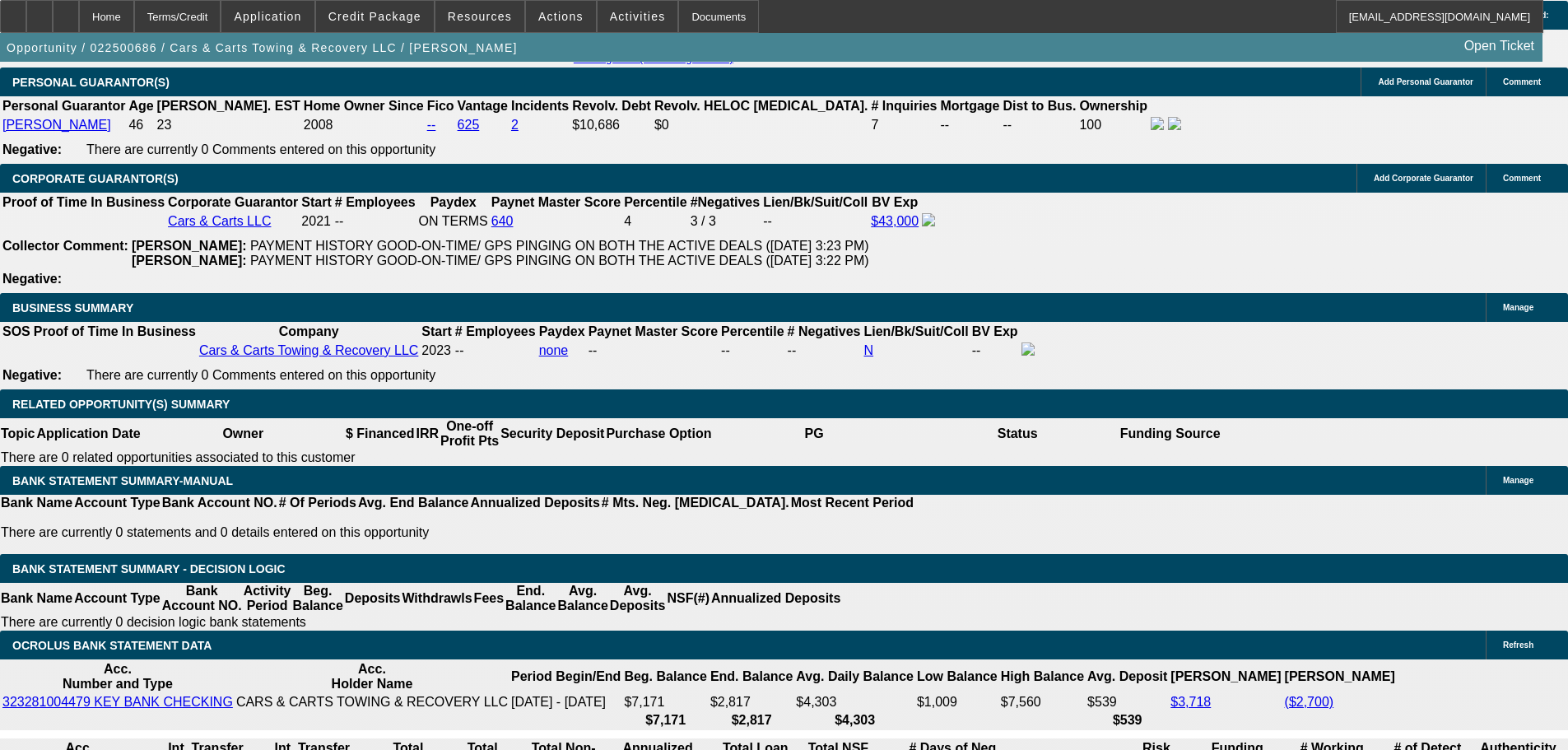
select select "4"
select select "0"
select select "0.1"
select select "4"
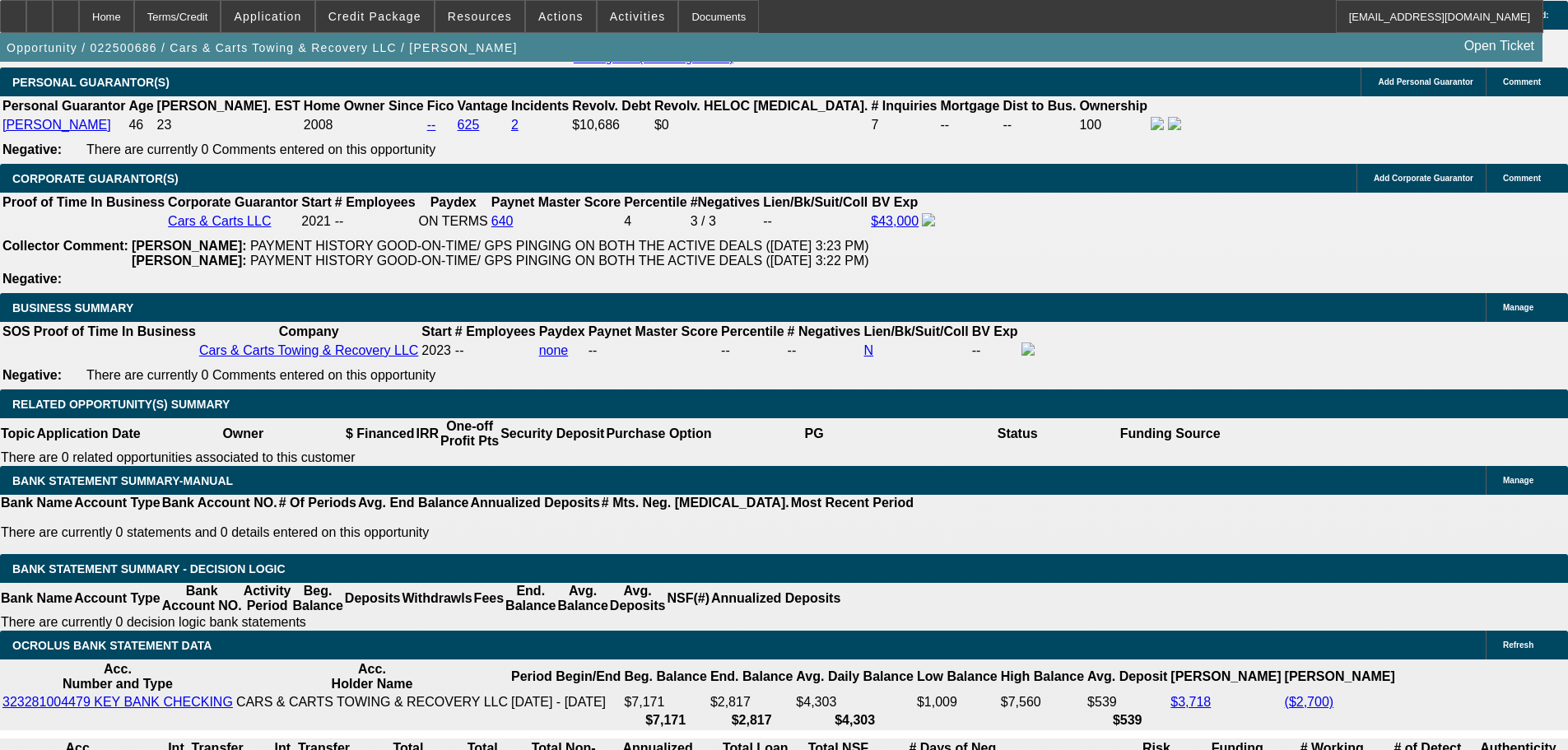
select select "0"
select select "2"
select select "0.1"
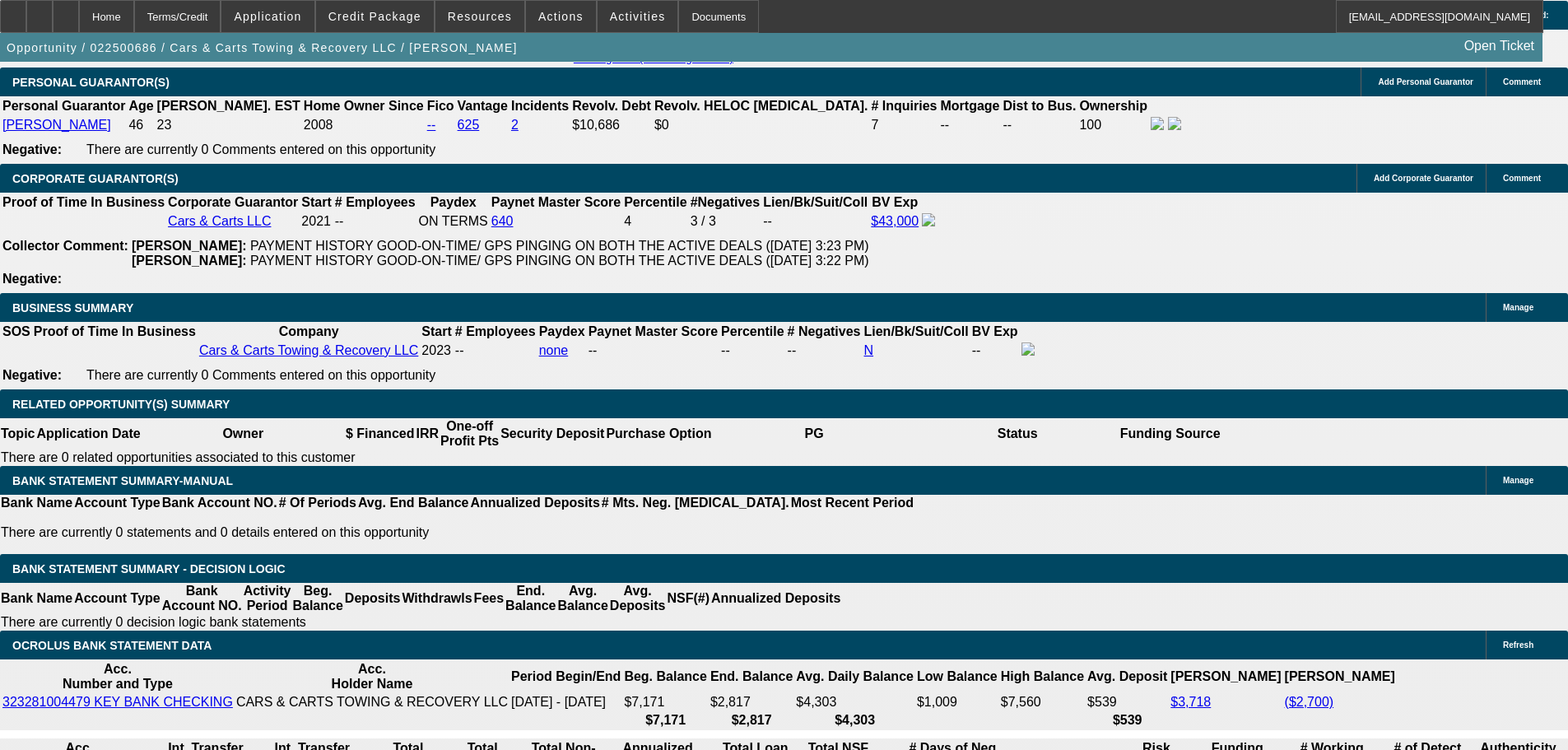
select select "4"
select select "0"
select select "2"
select select "0.1"
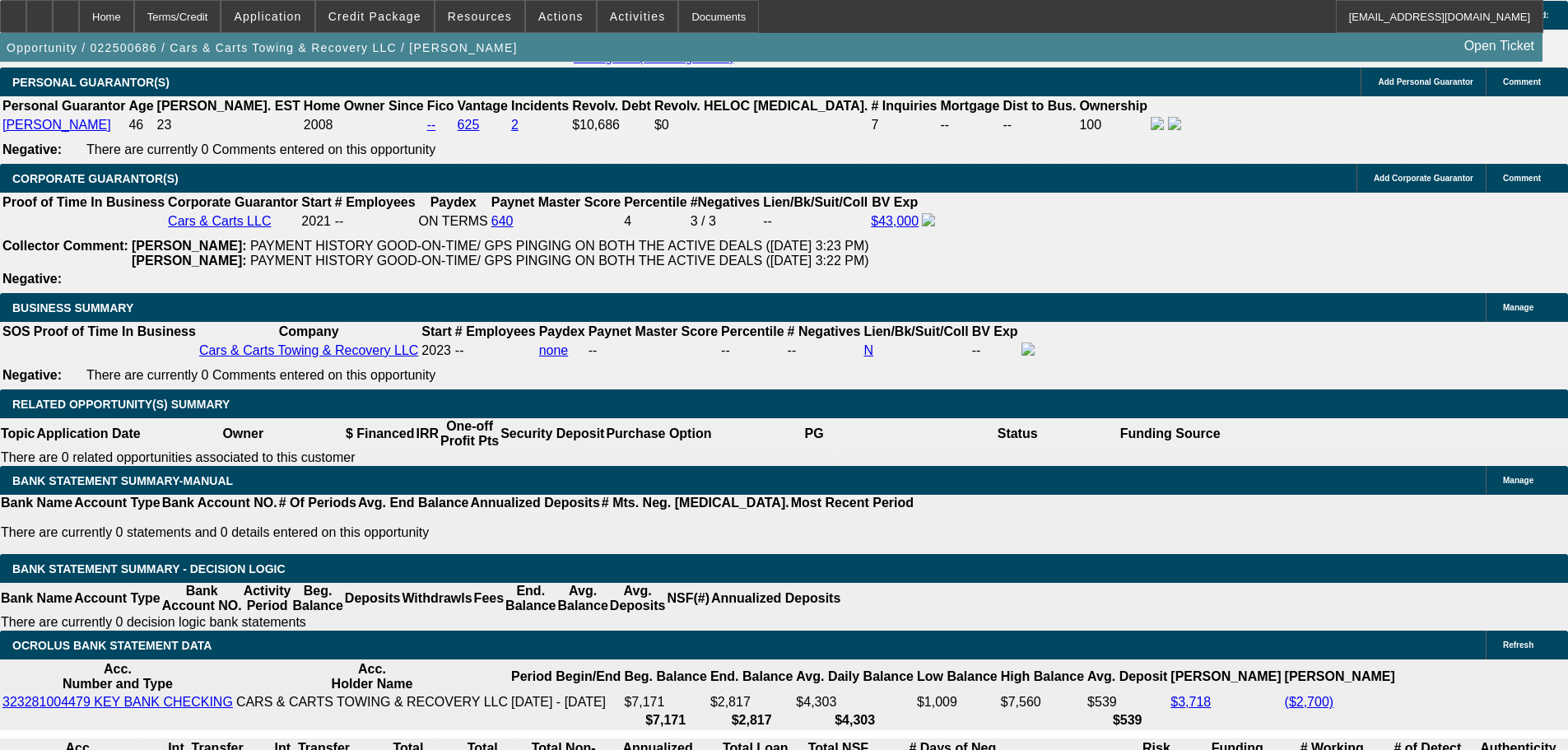
select select "4"
select select "0.1"
select select "2"
select select "0.1"
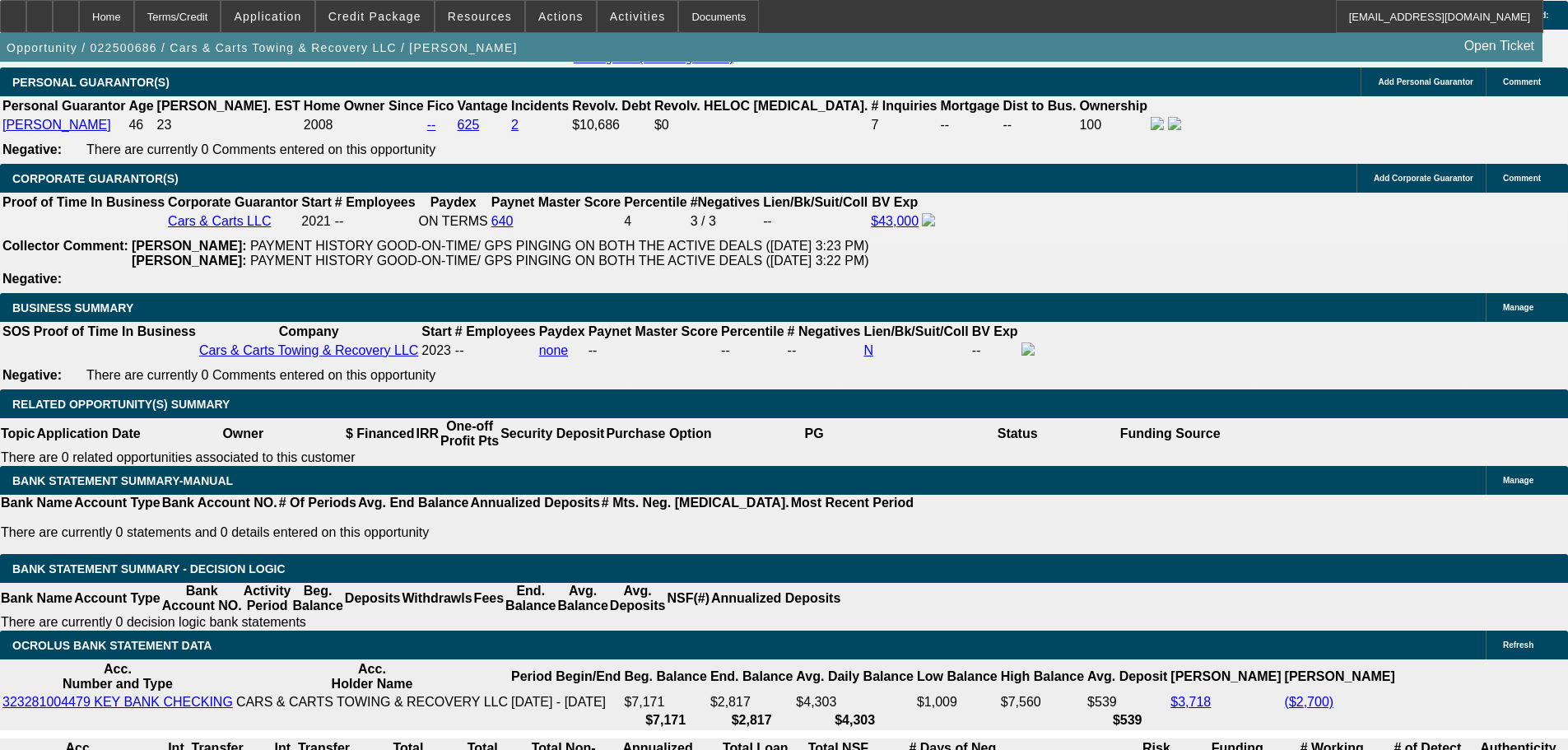
select select "4"
select select "0.1"
select select "2"
select select "0.1"
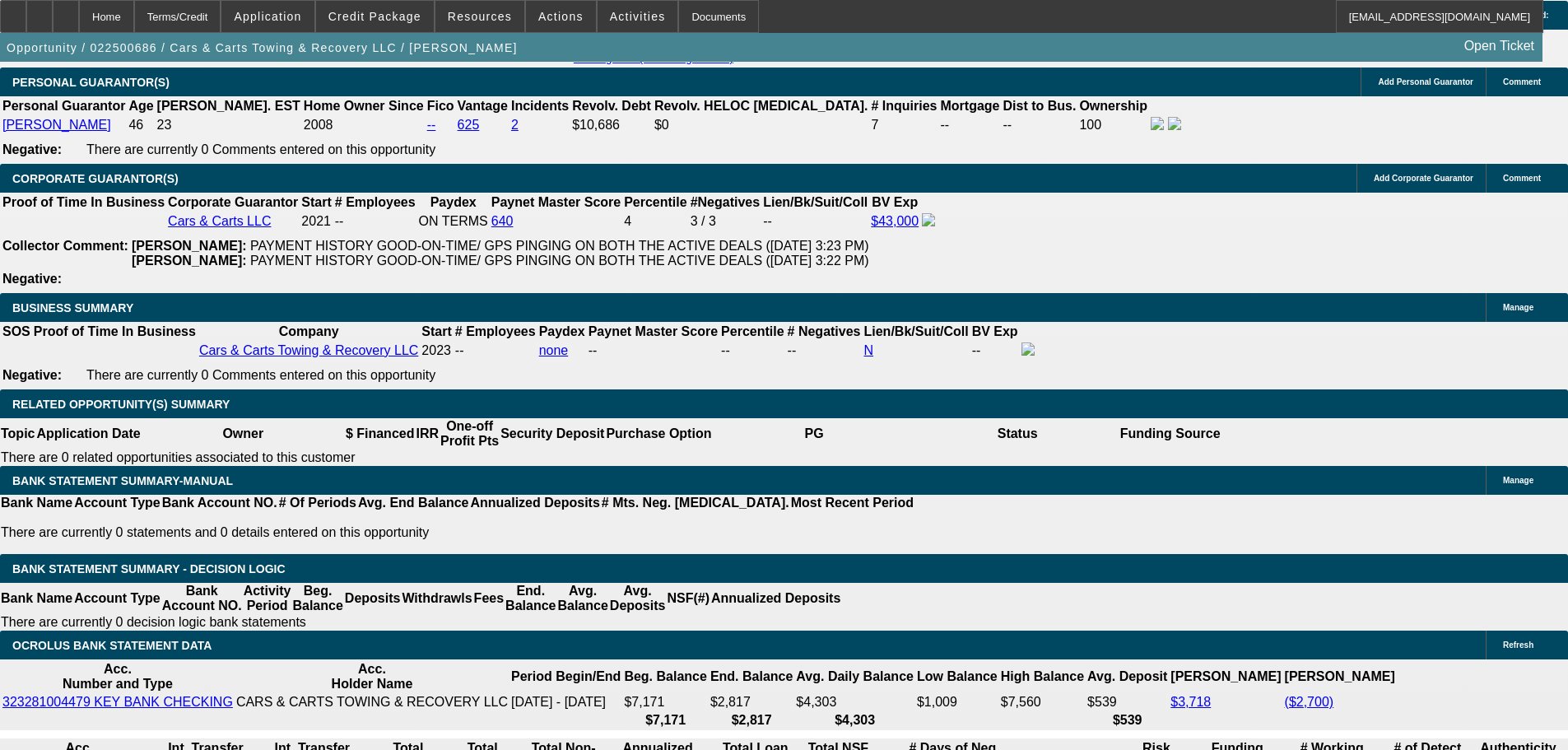
select select "4"
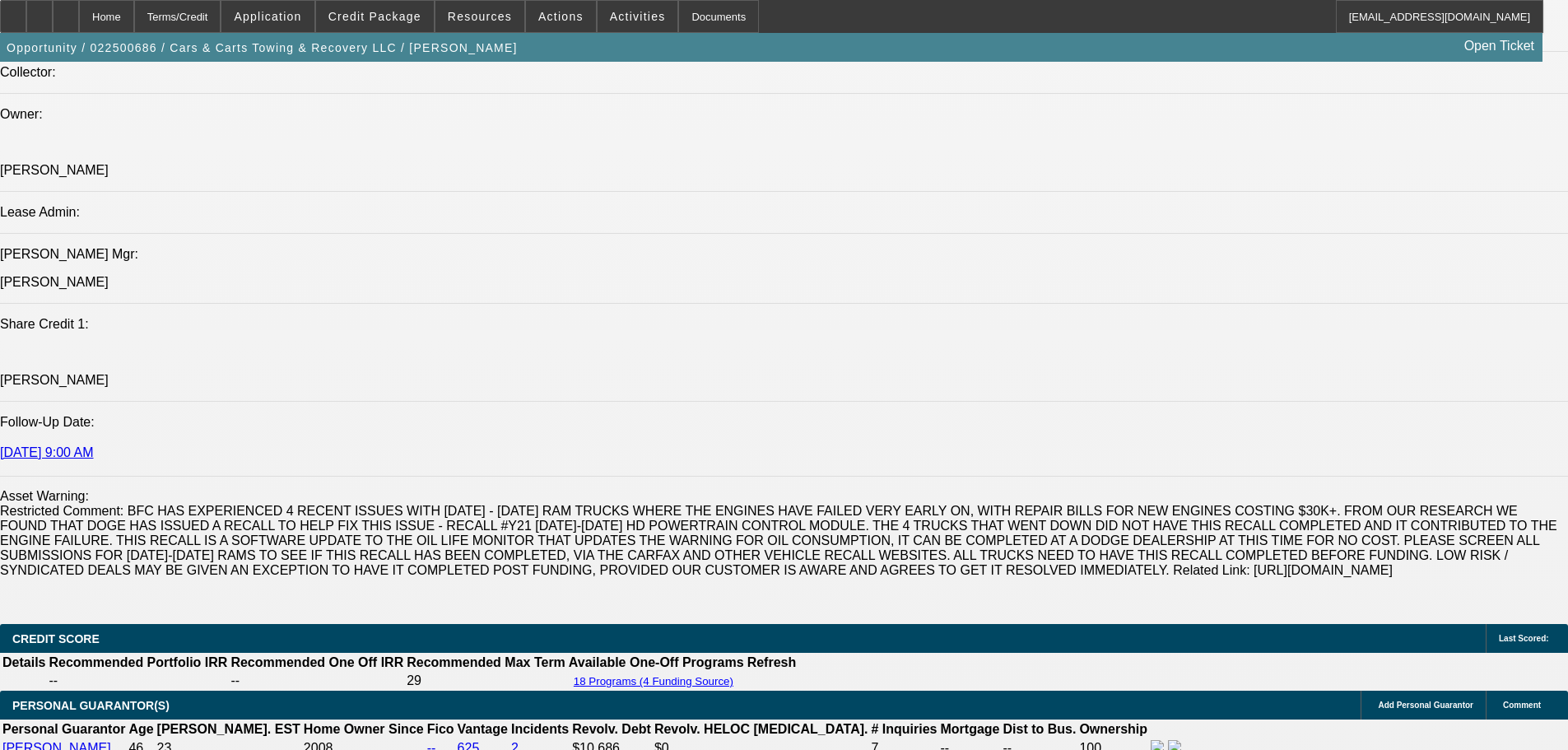
drag, startPoint x: 614, startPoint y: 449, endPoint x: 614, endPoint y: 370, distance: 79.0
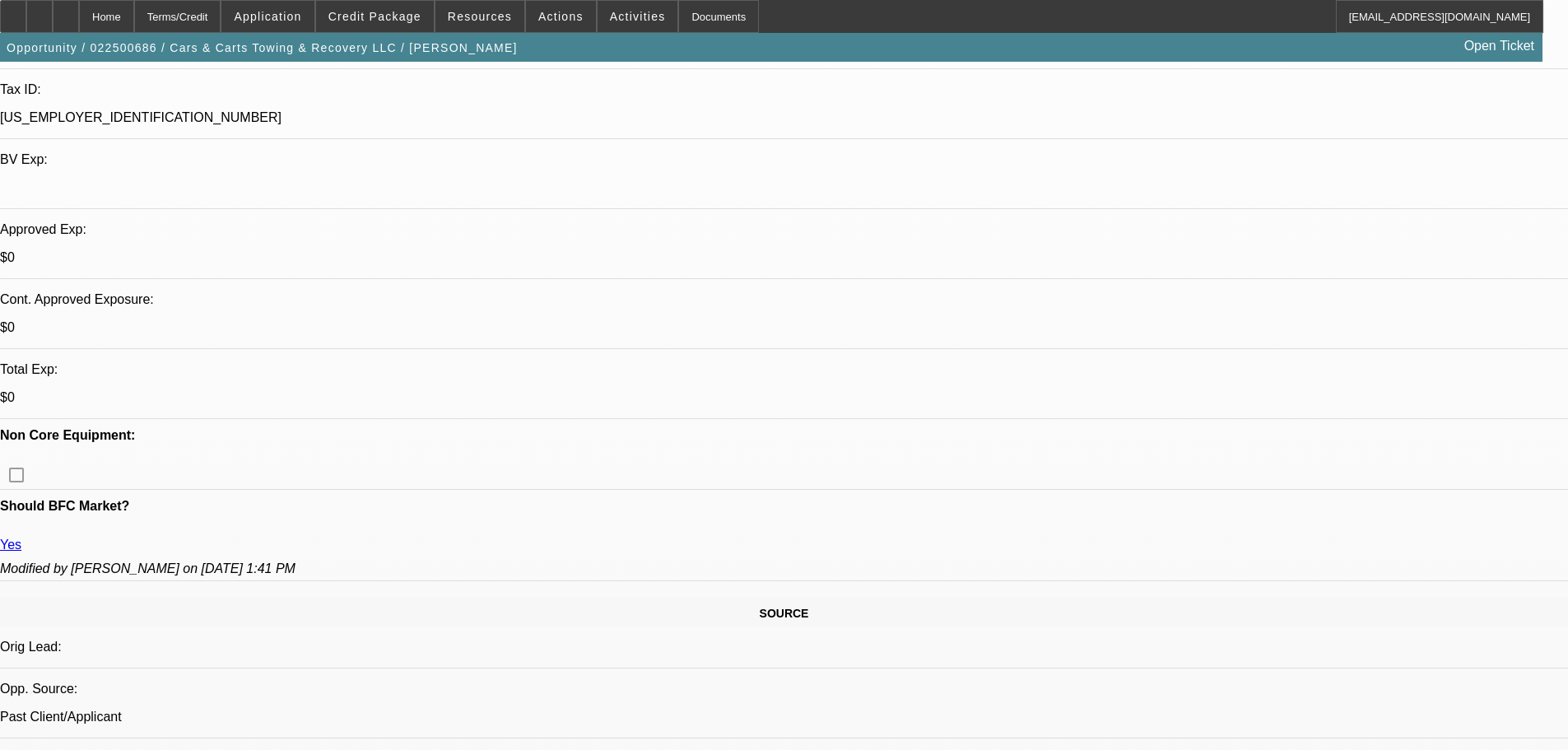
drag, startPoint x: 631, startPoint y: 544, endPoint x: 602, endPoint y: 299, distance: 246.7
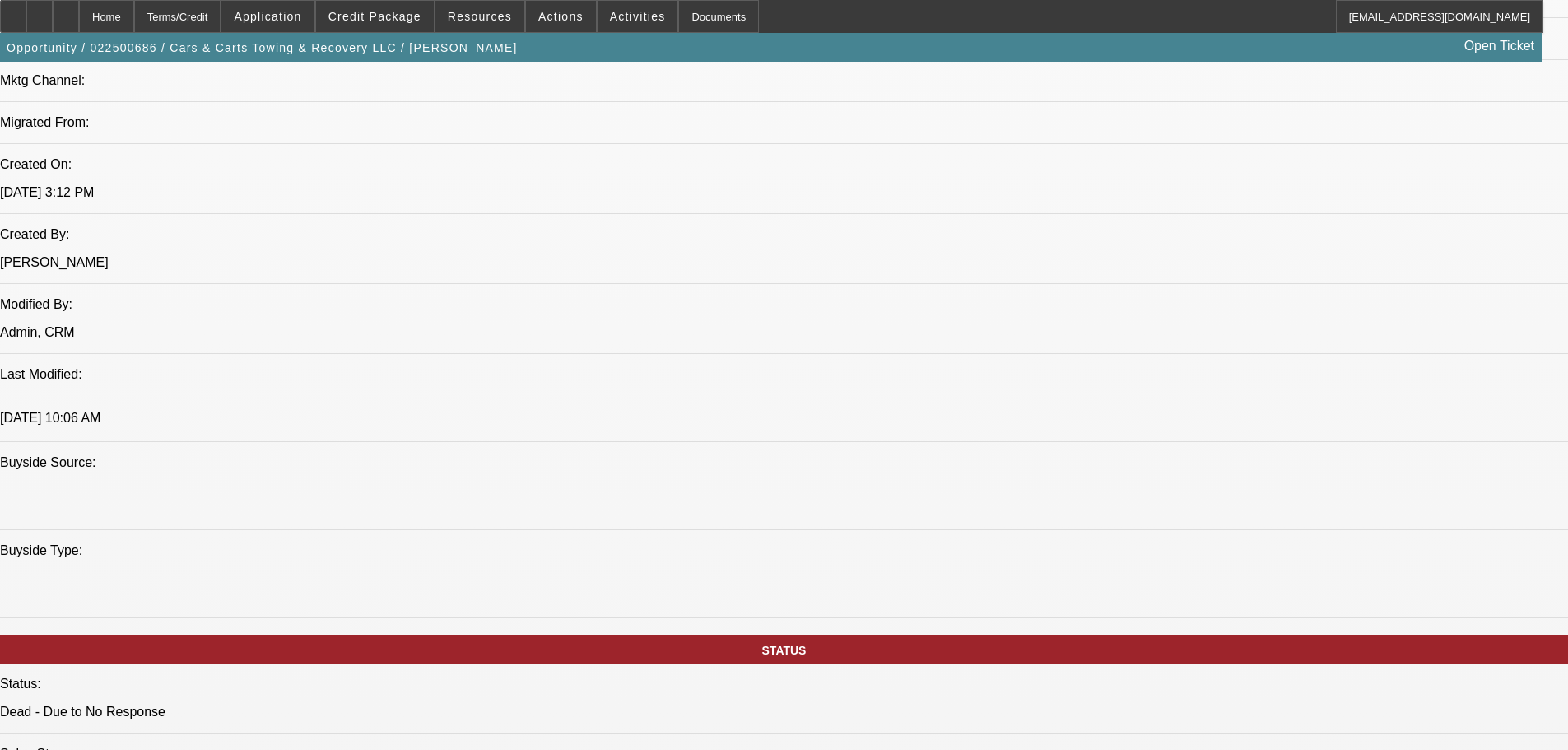
drag, startPoint x: 648, startPoint y: 498, endPoint x: 631, endPoint y: 619, distance: 122.2
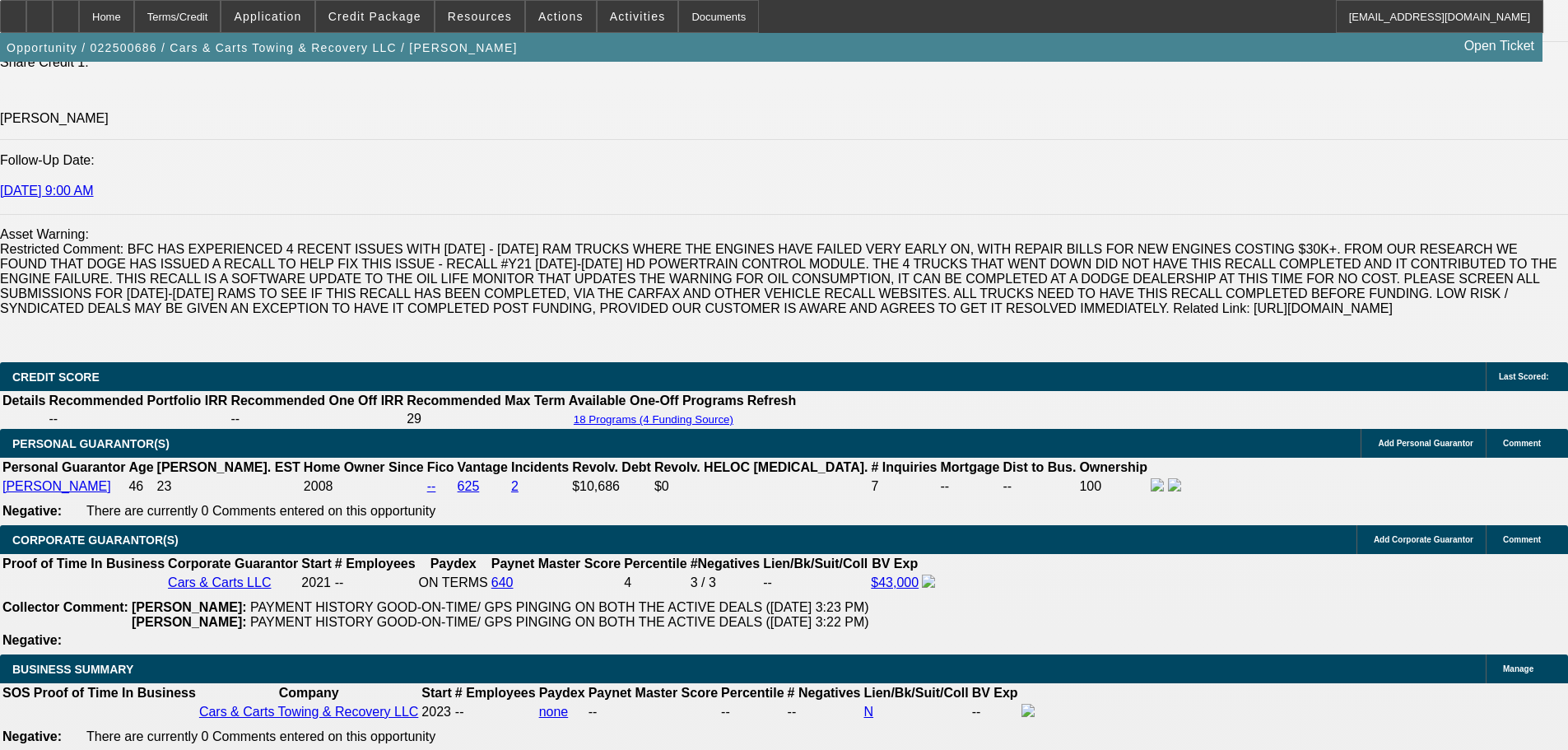
drag, startPoint x: 625, startPoint y: 738, endPoint x: 631, endPoint y: 608, distance: 130.1
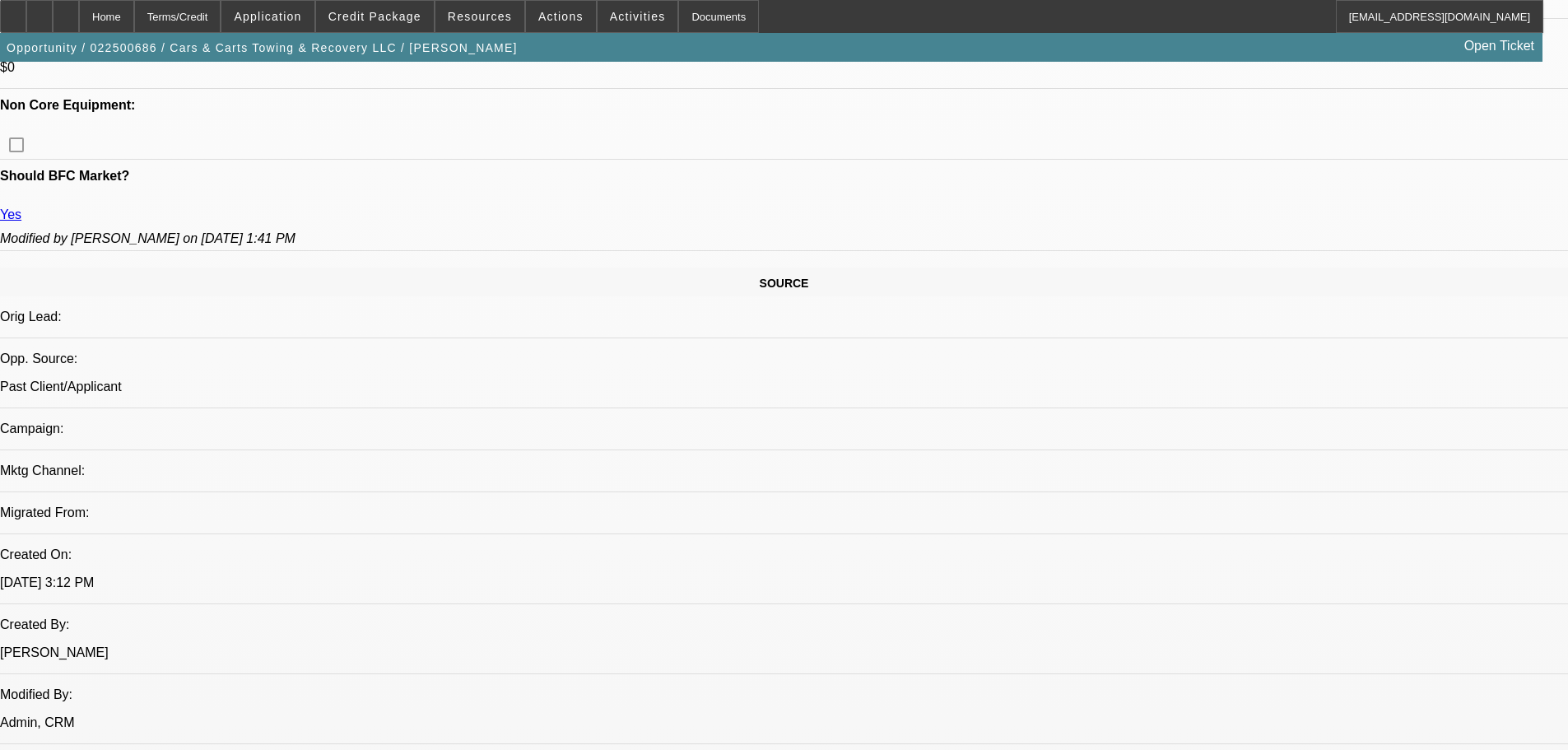
drag, startPoint x: 619, startPoint y: 503, endPoint x: 602, endPoint y: 341, distance: 162.9
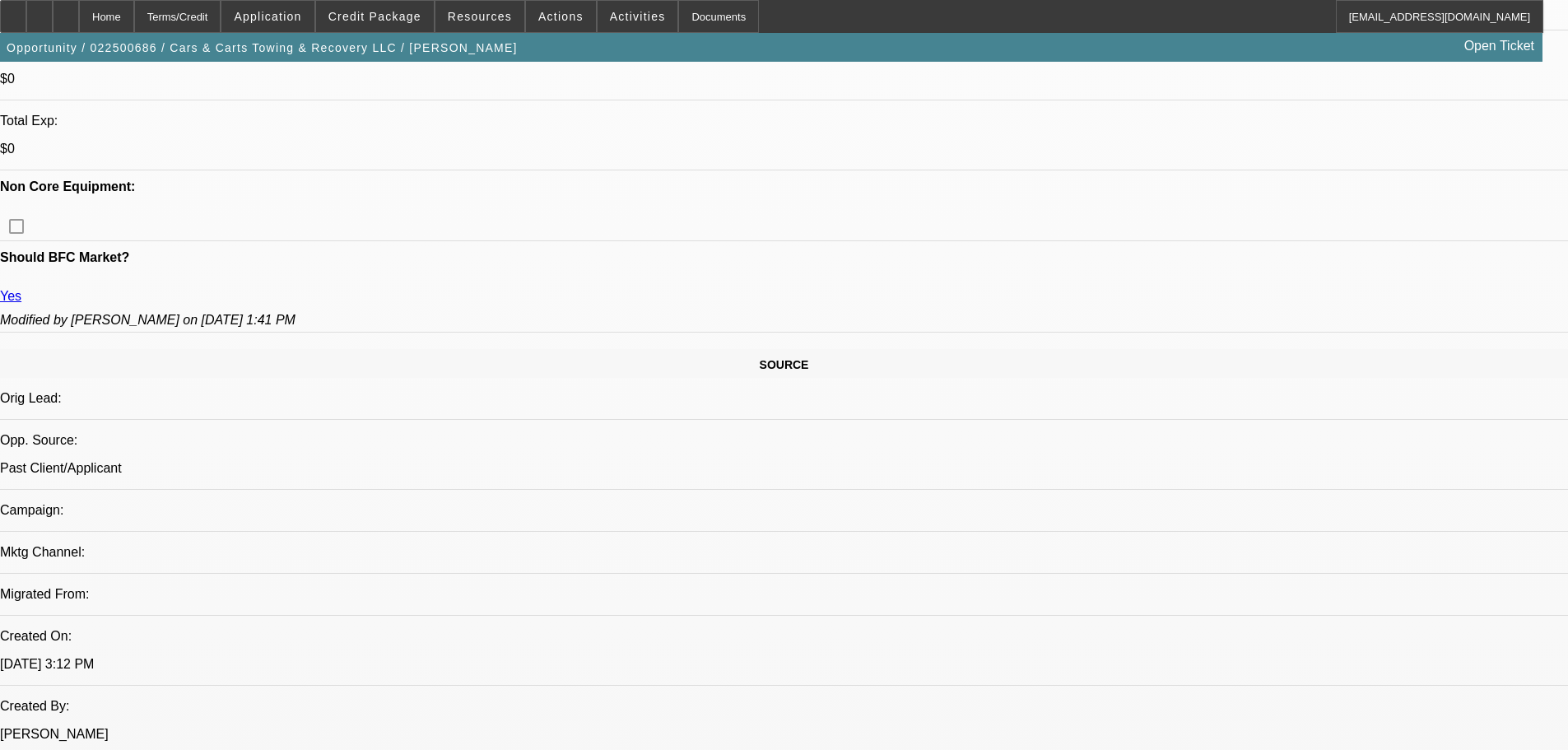
scroll to position [0, 0]
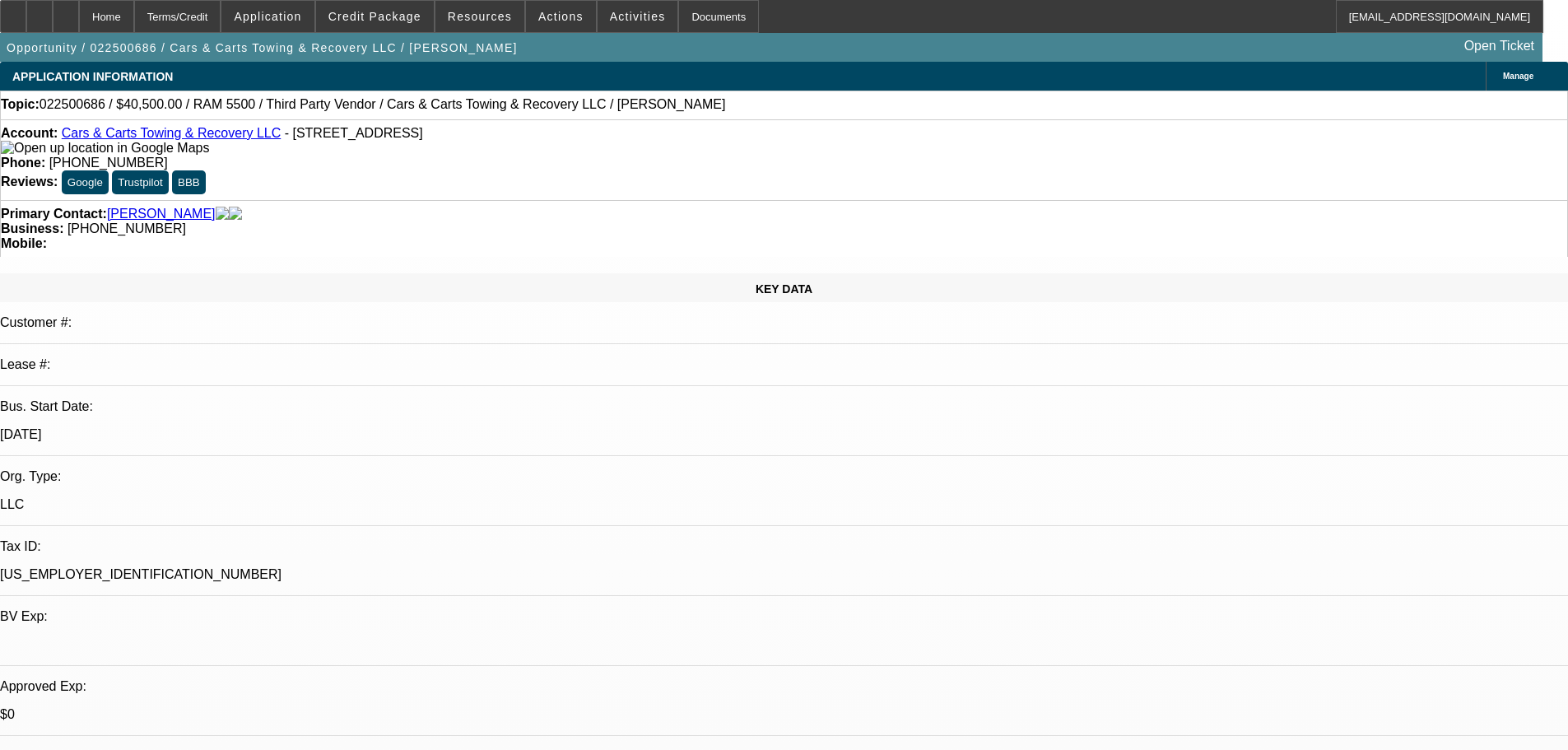
drag, startPoint x: 514, startPoint y: 541, endPoint x: 431, endPoint y: 259, distance: 294.0
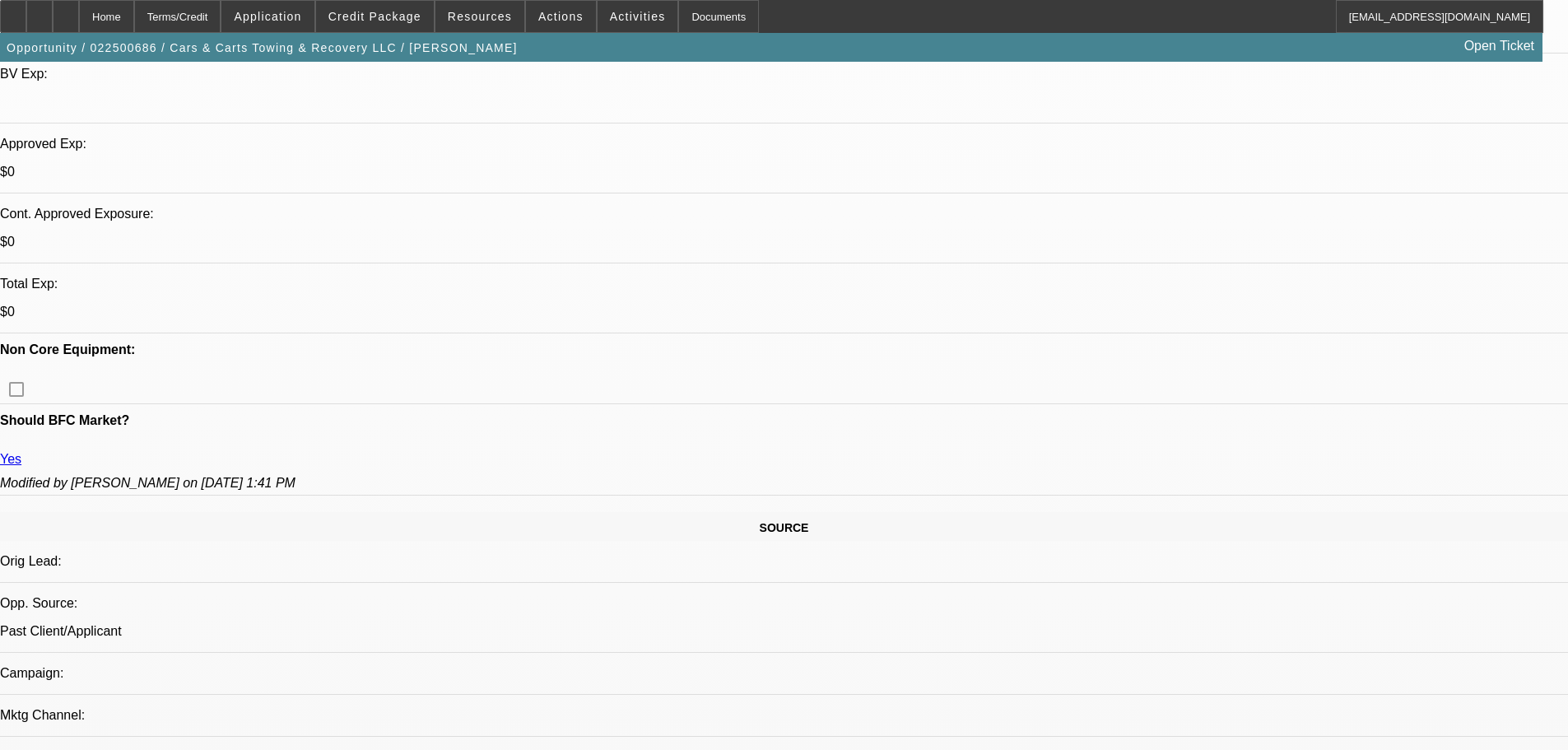
scroll to position [658, 0]
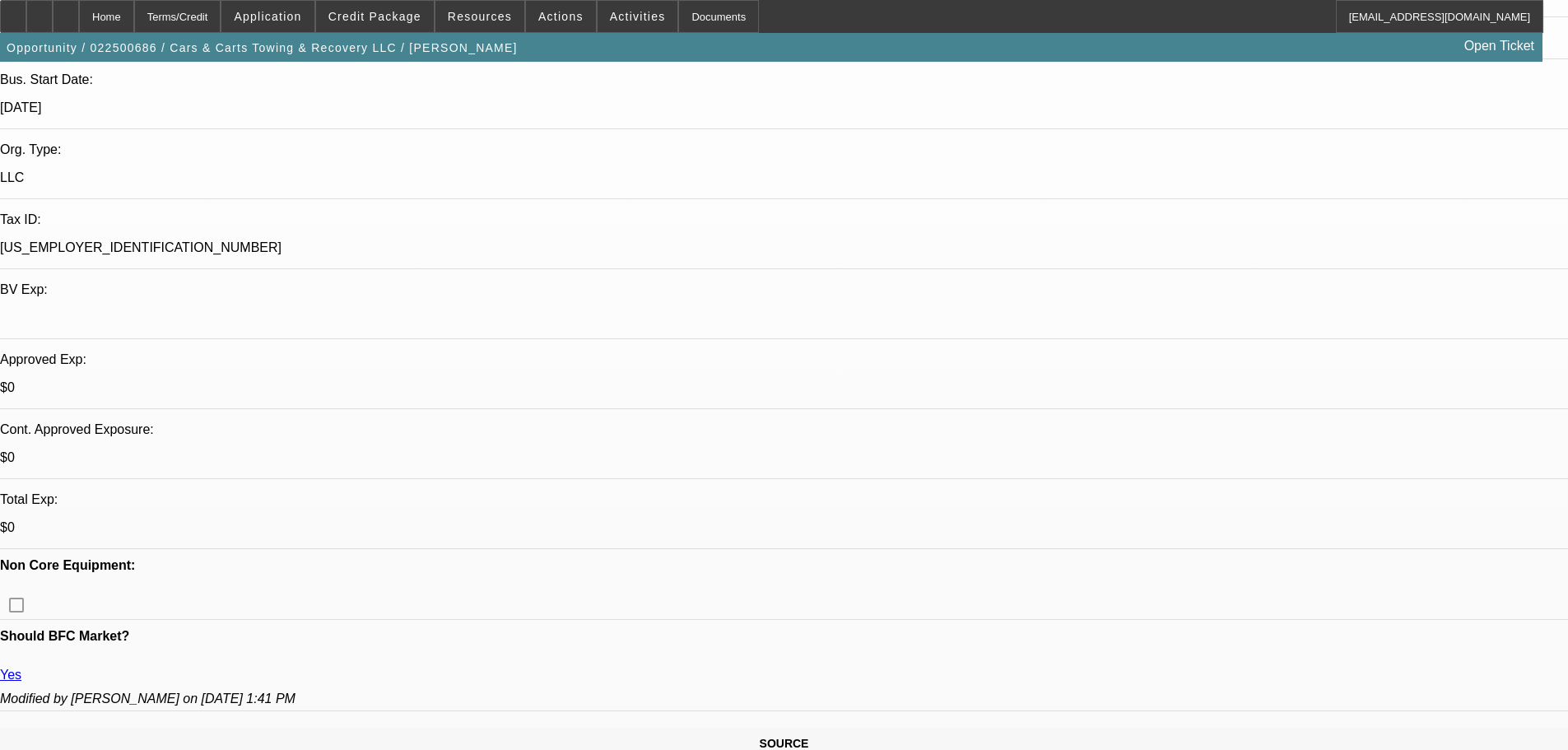
scroll to position [0, 0]
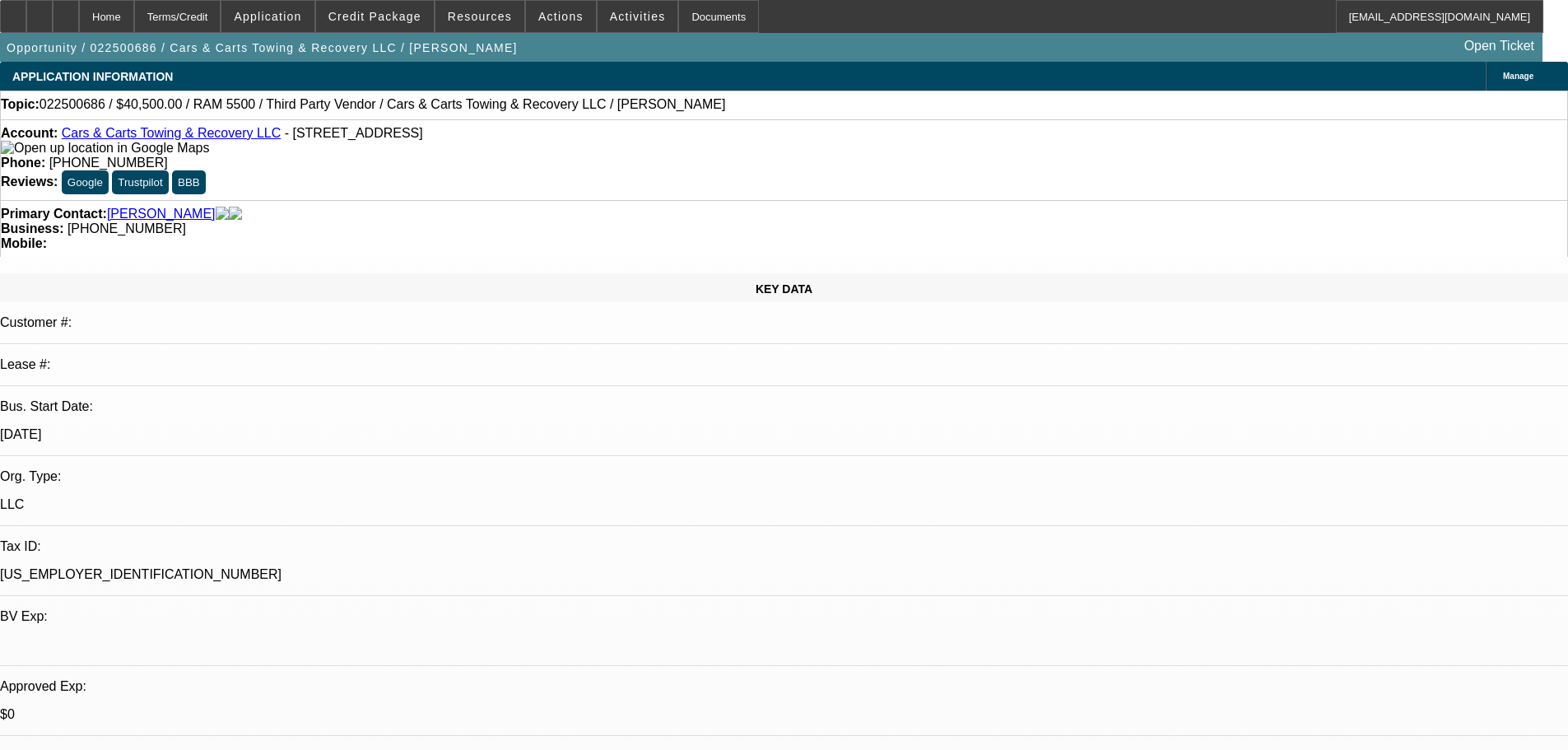
drag, startPoint x: 1031, startPoint y: 299, endPoint x: 1015, endPoint y: 169, distance: 131.0
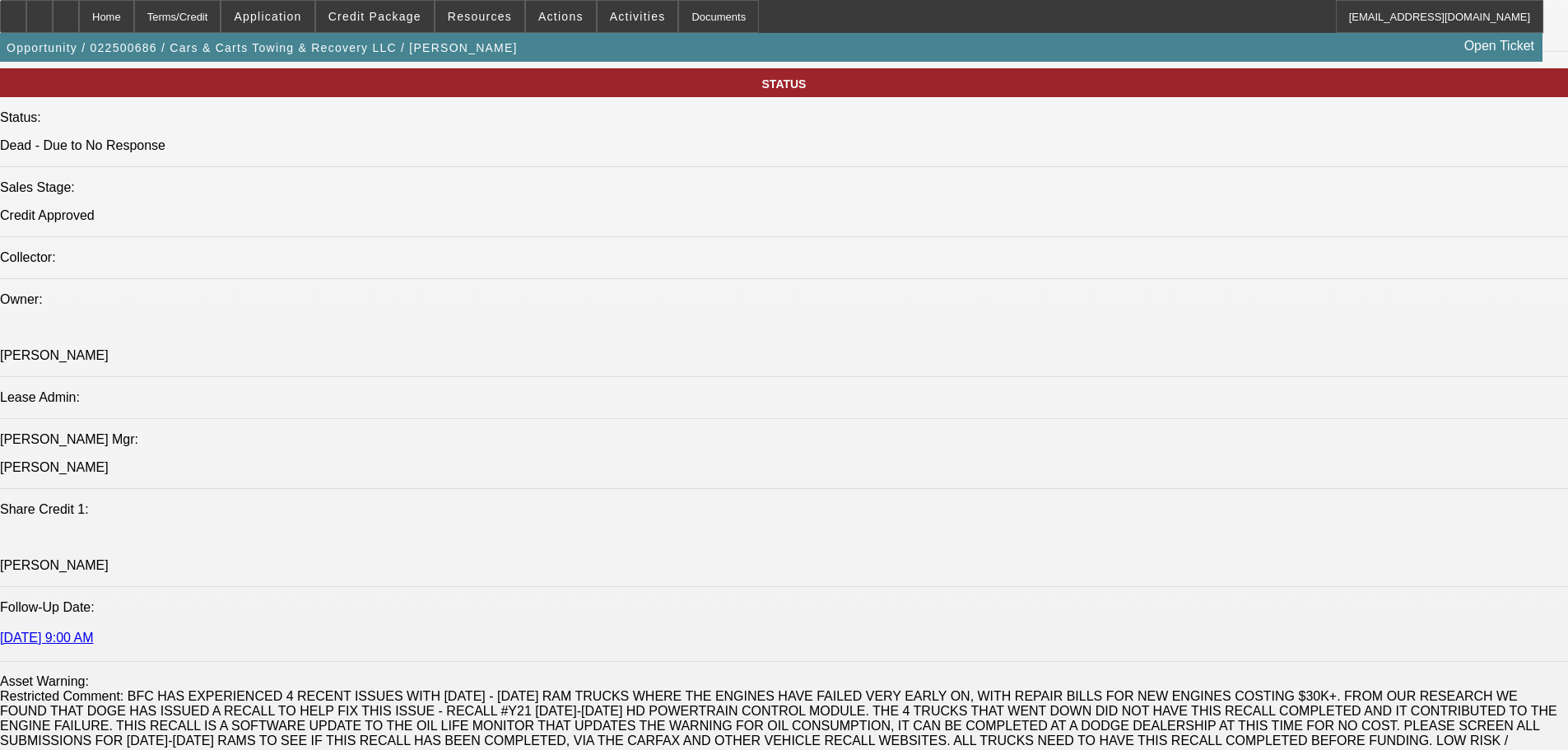
drag, startPoint x: 542, startPoint y: 380, endPoint x: 584, endPoint y: 645, distance: 268.3
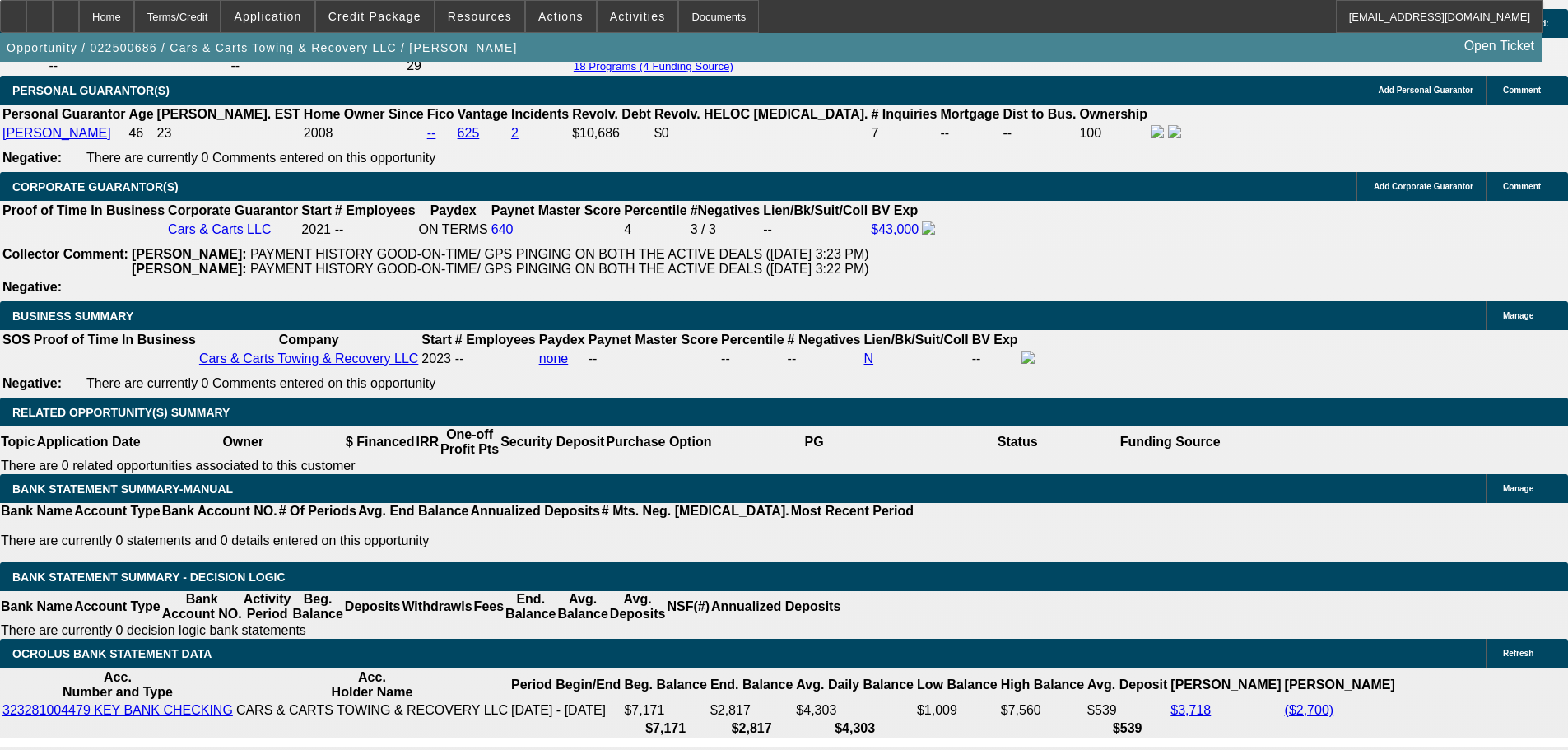
scroll to position [2715, 0]
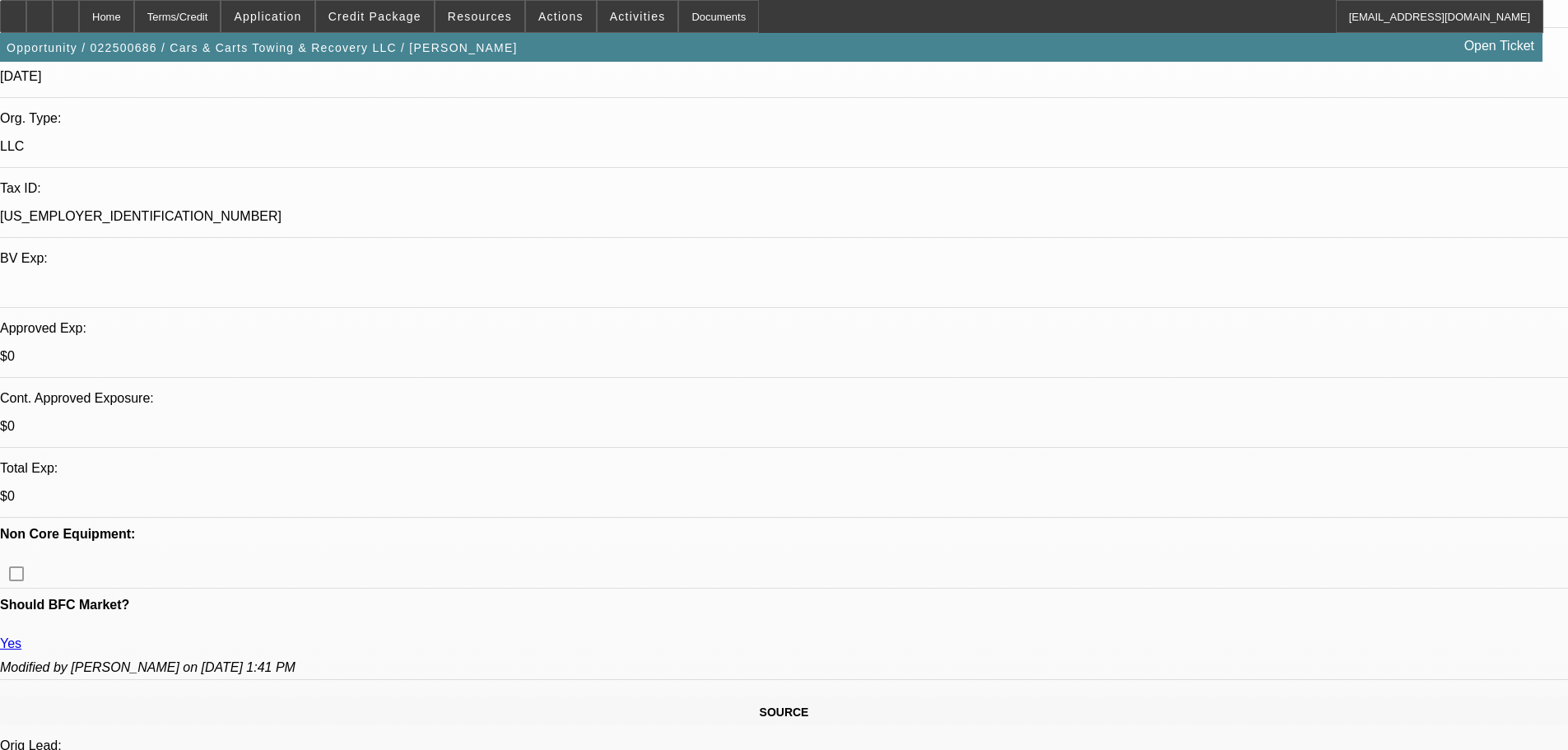
drag, startPoint x: 620, startPoint y: 382, endPoint x: 625, endPoint y: 163, distance: 219.1
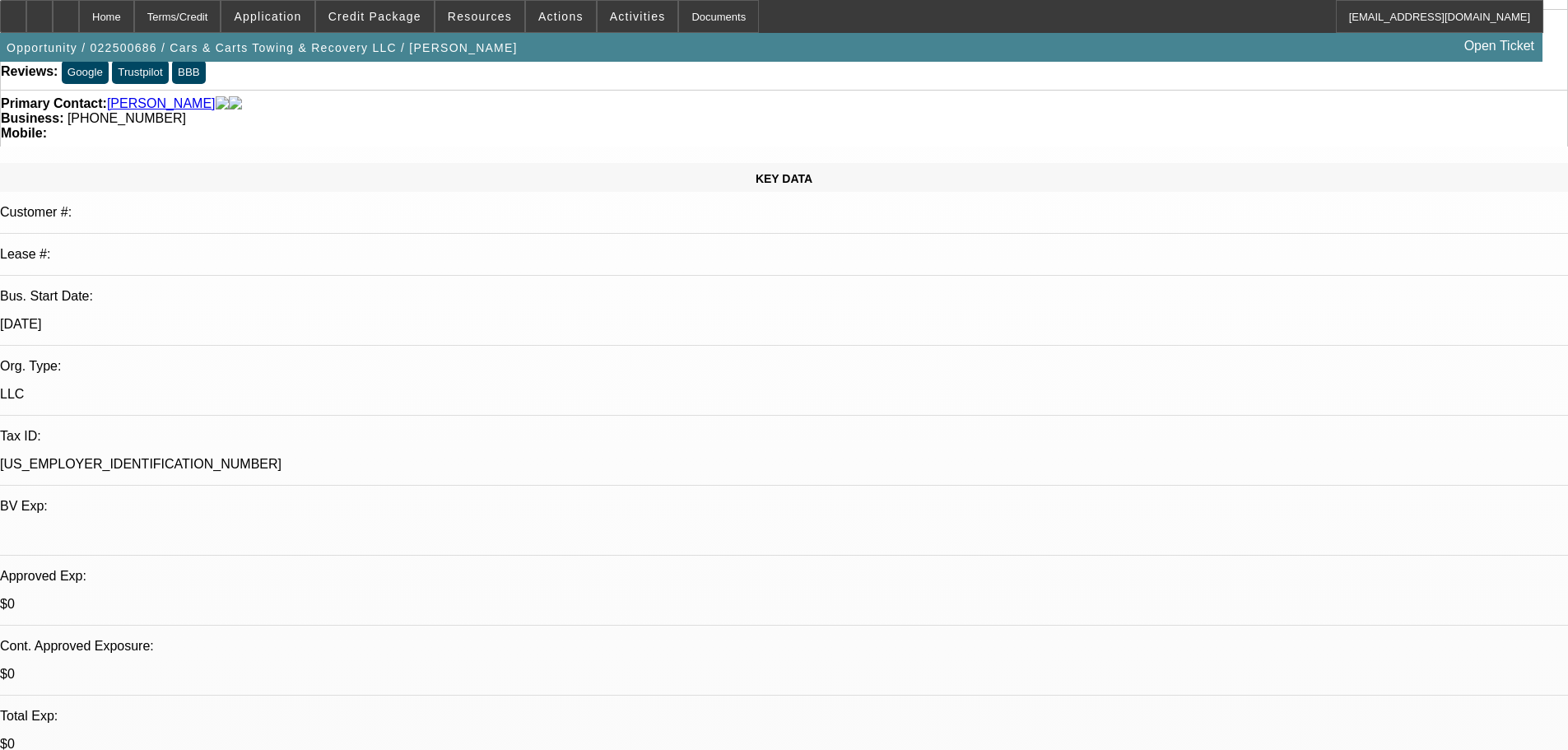
scroll to position [22, 0]
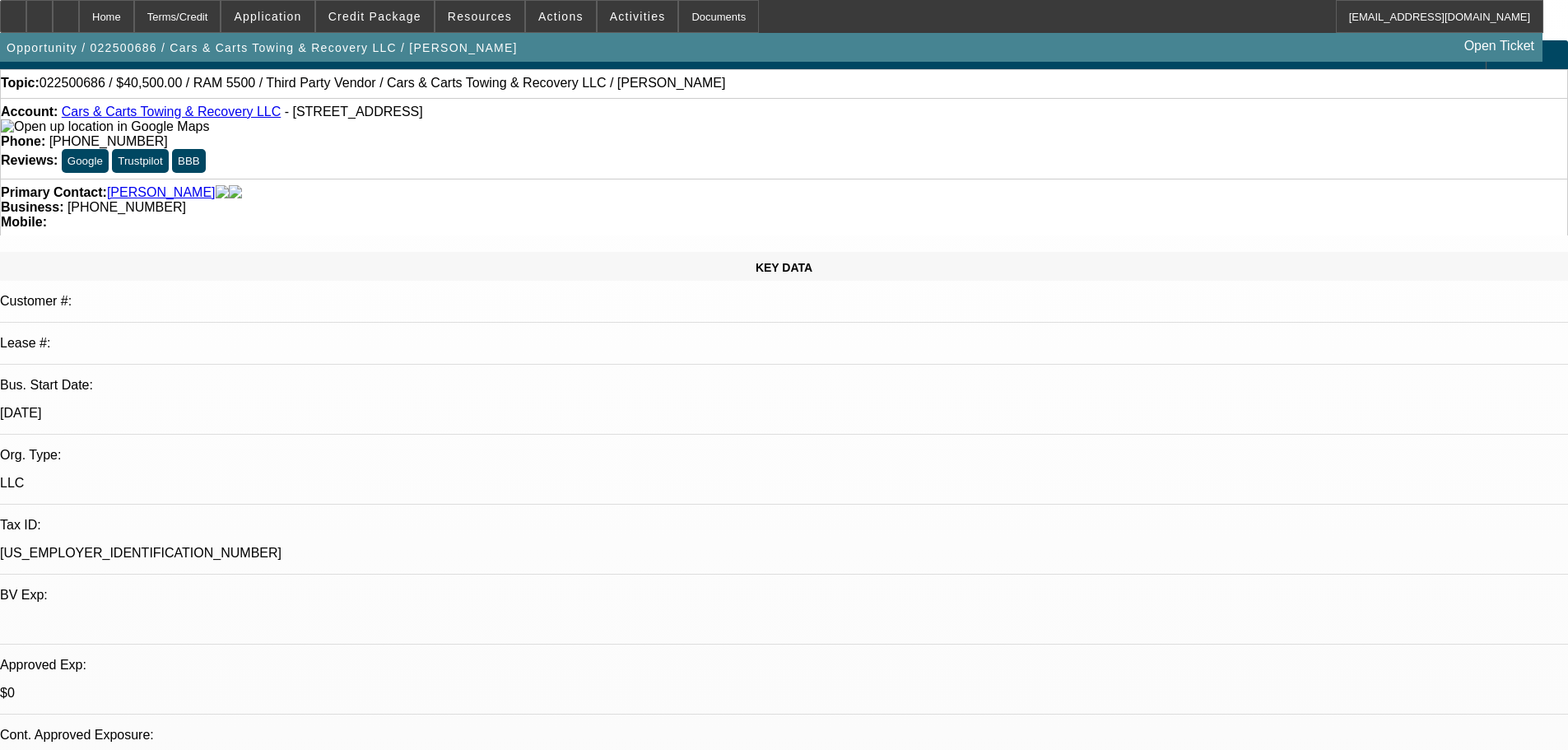
drag, startPoint x: 648, startPoint y: 613, endPoint x: 609, endPoint y: 525, distance: 96.3
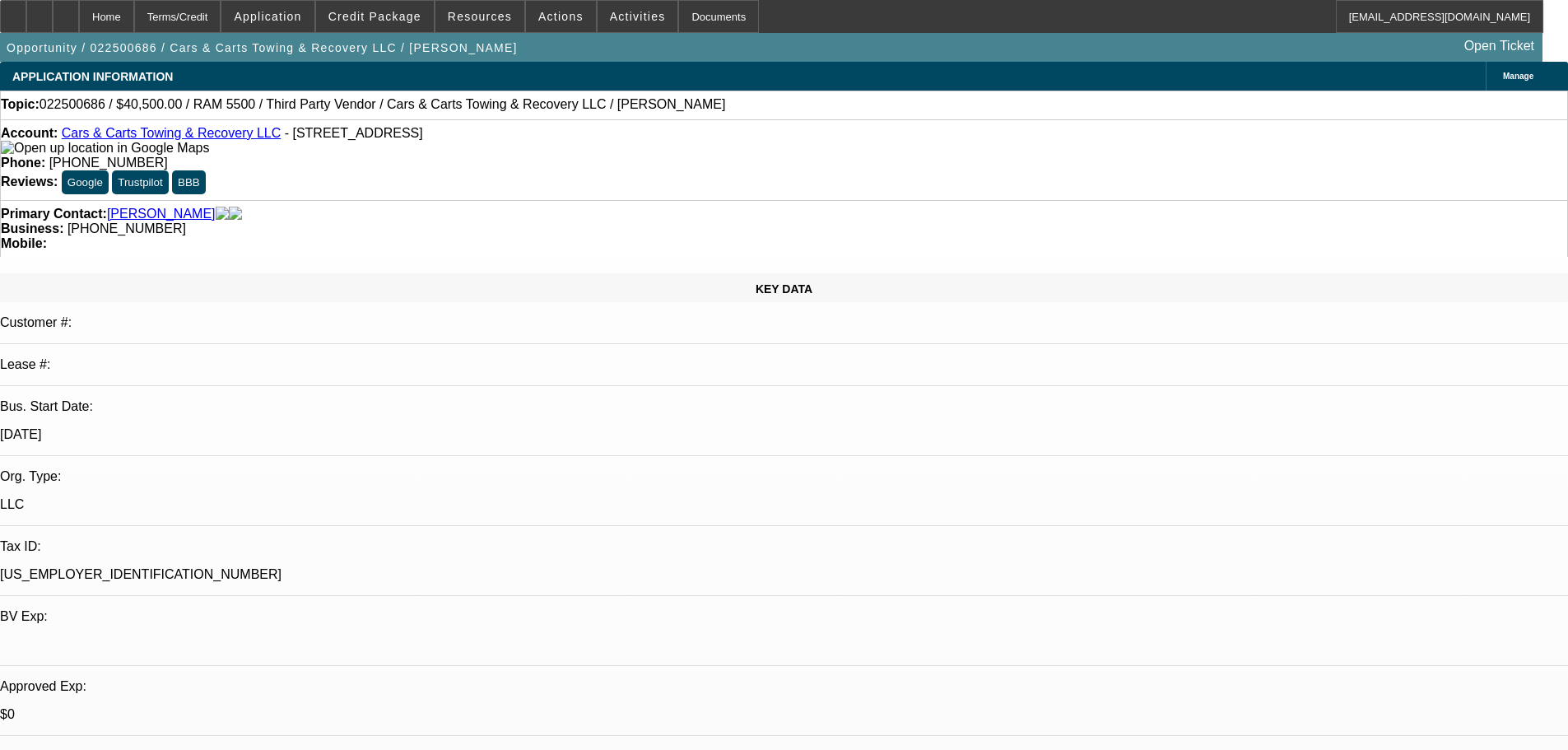
drag, startPoint x: 617, startPoint y: 525, endPoint x: 593, endPoint y: 435, distance: 93.1
drag, startPoint x: 586, startPoint y: 485, endPoint x: 547, endPoint y: 462, distance: 45.3
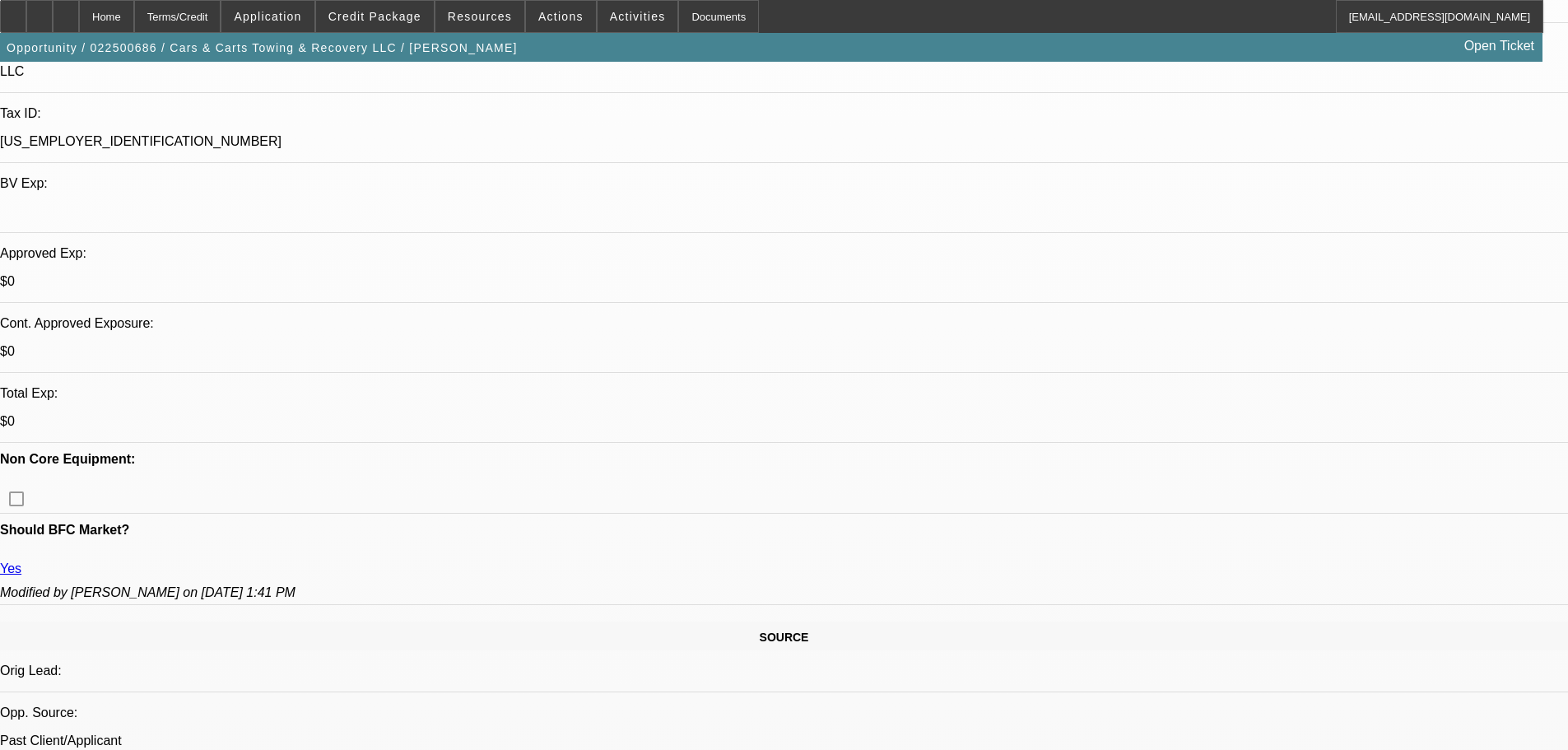
drag, startPoint x: 665, startPoint y: 682, endPoint x: 645, endPoint y: 572, distance: 111.8
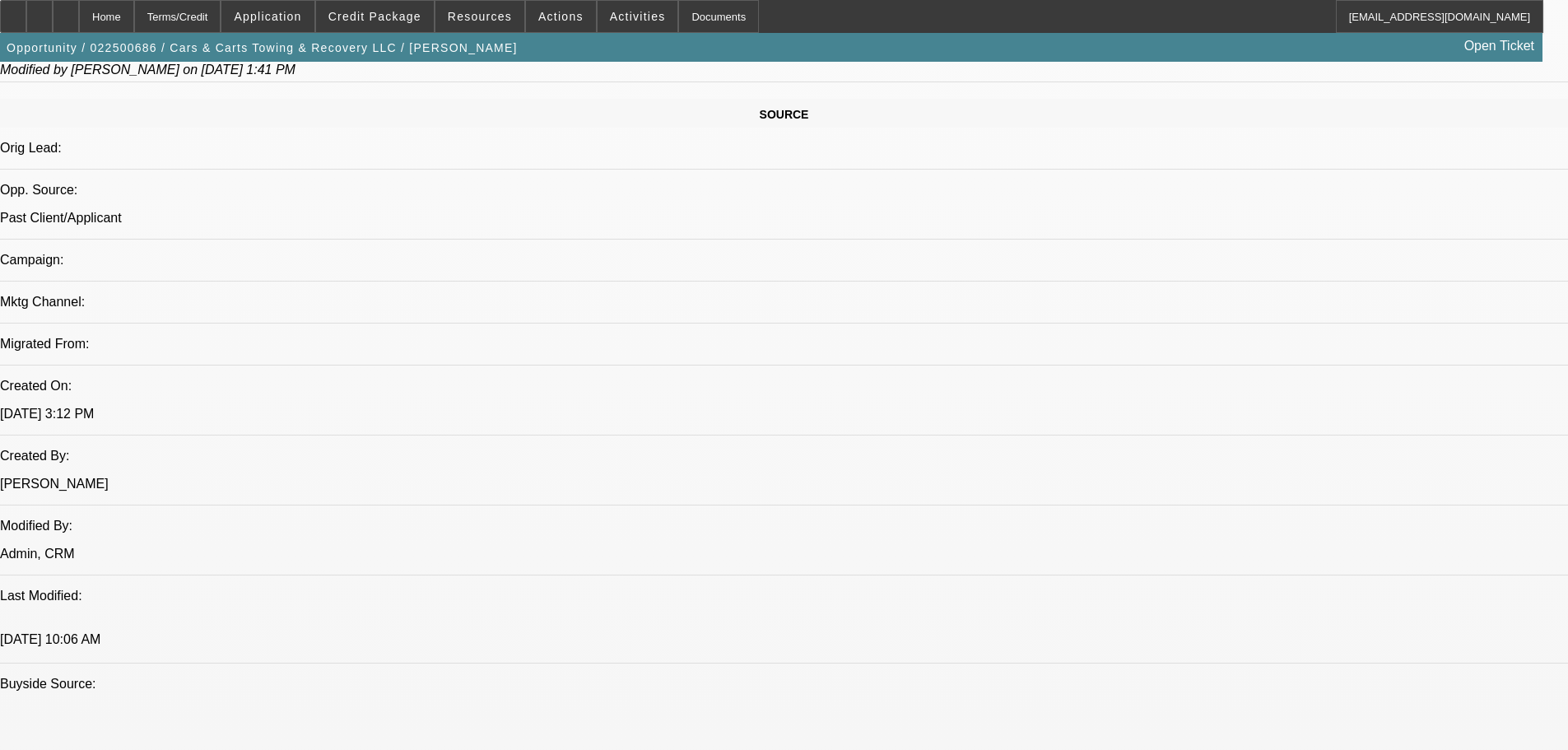
scroll to position [798, 0]
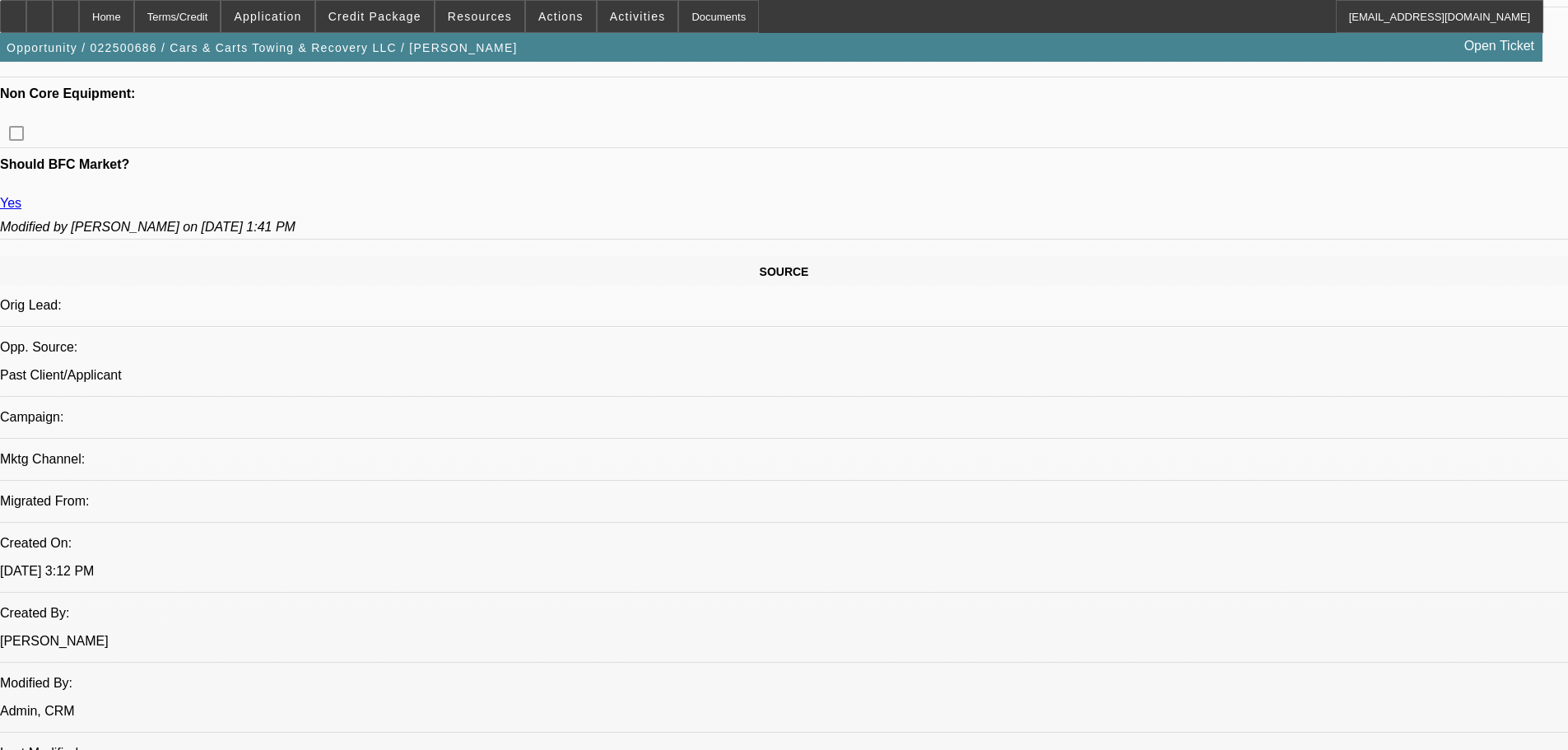
drag, startPoint x: 583, startPoint y: 225, endPoint x: 577, endPoint y: 249, distance: 24.7
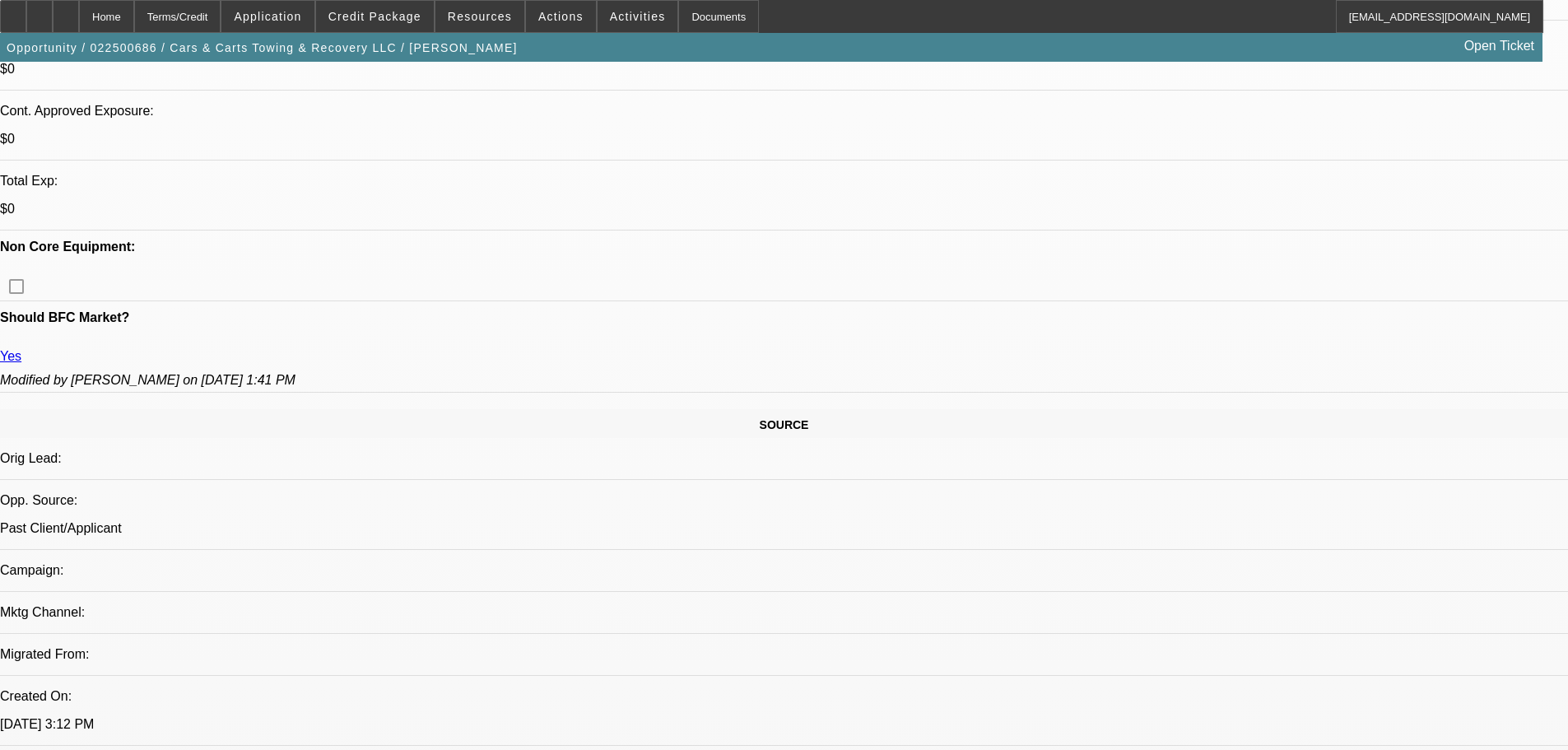
scroll to position [469, 0]
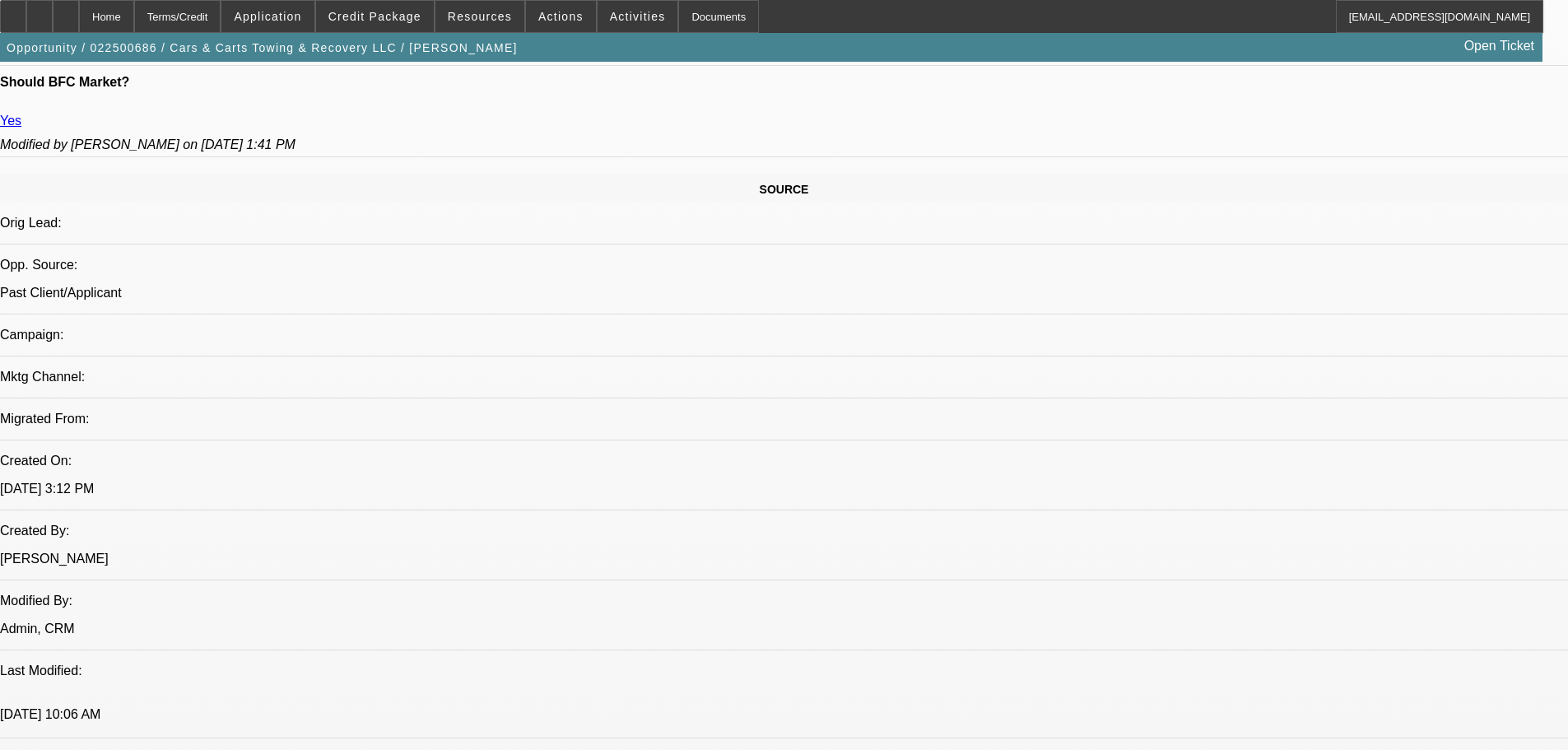
scroll to position [633, 0]
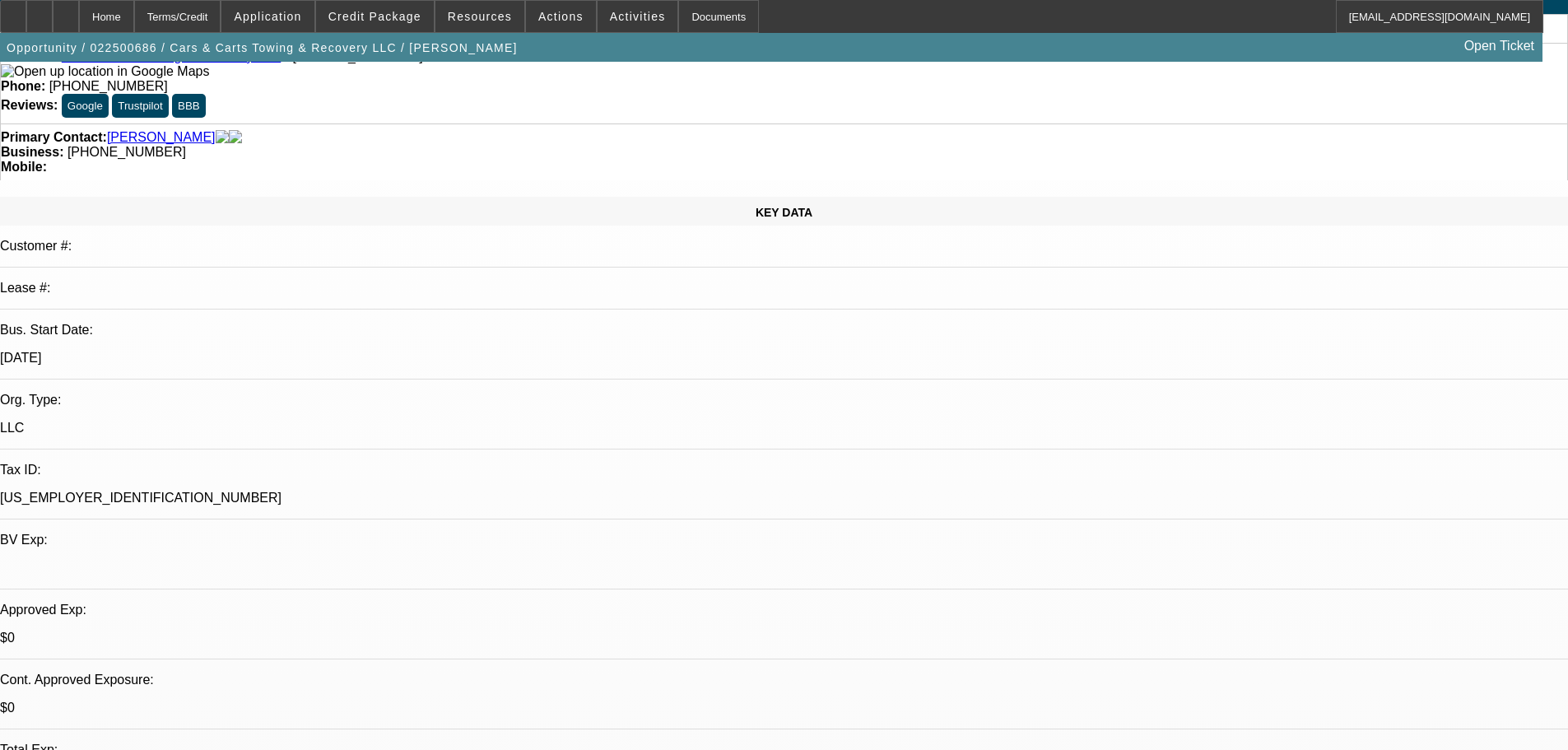
scroll to position [0, 0]
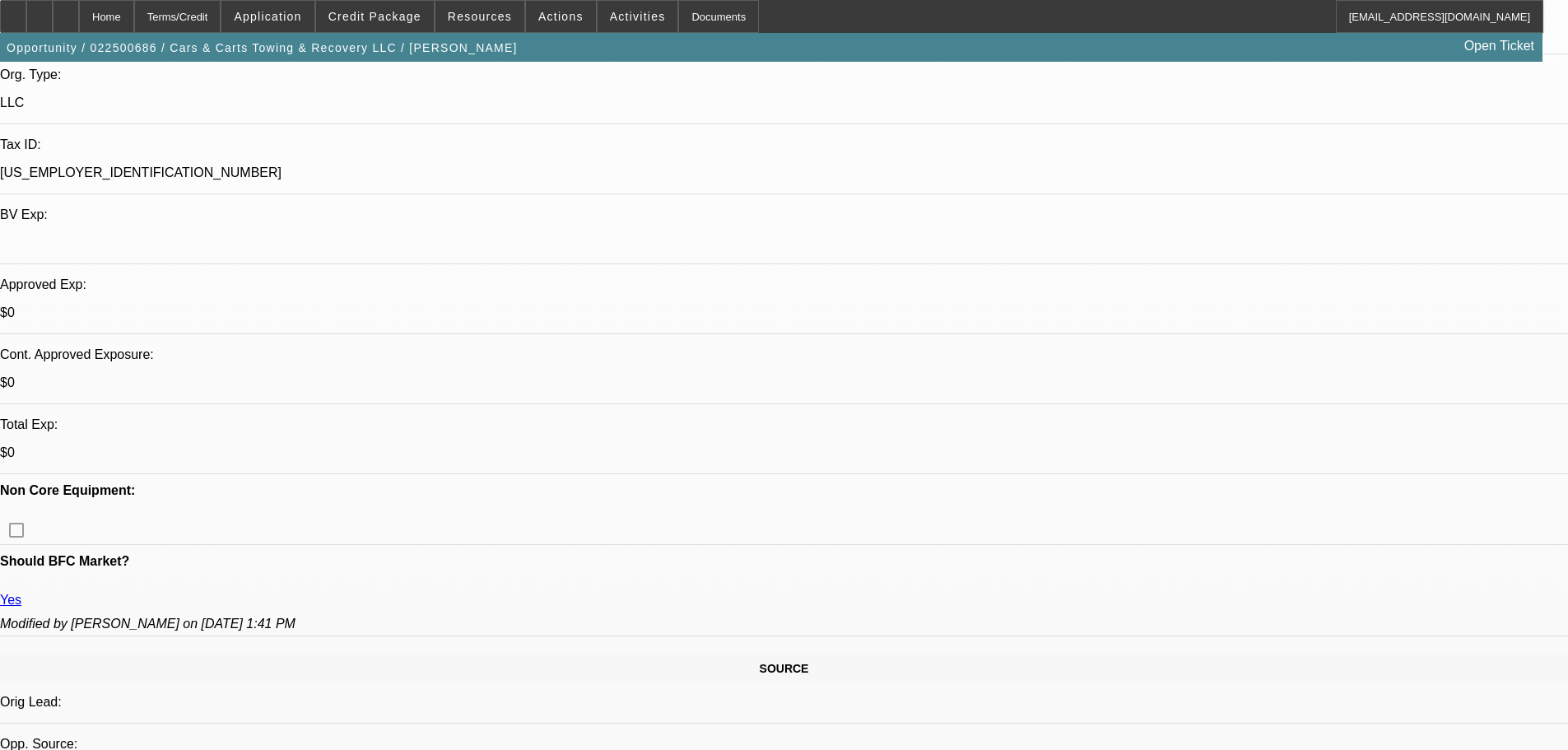
drag, startPoint x: 573, startPoint y: 362, endPoint x: 614, endPoint y: 553, distance: 195.4
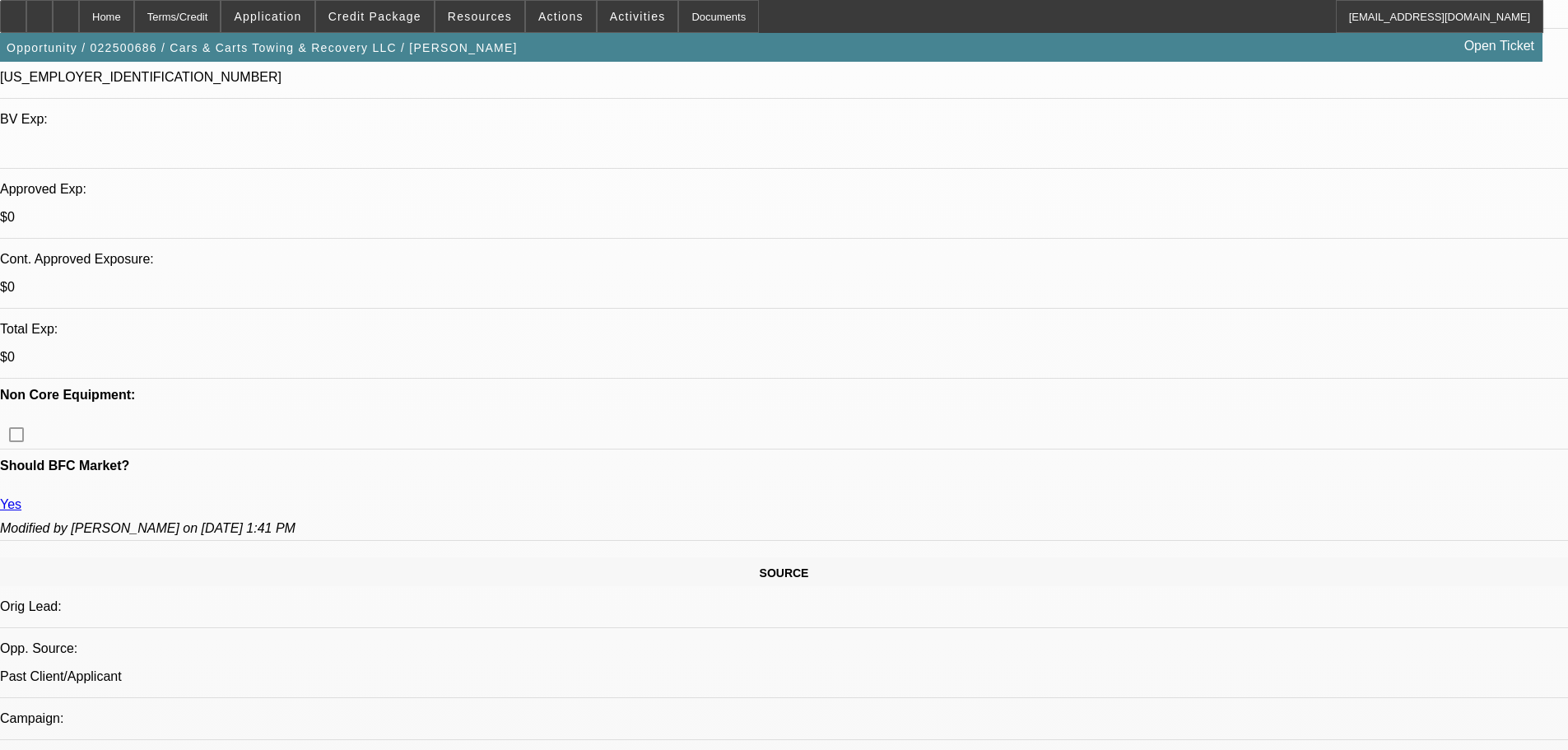
drag, startPoint x: 652, startPoint y: 350, endPoint x: 641, endPoint y: 342, distance: 13.6
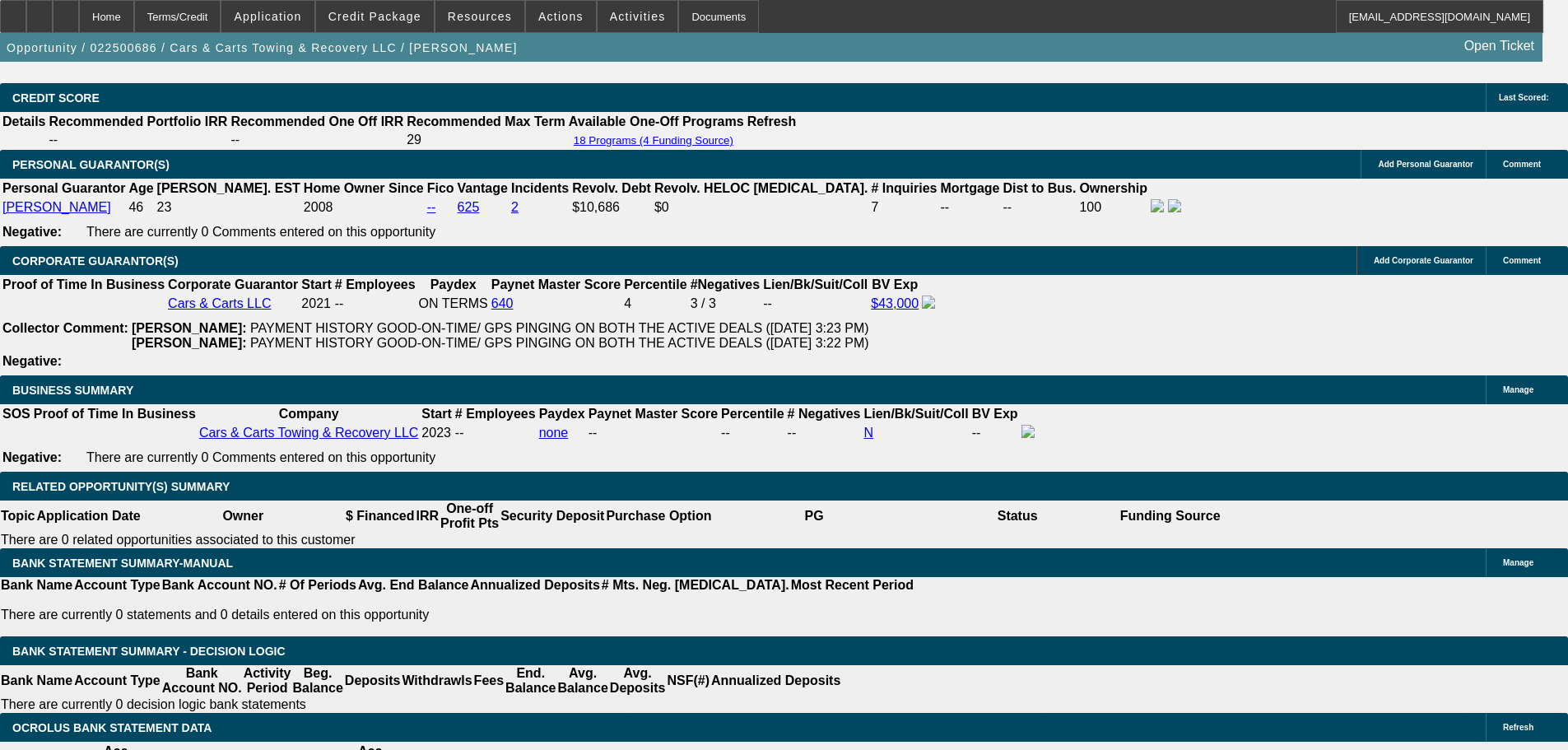
scroll to position [1152, 0]
drag, startPoint x: 1362, startPoint y: 222, endPoint x: 1363, endPoint y: 212, distance: 10.0
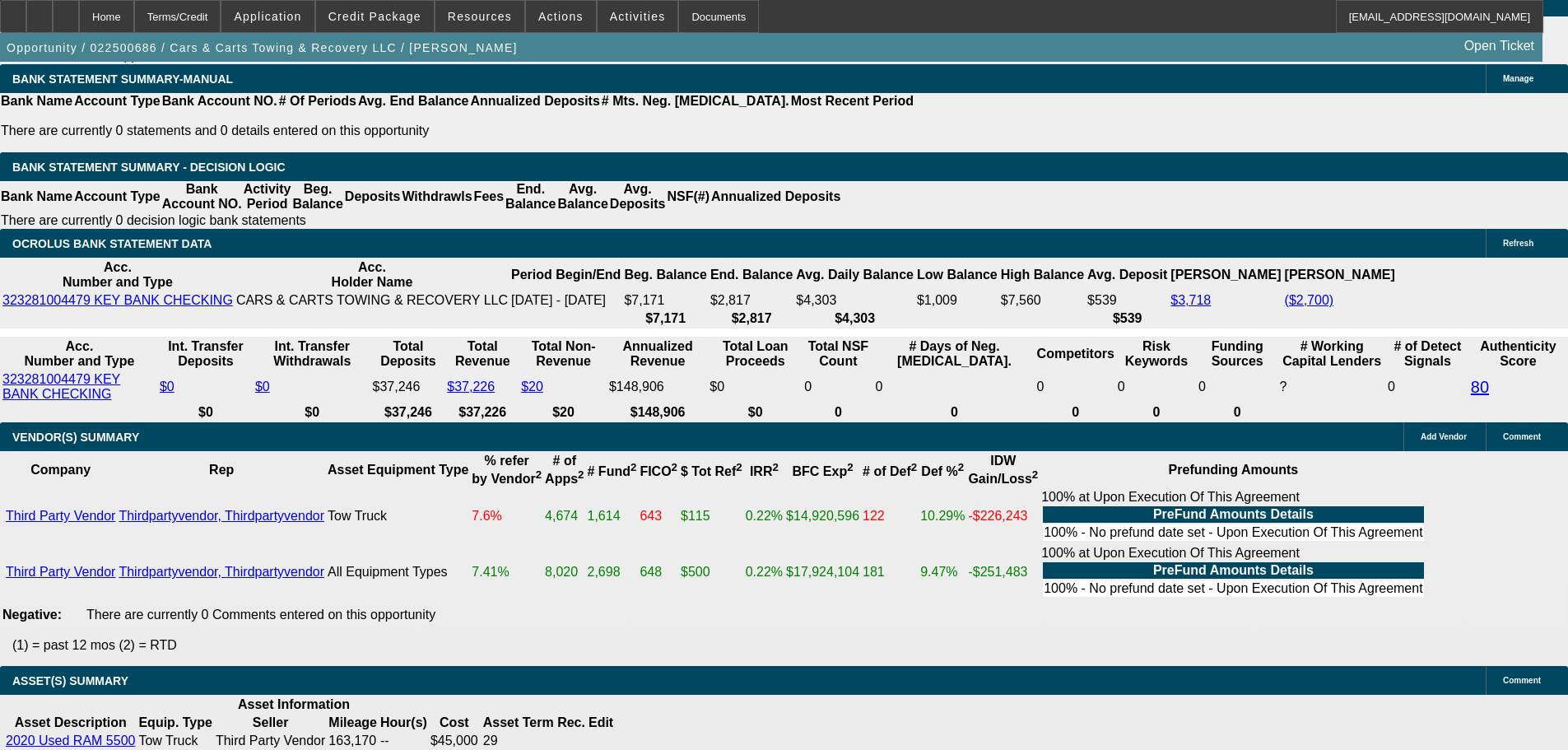
scroll to position [2715, 0]
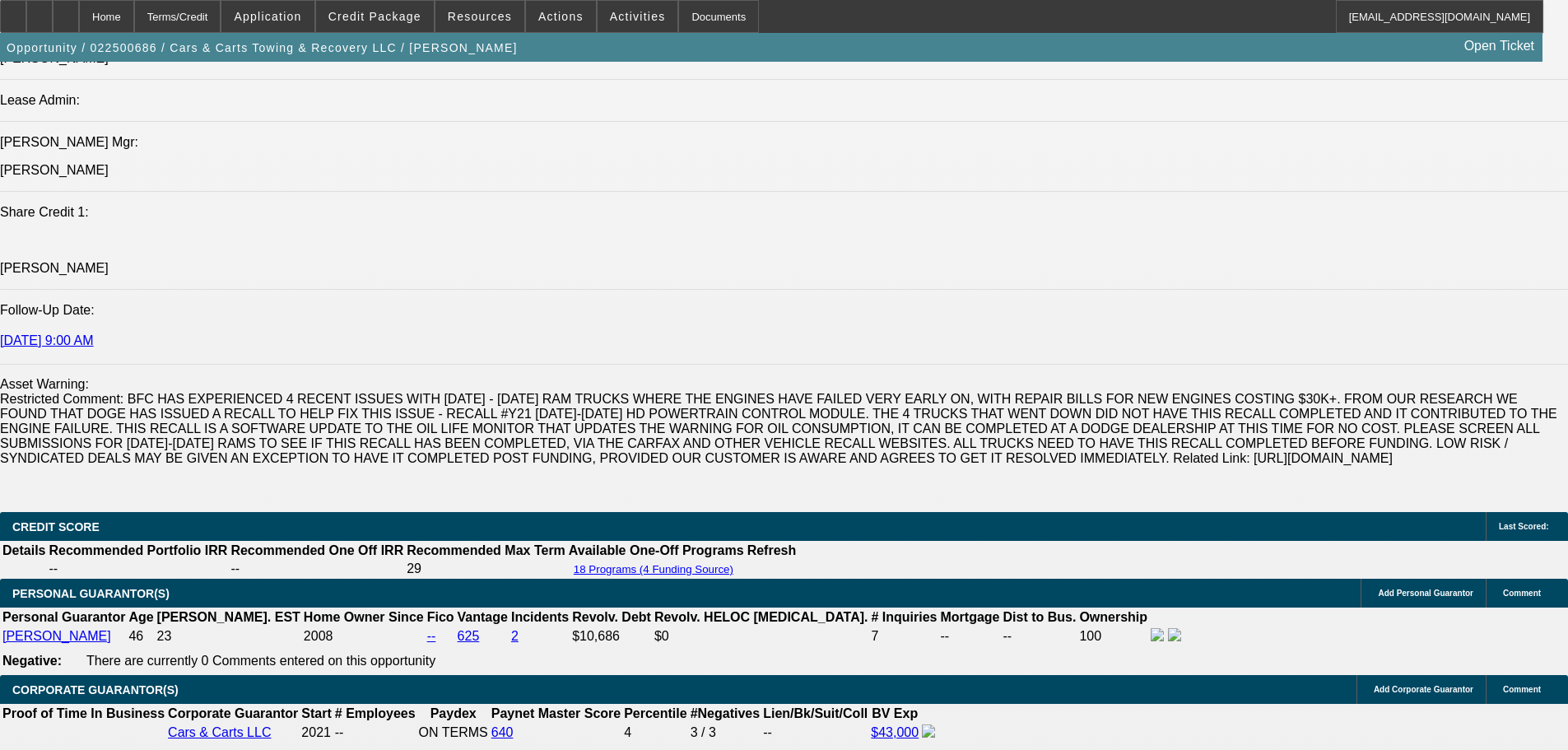
drag, startPoint x: 1037, startPoint y: 336, endPoint x: 976, endPoint y: 273, distance: 87.7
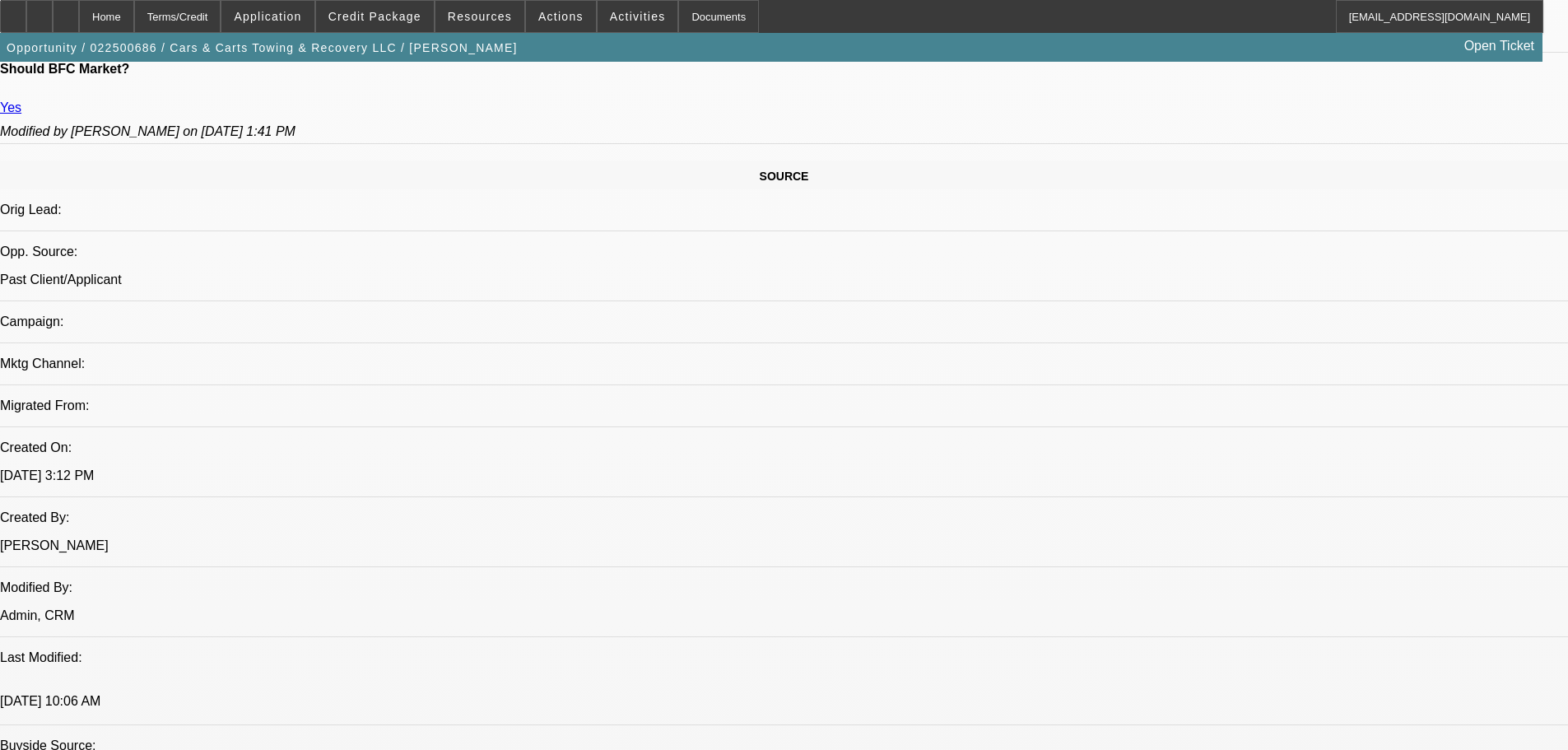
scroll to position [2683, 0]
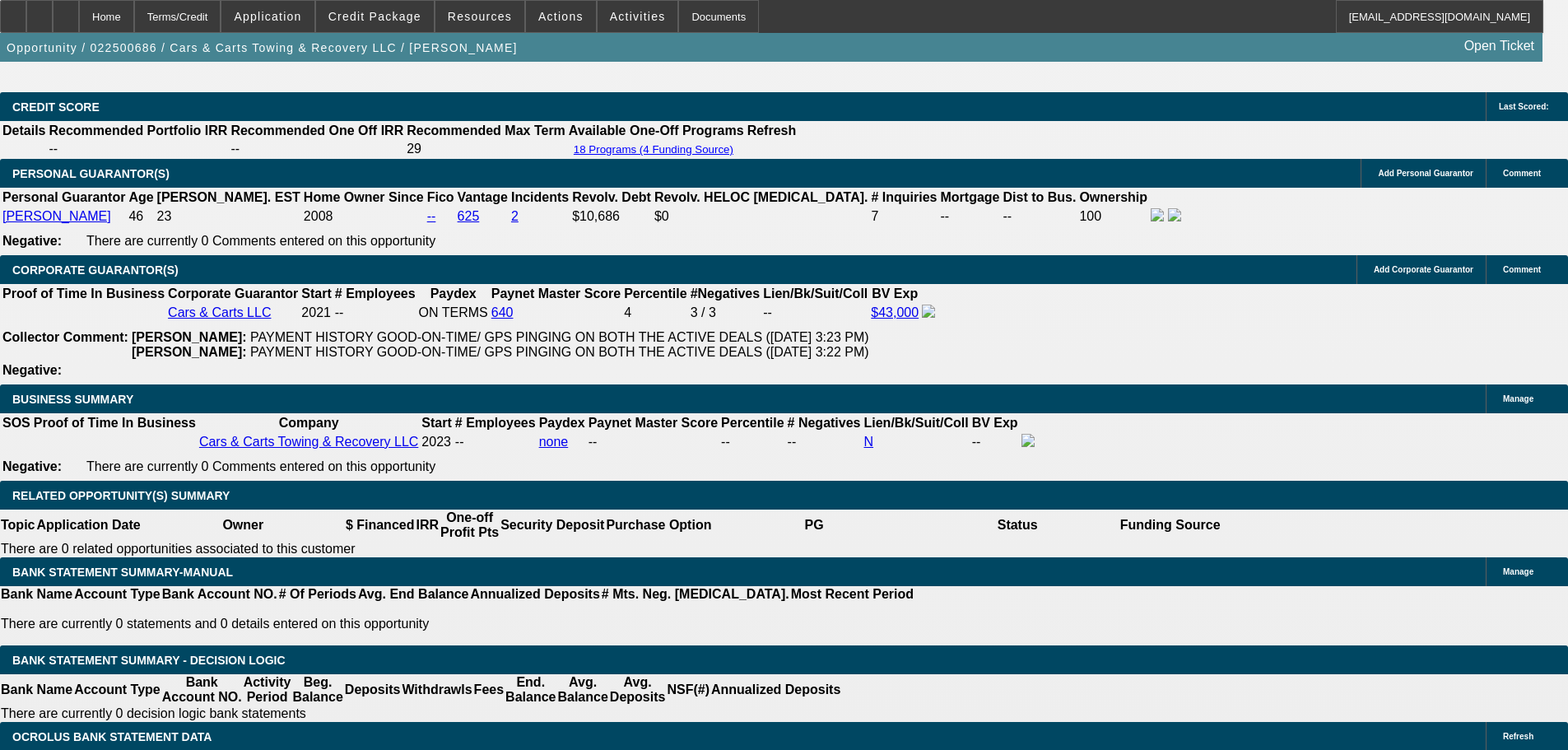
drag, startPoint x: 326, startPoint y: 441, endPoint x: 437, endPoint y: 735, distance: 314.3
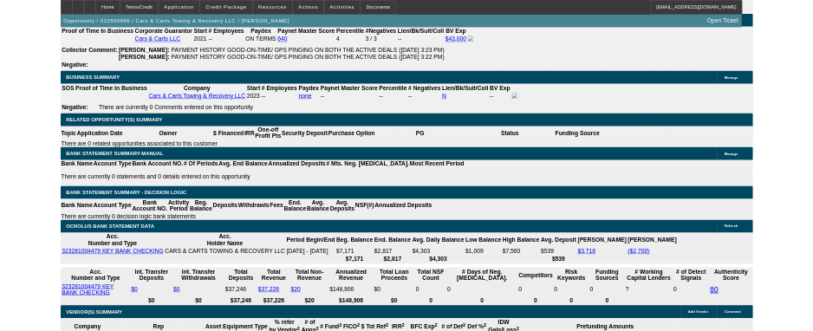
scroll to position [0, 0]
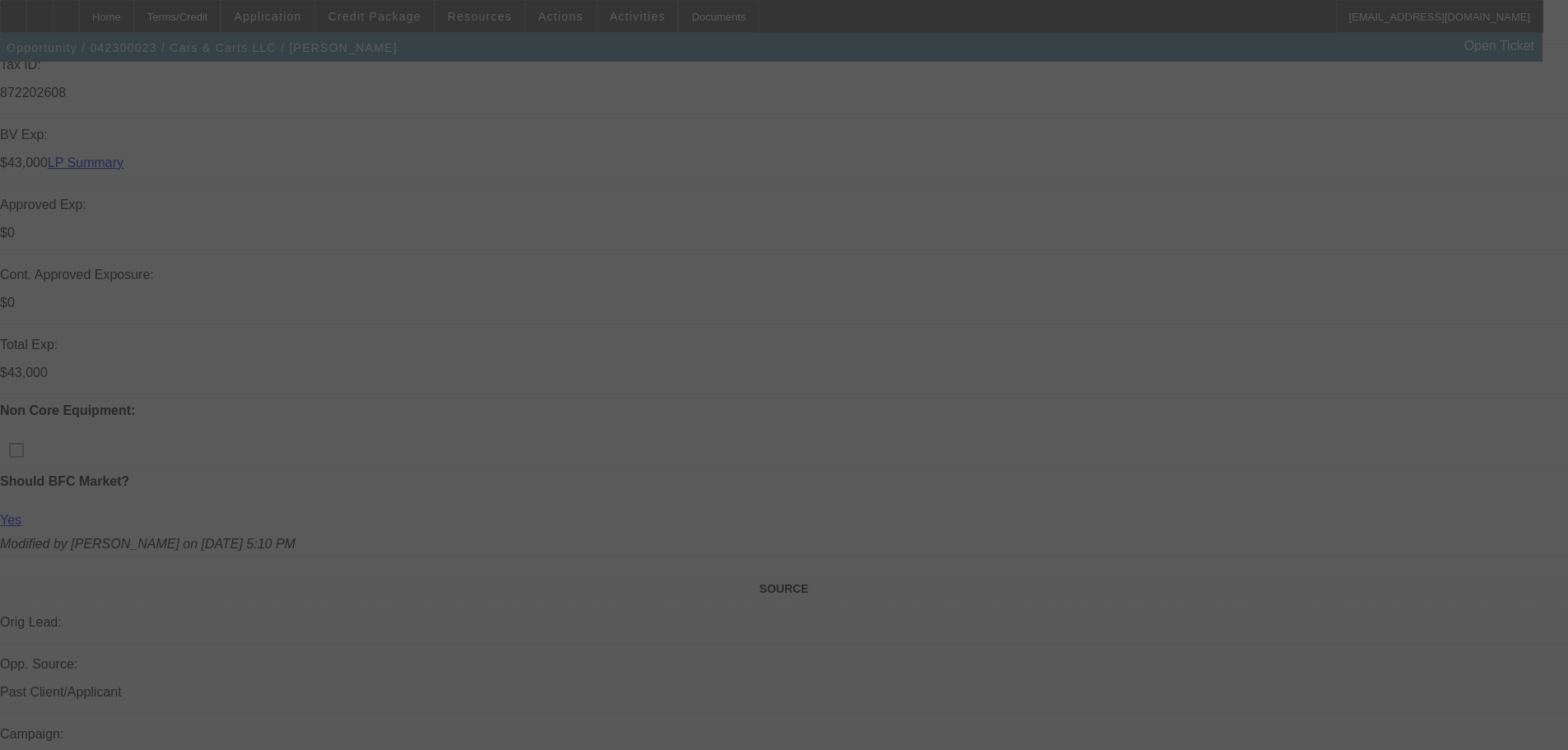
scroll to position [658, 0]
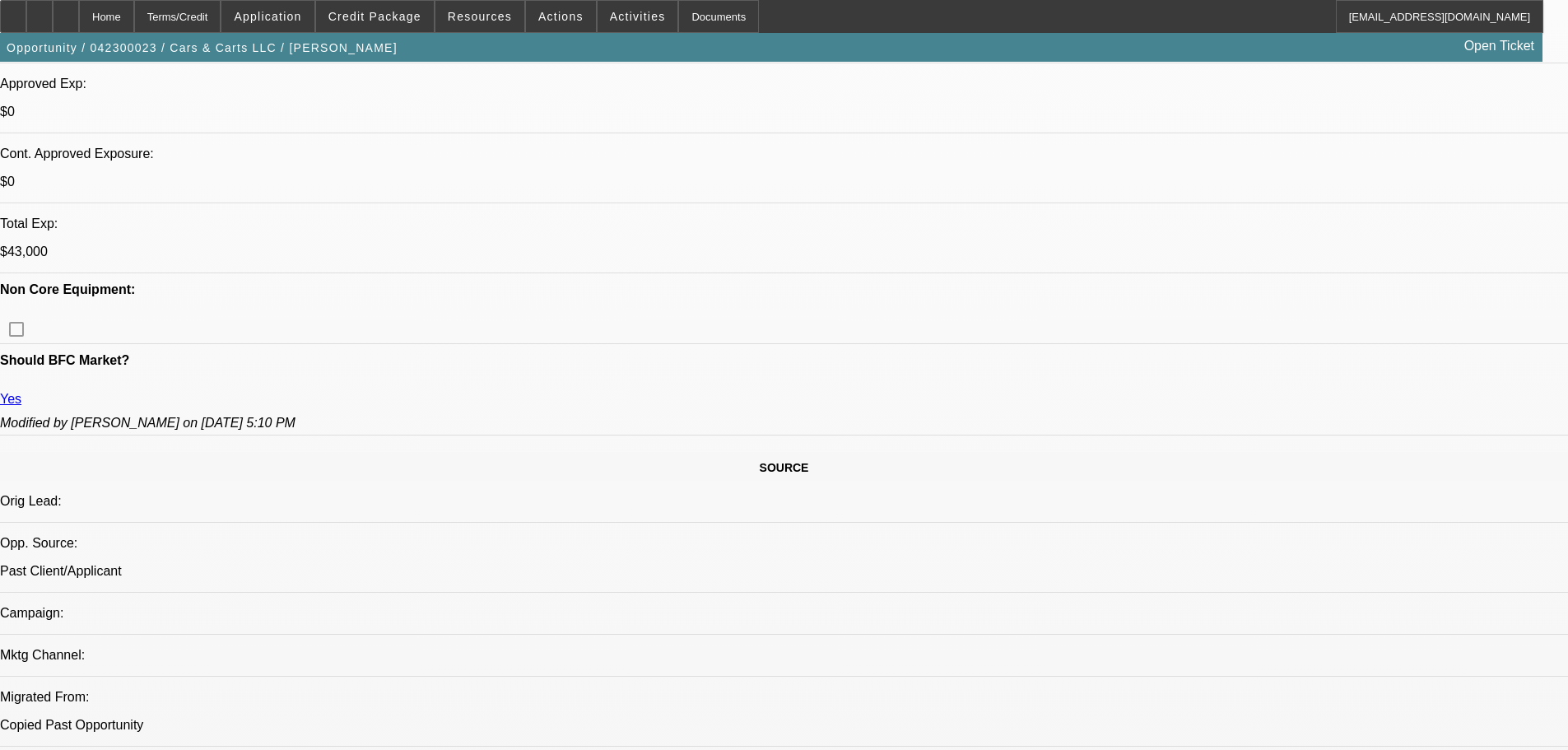
select select "0.15"
select select "2"
select select "0.1"
select select "4"
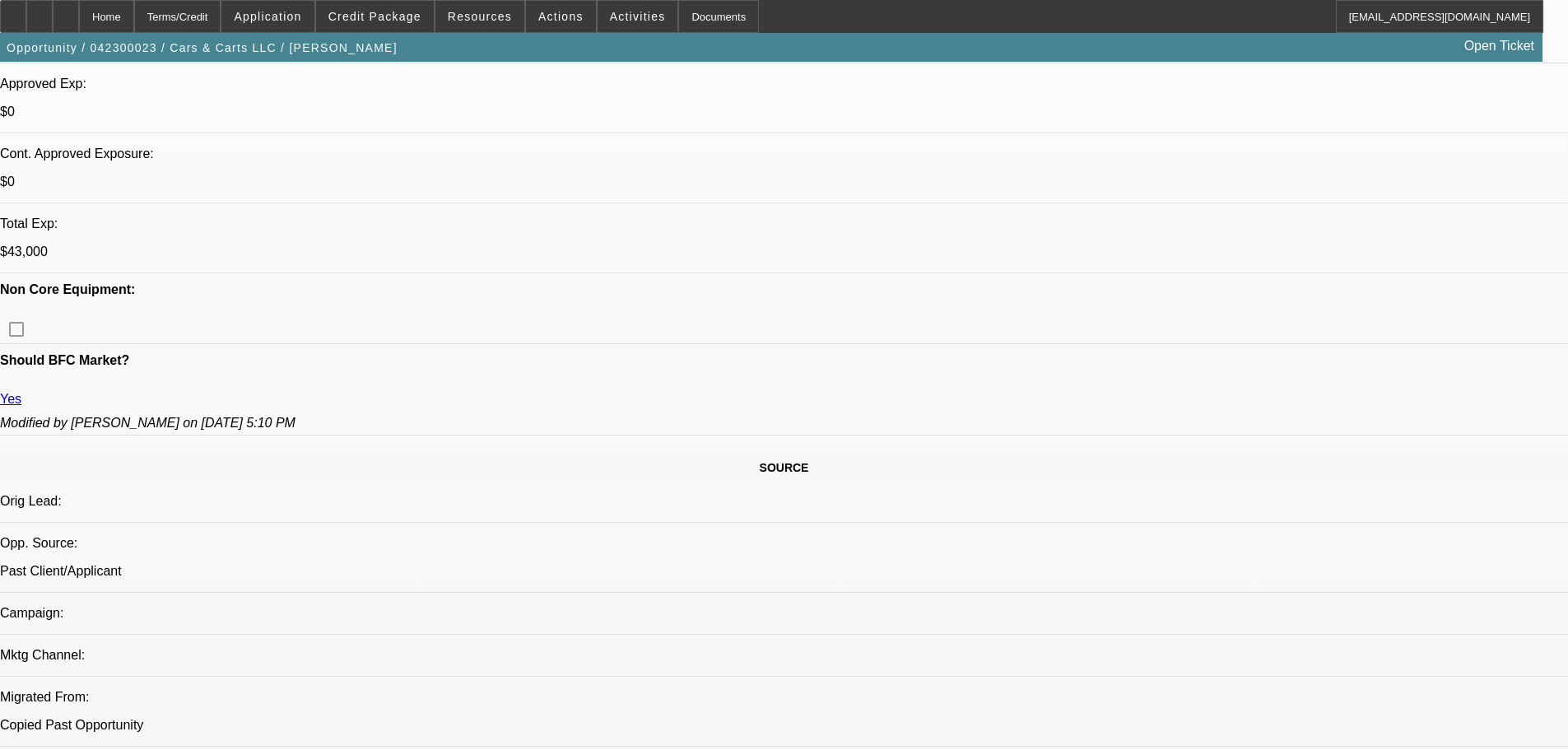
select select "0.15"
select select "2"
select select "0.1"
select select "4"
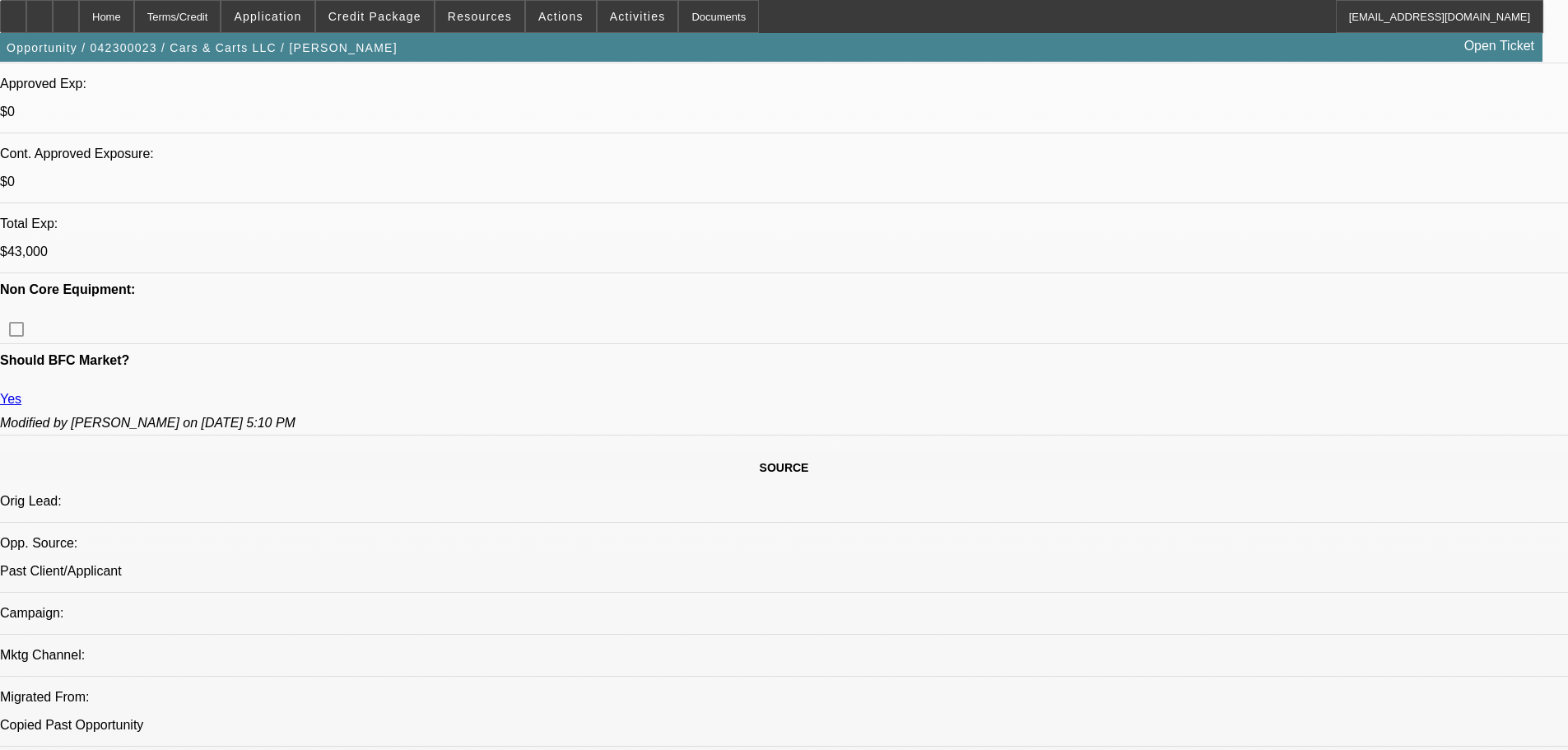
select select "0"
select select "2"
select select "0.1"
select select "4"
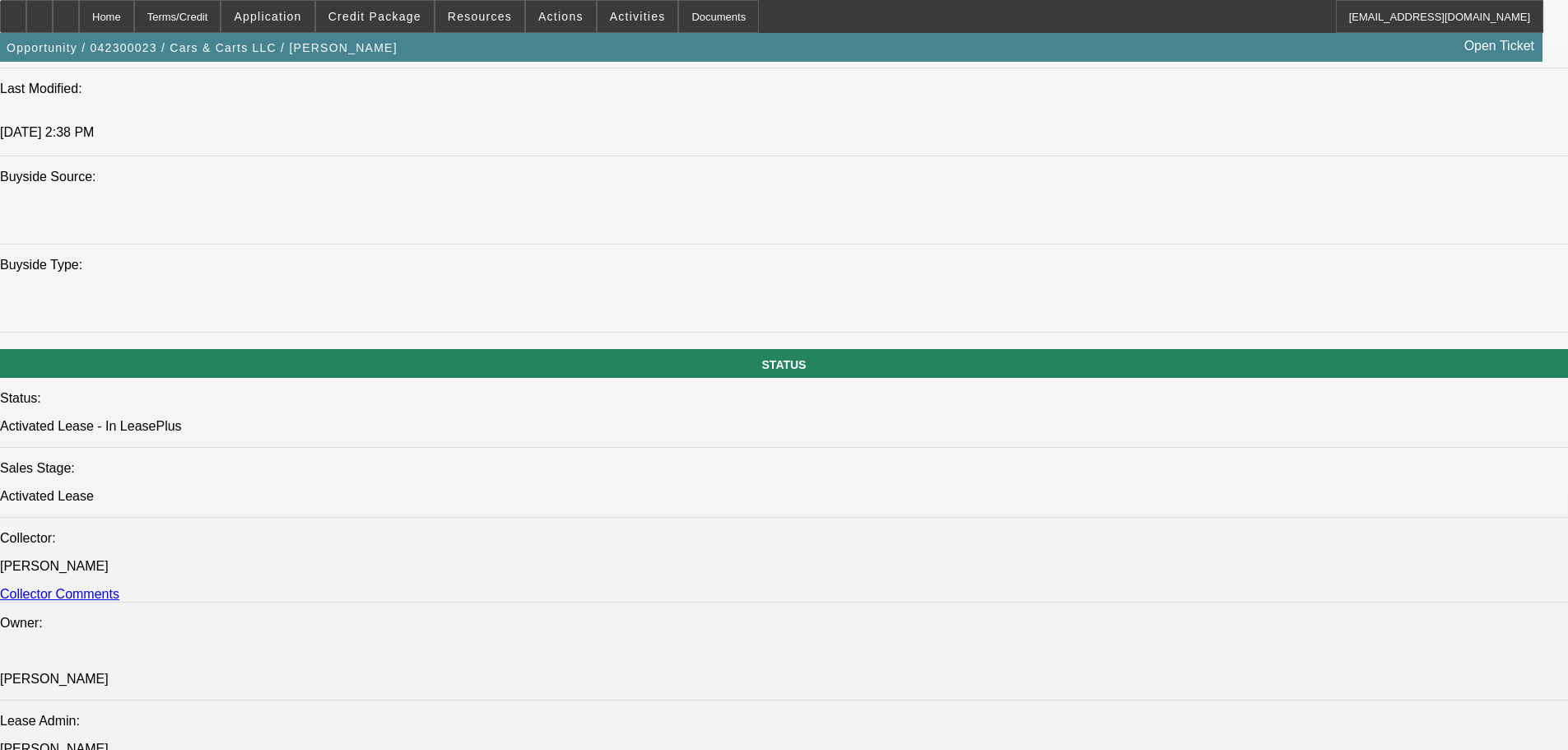
scroll to position [2629, 0]
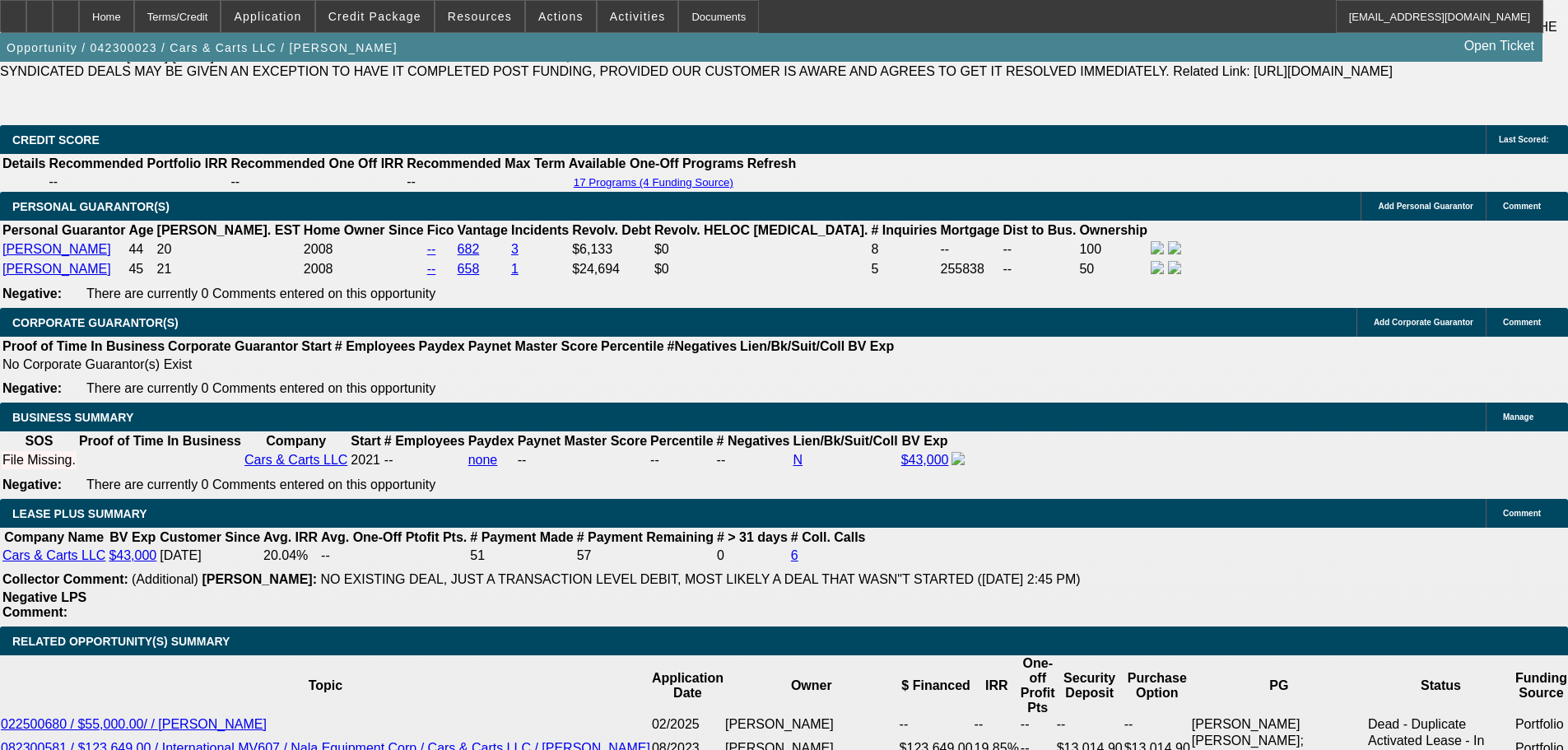
drag, startPoint x: 626, startPoint y: 360, endPoint x: 632, endPoint y: 546, distance: 186.1
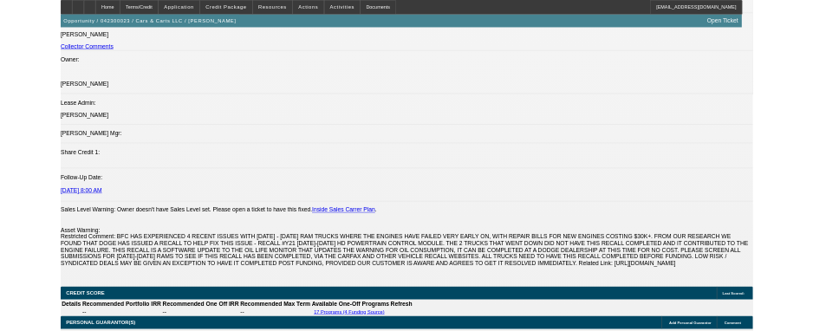
scroll to position [0, 0]
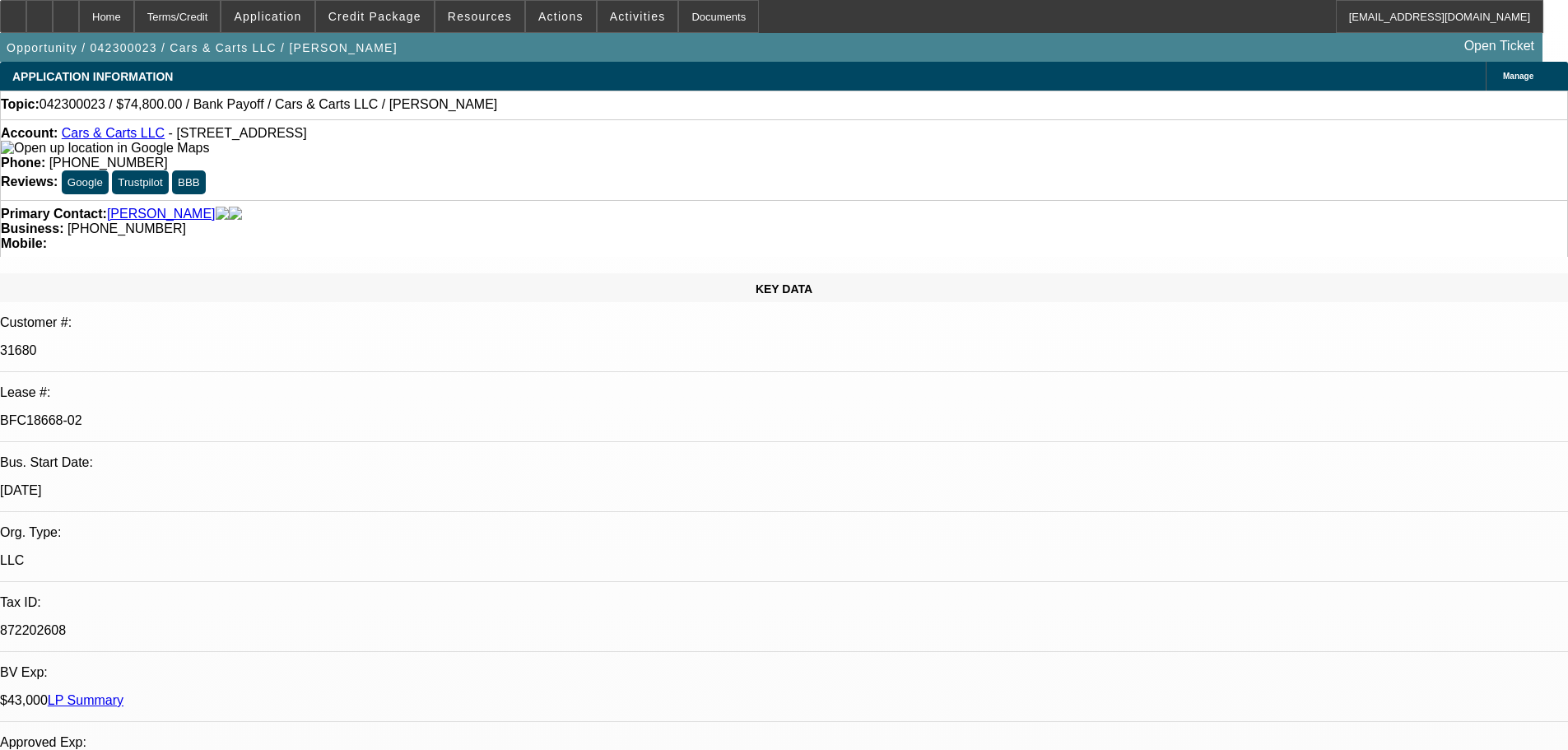
drag, startPoint x: 837, startPoint y: 591, endPoint x: 746, endPoint y: 251, distance: 352.0
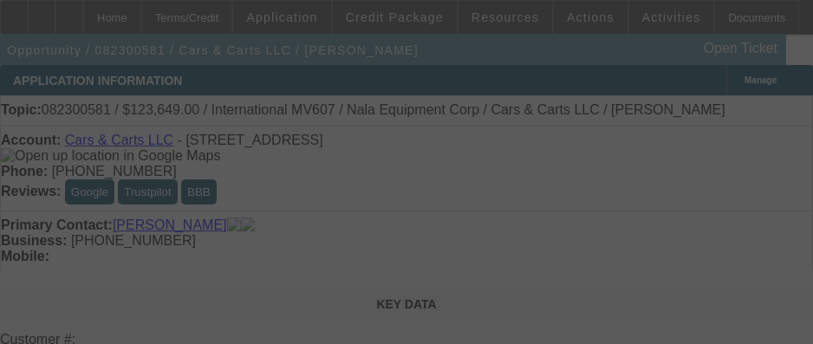
select select "0"
select select "2"
select select "0.1"
select select "4"
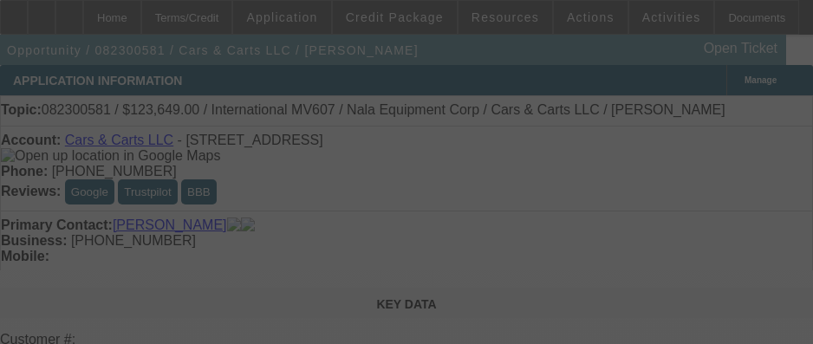
select select "0"
select select "2"
select select "0.1"
select select "4"
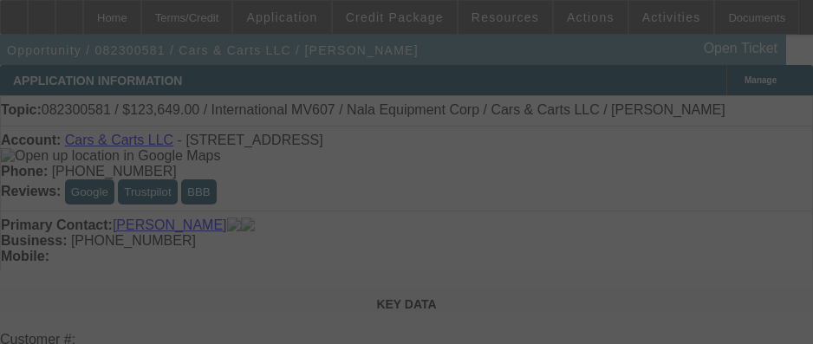
select select "0"
select select "2"
select select "0.1"
select select "4"
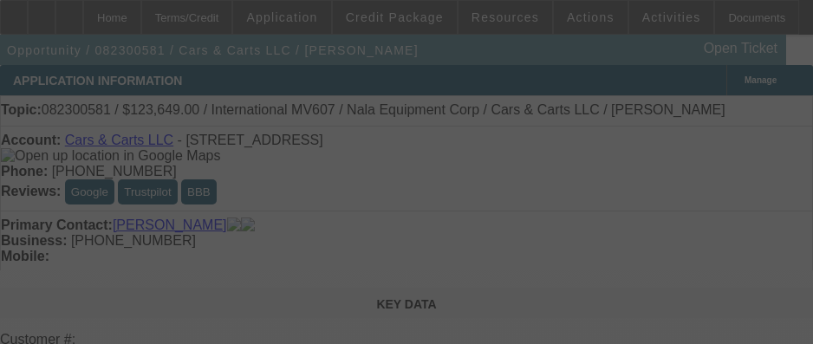
select select "0"
select select "2"
select select "0.1"
select select "4"
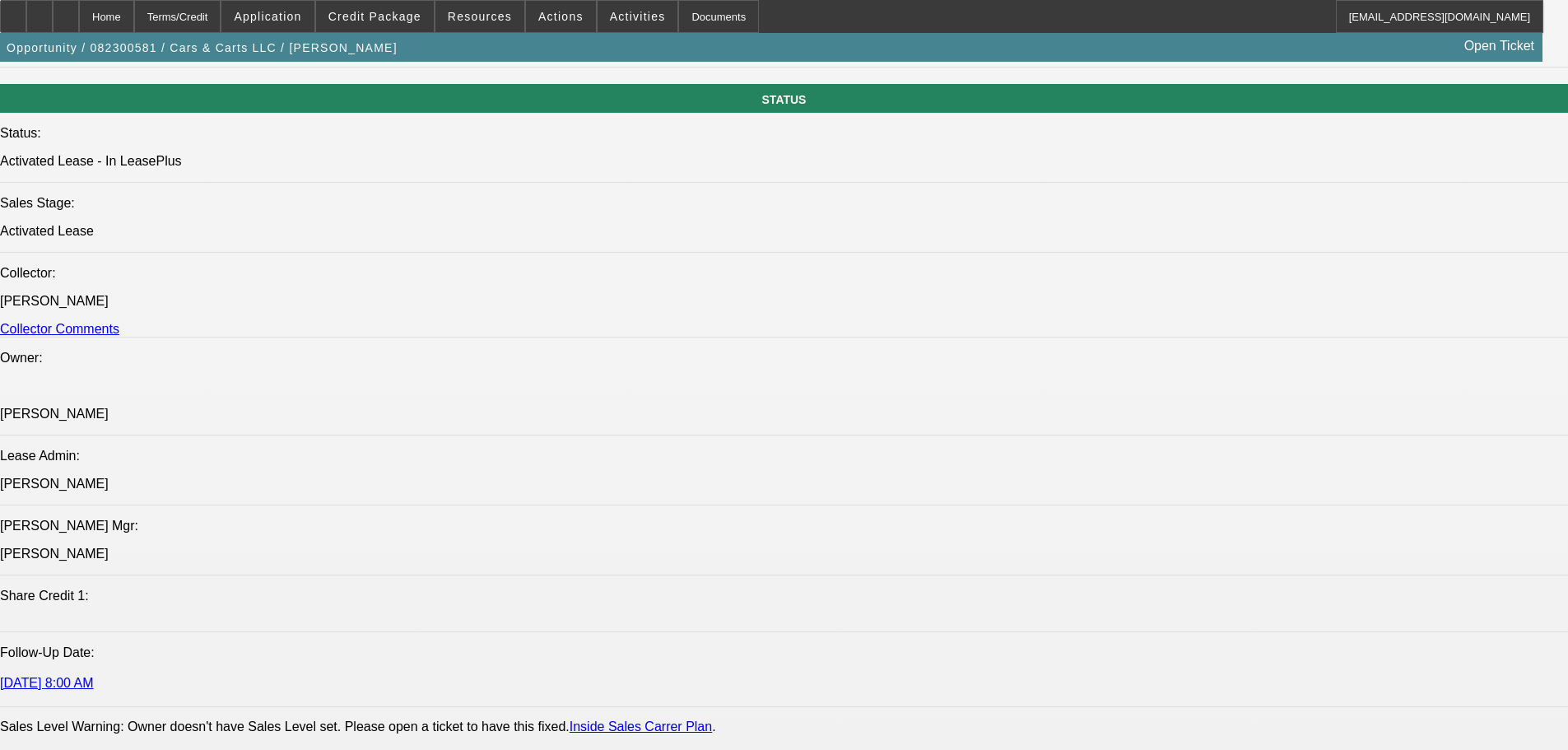
drag, startPoint x: 711, startPoint y: 478, endPoint x: 701, endPoint y: 705, distance: 227.2
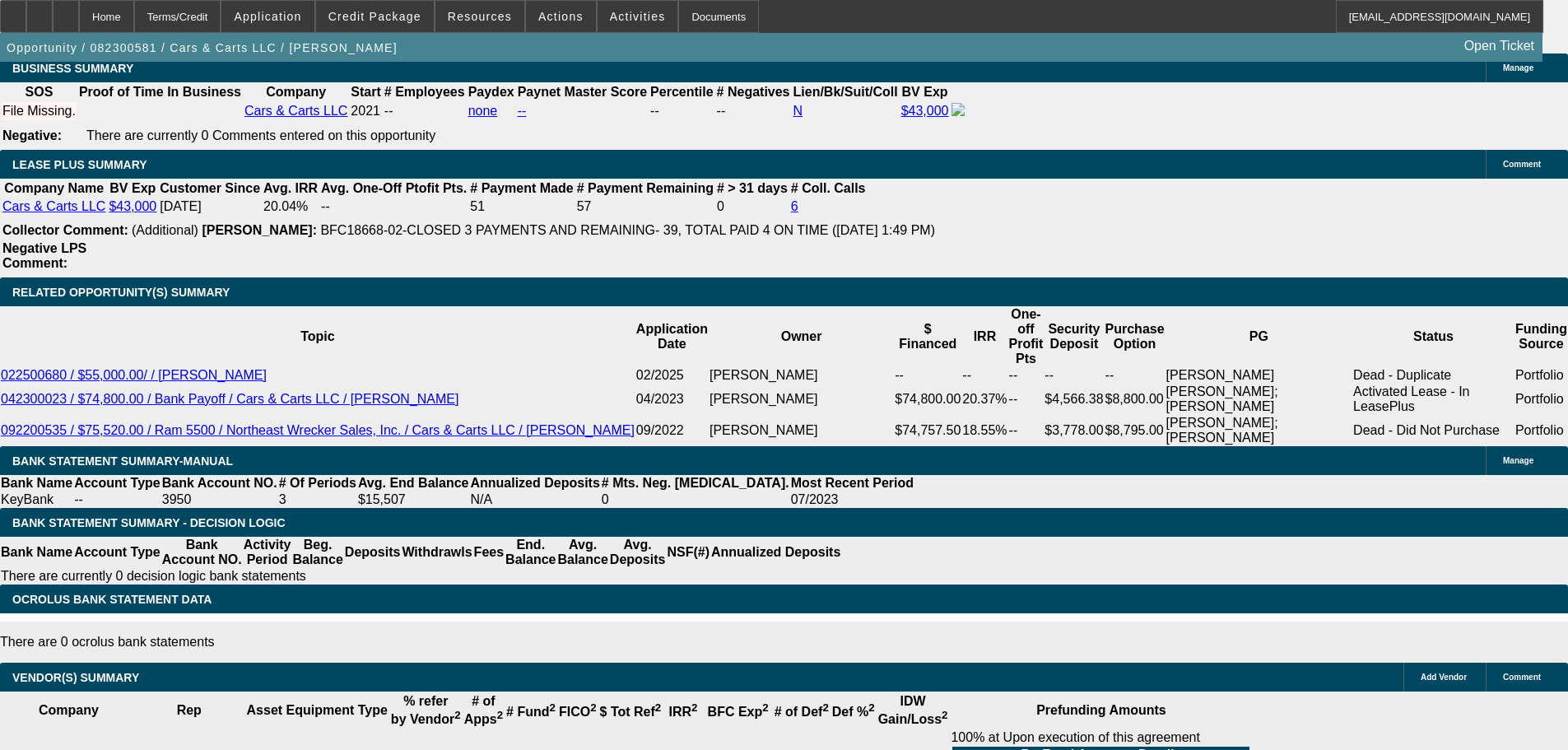
scroll to position [2499, 0]
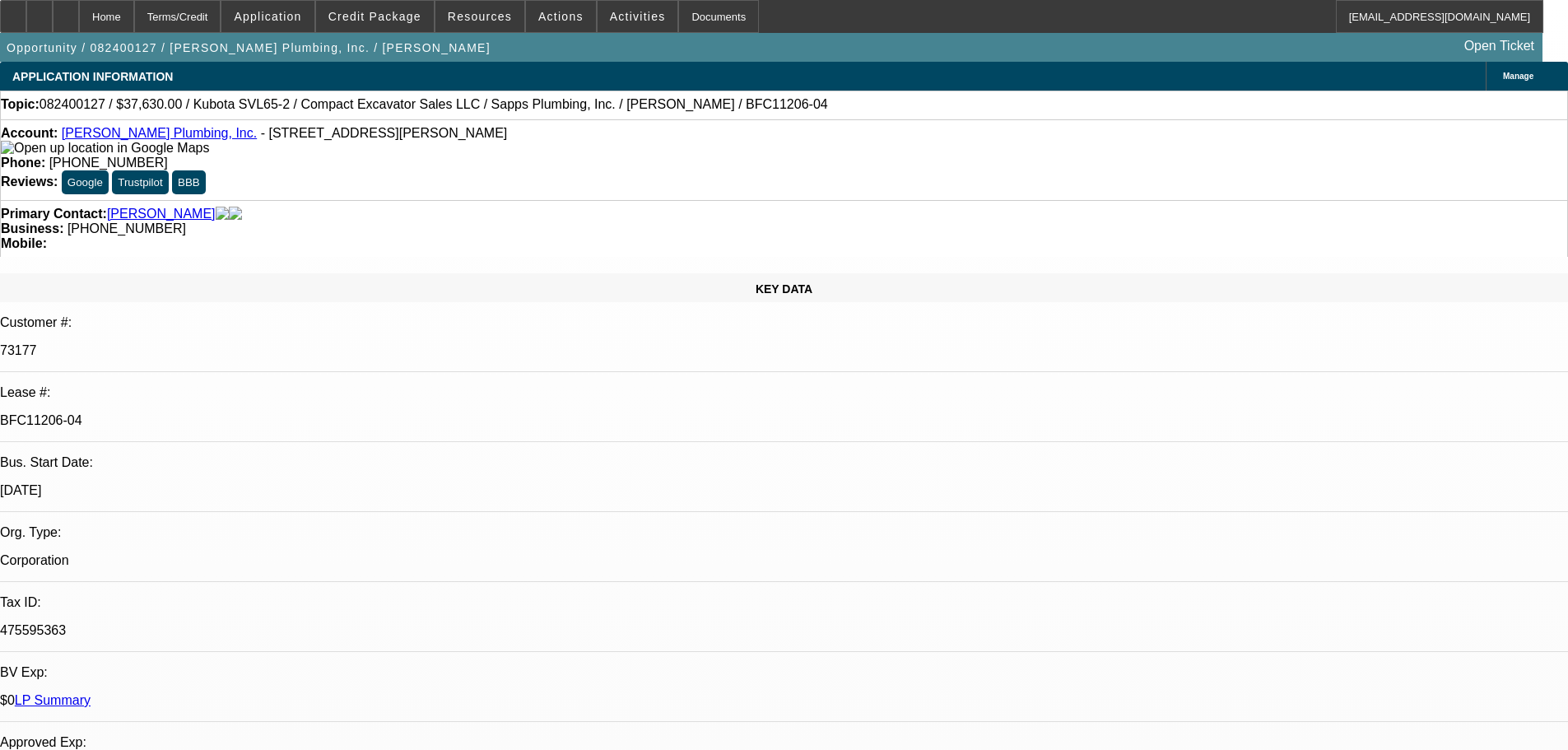
select select "0"
select select "6"
select select "0"
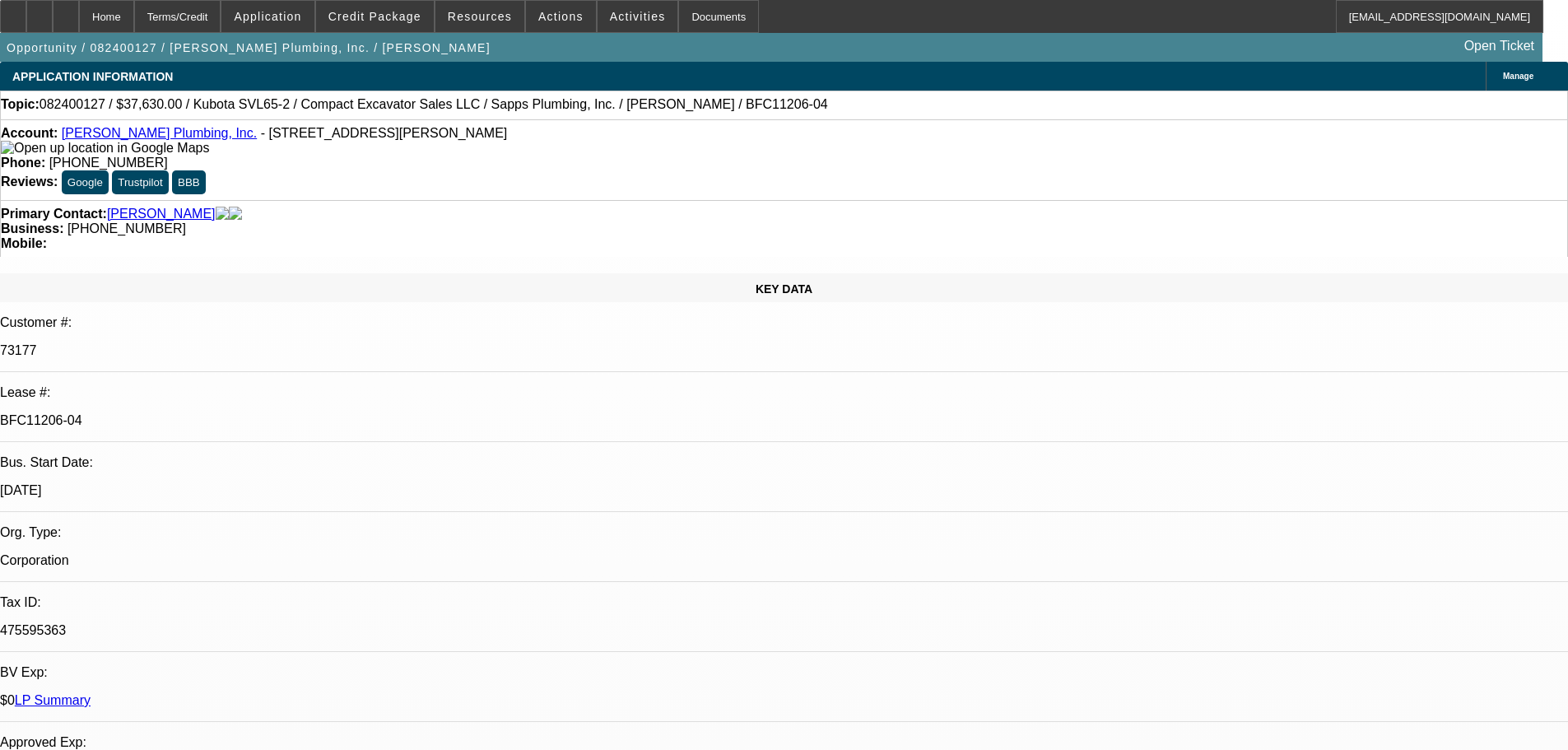
select select "0"
select select "6"
select select "0"
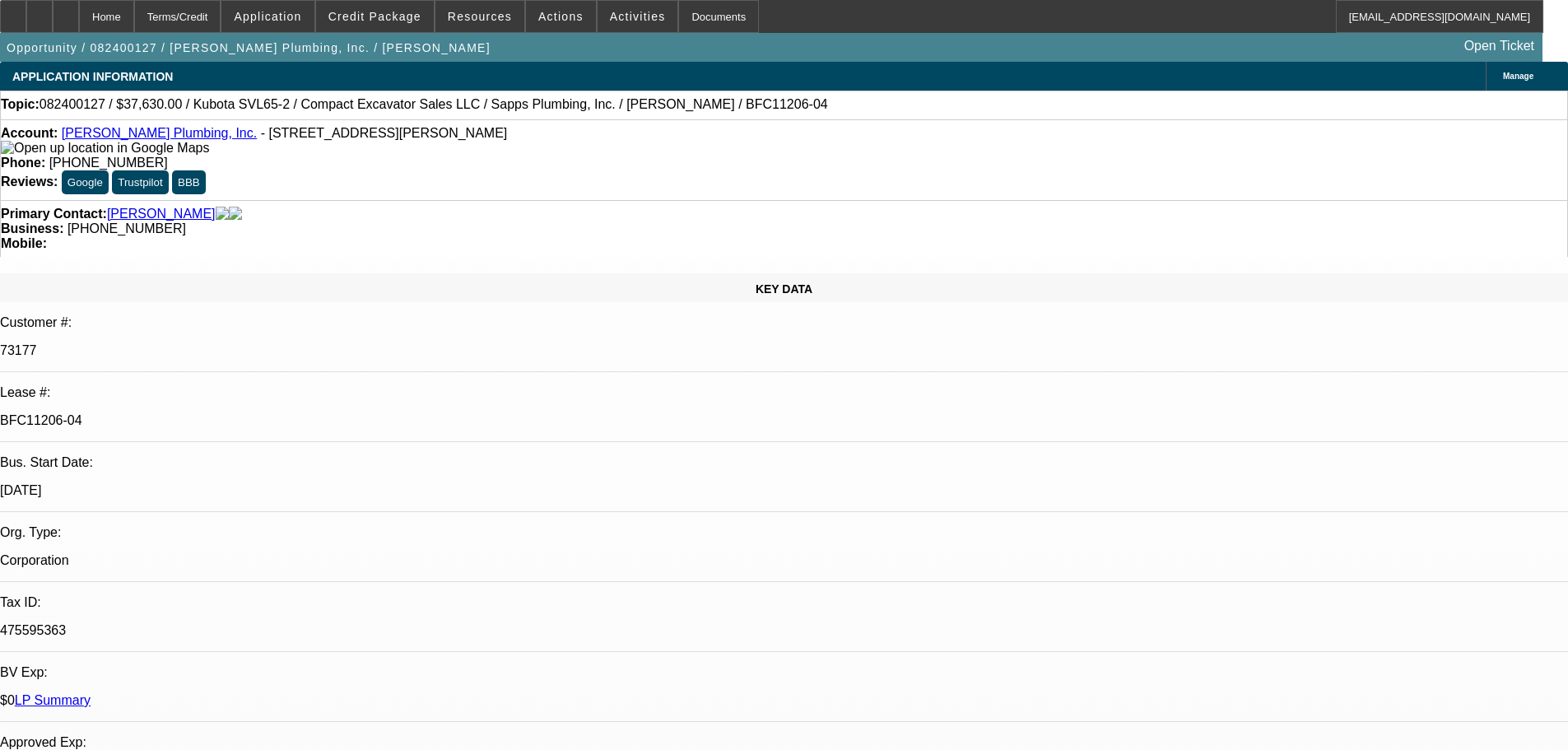
select select "0"
select select "6"
select select "0"
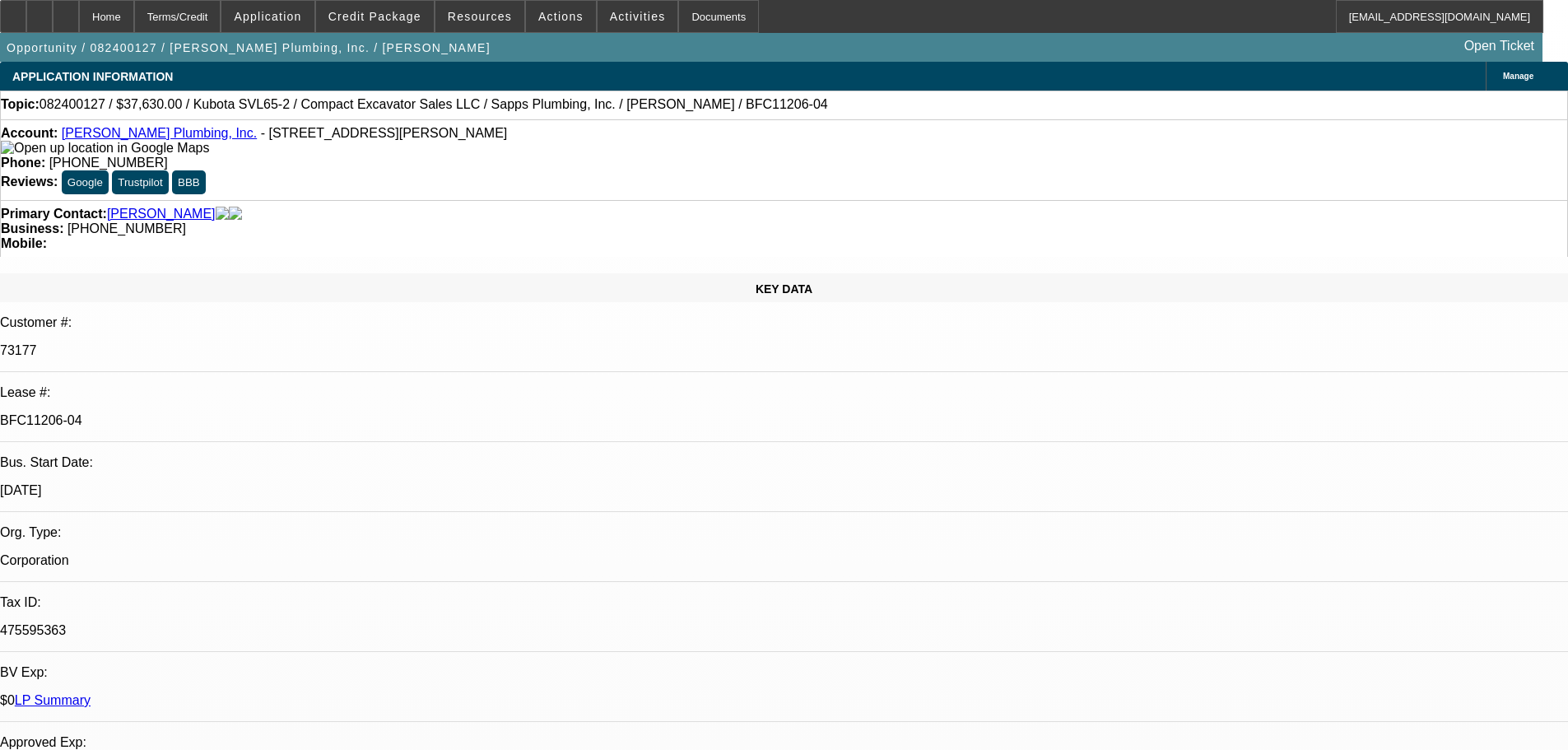
select select "6"
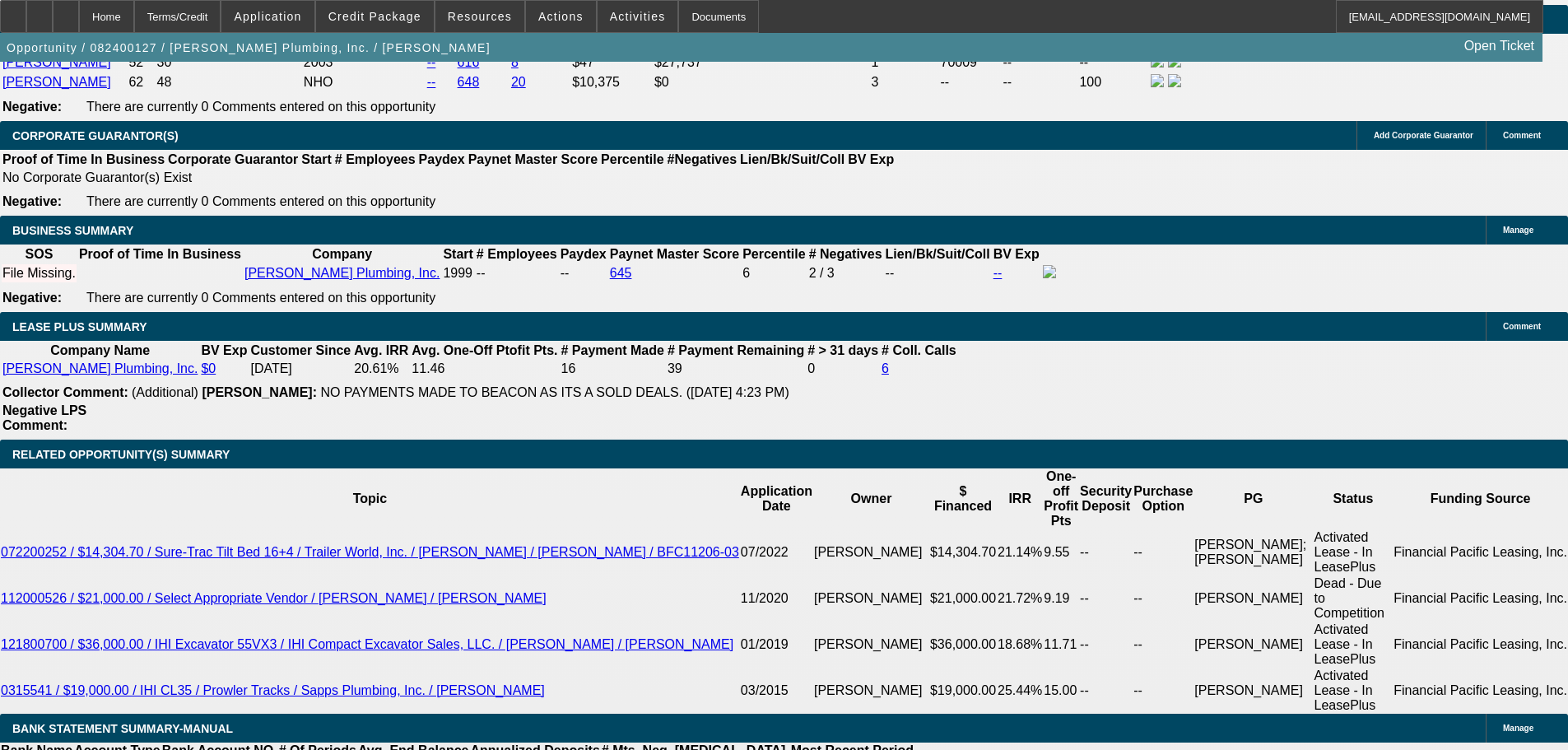
drag, startPoint x: 301, startPoint y: 565, endPoint x: 531, endPoint y: 606, distance: 233.6
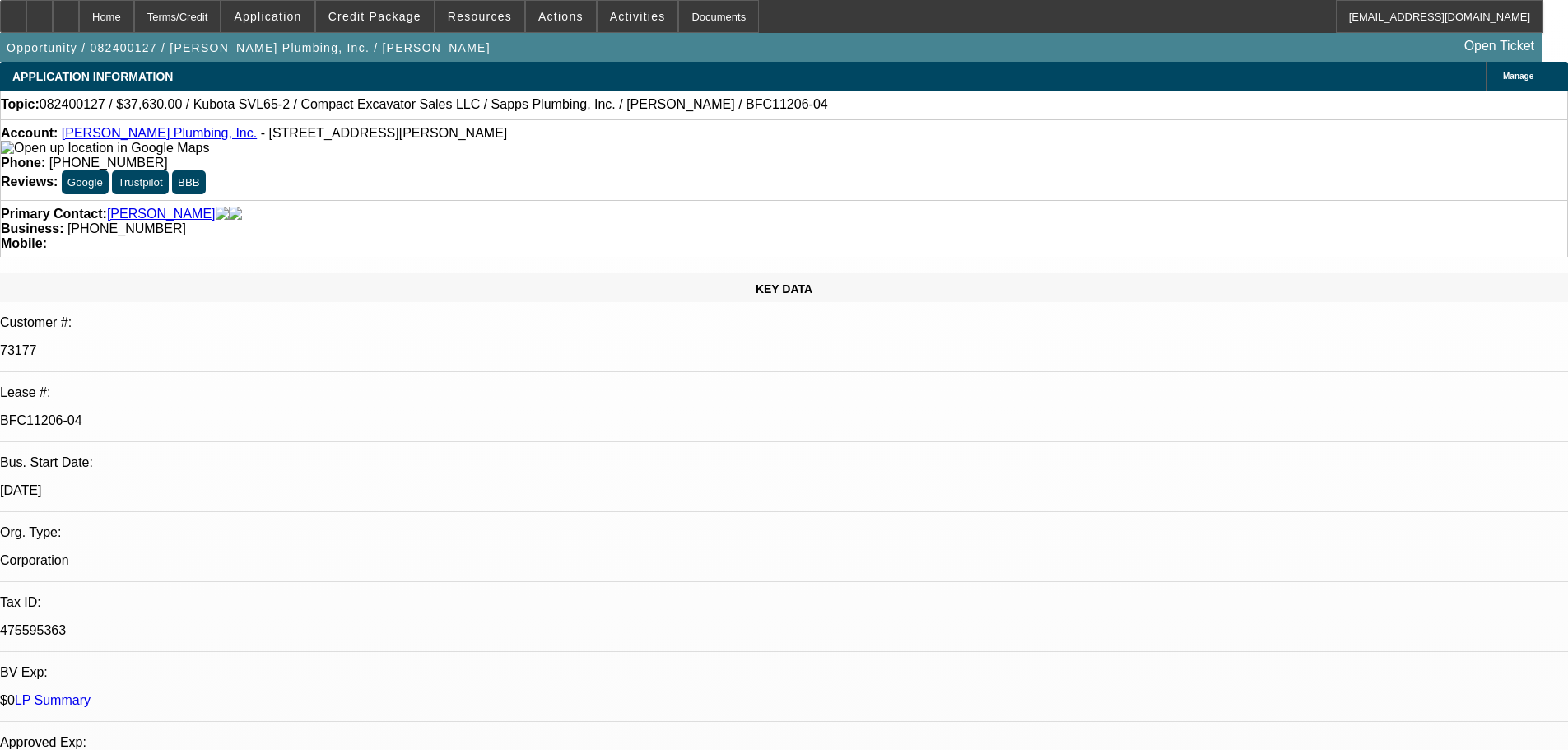
drag, startPoint x: 355, startPoint y: 425, endPoint x: 345, endPoint y: 88, distance: 337.1
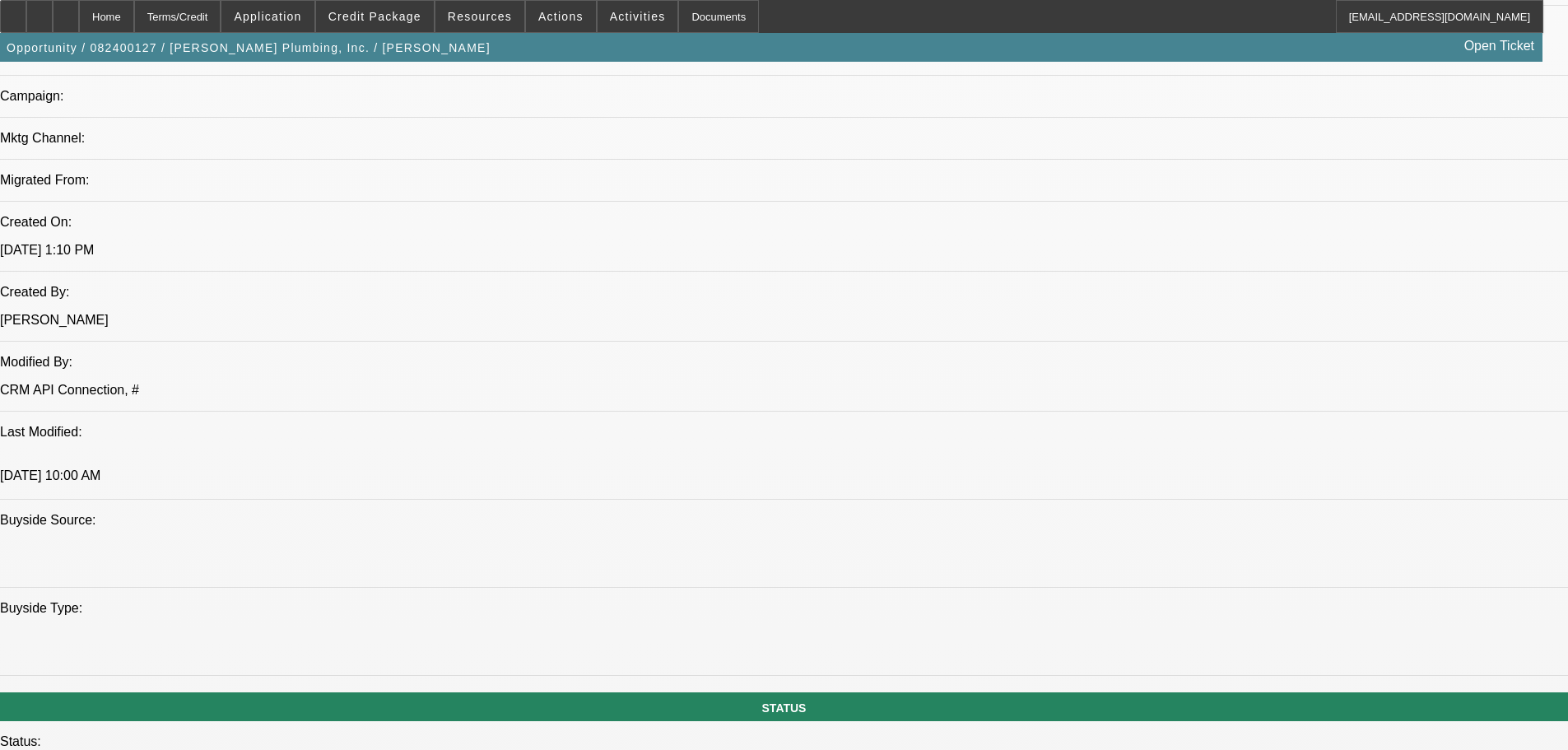
scroll to position [1152, 0]
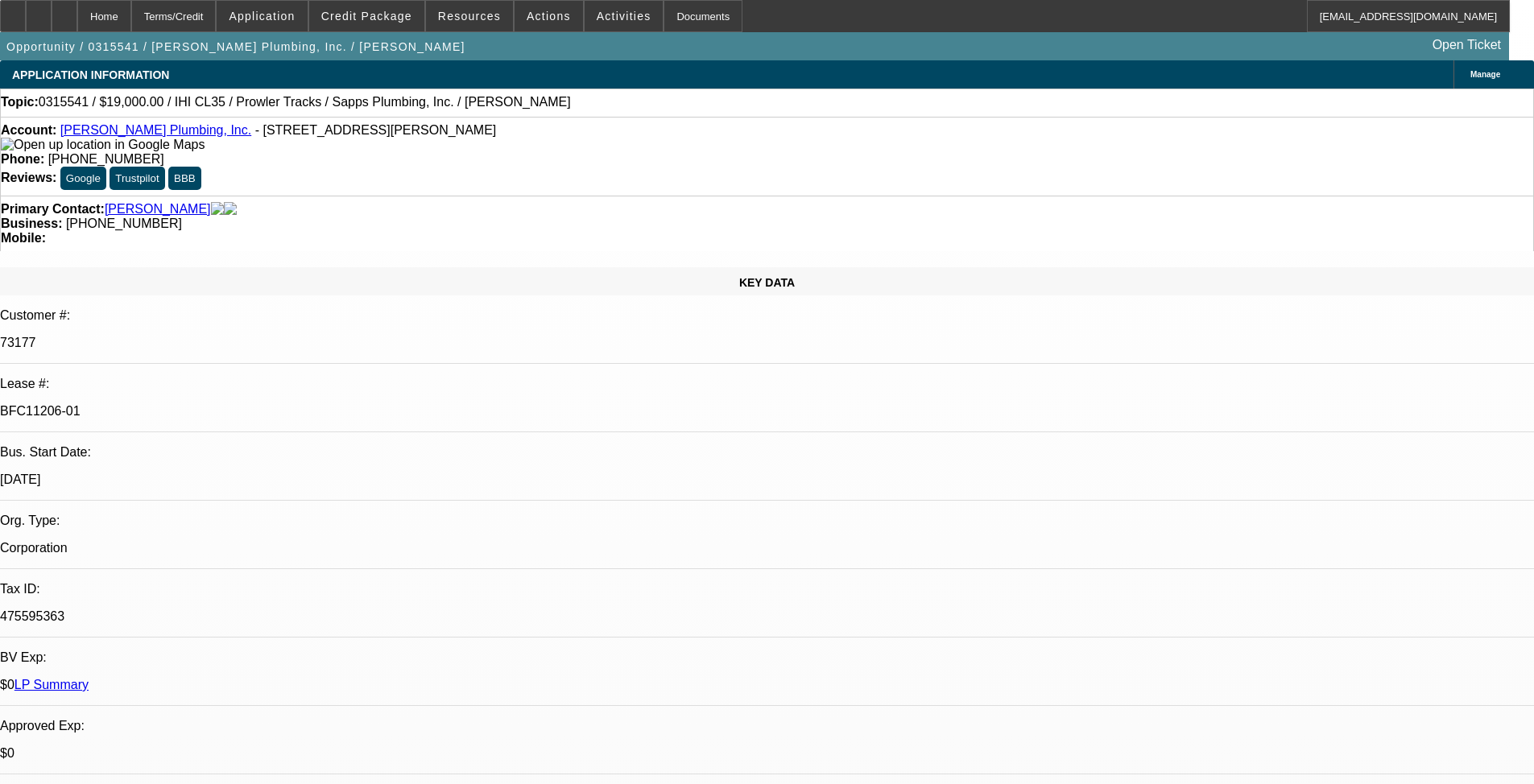
select select "0"
select select "6"
select select "0"
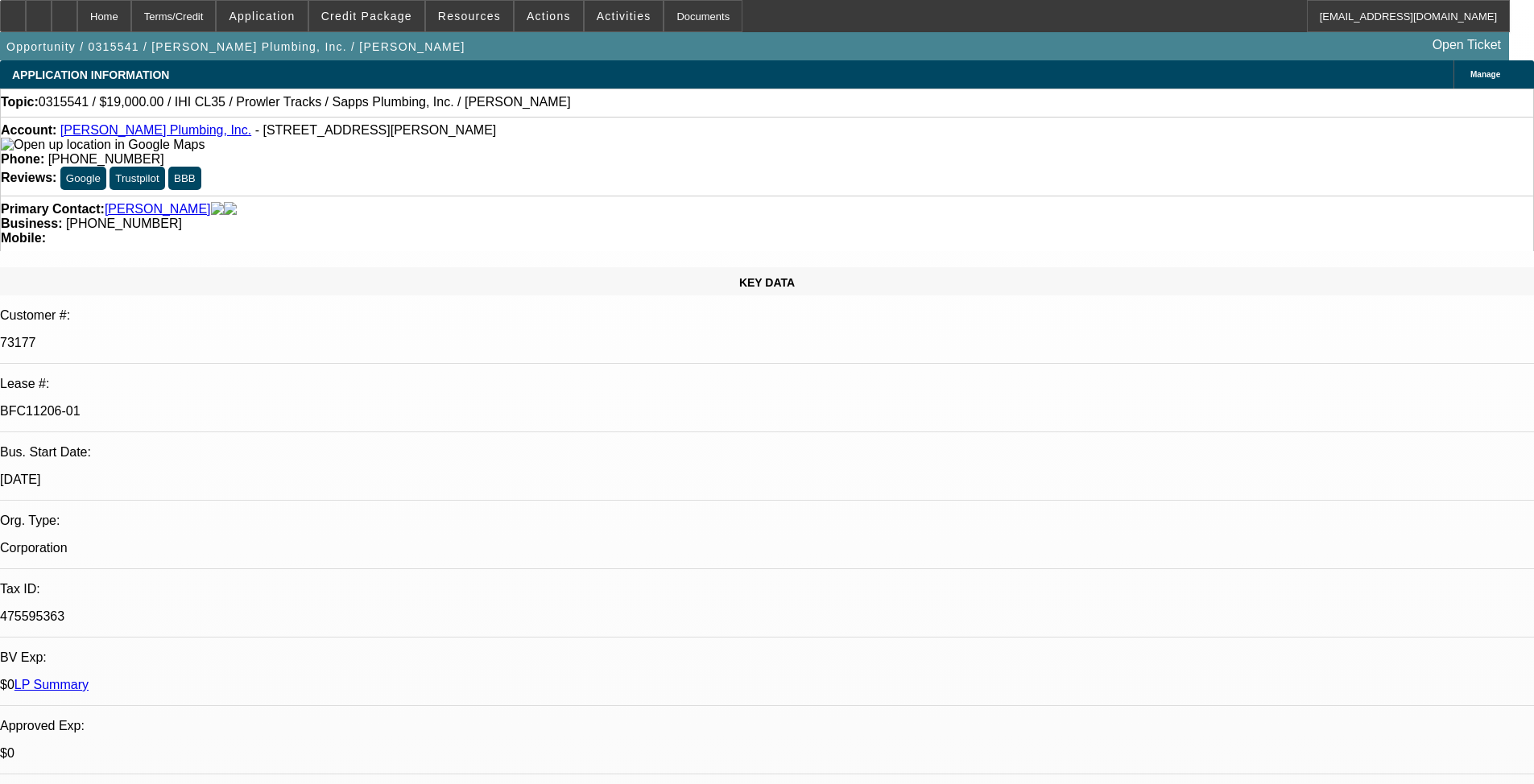
select select "0"
select select "6"
select select "0"
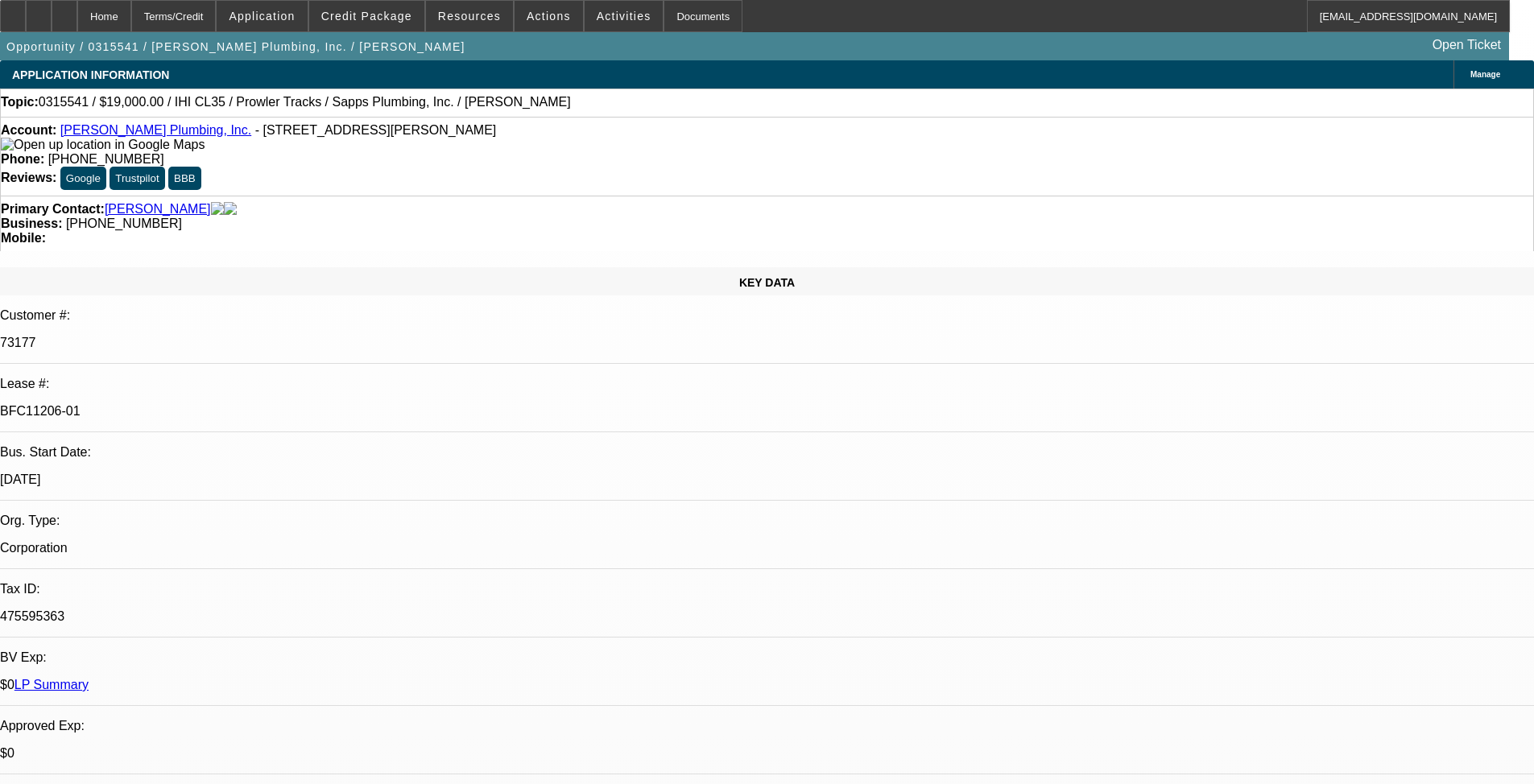
select select "0"
select select "6"
select select "0"
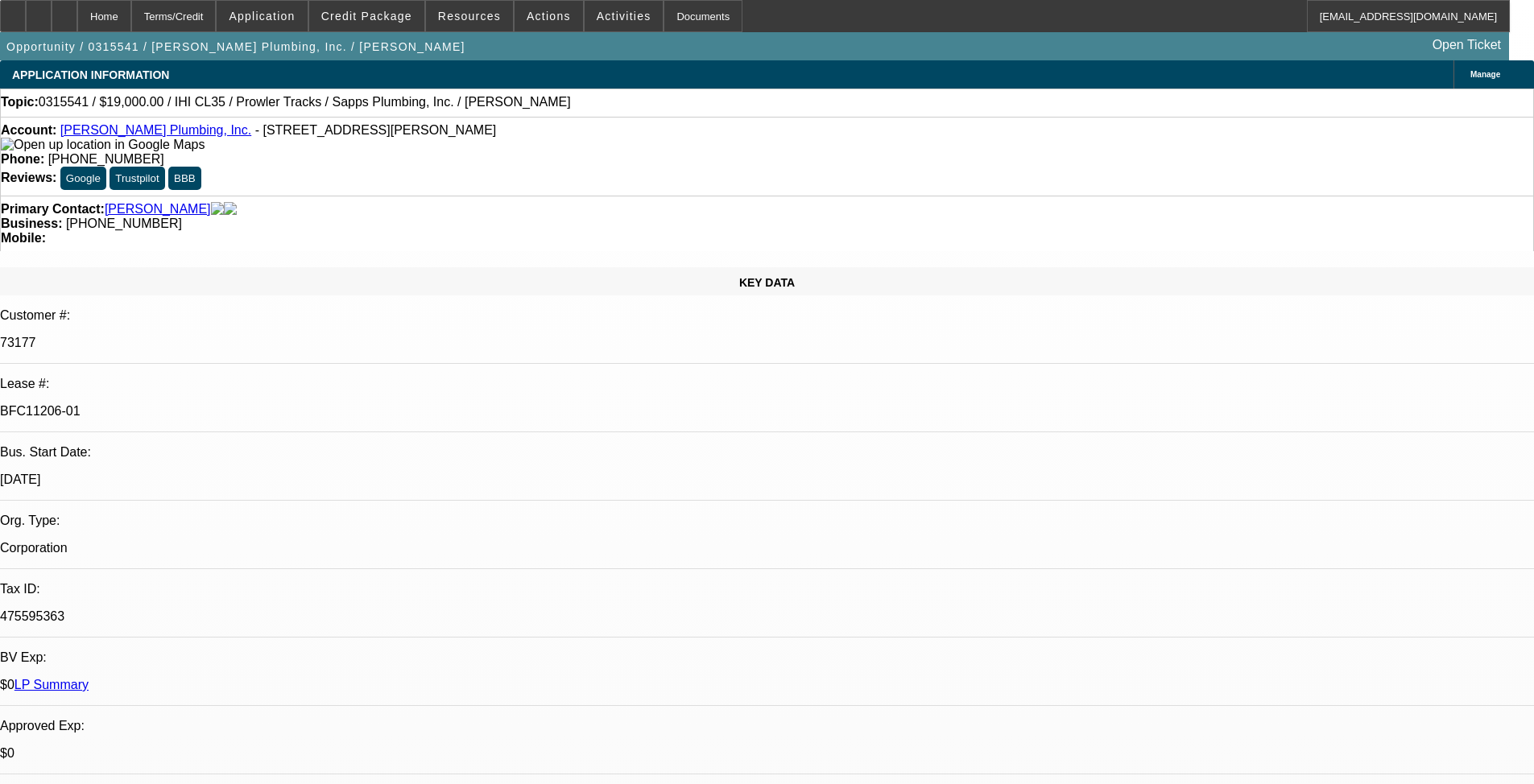
select select "6"
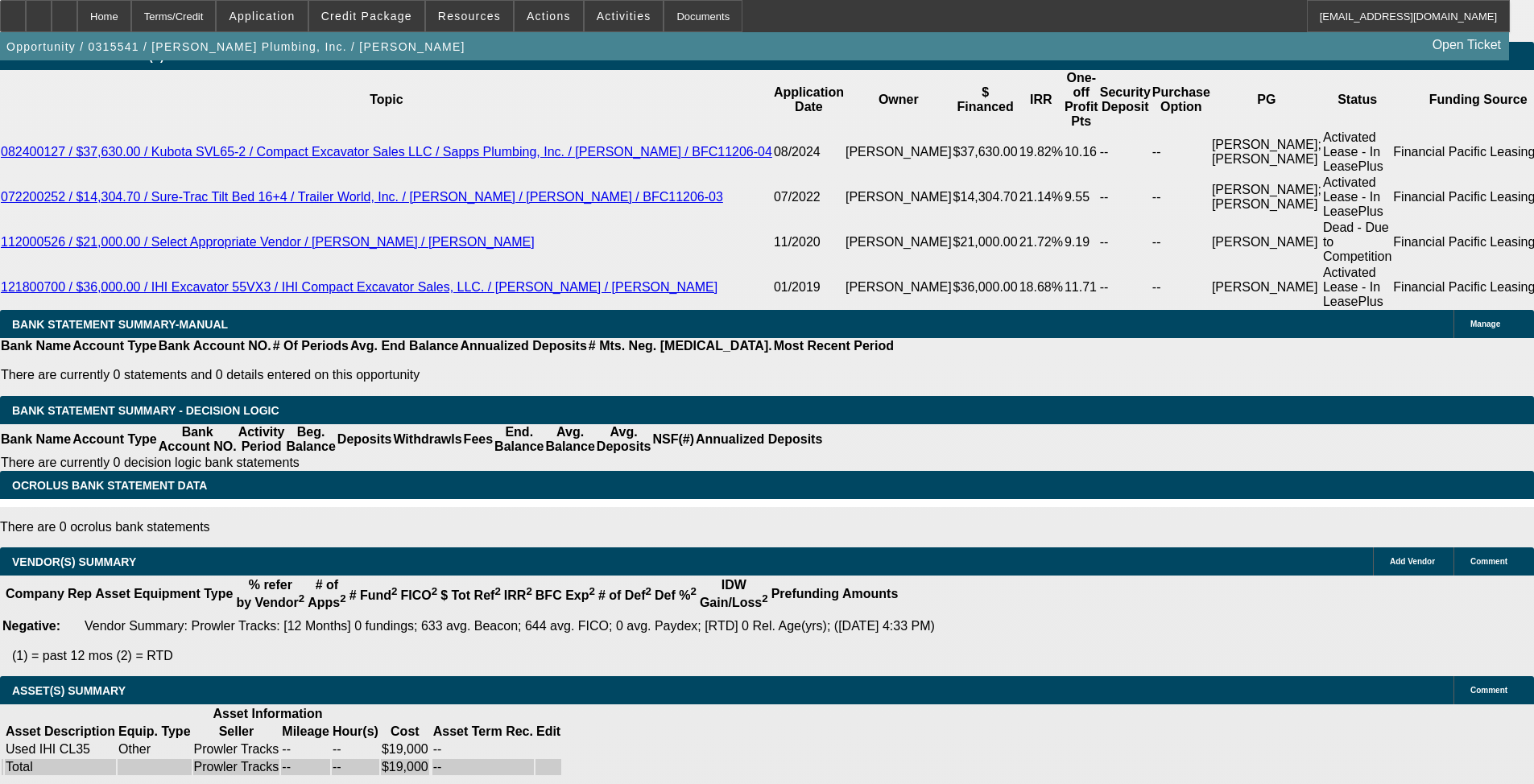
drag, startPoint x: 504, startPoint y: 334, endPoint x: 505, endPoint y: 814, distance: 480.0
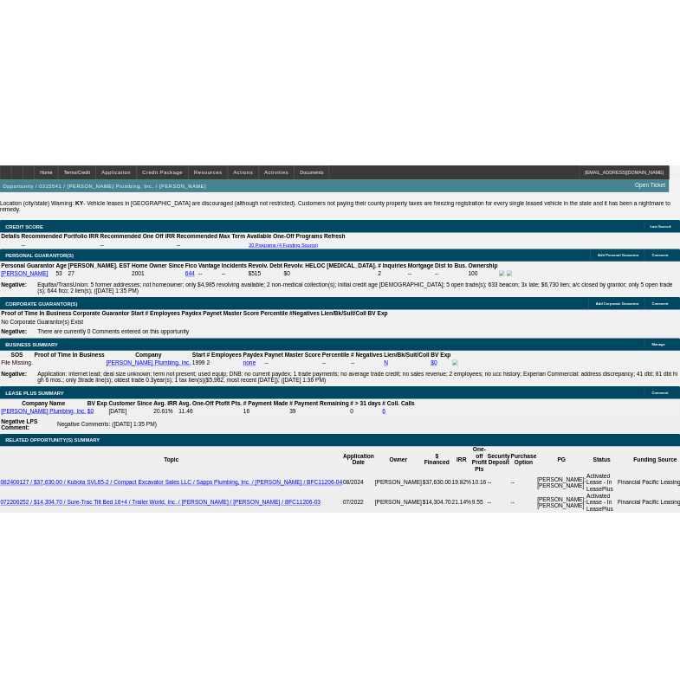
scroll to position [2729, 0]
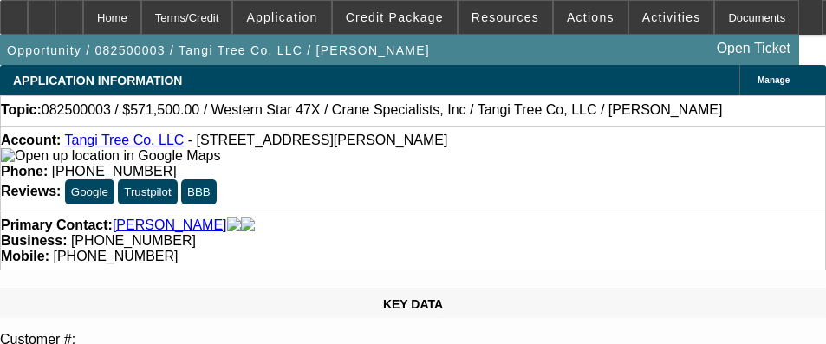
select select "0.1"
select select "2"
select select "0"
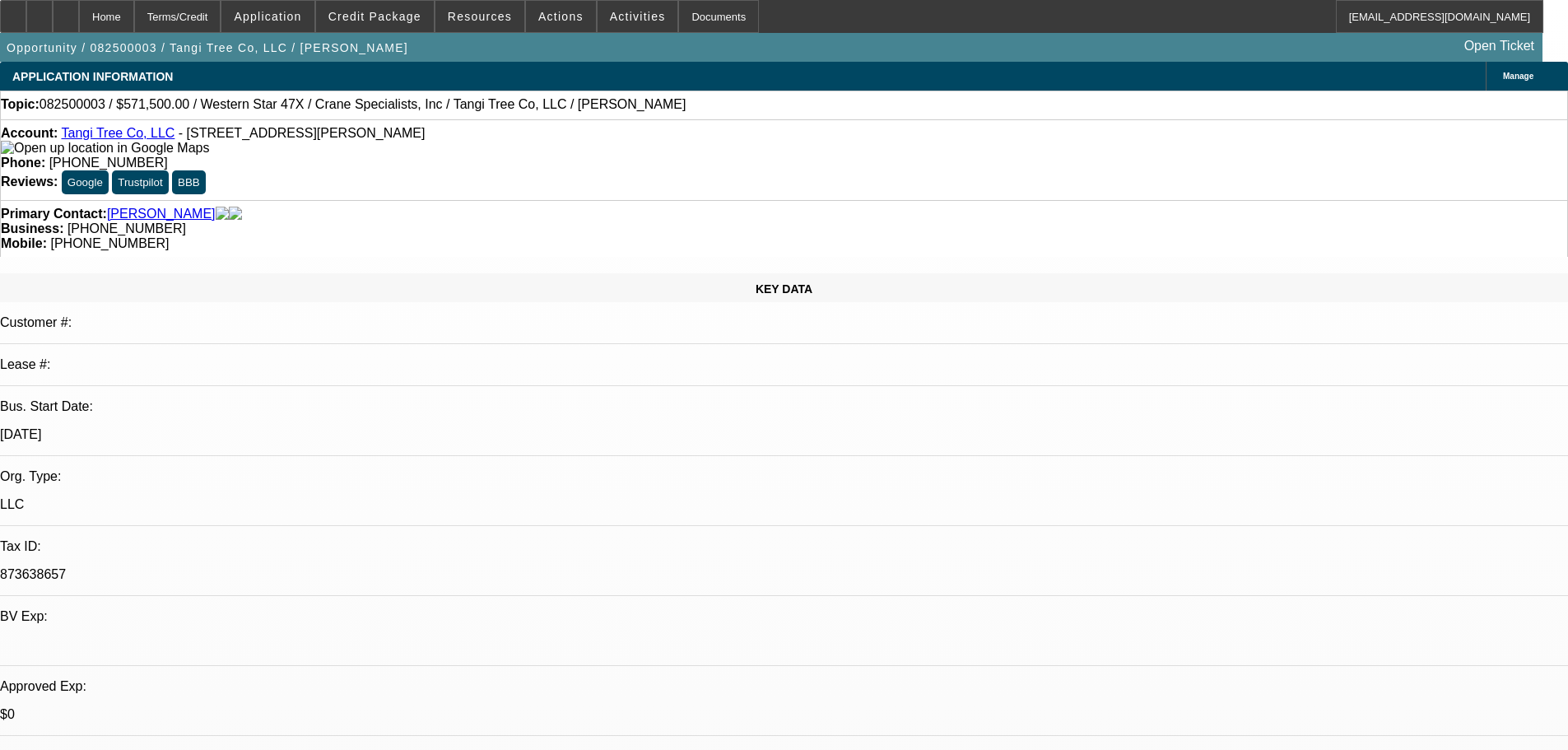
select select "1"
select select "2"
select select "6"
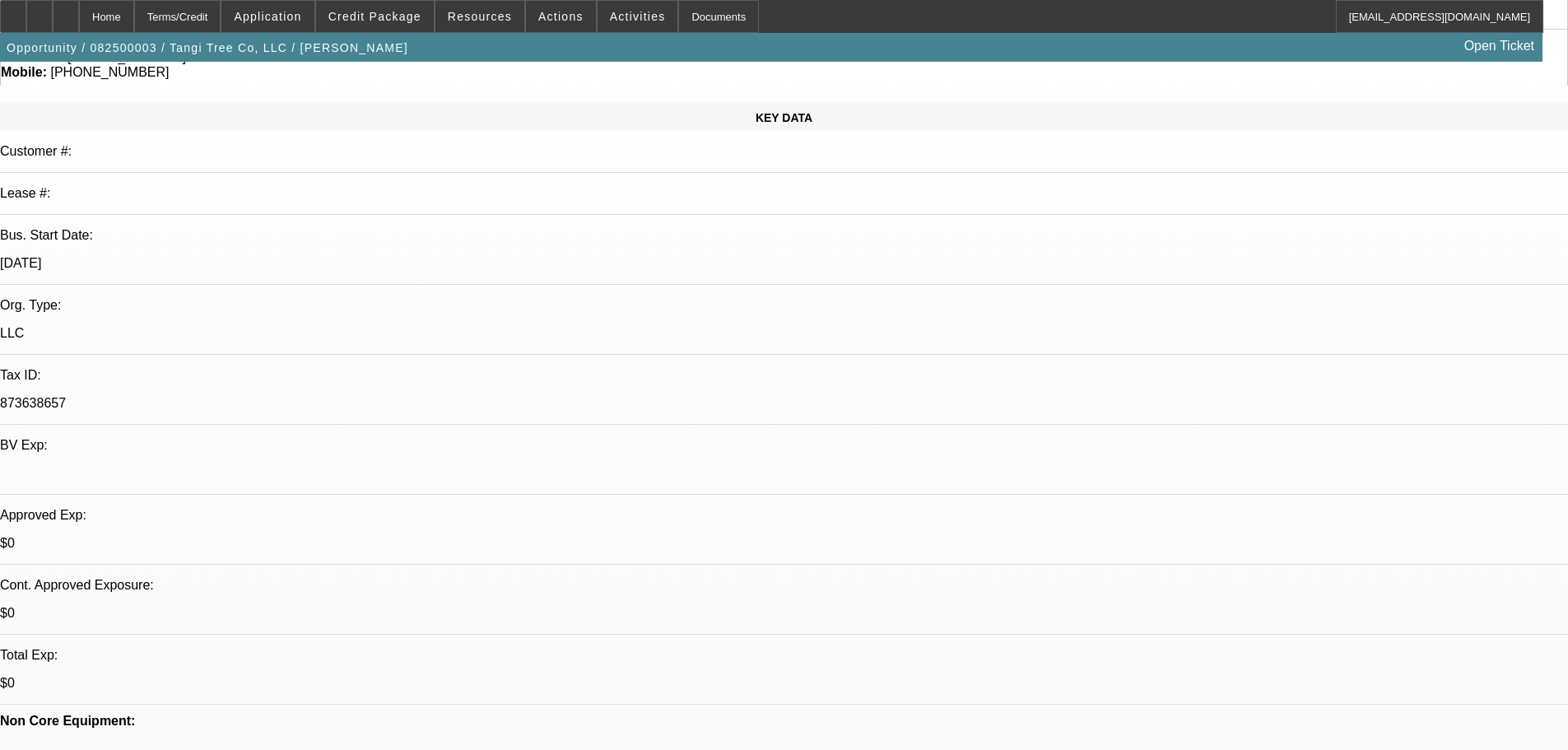
drag, startPoint x: 583, startPoint y: 490, endPoint x: 597, endPoint y: 628, distance: 138.7
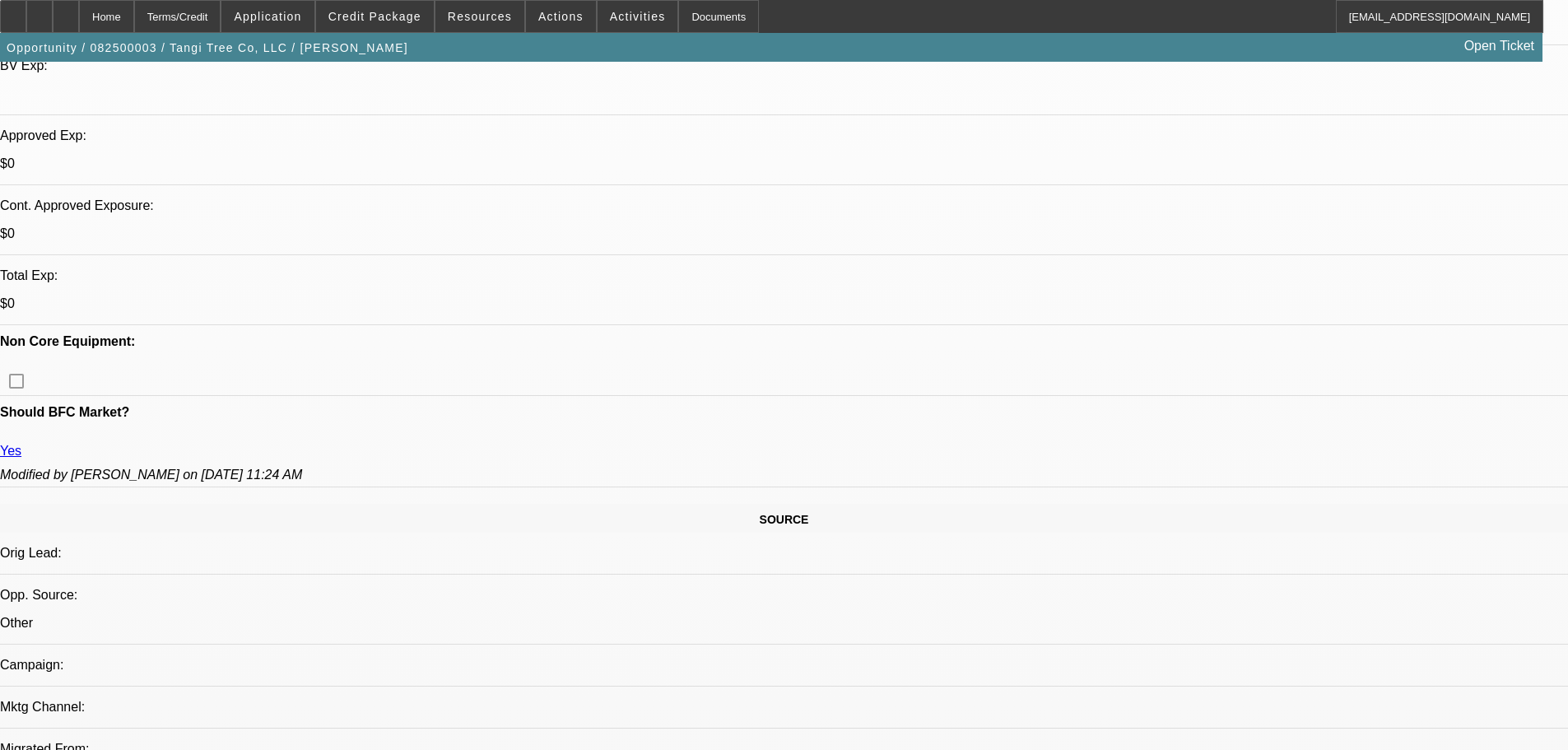
scroll to position [439, 0]
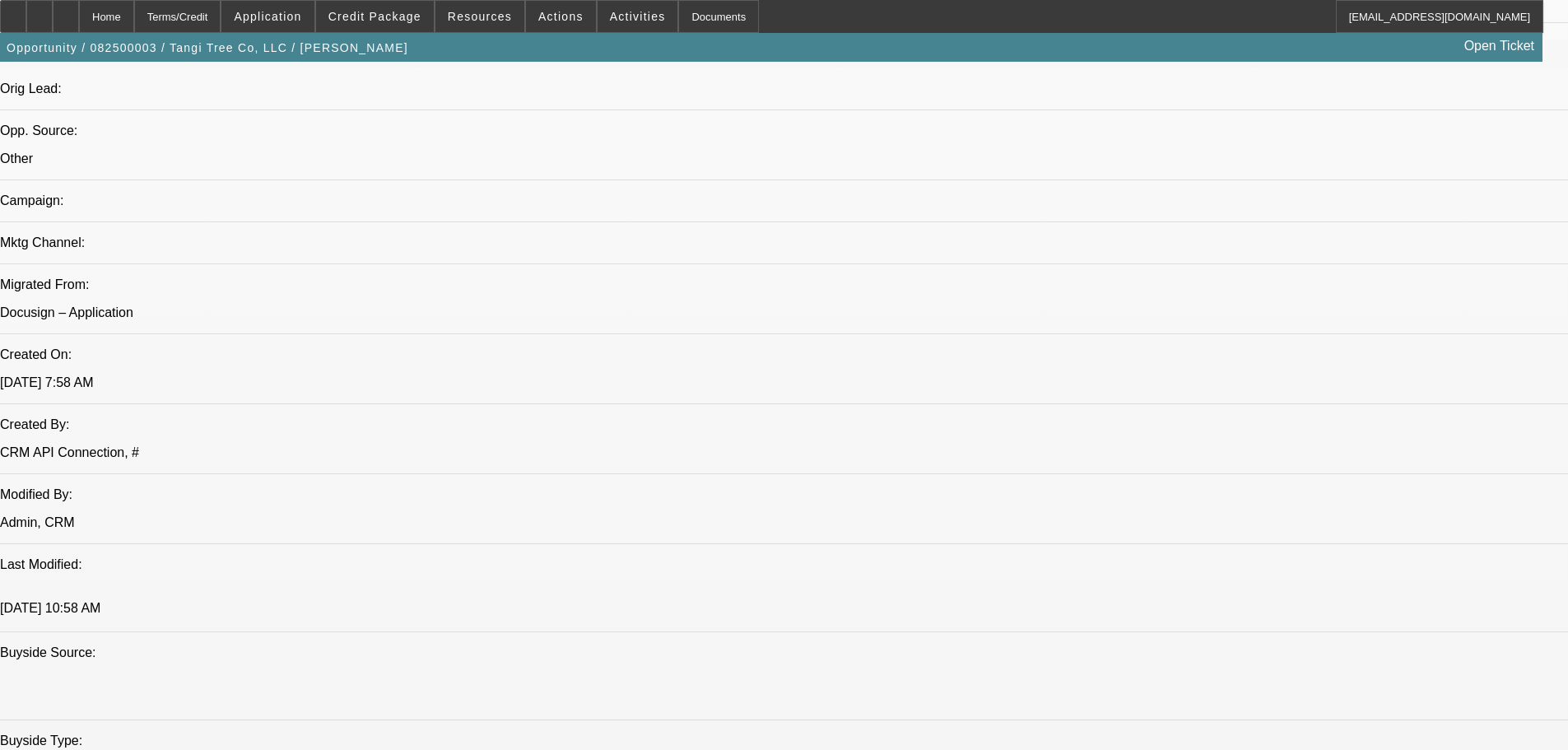
drag, startPoint x: 647, startPoint y: 411, endPoint x: 477, endPoint y: 524, distance: 204.1
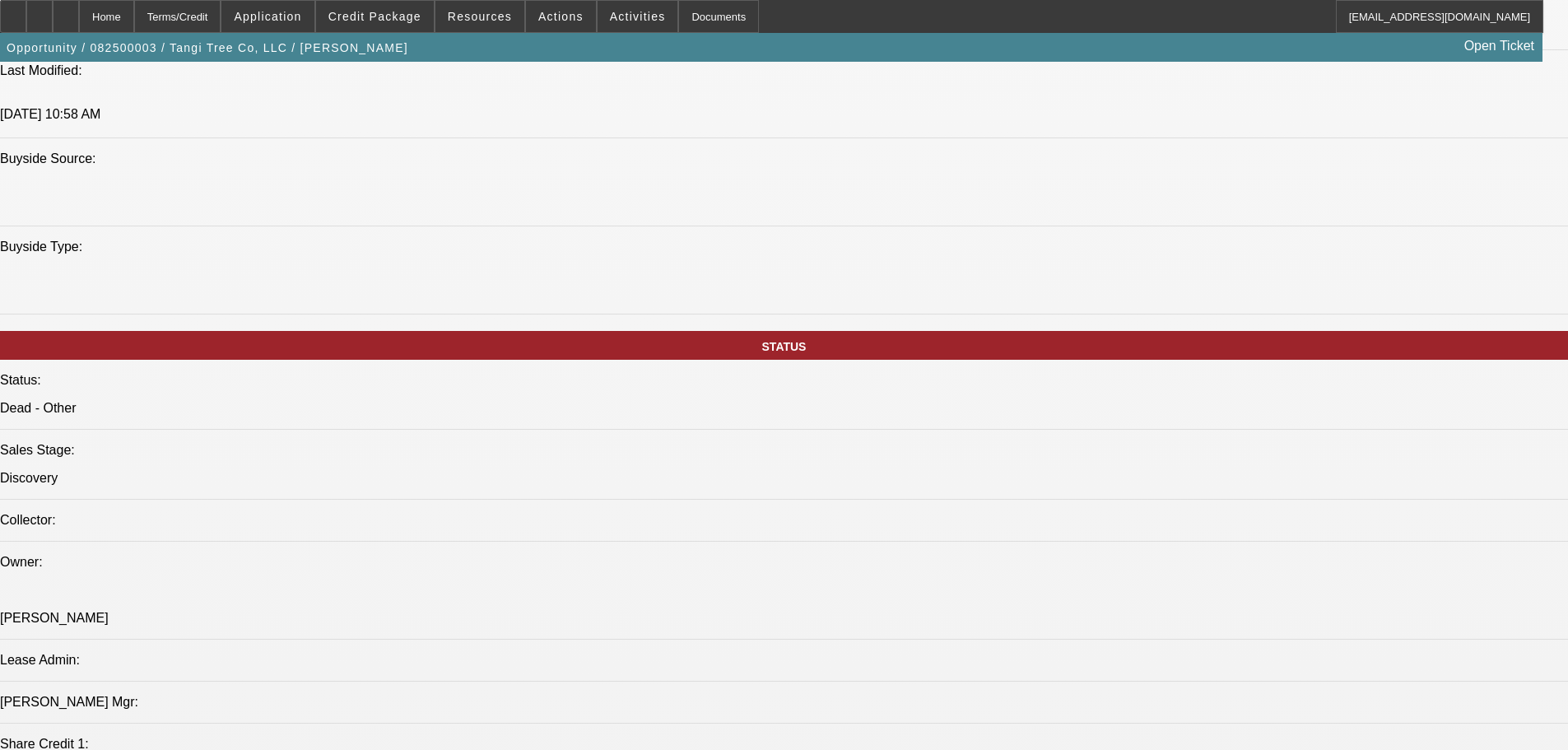
scroll to position [472, 0]
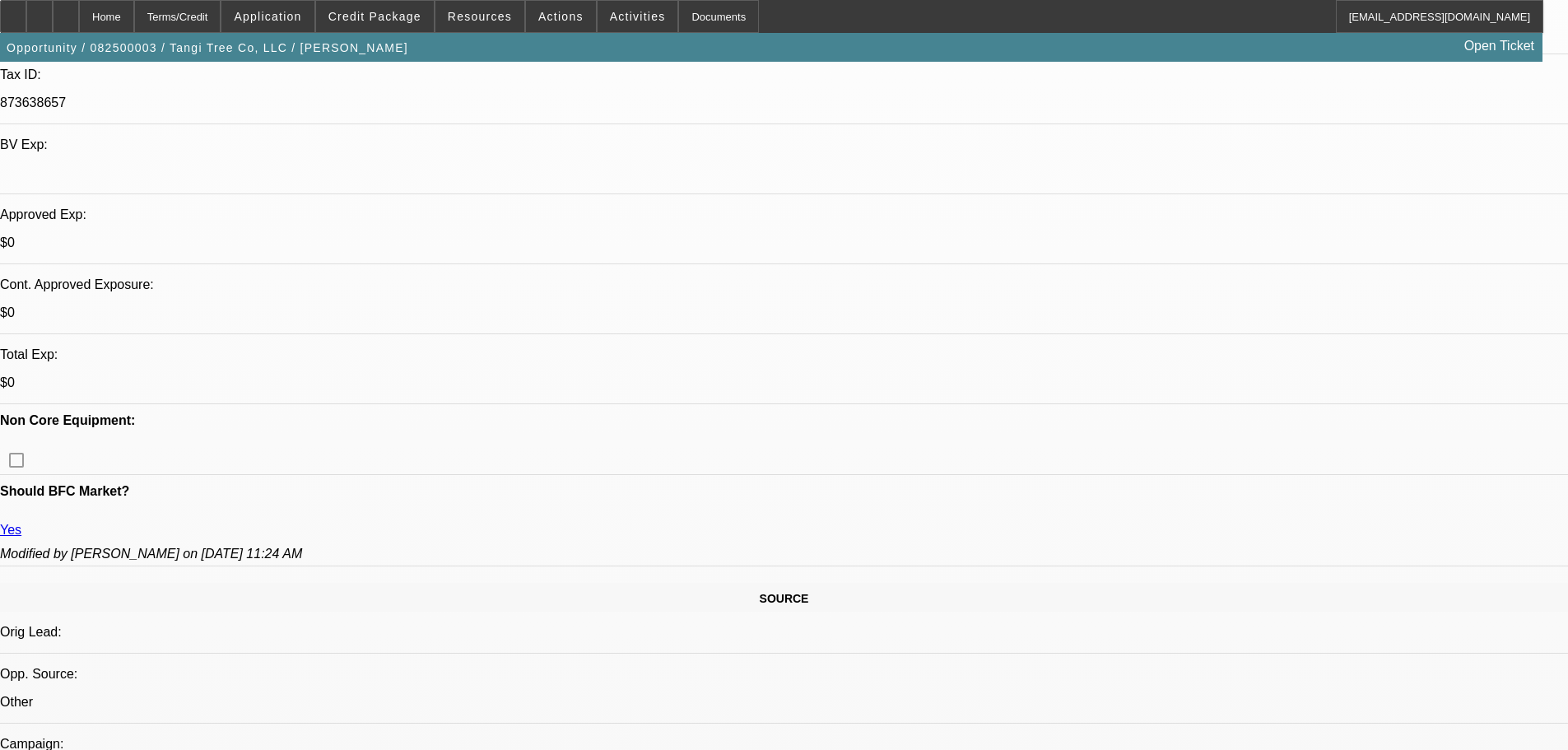
drag, startPoint x: 519, startPoint y: 486, endPoint x: 552, endPoint y: 168, distance: 319.7
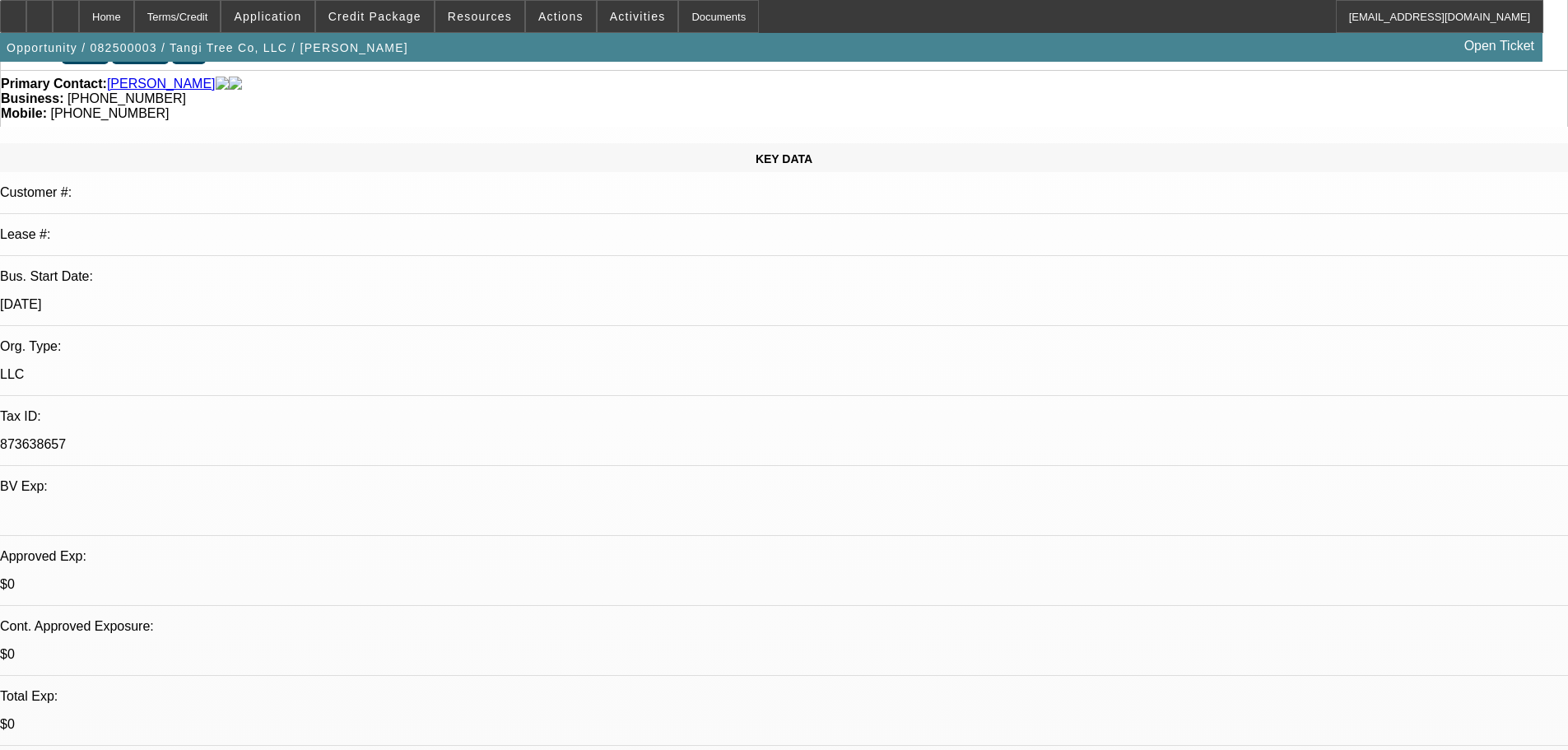
scroll to position [247, 0]
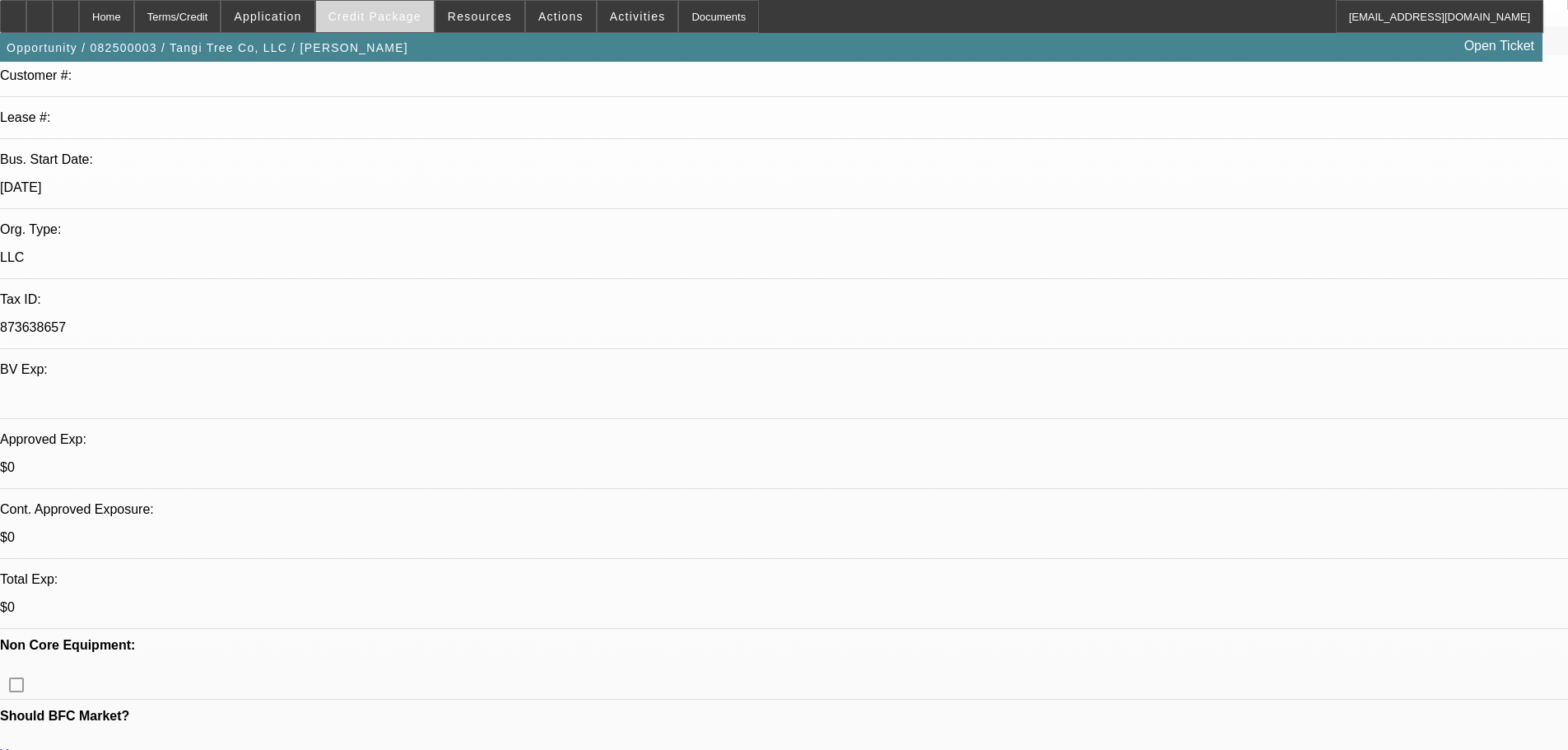
click at [421, 12] on span "Credit Package" at bounding box center [375, 16] width 93 height 13
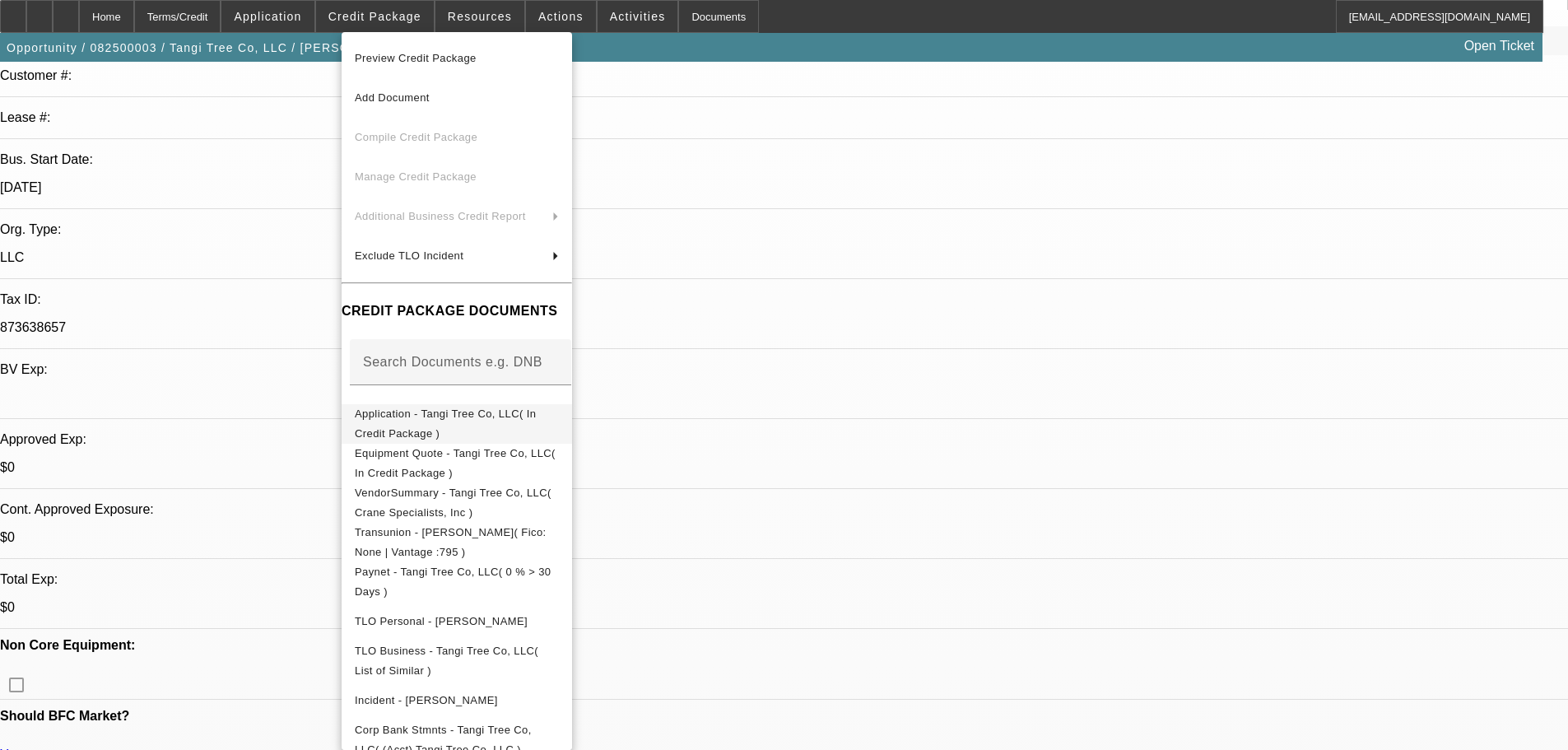
click at [531, 326] on button "Application - Tangi Tree Co, LLC( In Credit Package )" at bounding box center [457, 424] width 231 height 40
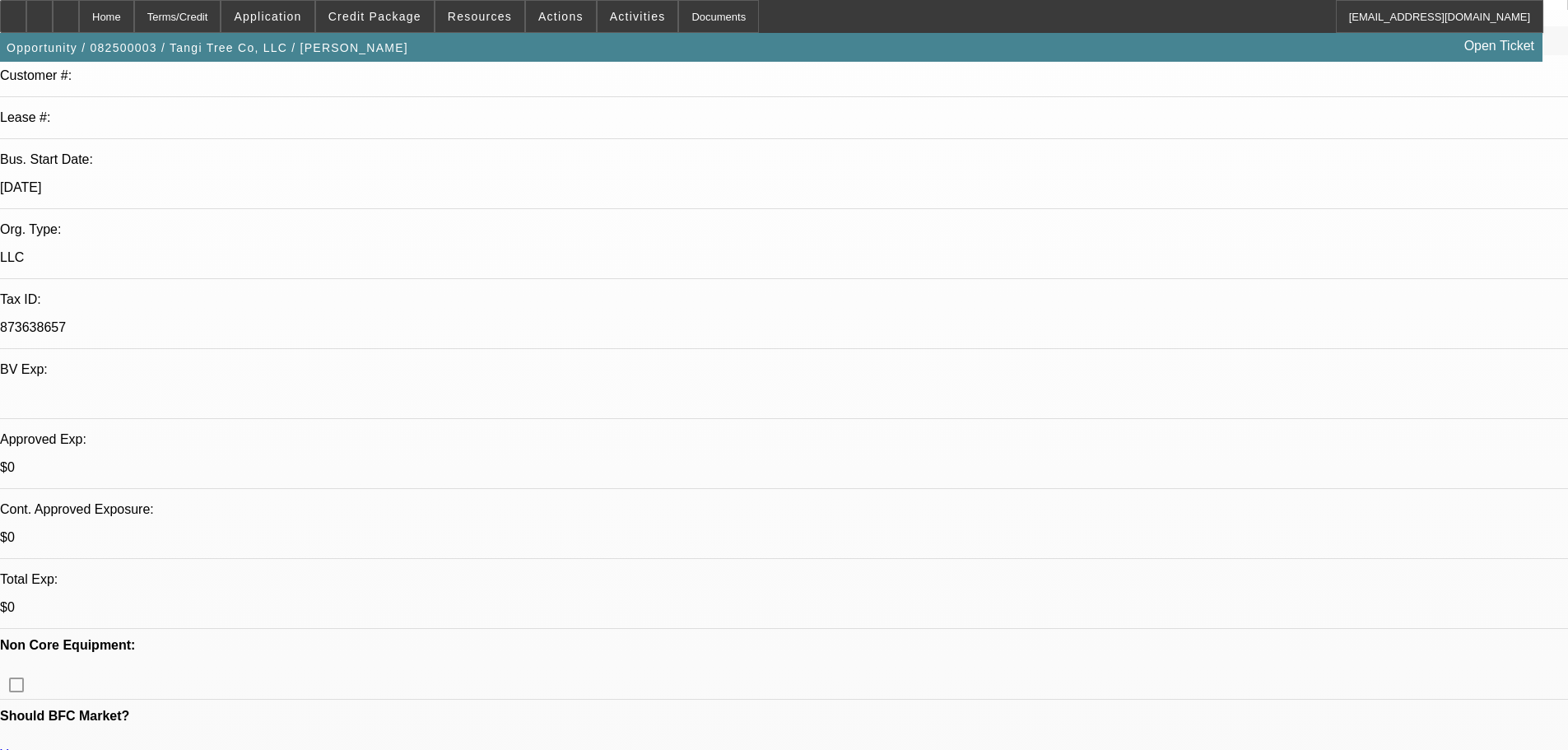
scroll to position [411, 0]
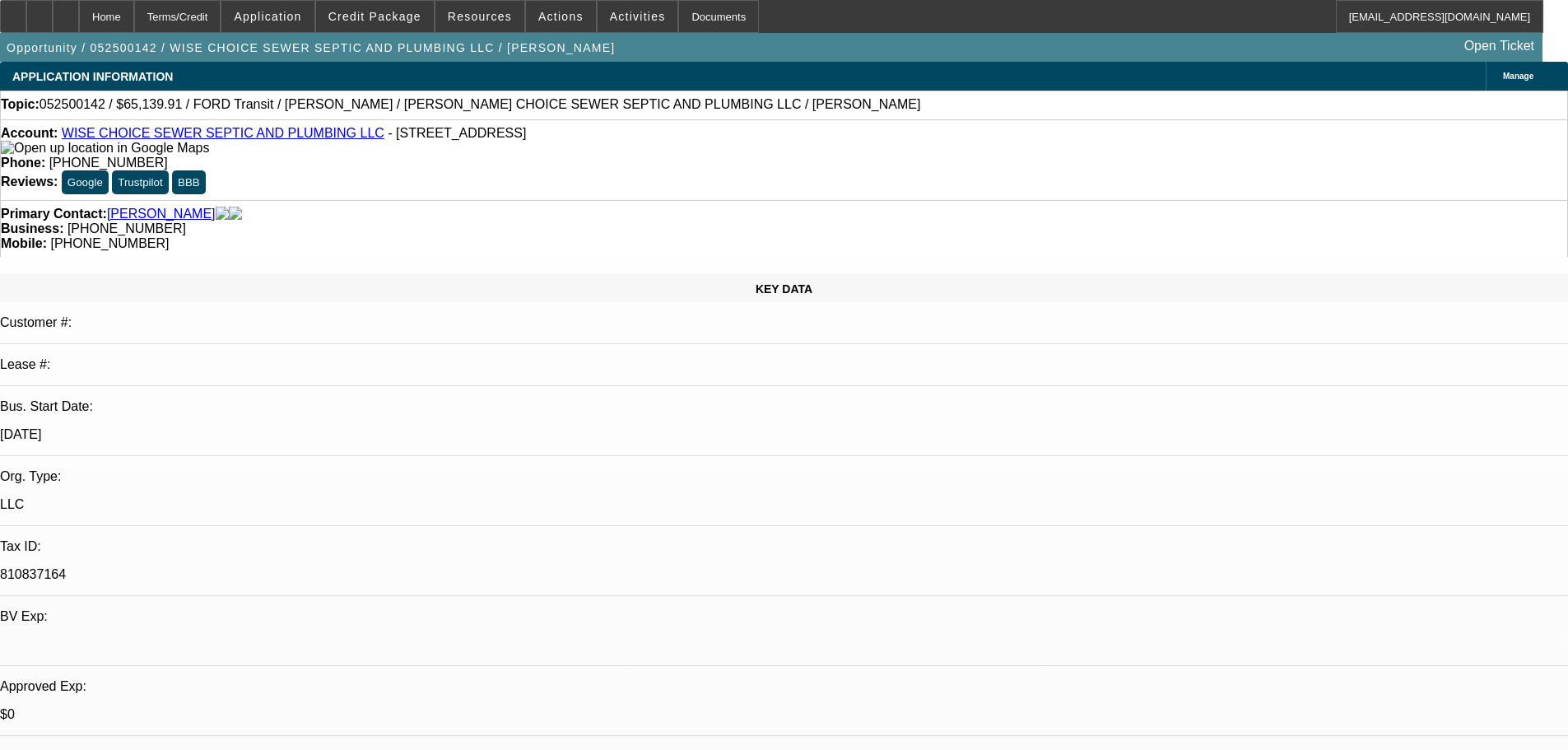
select select "0"
select select "6"
select select "0"
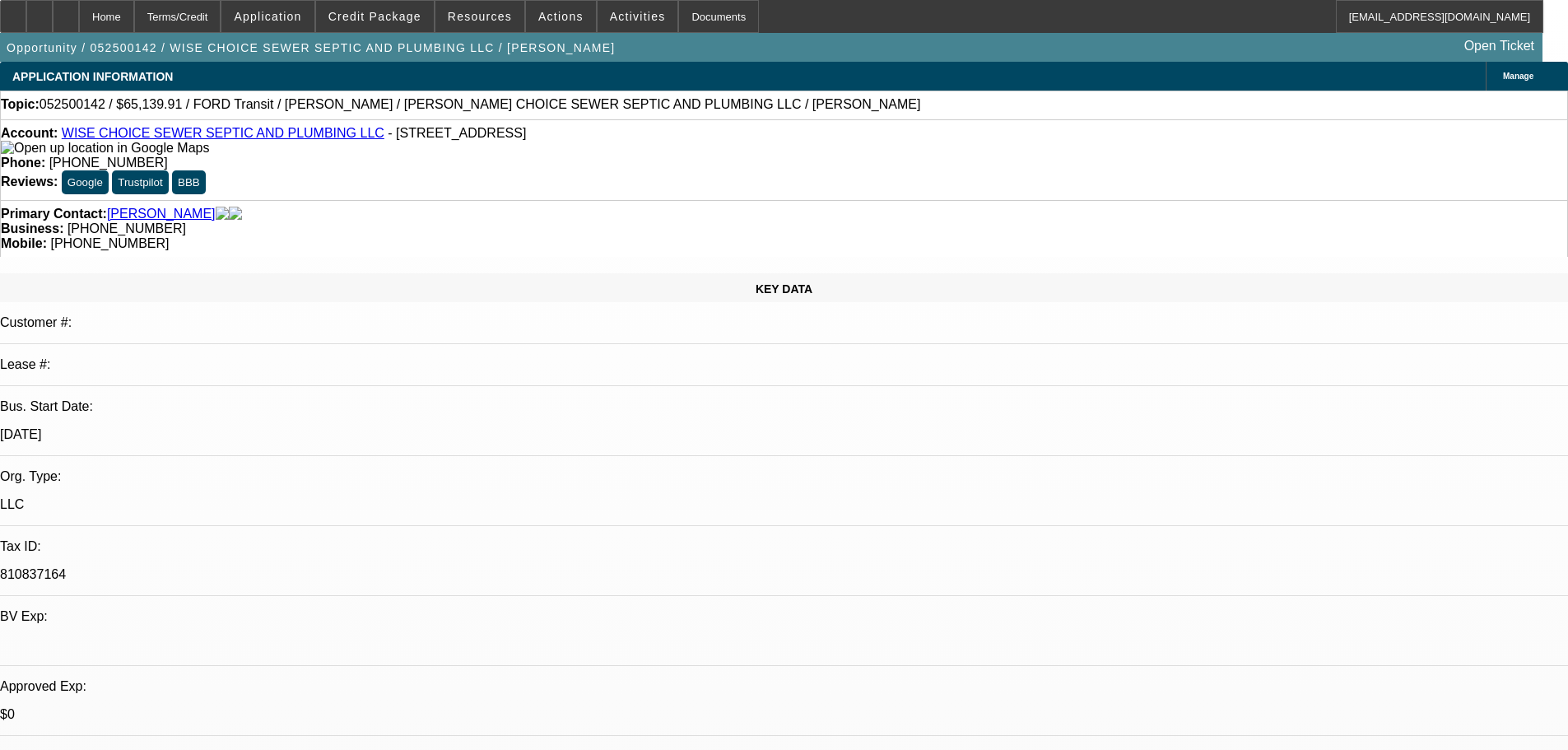
select select "0"
select select "6"
select select "0"
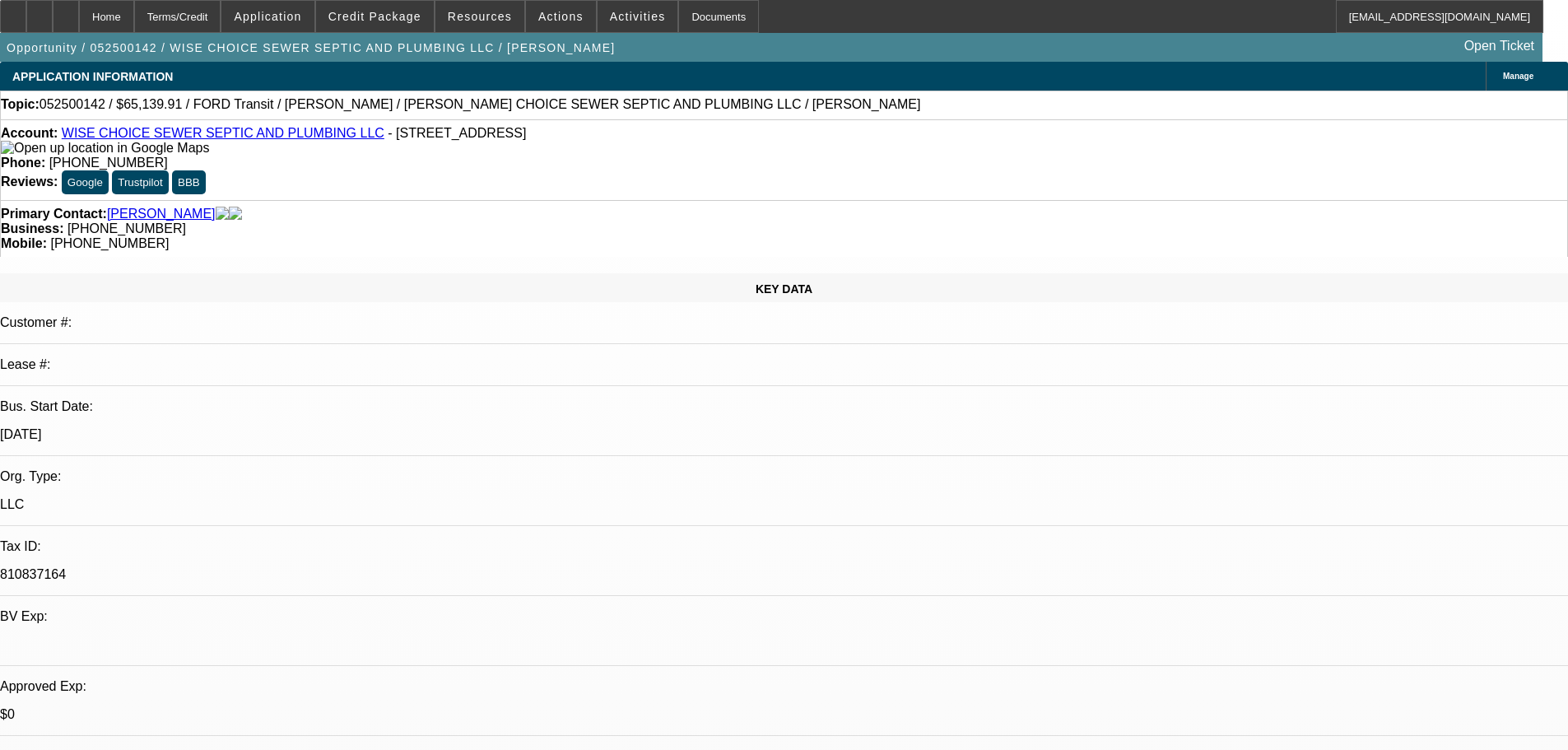
select select "0"
select select "6"
select select "0"
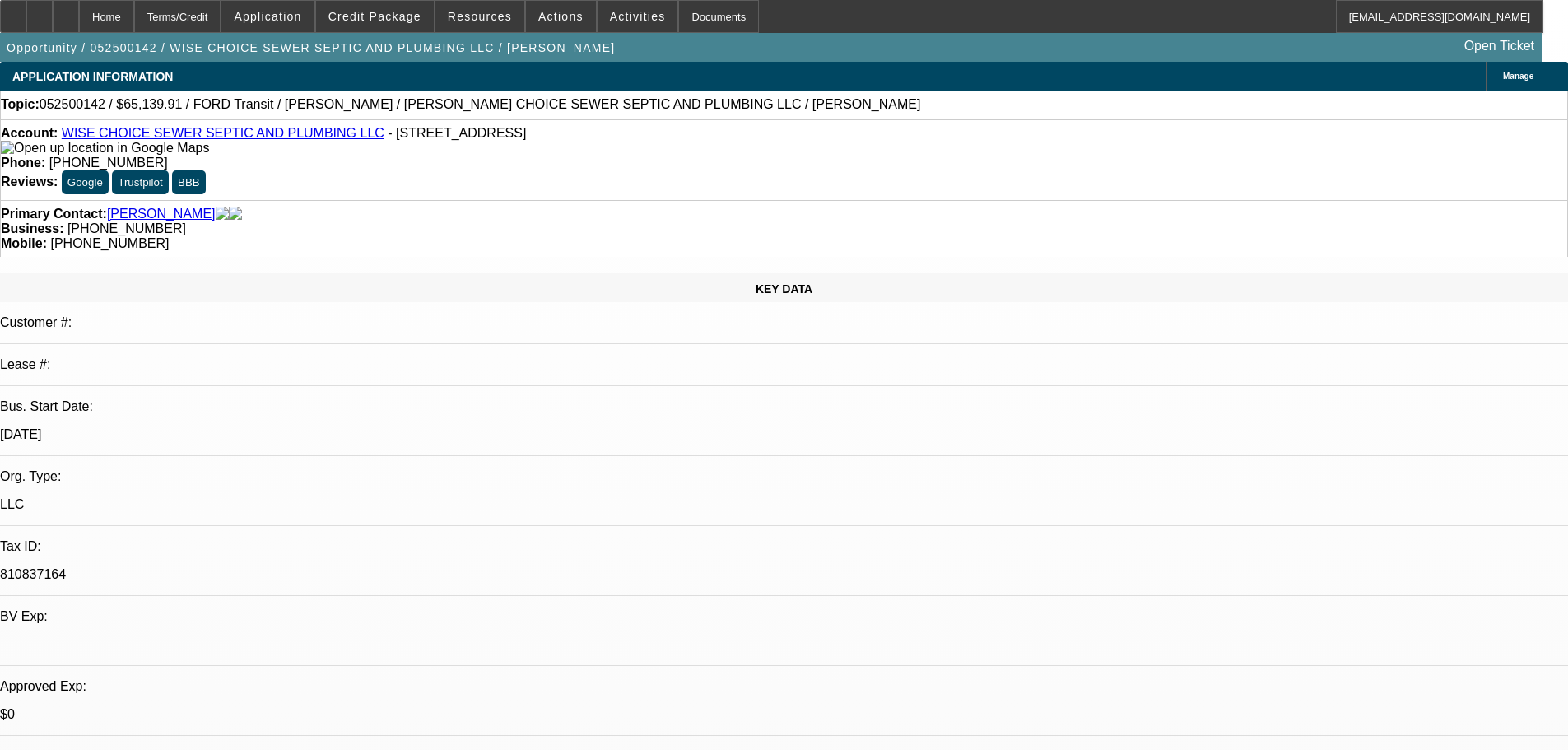
select select "6"
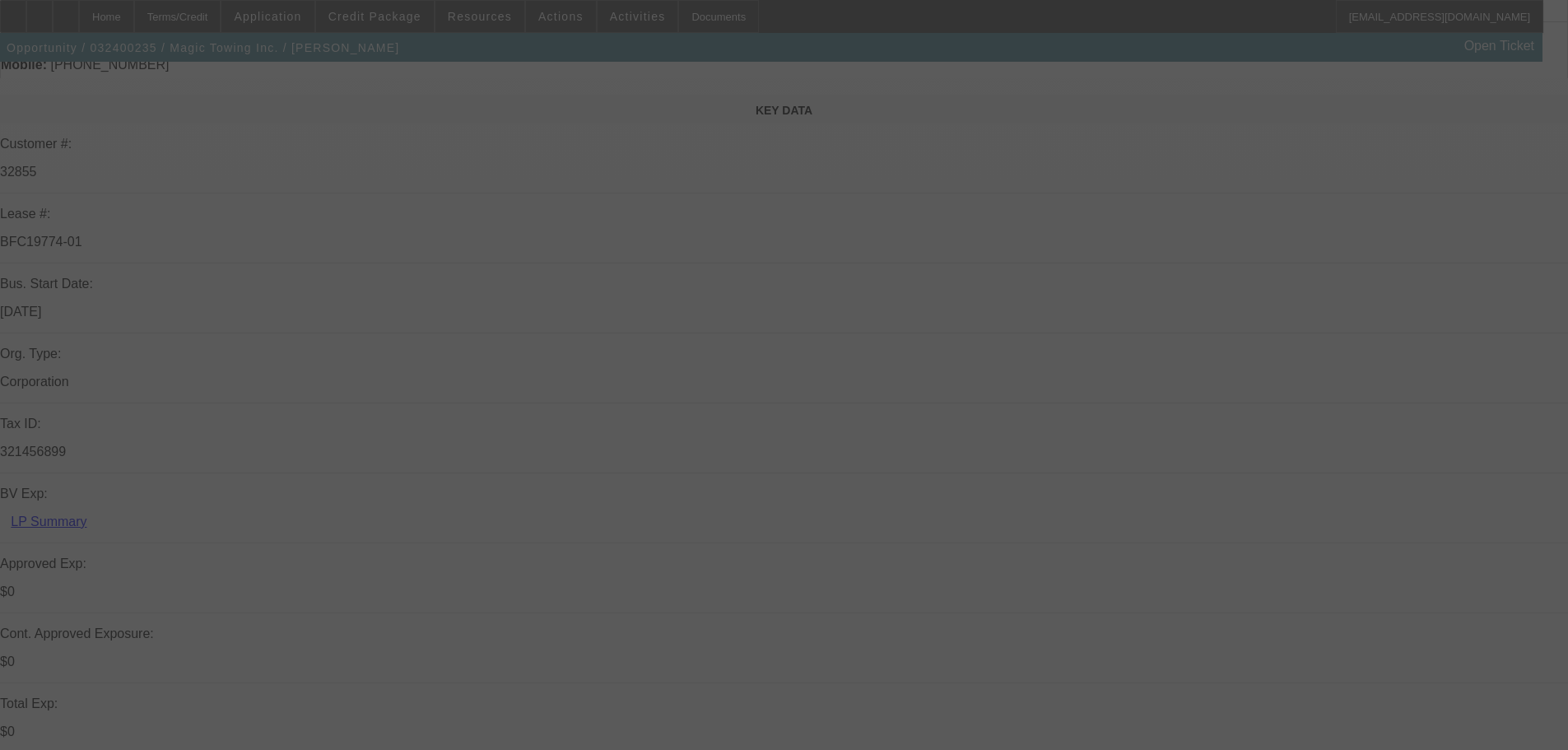
scroll to position [329, 0]
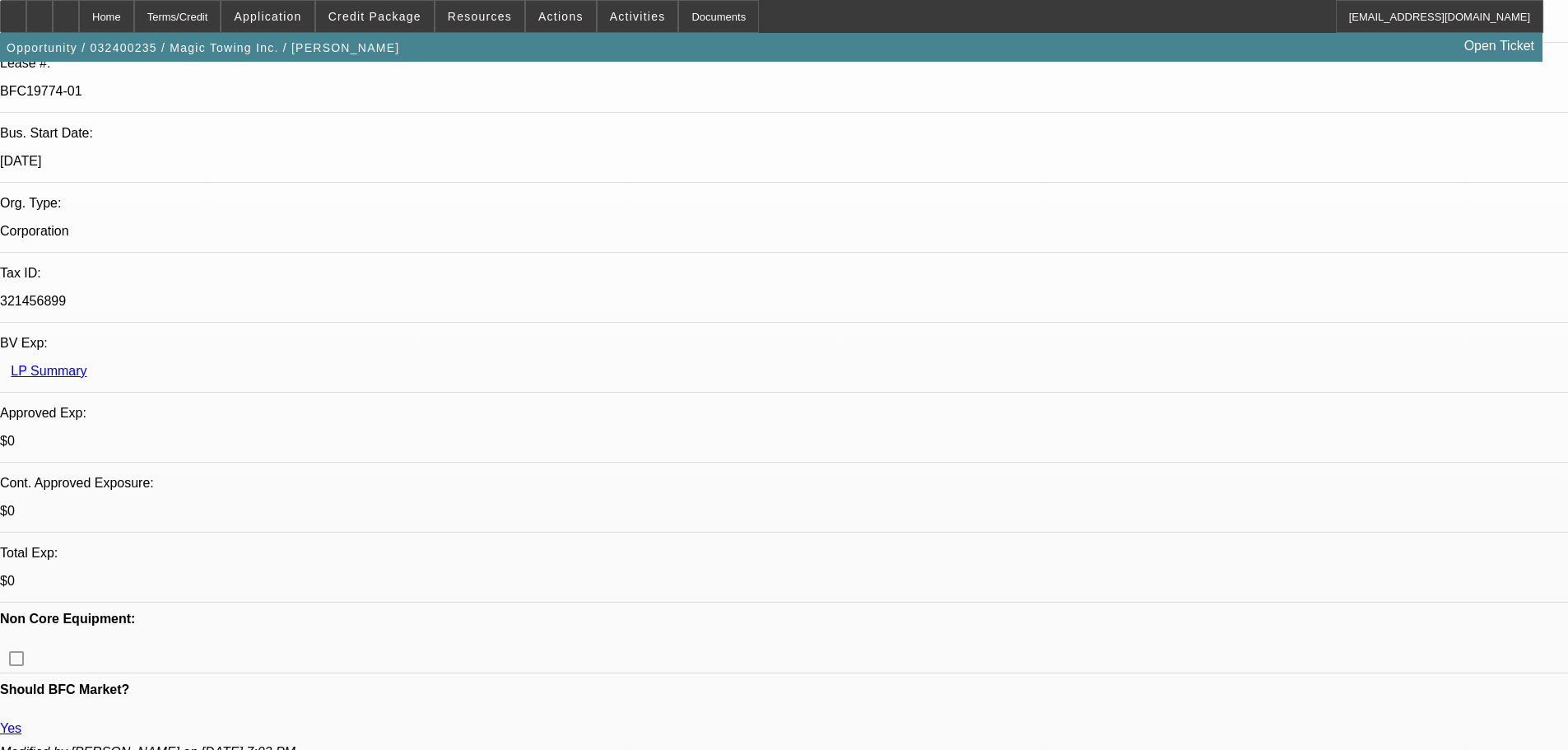
select select "0"
select select "2"
select select "0"
select select "6"
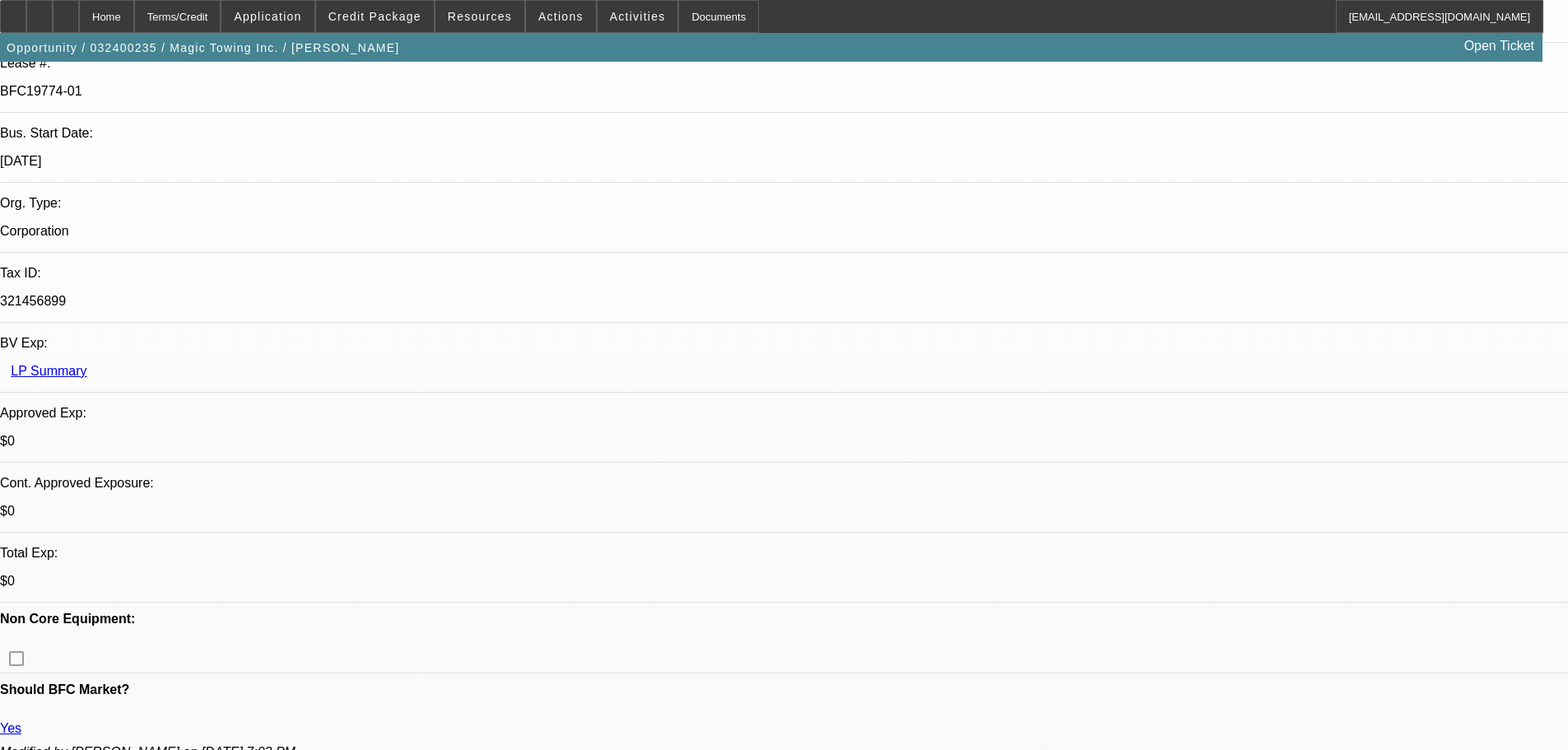
select select "0"
select select "2"
select select "0"
select select "6"
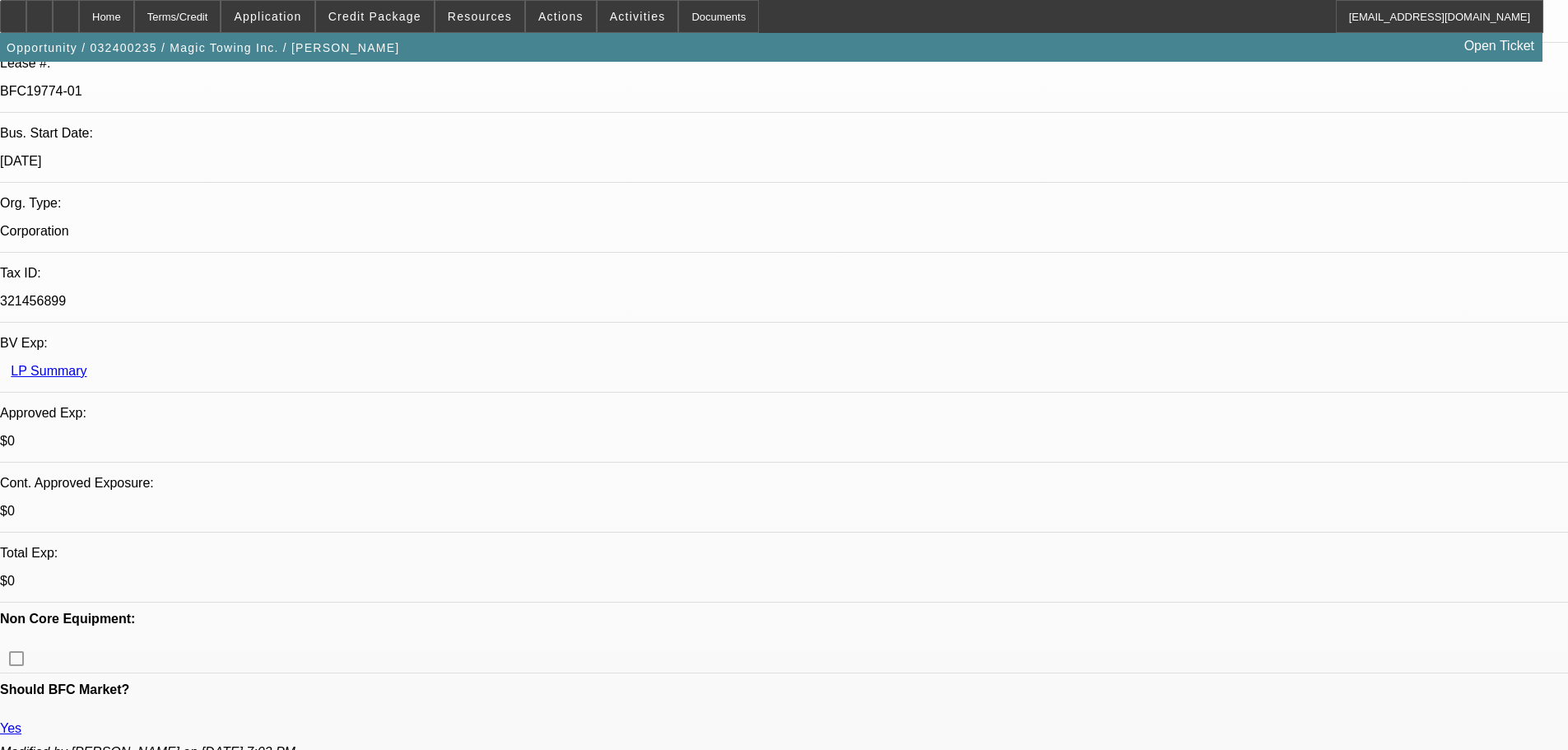
select select "0"
select select "2"
select select "0"
select select "6"
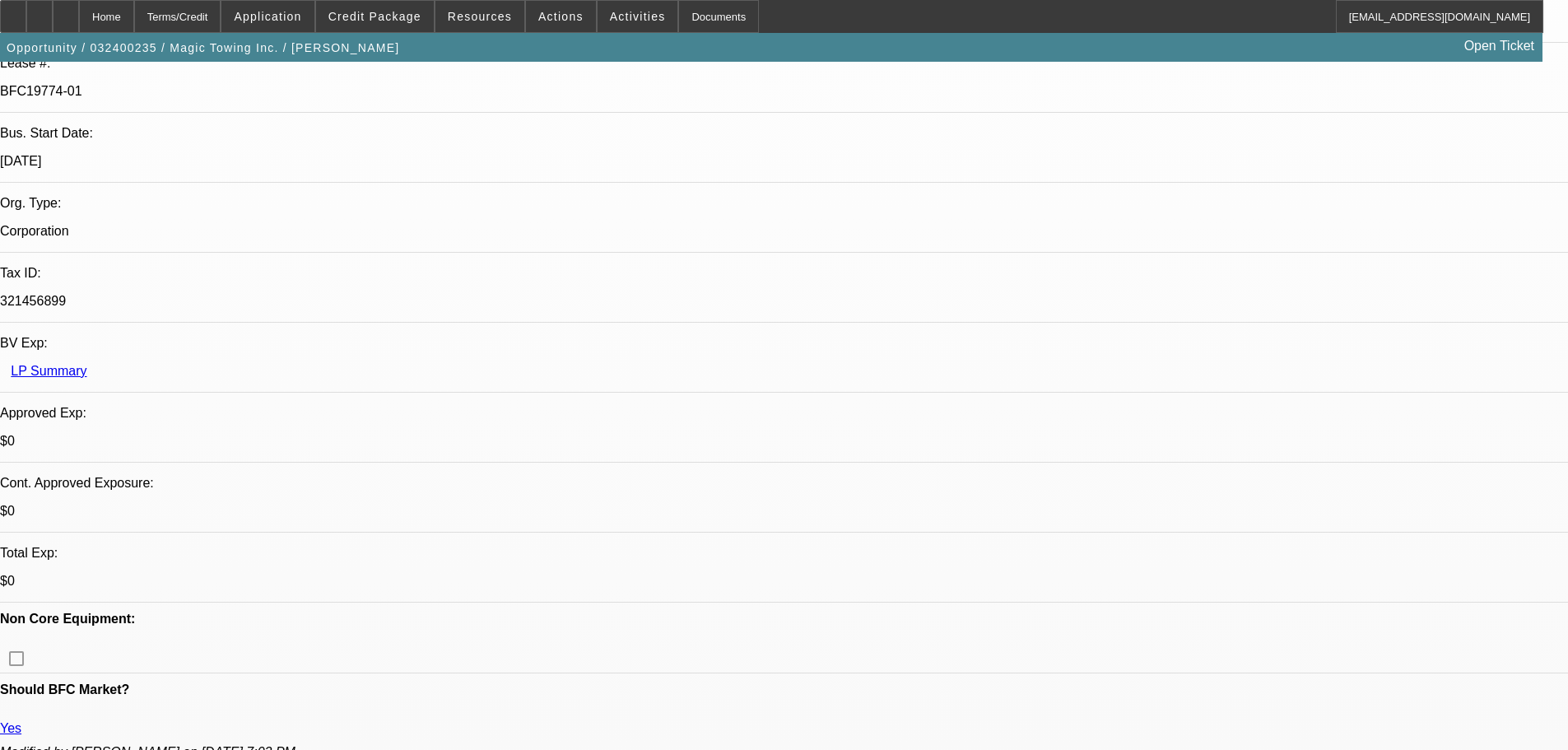
select select "0"
select select "2"
select select "0"
select select "6"
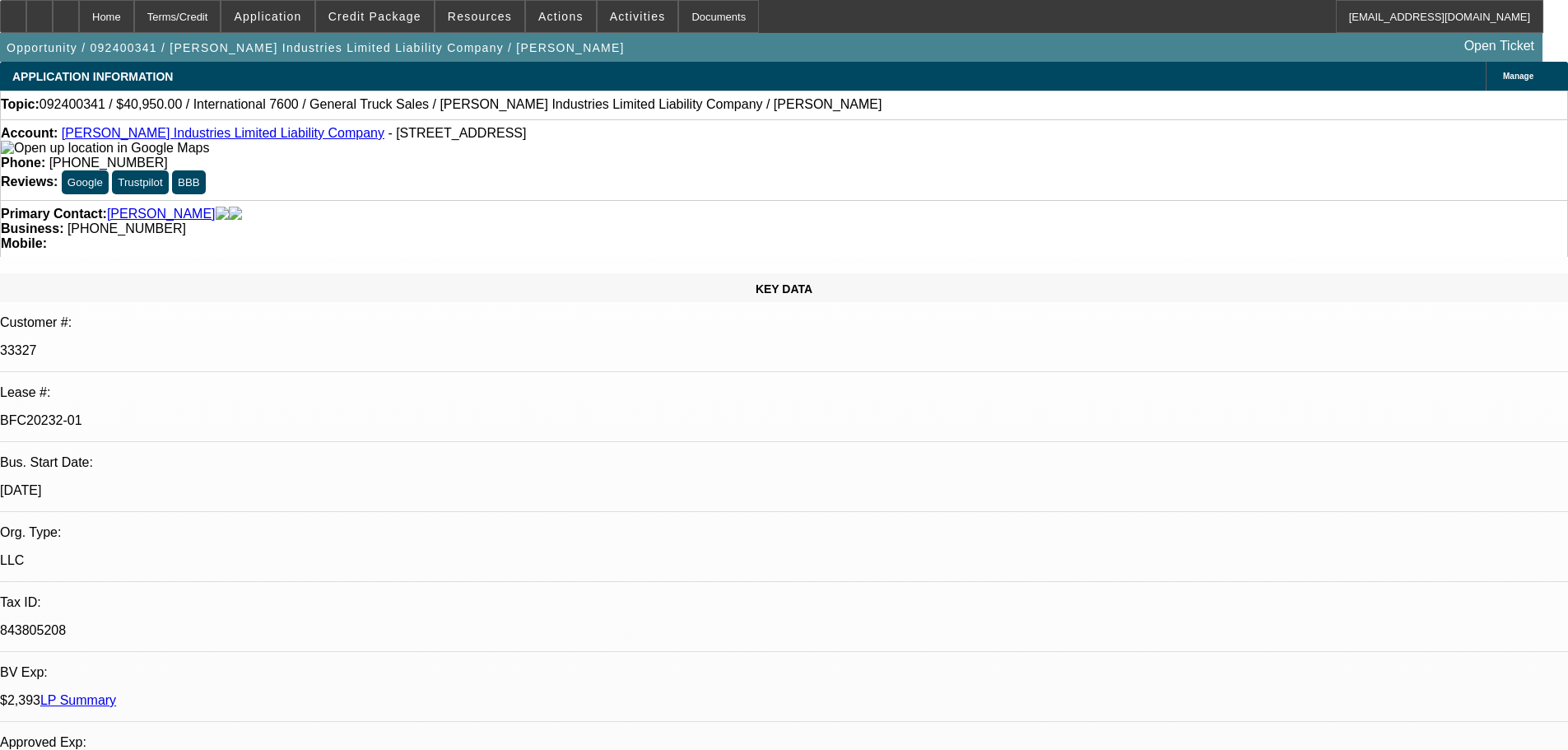
select select "0"
select select "2"
select select "0.1"
select select "4"
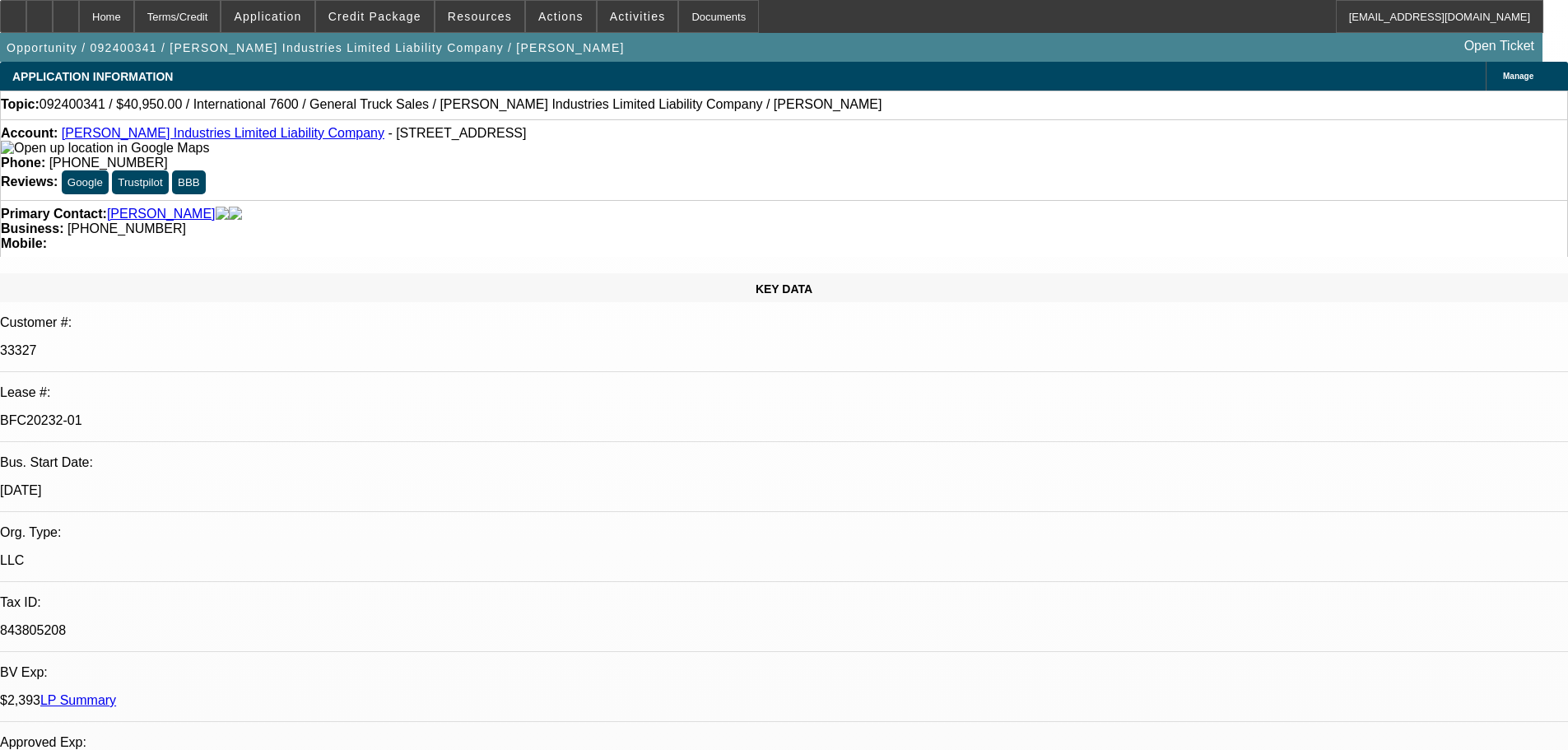
select select "0"
select select "2"
select select "0.1"
select select "4"
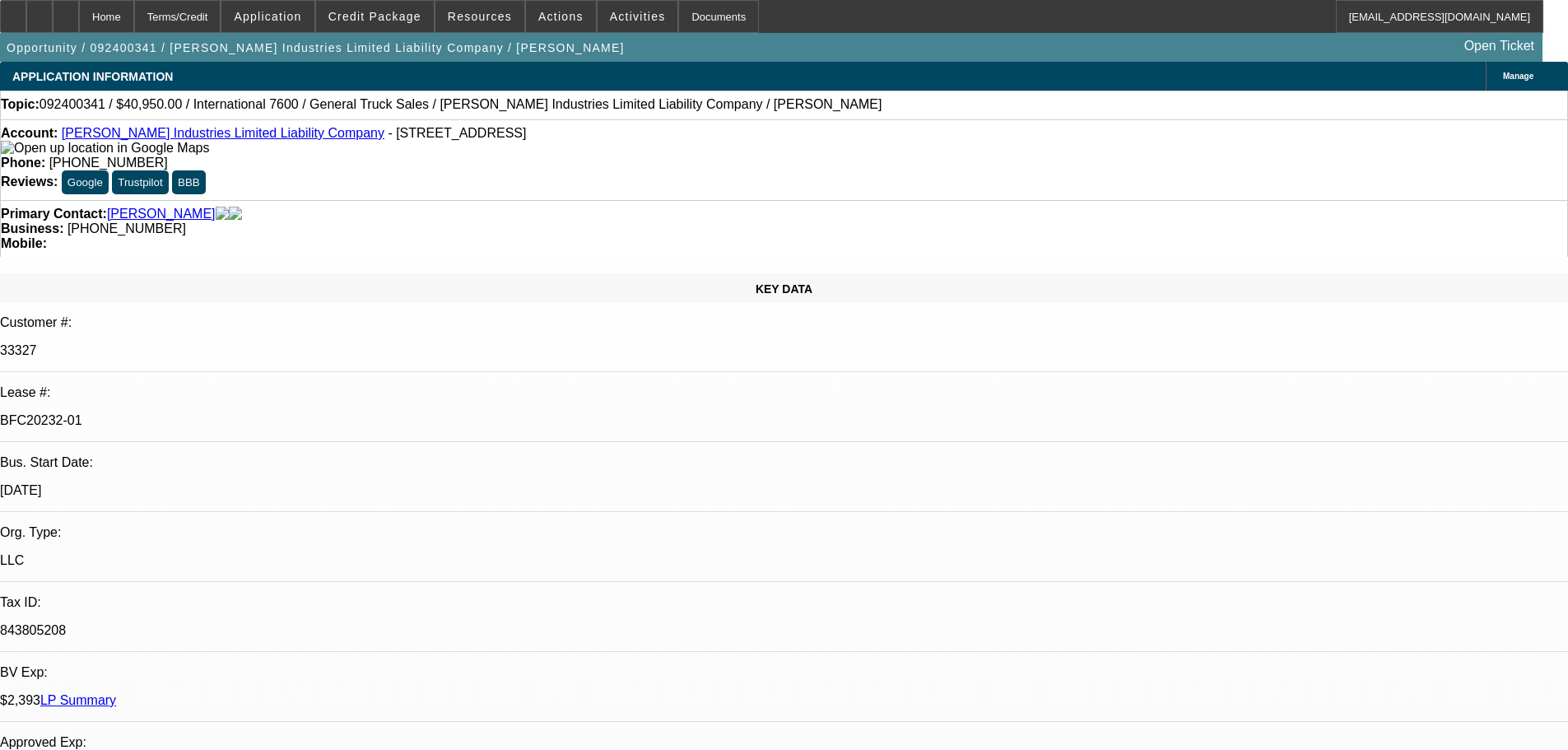
select select "0"
select select "2"
select select "0.1"
select select "4"
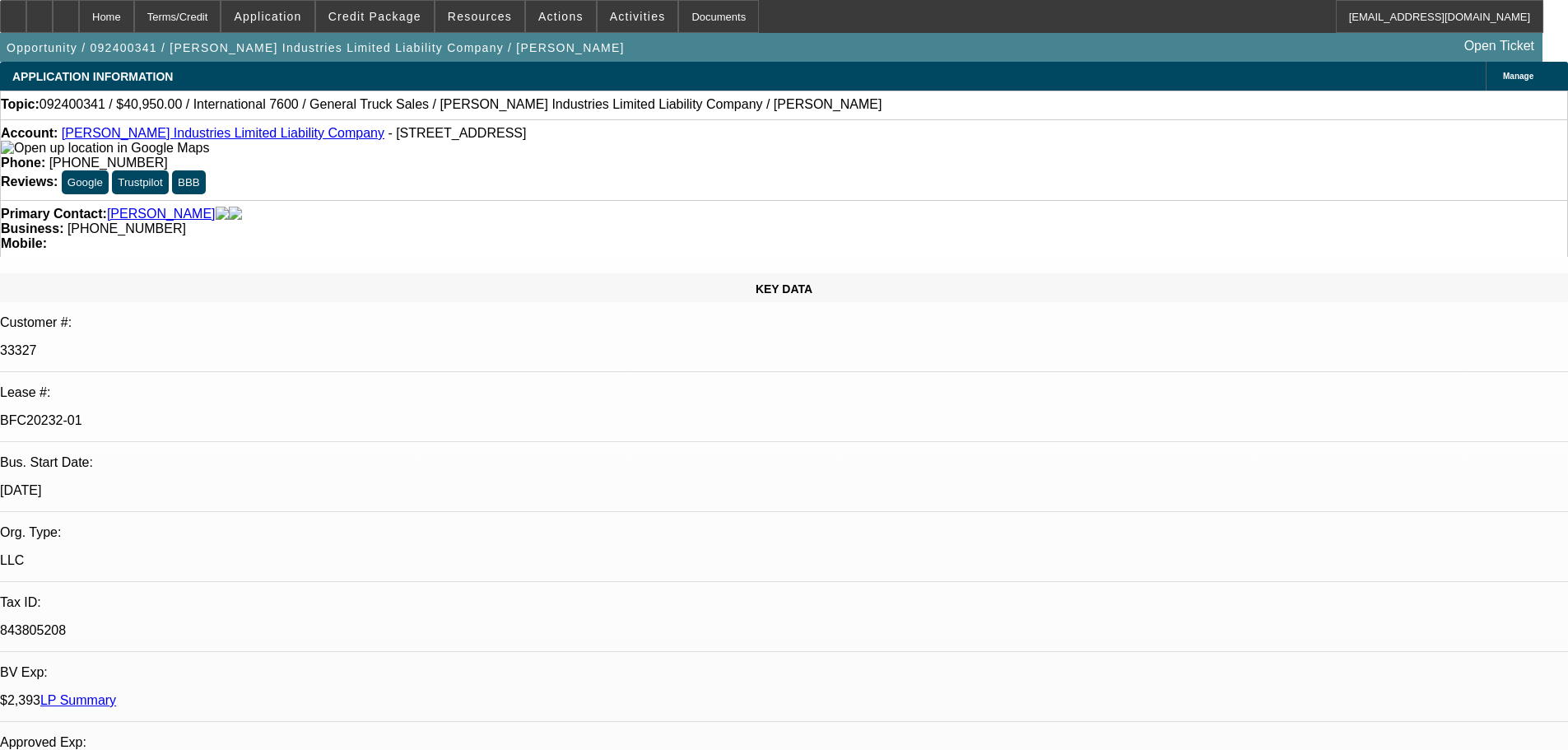
select select "0"
select select "2"
select select "0.1"
select select "4"
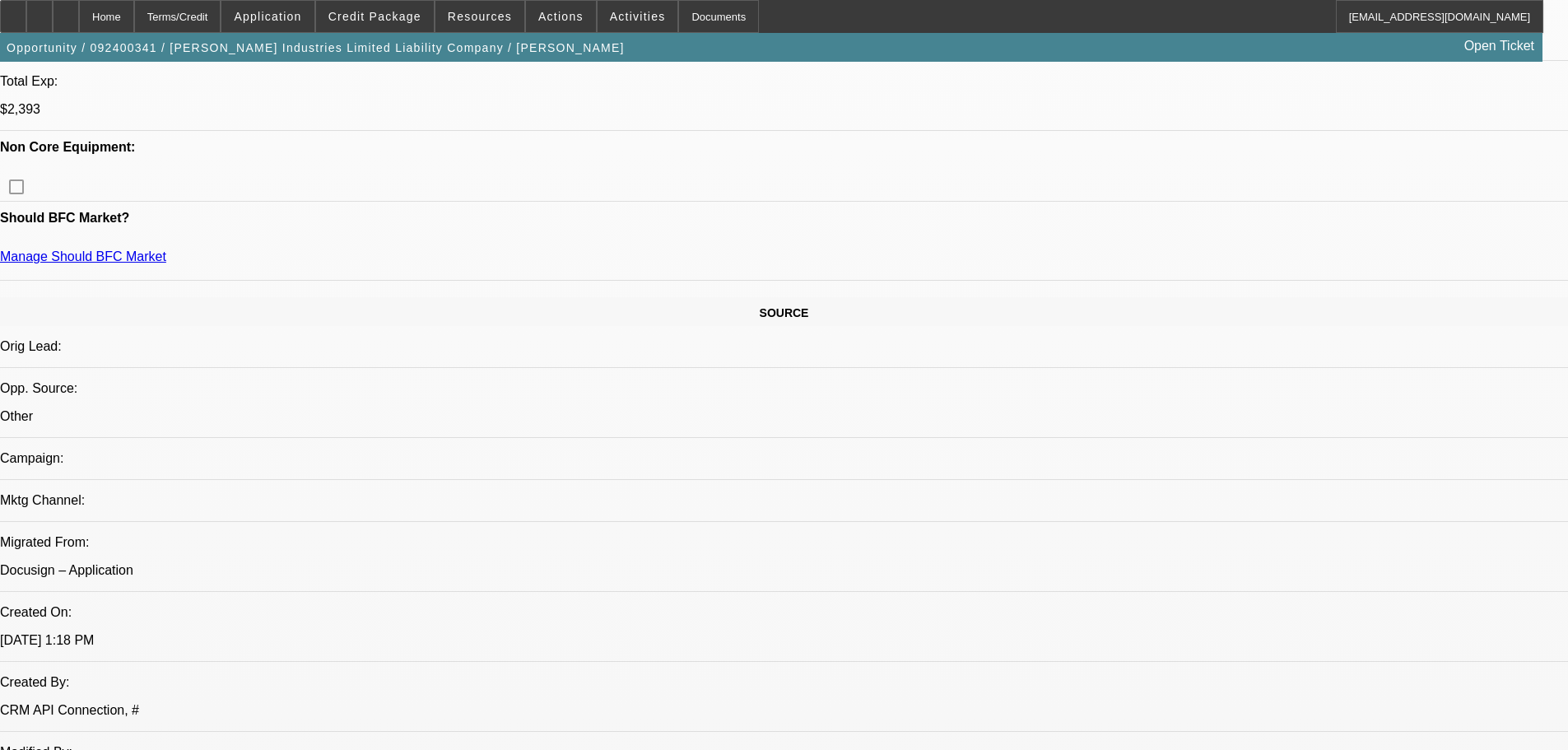
scroll to position [658, 0]
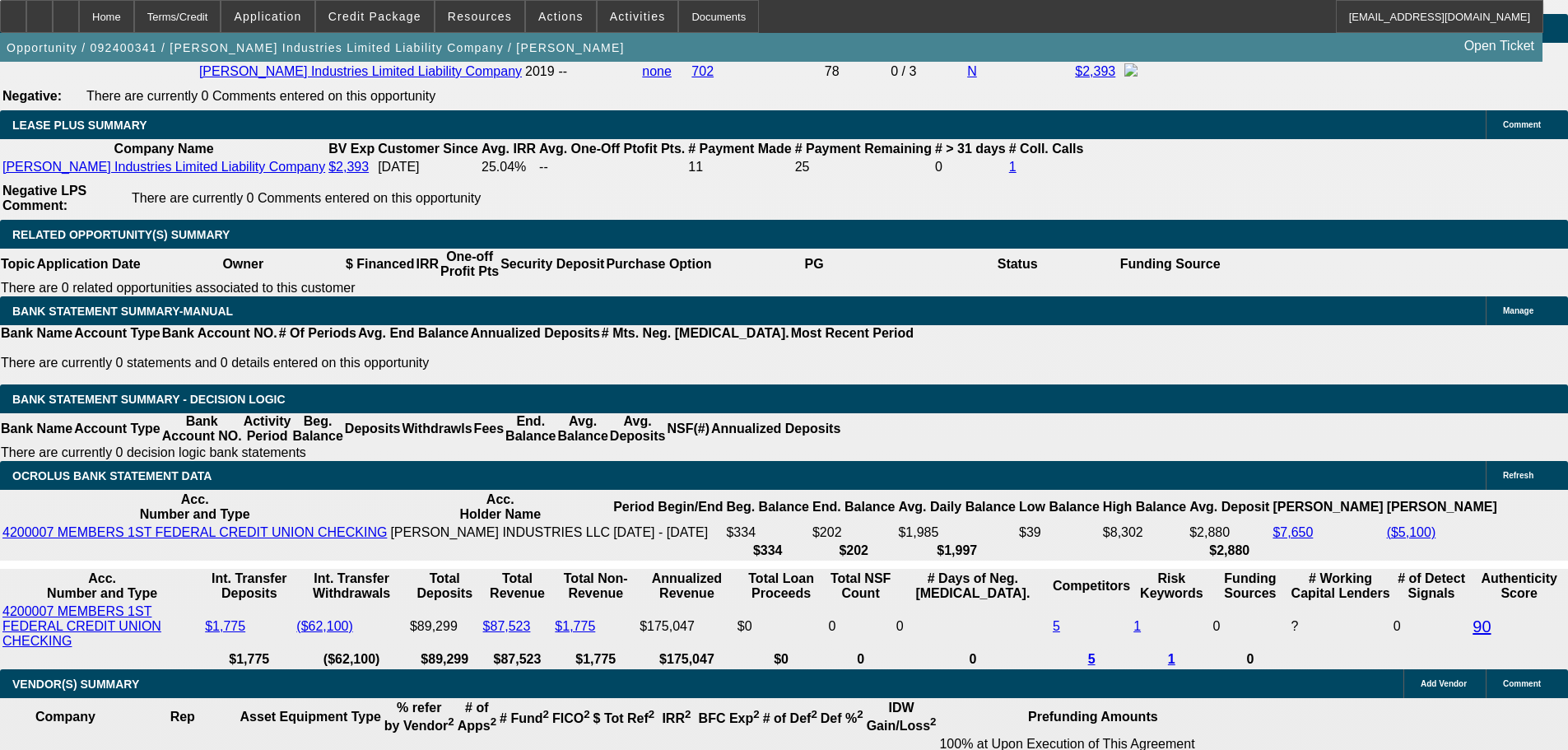
scroll to position [2879, 0]
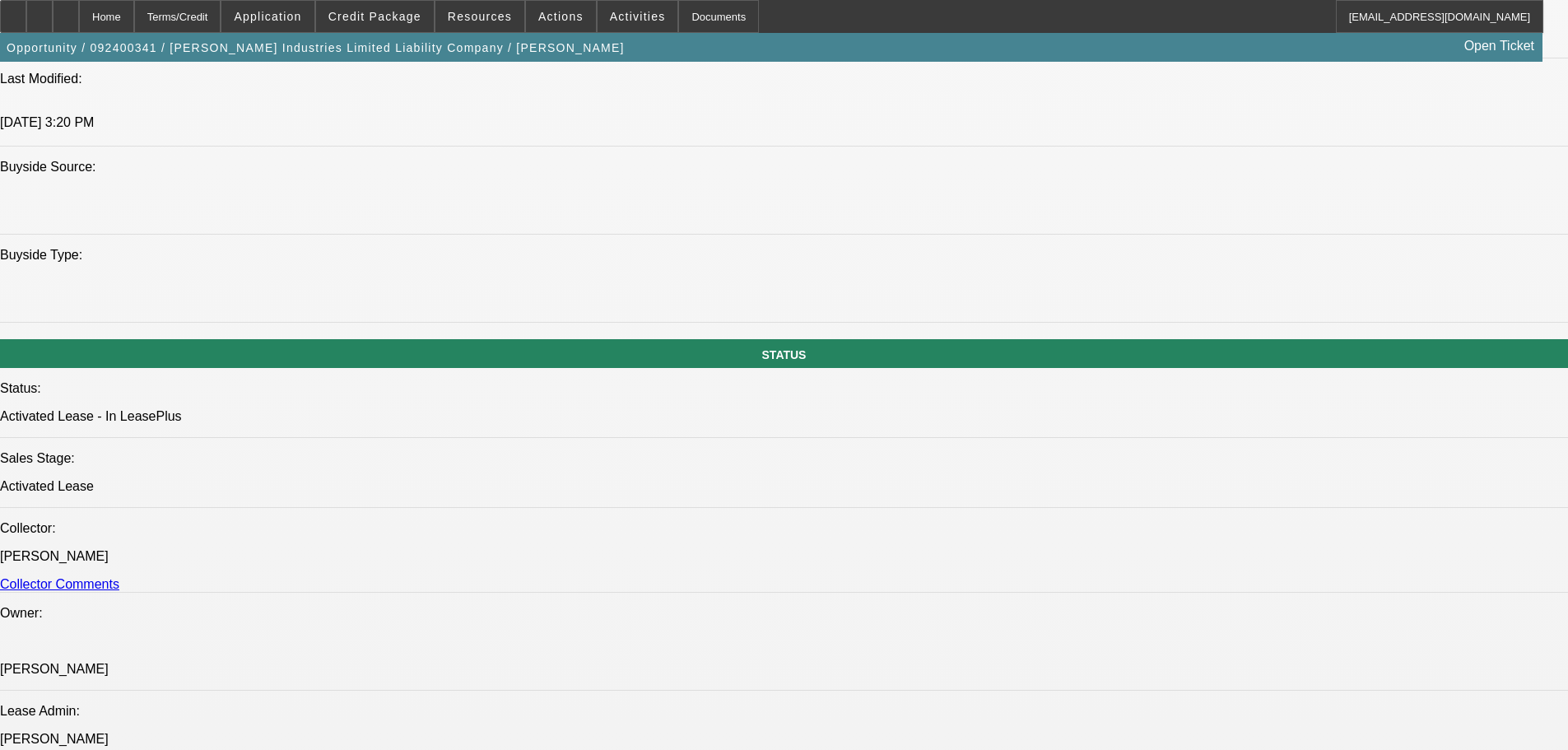
drag, startPoint x: 610, startPoint y: 484, endPoint x: 632, endPoint y: 385, distance: 101.4
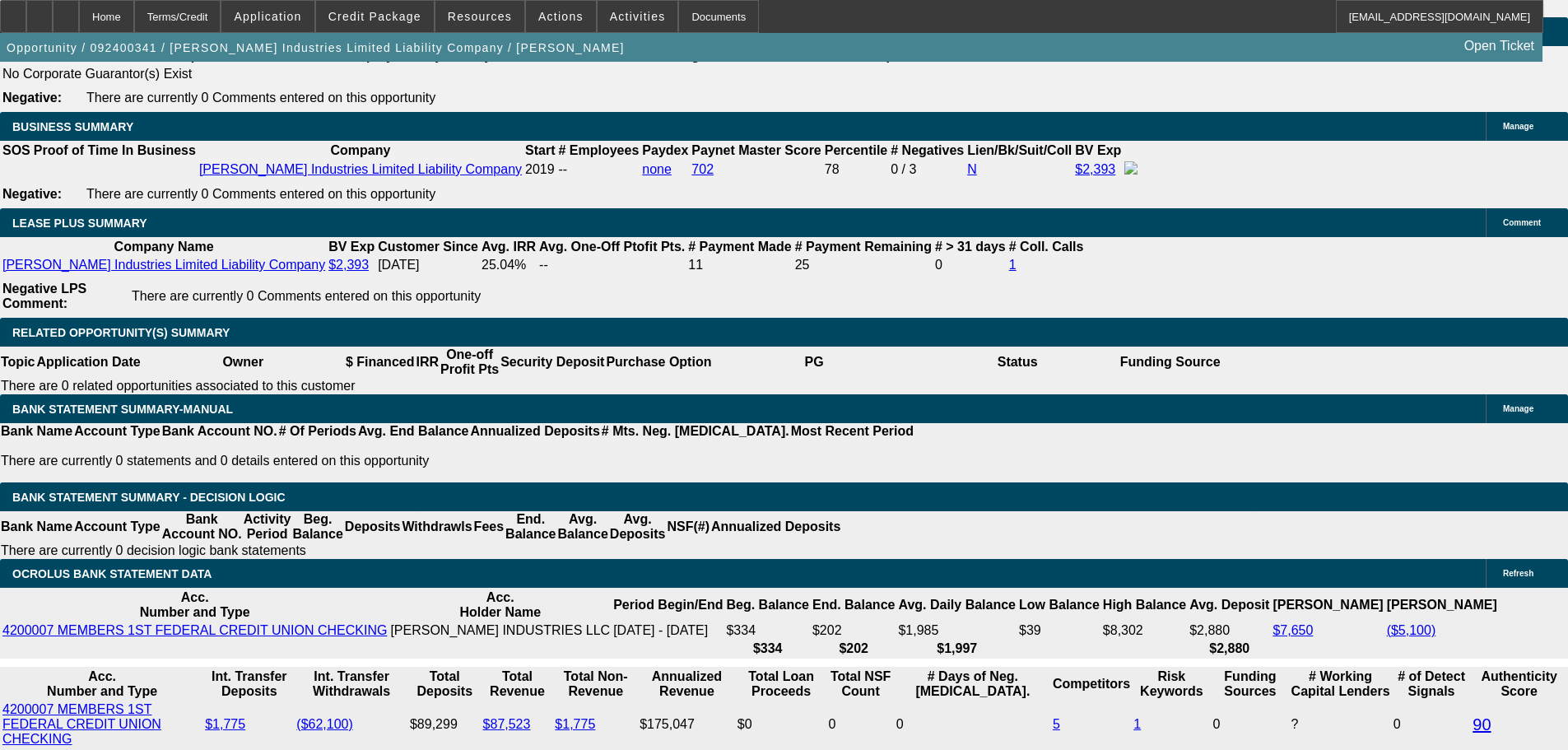
drag, startPoint x: 682, startPoint y: 464, endPoint x: 691, endPoint y: 689, distance: 225.2
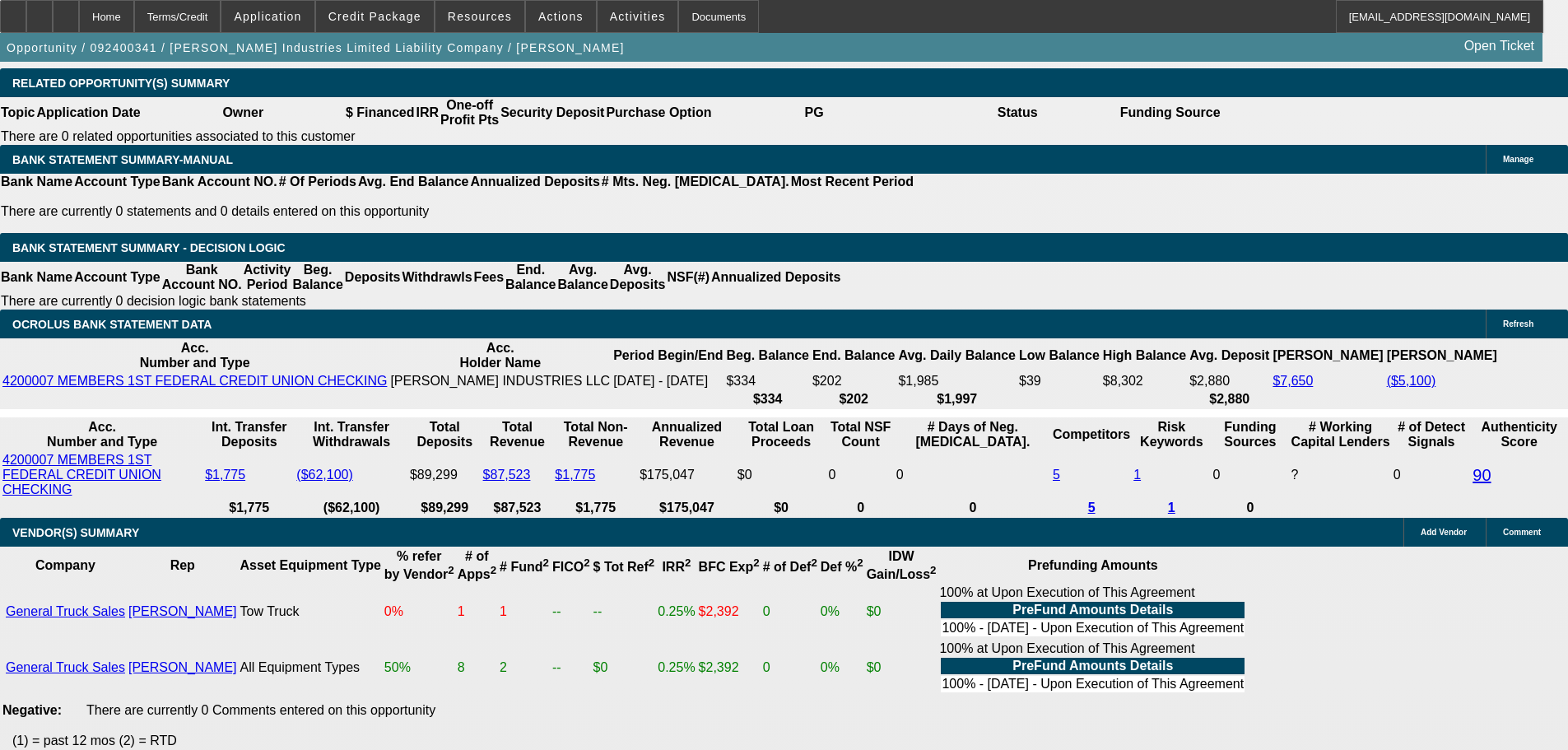
scroll to position [2731, 0]
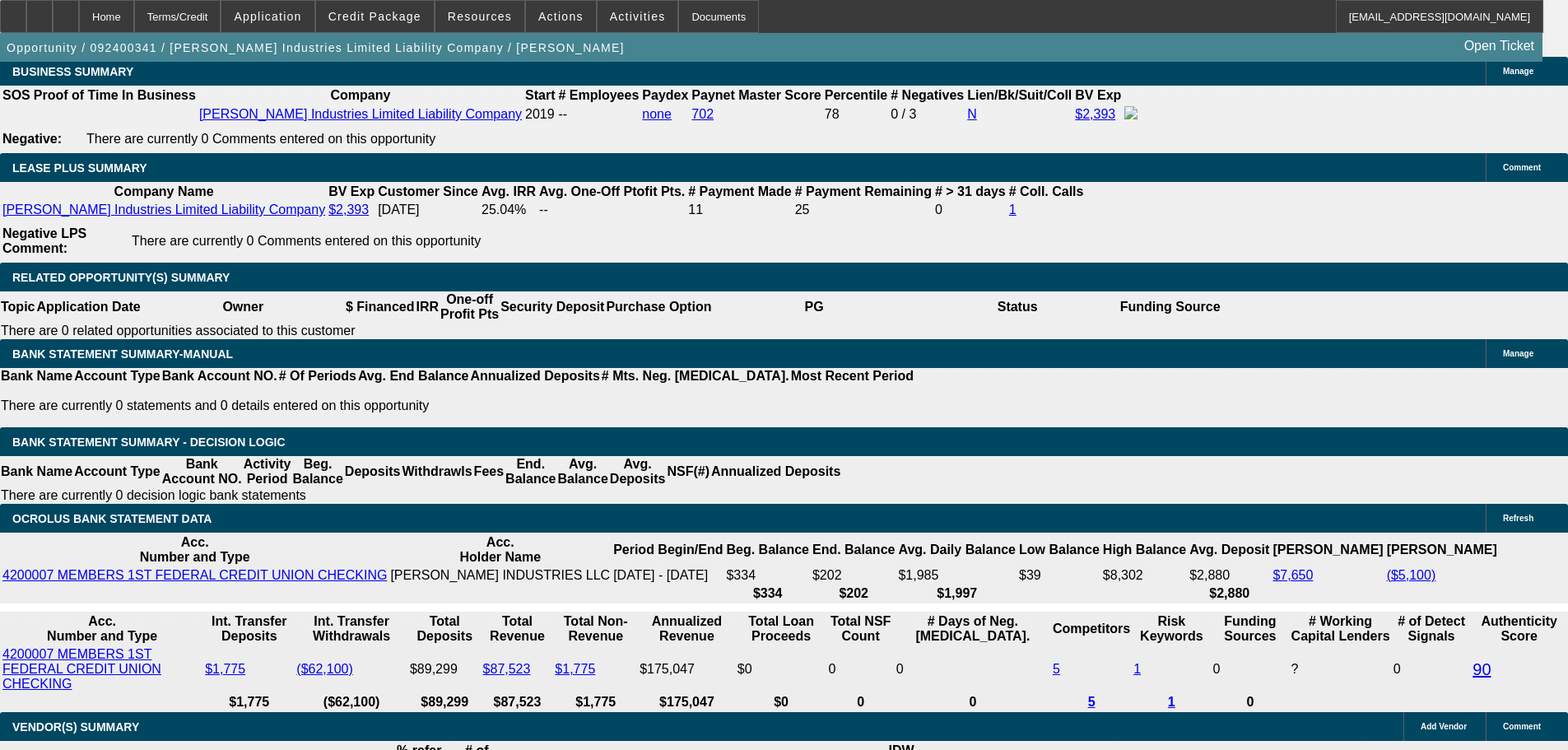
click at [79, 20] on div at bounding box center [66, 16] width 27 height 33
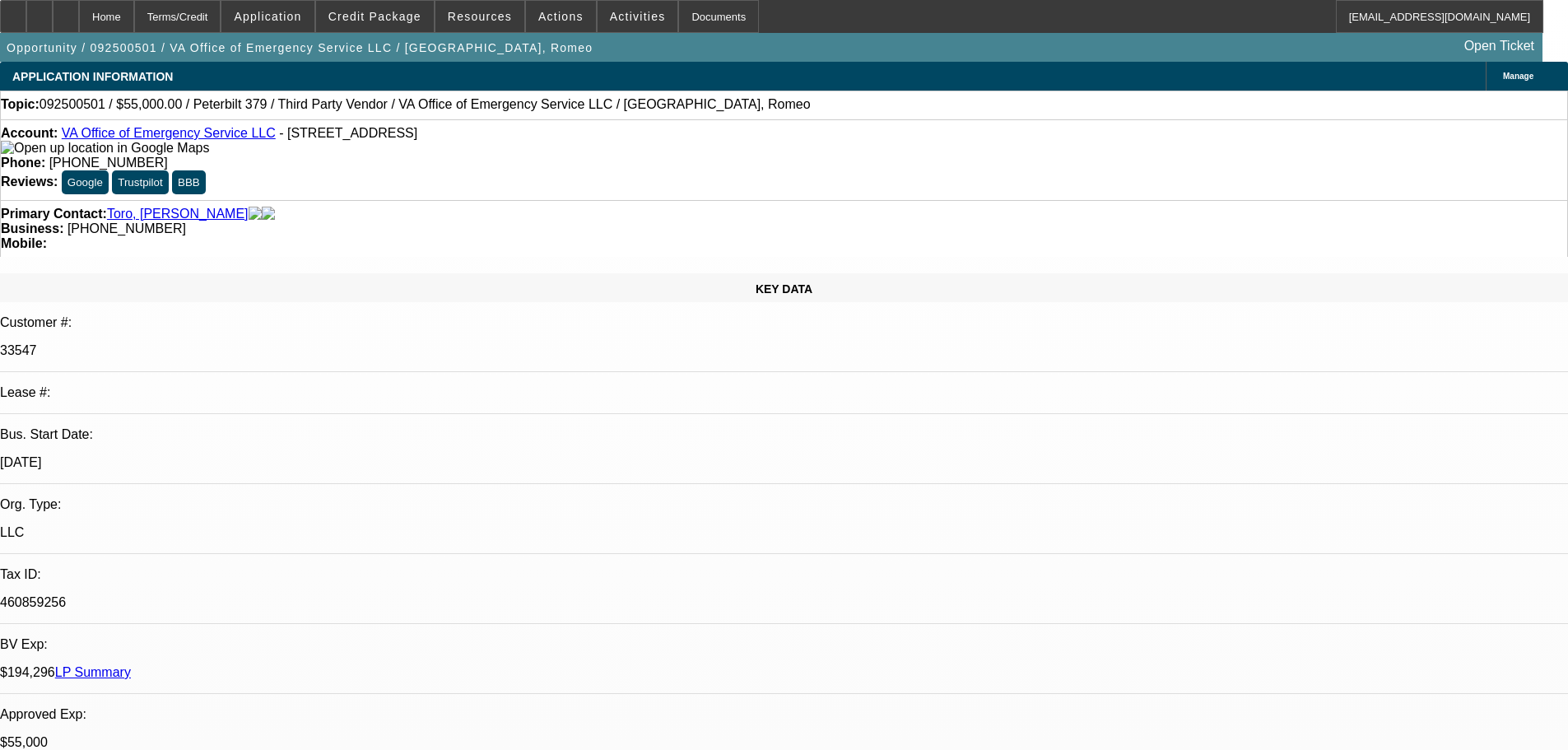
select select "0"
select select "2"
select select "0"
select select "6"
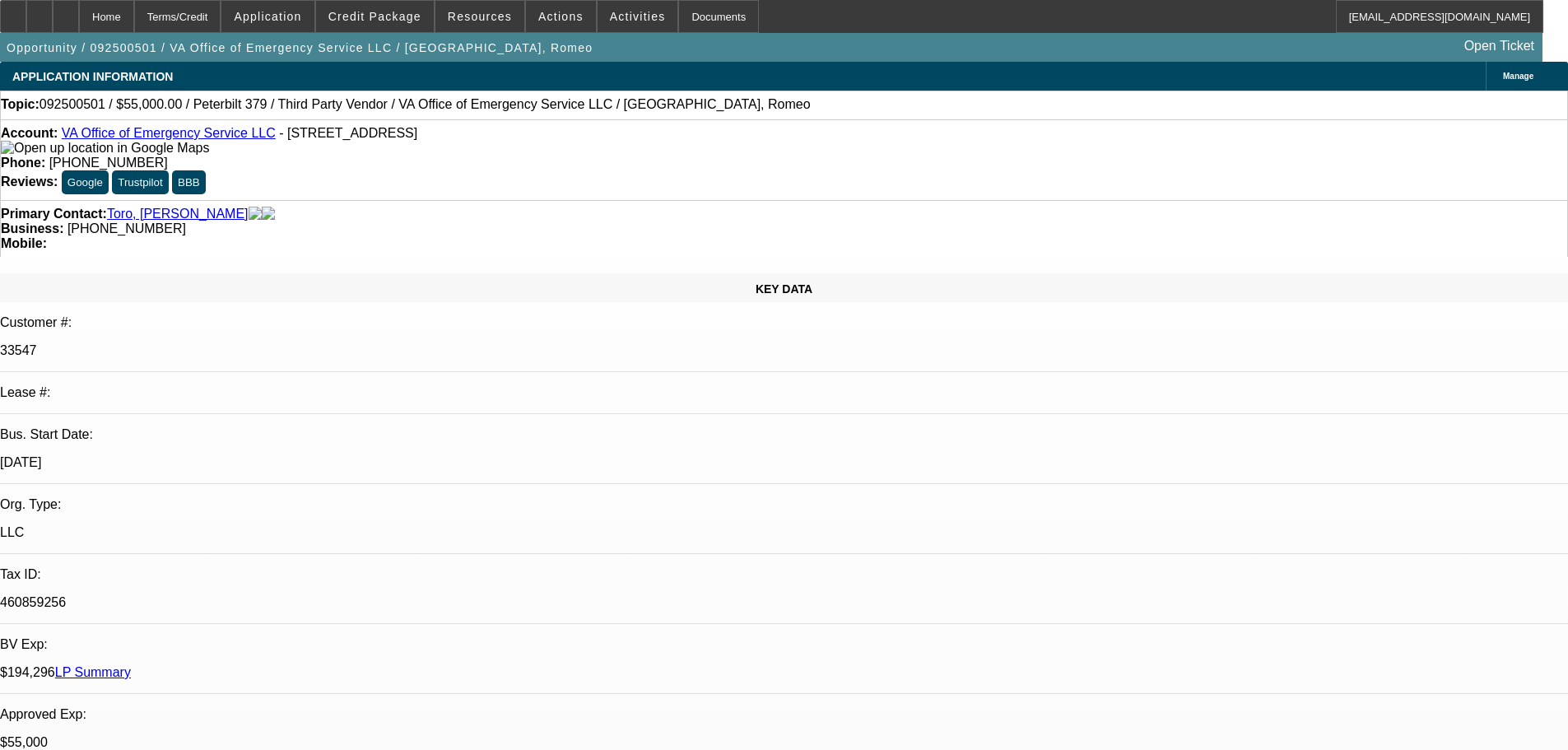
select select "0"
select select "2"
select select "0"
select select "6"
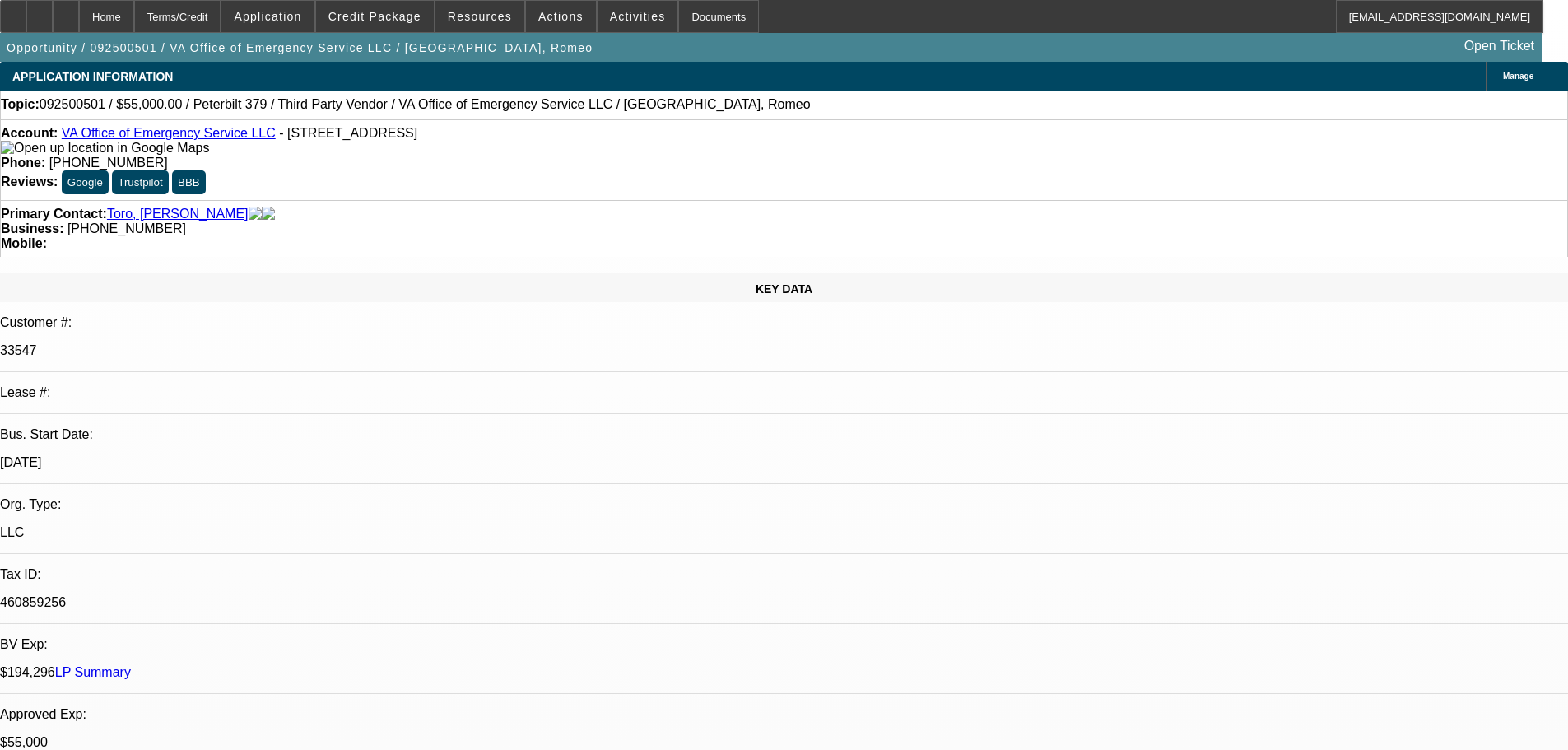
select select "0"
select select "2"
select select "0"
select select "6"
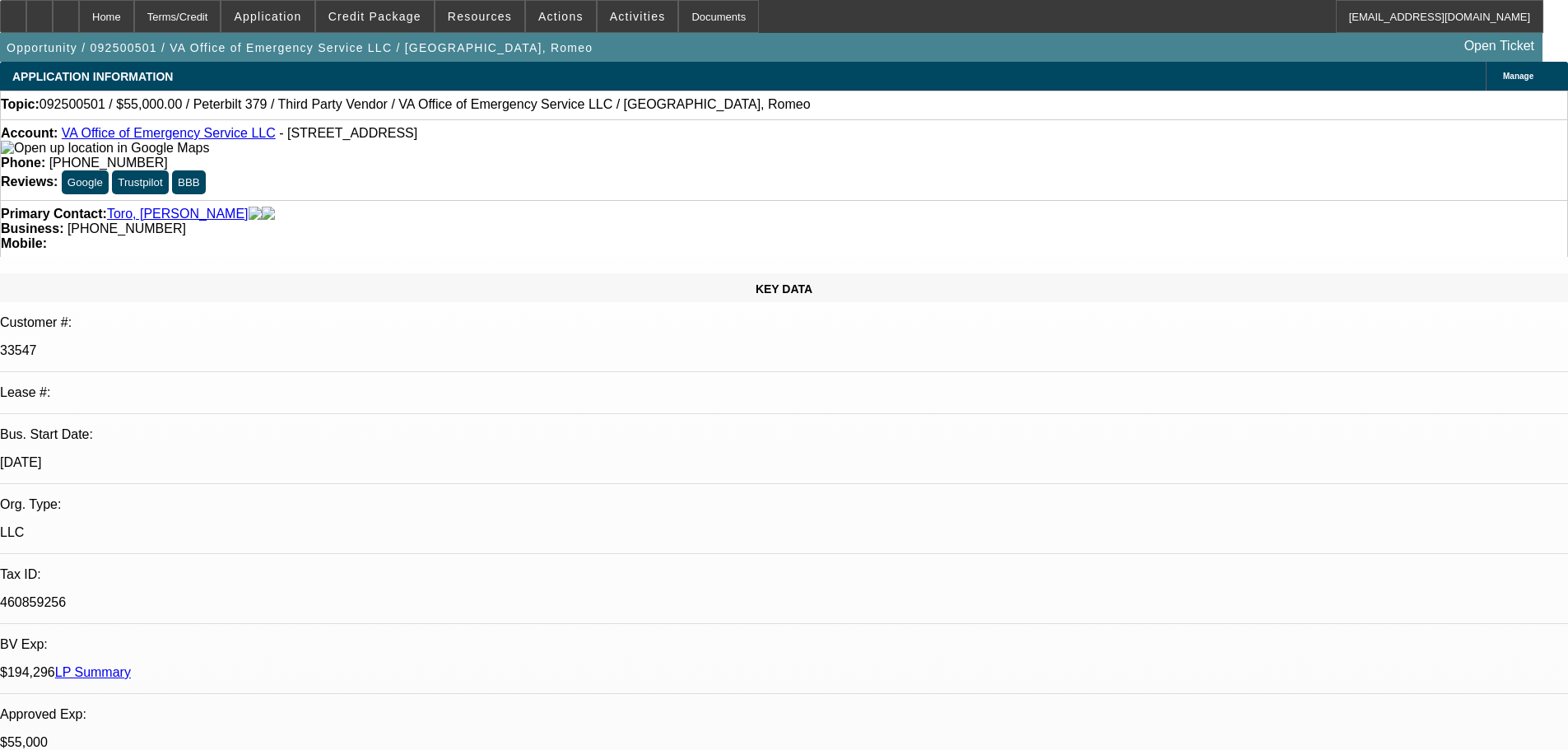
select select "0"
select select "2"
select select "0"
select select "6"
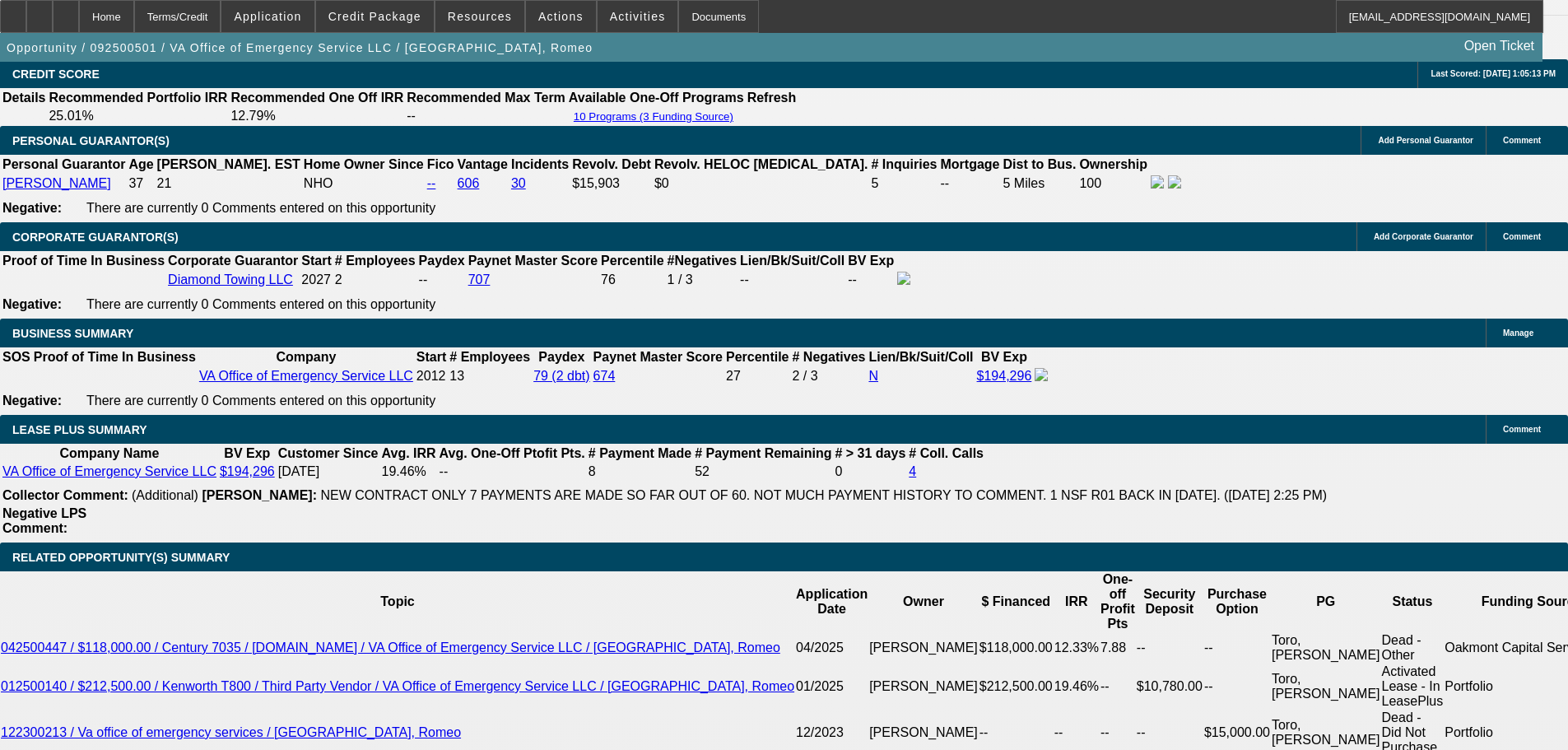
scroll to position [2234, 0]
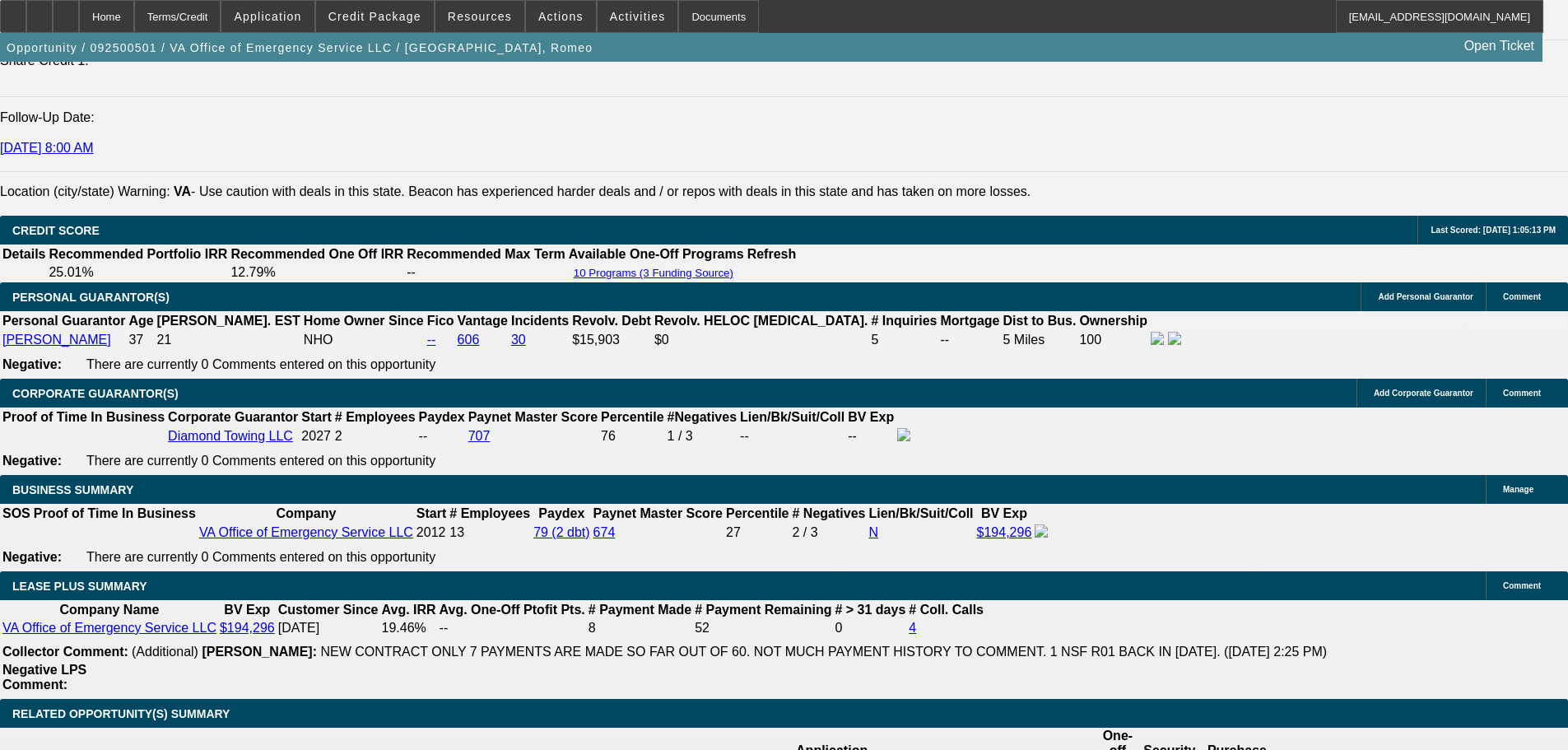
drag, startPoint x: 1314, startPoint y: 250, endPoint x: 1305, endPoint y: 207, distance: 43.9
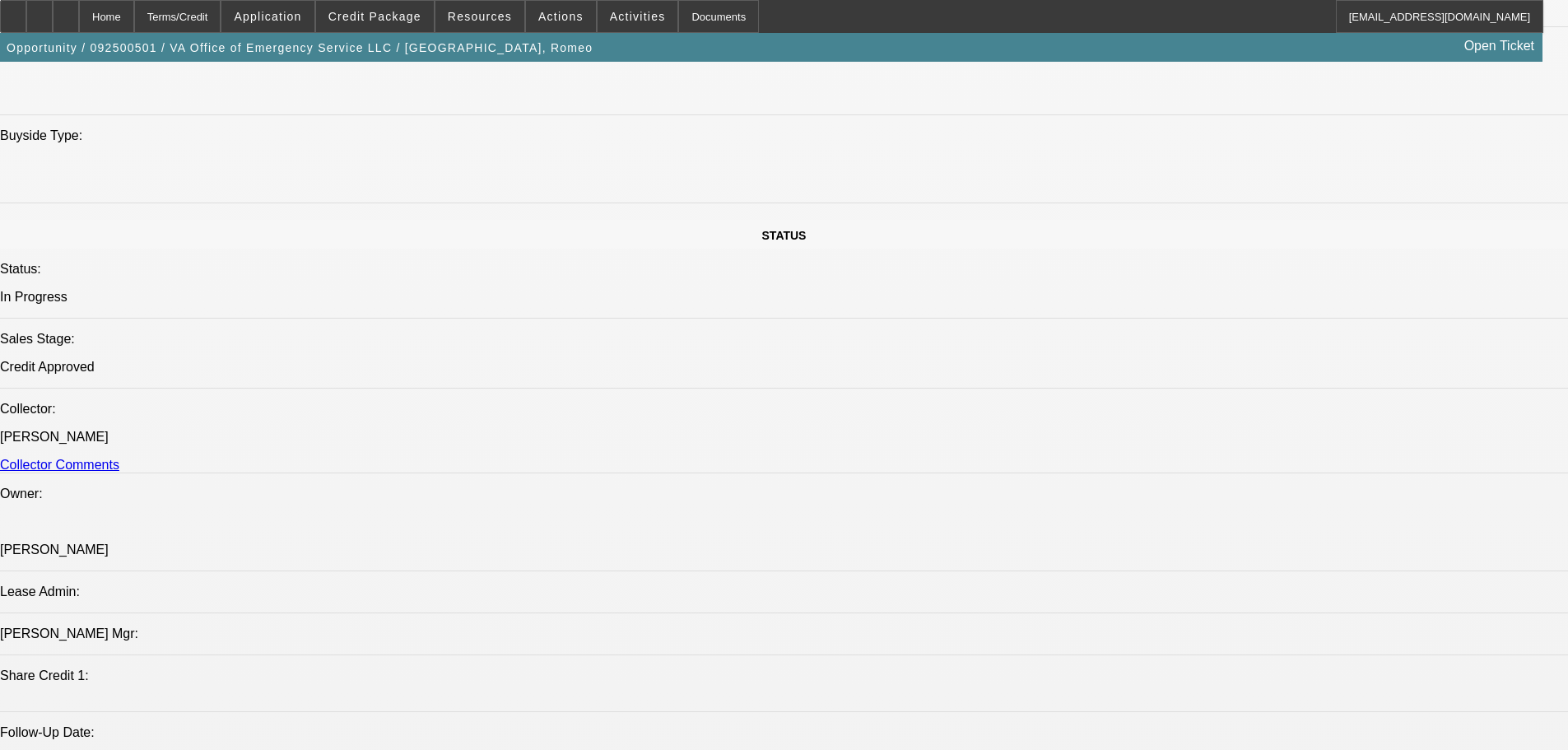
drag, startPoint x: 546, startPoint y: 493, endPoint x: 544, endPoint y: 330, distance: 163.0
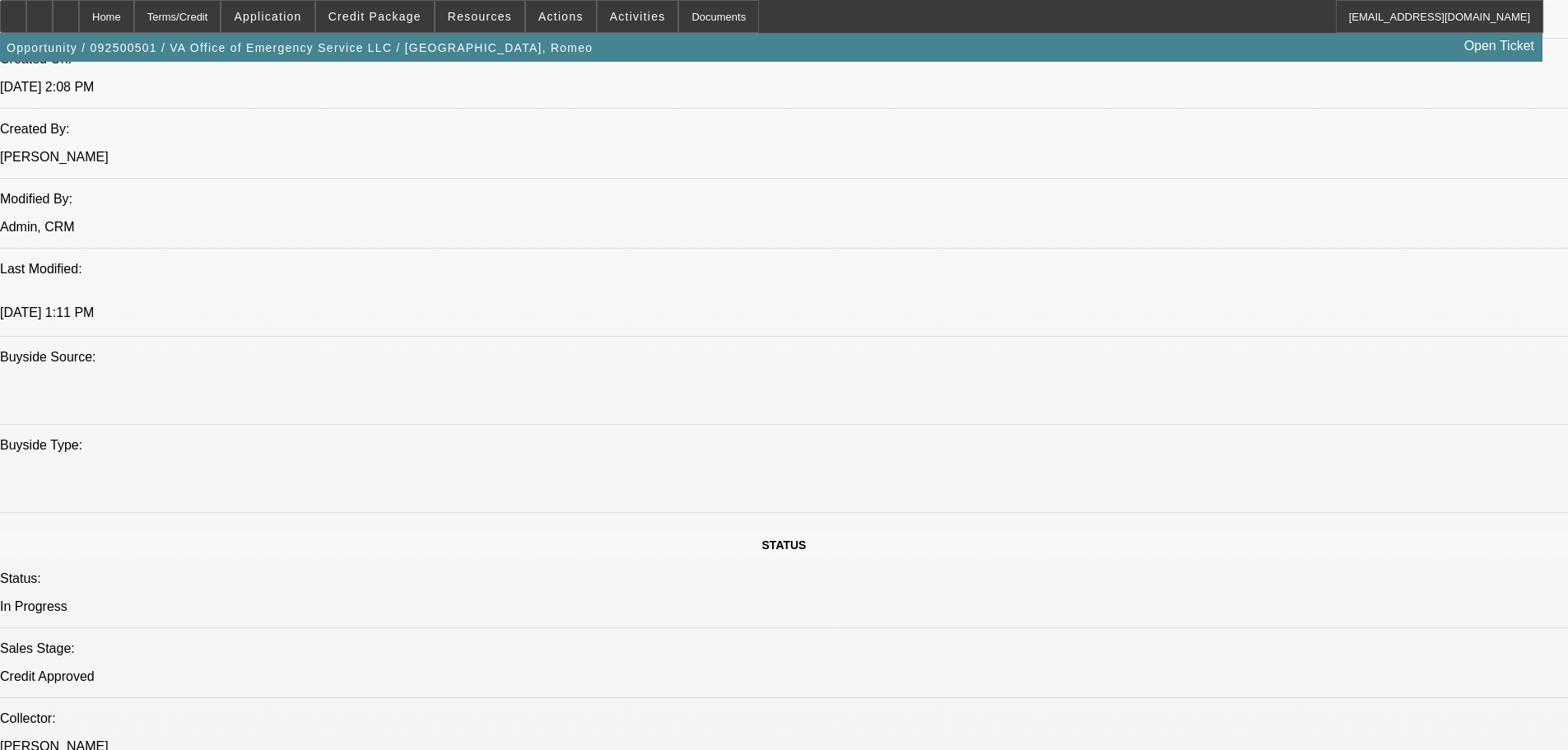
scroll to position [58, 0]
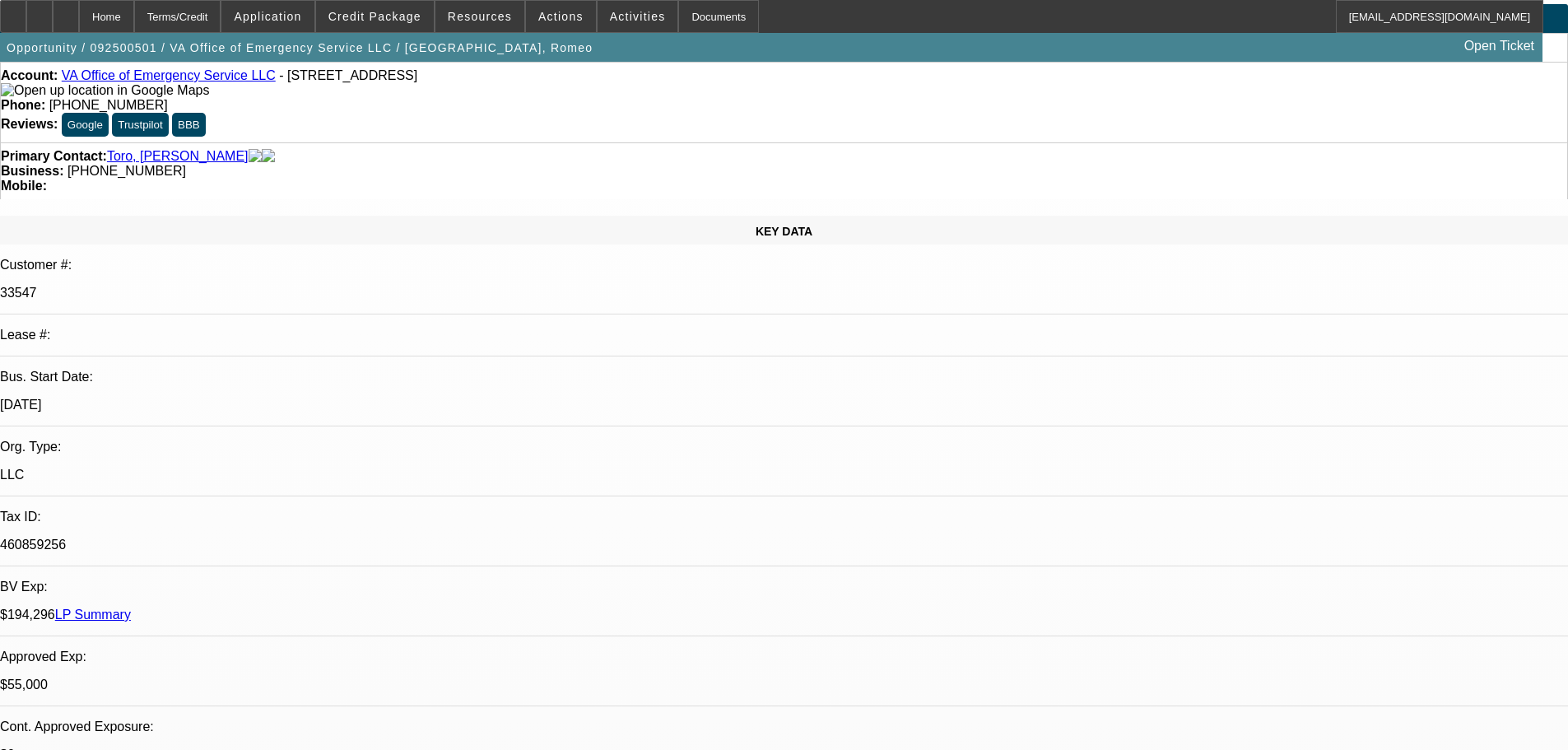
drag, startPoint x: 544, startPoint y: 447, endPoint x: 557, endPoint y: 313, distance: 134.6
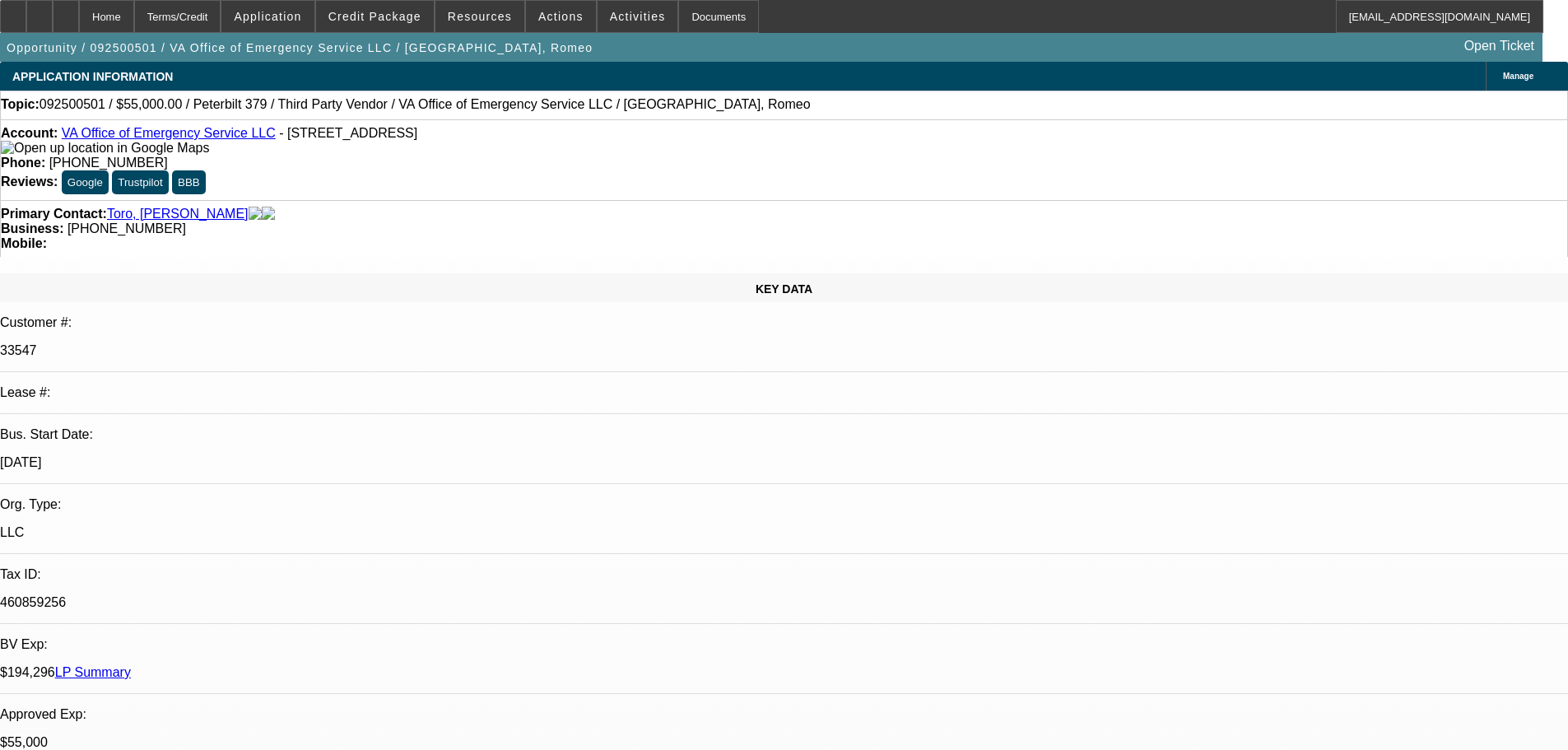
drag, startPoint x: 652, startPoint y: 588, endPoint x: 633, endPoint y: 429, distance: 160.1
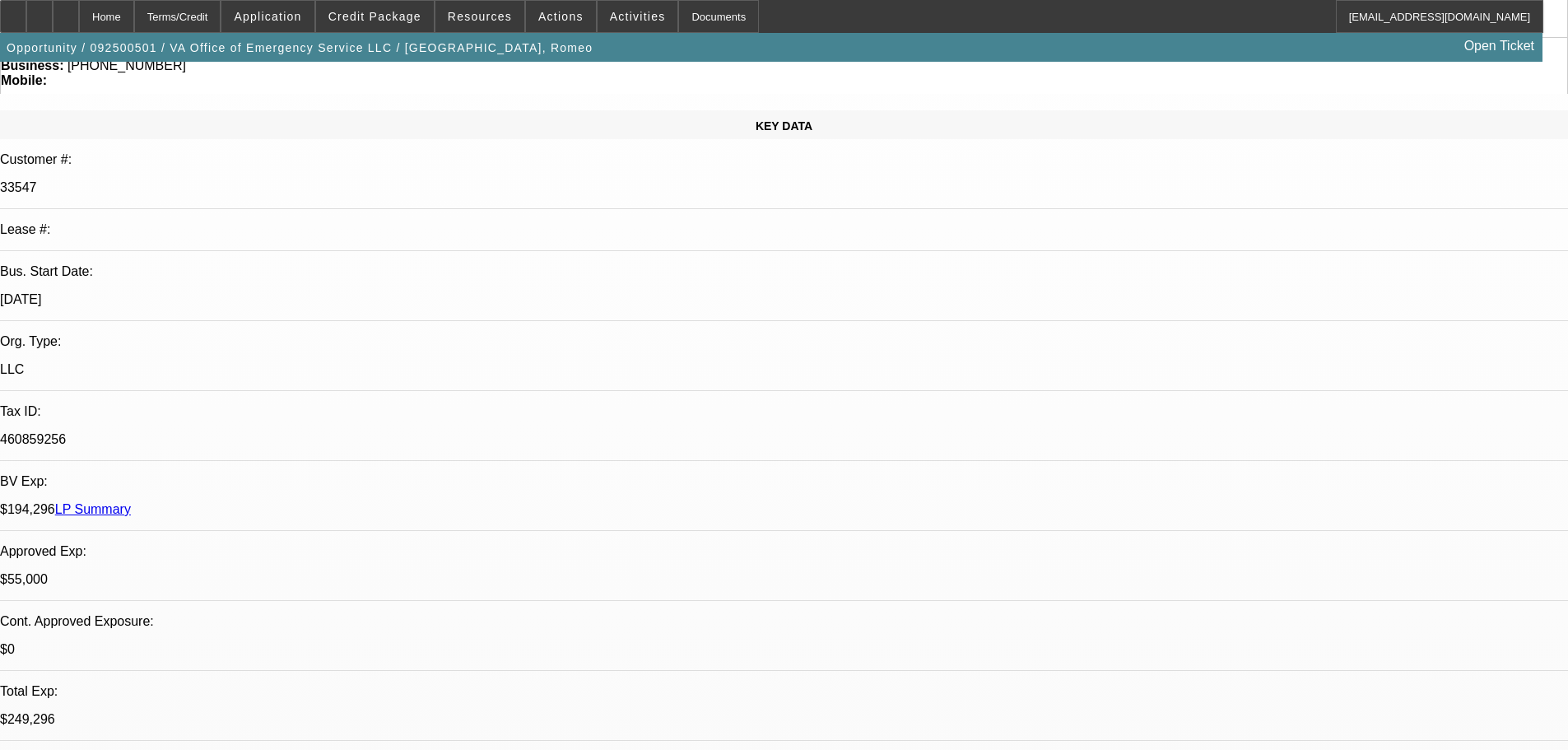
scroll to position [164, 0]
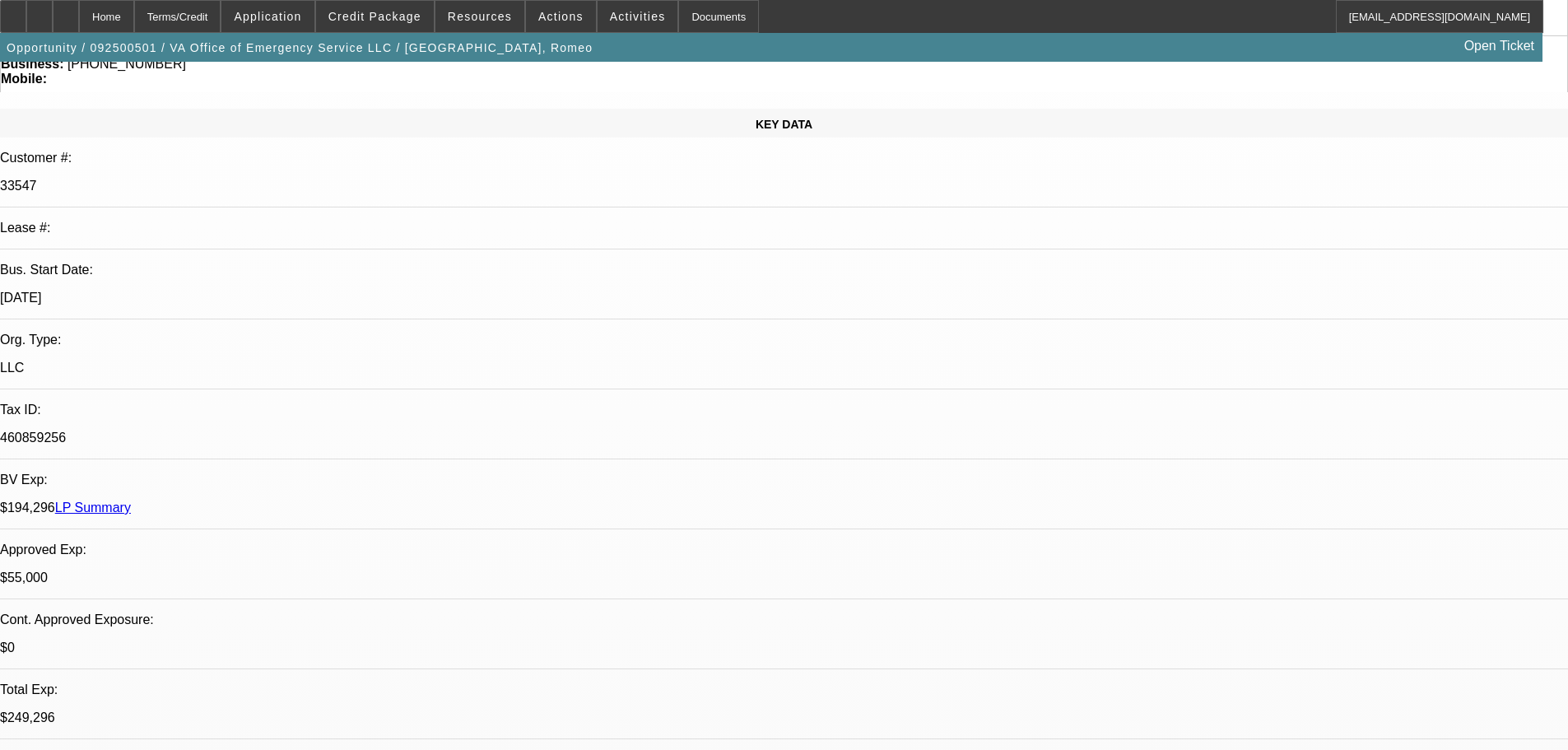
drag, startPoint x: 529, startPoint y: 768, endPoint x: 533, endPoint y: 787, distance: 19.4
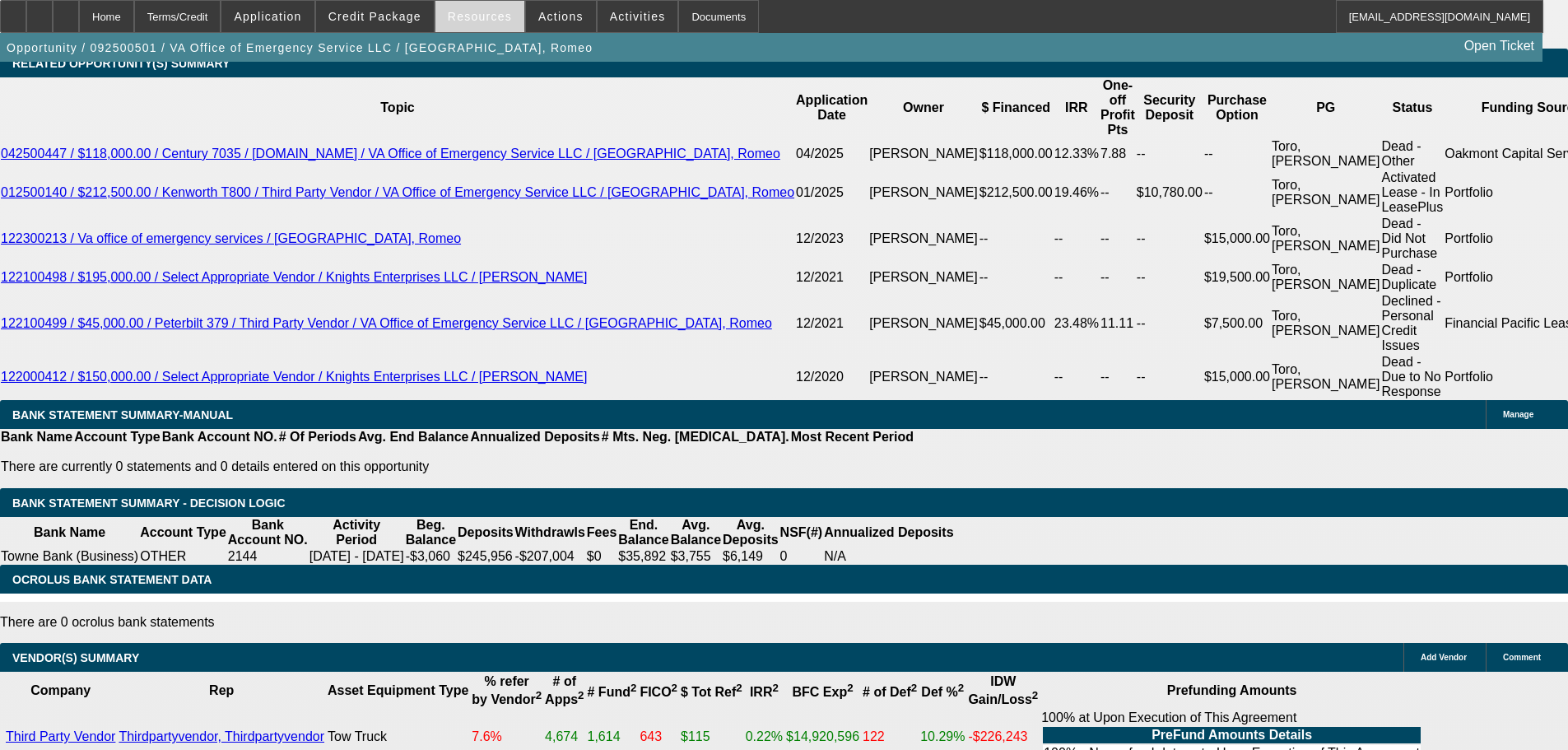
scroll to position [2887, 0]
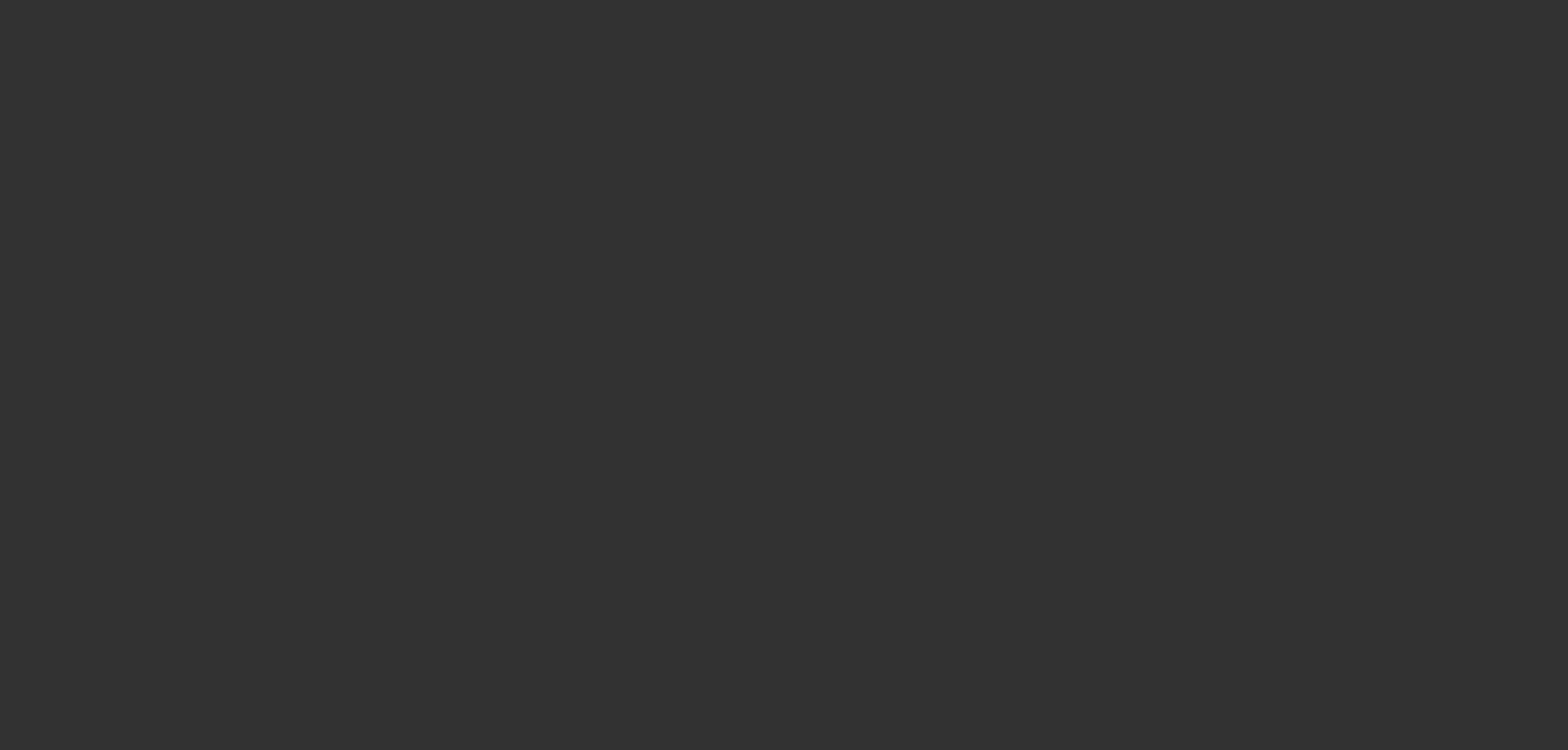
scroll to position [2243, 0]
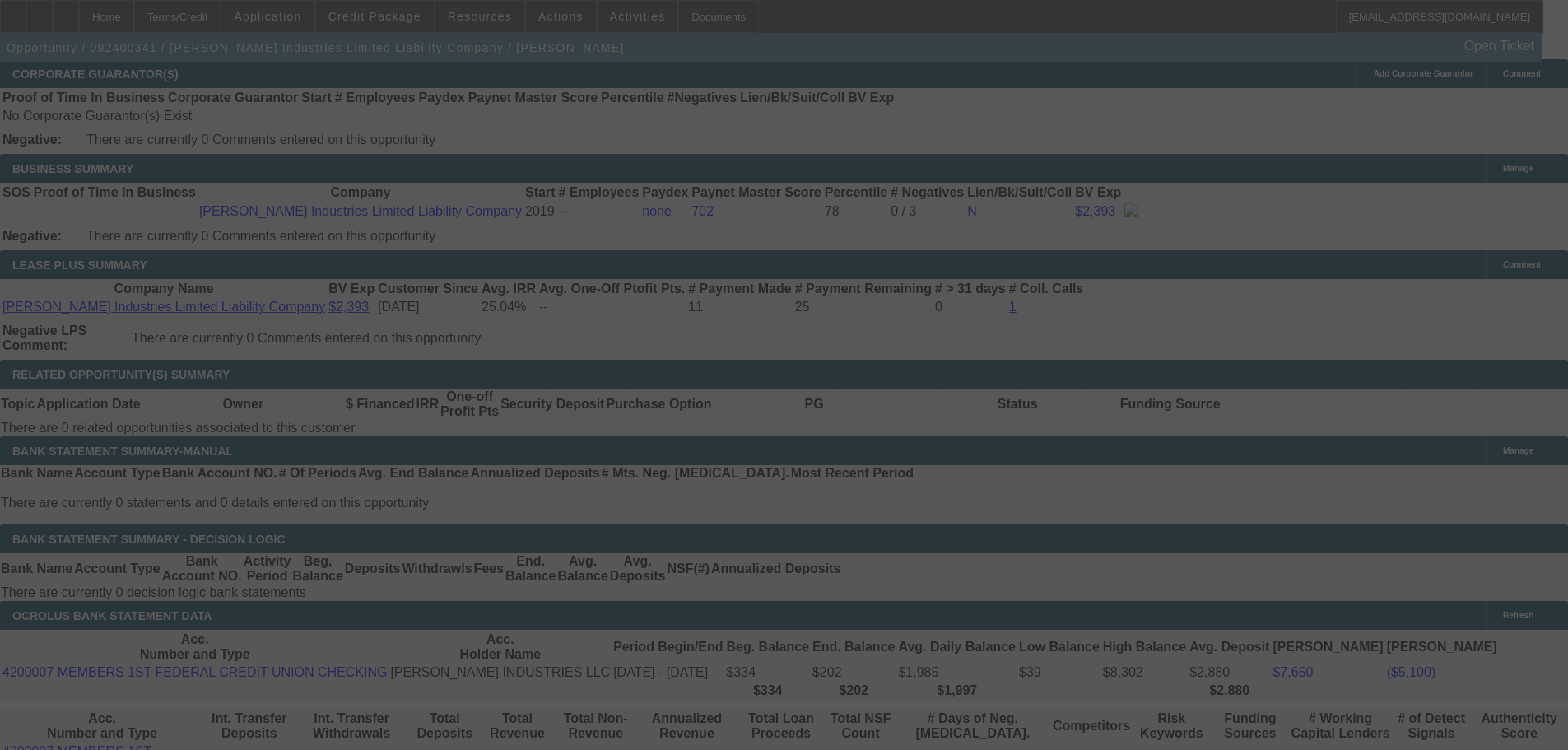
select select "0"
select select "2"
select select "0.1"
select select "4"
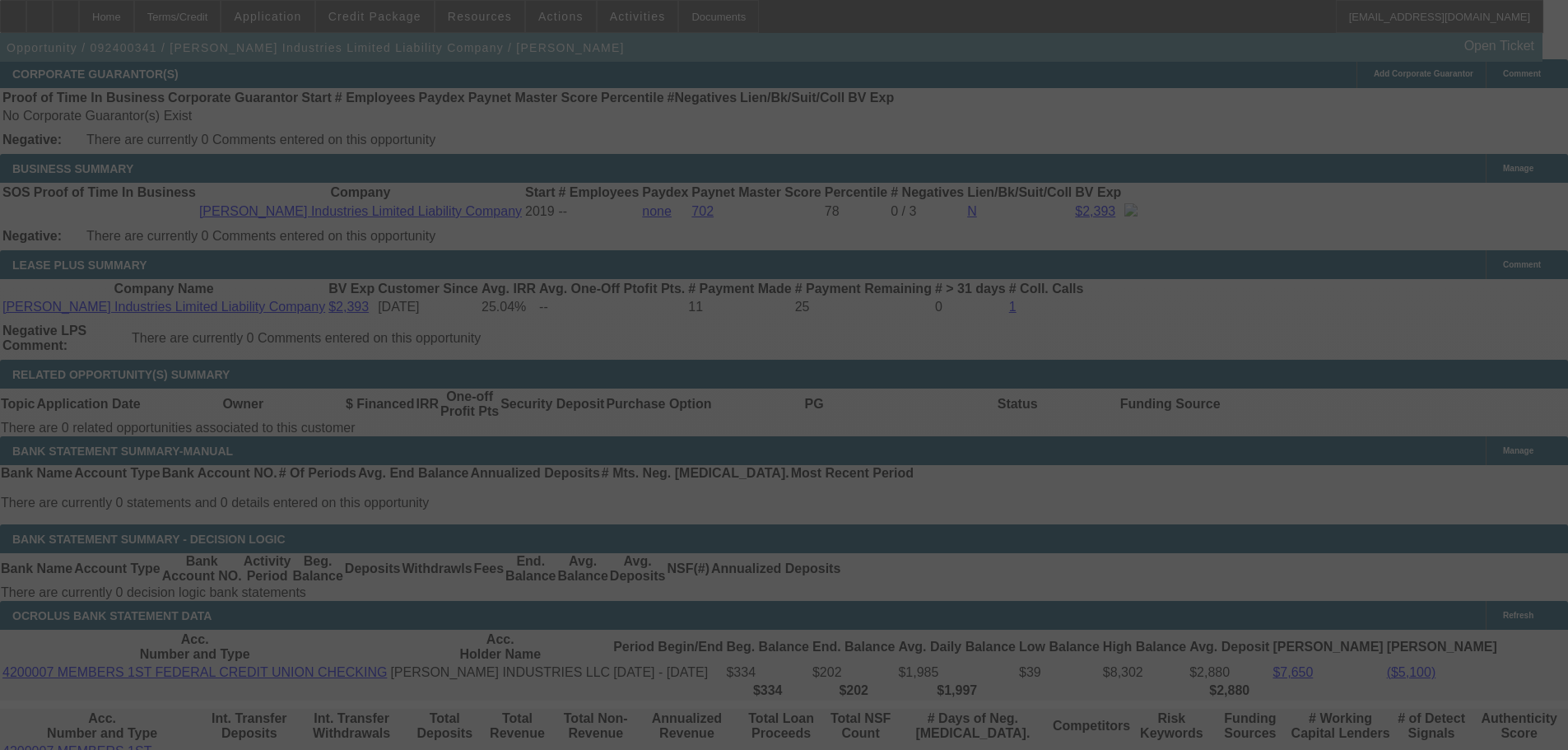
select select "0"
select select "2"
select select "0.1"
select select "4"
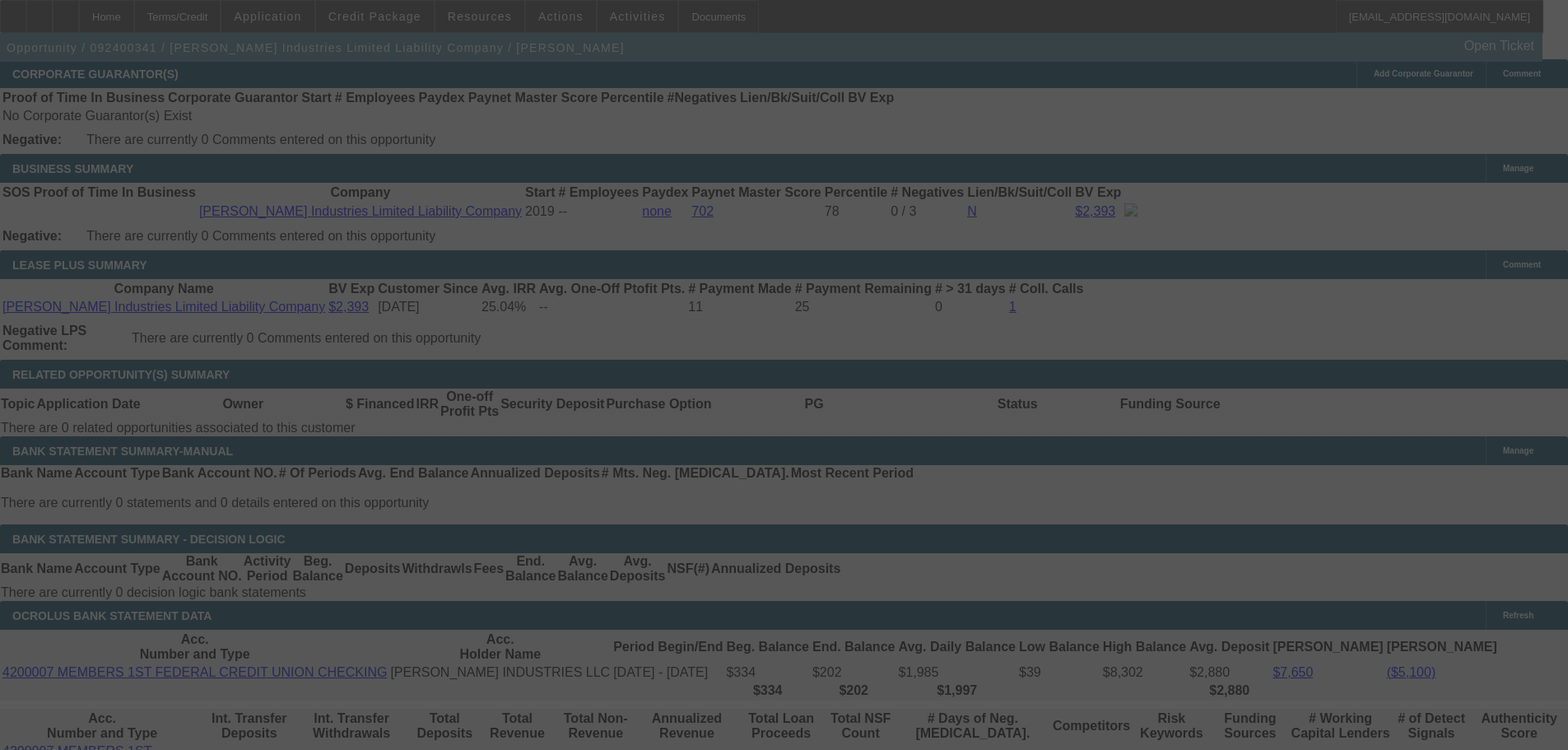
select select "0"
select select "2"
select select "0.1"
select select "4"
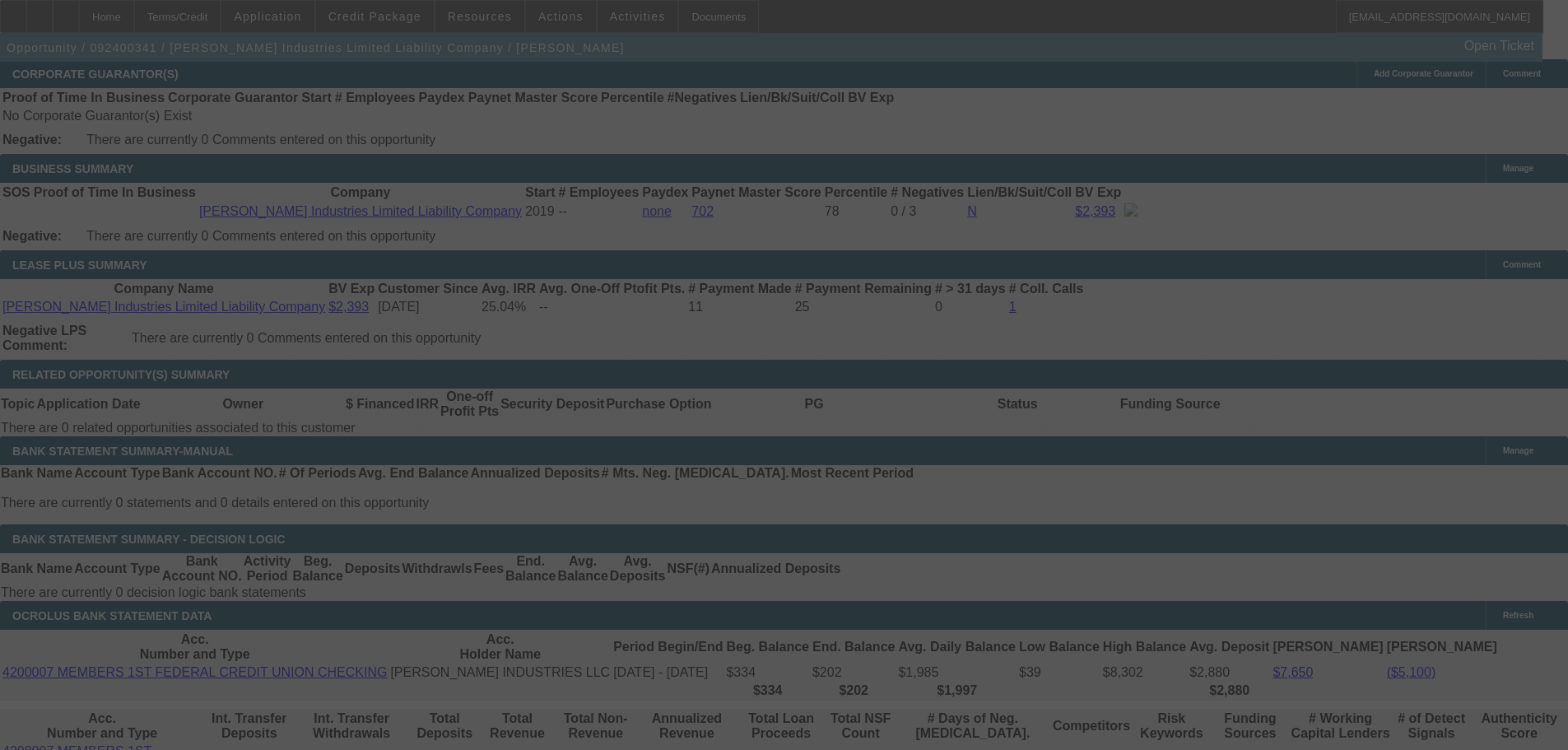
select select "0"
select select "2"
select select "0.1"
select select "4"
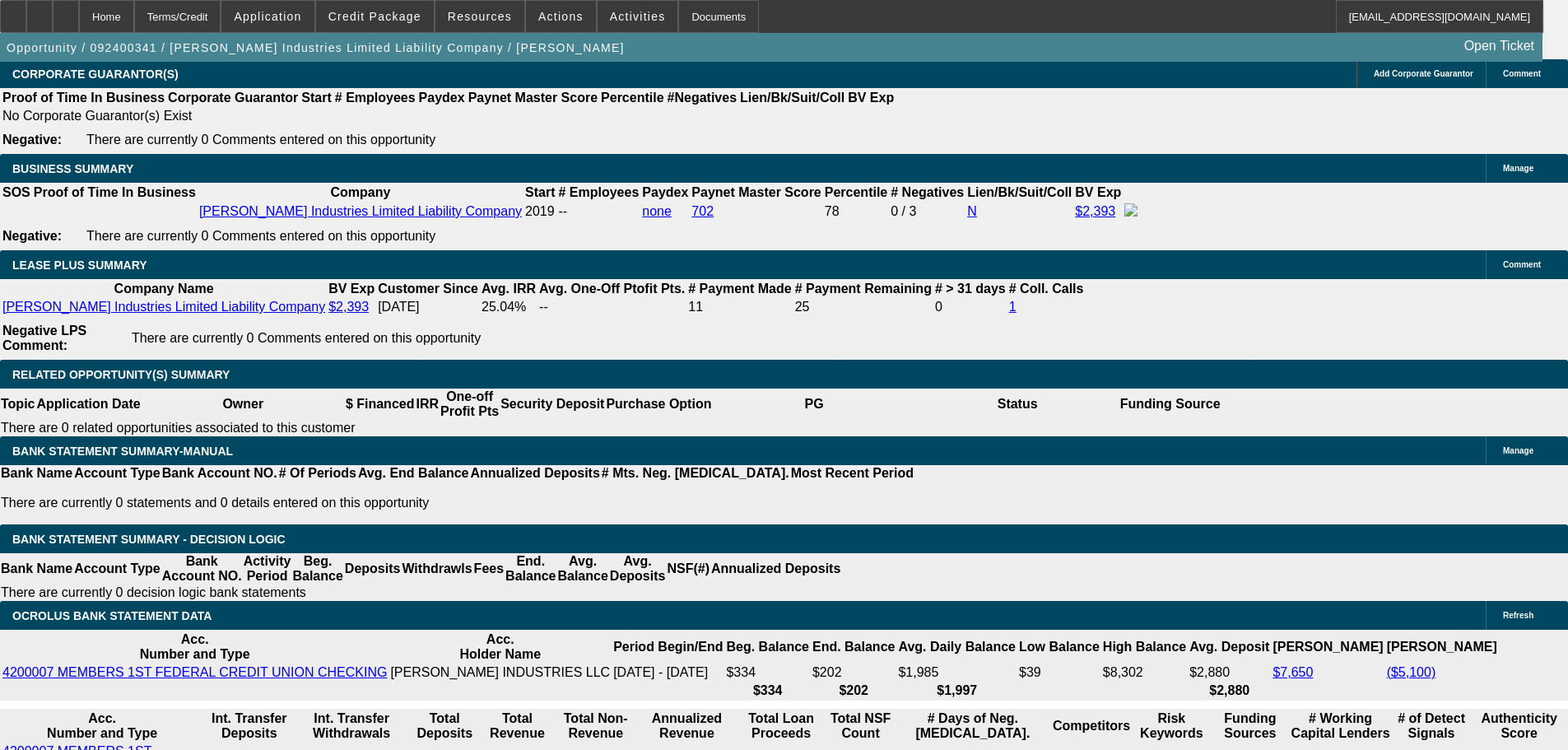
scroll to position [2618, 0]
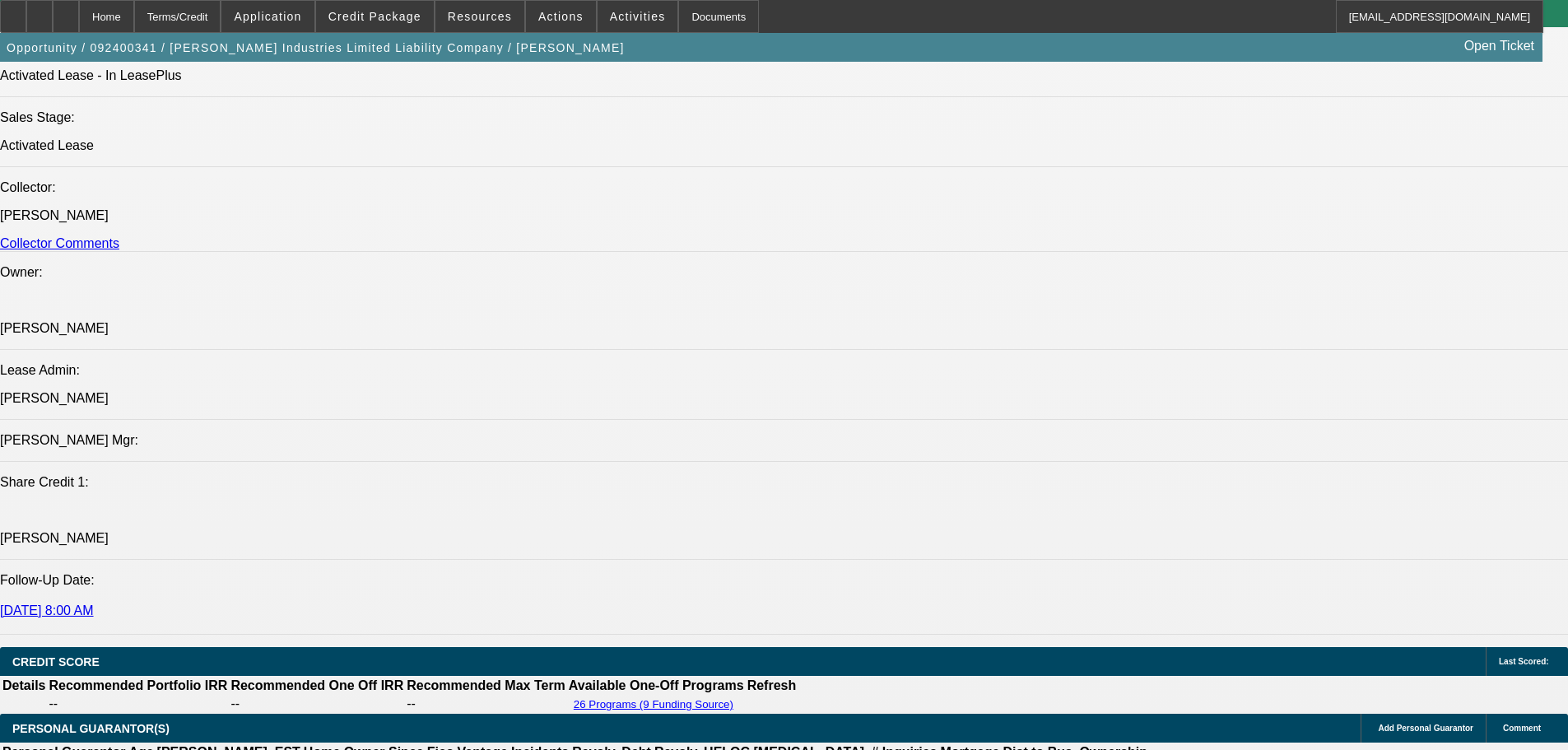
scroll to position [0, 0]
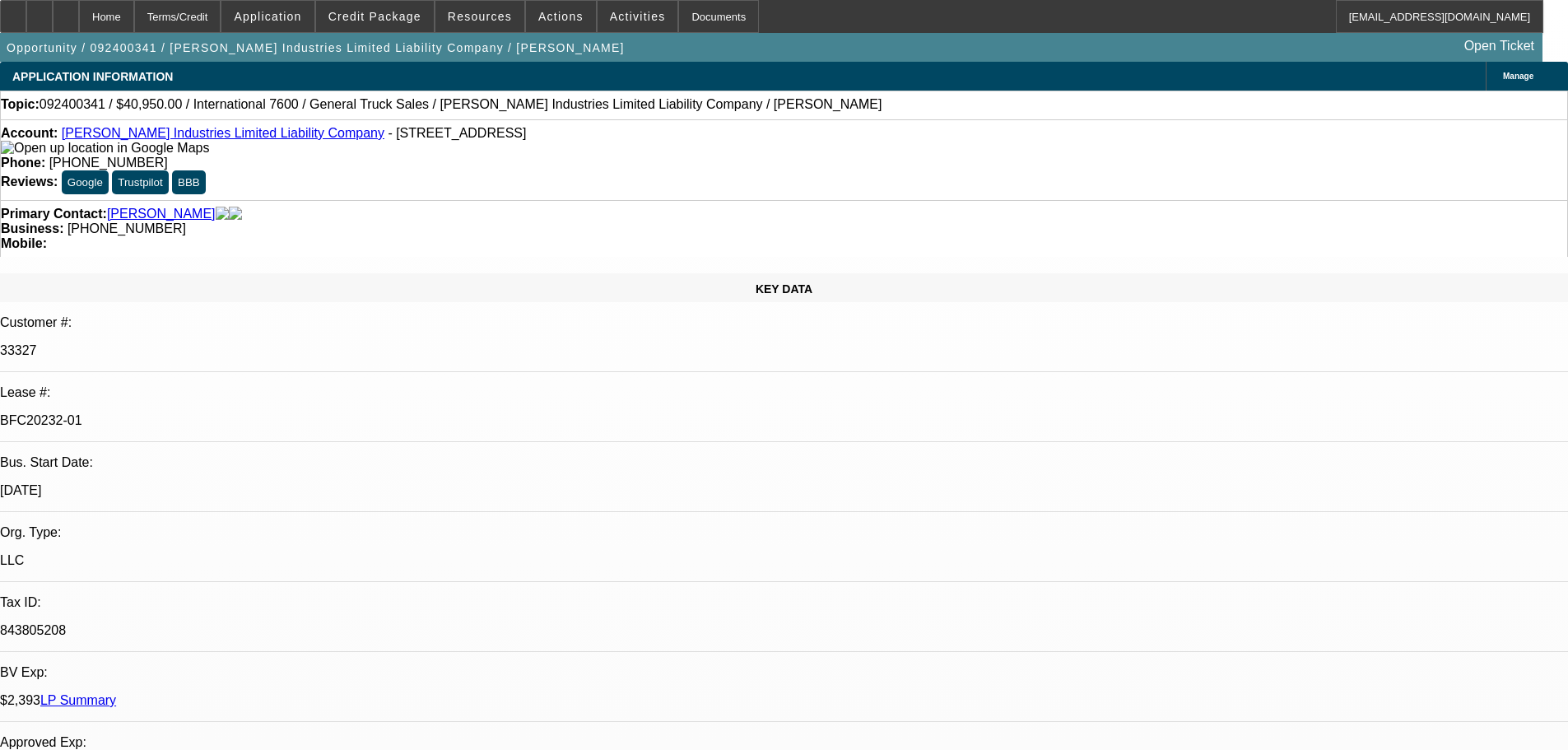
drag, startPoint x: 319, startPoint y: 453, endPoint x: 353, endPoint y: 81, distance: 373.6
